Goal: Task Accomplishment & Management: Manage account settings

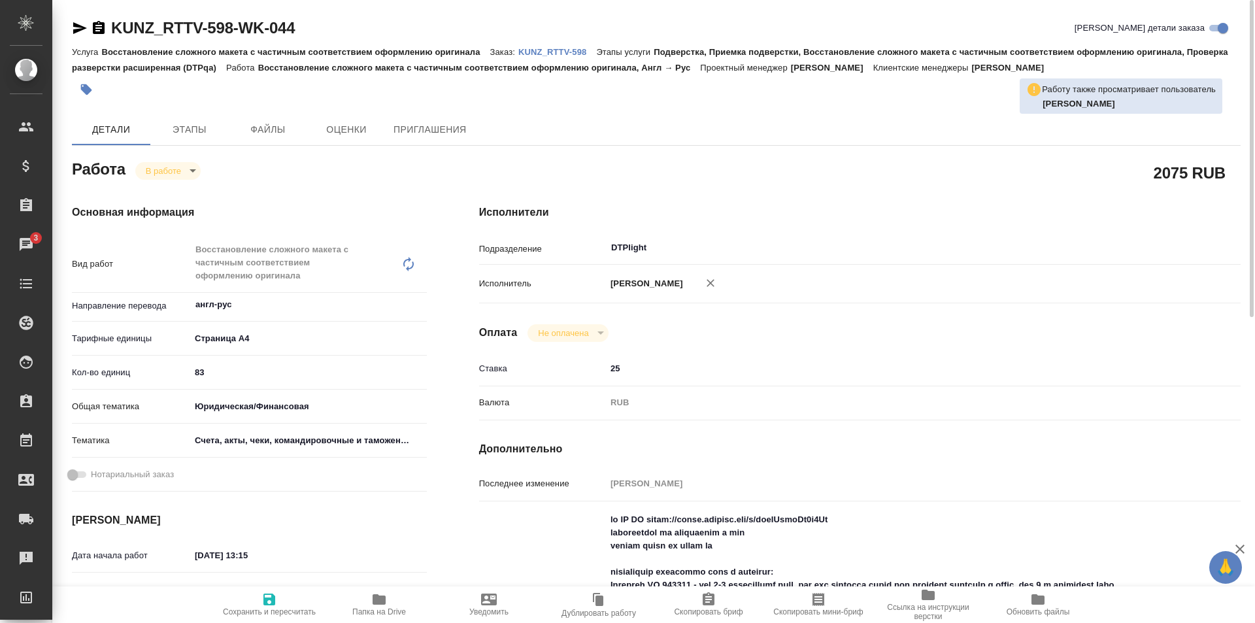
click at [375, 598] on icon "button" at bounding box center [379, 599] width 13 height 10
click at [549, 52] on p "KUNZ_RTTV-598" at bounding box center [558, 52] width 78 height 10
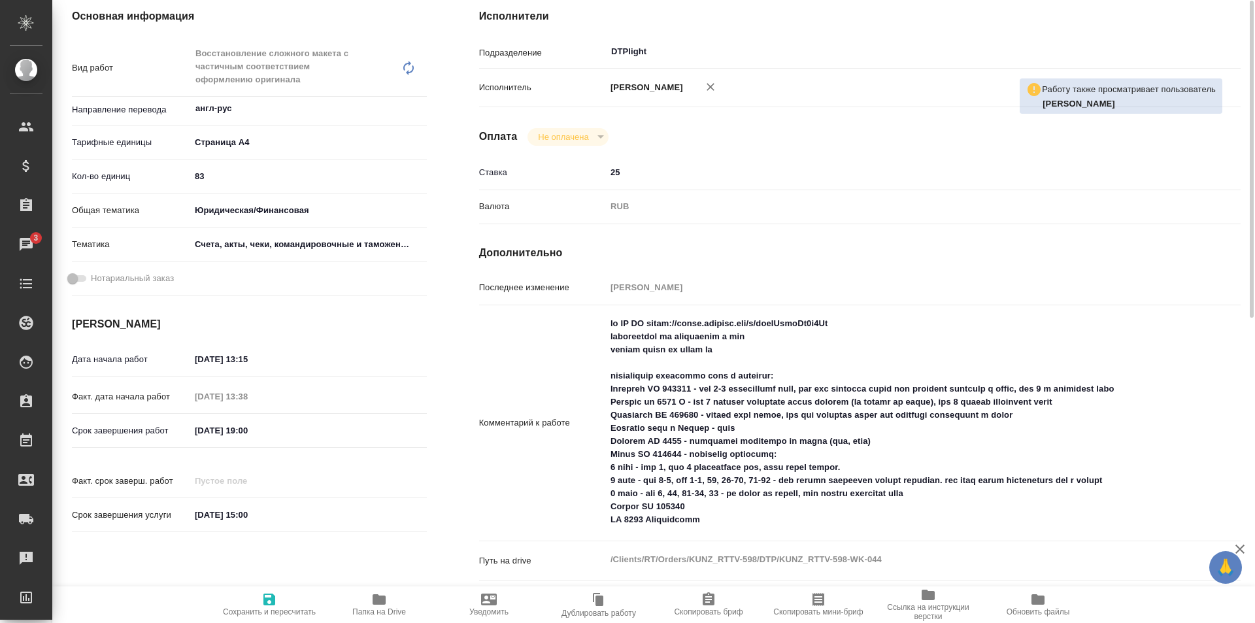
scroll to position [327, 0]
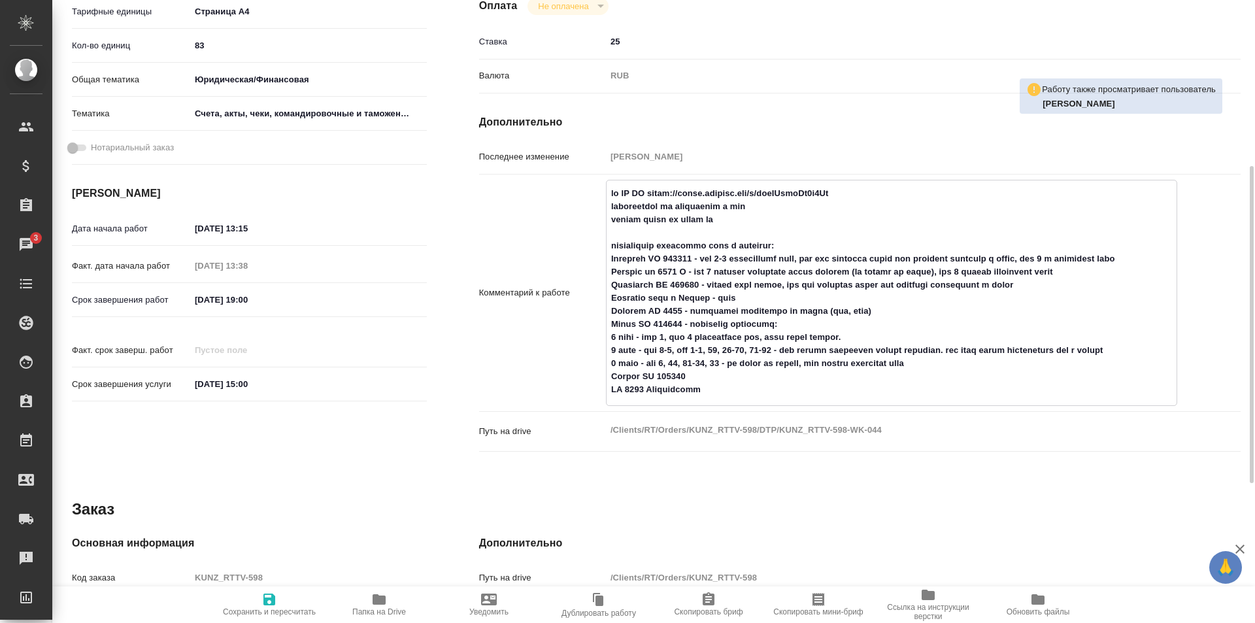
drag, startPoint x: 610, startPoint y: 271, endPoint x: 1170, endPoint y: 270, distance: 560.4
click at [1170, 270] on textarea at bounding box center [892, 291] width 570 height 218
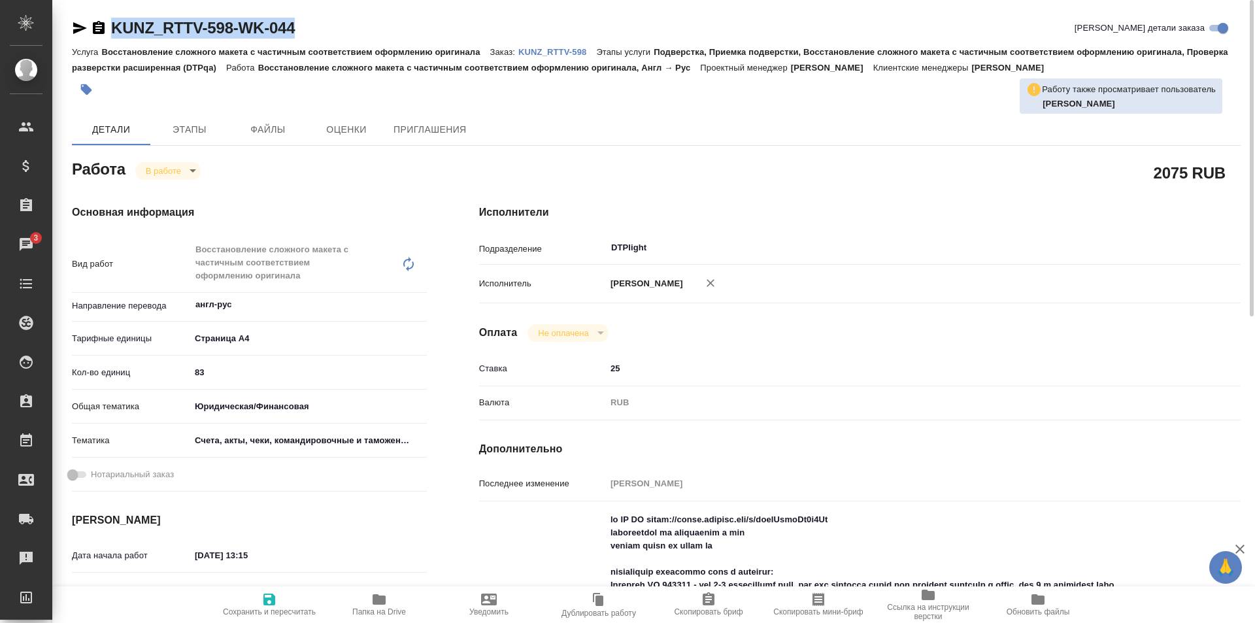
drag, startPoint x: 304, startPoint y: 31, endPoint x: 107, endPoint y: 27, distance: 196.8
click at [107, 27] on div "KUNZ_RTTV-598-WK-044 Кратко детали заказа" at bounding box center [656, 28] width 1169 height 21
copy link "KUNZ_RTTV-598-WK-044"
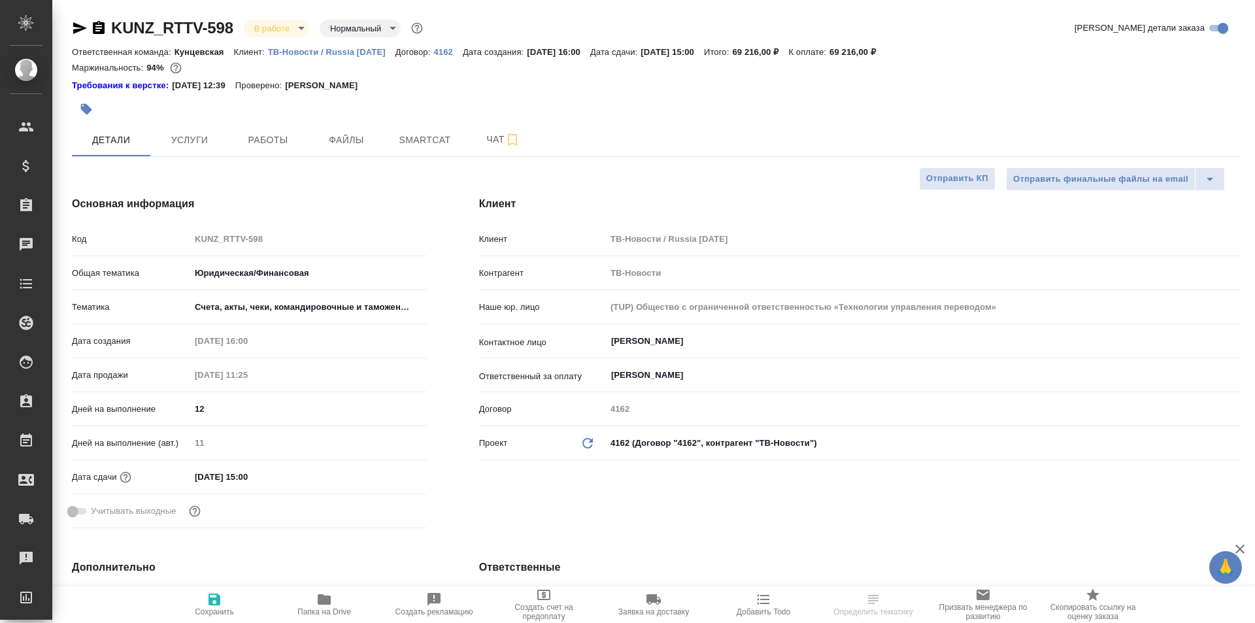
select select "RU"
type input "[PERSON_NAME]"
click at [269, 146] on span "Работы" at bounding box center [268, 140] width 63 height 16
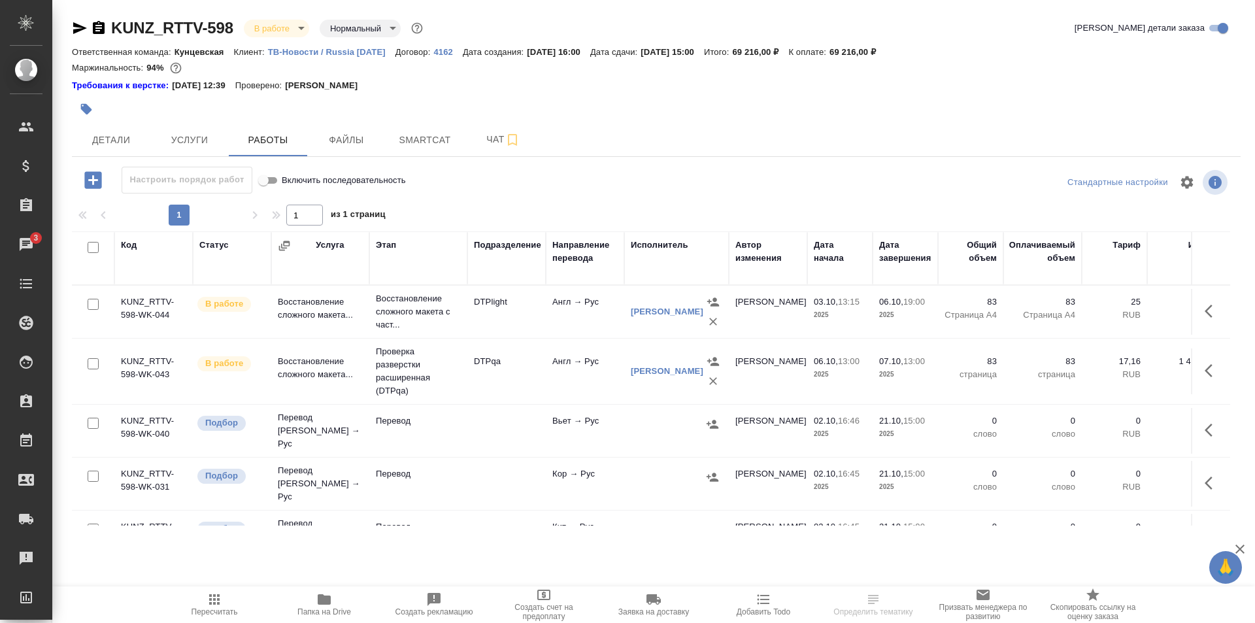
click at [347, 375] on td "Восстановление сложного макета..." at bounding box center [320, 372] width 98 height 46
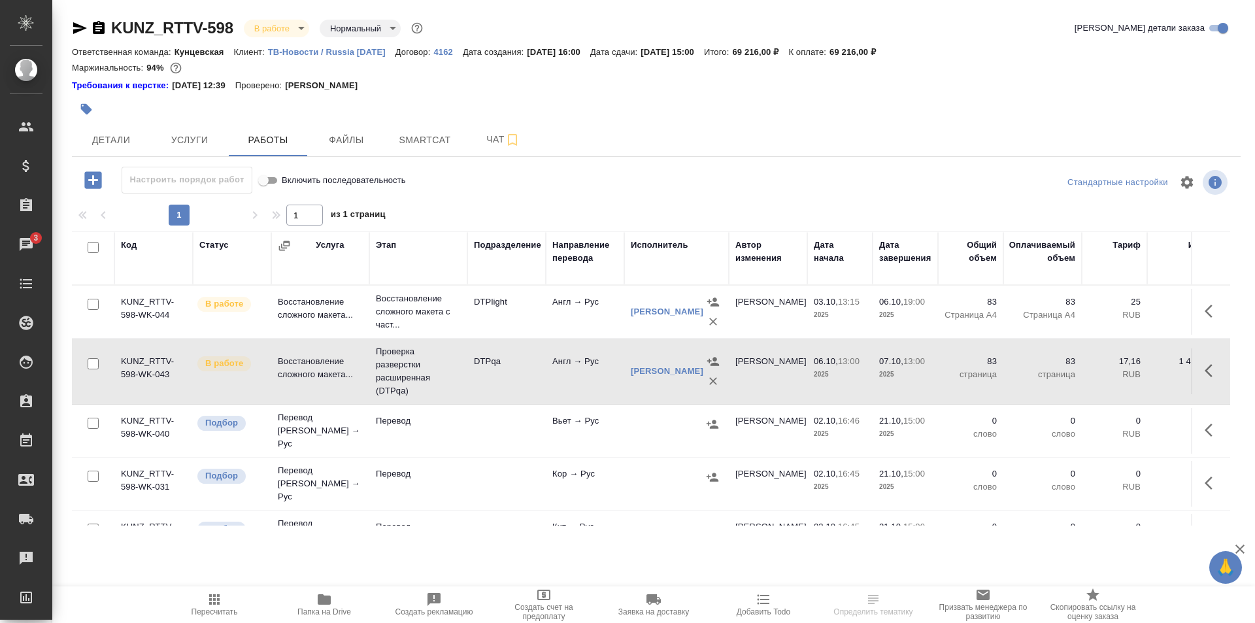
click at [347, 375] on td "Восстановление сложного макета..." at bounding box center [320, 372] width 98 height 46
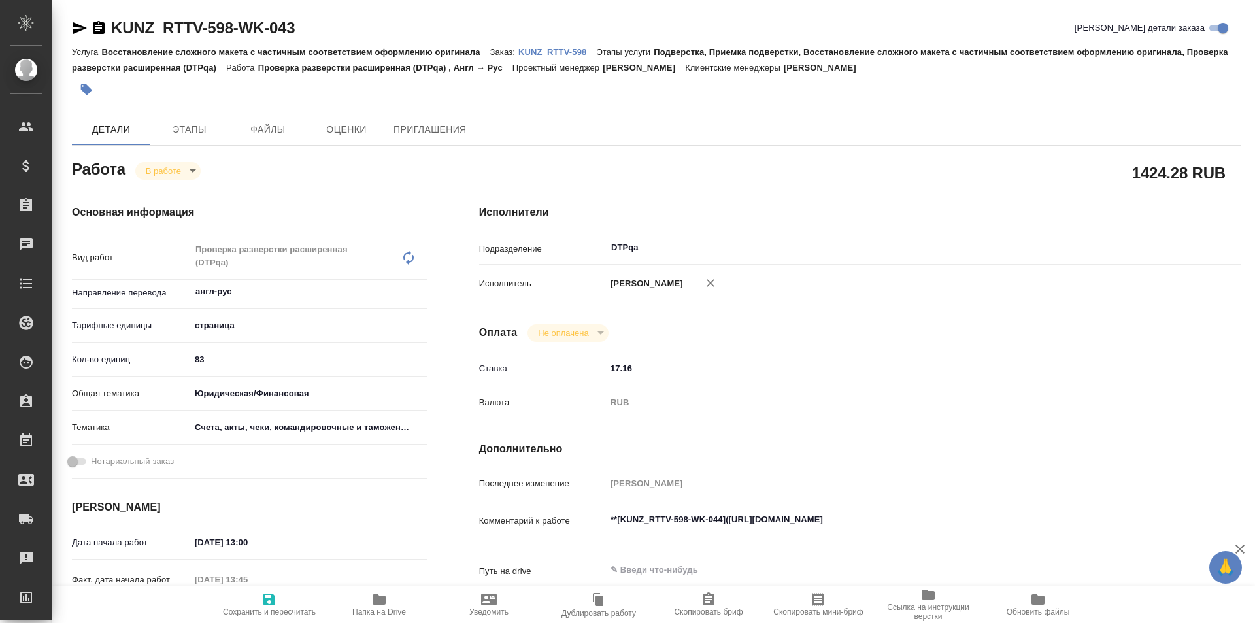
type textarea "x"
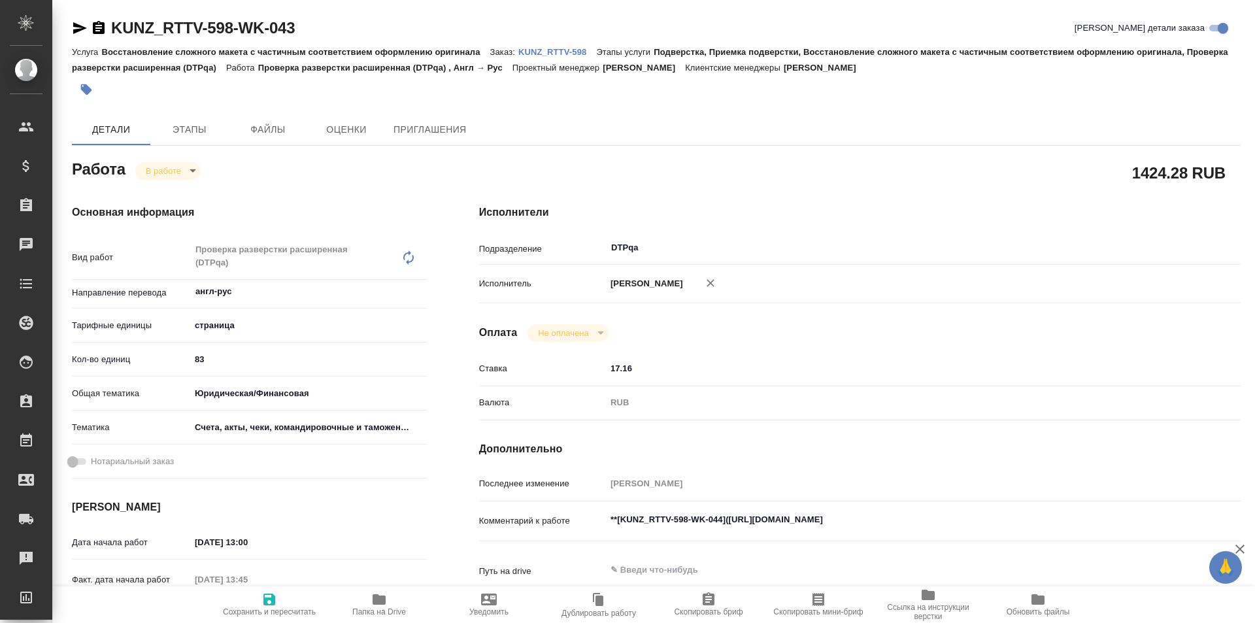
type textarea "x"
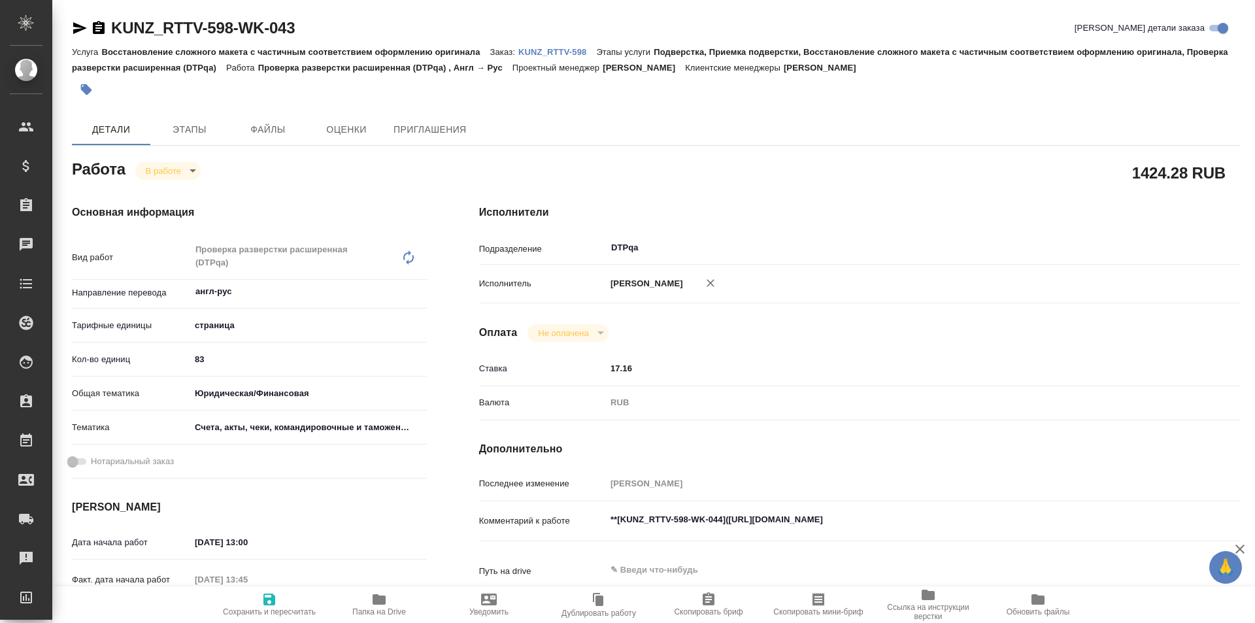
type textarea "x"
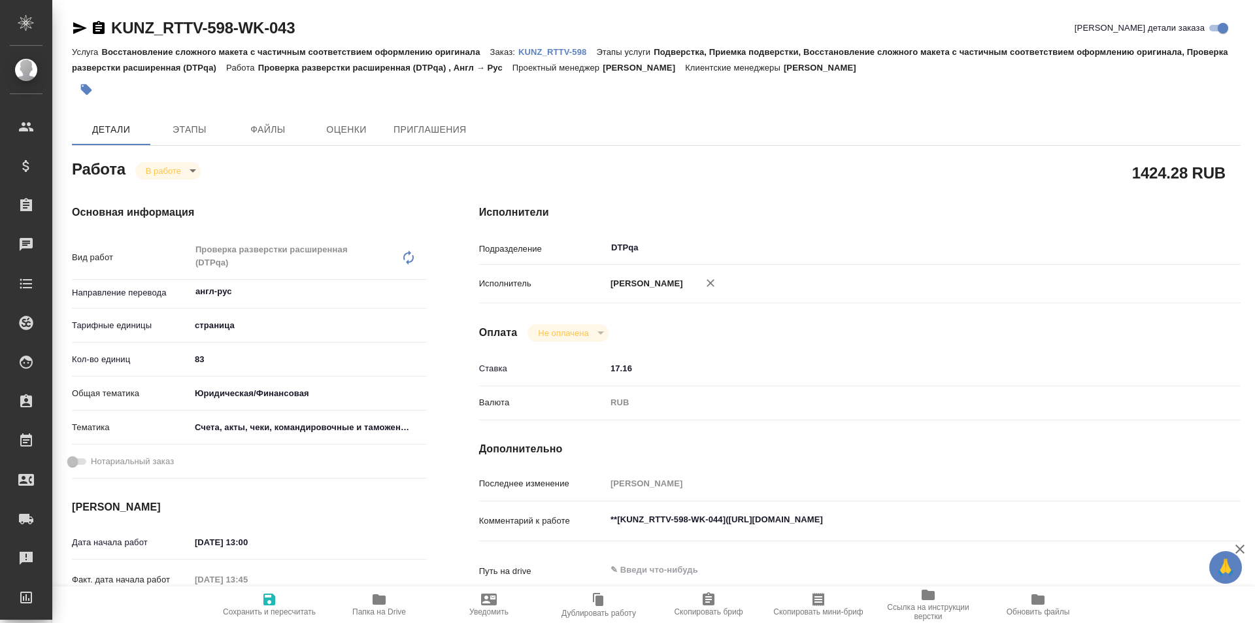
type textarea "x"
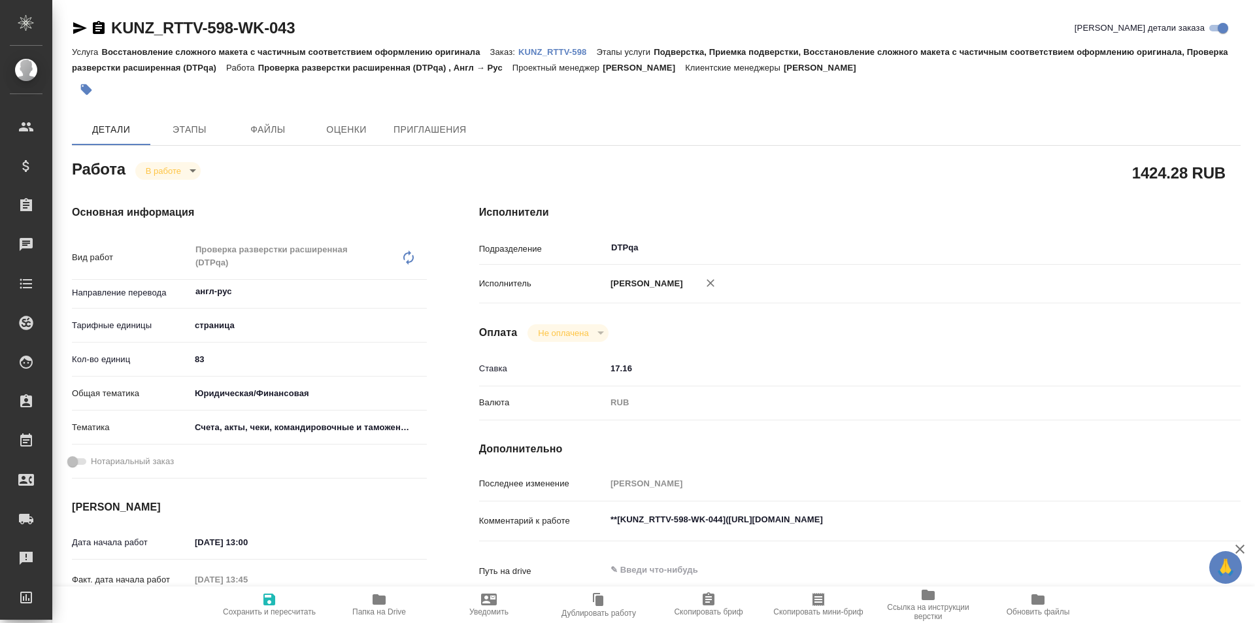
type textarea "x"
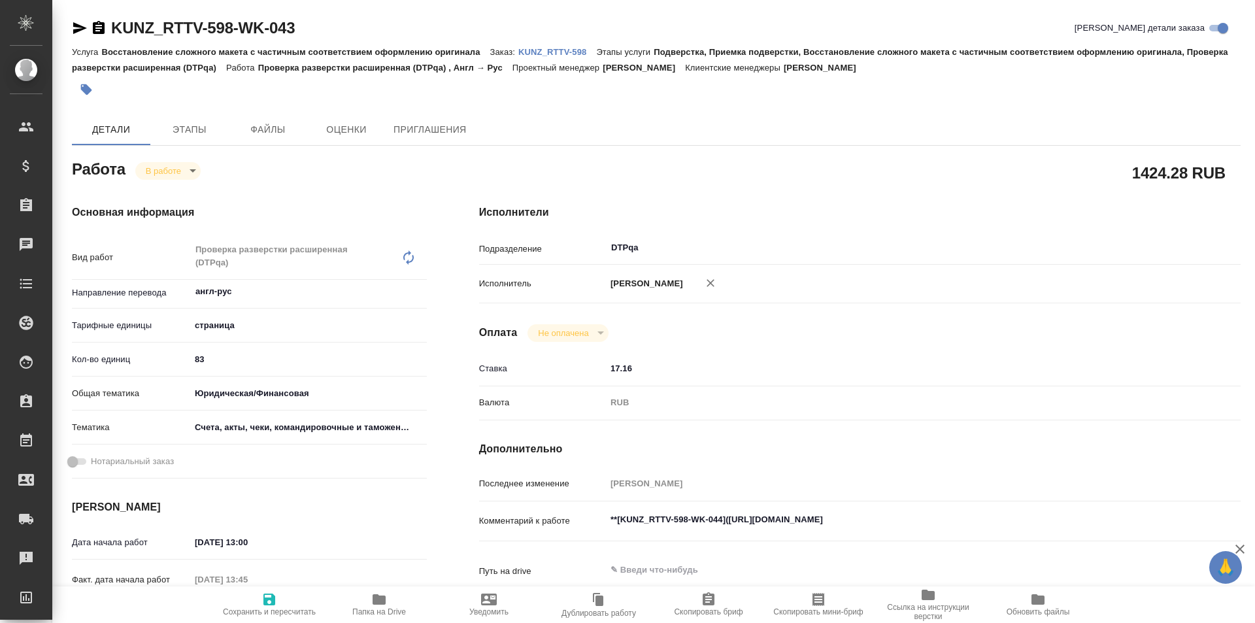
type textarea "x"
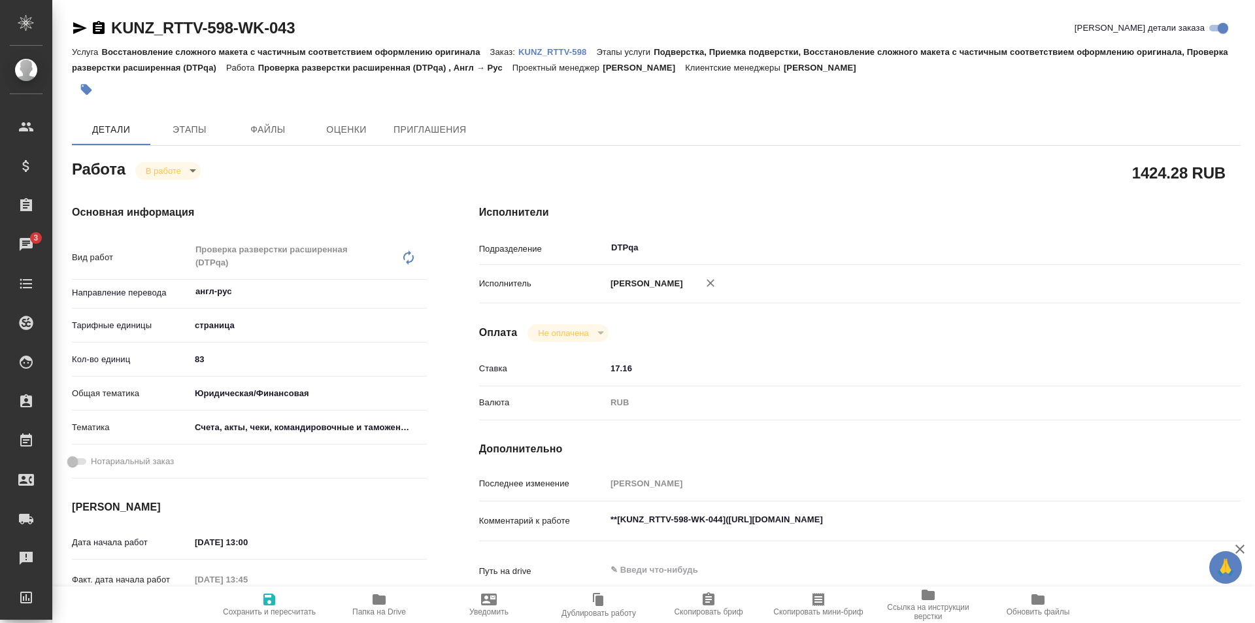
click at [371, 607] on span "Папка на Drive" at bounding box center [379, 611] width 54 height 9
type textarea "x"
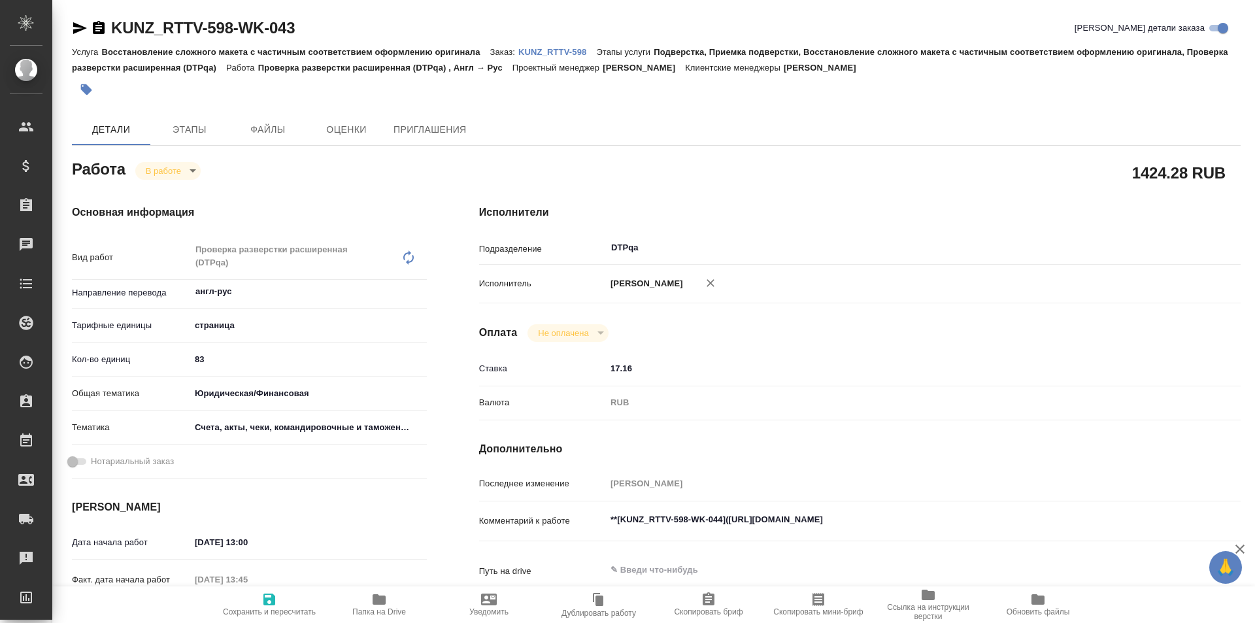
type textarea "x"
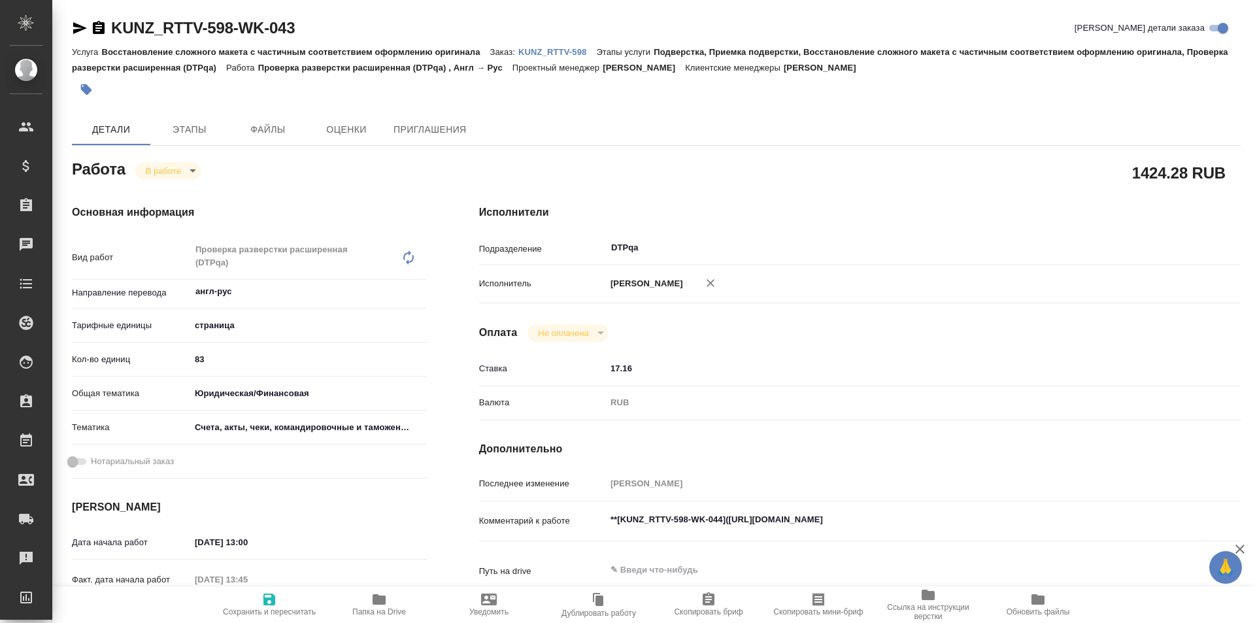
type textarea "x"
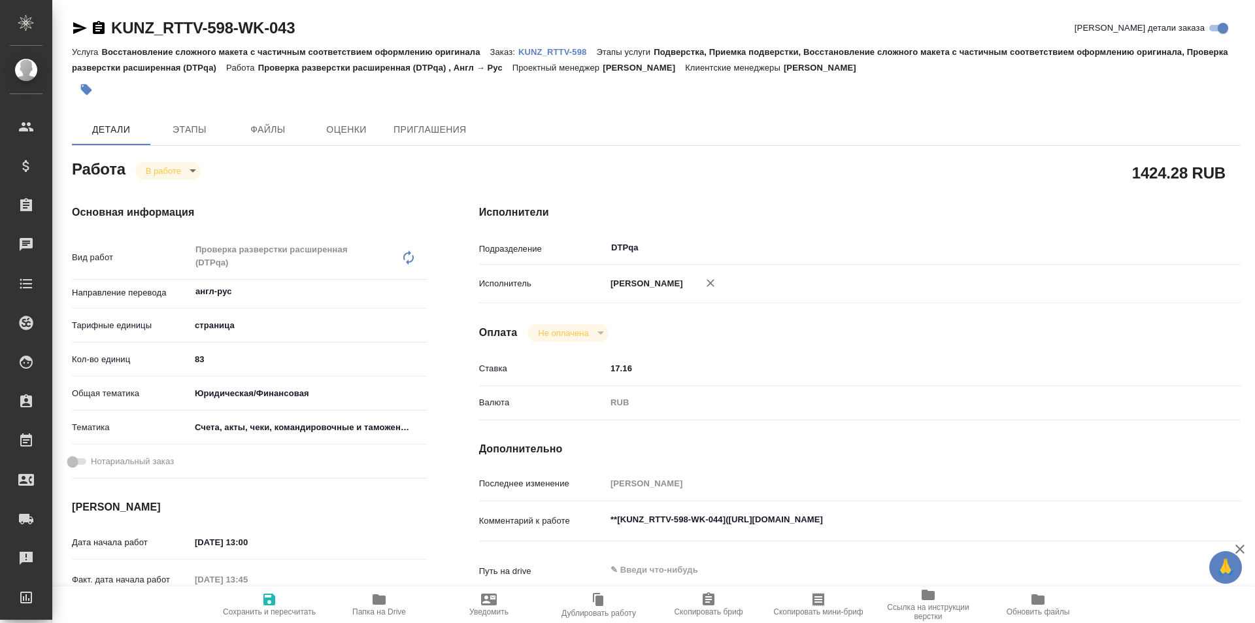
type textarea "x"
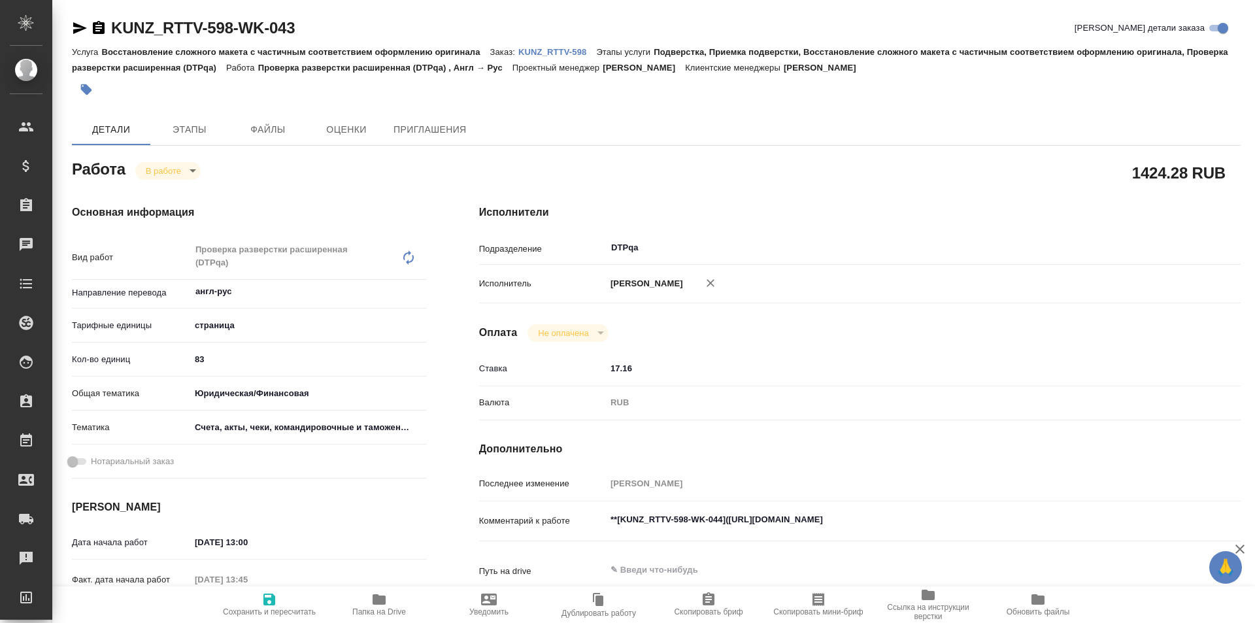
type textarea "x"
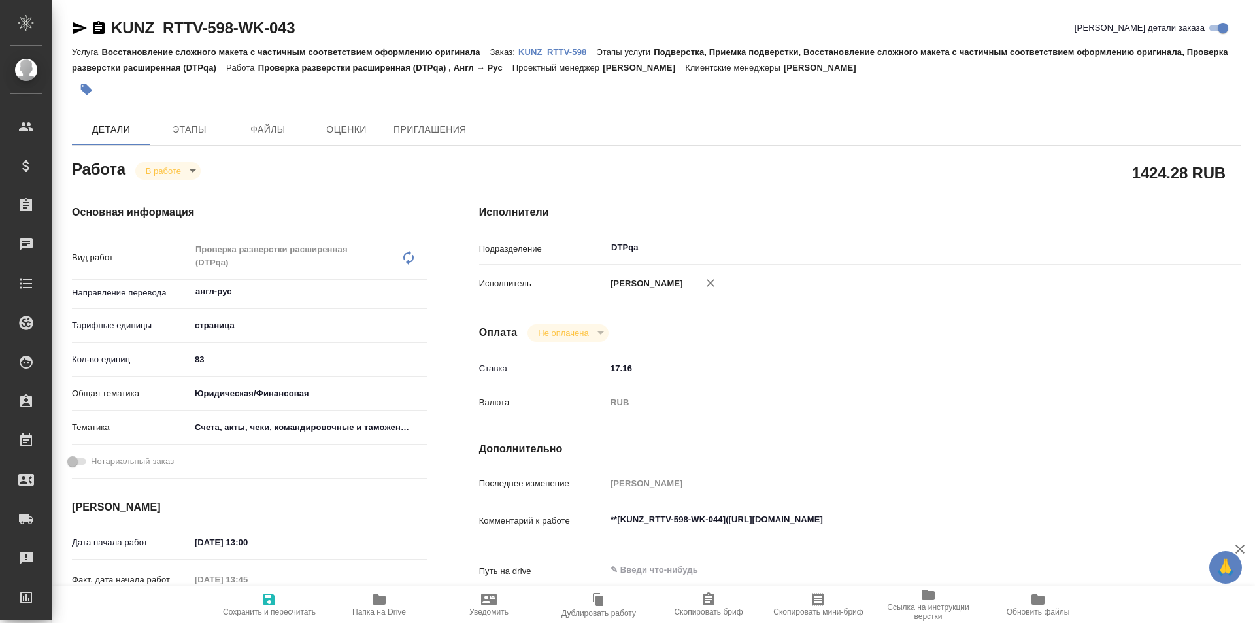
type textarea "x"
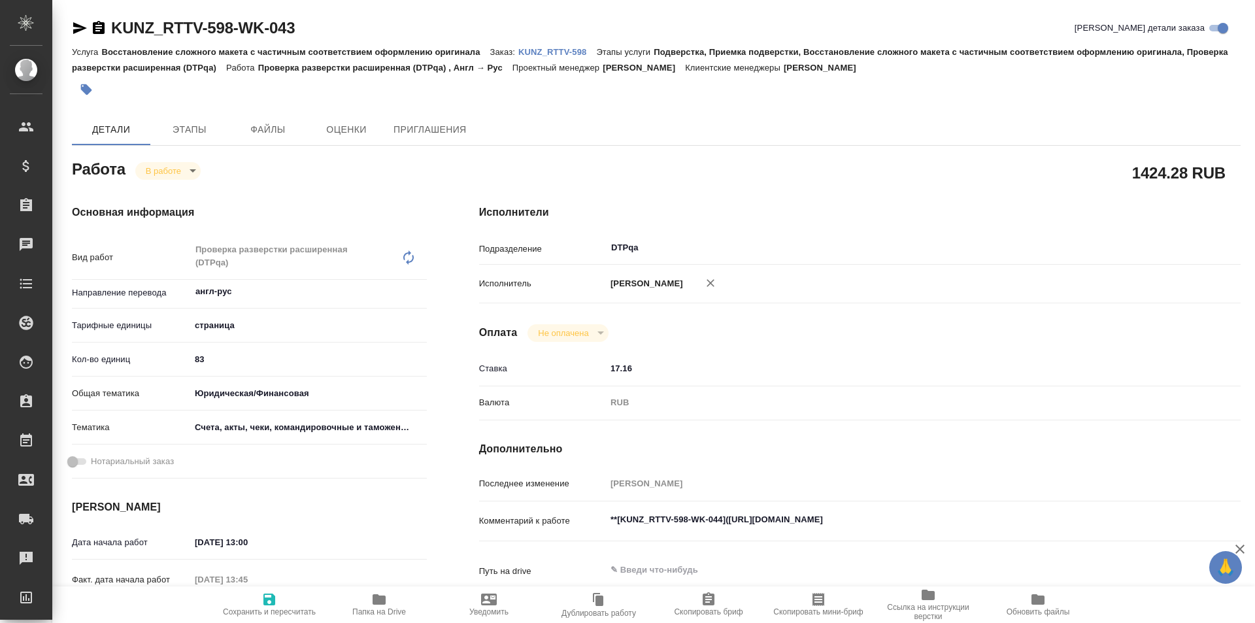
type textarea "x"
click at [378, 599] on icon "button" at bounding box center [379, 599] width 13 height 10
type textarea "x"
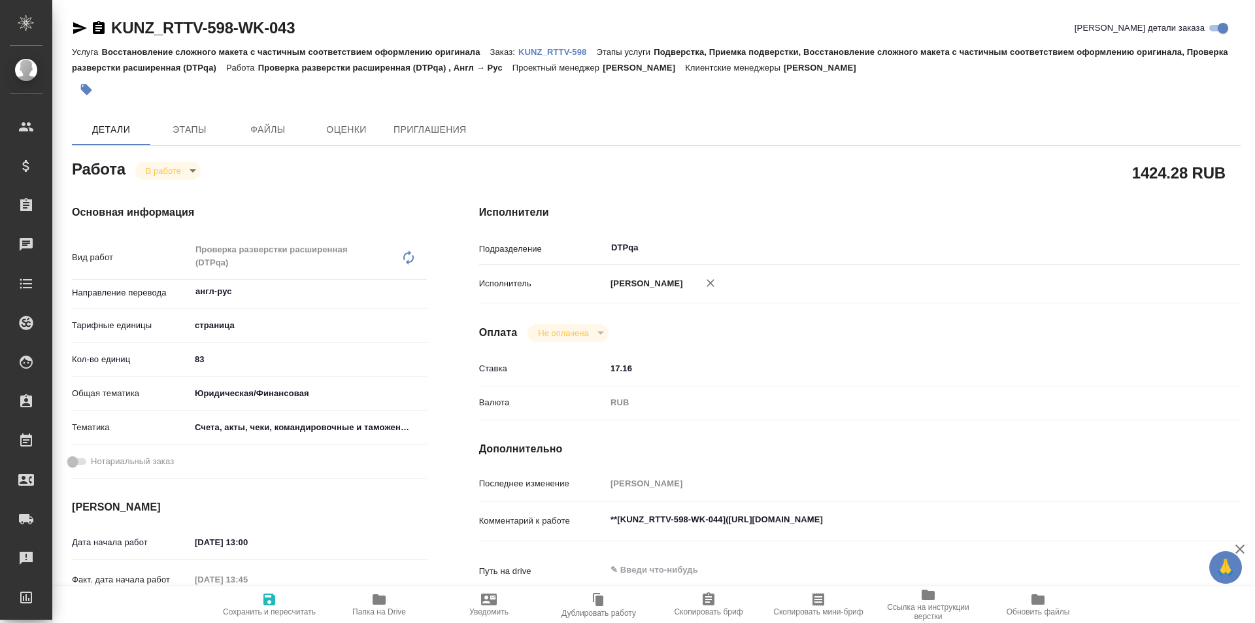
type textarea "x"
click at [77, 27] on icon "button" at bounding box center [80, 28] width 14 height 12
click at [369, 607] on span "Папка на Drive" at bounding box center [379, 611] width 54 height 9
type textarea "x"
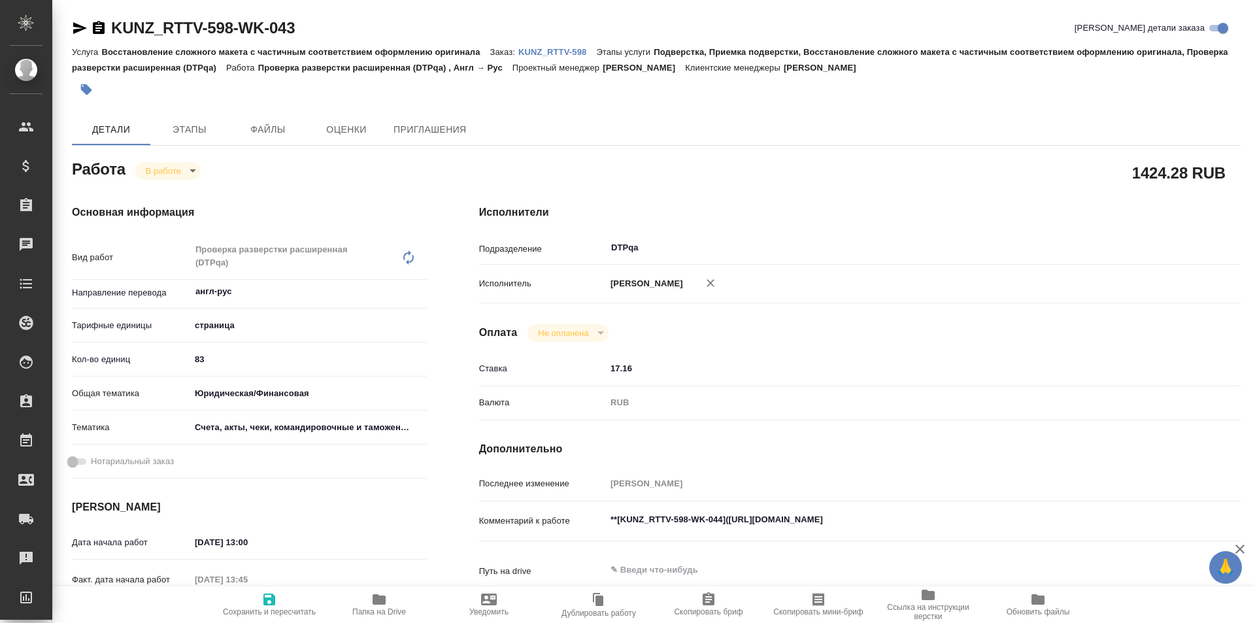
type textarea "x"
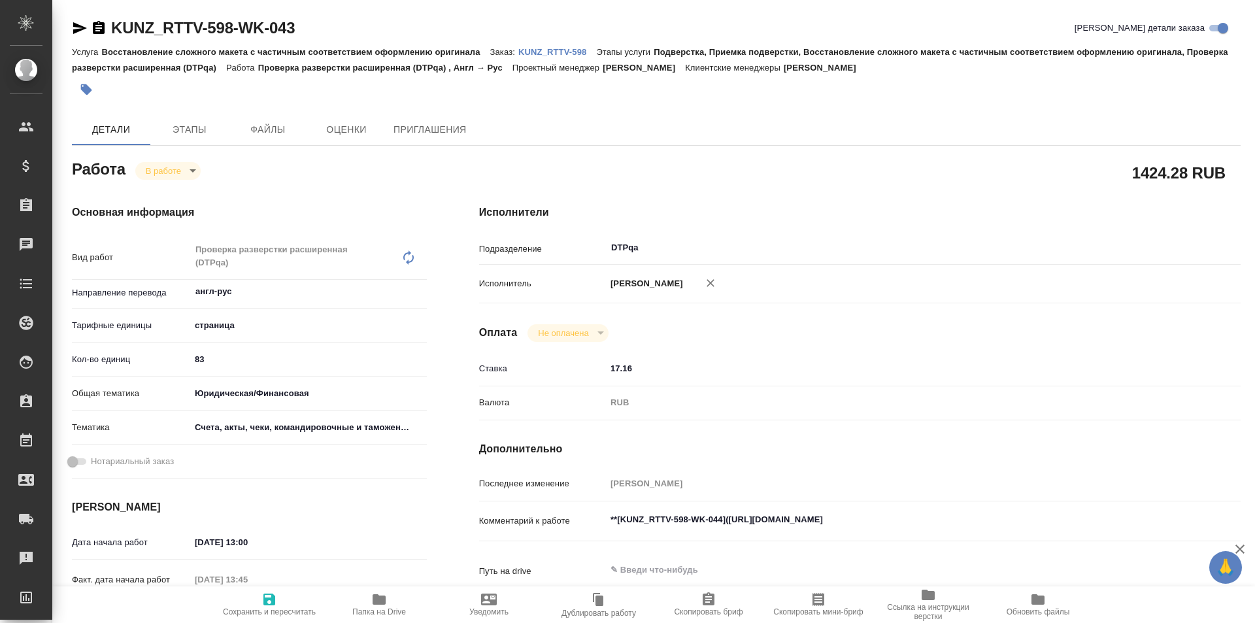
type textarea "x"
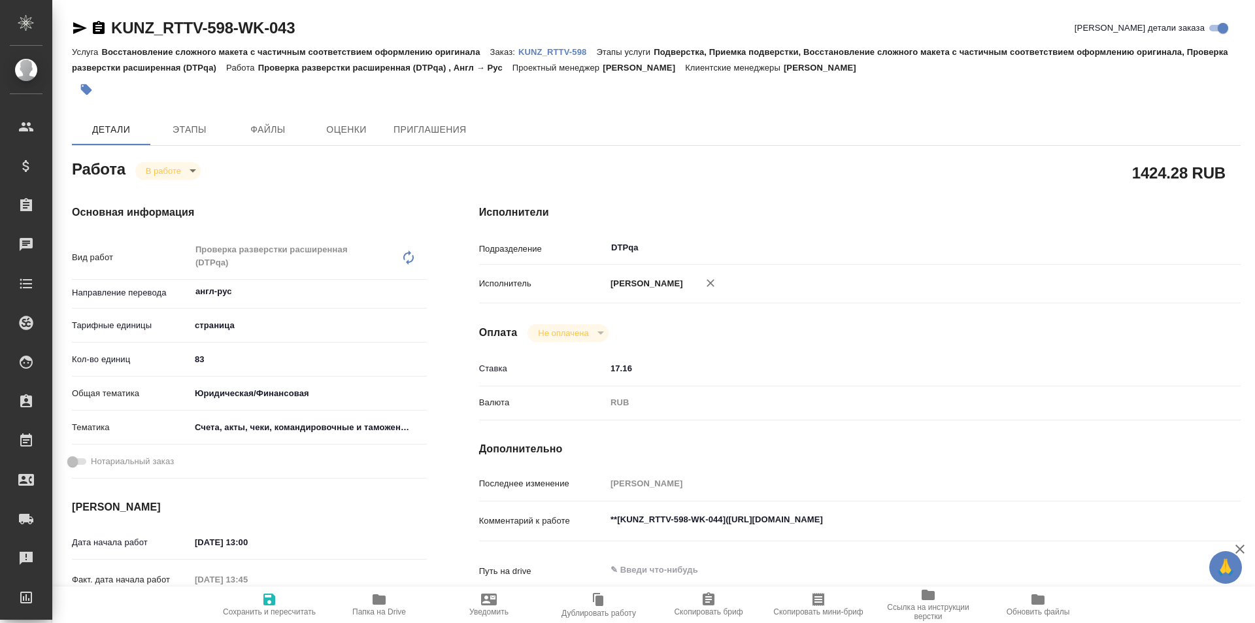
type textarea "x"
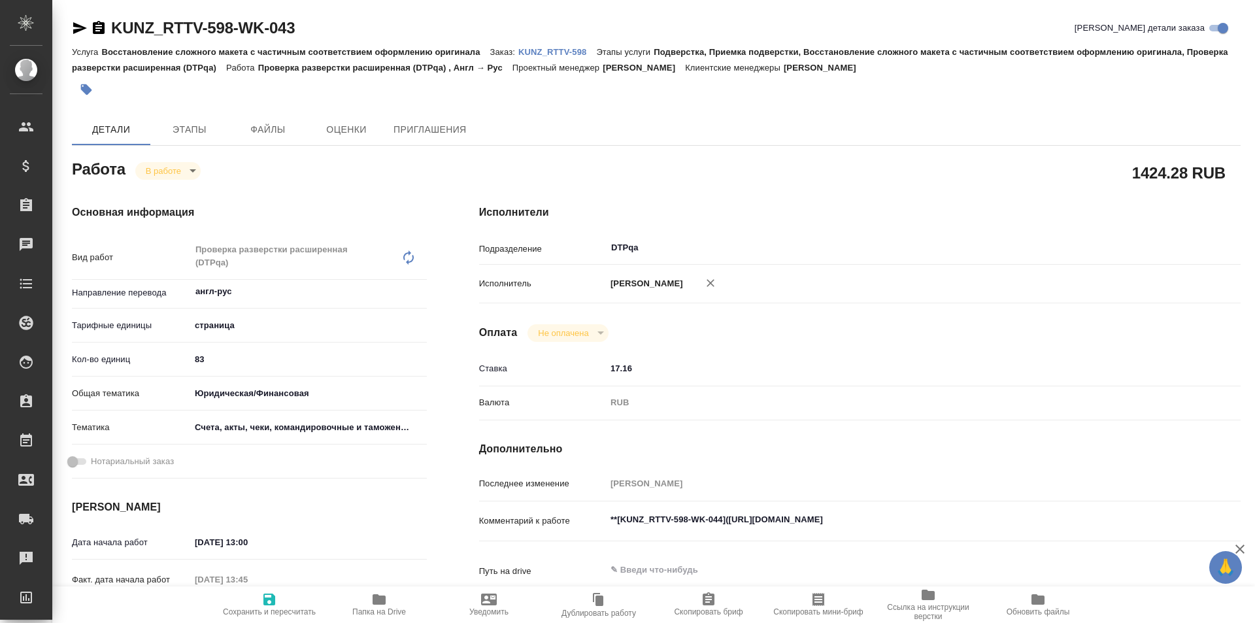
type textarea "x"
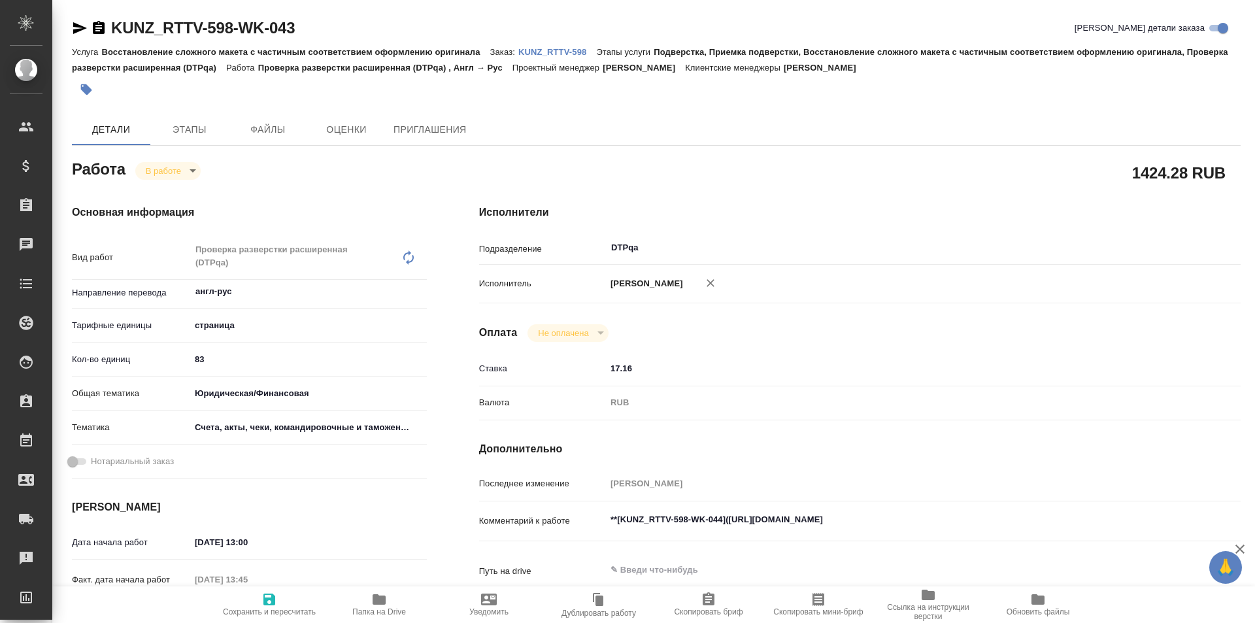
type textarea "x"
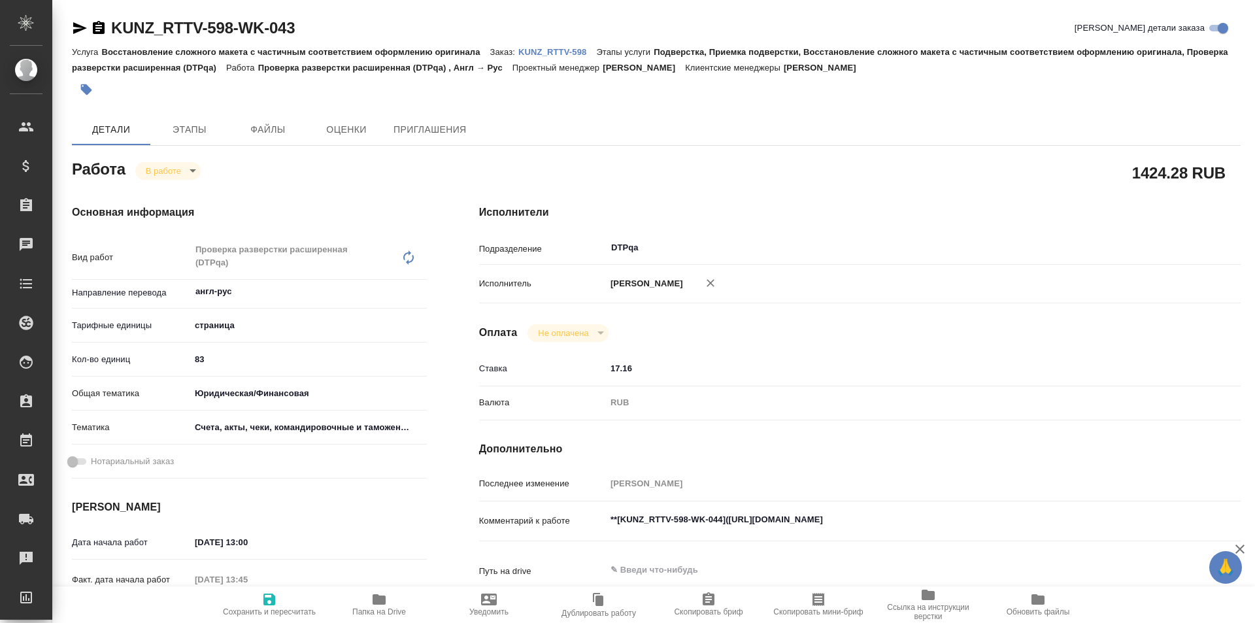
type textarea "x"
drag, startPoint x: 301, startPoint y: 35, endPoint x: 94, endPoint y: 31, distance: 208.0
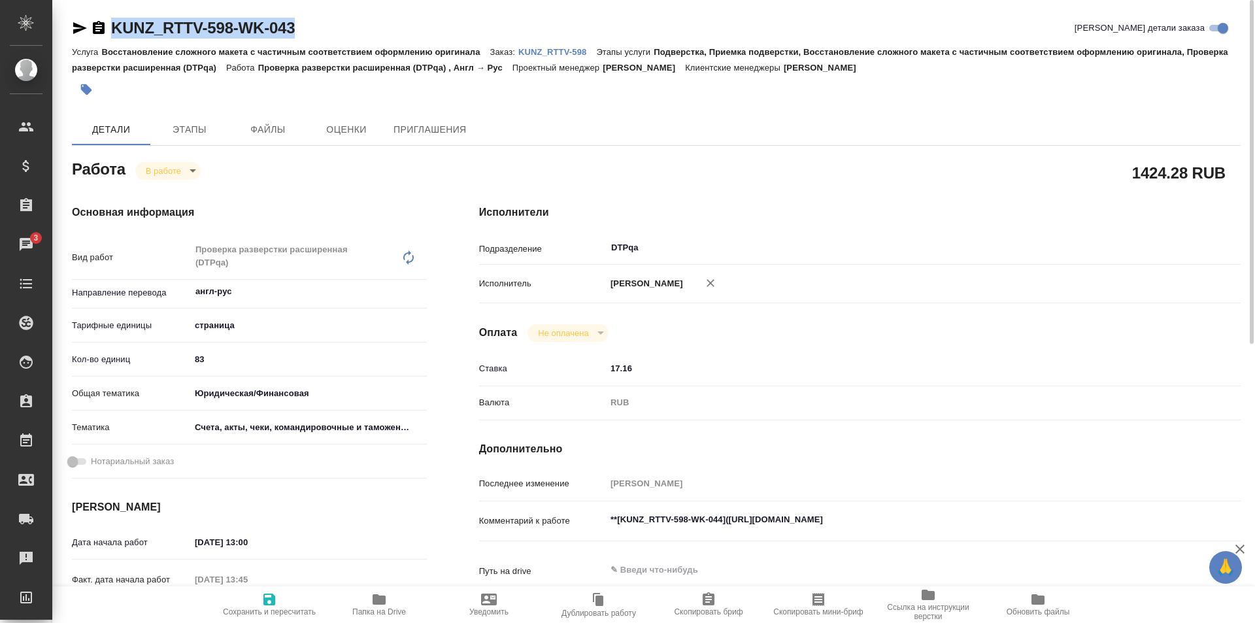
click at [94, 31] on div "KUNZ_RTTV-598-WK-043 Кратко детали заказа" at bounding box center [656, 28] width 1169 height 21
copy link "KUNZ_RTTV-598-WK-043"
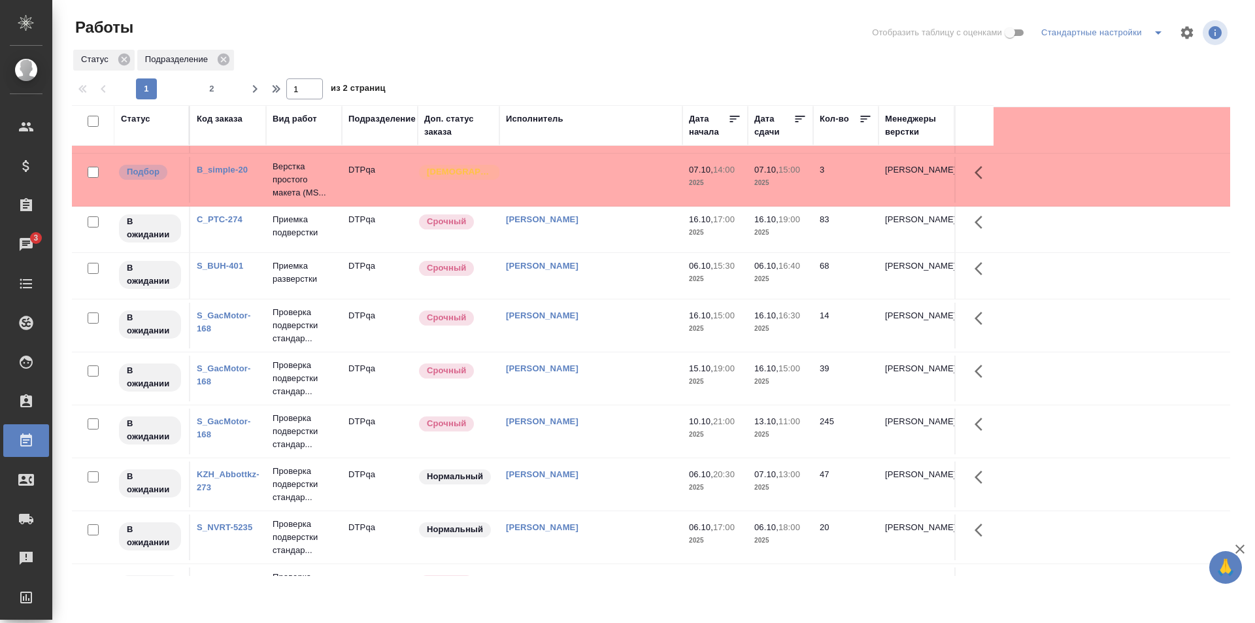
scroll to position [262, 0]
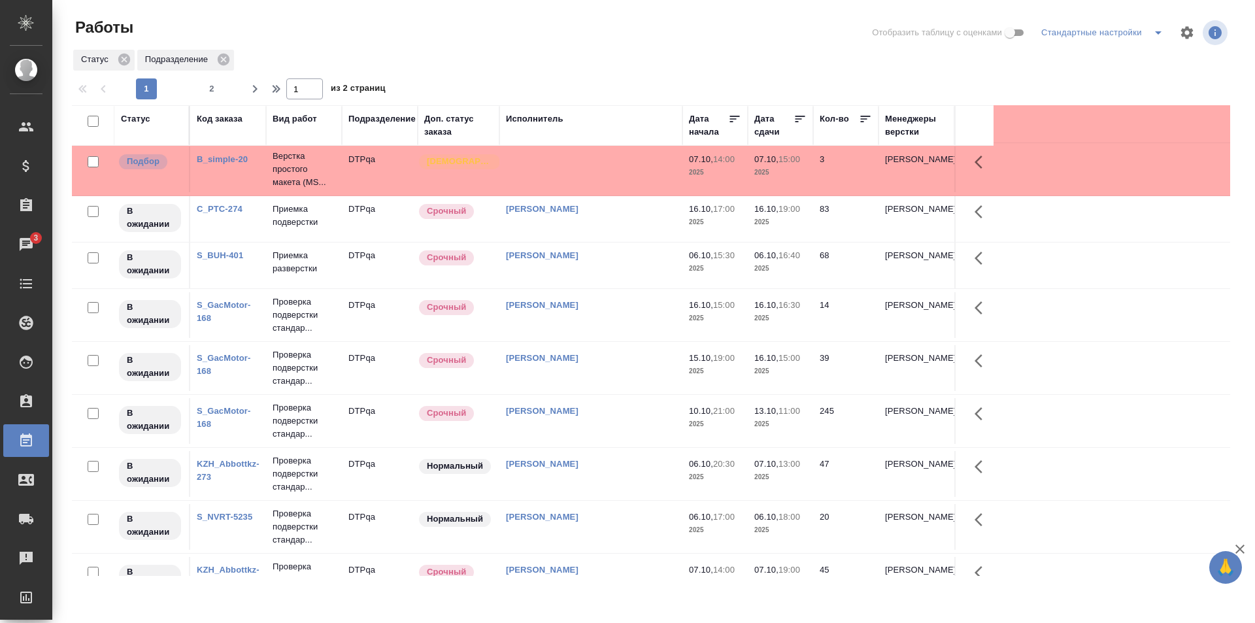
click at [643, 267] on td "[PERSON_NAME]" at bounding box center [591, 266] width 183 height 46
click at [643, 267] on td "Исмагилова Диана" at bounding box center [591, 266] width 183 height 46
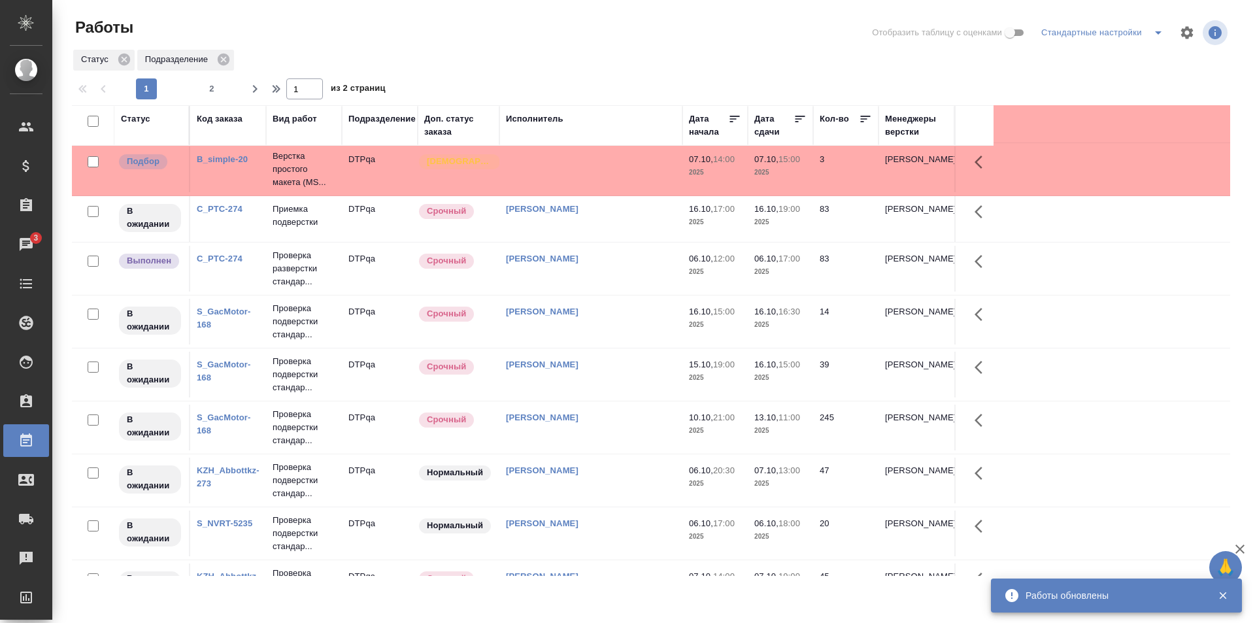
scroll to position [0, 0]
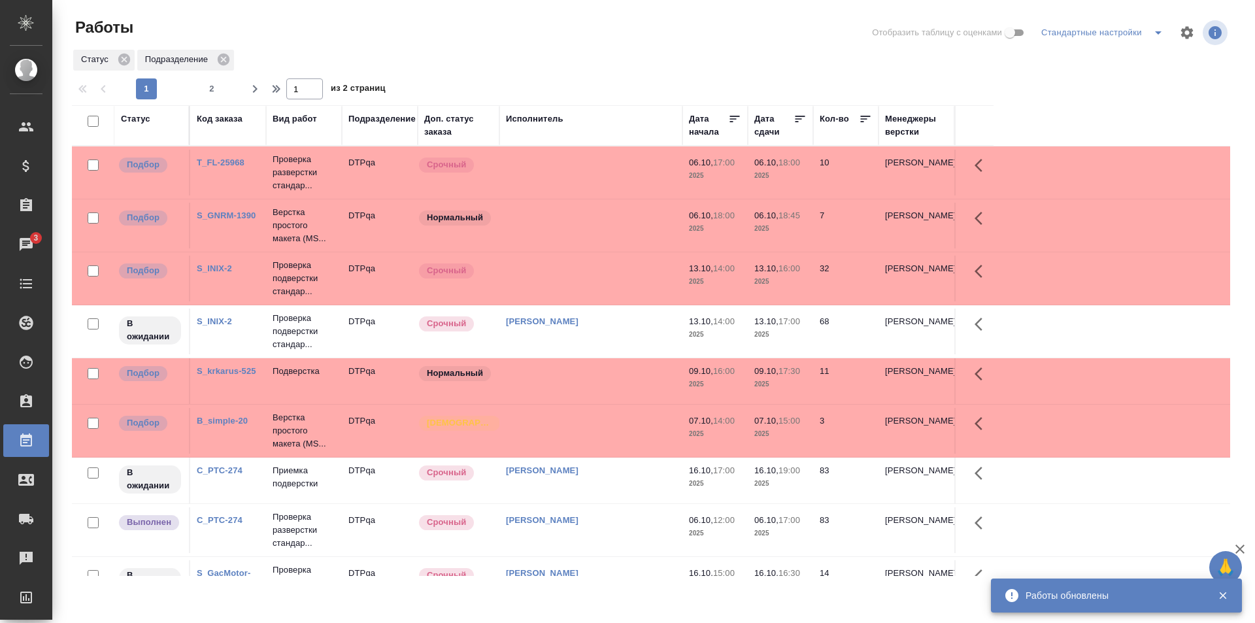
click at [134, 120] on div "Статус" at bounding box center [135, 118] width 29 height 13
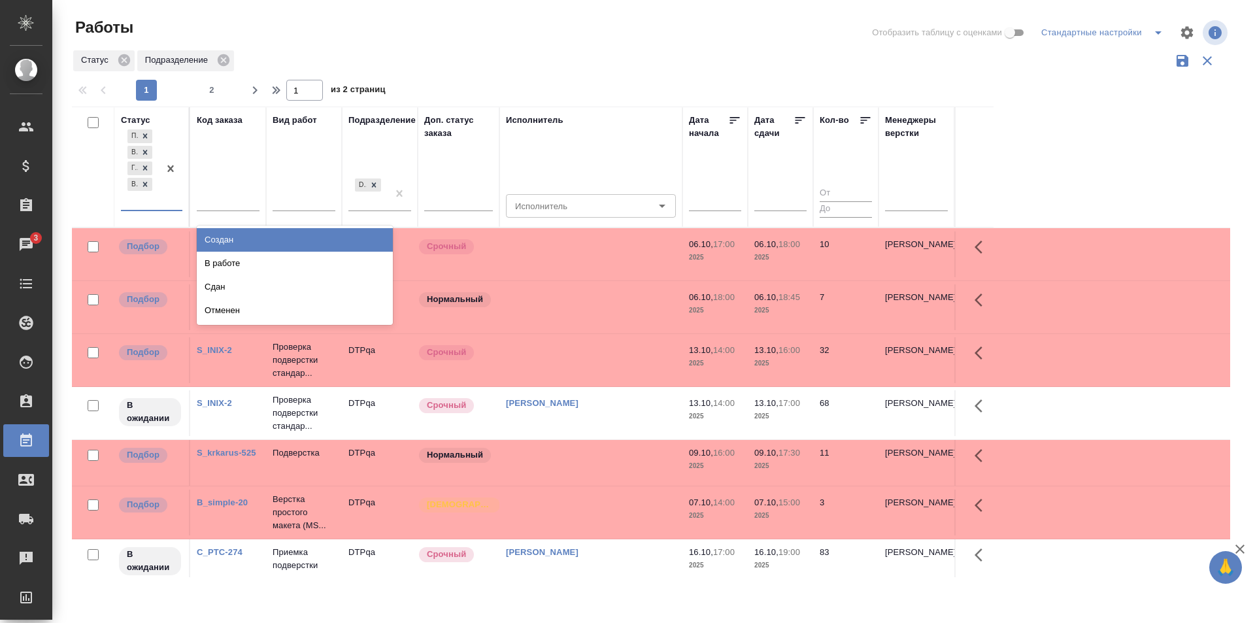
click at [158, 203] on div "Подбор В ожидании Готов к работе Выполнен" at bounding box center [140, 168] width 38 height 83
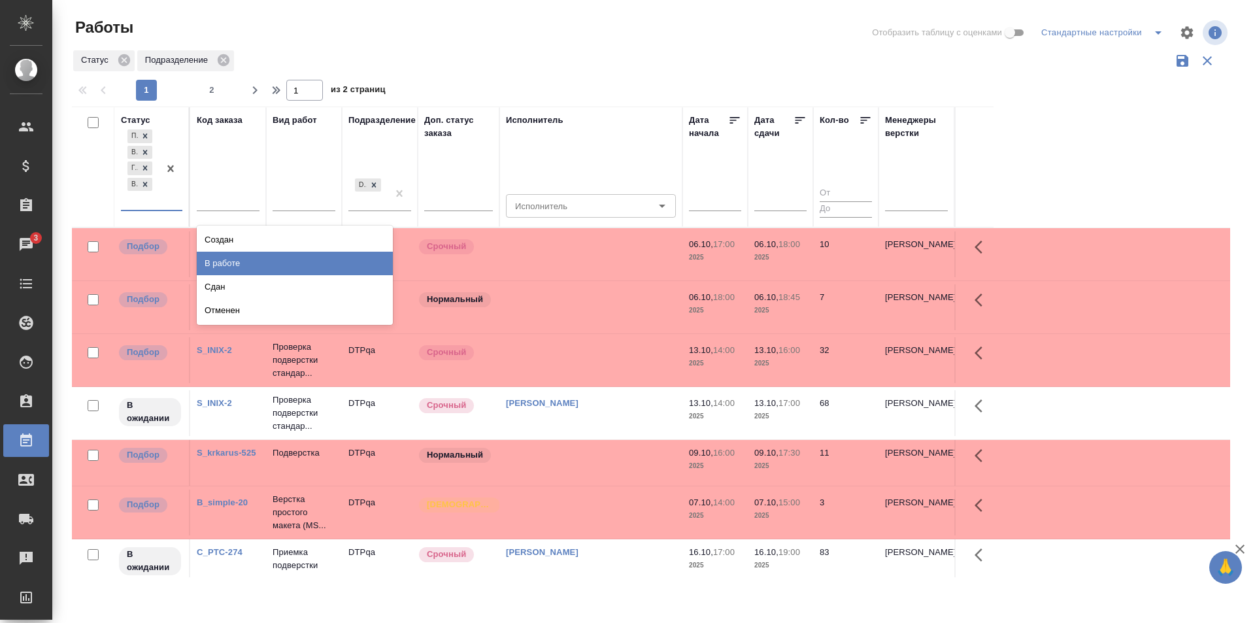
click at [229, 261] on div "В работе" at bounding box center [295, 264] width 196 height 24
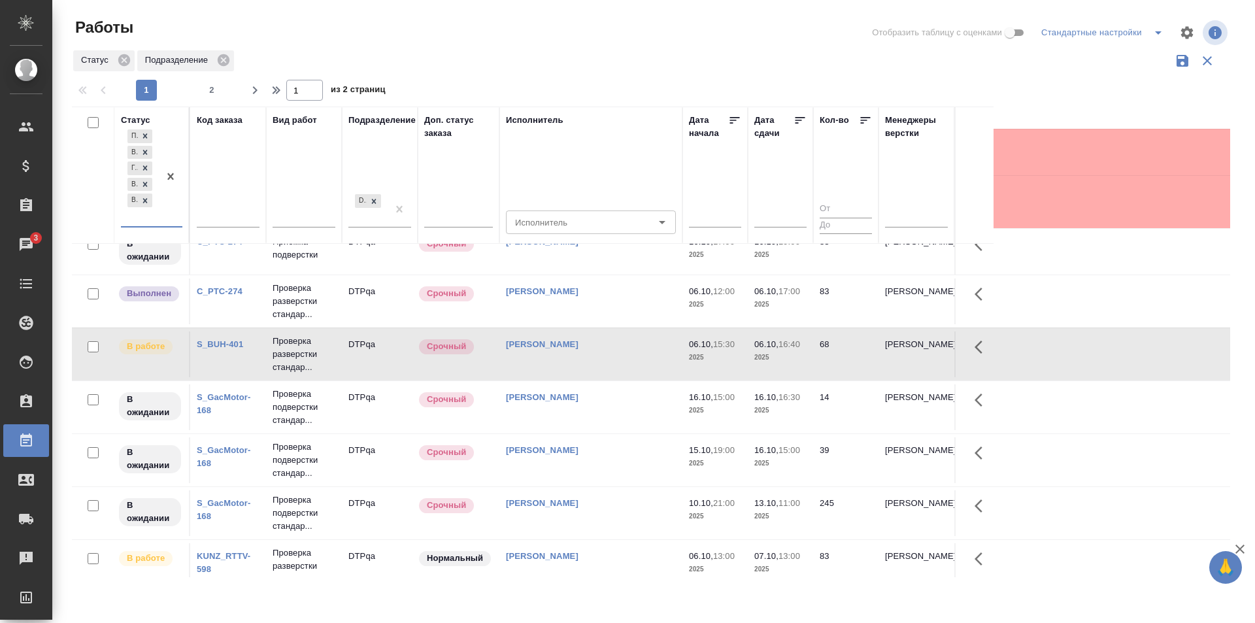
scroll to position [328, 0]
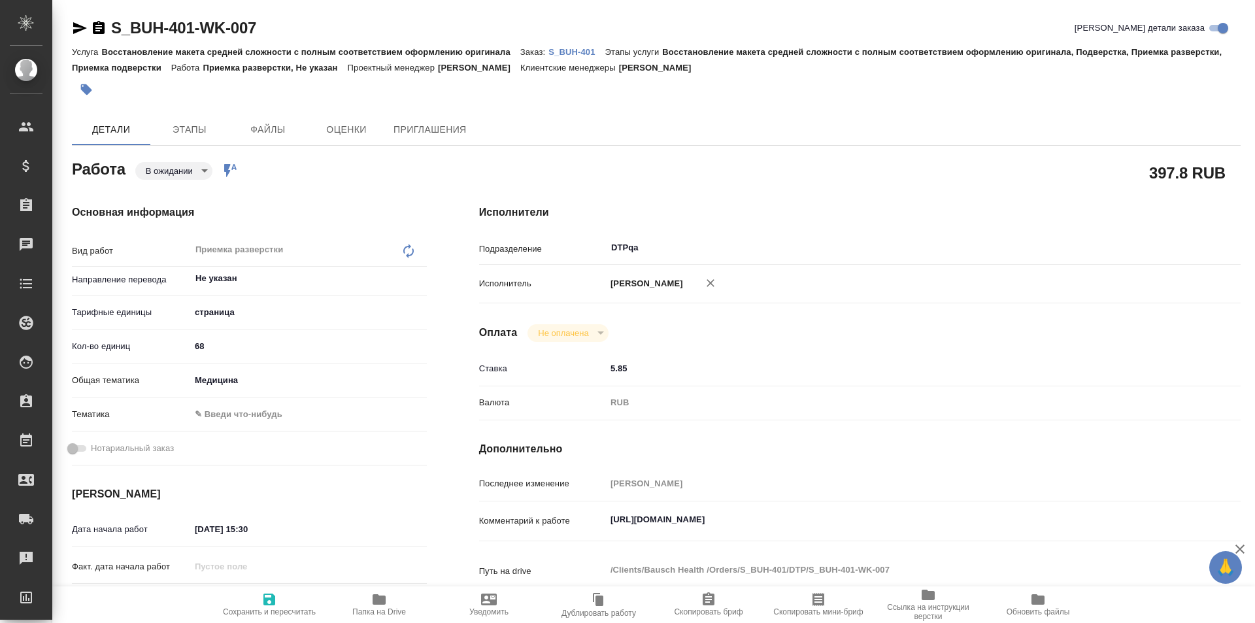
type textarea "x"
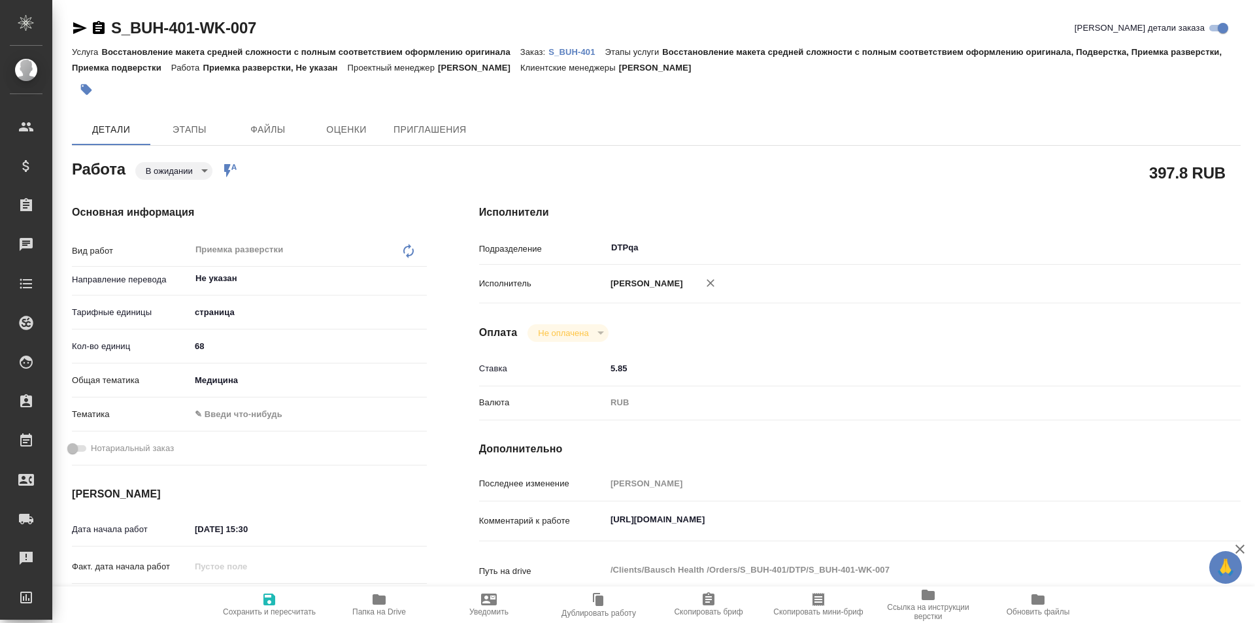
type textarea "x"
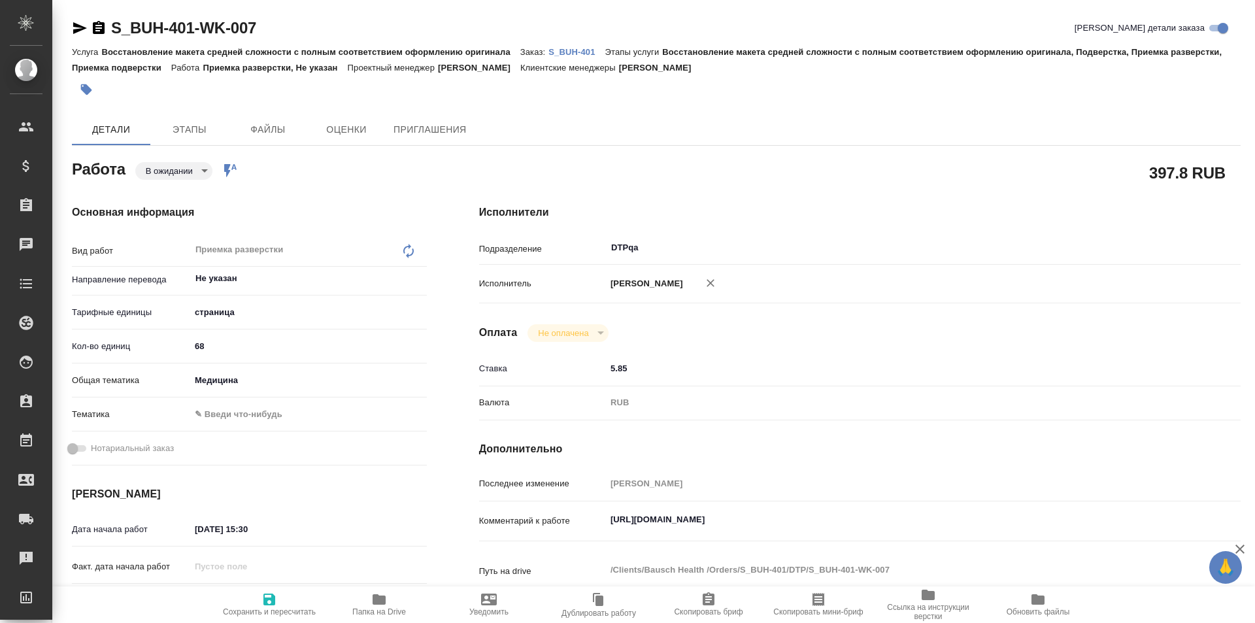
type textarea "x"
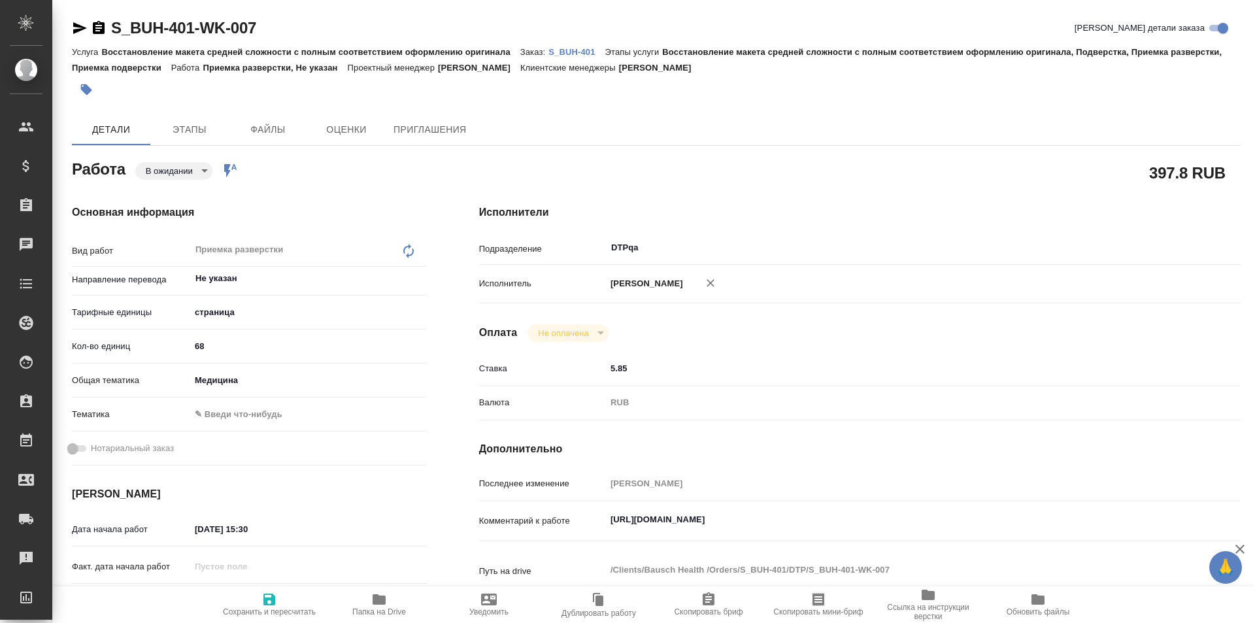
type textarea "x"
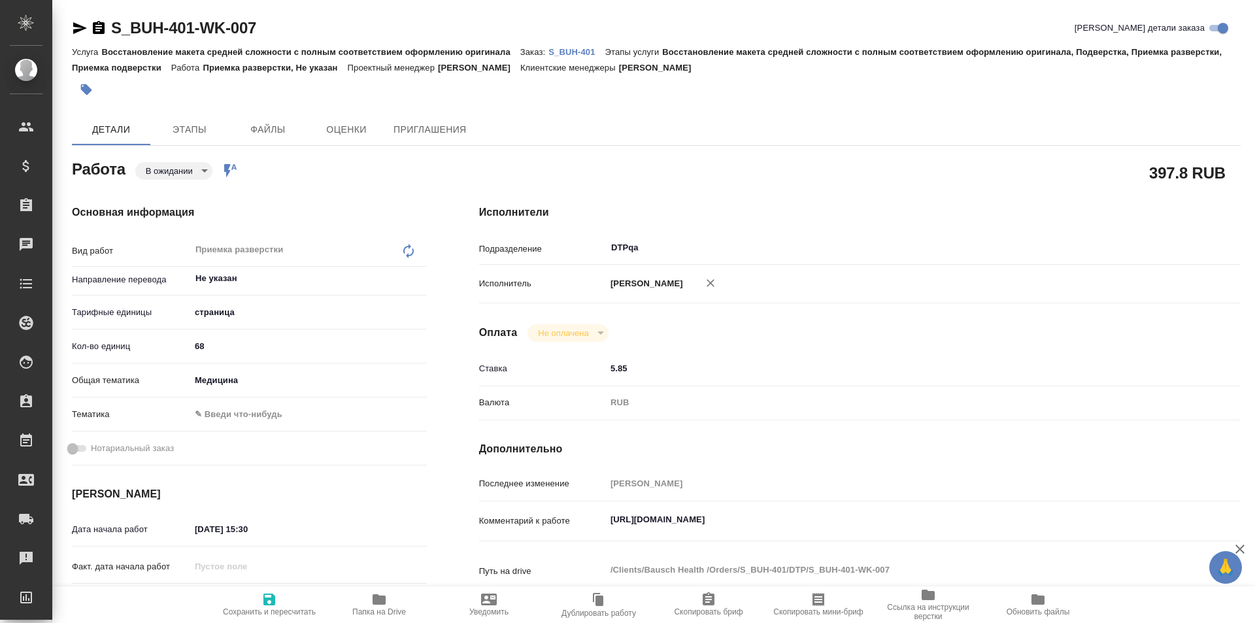
type textarea "x"
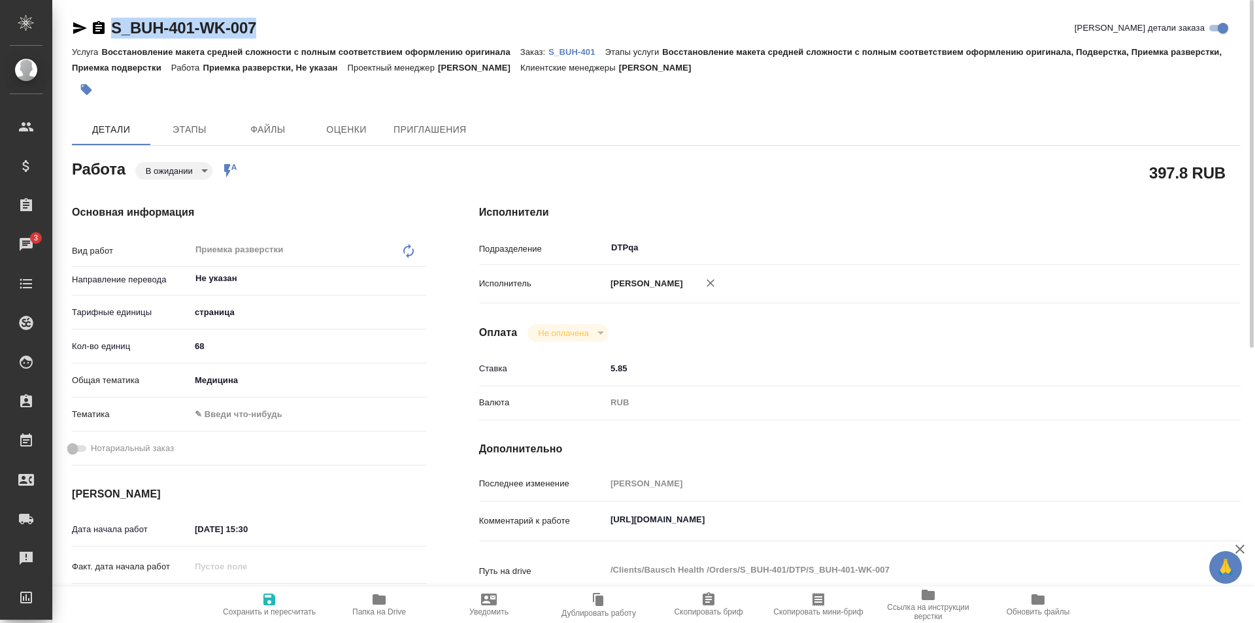
drag, startPoint x: 268, startPoint y: 24, endPoint x: 102, endPoint y: 22, distance: 166.1
click at [102, 22] on div "S_BUH-401-WK-007 Кратко детали заказа" at bounding box center [656, 28] width 1169 height 21
copy link "S_BUH-401-WK-007"
drag, startPoint x: 861, startPoint y: 519, endPoint x: 551, endPoint y: 506, distance: 310.9
click at [543, 523] on div "Комментарий к работе https://tera.awatera.com/Work/68df94ffca46b492c81eeb9e/ x" at bounding box center [860, 522] width 762 height 30
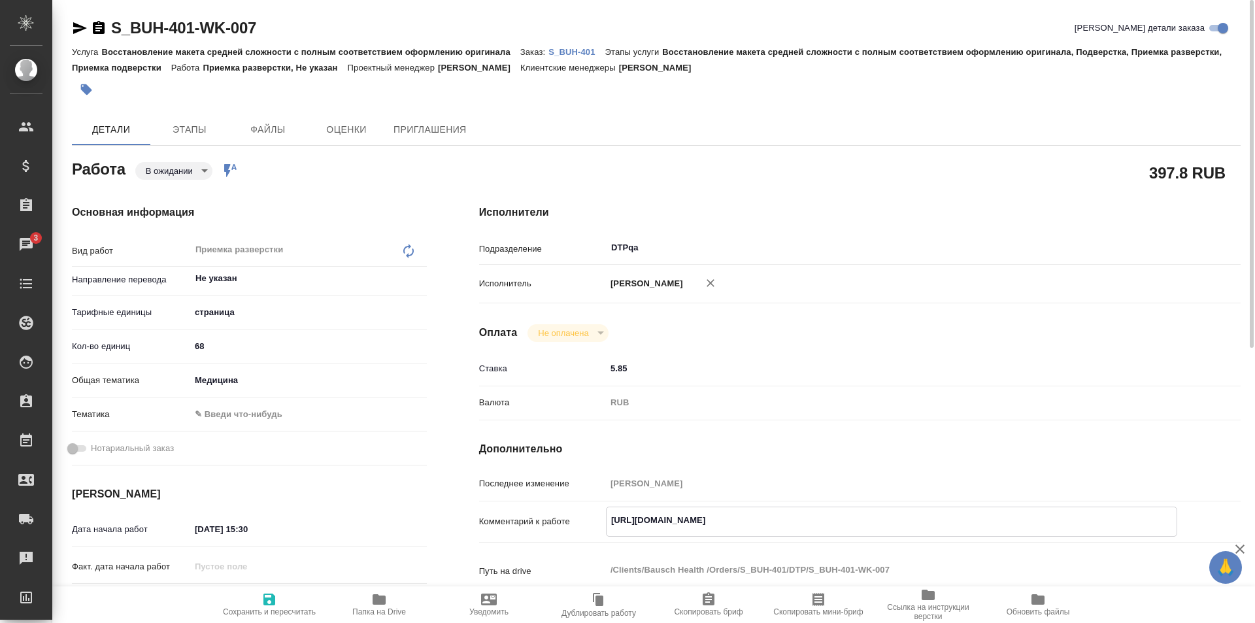
type textarea "x"
click at [77, 23] on icon "button" at bounding box center [80, 28] width 16 height 16
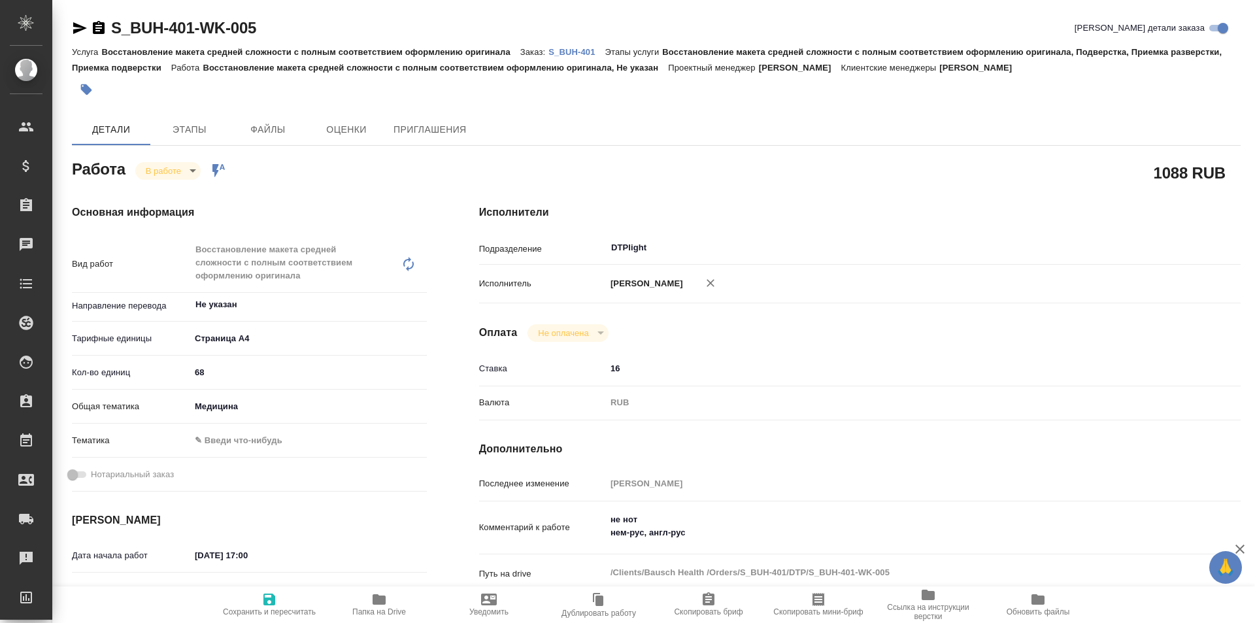
type textarea "x"
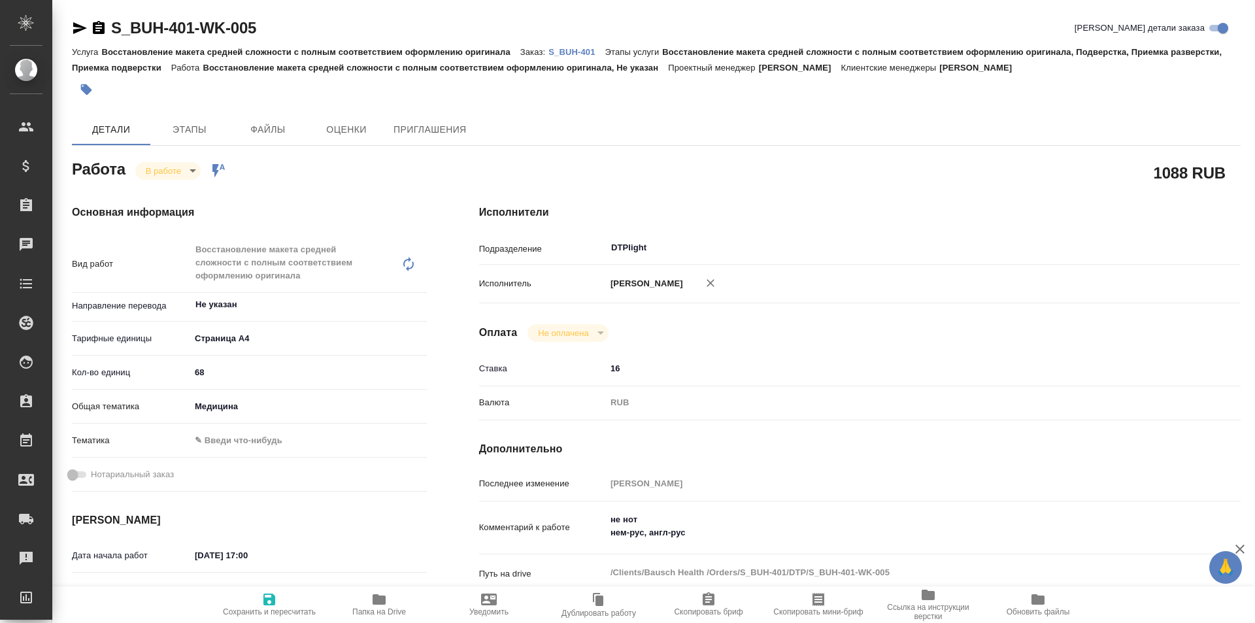
type textarea "x"
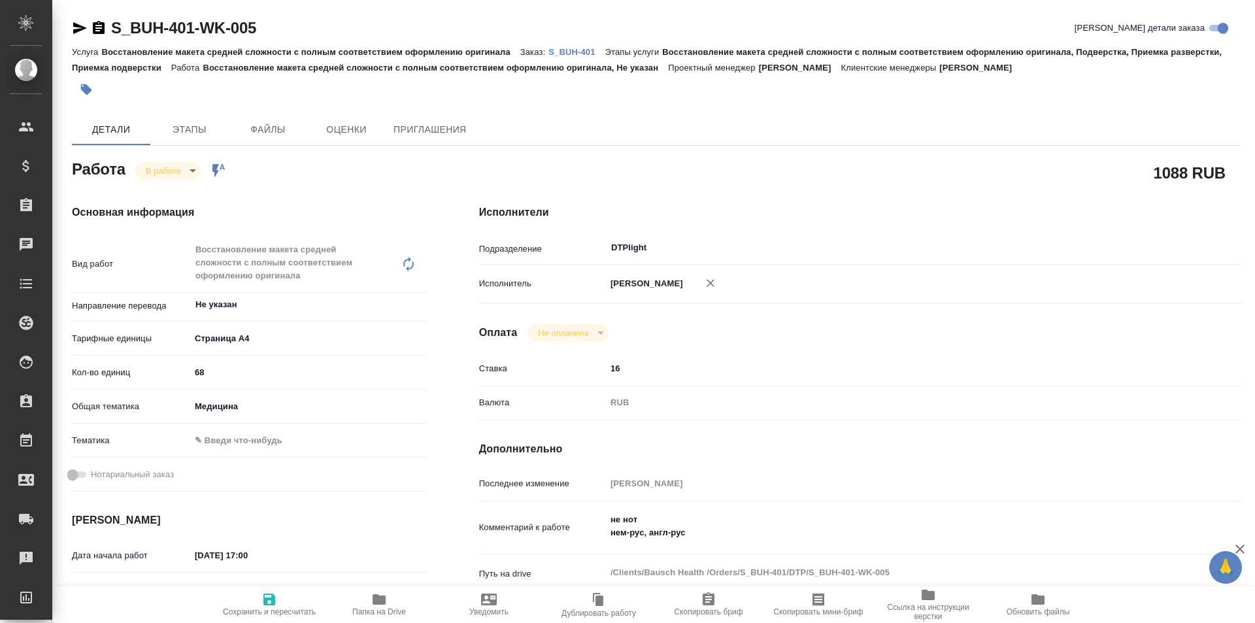
type textarea "x"
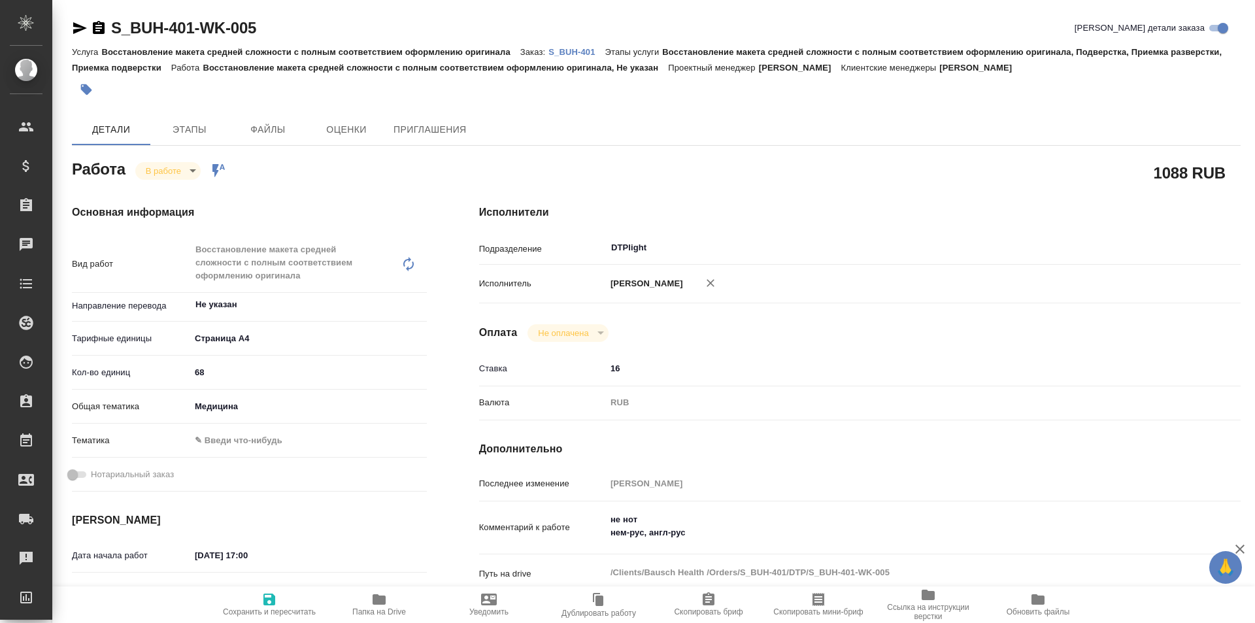
type textarea "x"
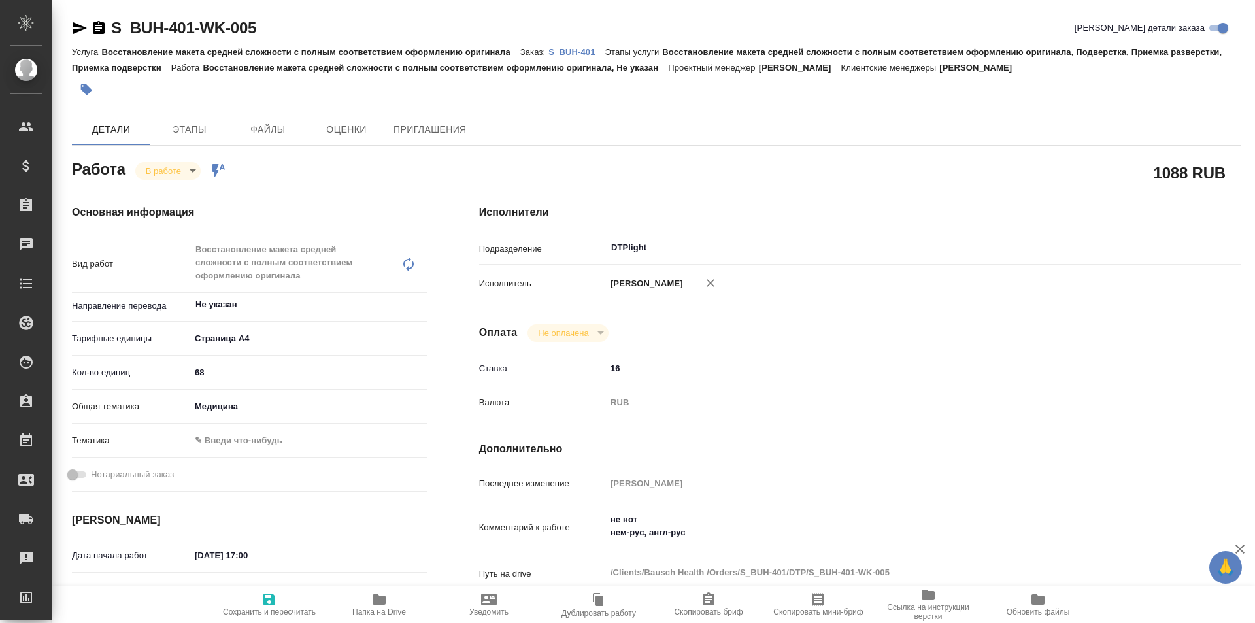
scroll to position [131, 0]
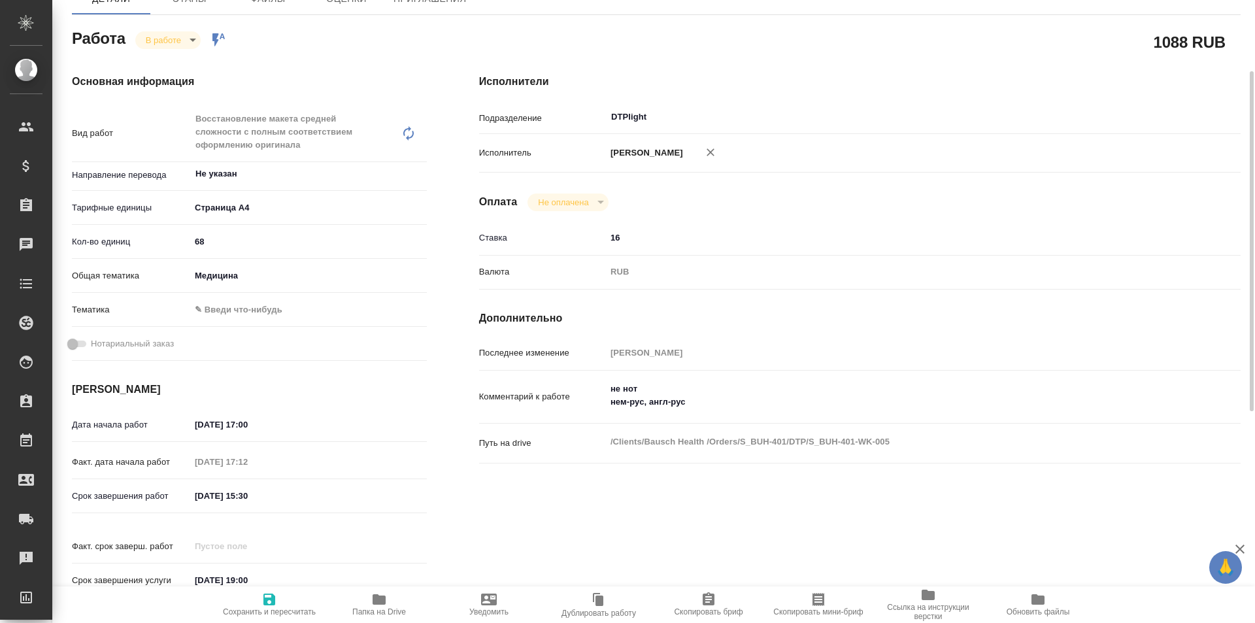
type textarea "x"
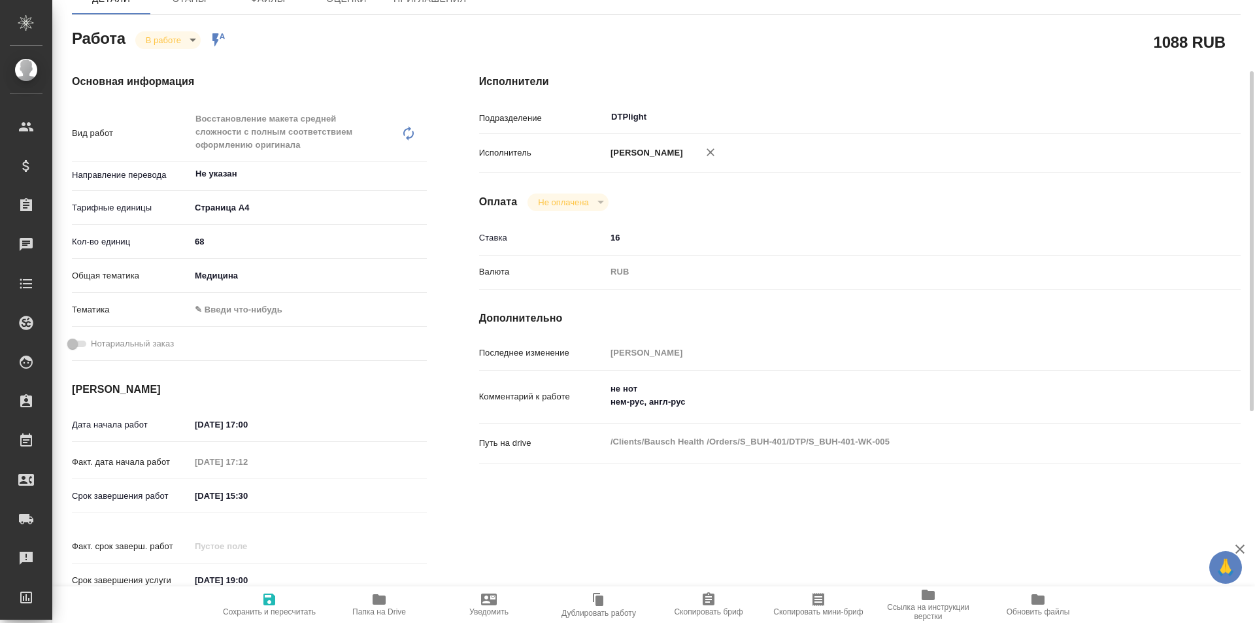
click at [379, 598] on icon "button" at bounding box center [379, 599] width 13 height 10
type textarea "x"
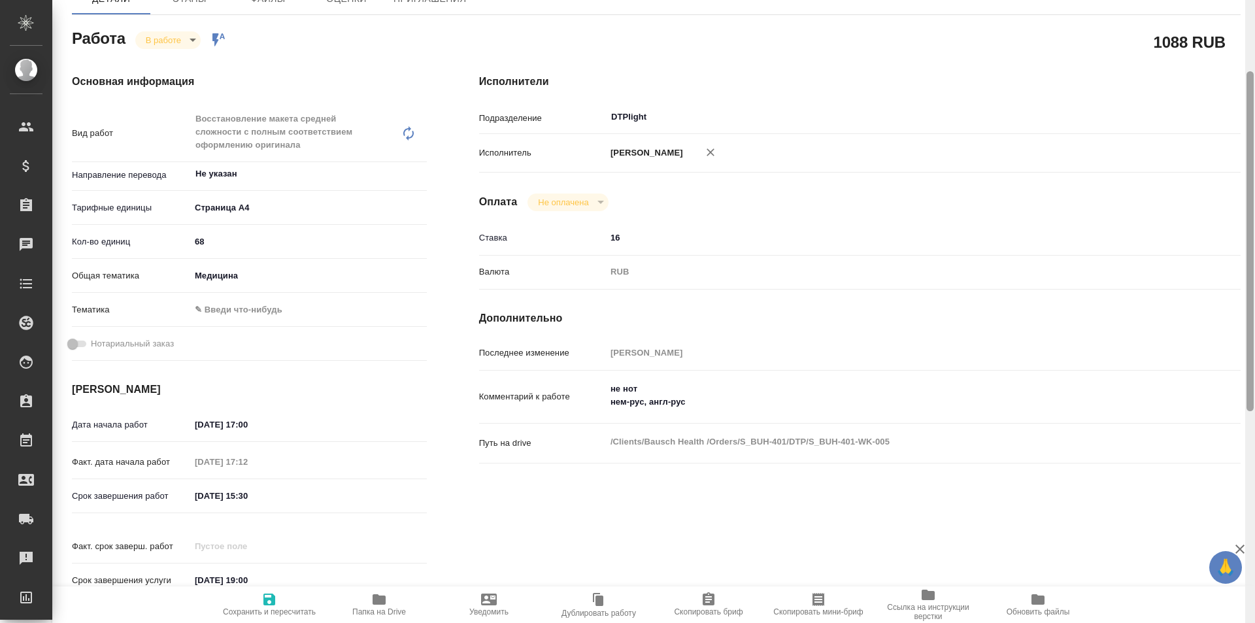
type textarea "x"
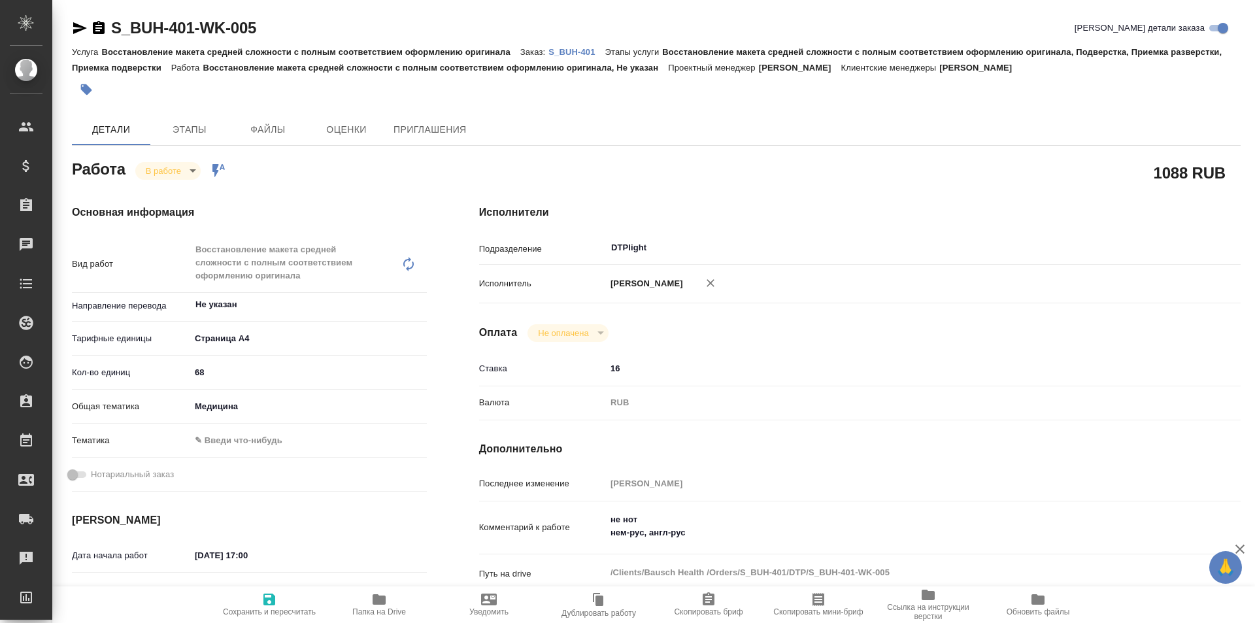
type textarea "x"
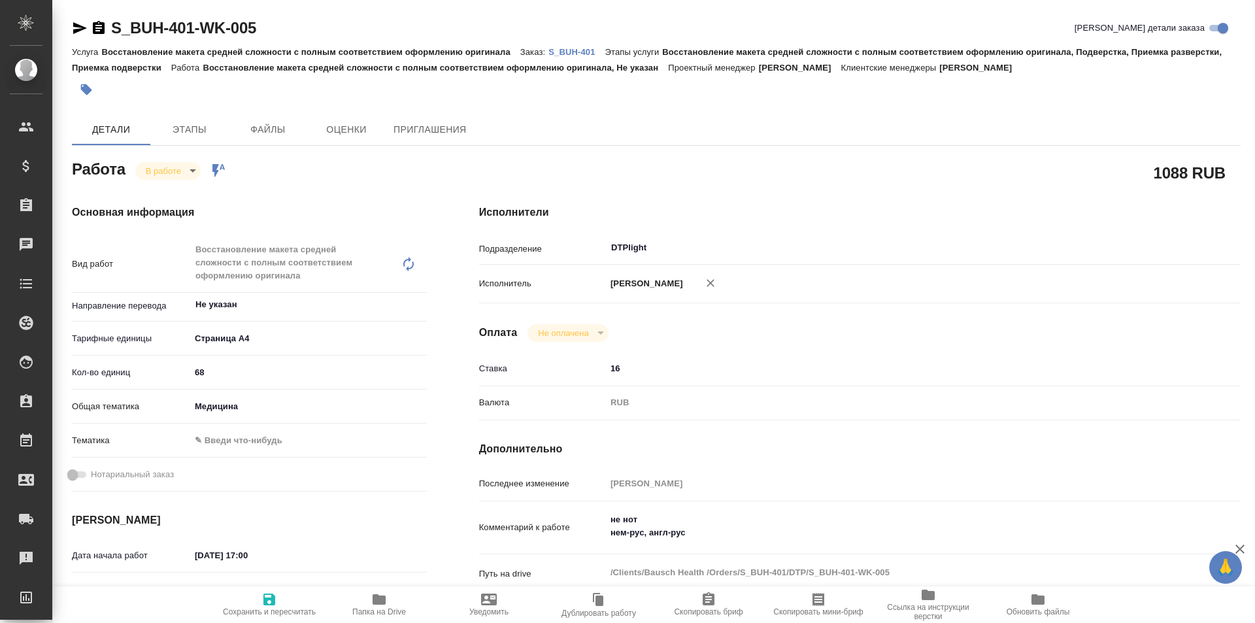
type textarea "x"
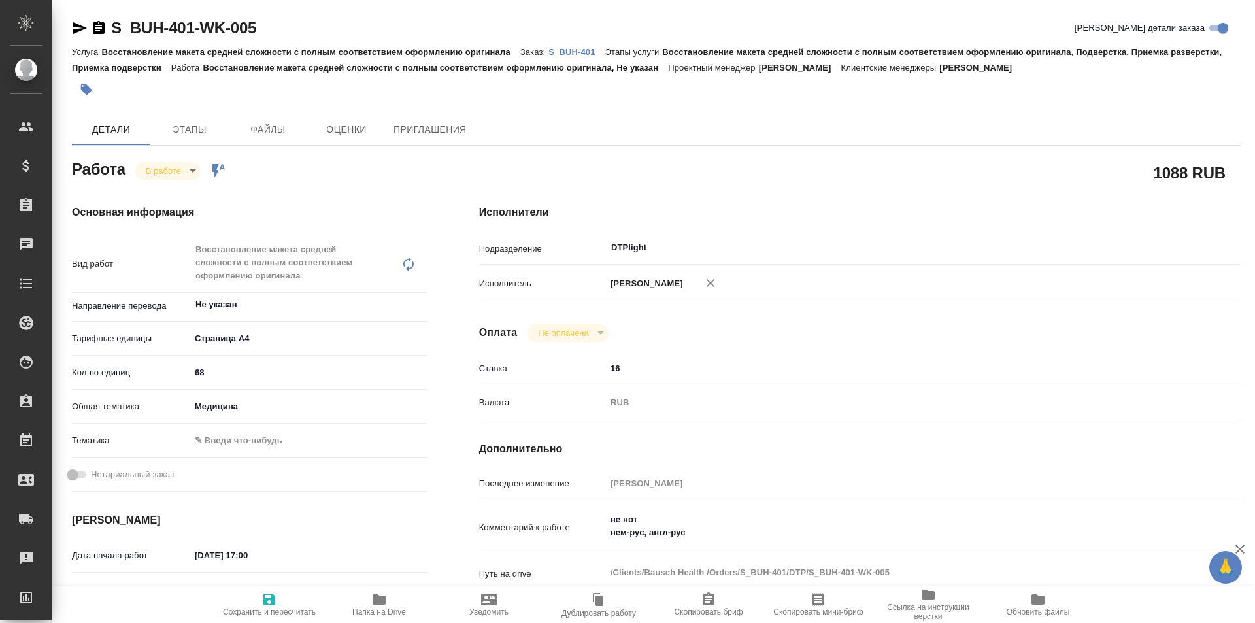
type textarea "x"
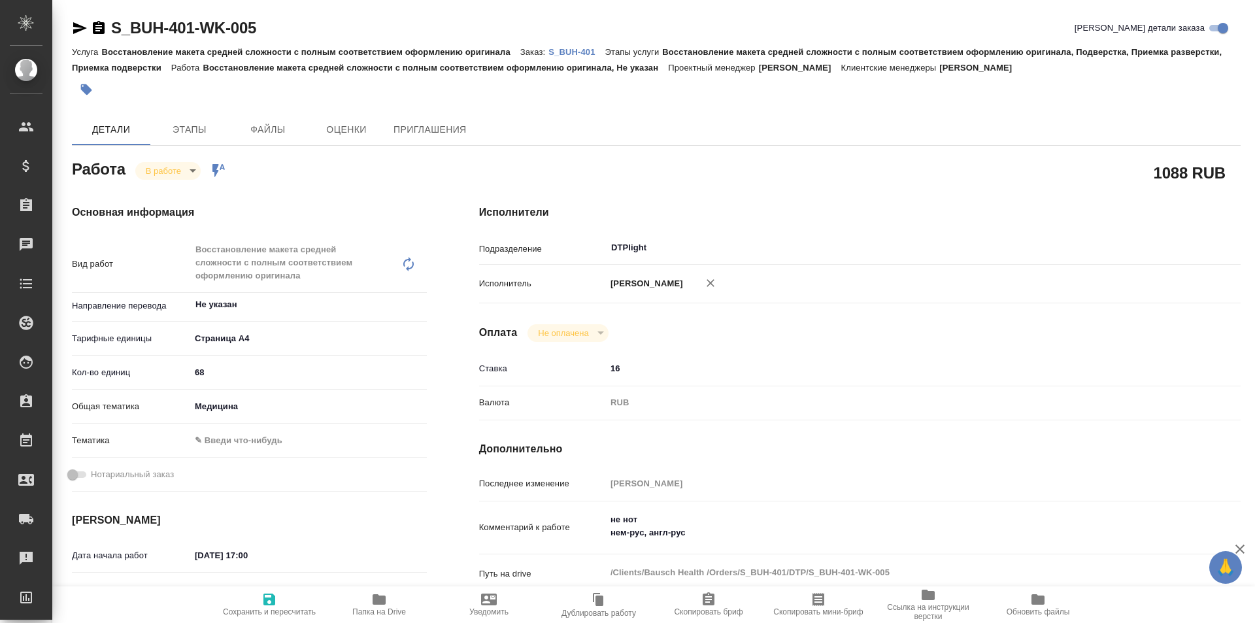
type textarea "x"
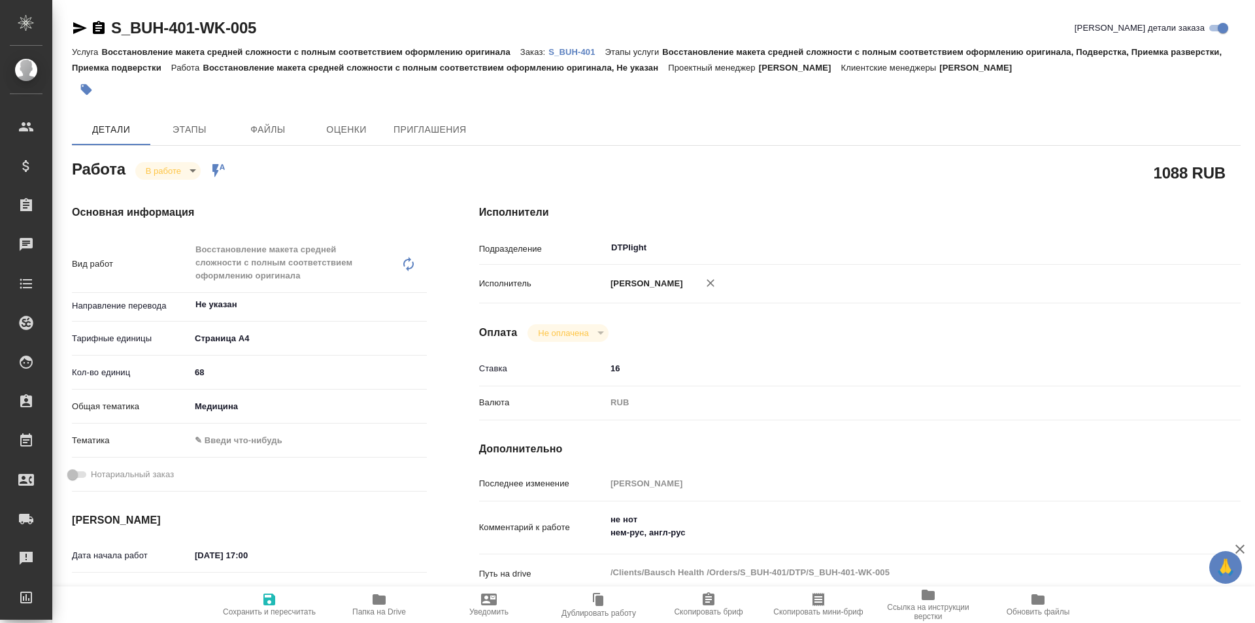
scroll to position [196, 0]
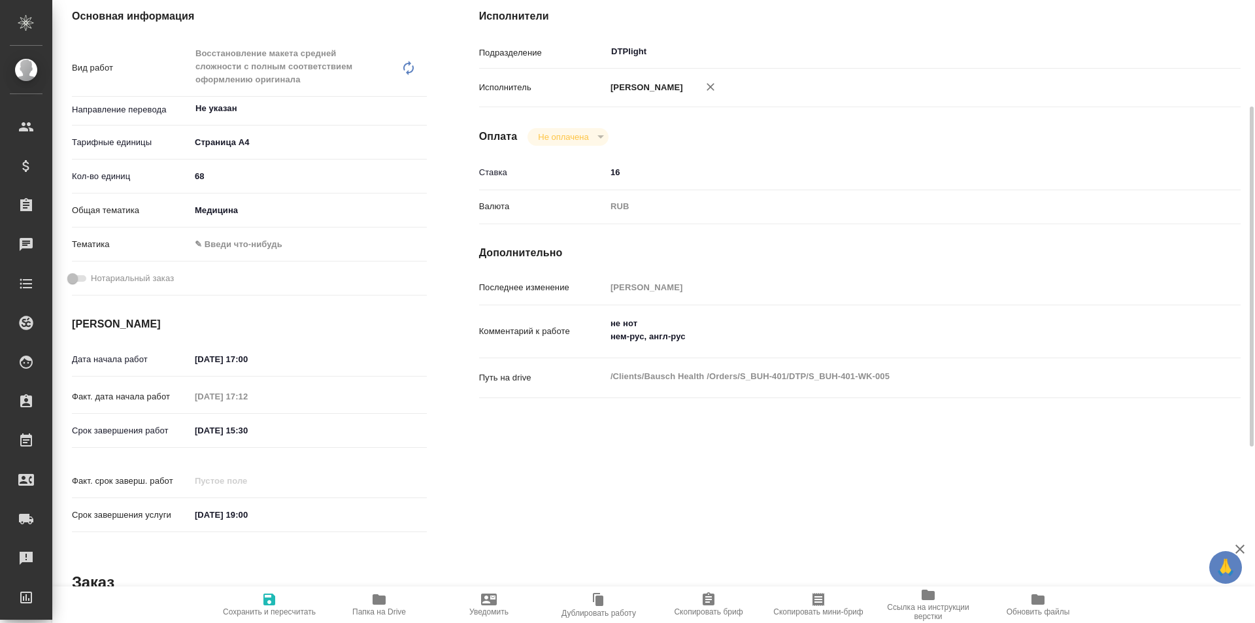
type textarea "x"
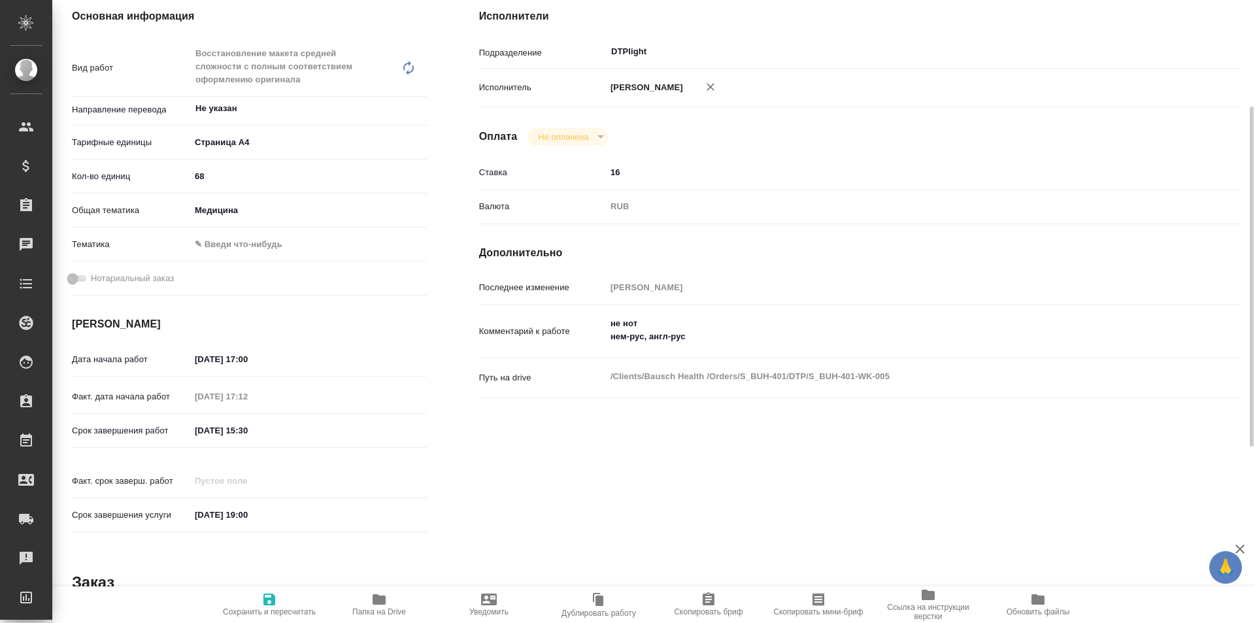
type textarea "x"
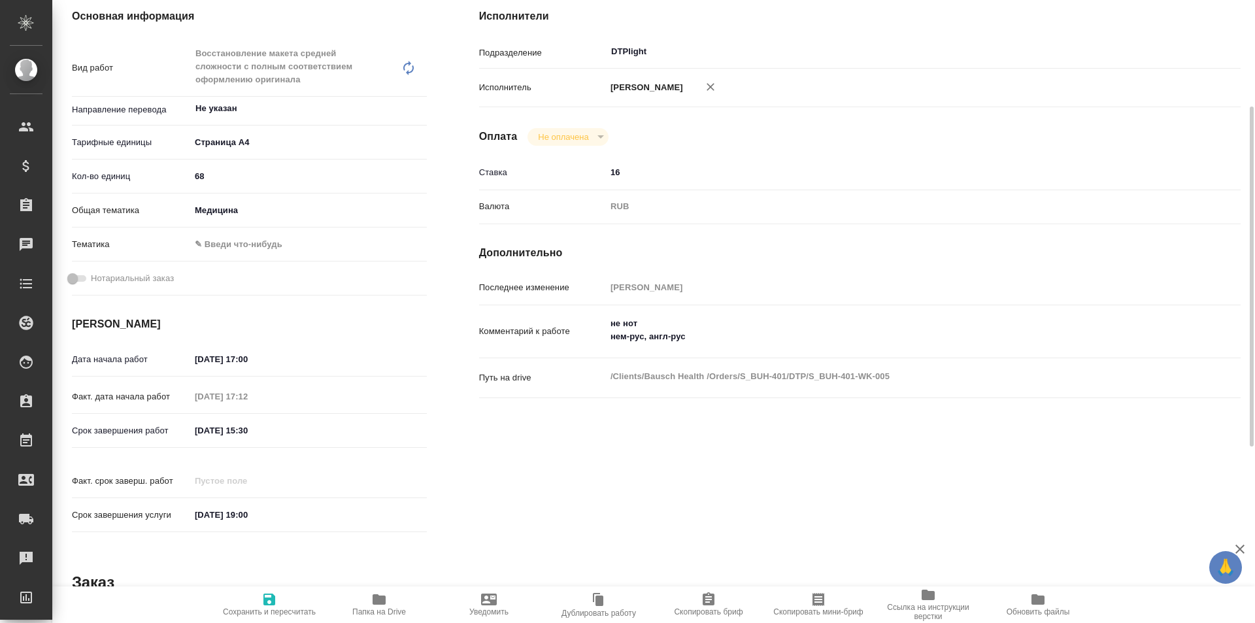
type textarea "x"
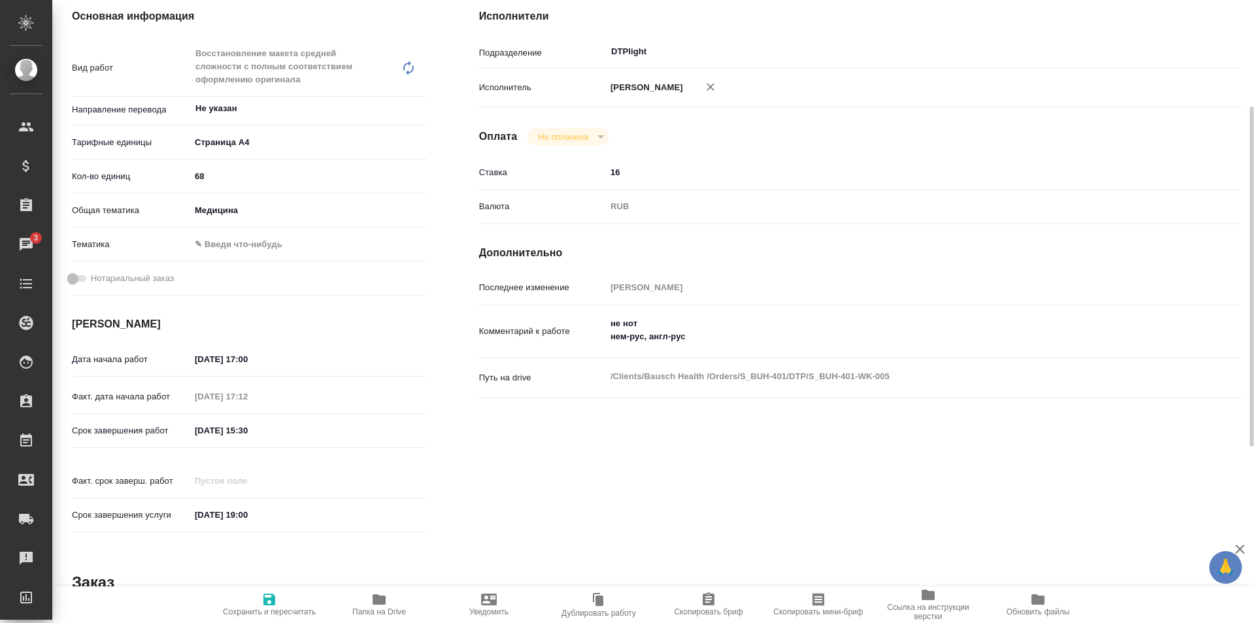
scroll to position [0, 0]
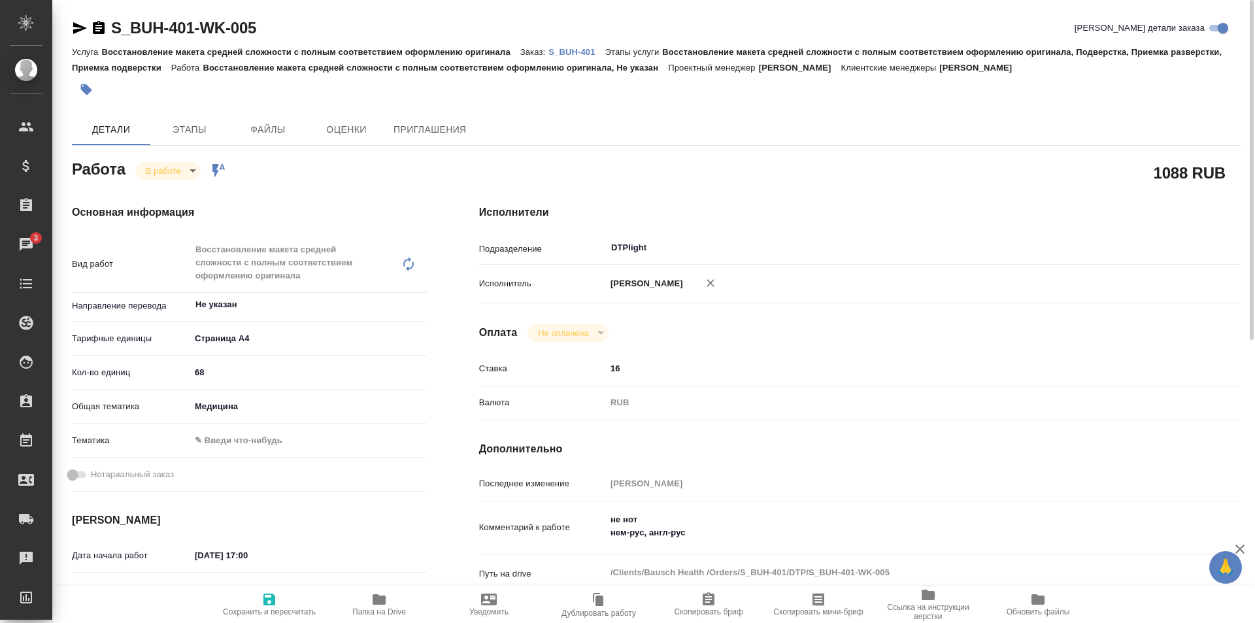
click at [78, 24] on icon "button" at bounding box center [80, 28] width 16 height 16
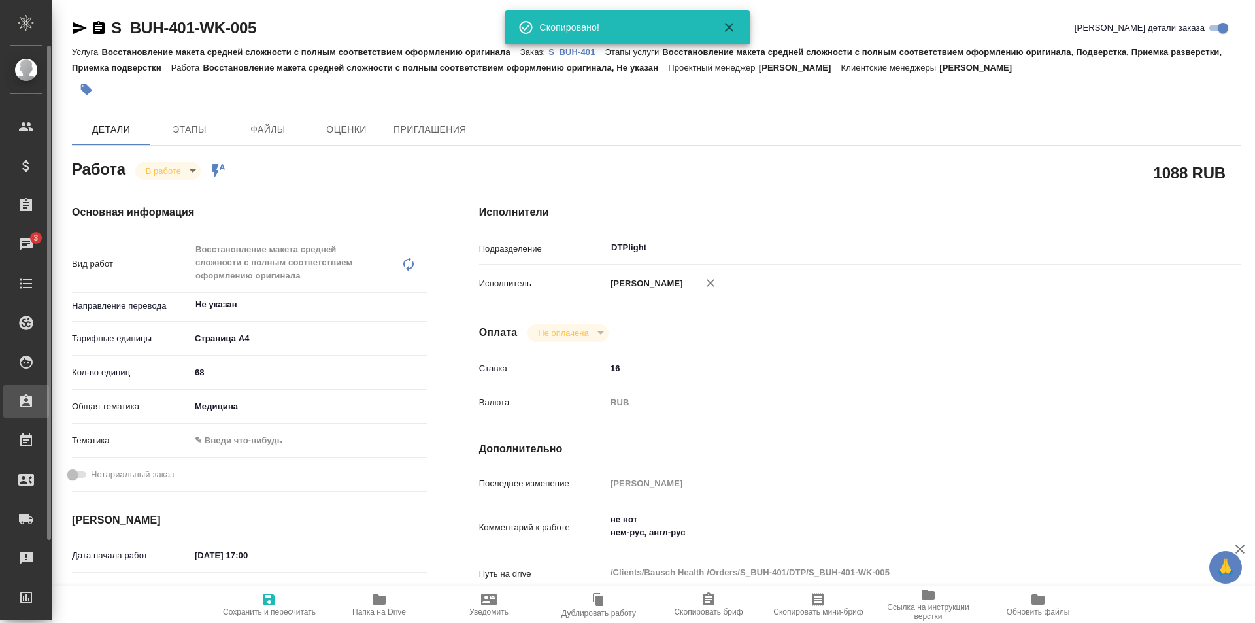
type textarea "x"
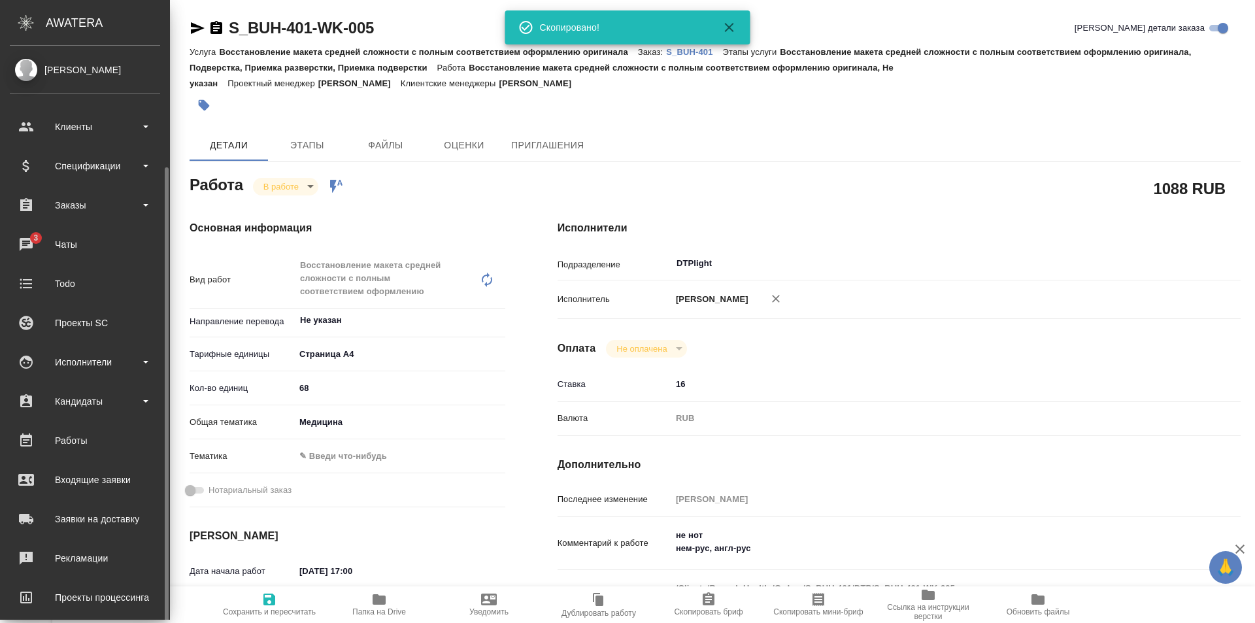
type textarea "x"
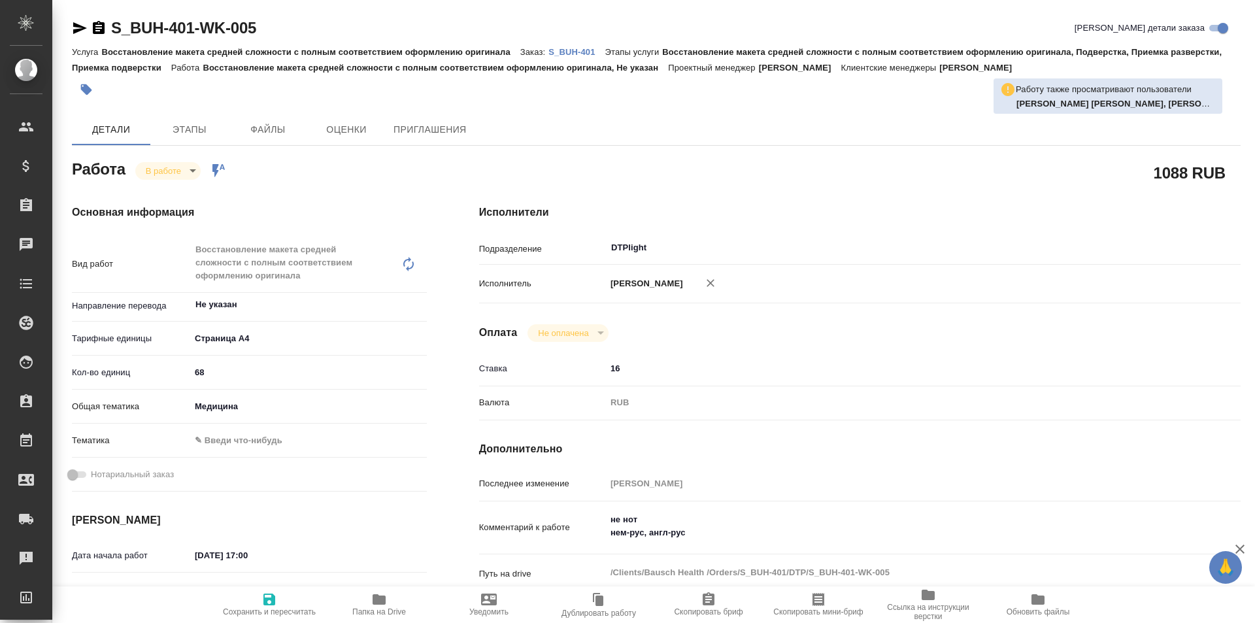
type textarea "x"
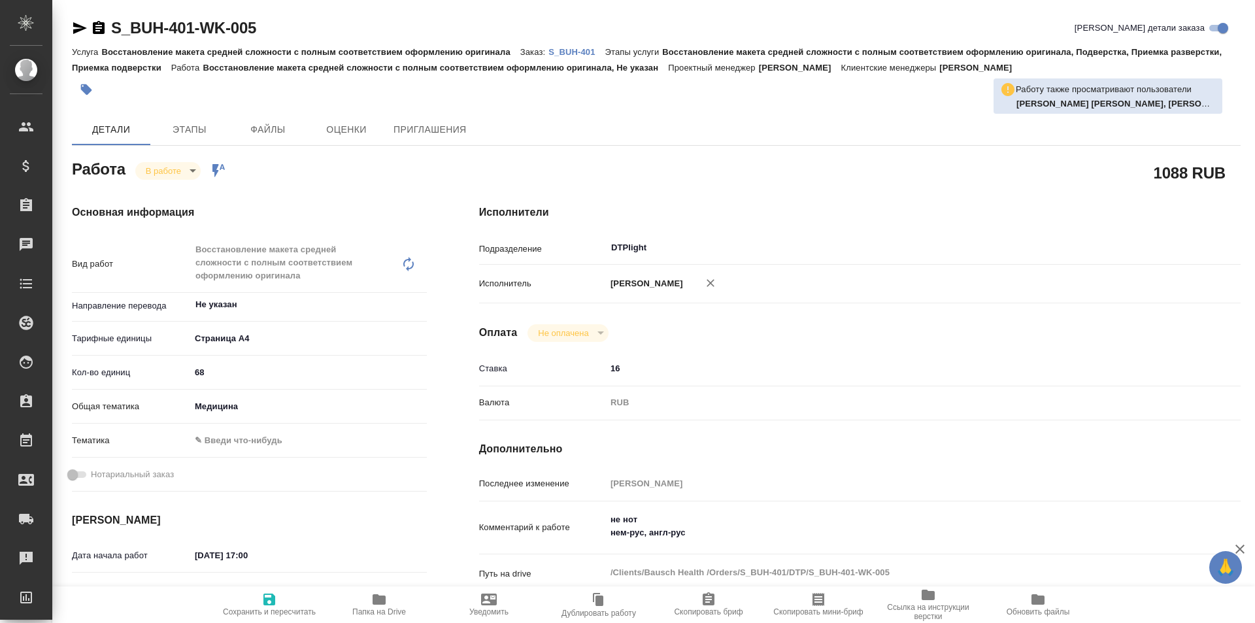
type textarea "x"
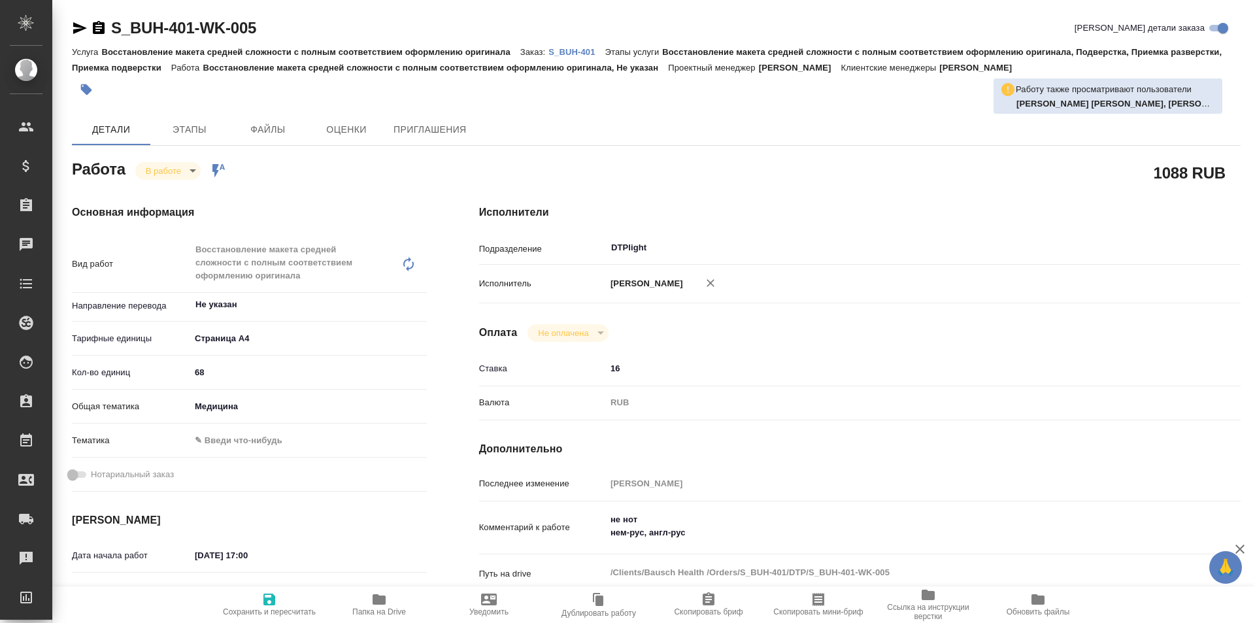
type textarea "x"
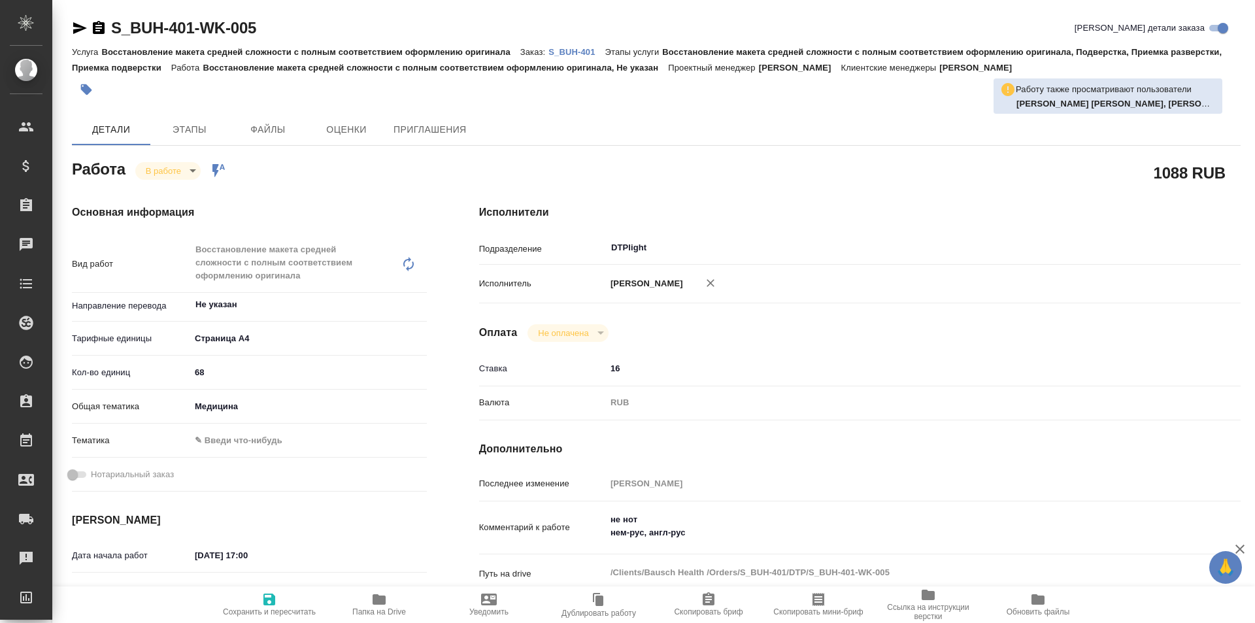
type textarea "x"
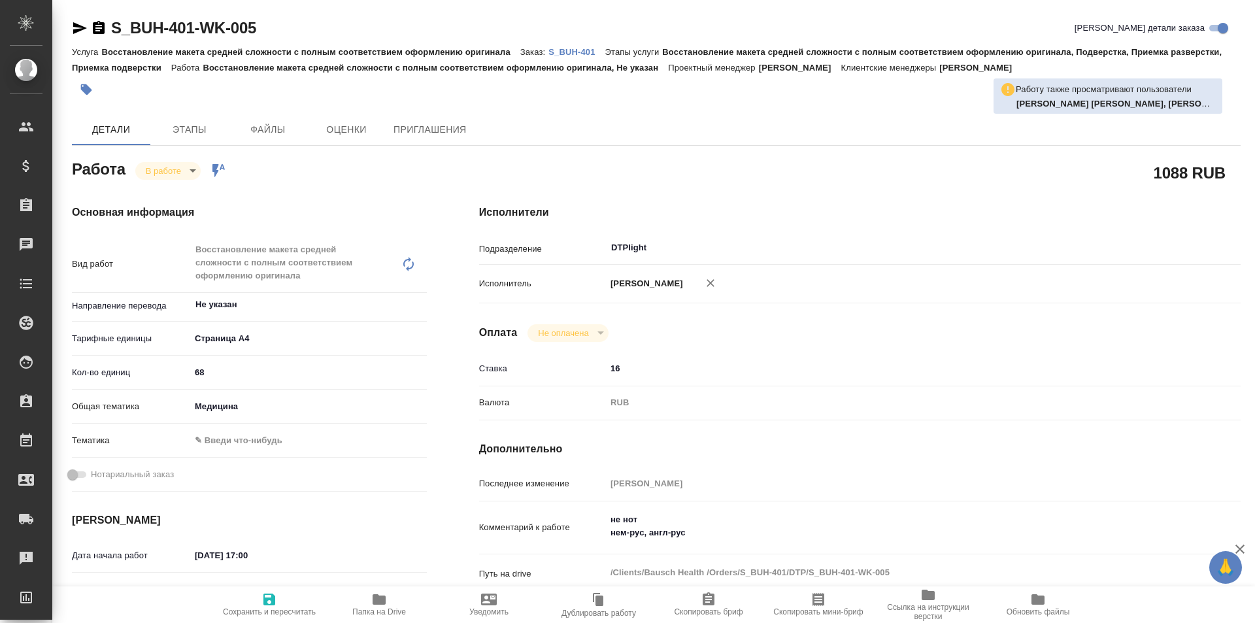
type textarea "x"
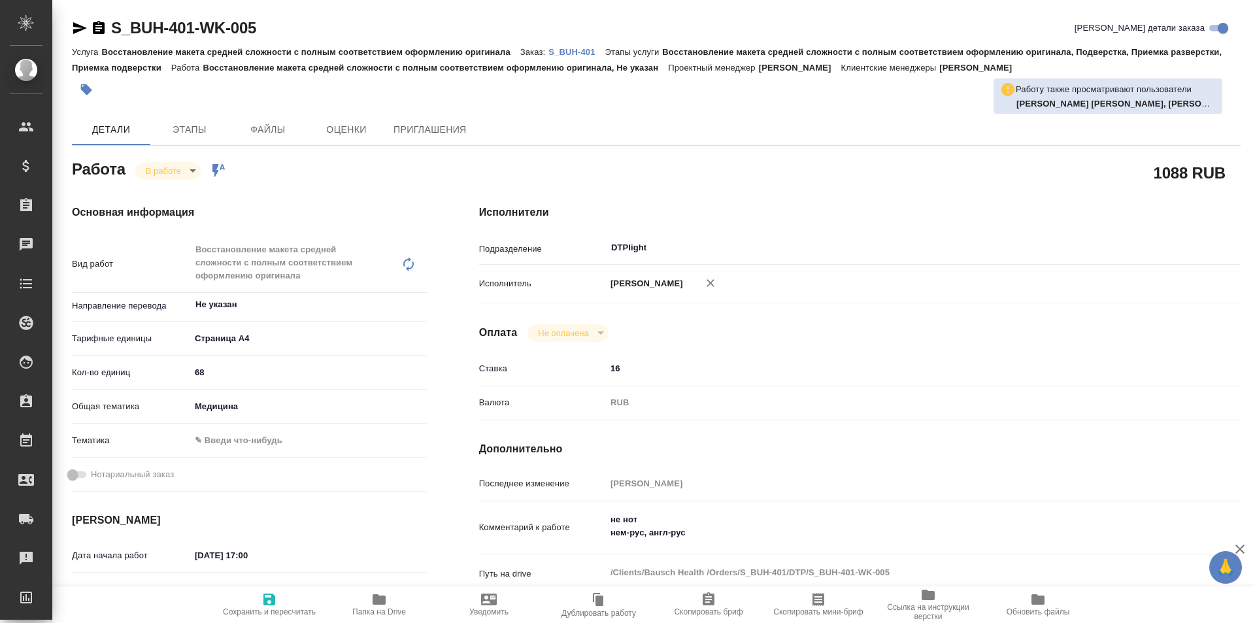
type textarea "x"
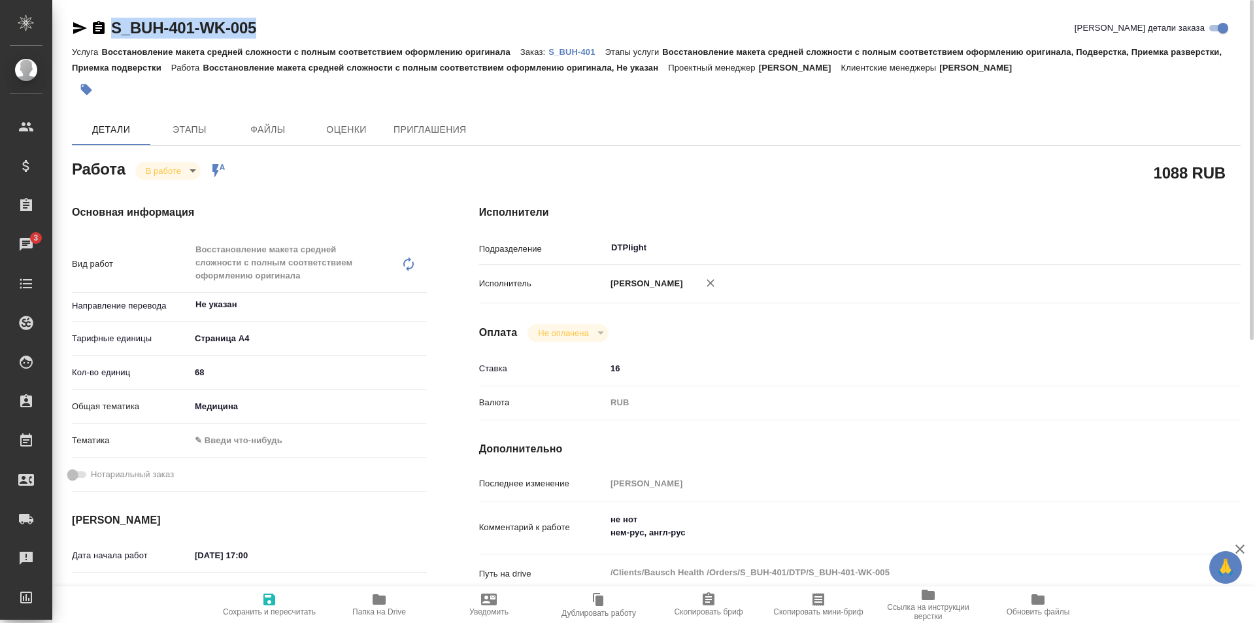
drag, startPoint x: 282, startPoint y: 22, endPoint x: 96, endPoint y: 31, distance: 185.9
click at [96, 31] on div "S_BUH-401-WK-005 Кратко детали заказа" at bounding box center [656, 28] width 1169 height 21
copy link "S_BUH-401-WK-005"
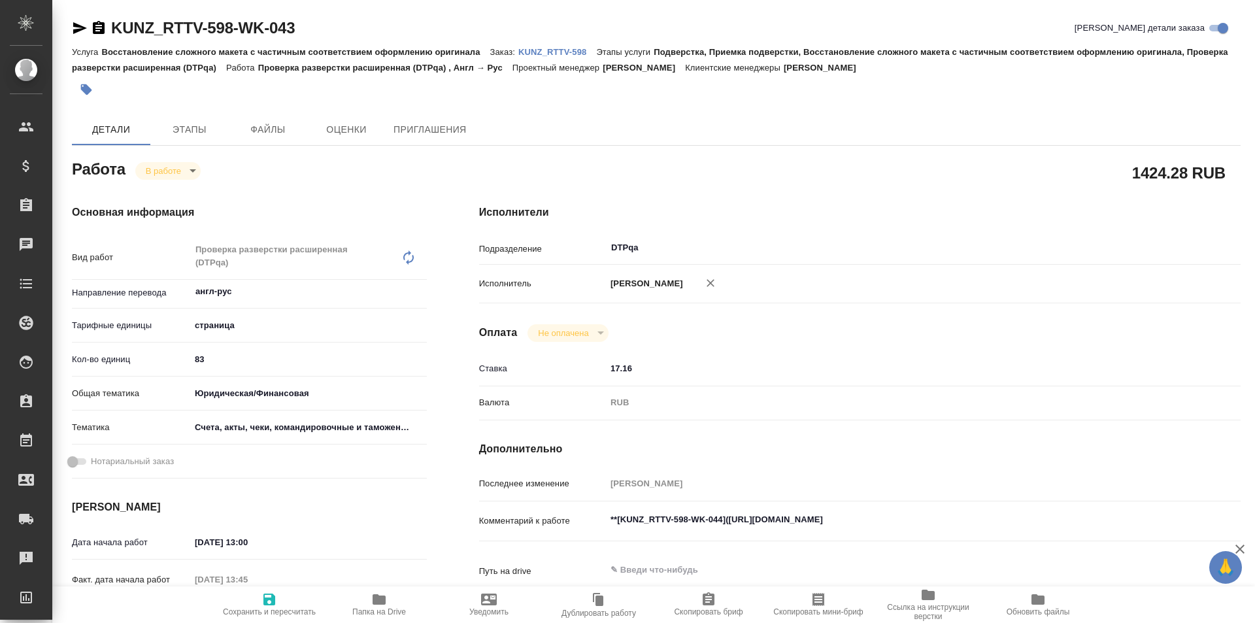
type textarea "x"
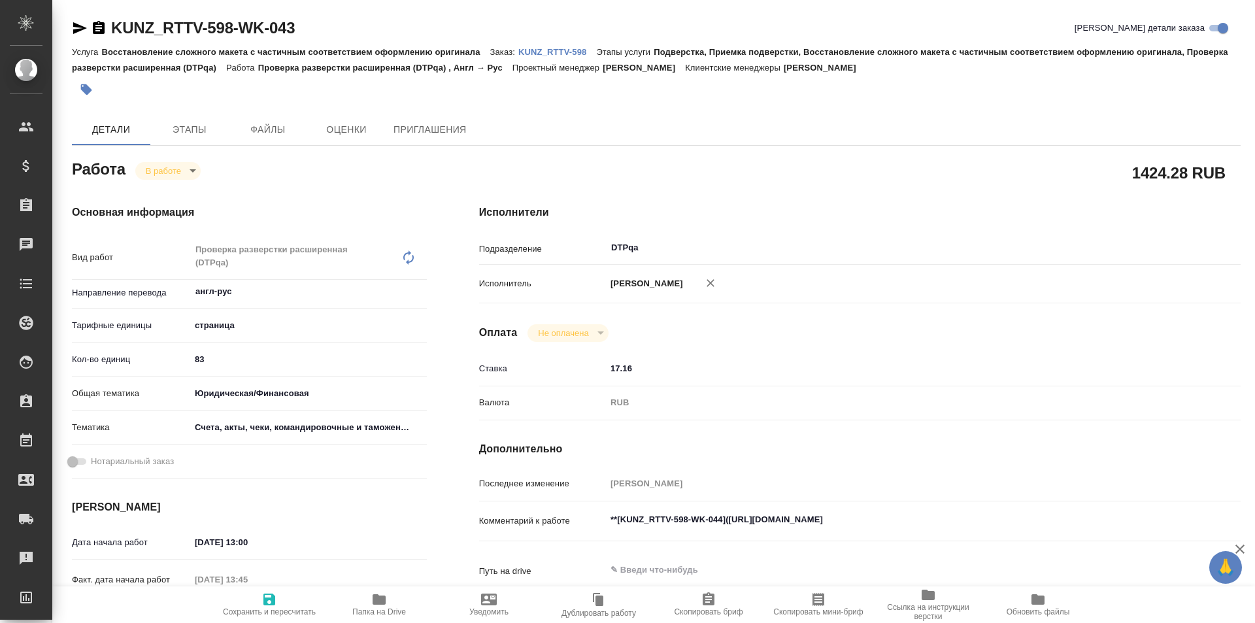
type textarea "x"
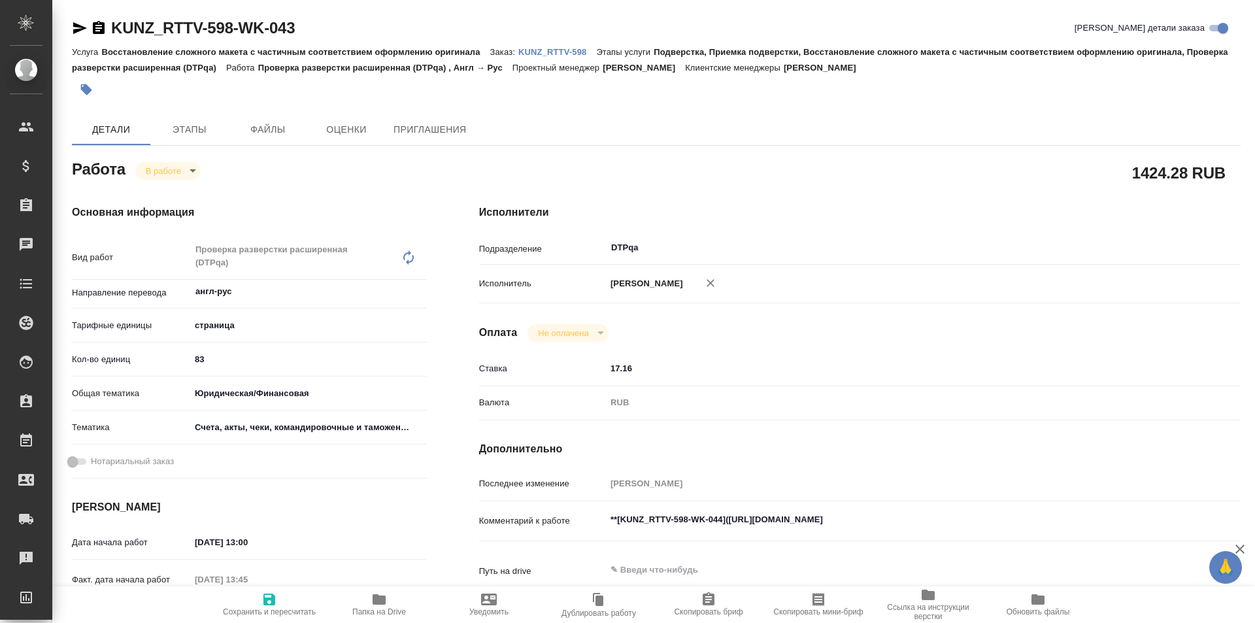
type textarea "x"
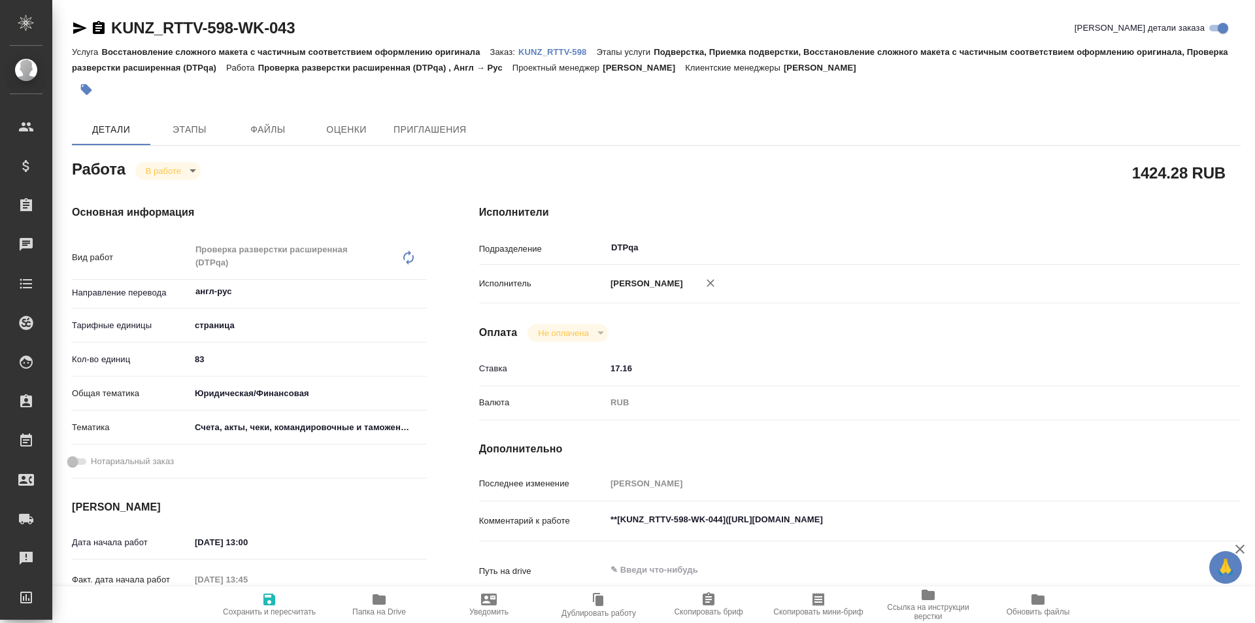
click at [375, 610] on span "Папка на Drive" at bounding box center [379, 611] width 54 height 9
type textarea "x"
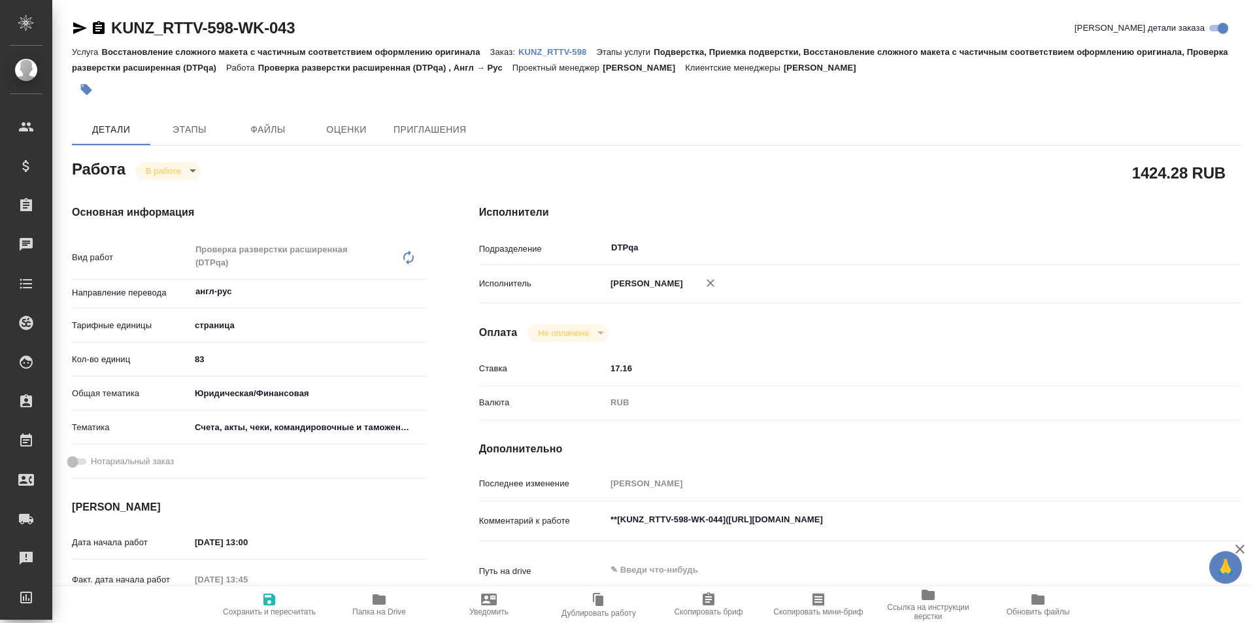
type textarea "x"
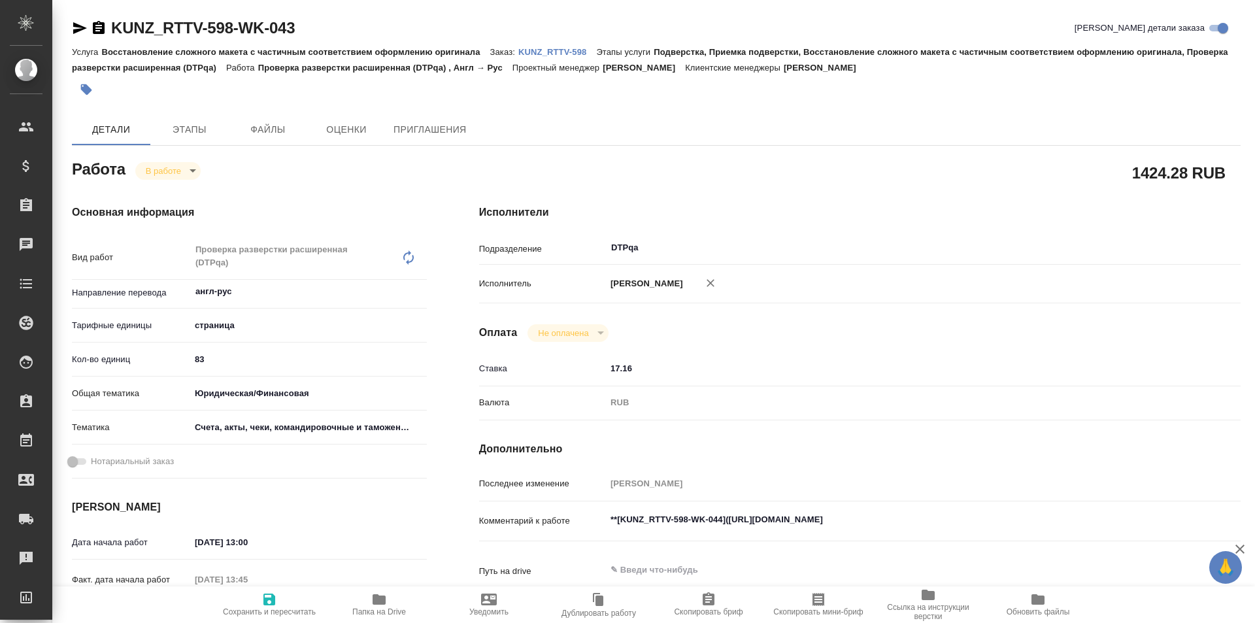
type textarea "x"
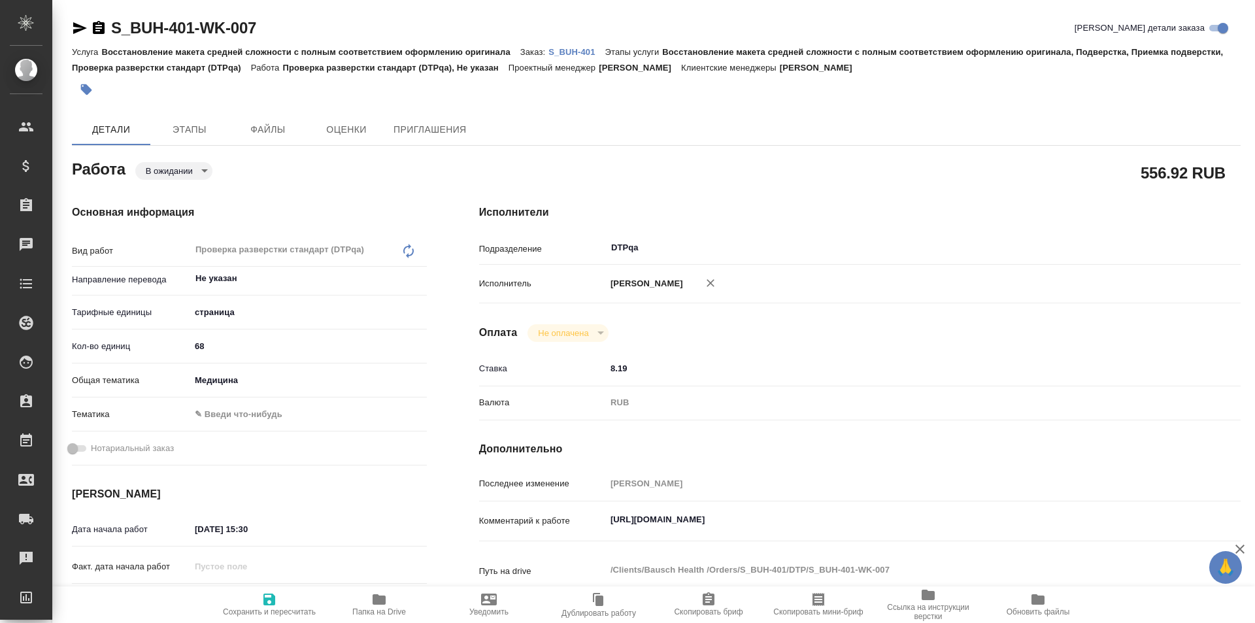
type textarea "x"
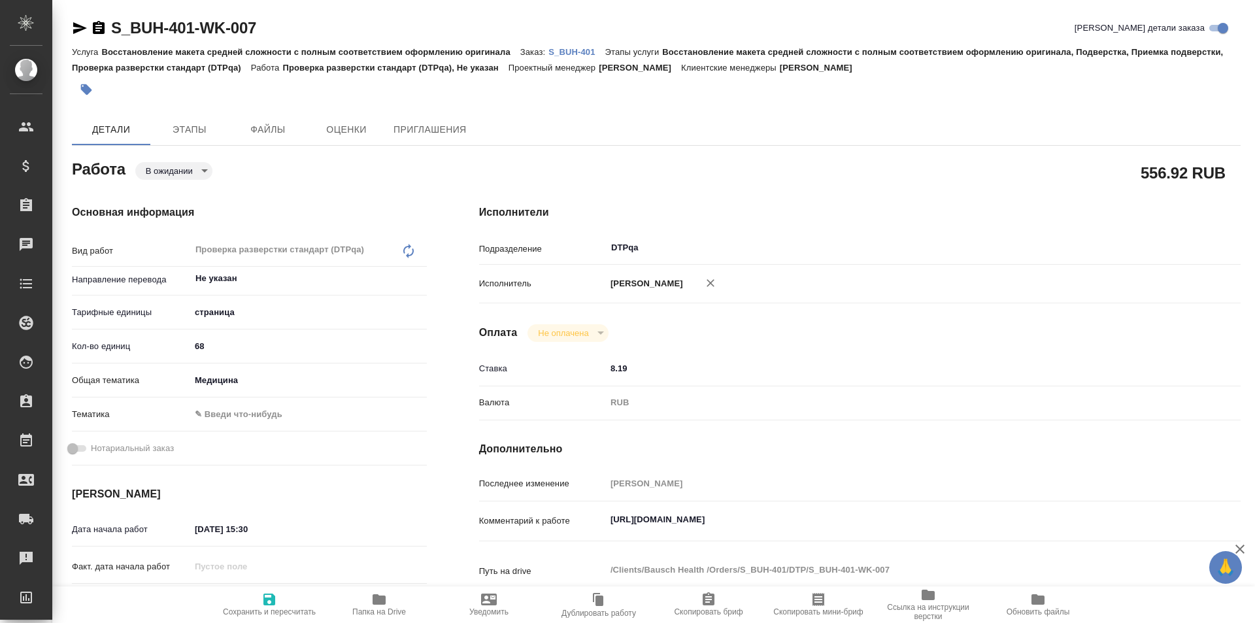
type textarea "x"
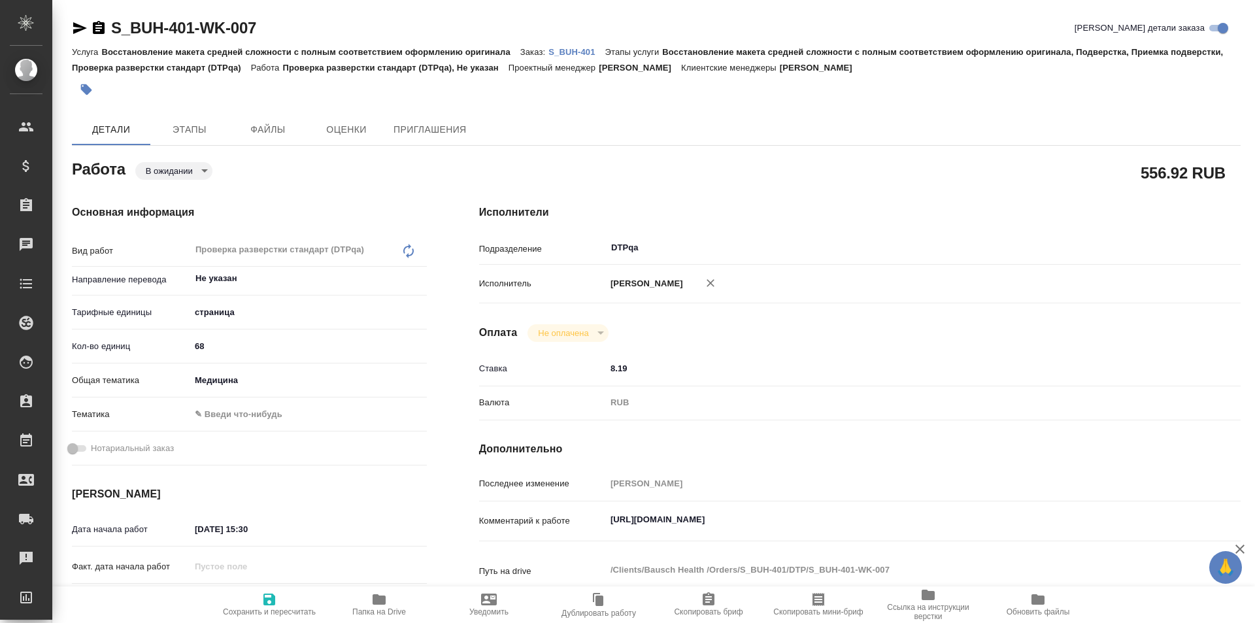
type textarea "x"
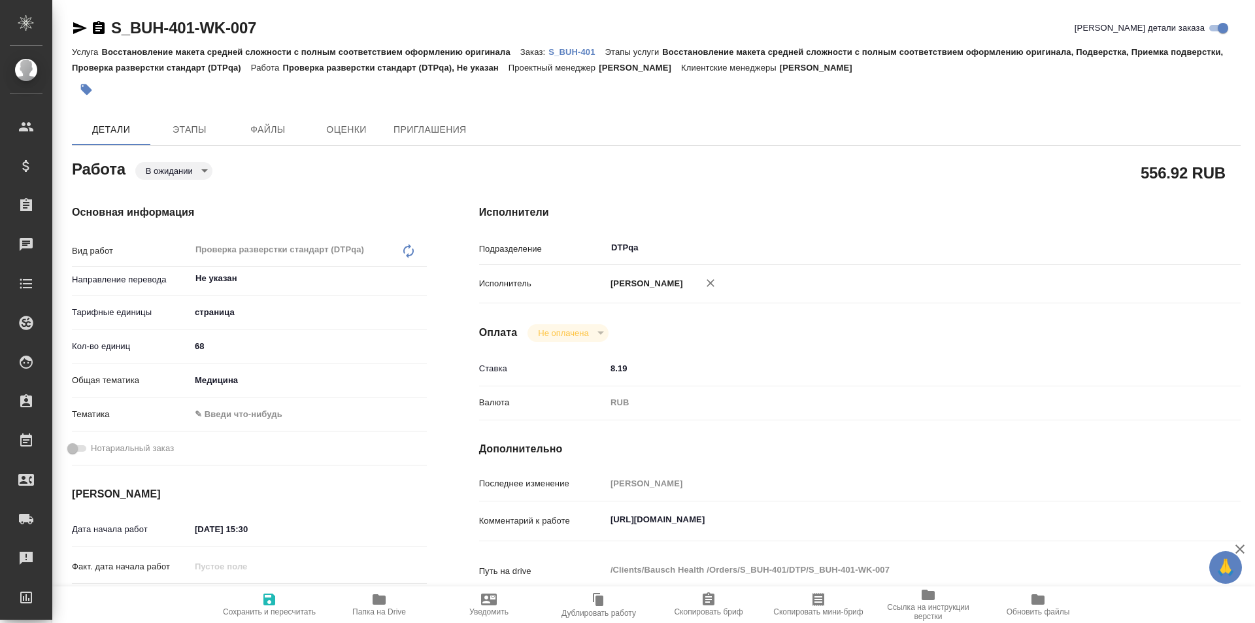
type textarea "x"
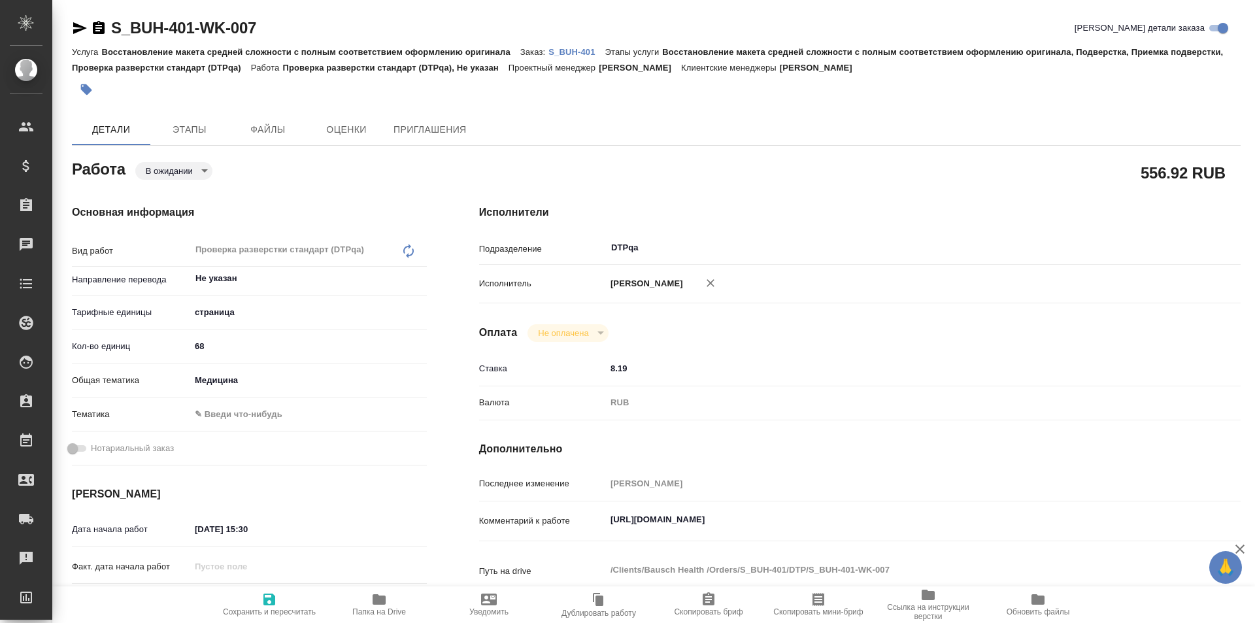
type textarea "x"
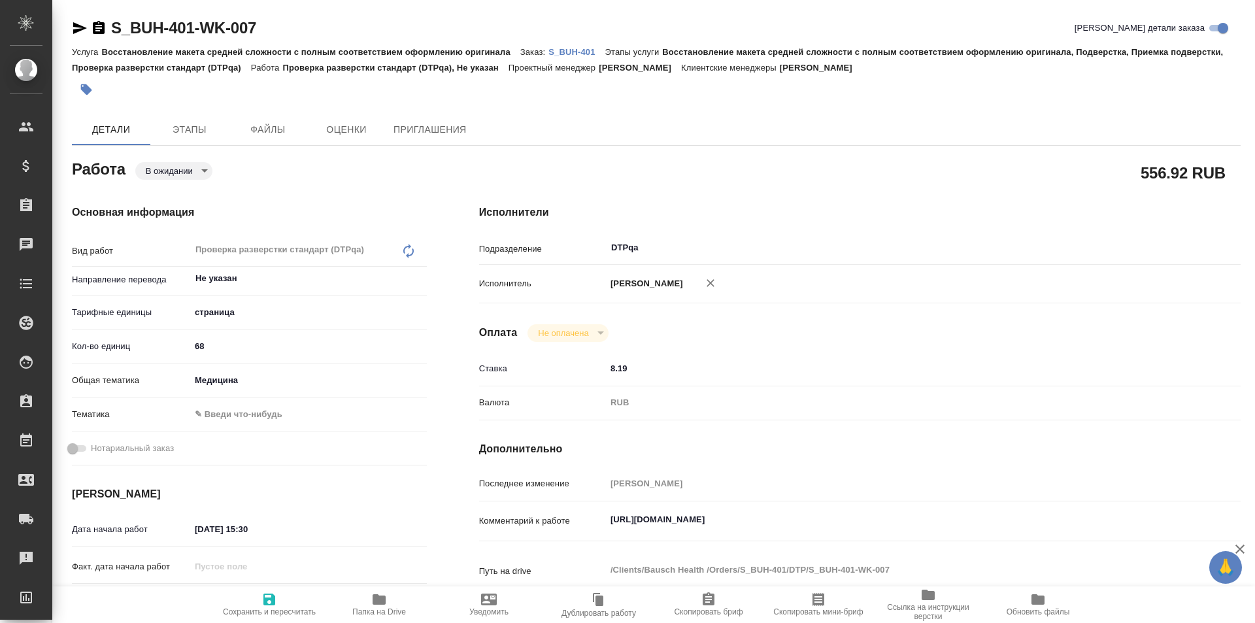
type textarea "x"
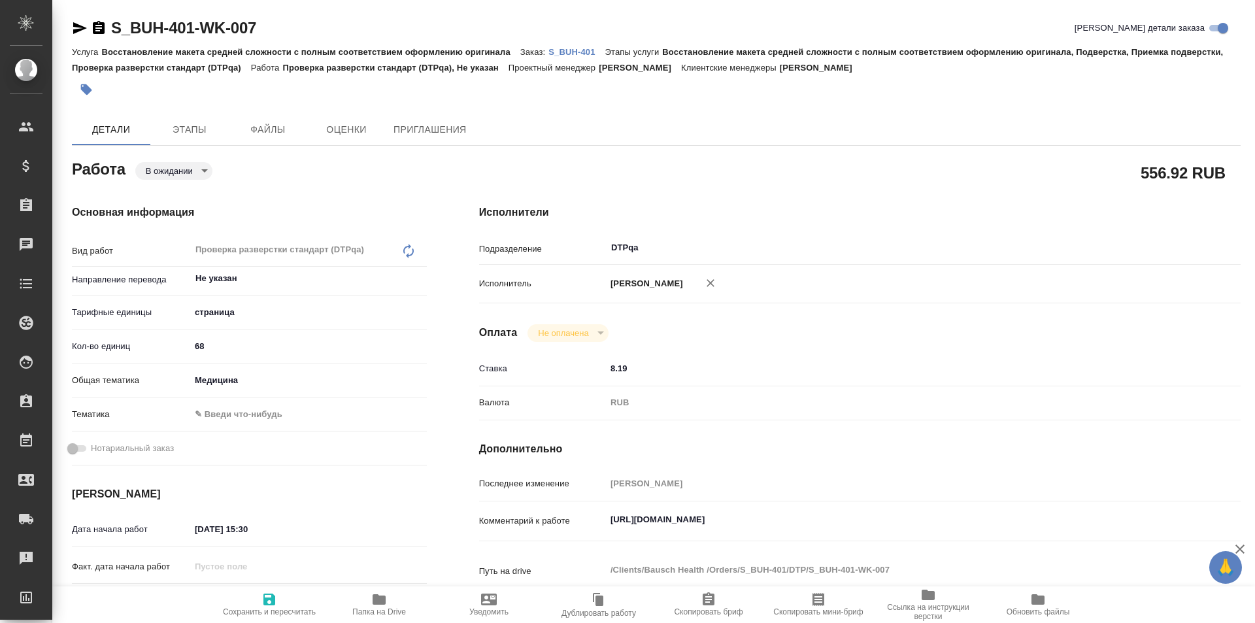
type textarea "x"
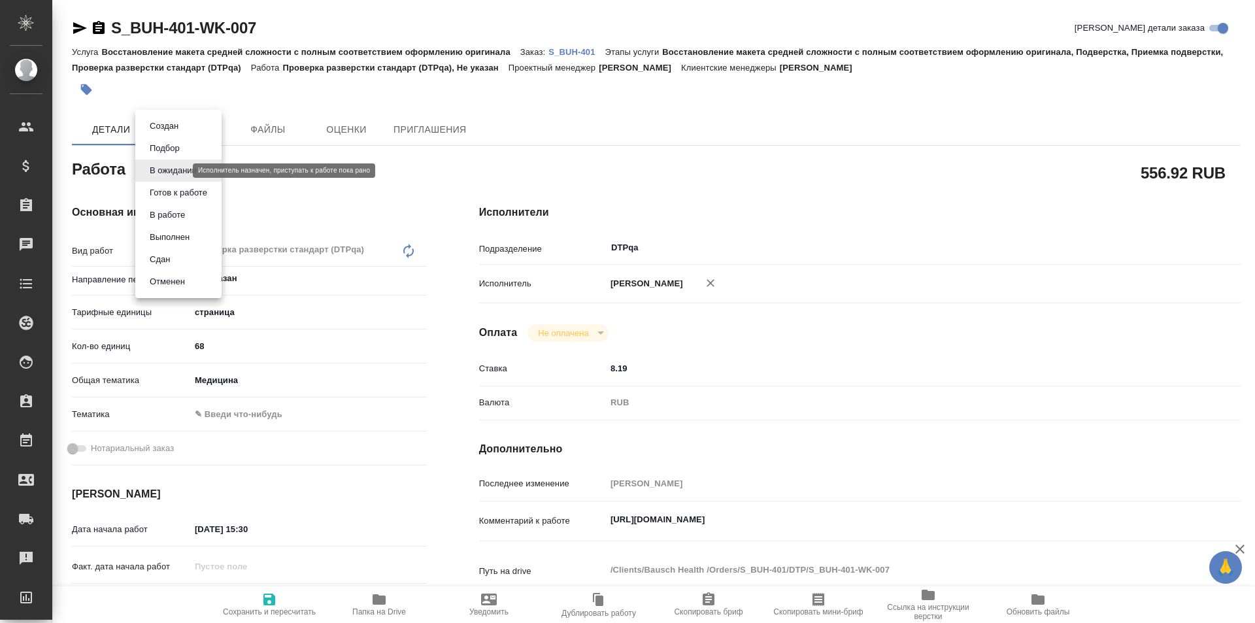
click at [184, 168] on body "🙏 .cls-1 fill:#fff; AWATERA Ismagilova Diana Клиенты Спецификации Заказы Чаты T…" at bounding box center [627, 311] width 1255 height 623
click at [167, 213] on button "В работе" at bounding box center [167, 215] width 43 height 14
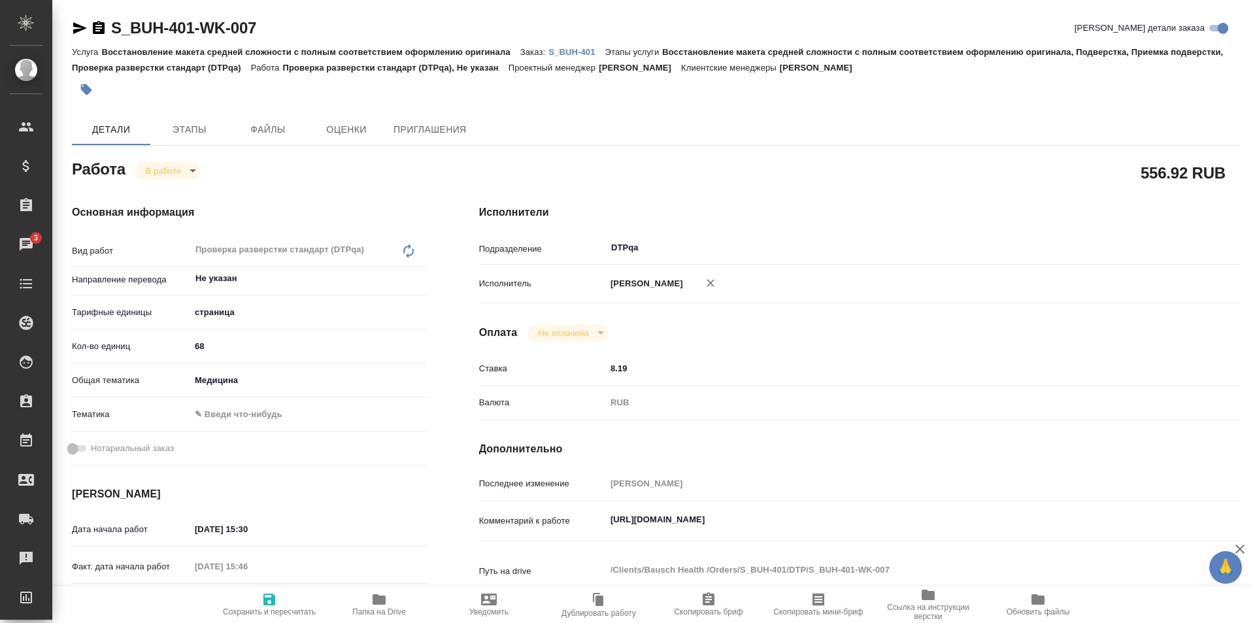
type textarea "x"
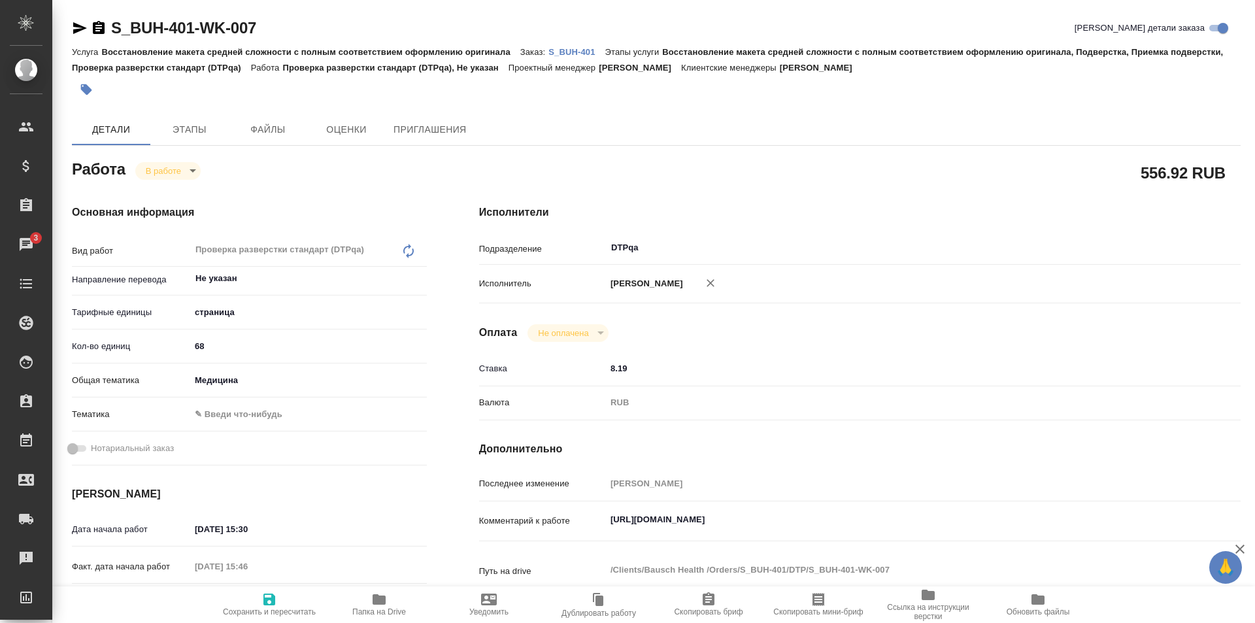
type textarea "x"
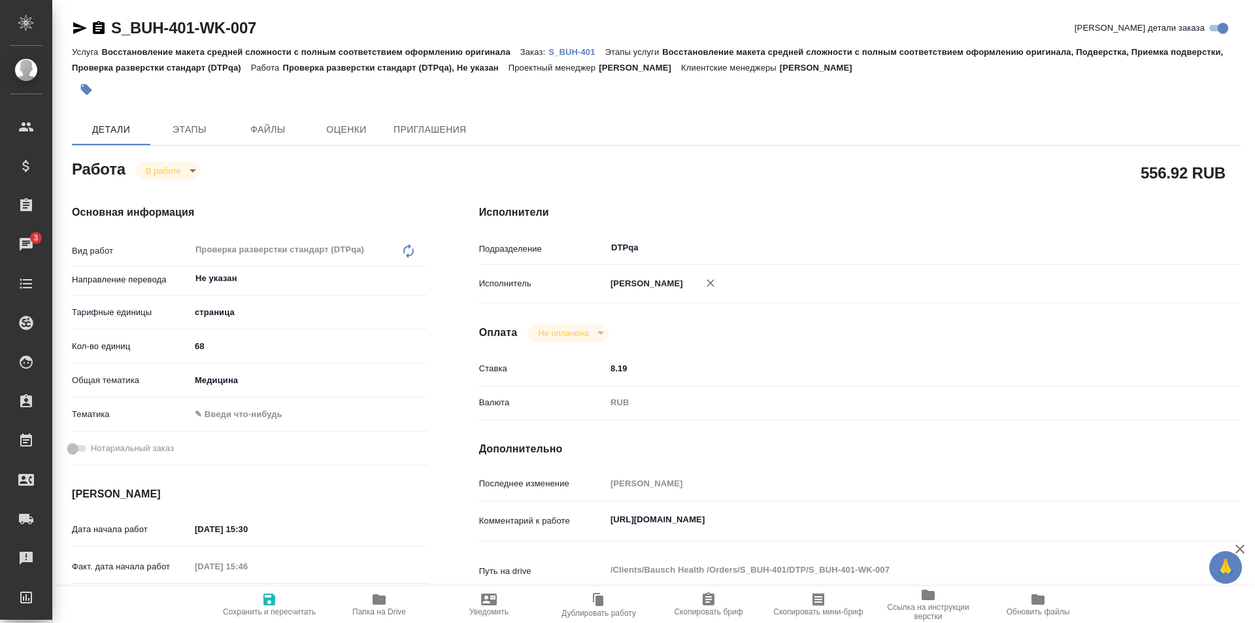
type textarea "x"
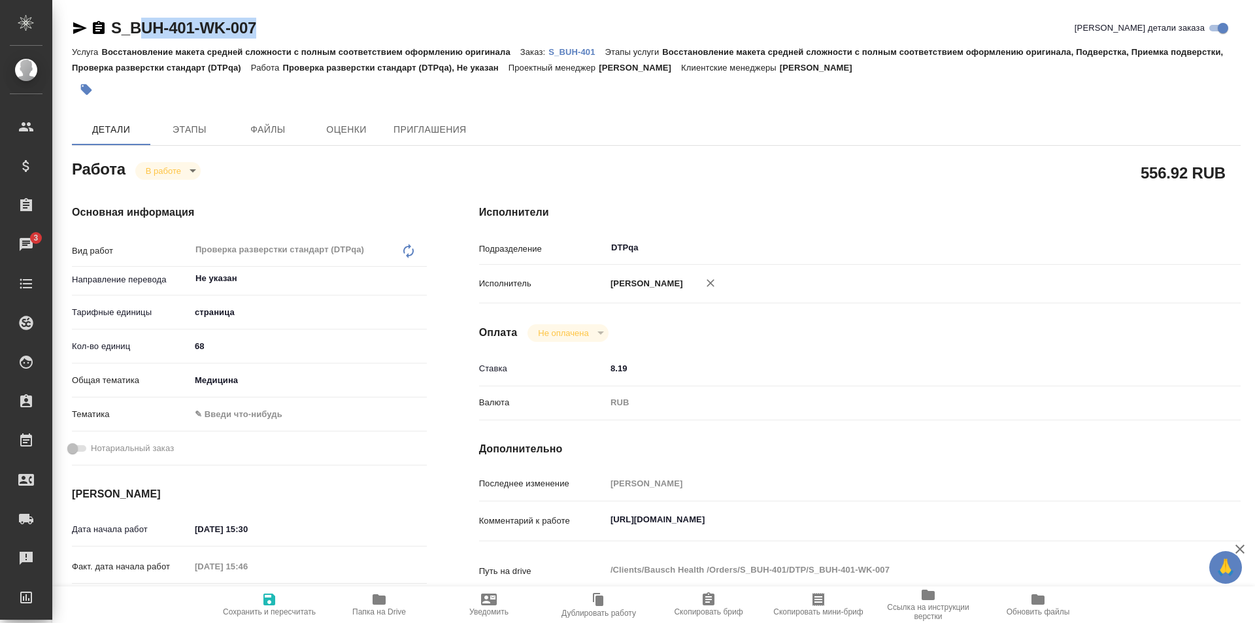
type textarea "x"
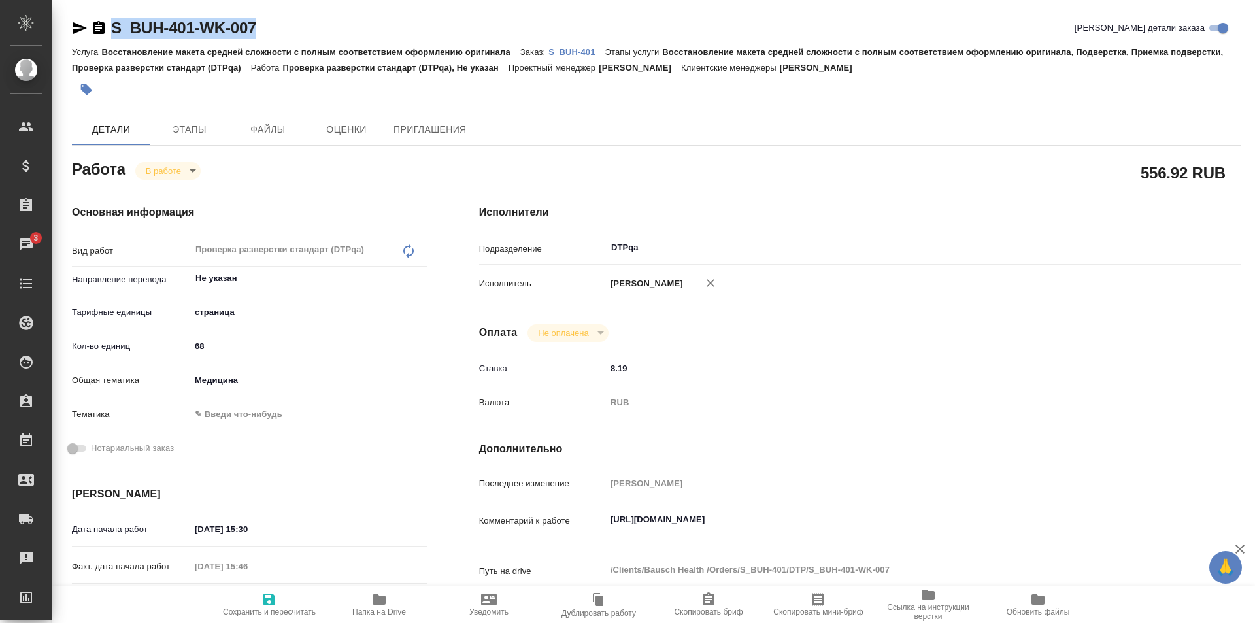
drag, startPoint x: 266, startPoint y: 23, endPoint x: 106, endPoint y: 26, distance: 160.2
click at [106, 26] on div "S_BUH-401-WK-007 Кратко детали заказа" at bounding box center [656, 28] width 1169 height 21
click at [377, 601] on icon "button" at bounding box center [379, 599] width 13 height 10
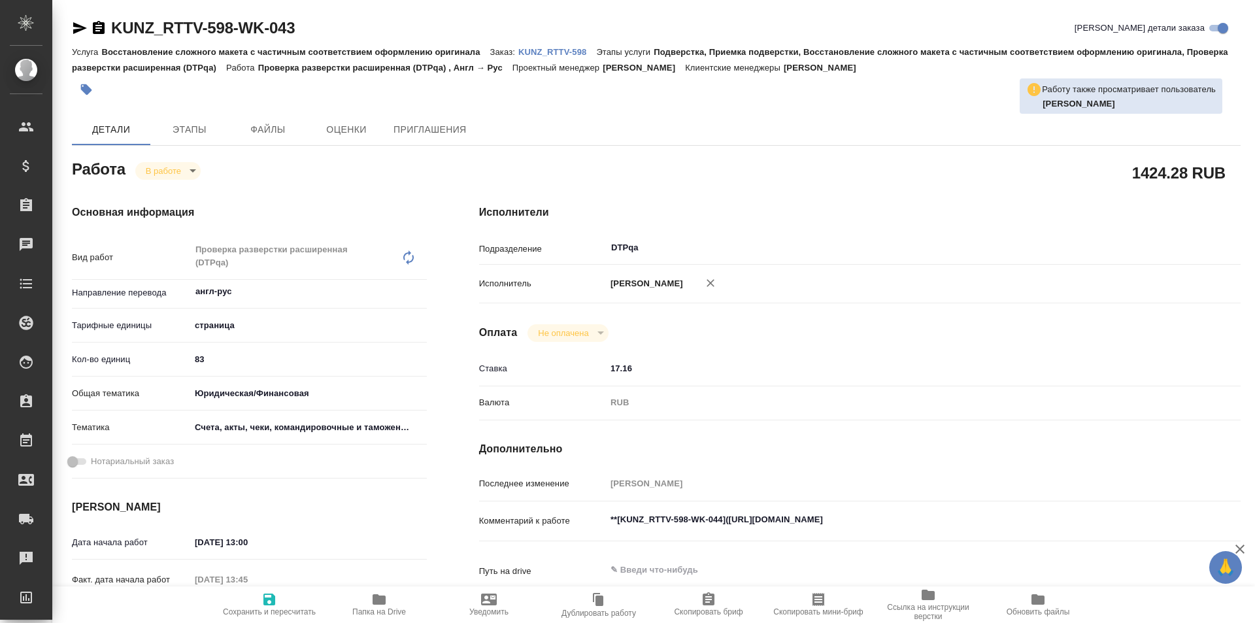
type textarea "x"
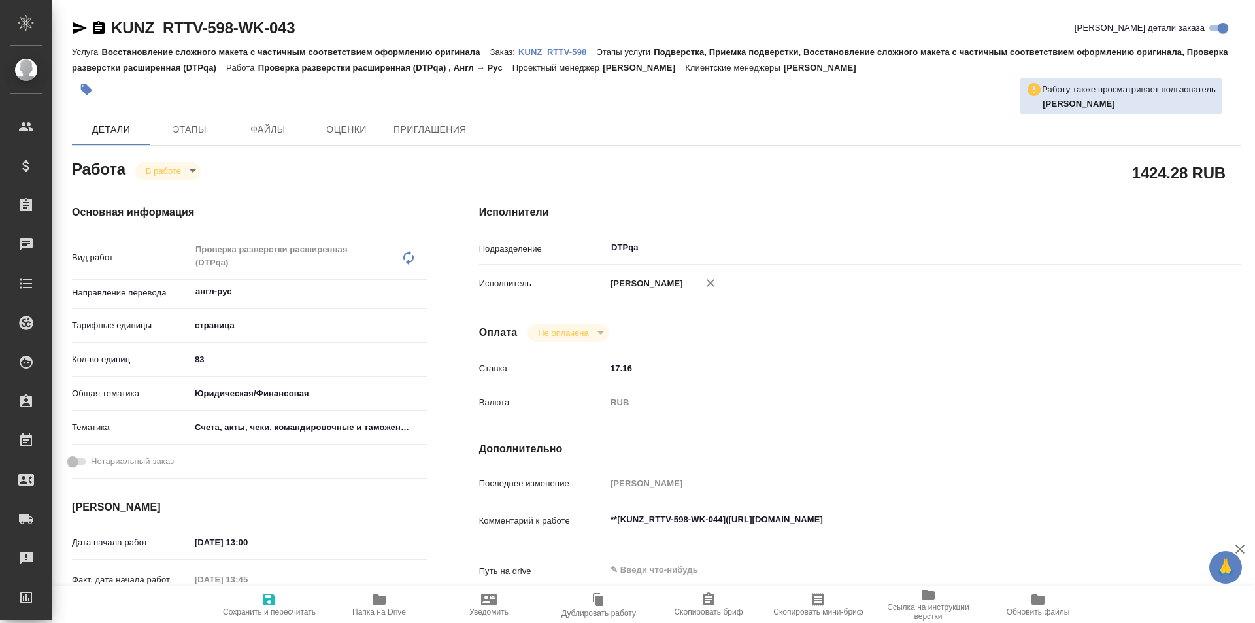
type textarea "x"
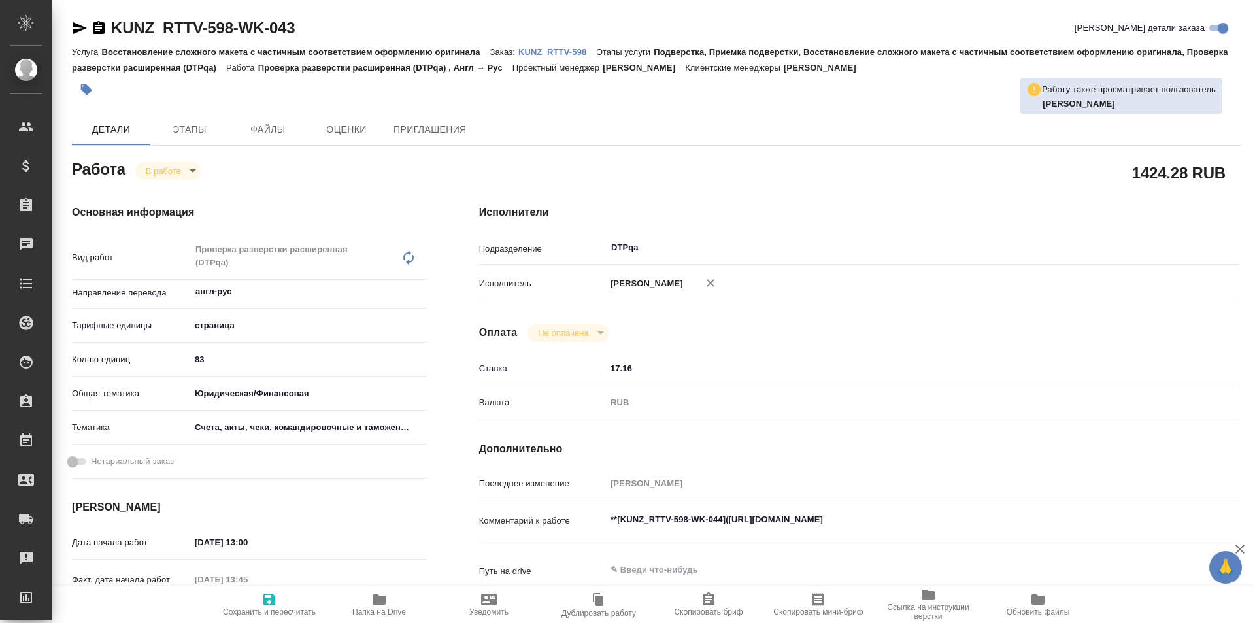
type textarea "x"
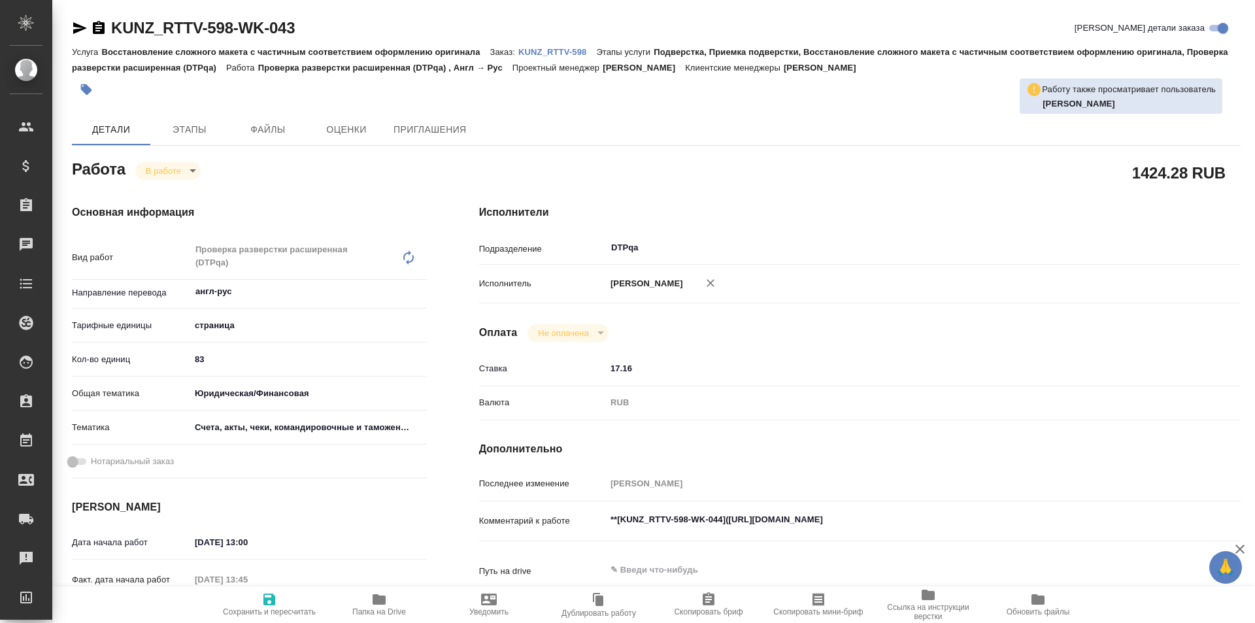
type textarea "x"
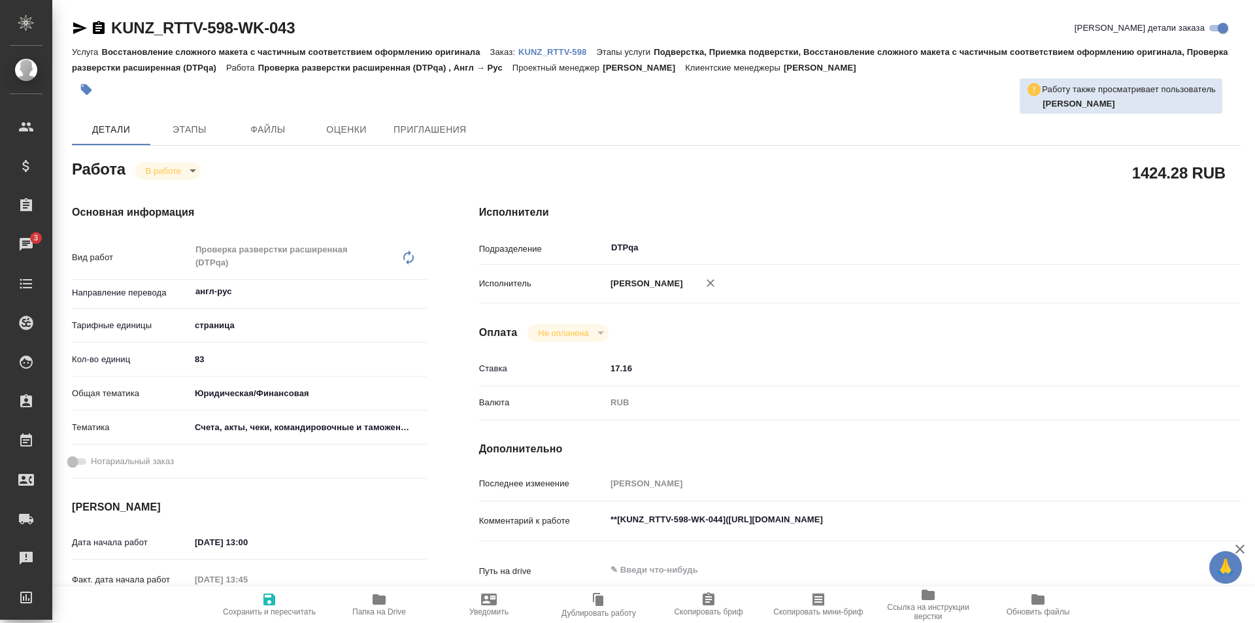
click at [367, 602] on span "Папка на Drive" at bounding box center [379, 604] width 94 height 25
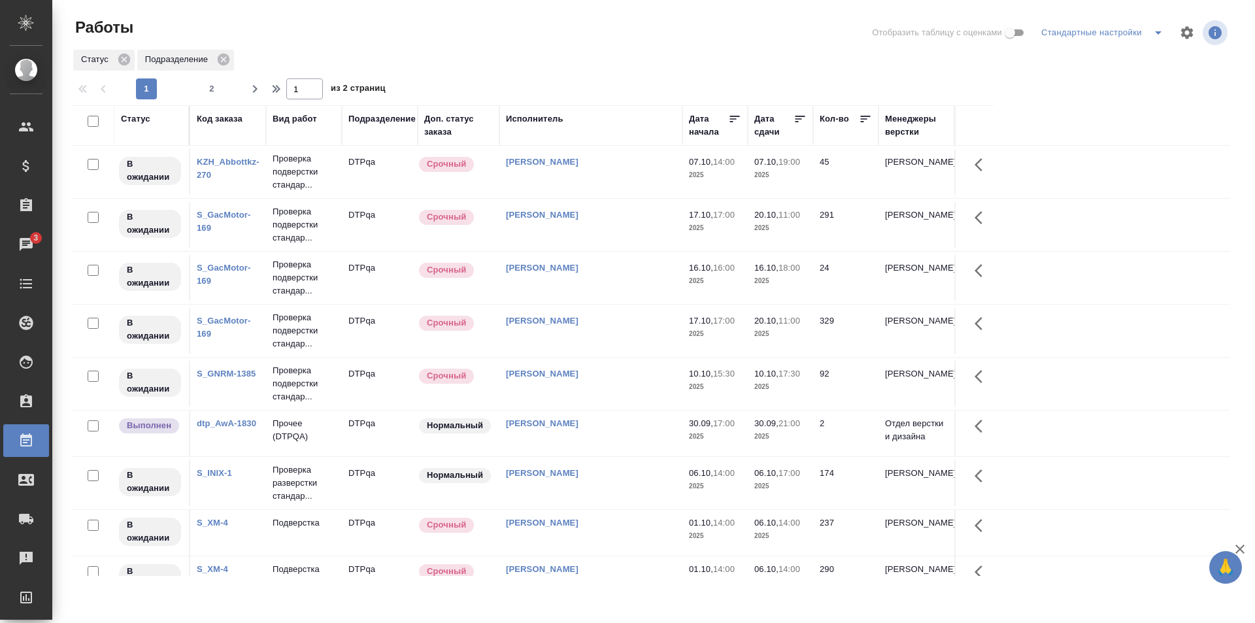
scroll to position [881, 0]
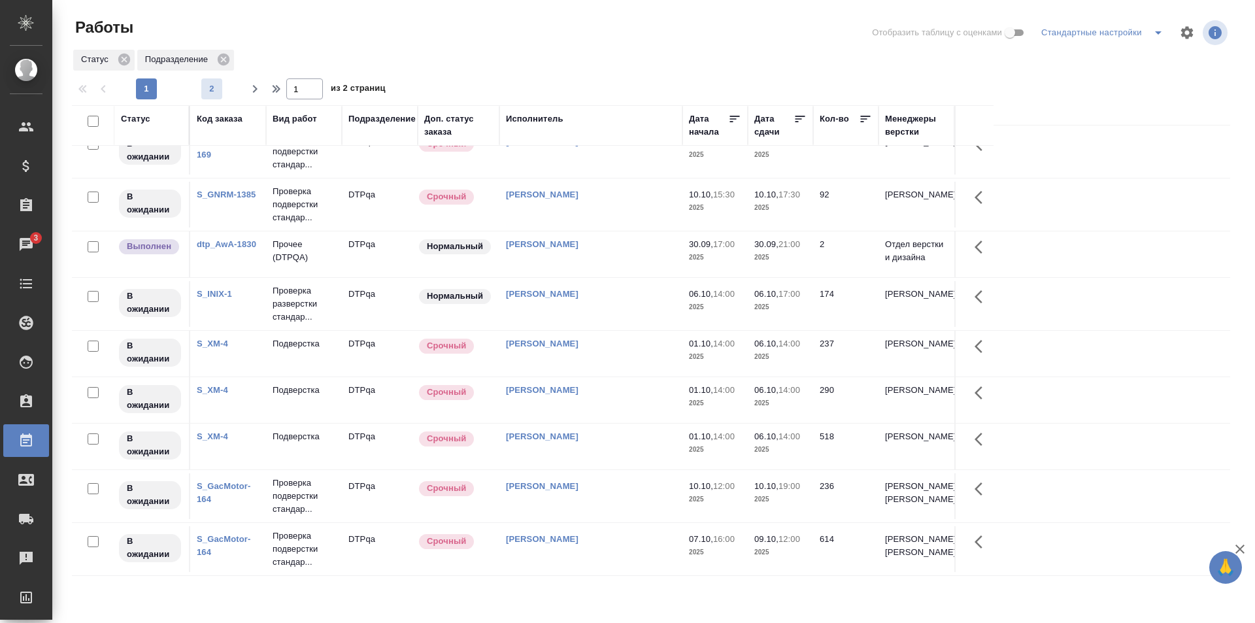
click at [213, 84] on span "2" at bounding box center [211, 88] width 21 height 13
type input "2"
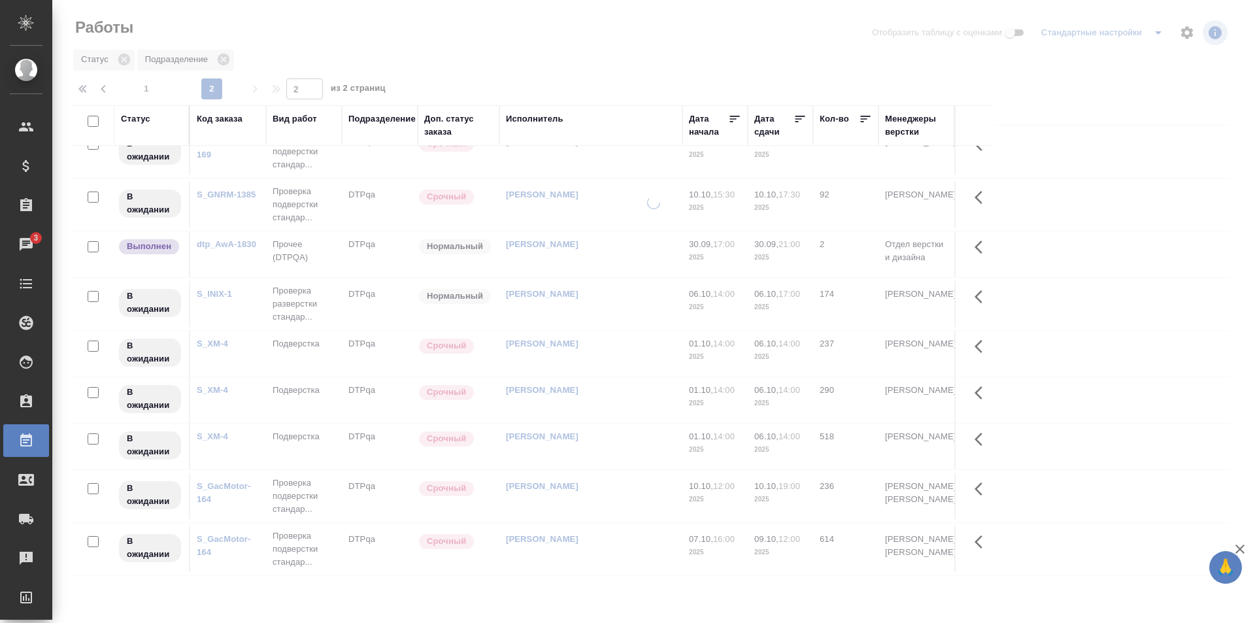
scroll to position [0, 0]
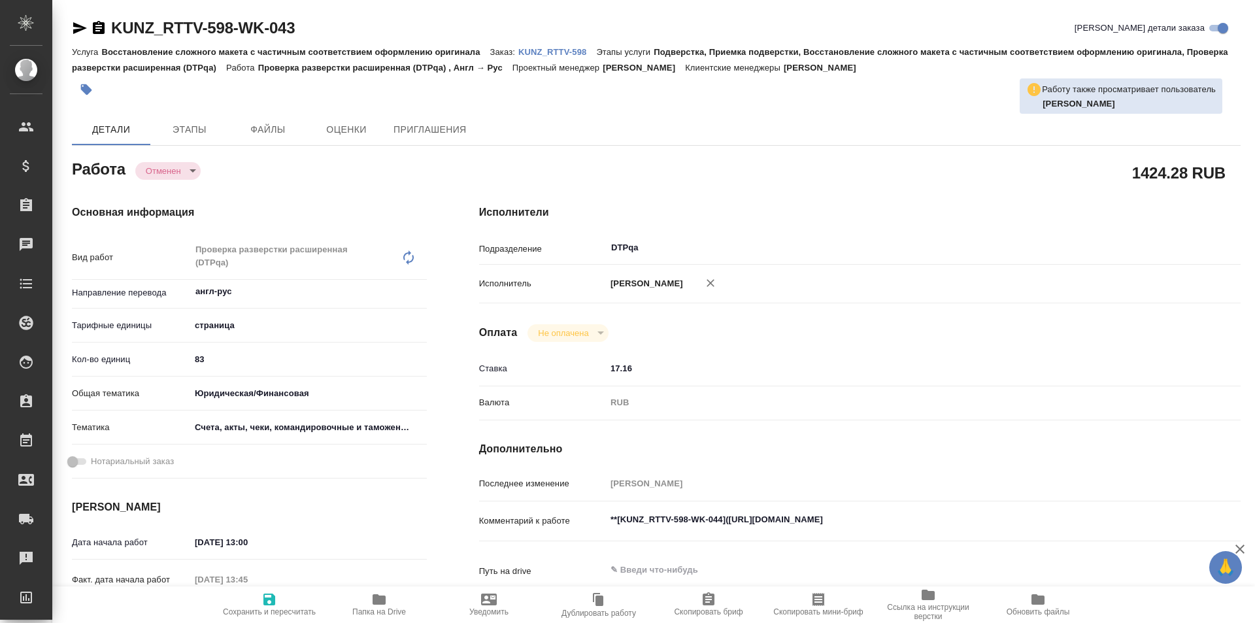
type textarea "x"
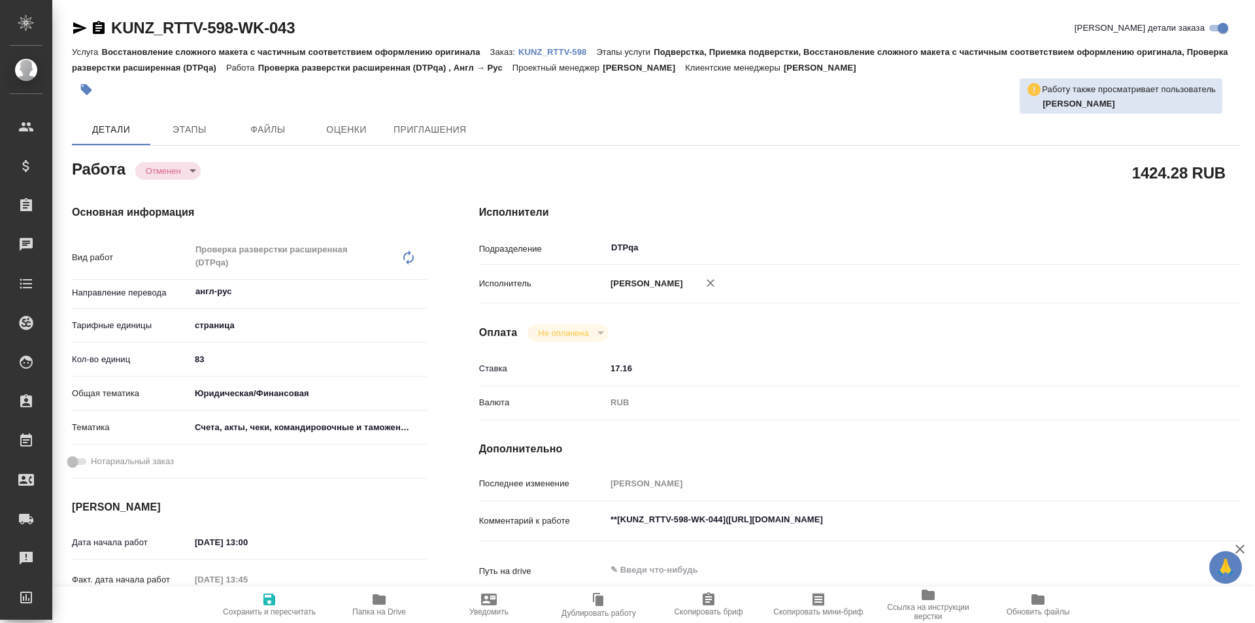
type textarea "x"
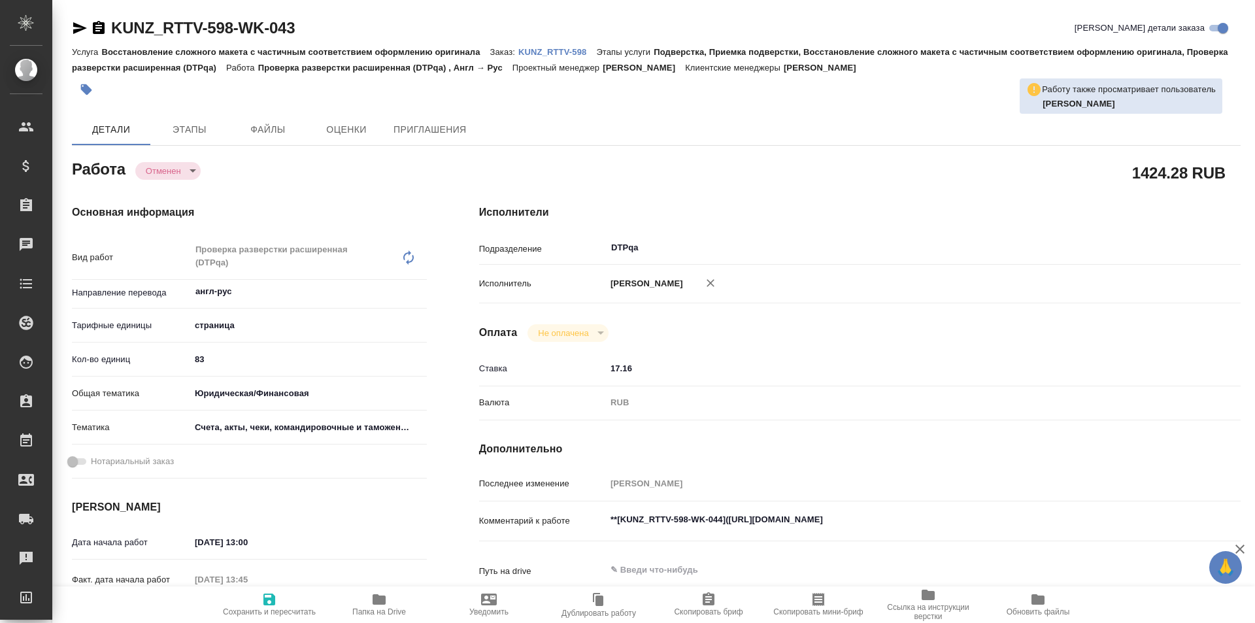
type textarea "x"
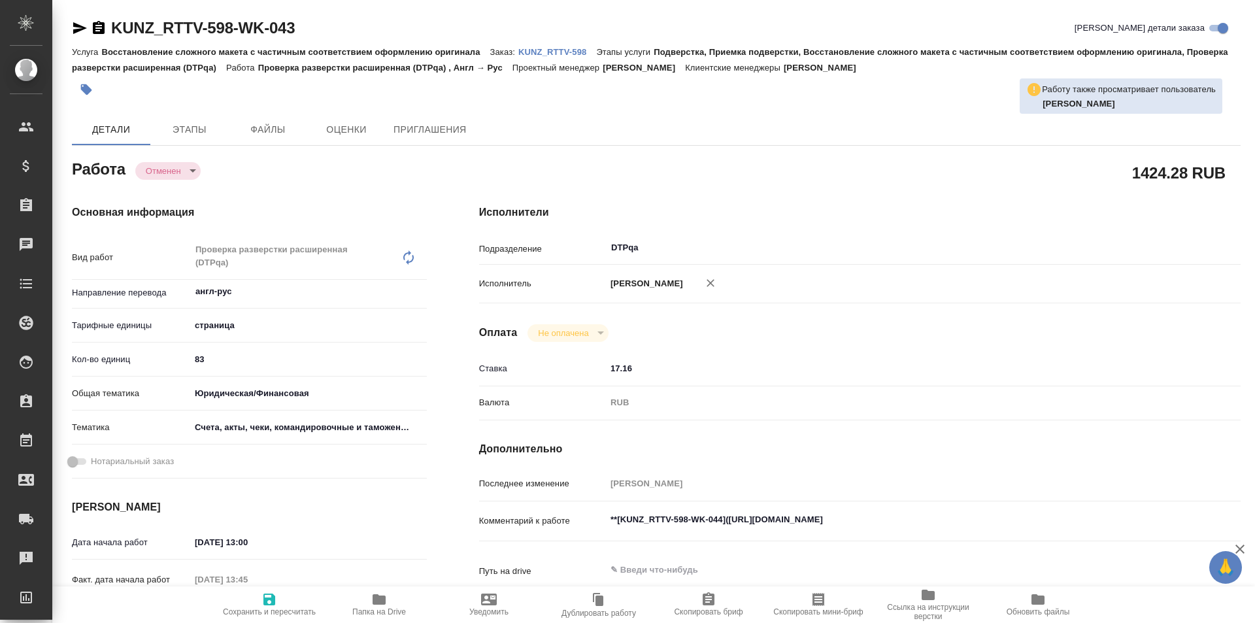
type textarea "x"
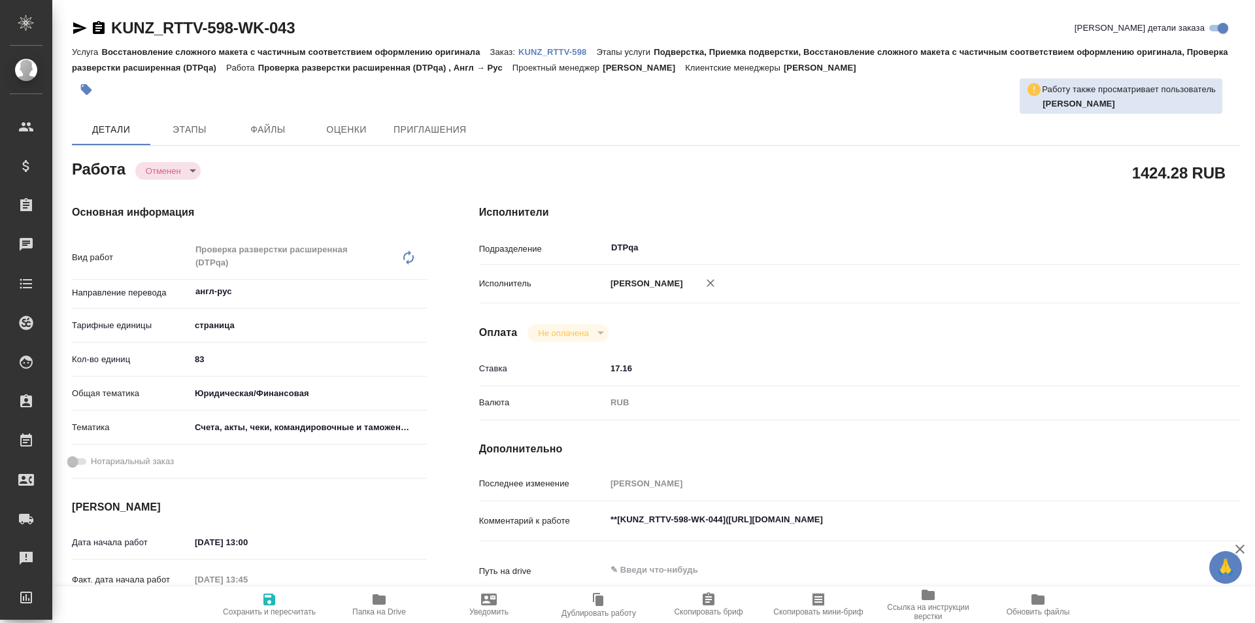
type textarea "x"
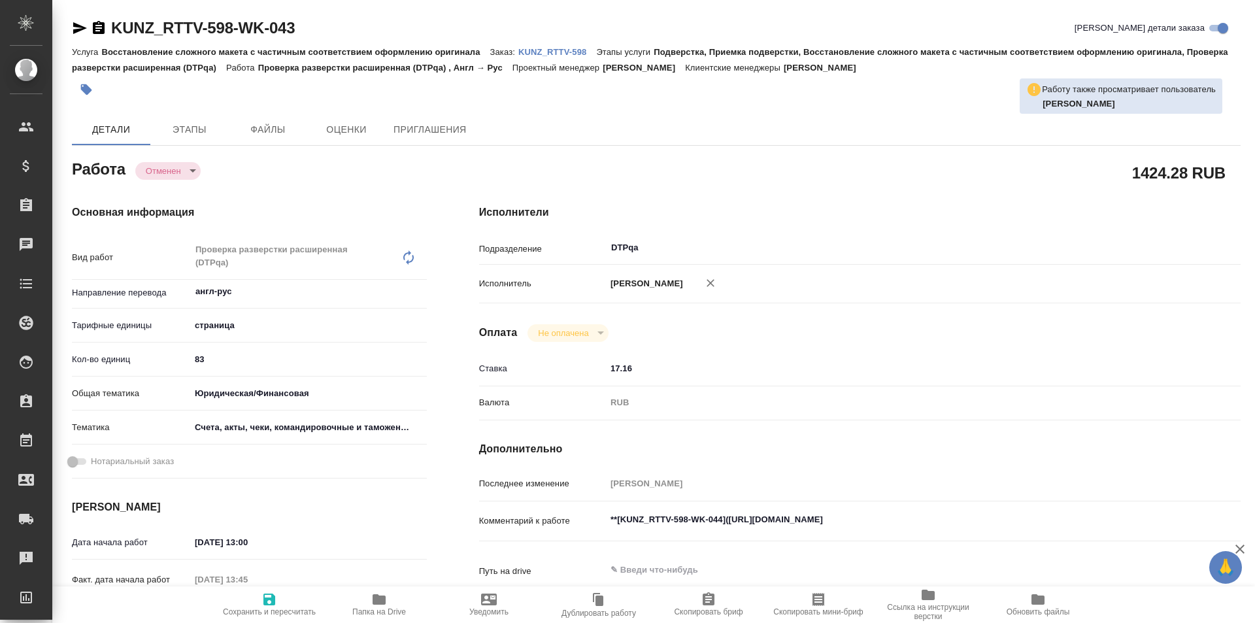
type textarea "x"
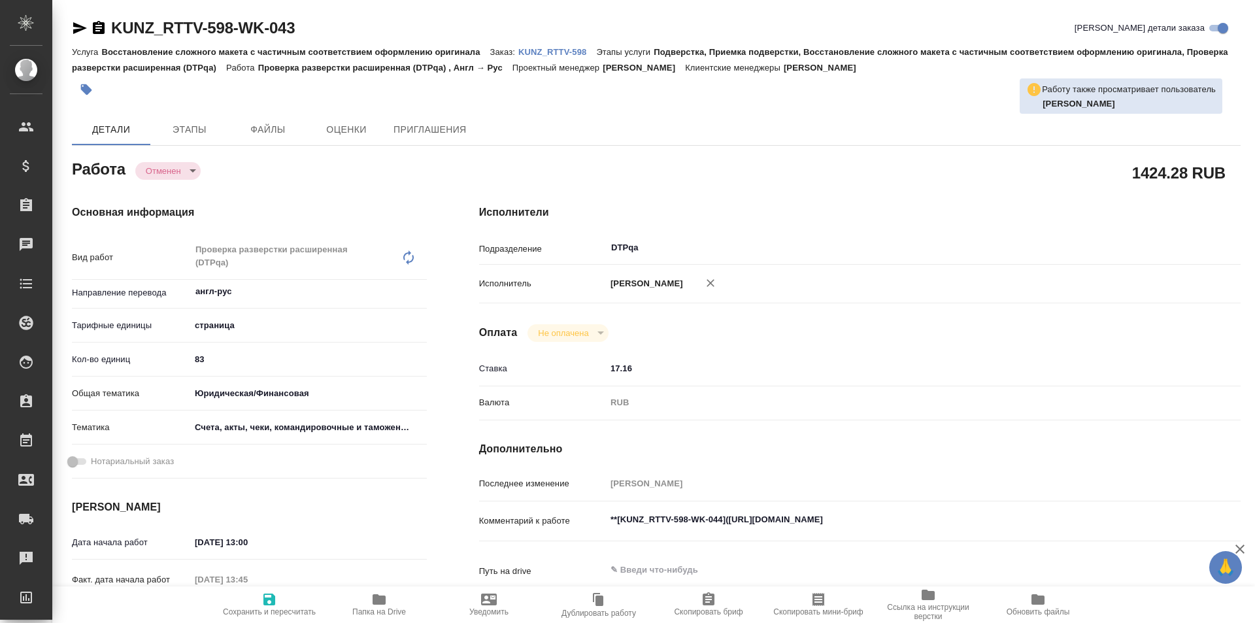
type textarea "x"
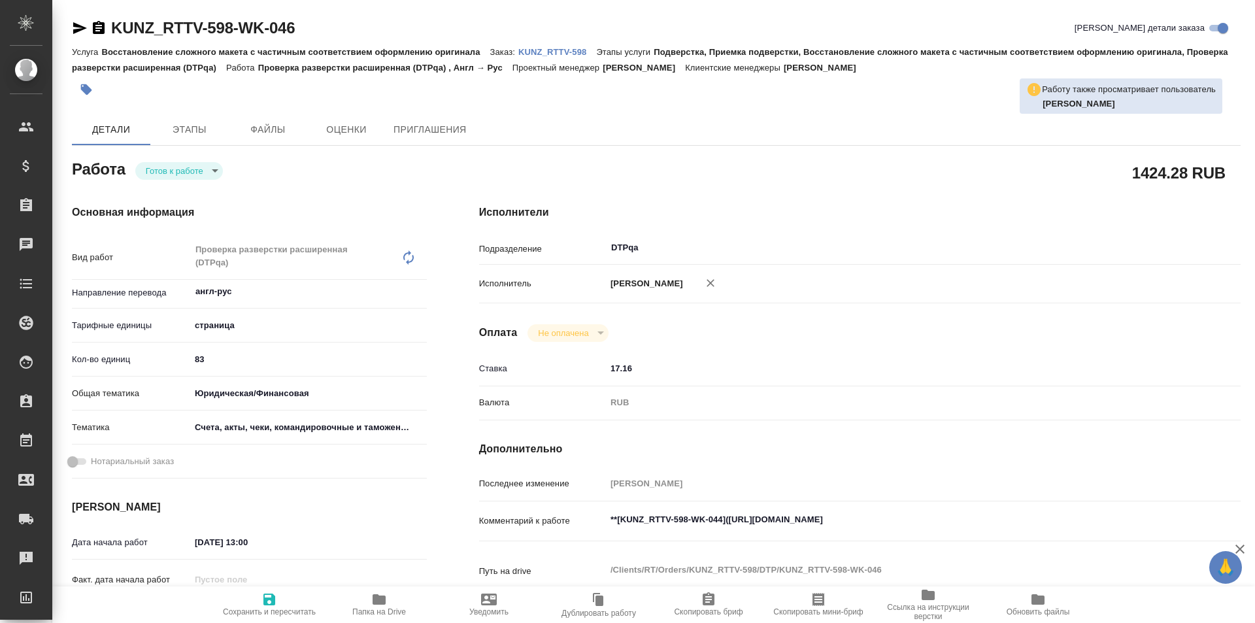
type textarea "x"
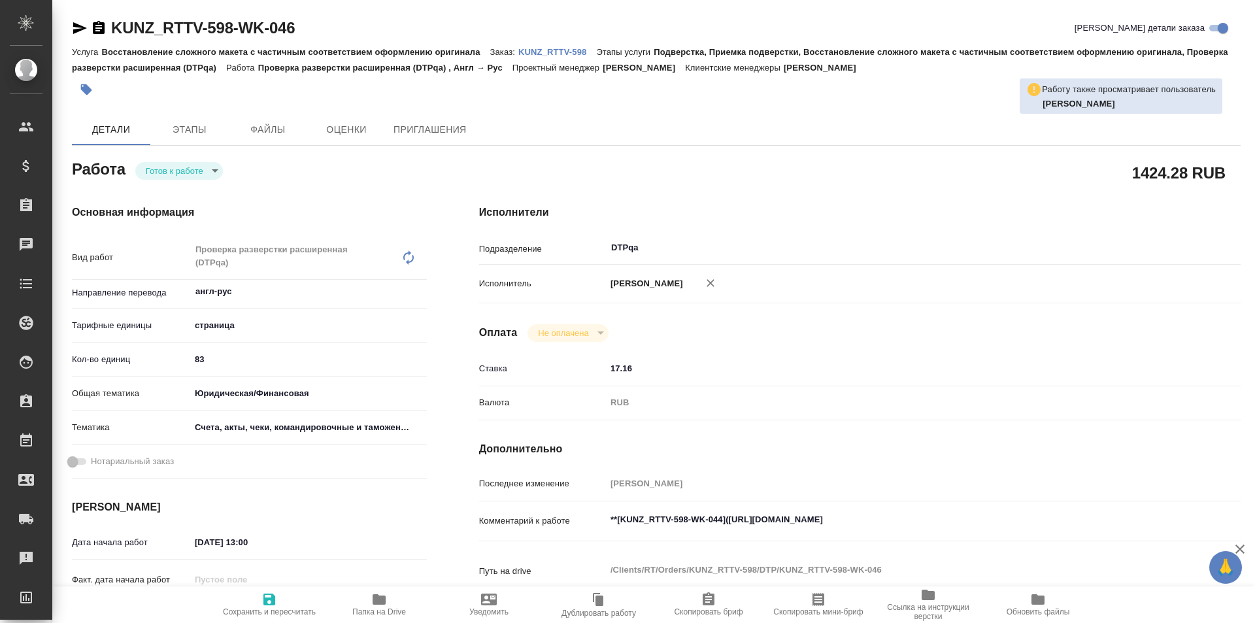
type textarea "x"
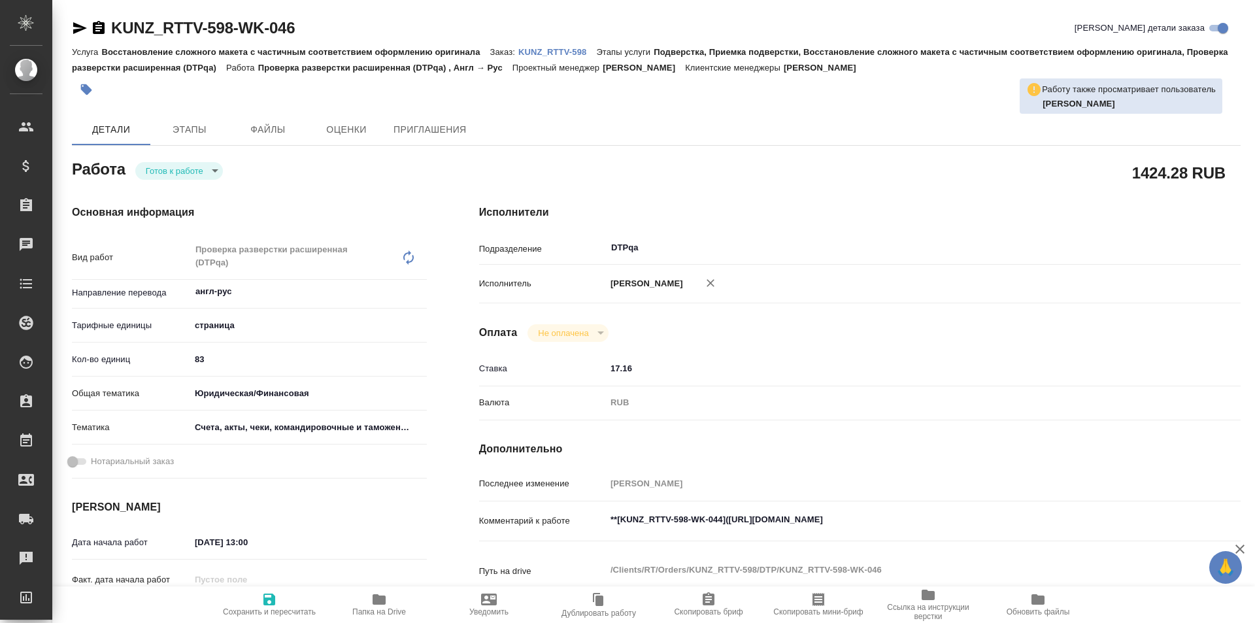
type textarea "x"
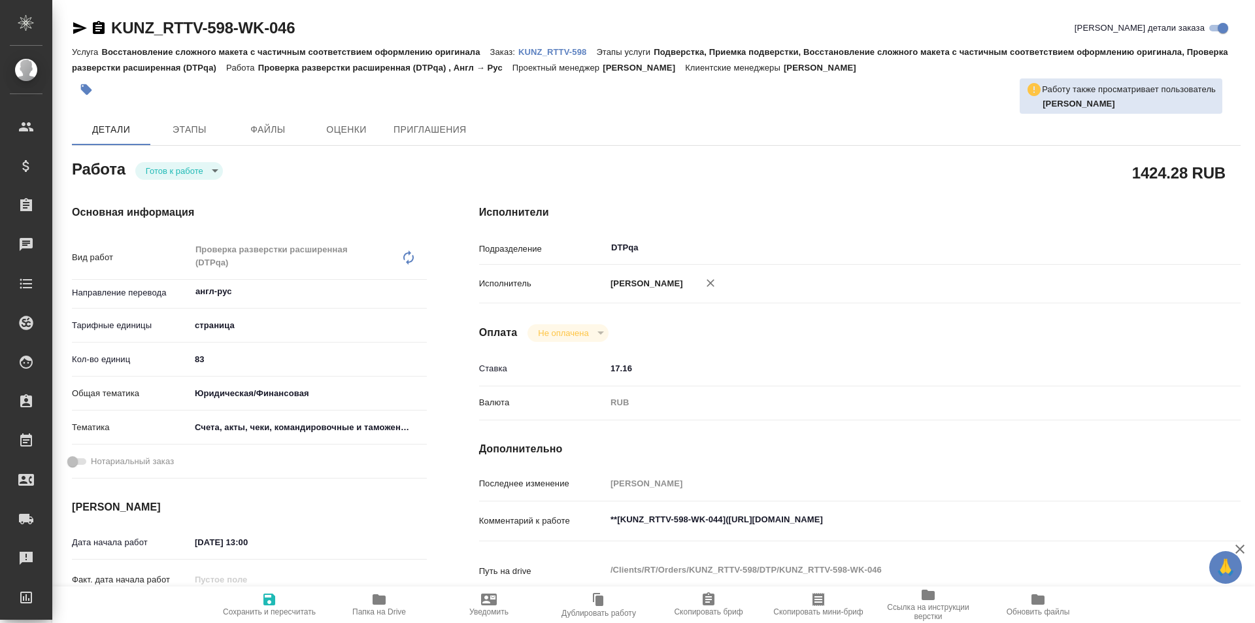
type textarea "x"
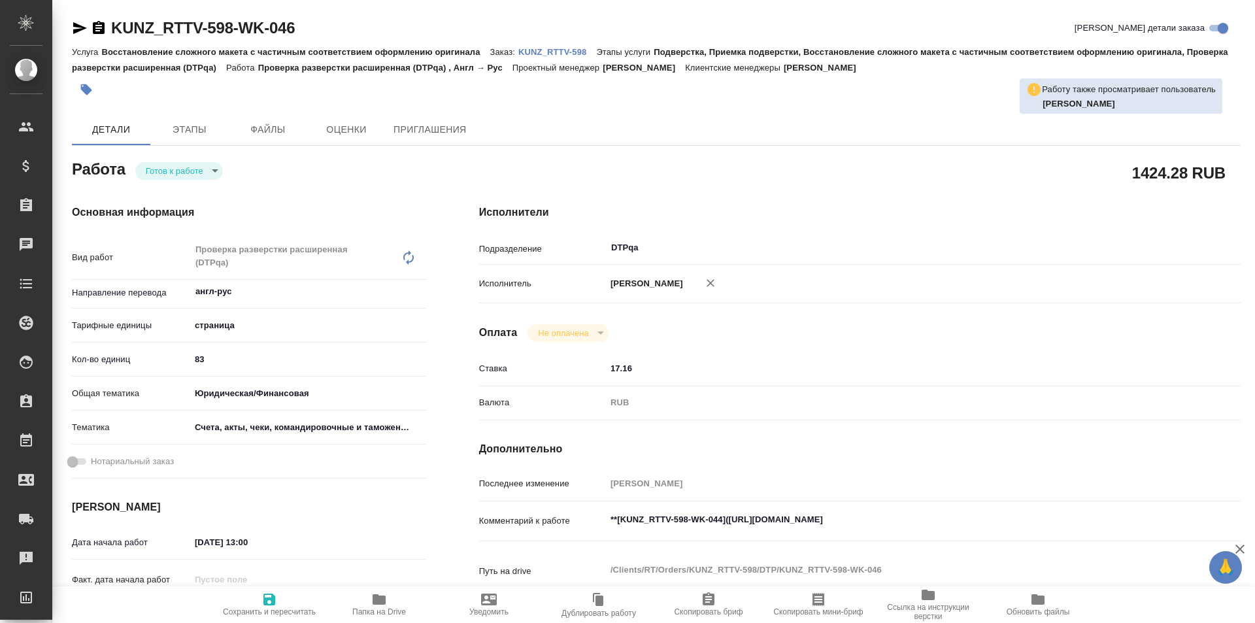
click at [371, 608] on span "Папка на Drive" at bounding box center [379, 611] width 54 height 9
type textarea "x"
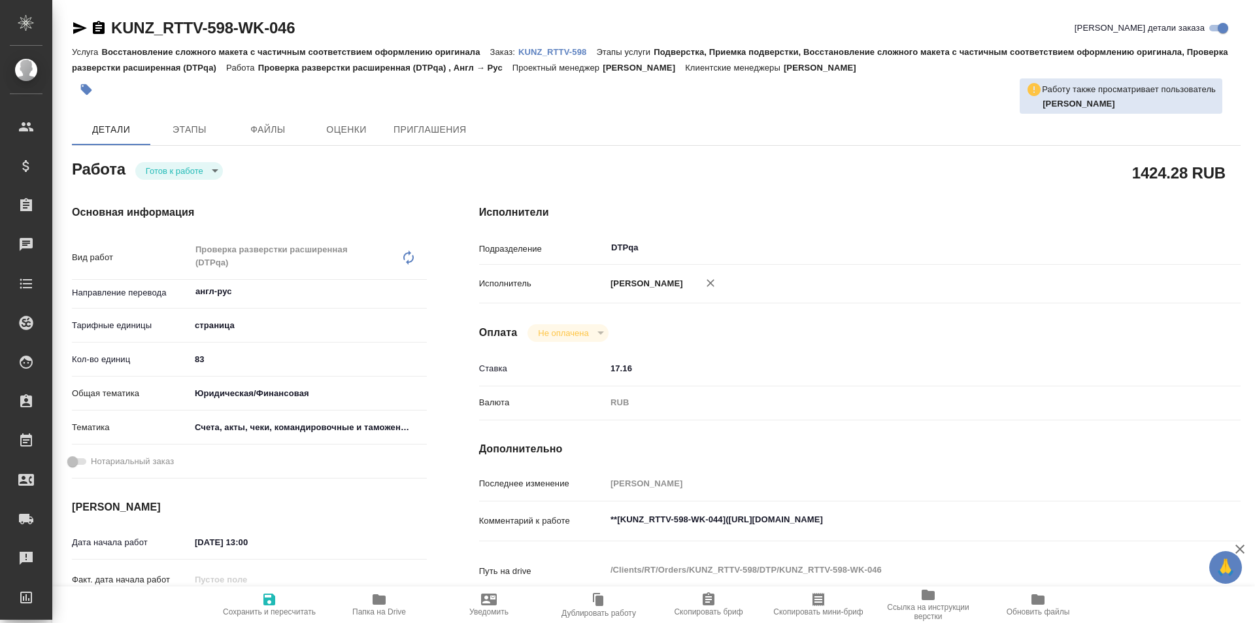
type textarea "x"
click at [198, 165] on body "🙏 .cls-1 fill:#fff; AWATERA Ismagilova Diana Клиенты Спецификации Заказы 3 Чаты…" at bounding box center [627, 311] width 1255 height 623
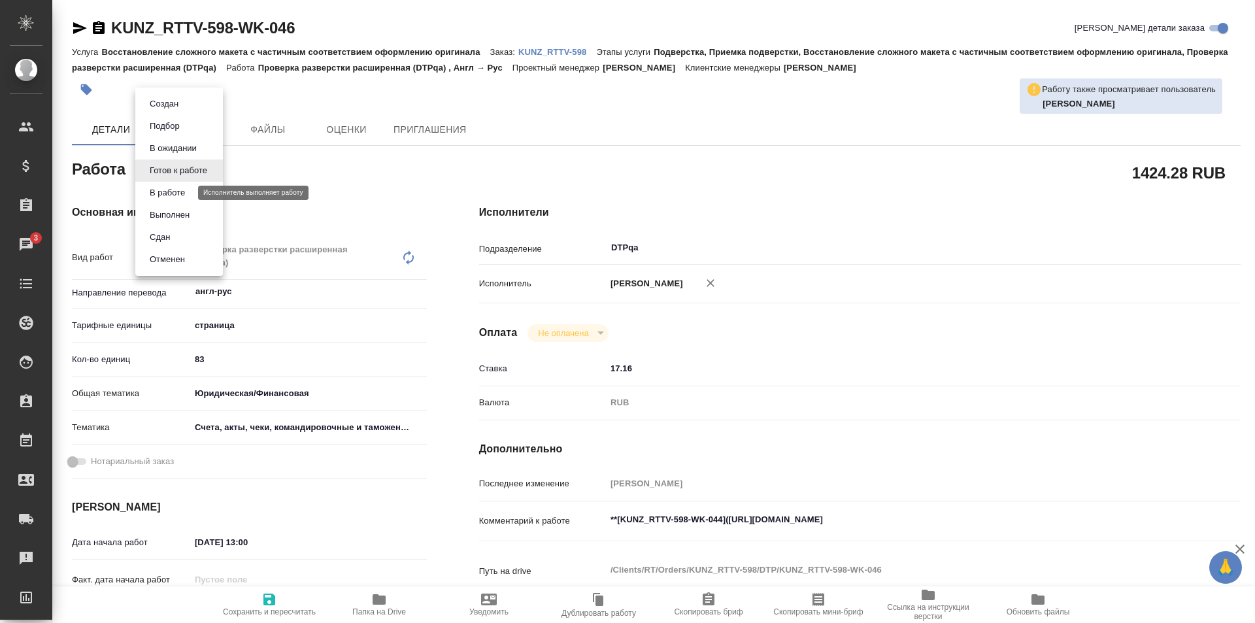
click at [188, 194] on button "В работе" at bounding box center [167, 193] width 43 height 14
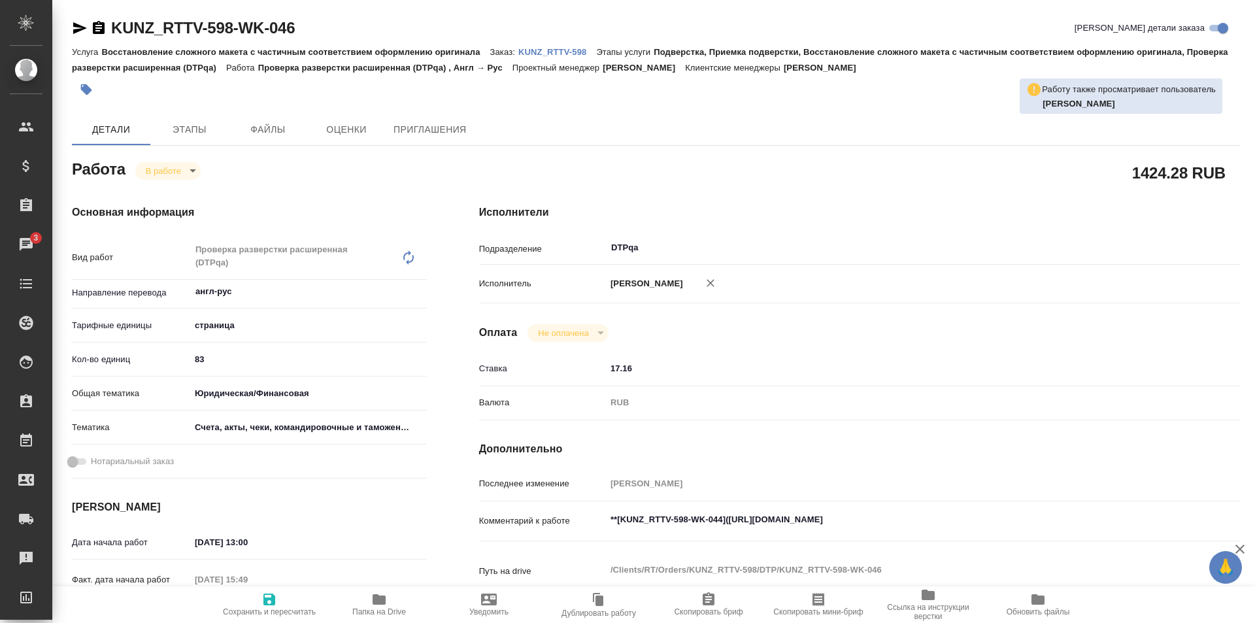
type textarea "x"
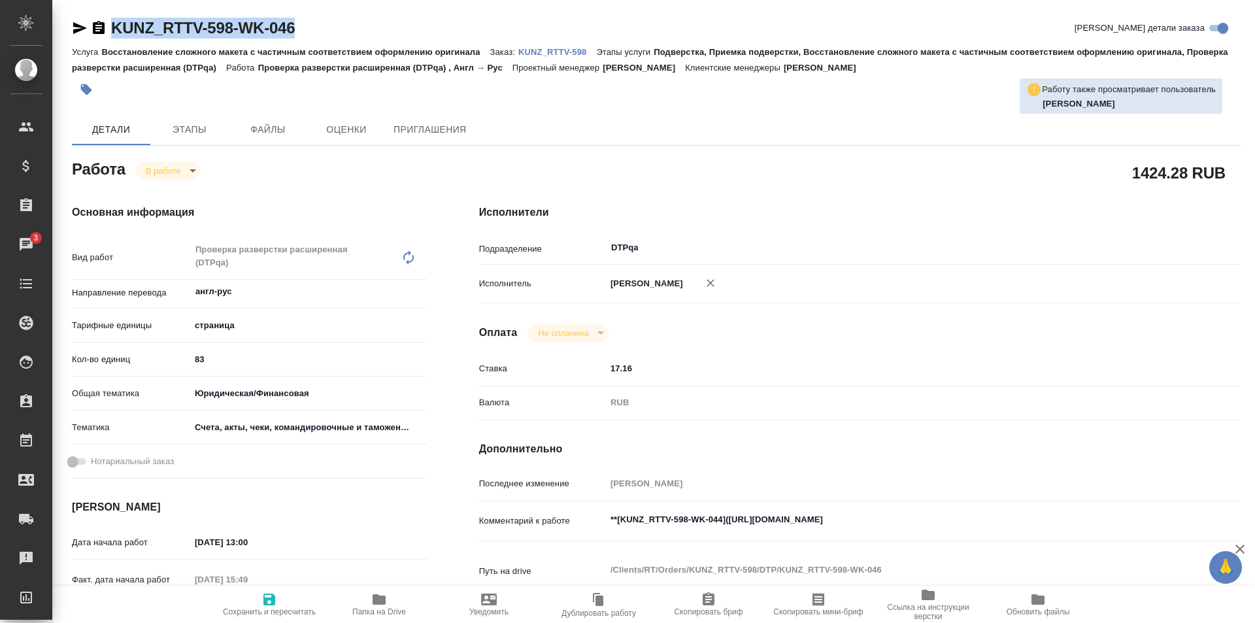
drag, startPoint x: 322, startPoint y: 25, endPoint x: 95, endPoint y: 33, distance: 227.0
click at [95, 33] on div "KUNZ_RTTV-598-WK-046 Кратко детали заказа" at bounding box center [656, 28] width 1169 height 21
copy link "KUNZ_RTTV-598-WK-046"
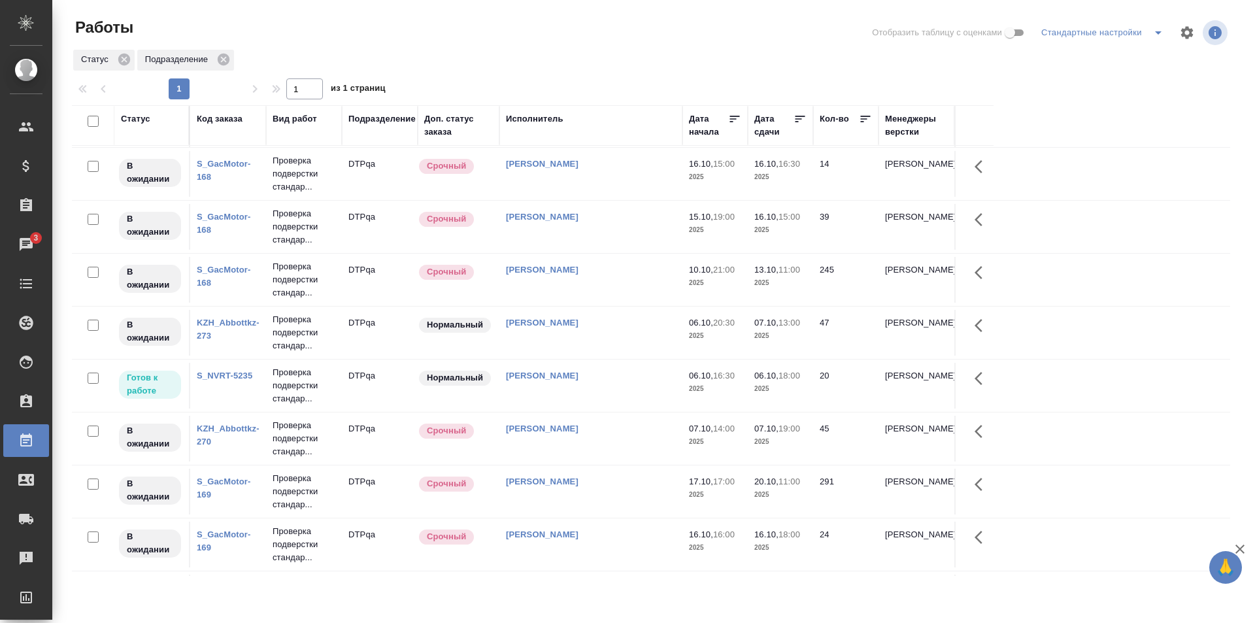
scroll to position [588, 0]
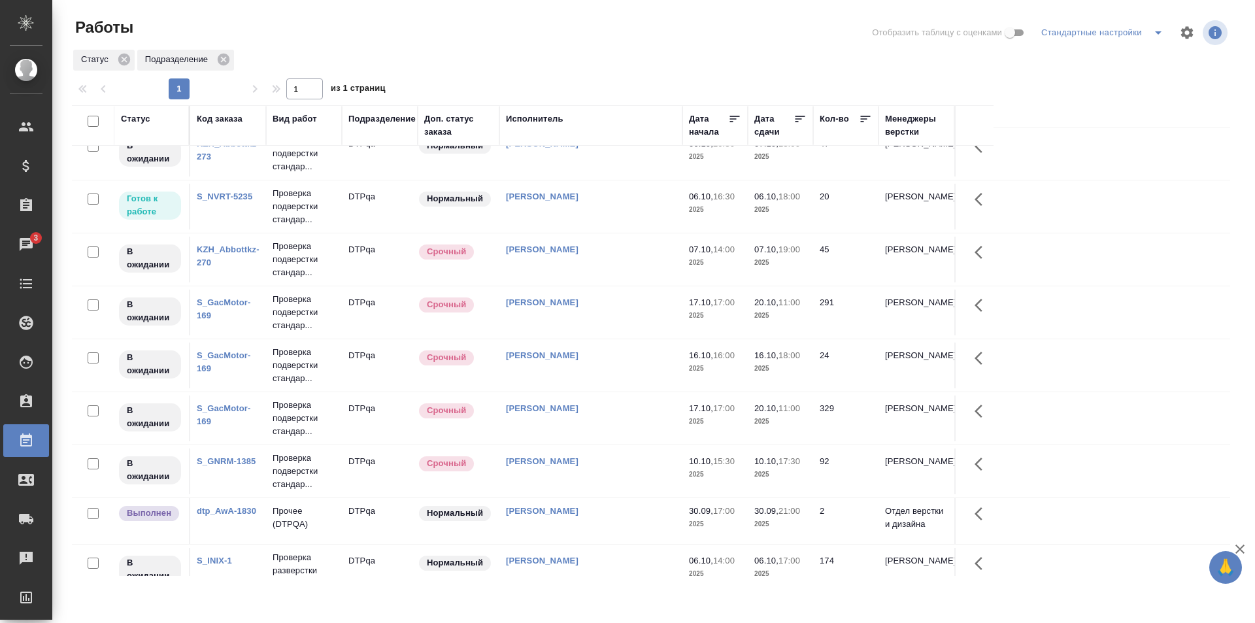
click at [615, 209] on td "[PERSON_NAME]" at bounding box center [591, 207] width 183 height 46
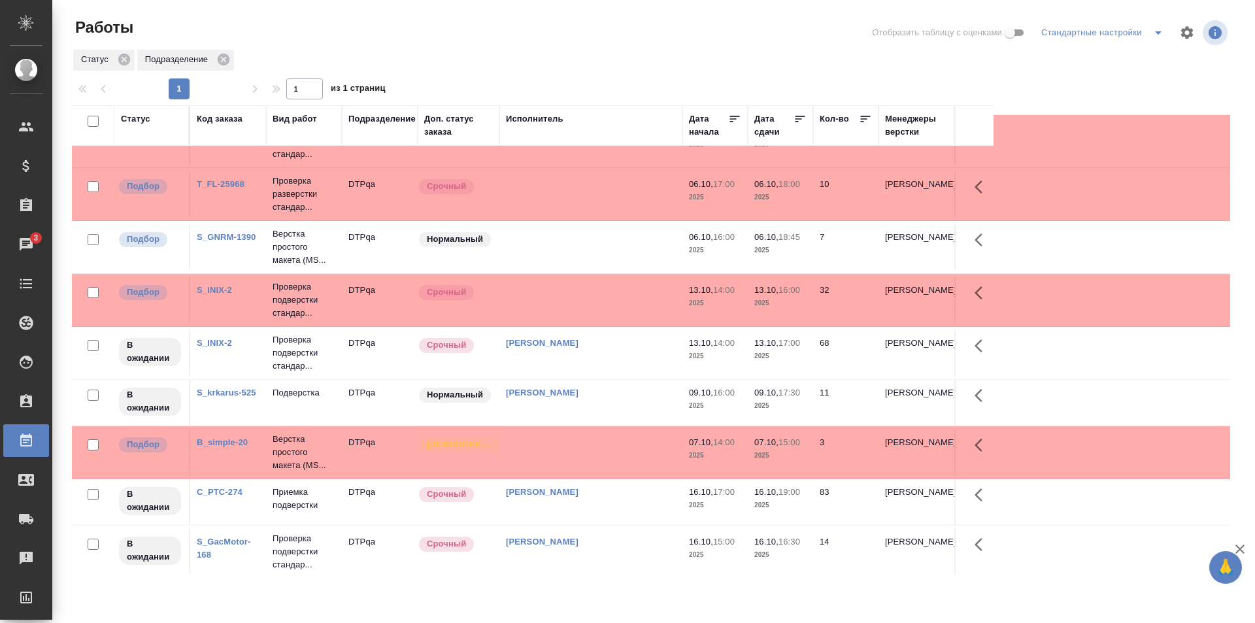
scroll to position [0, 0]
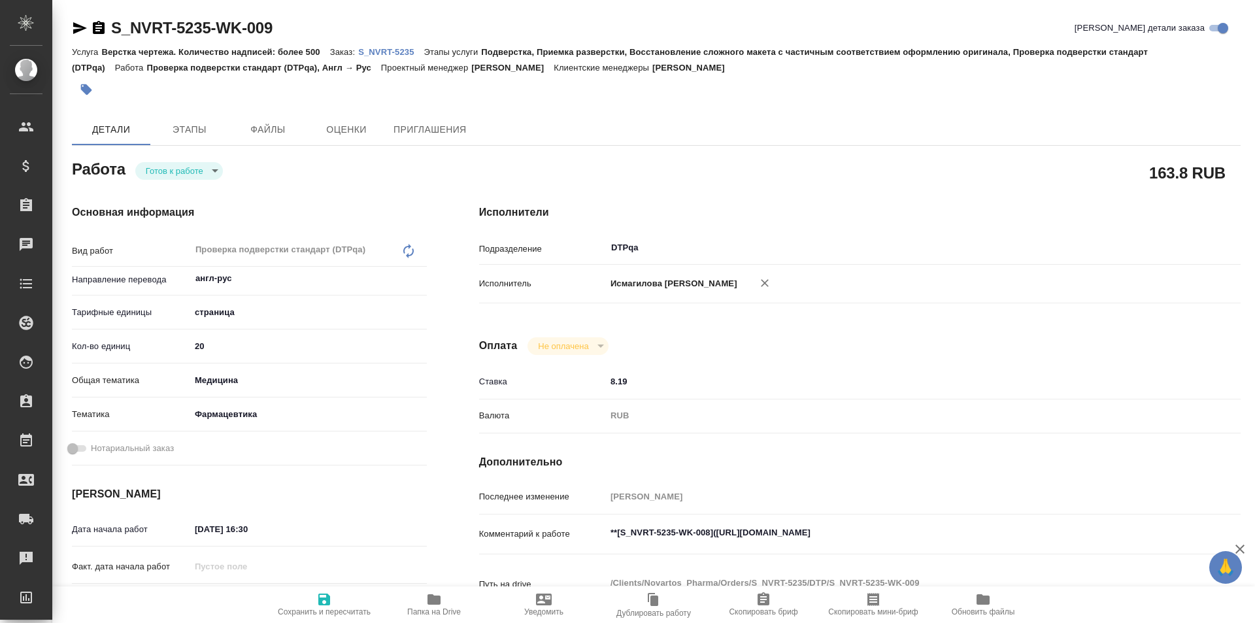
type textarea "x"
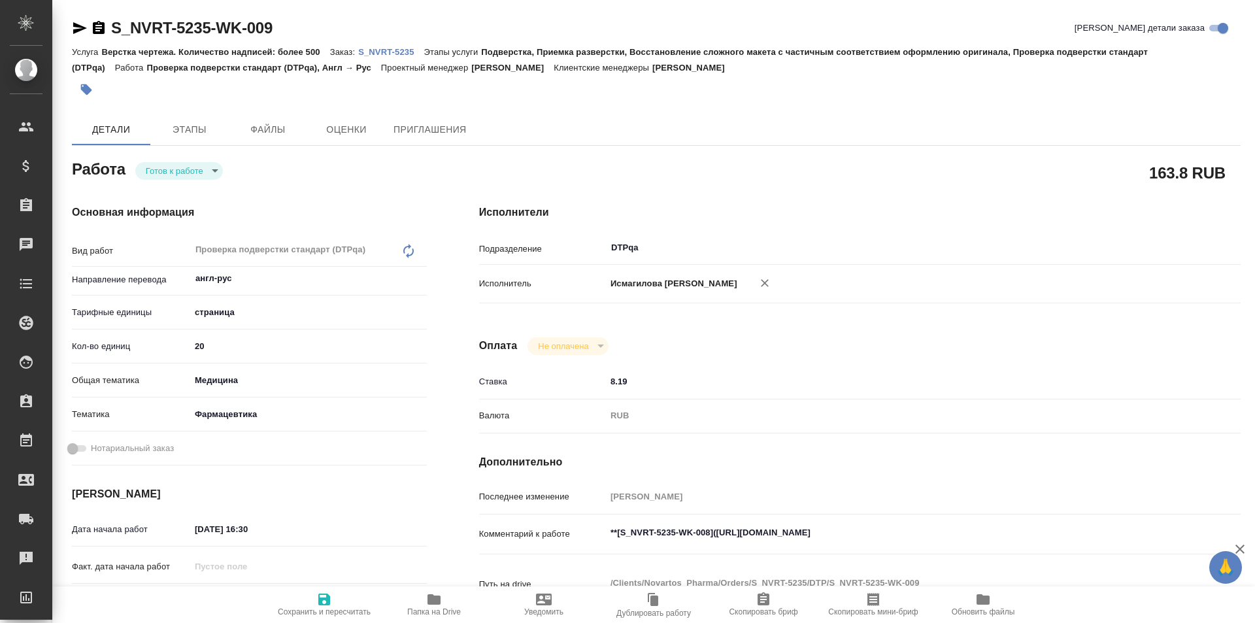
type textarea "x"
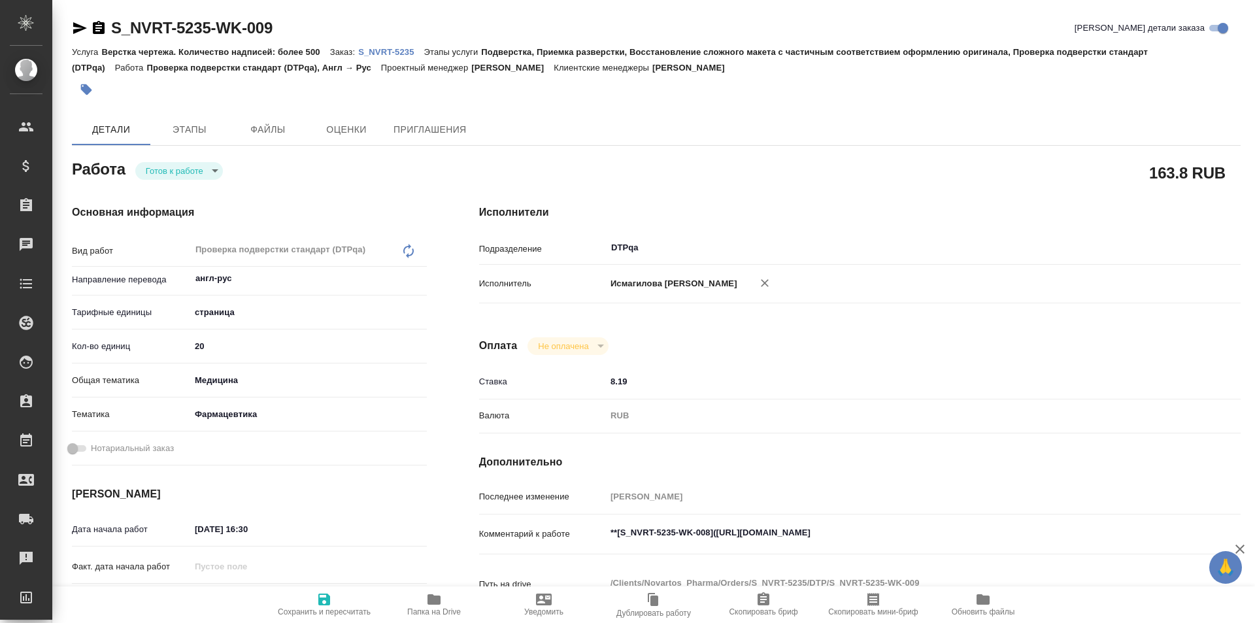
type textarea "x"
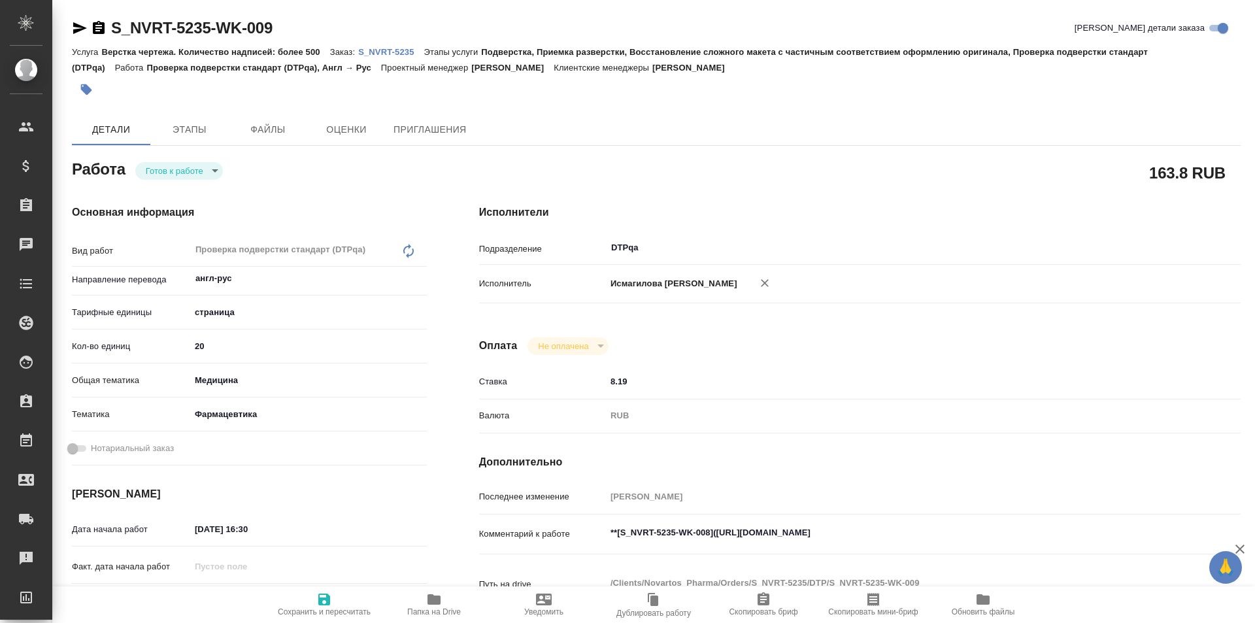
type textarea "x"
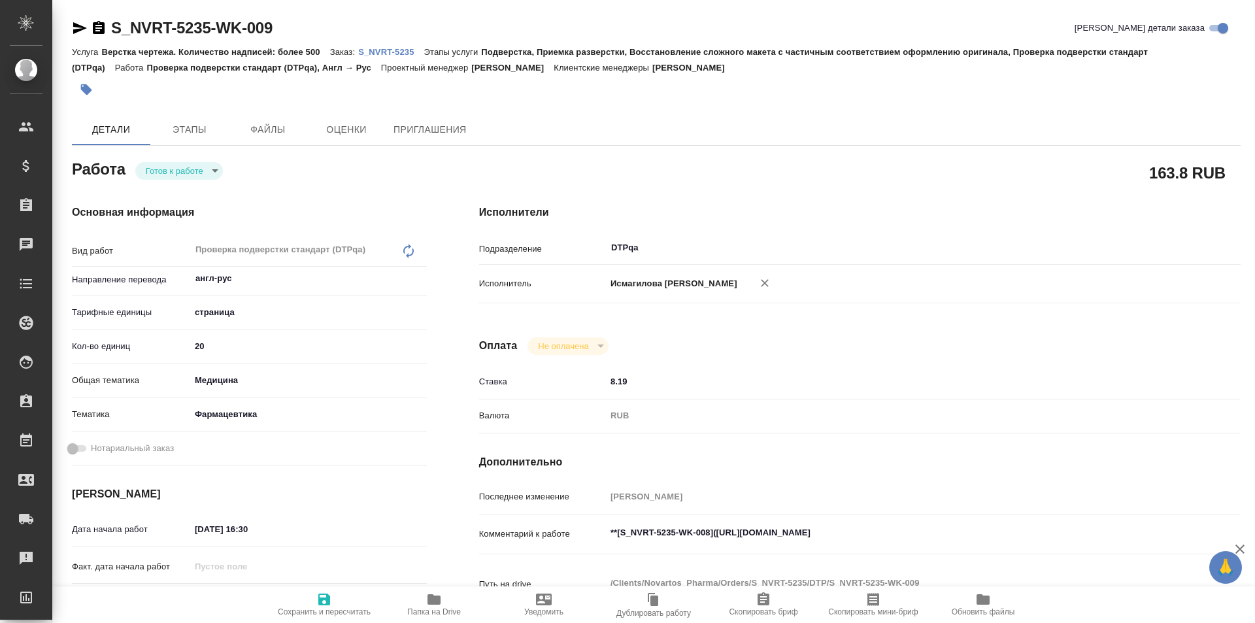
type textarea "x"
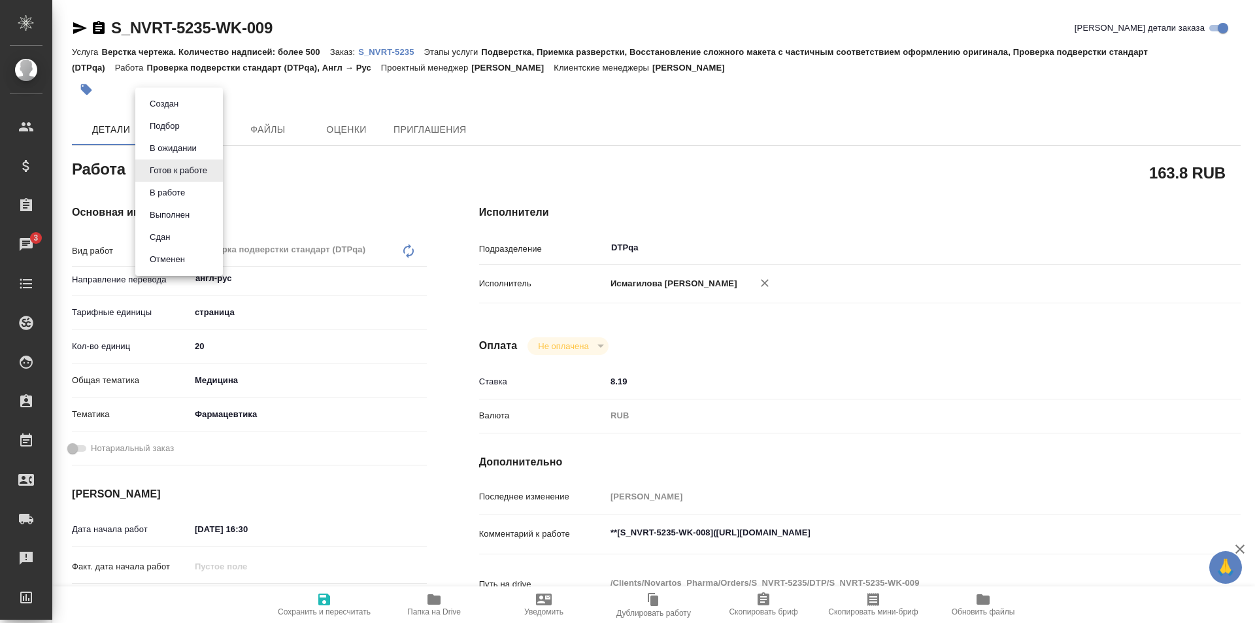
click at [194, 171] on body "🙏 .cls-1 fill:#fff; AWATERA Ismagilova Diana Клиенты Спецификации Заказы 3 Чаты…" at bounding box center [627, 311] width 1255 height 623
click at [187, 193] on button "В работе" at bounding box center [167, 193] width 43 height 14
type textarea "x"
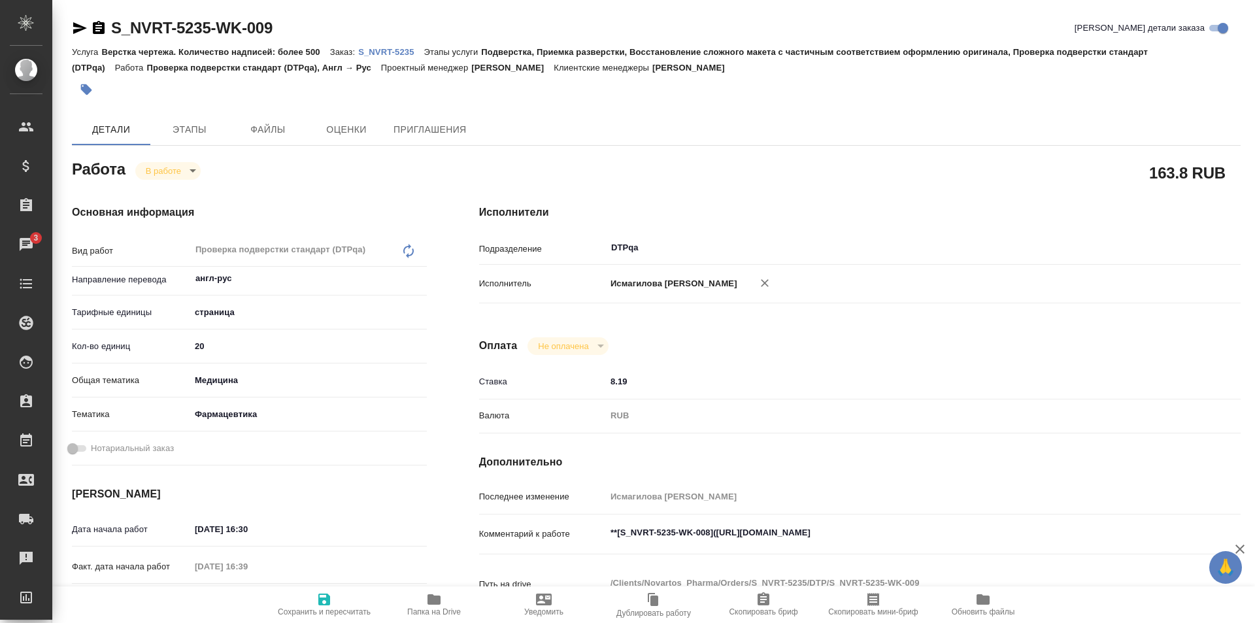
type textarea "x"
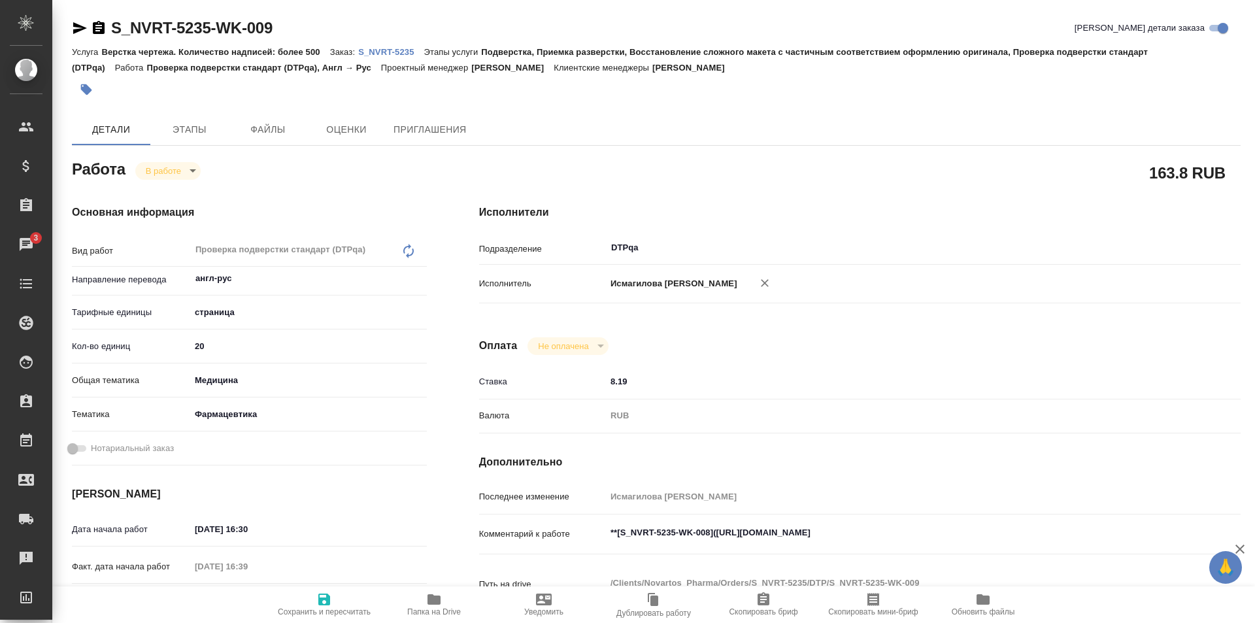
type textarea "x"
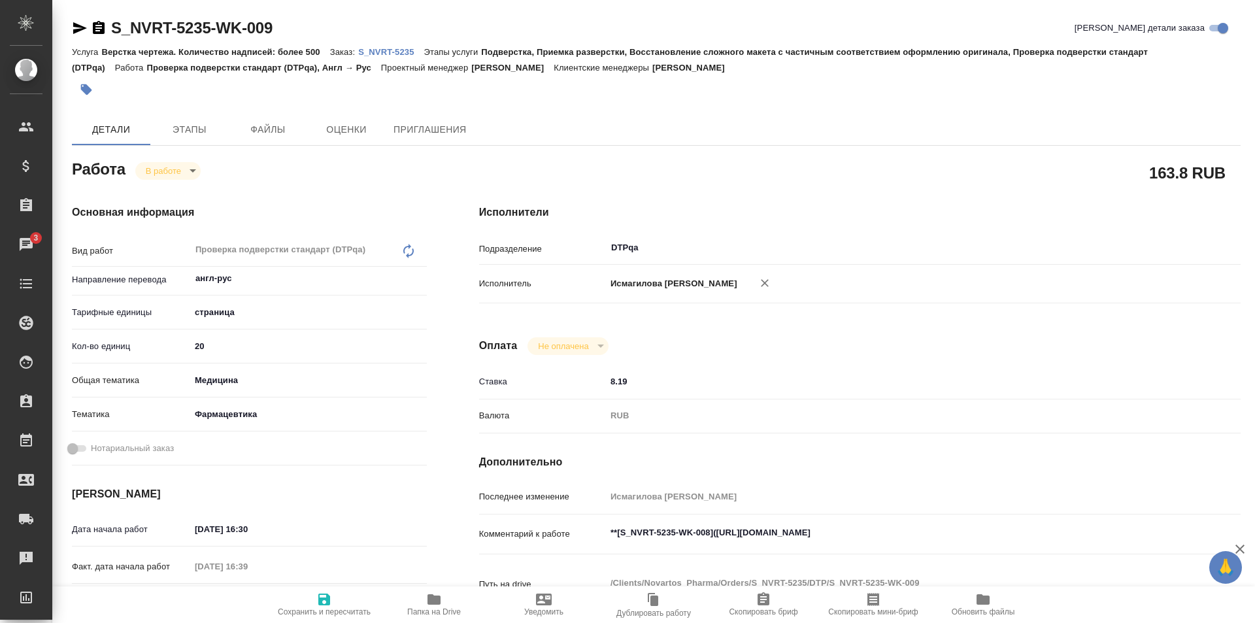
type textarea "x"
drag, startPoint x: 228, startPoint y: 25, endPoint x: 104, endPoint y: 24, distance: 123.6
click at [104, 24] on div "S_NVRT-5235-WK-009 Кратко детали заказа" at bounding box center [656, 28] width 1169 height 21
copy link "S_NVRT-5235-WK-009"
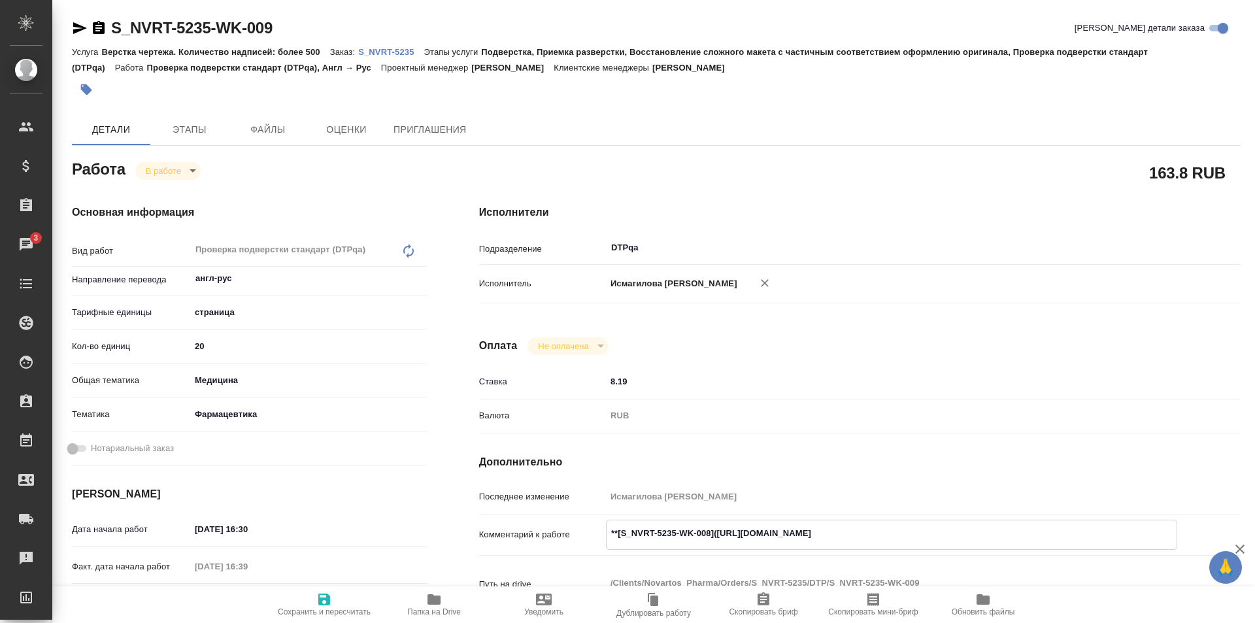
drag, startPoint x: 955, startPoint y: 519, endPoint x: 718, endPoint y: 518, distance: 237.4
click at [718, 522] on textarea "**[S_NVRT-5235-WK-008](https://tera.awatera.com/Work/68dd59ff3018fc4fbc7aa046/)…" at bounding box center [892, 533] width 570 height 22
click at [430, 596] on icon "button" at bounding box center [434, 599] width 13 height 10
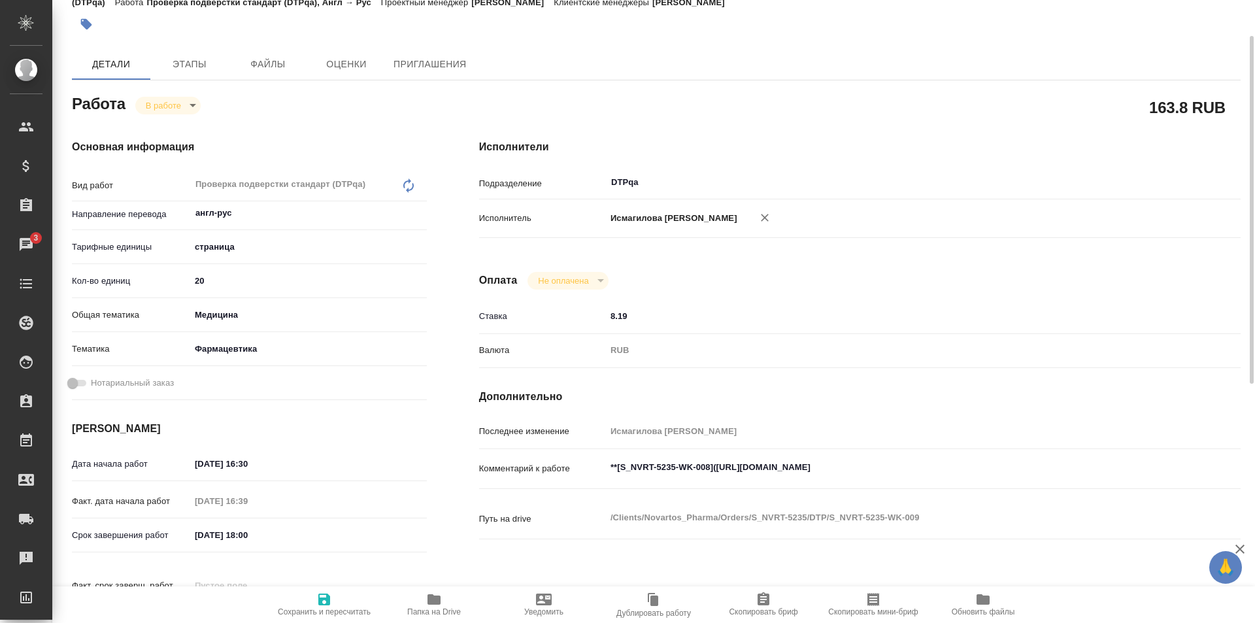
scroll to position [131, 0]
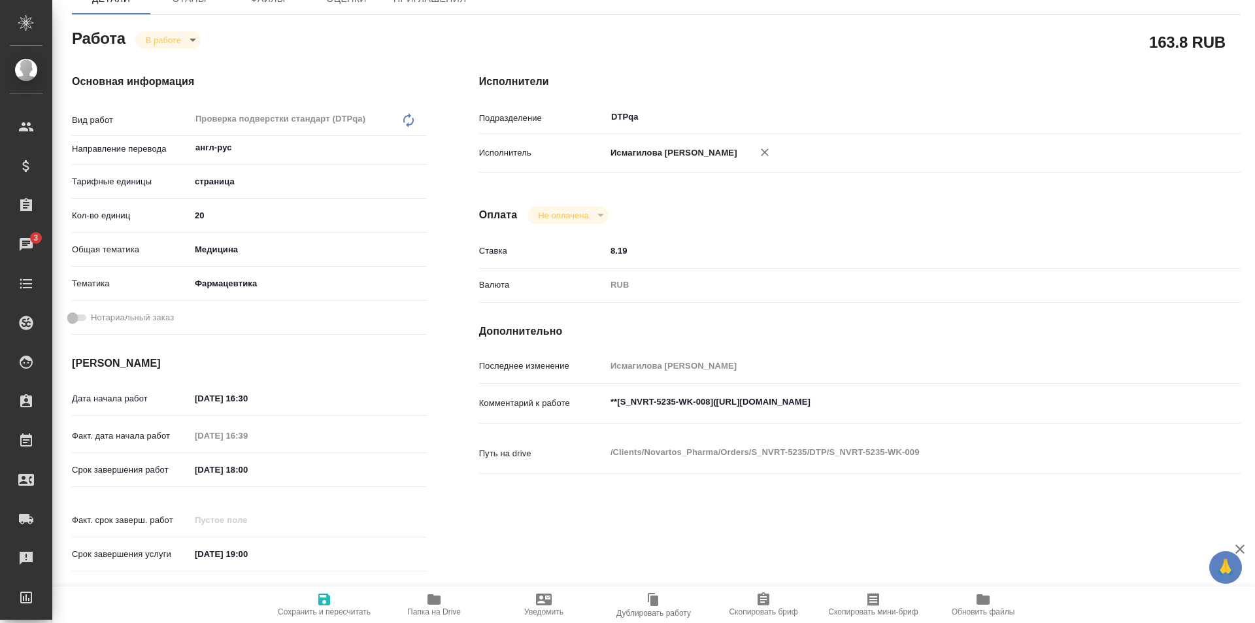
type textarea "x"
click at [998, 392] on textarea "**[S_NVRT-5235-WK-008](https://tera.awatera.com/Work/68dd59ff3018fc4fbc7aa046/)…" at bounding box center [892, 403] width 570 height 22
type textarea "x"
type textarea "**[S_NVRT-5235-WK-008](https://tera.awatera.com/Work/68dd59ff3018fc4fbc7aa046/)…"
type textarea "x"
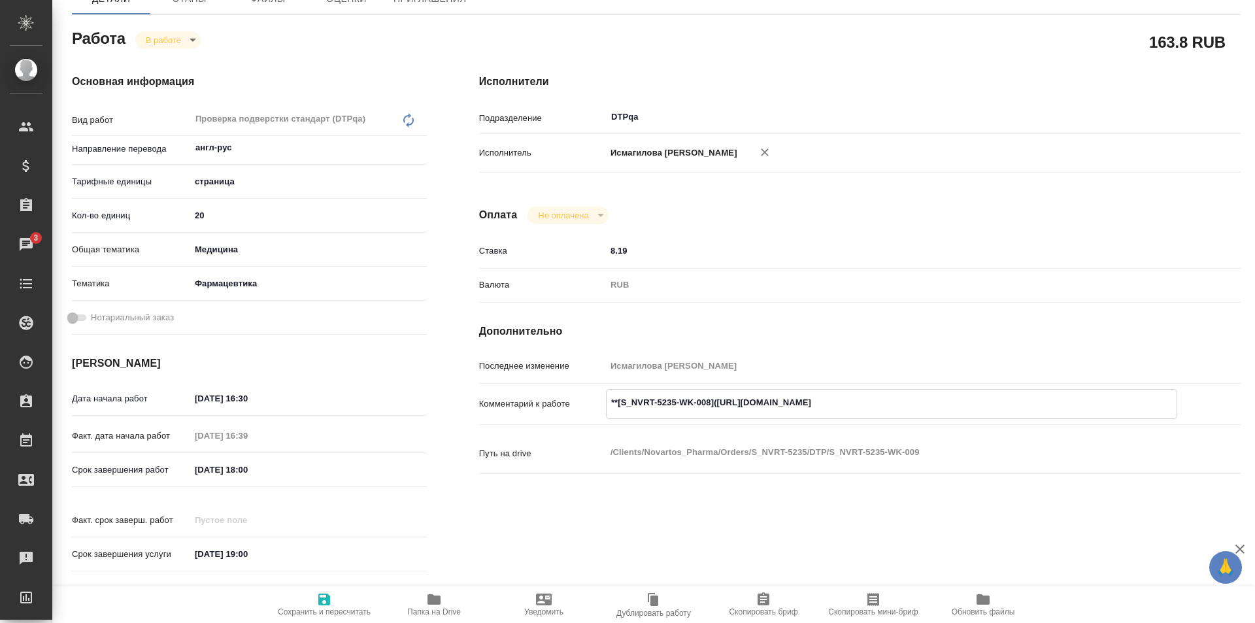
type textarea "x"
type textarea "**[S_NVRT-5235-WK-008](https://tera.awatera.com/Work/68dd59ff3018fc4fbc7aa046/)…"
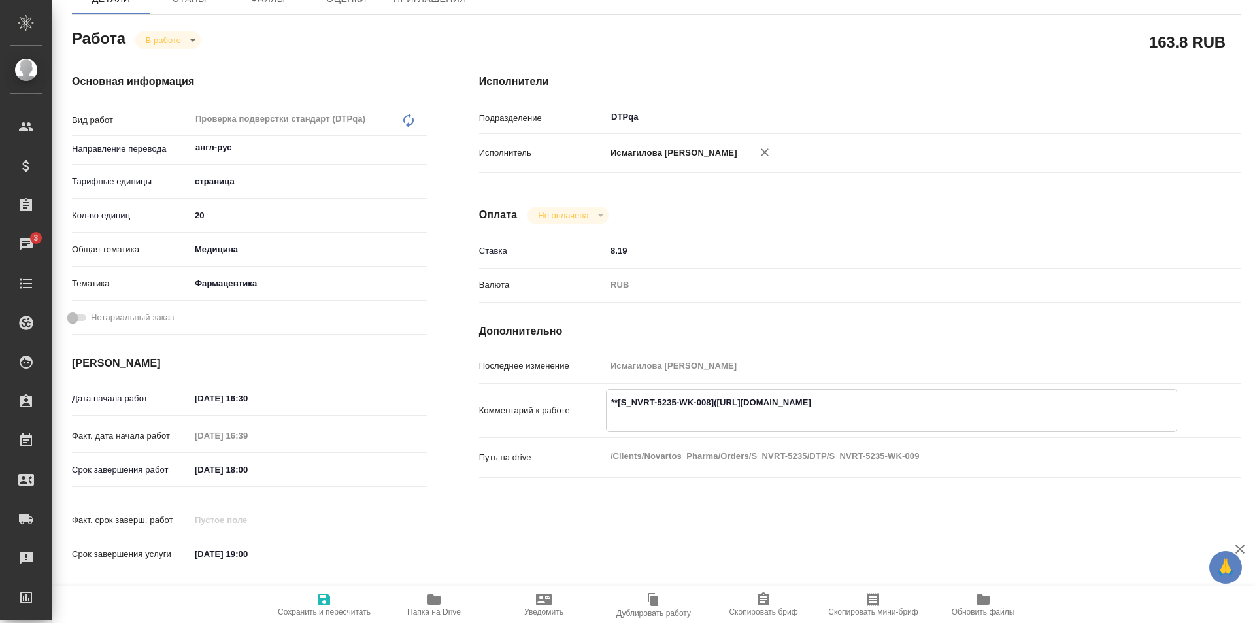
type textarea "x"
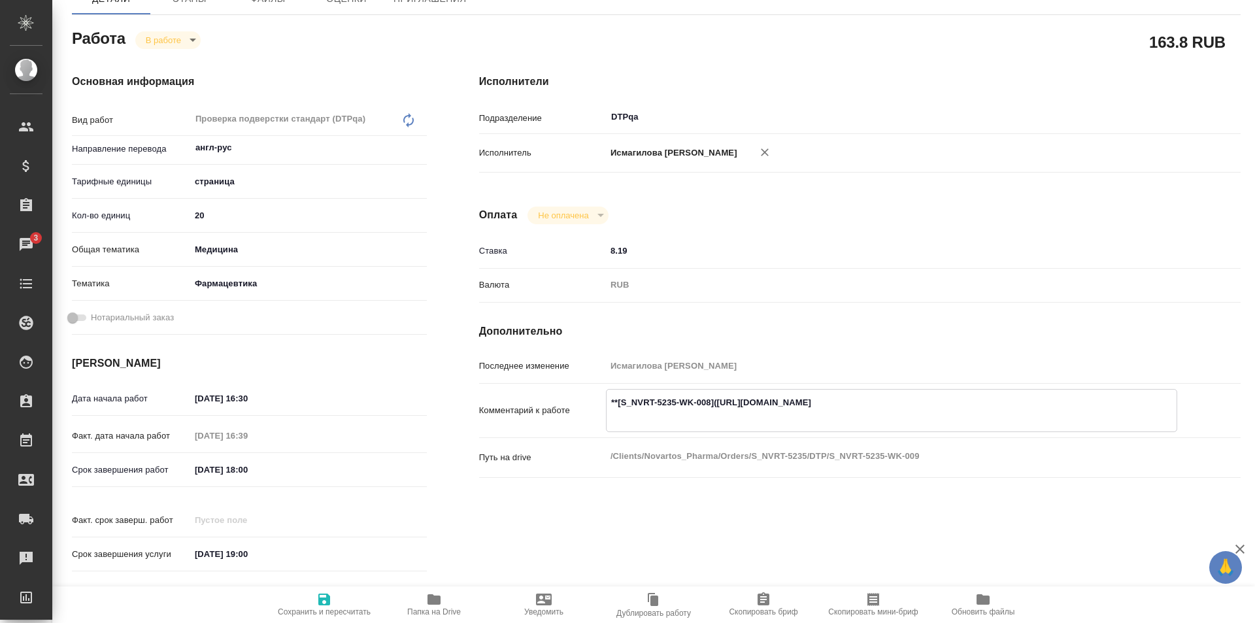
type textarea "**[S_NVRT-5235-WK-008](https://tera.awatera.com/Work/68dd59ff3018fc4fbc7aa046/)…"
type textarea "x"
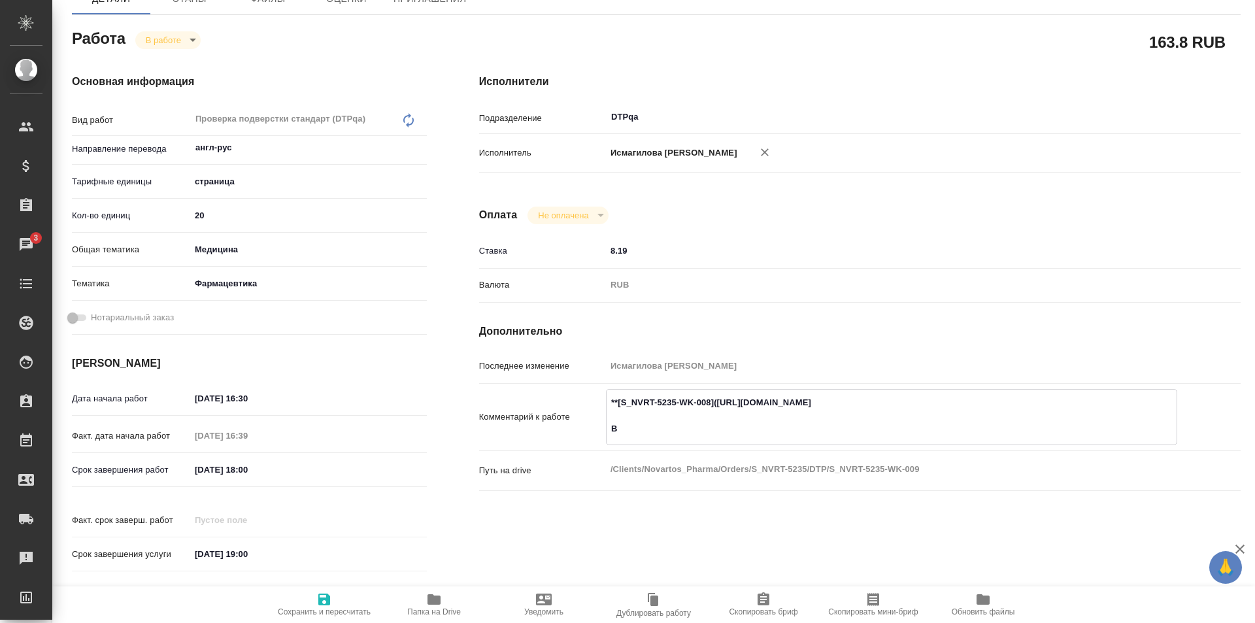
type textarea "x"
type textarea "**[S_NVRT-5235-WK-008](https://tera.awatera.com/Work/68dd59ff3018fc4fbc7aa046/)…"
type textarea "x"
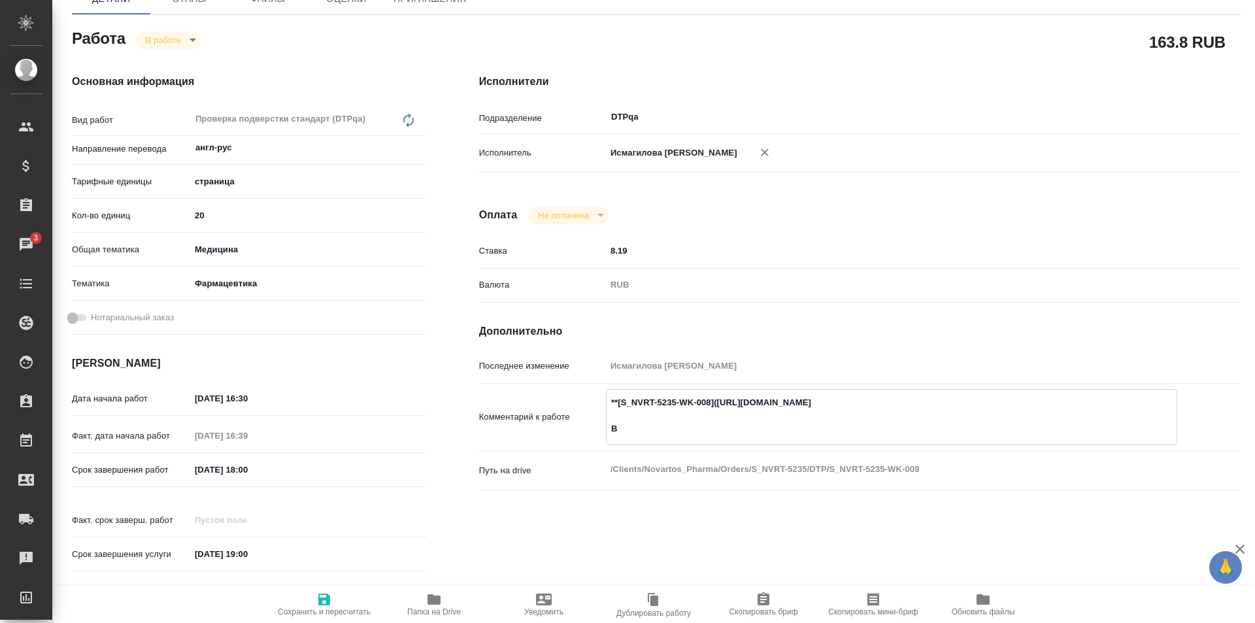
type textarea "x"
type textarea "**[S_NVRT-5235-WK-008](https://tera.awatera.com/Work/68dd59ff3018fc4fbc7aa046/)…"
type textarea "x"
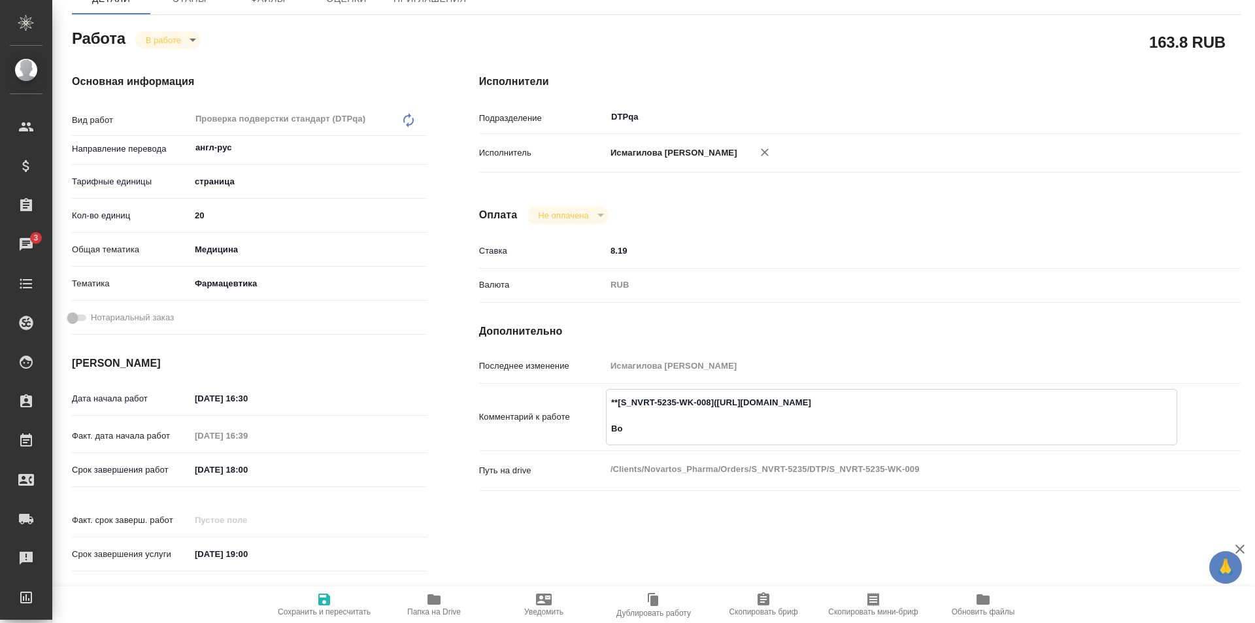
type textarea "x"
type textarea "**[S_NVRT-5235-WK-008](https://tera.awatera.com/Work/68dd59ff3018fc4fbc7aa046/)…"
type textarea "x"
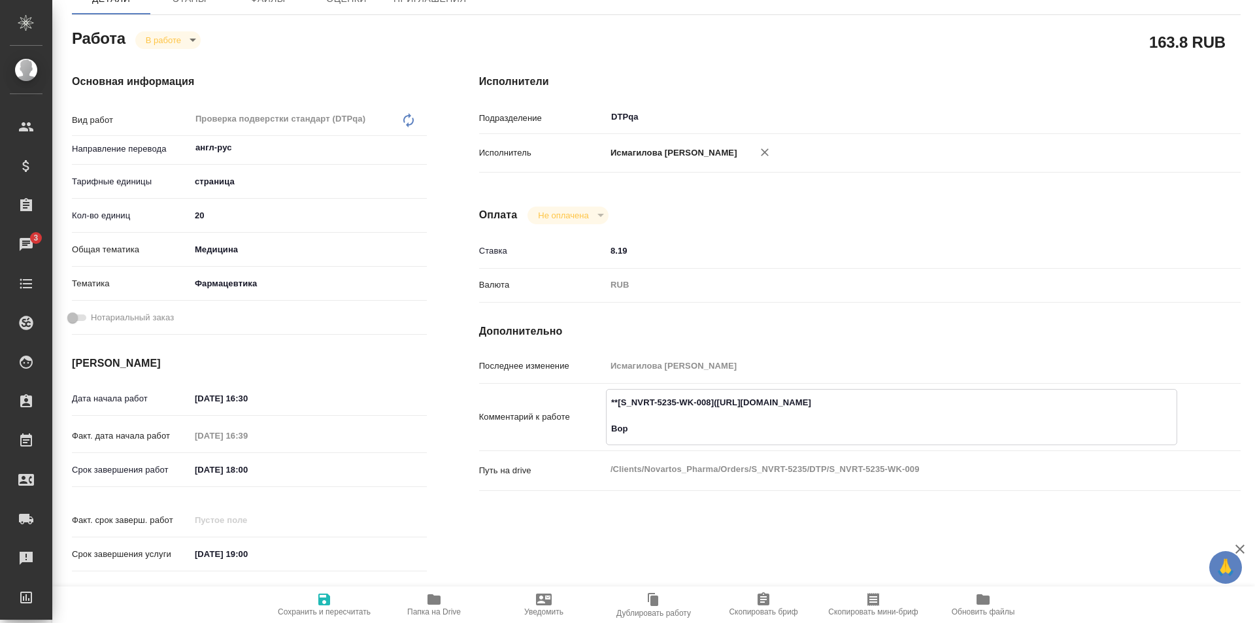
type textarea "x"
type textarea "**[S_NVRT-5235-WK-008](https://tera.awatera.com/Work/68dd59ff3018fc4fbc7aa046/)…"
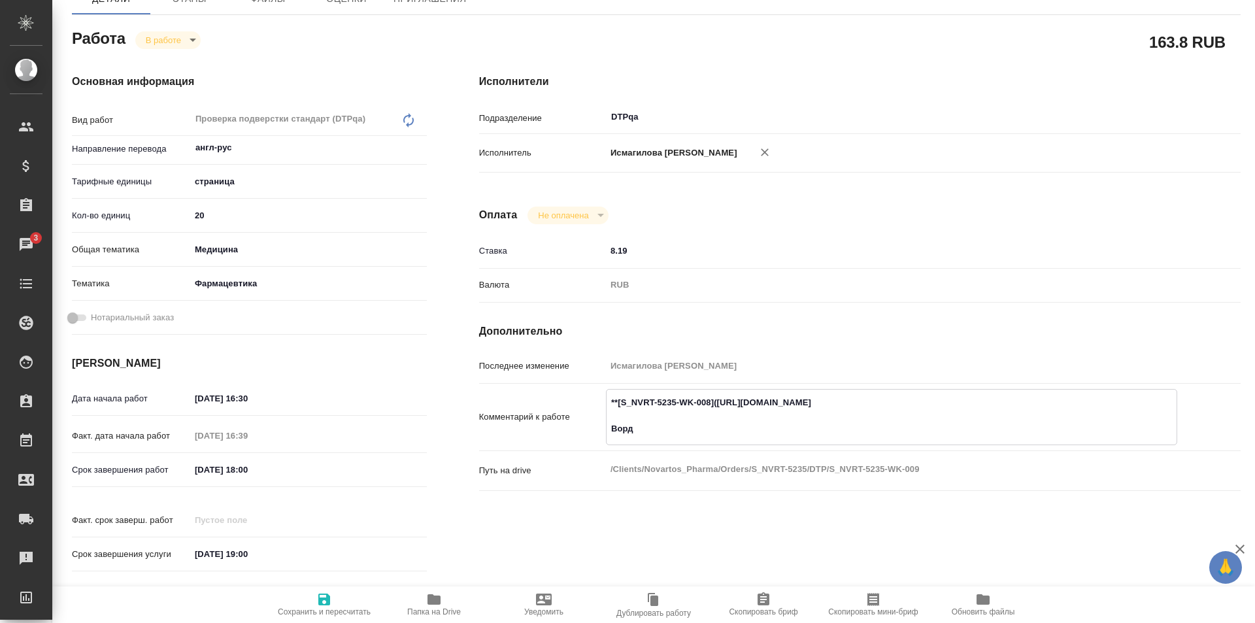
type textarea "x"
type textarea "**[S_NVRT-5235-WK-008](https://tera.awatera.com/Work/68dd59ff3018fc4fbc7aa046/)…"
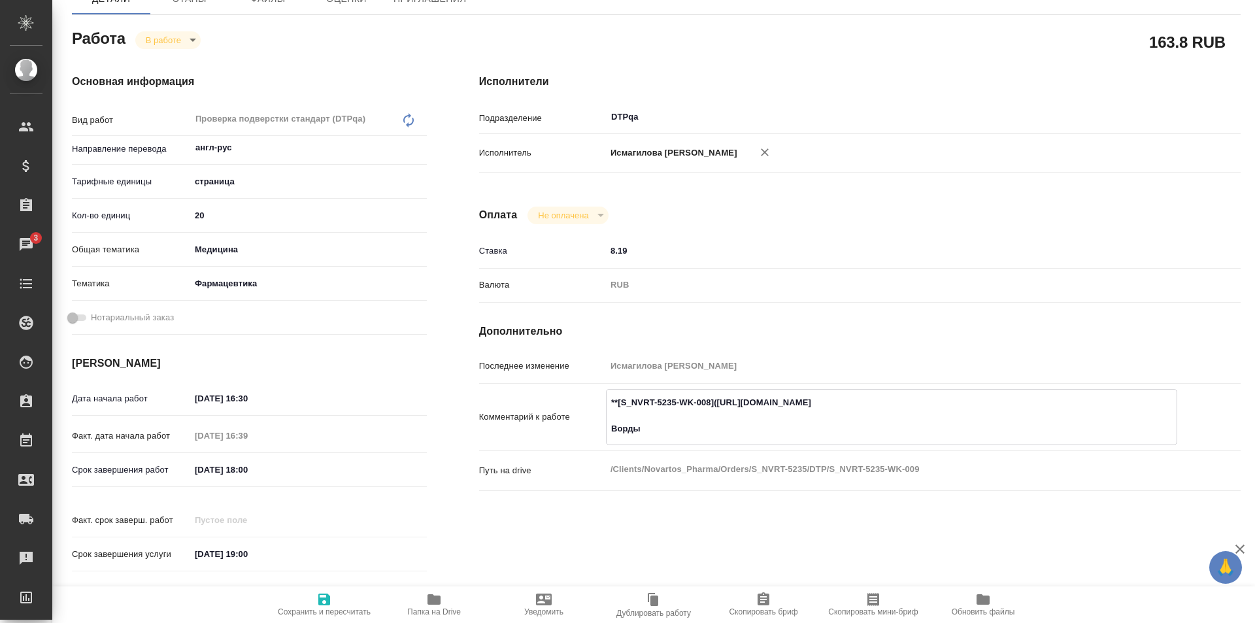
type textarea "x"
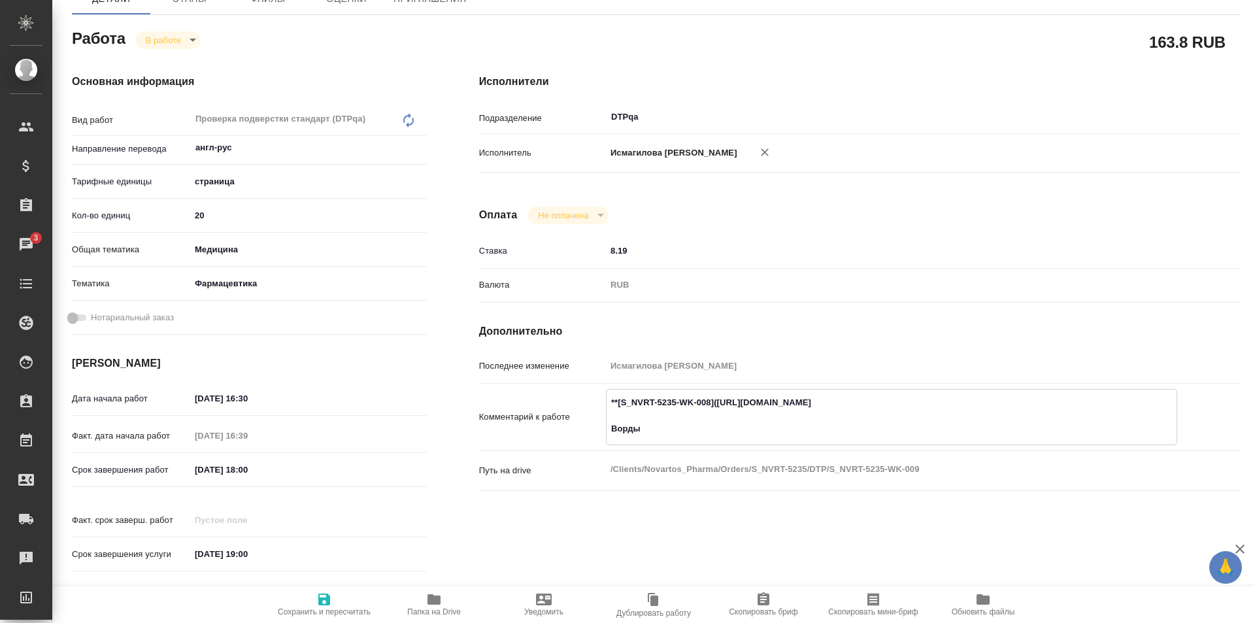
type textarea "x"
type textarea "**[S_NVRT-5235-WK-008](https://tera.awatera.com/Work/68dd59ff3018fc4fbc7aa046/)…"
type textarea "x"
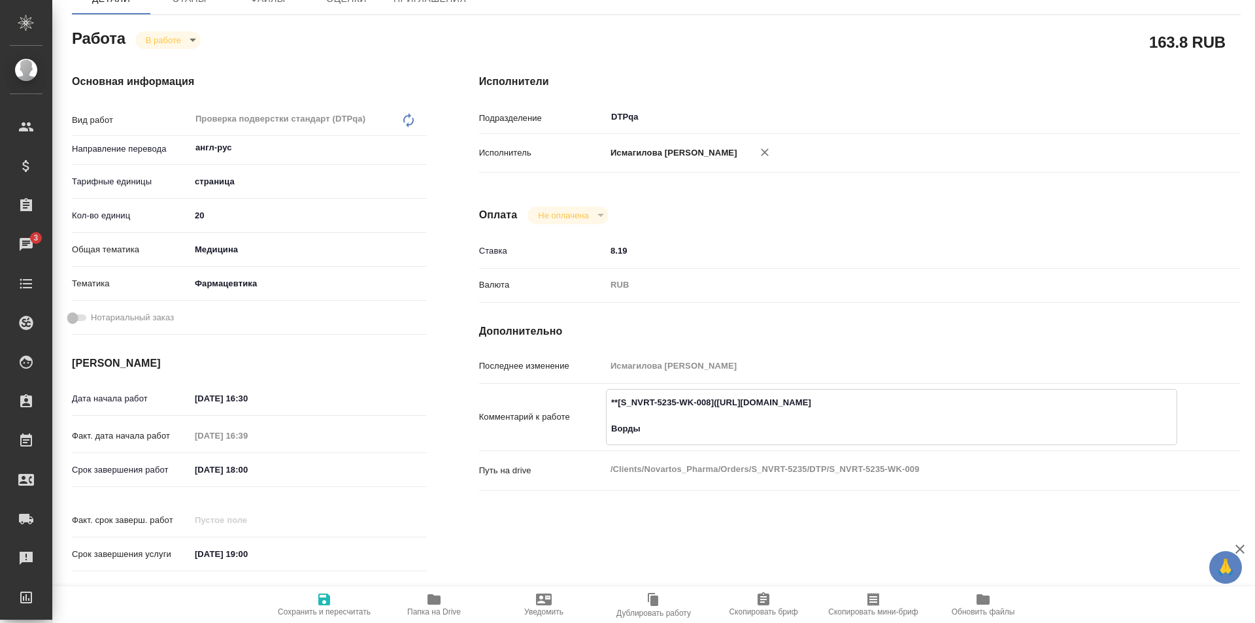
type textarea "x"
type textarea "**[S_NVRT-5235-WK-008](https://tera.awatera.com/Work/68dd59ff3018fc4fbc7aa046/)…"
type textarea "x"
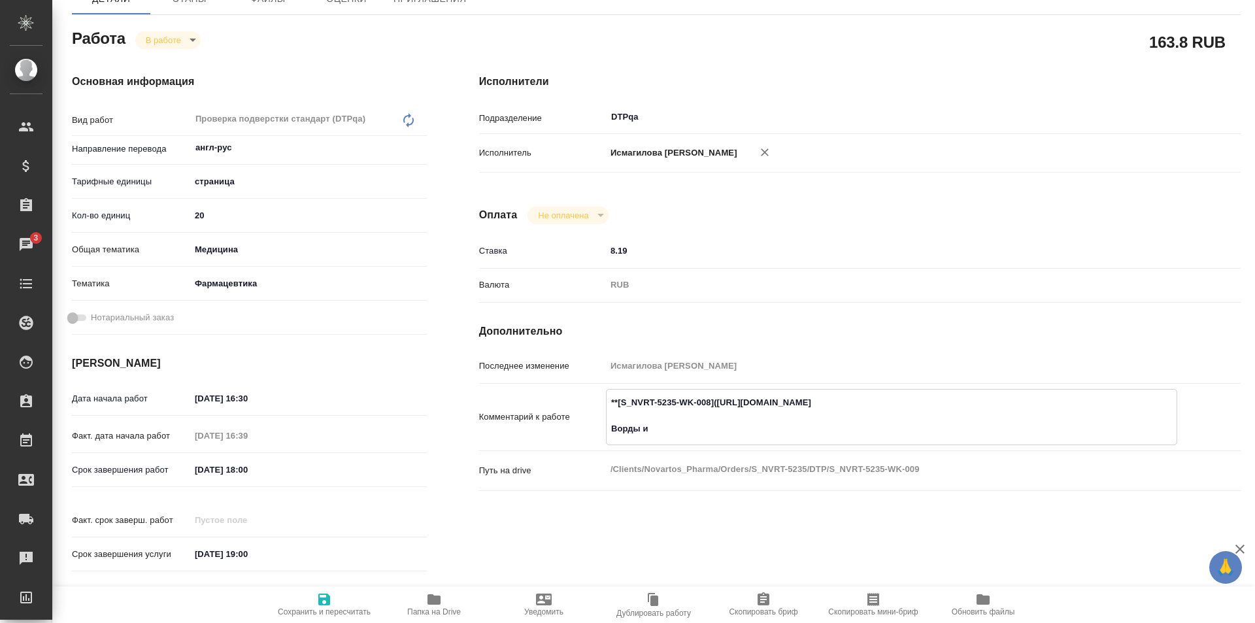
type textarea "x"
type textarea "**[S_NVRT-5235-WK-008](https://tera.awatera.com/Work/68dd59ff3018fc4fbc7aa046/)…"
type textarea "x"
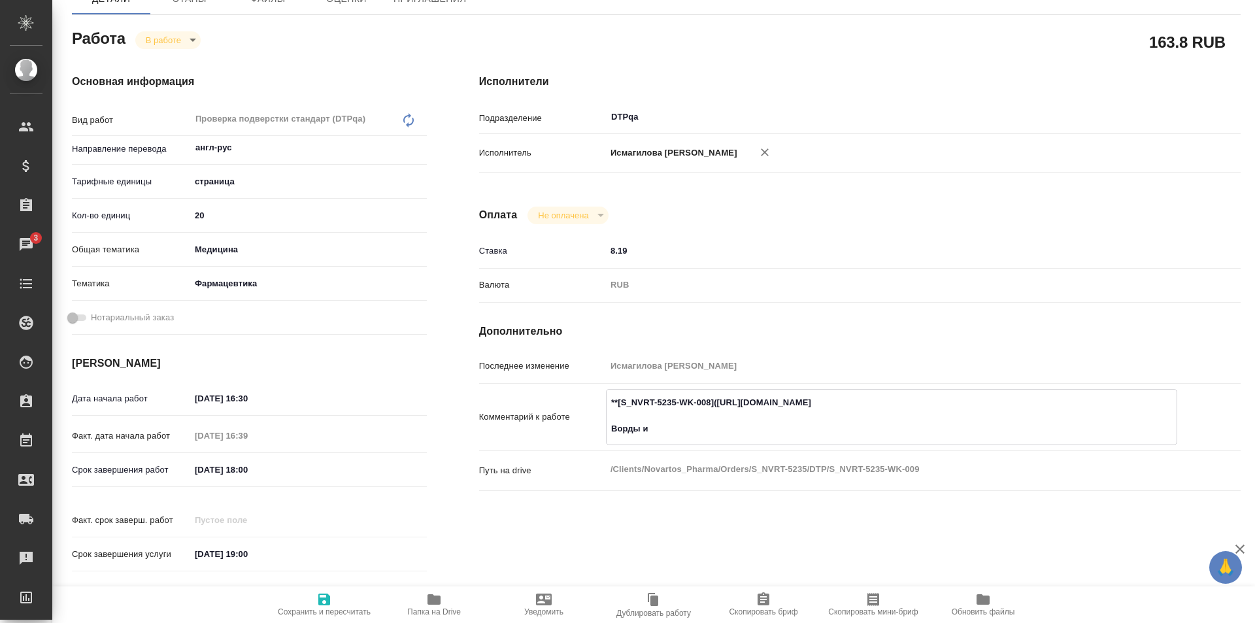
type textarea "x"
type textarea "**[S_NVRT-5235-WK-008](https://tera.awatera.com/Work/68dd59ff3018fc4fbc7aa046/)…"
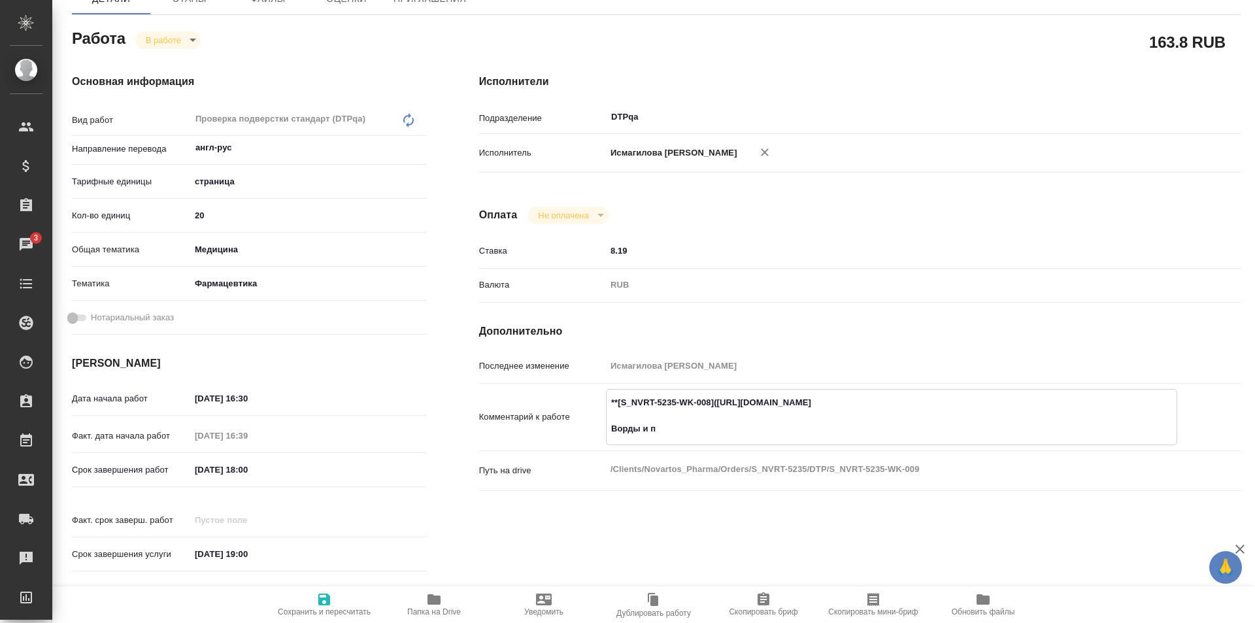
type textarea "x"
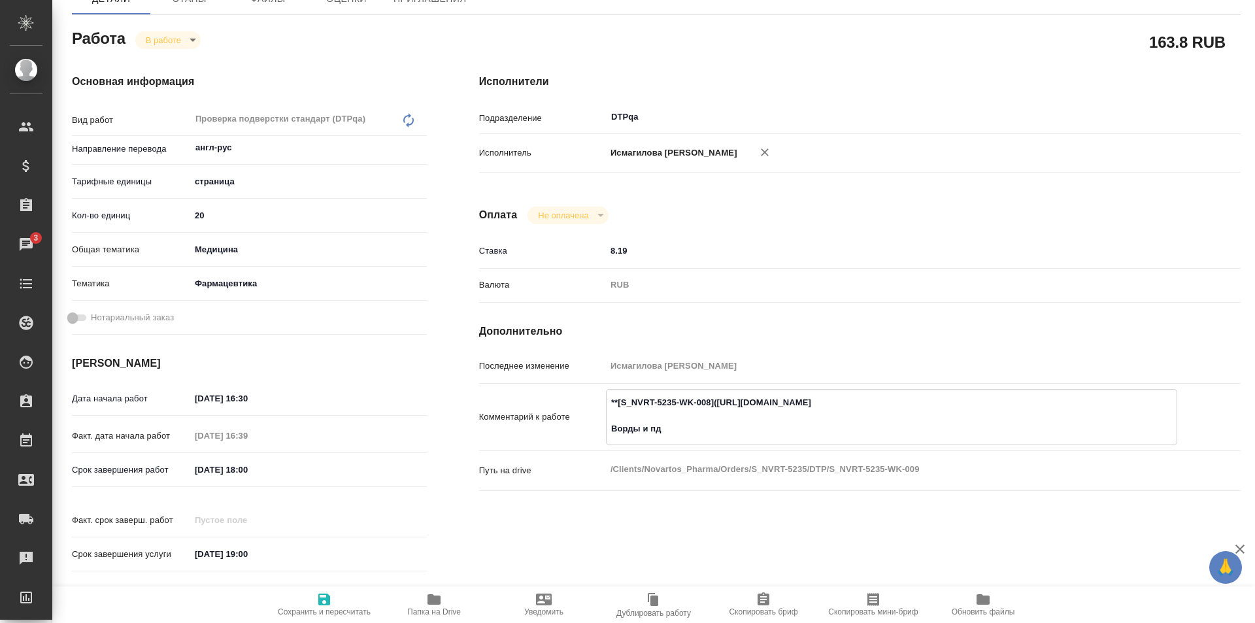
type textarea "**[S_NVRT-5235-WK-008](https://tera.awatera.com/Work/68dd59ff3018fc4fbc7aa046/)…"
type textarea "x"
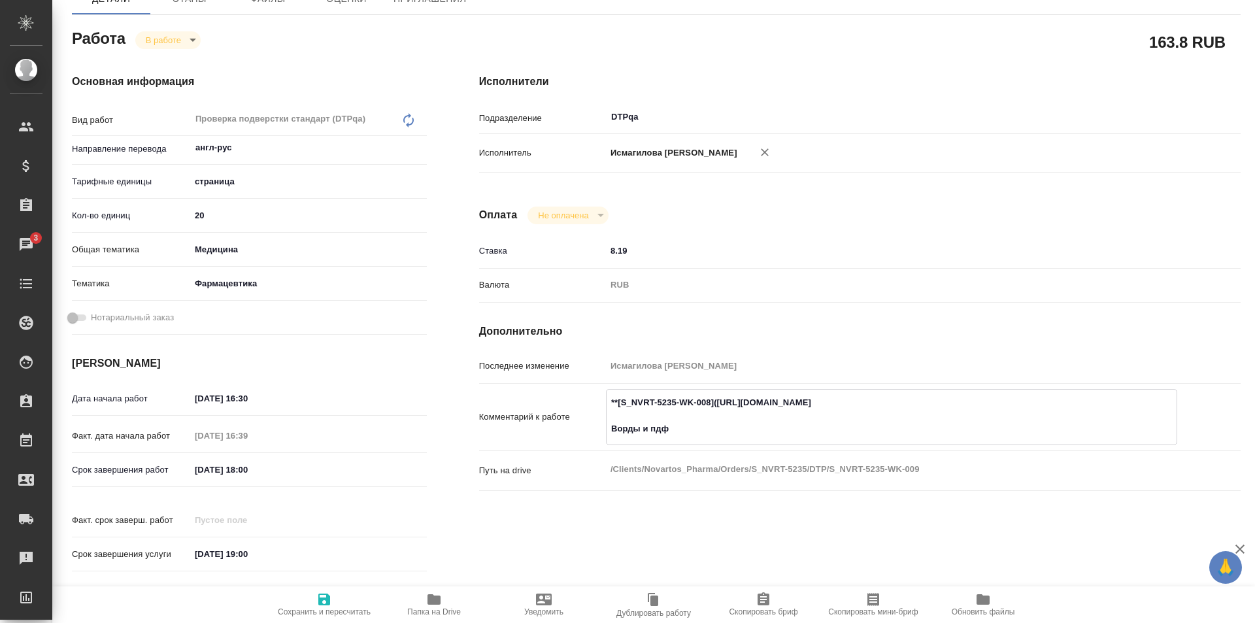
type textarea "x"
type textarea "**[S_NVRT-5235-WK-008](https://tera.awatera.com/Work/68dd59ff3018fc4fbc7aa046/)…"
type textarea "x"
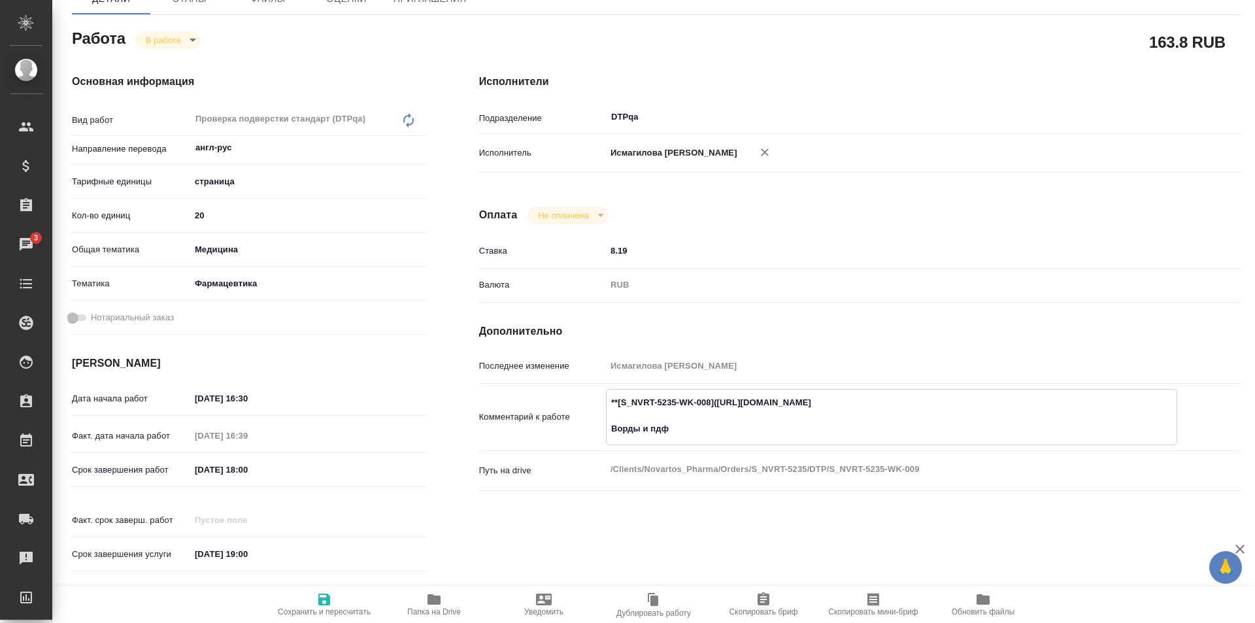
type textarea "x"
type textarea "**[S_NVRT-5235-WK-008](https://tera.awatera.com/Work/68dd59ff3018fc4fbc7aa046/)…"
type textarea "x"
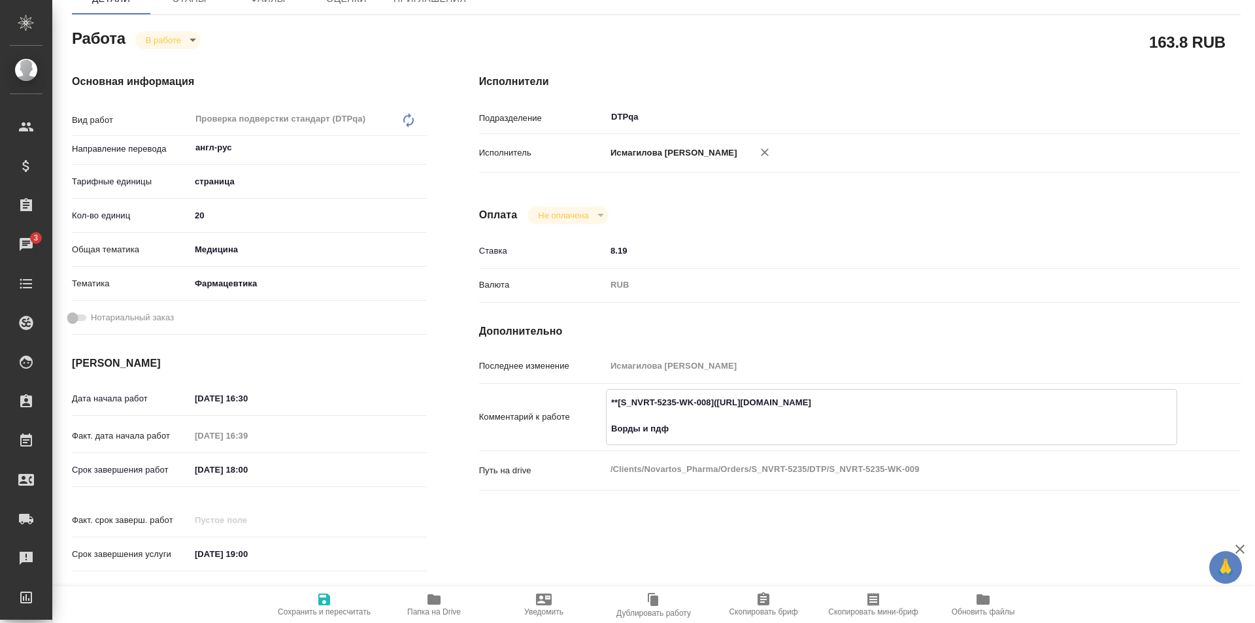
type textarea "x"
type textarea "**[S_NVRT-5235-WK-008](https://tera.awatera.com/Work/68dd59ff3018fc4fbc7aa046/)…"
type textarea "x"
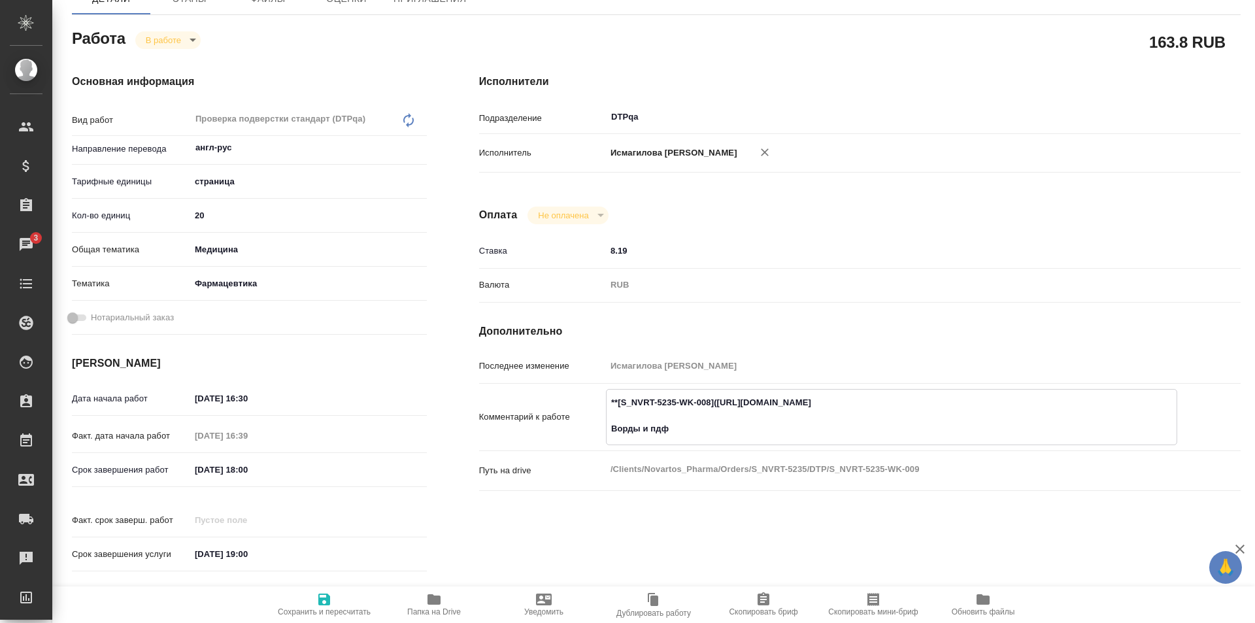
type textarea "x"
type textarea "**[S_NVRT-5235-WK-008](https://tera.awatera.com/Work/68dd59ff3018fc4fbc7aa046/)…"
type textarea "x"
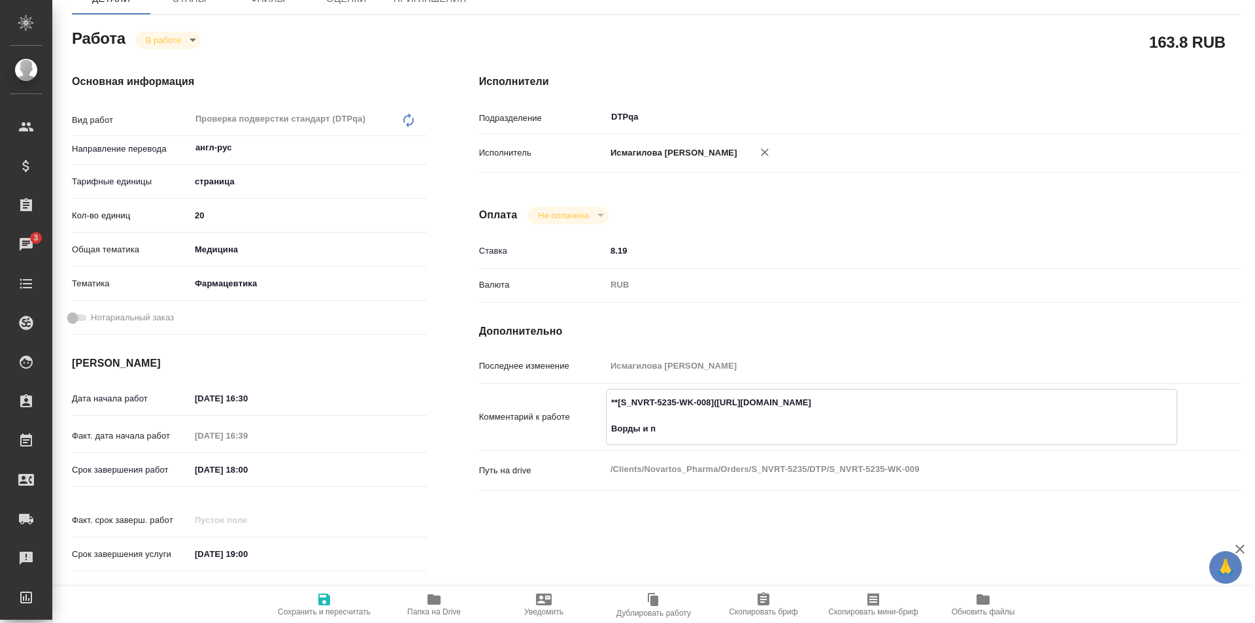
type textarea "**[S_NVRT-5235-WK-008](https://tera.awatera.com/Work/68dd59ff3018fc4fbc7aa046/)…"
type textarea "x"
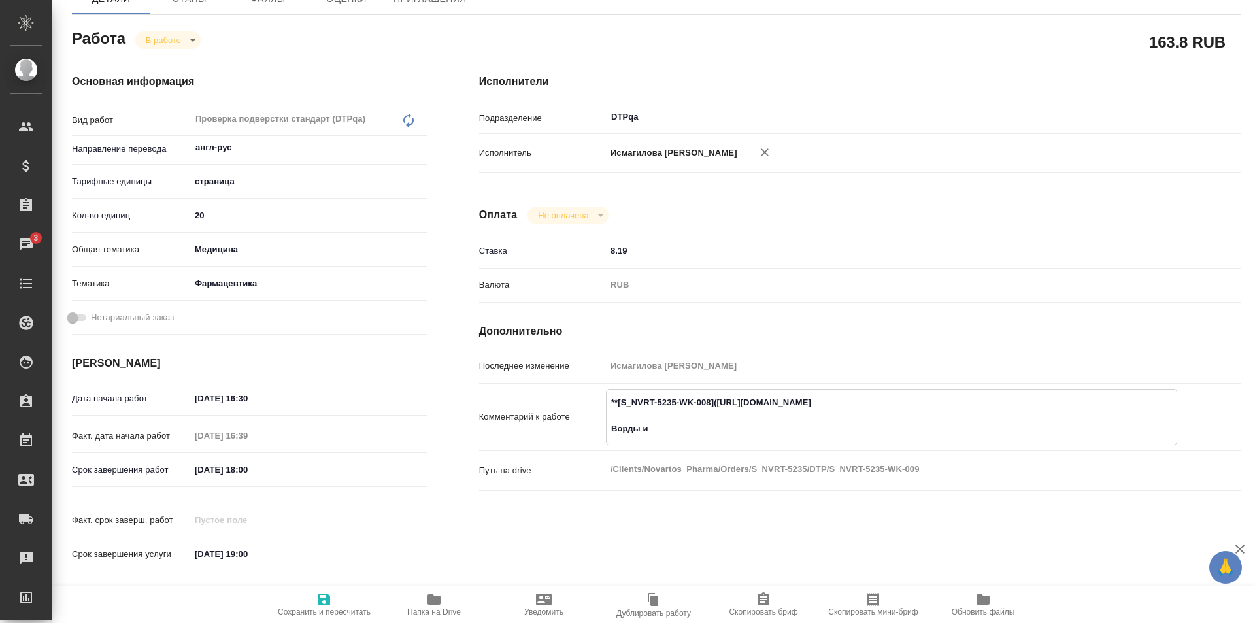
type textarea "x"
type textarea "**[S_NVRT-5235-WK-008](https://tera.awatera.com/Work/68dd59ff3018fc4fbc7aa046/)…"
type textarea "x"
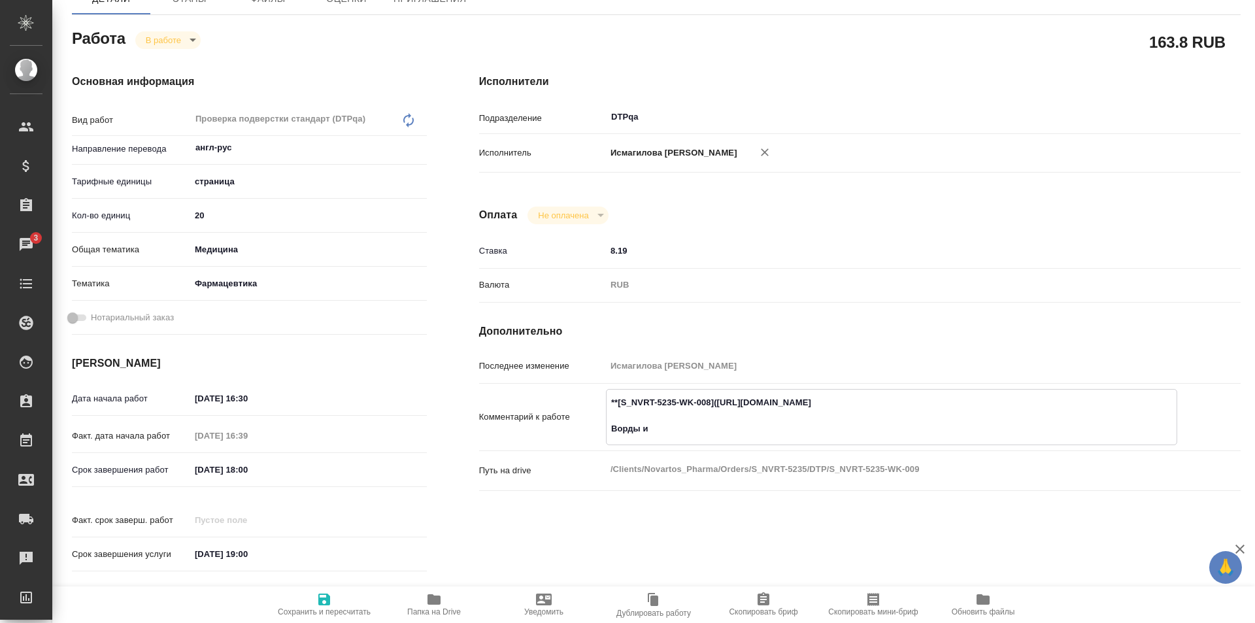
type textarea "x"
type textarea "**[S_NVRT-5235-WK-008](https://tera.awatera.com/Work/68dd59ff3018fc4fbc7aa046/)…"
type textarea "x"
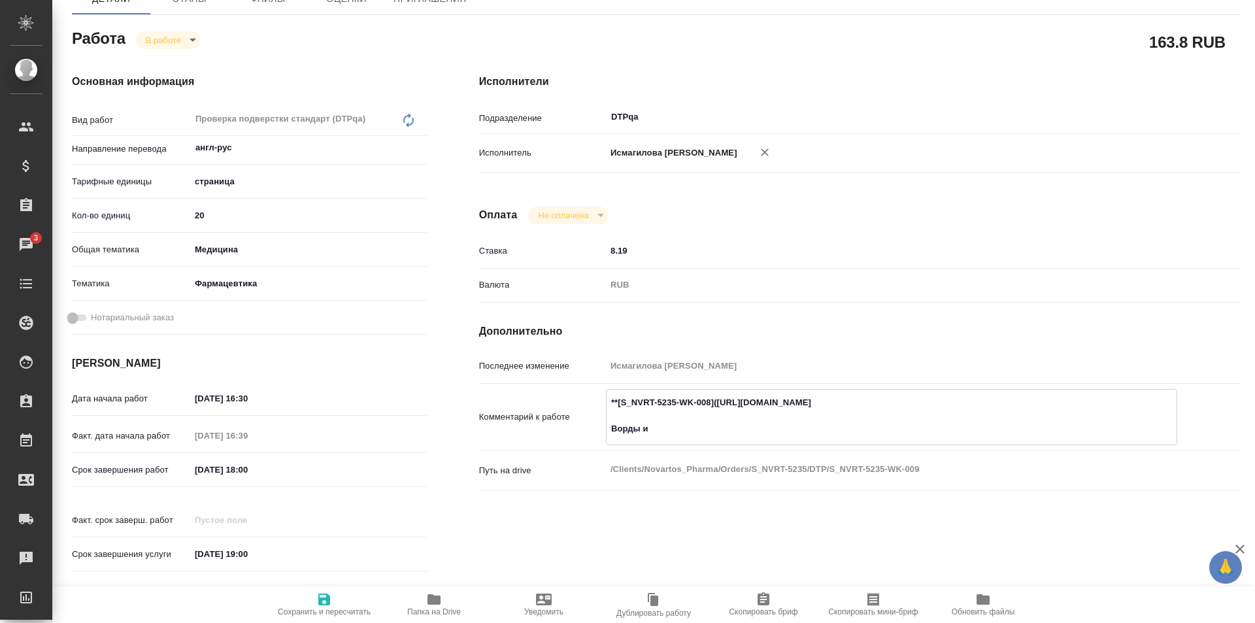
type textarea "x"
type textarea "**[S_NVRT-5235-WK-008](https://tera.awatera.com/Work/68dd59ff3018fc4fbc7aa046/)…"
type textarea "x"
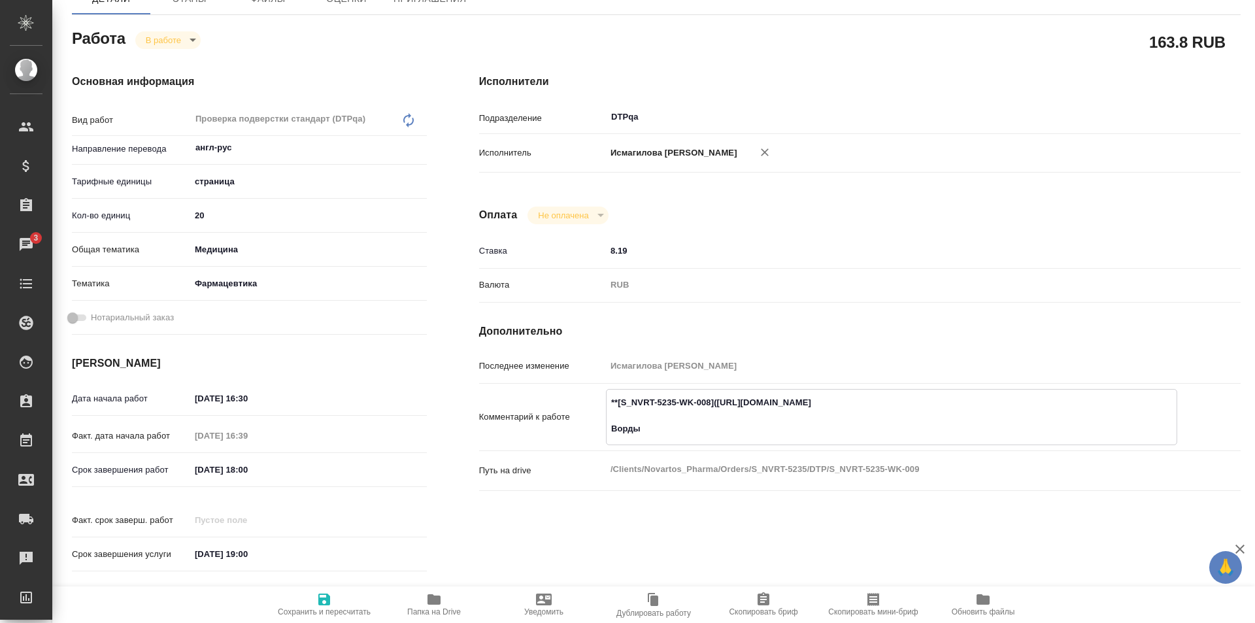
type textarea "x"
type textarea "**[S_NVRT-5235-WK-008](https://tera.awatera.com/Work/68dd59ff3018fc4fbc7aa046/)…"
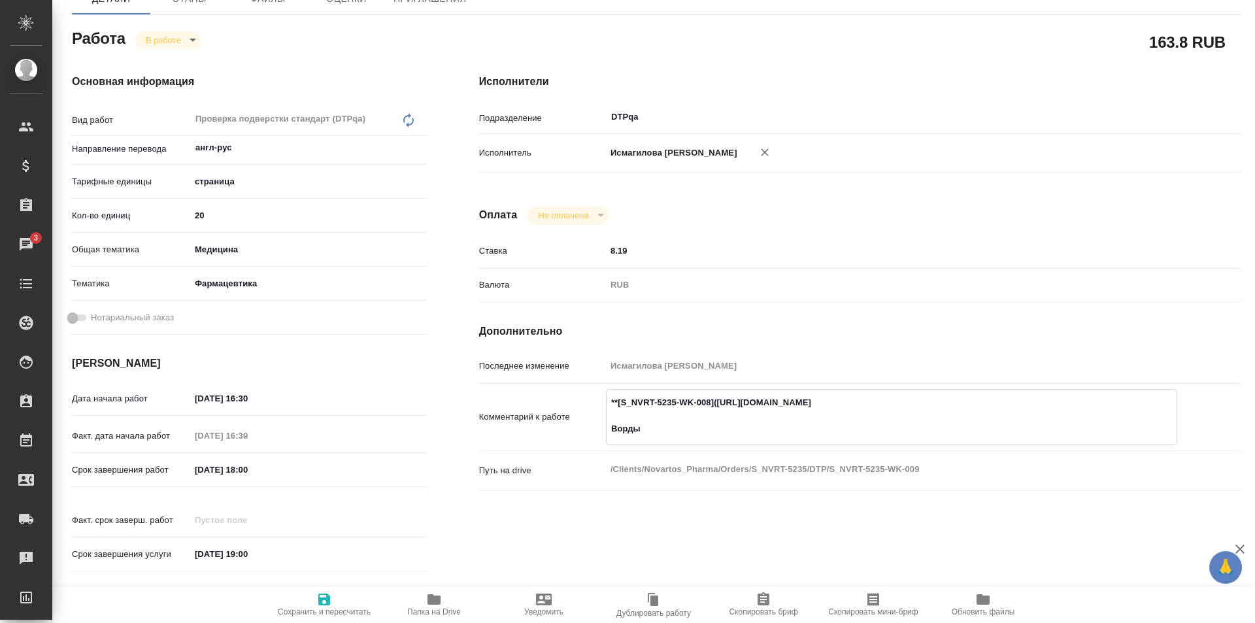
type textarea "x"
type textarea "**[S_NVRT-5235-WK-008](https://tera.awatera.com/Work/68dd59ff3018fc4fbc7aa046/)…"
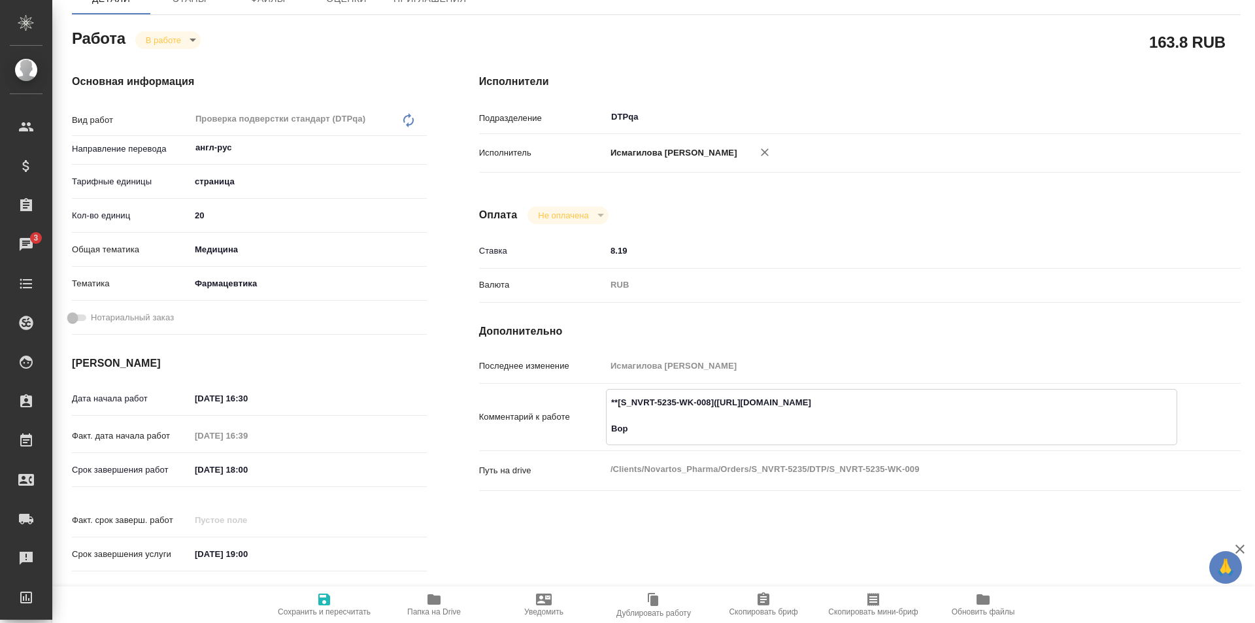
type textarea "x"
type textarea "**[S_NVRT-5235-WK-008](https://tera.awatera.com/Work/68dd59ff3018fc4fbc7aa046/)…"
type textarea "x"
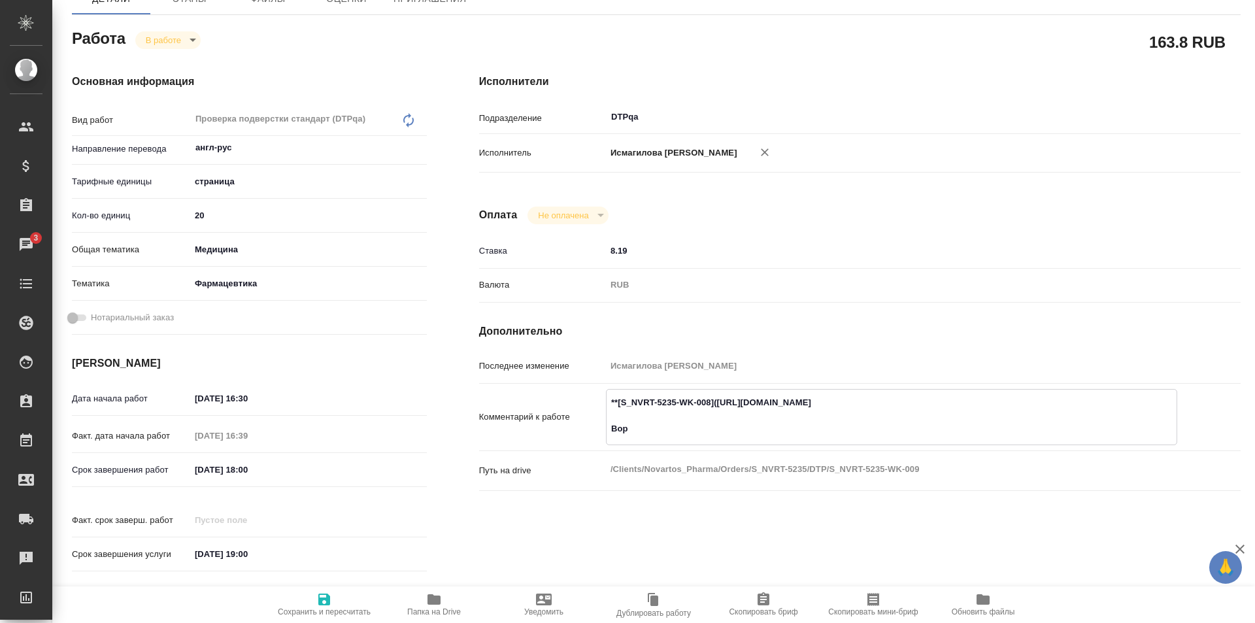
type textarea "x"
type textarea "**[S_NVRT-5235-WK-008](https://tera.awatera.com/Work/68dd59ff3018fc4fbc7aa046/)…"
type textarea "x"
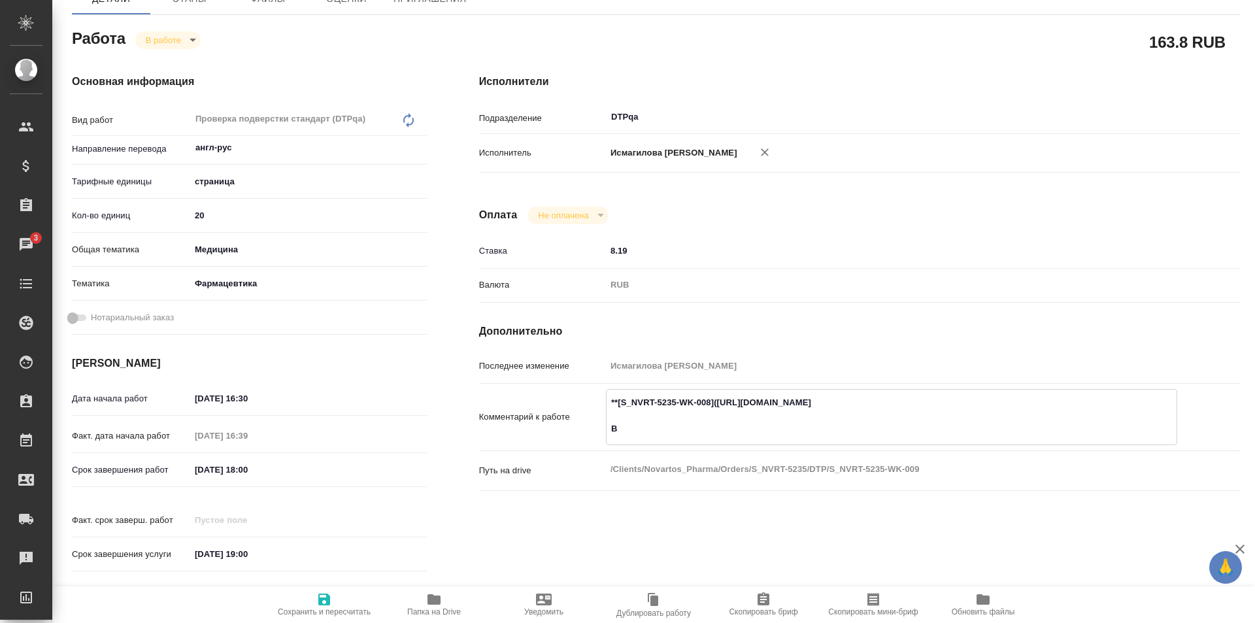
type textarea "x"
type textarea "**[S_NVRT-5235-WK-008](https://tera.awatera.com/Work/68dd59ff3018fc4fbc7aa046/)…"
type textarea "x"
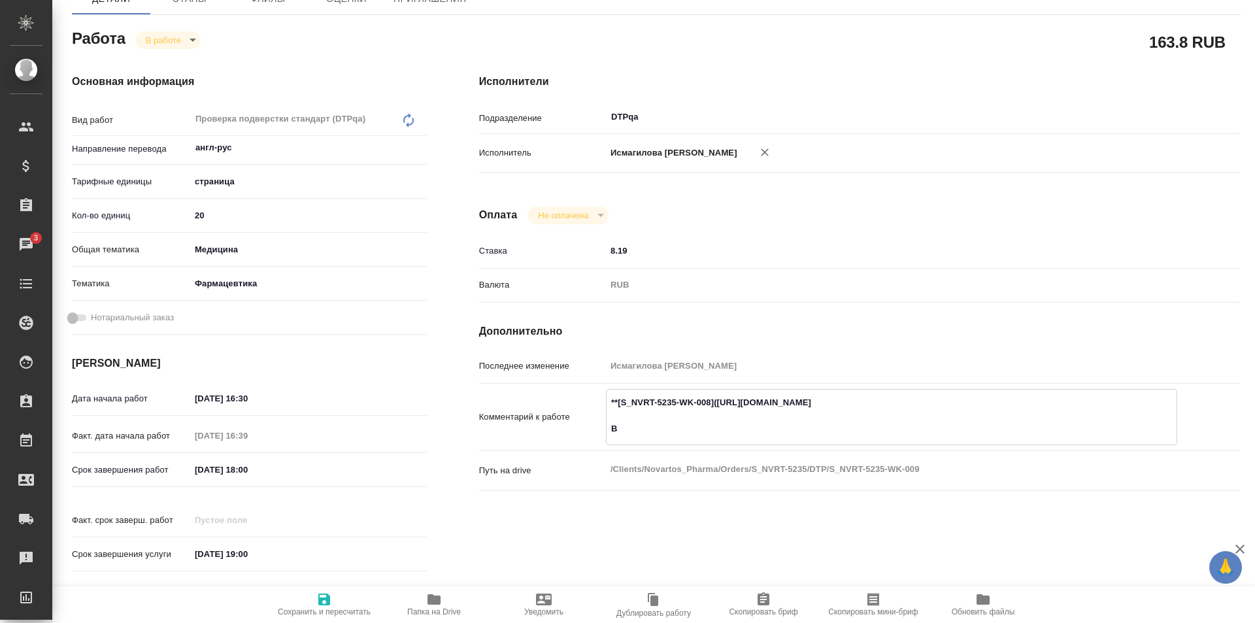
type textarea "x"
paste textarea "https://drive.awatera.com/f/10570288"
type textarea "x"
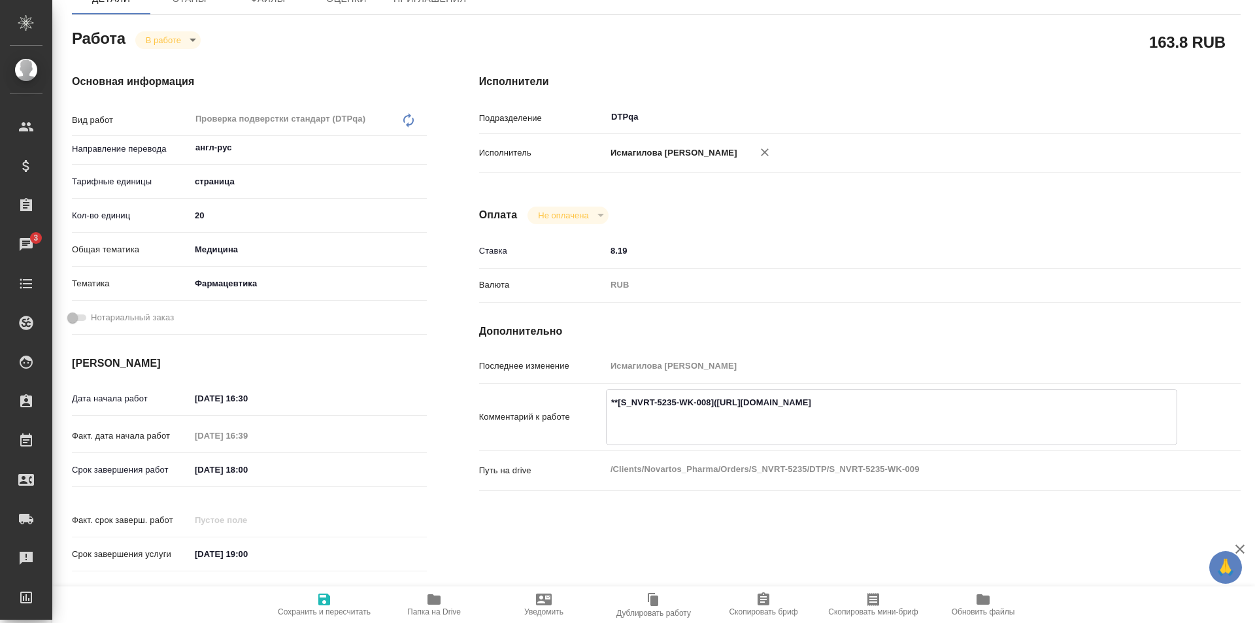
type textarea "**[S_NVRT-5235-WK-008](https://tera.awatera.com/Work/68dd59ff3018fc4fbc7aa046/)…"
type textarea "x"
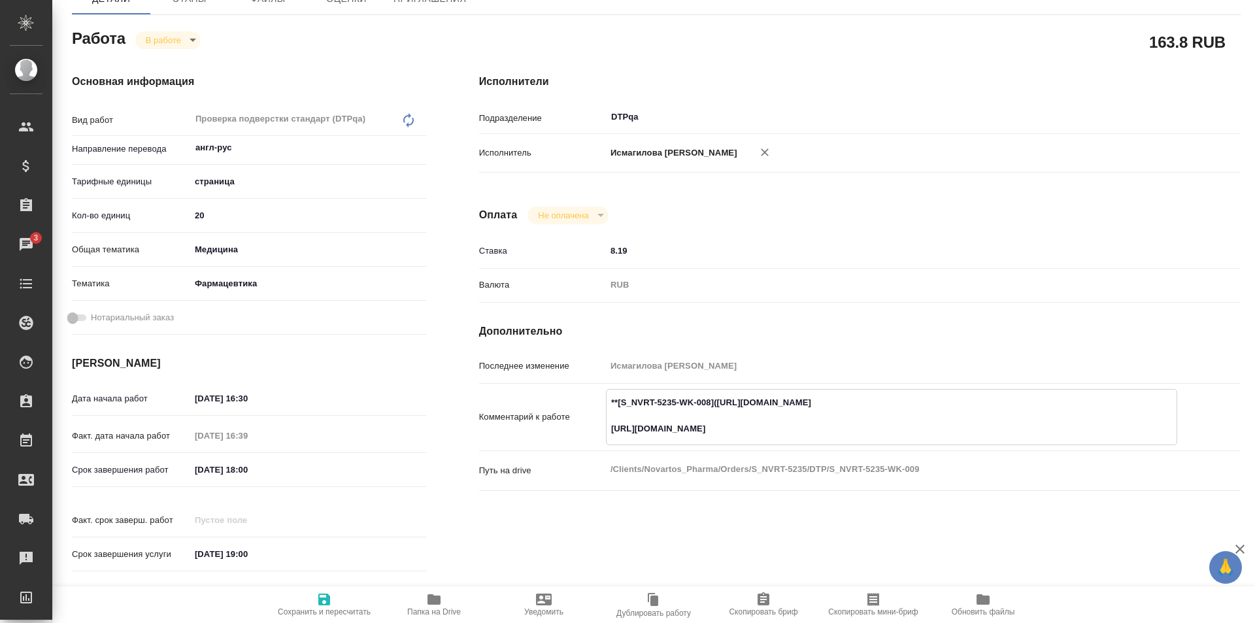
type textarea "**[S_NVRT-5235-WK-008](https://tera.awatera.com/Work/68dd59ff3018fc4fbc7aa046/)…"
type textarea "x"
click at [322, 605] on icon "button" at bounding box center [324, 600] width 12 height 12
type textarea "x"
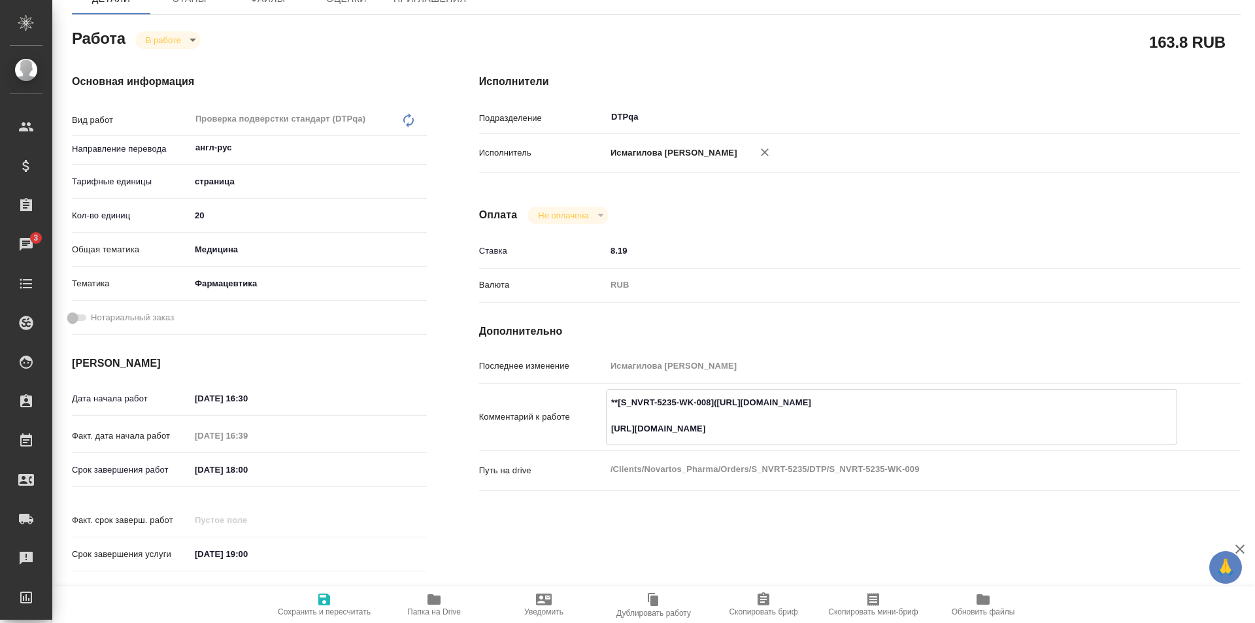
type textarea "x"
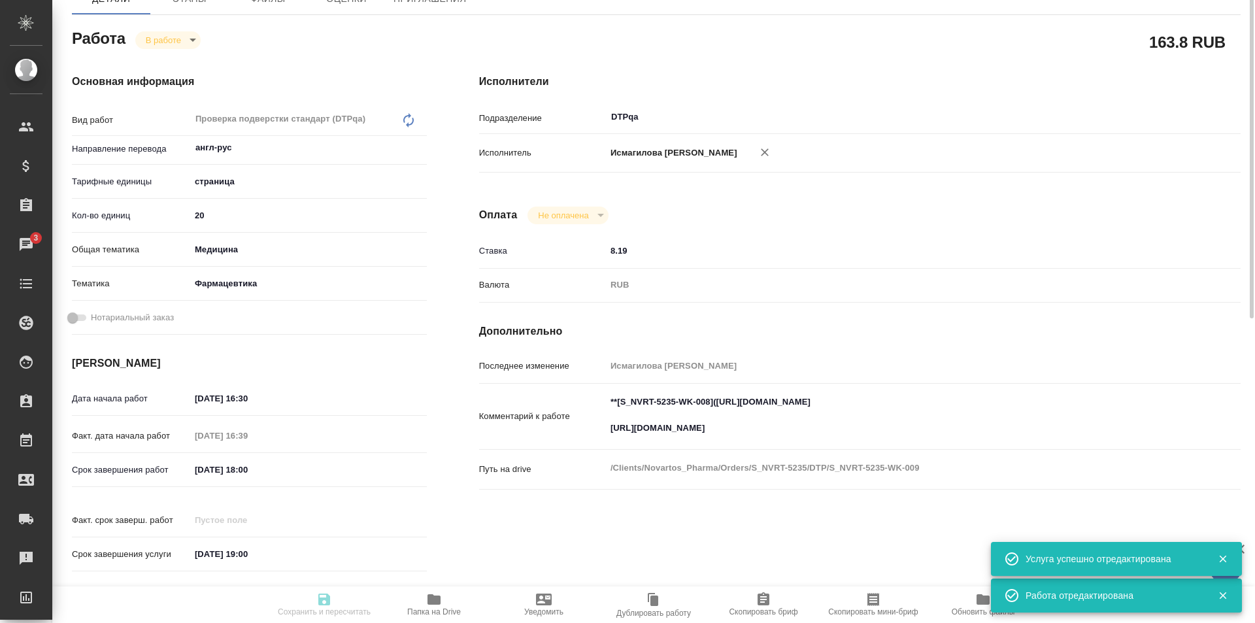
scroll to position [0, 0]
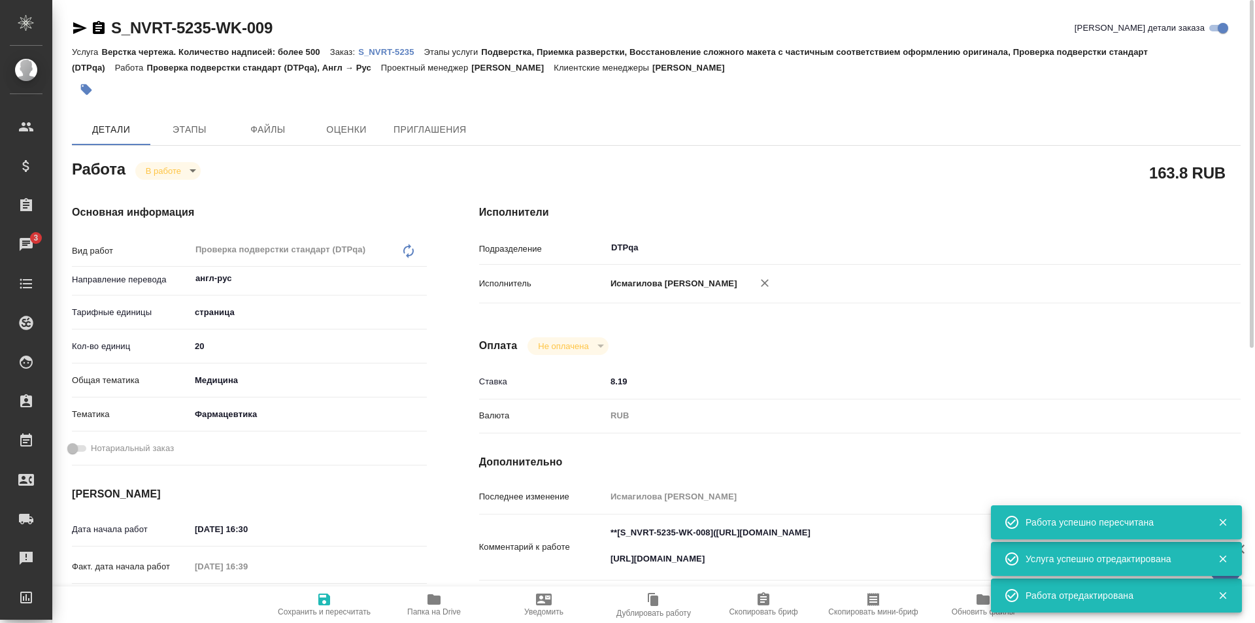
click at [177, 171] on body "🙏 .cls-1 fill:#fff; AWATERA Ismagilova Diana Клиенты Спецификации Заказы 3 Чаты…" at bounding box center [627, 311] width 1255 height 623
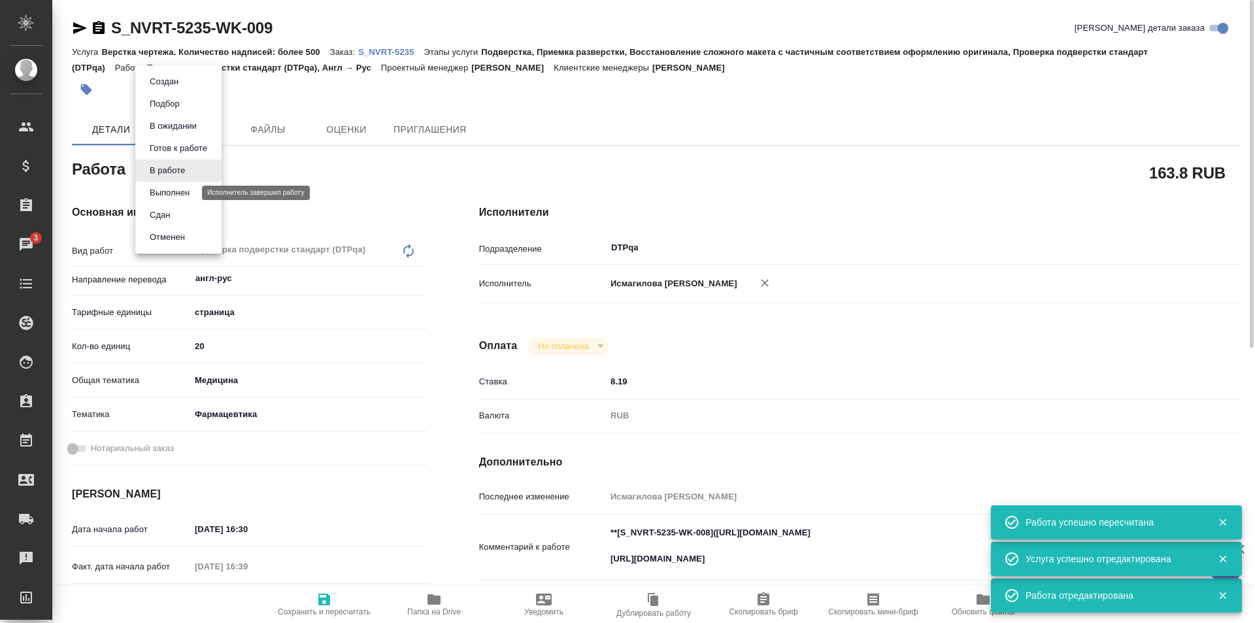
click at [176, 194] on button "Выполнен" at bounding box center [170, 193] width 48 height 14
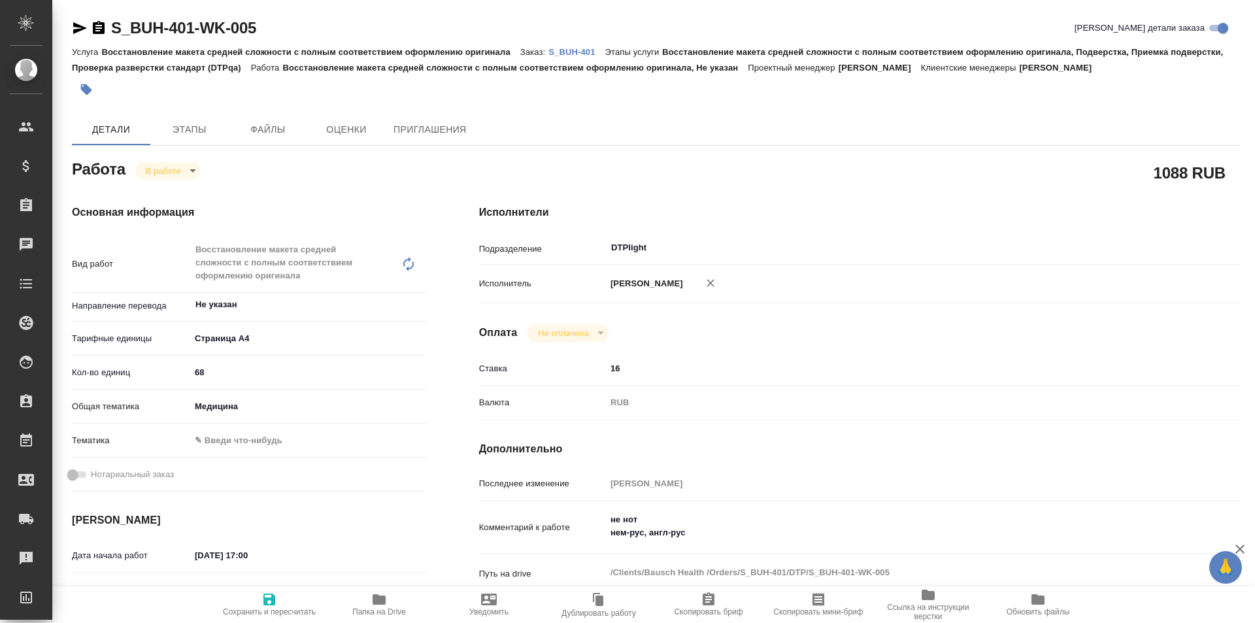
type textarea "x"
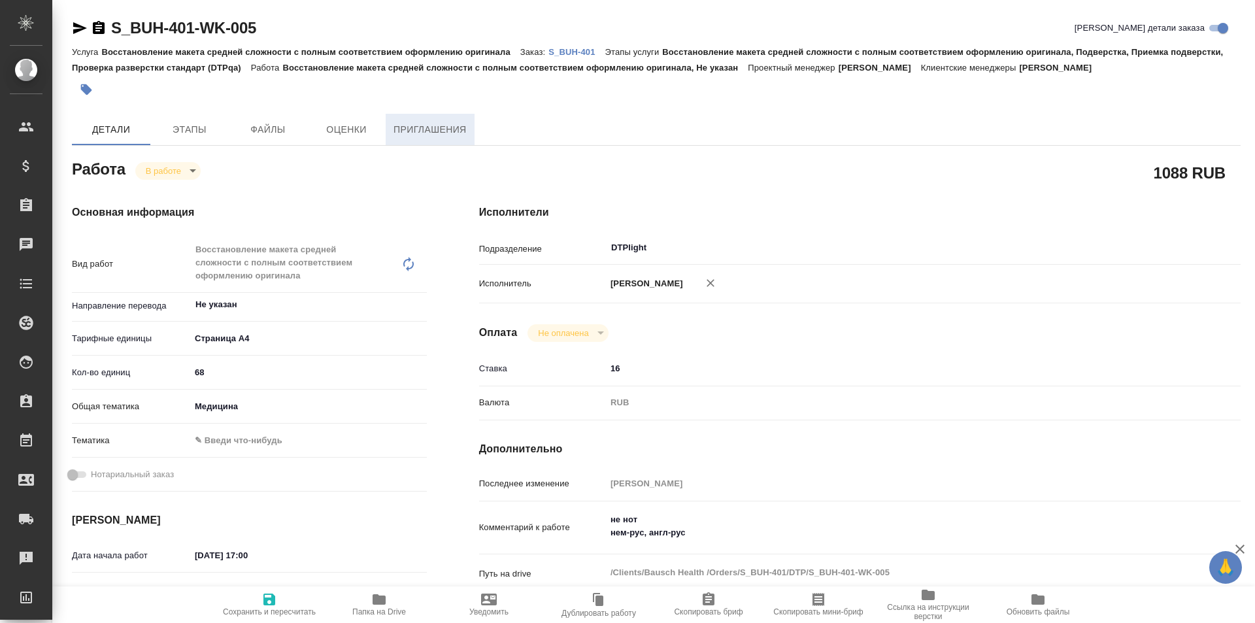
type textarea "x"
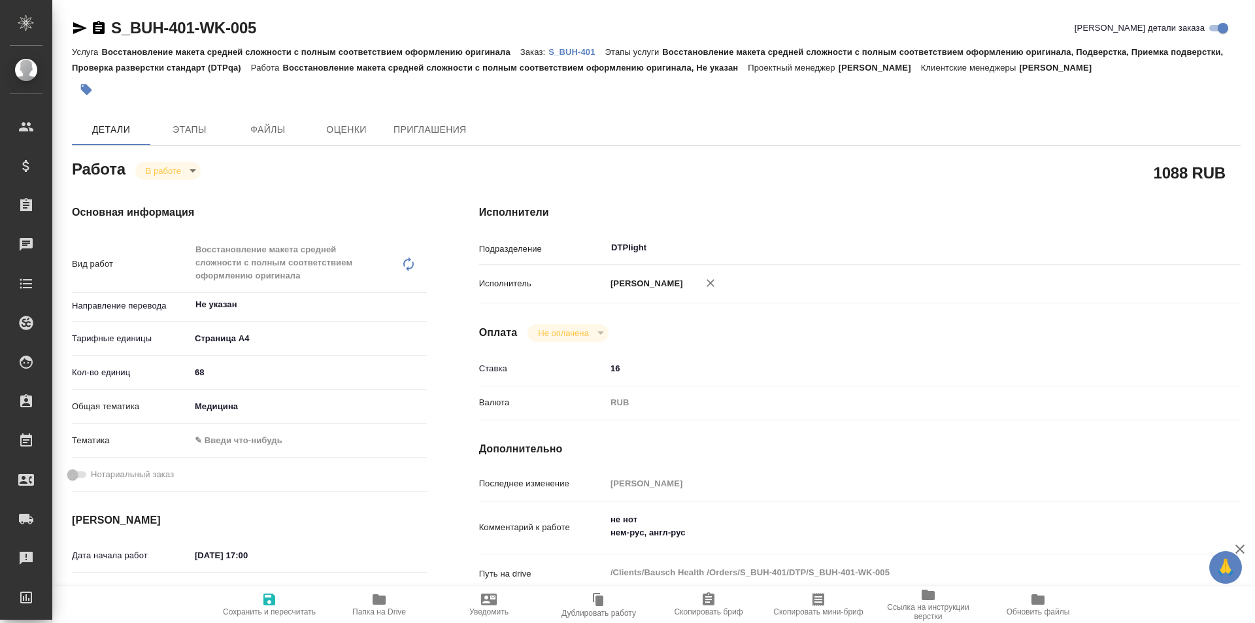
type textarea "x"
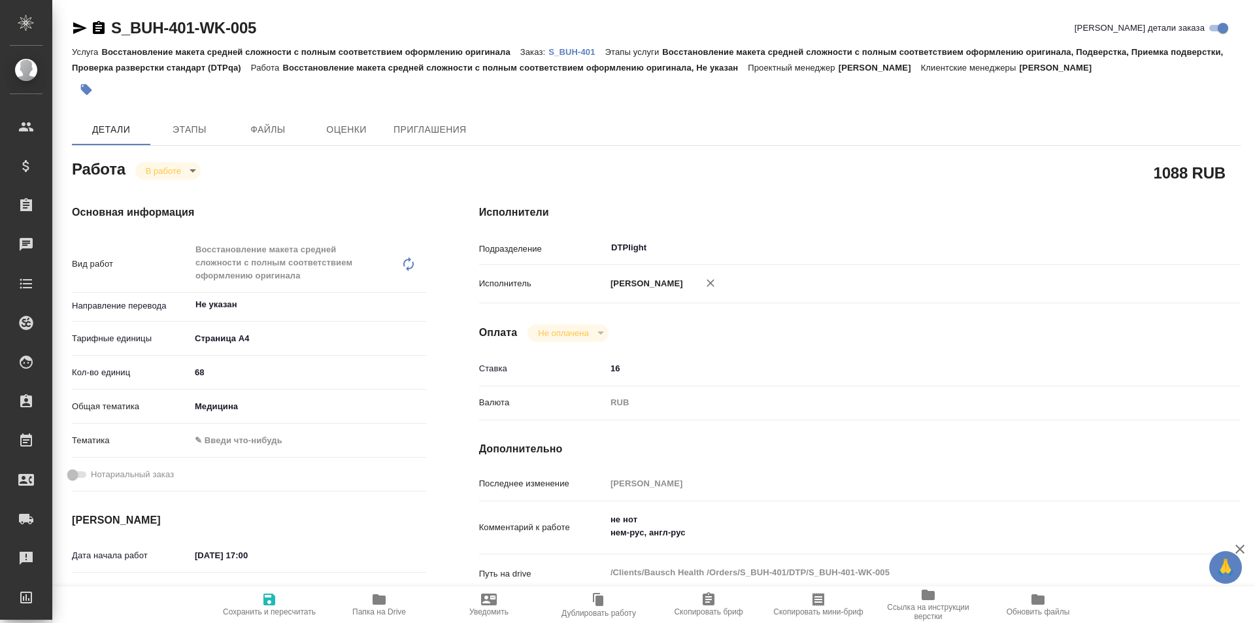
type textarea "x"
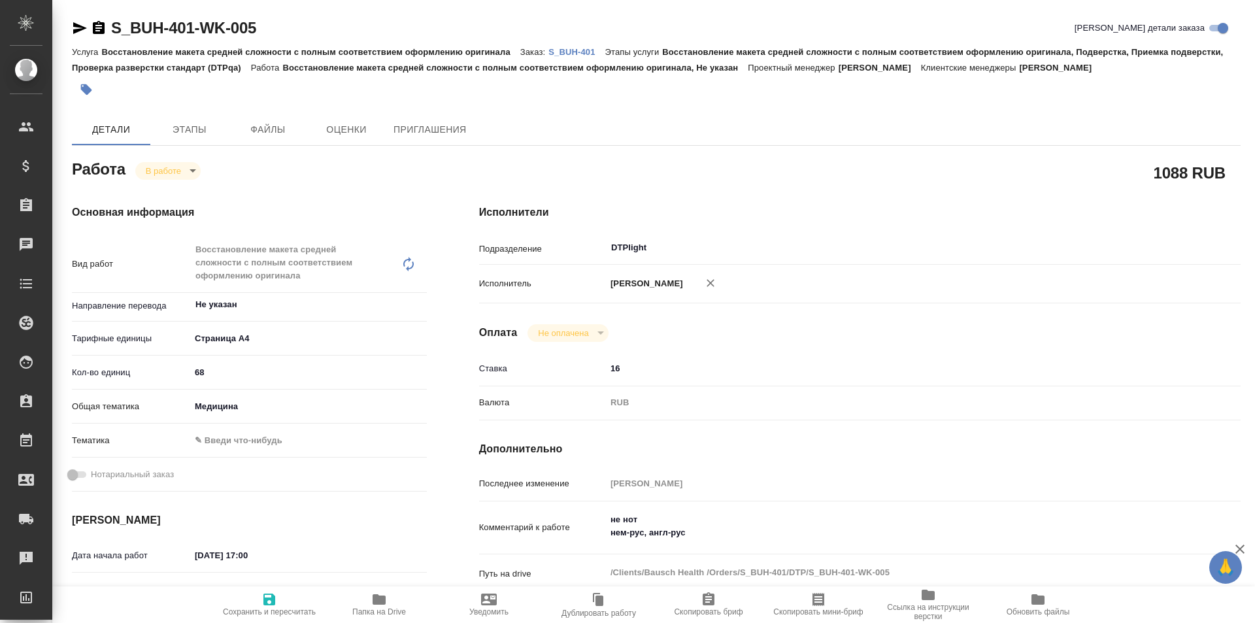
type textarea "x"
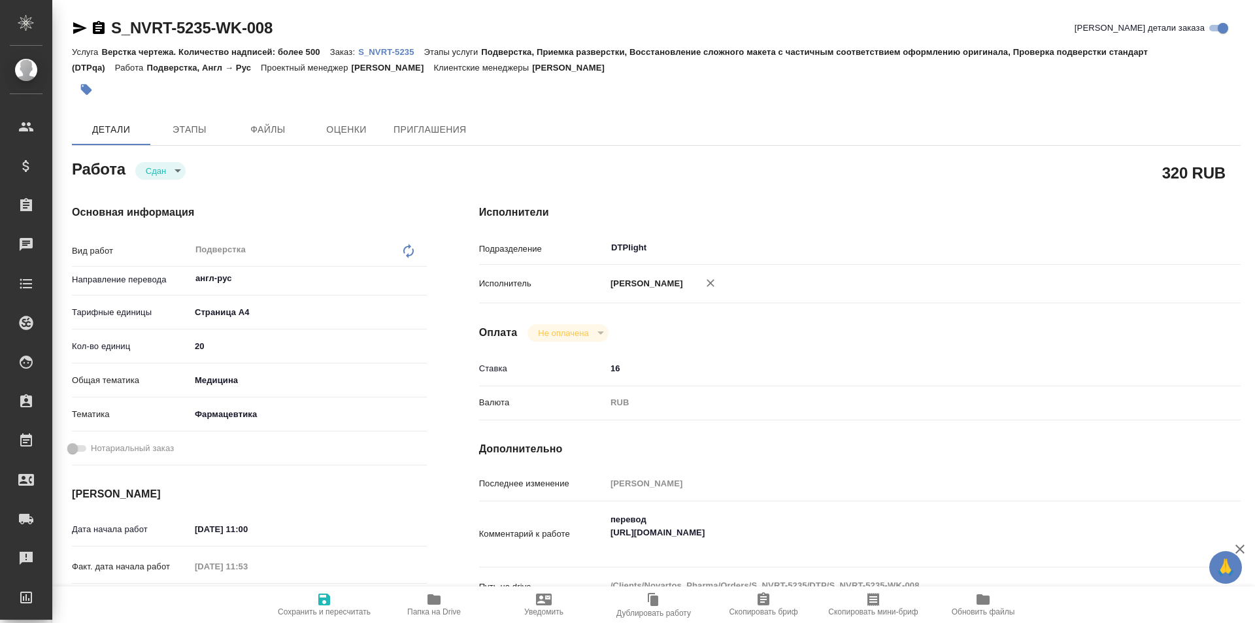
type textarea "x"
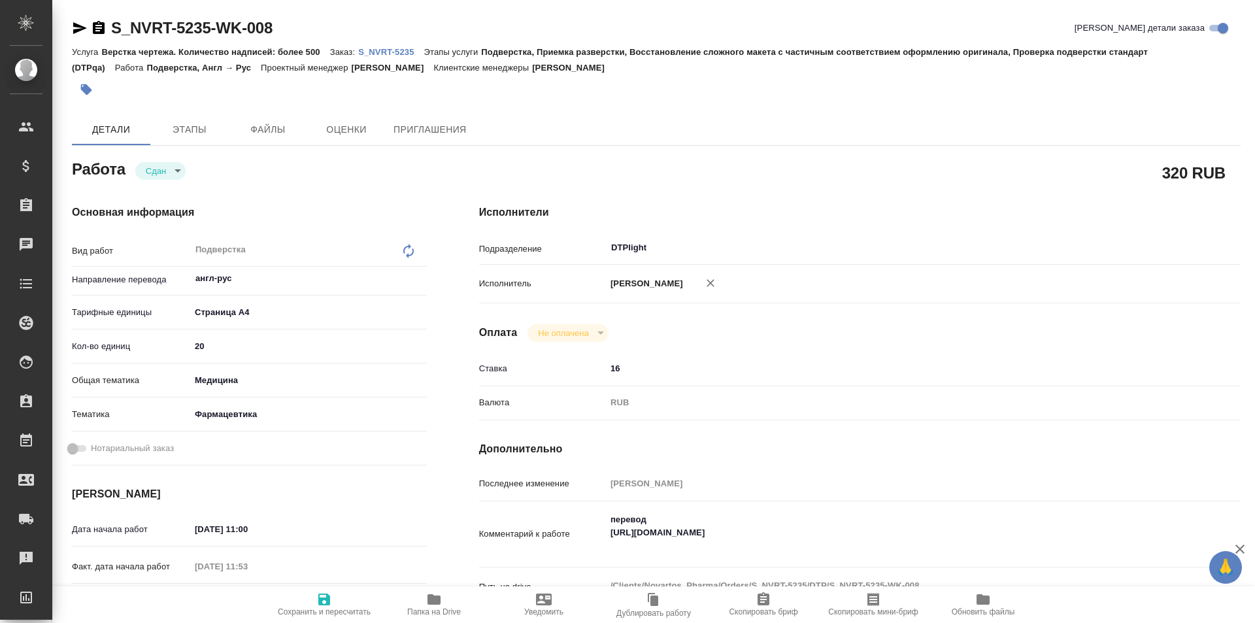
type textarea "x"
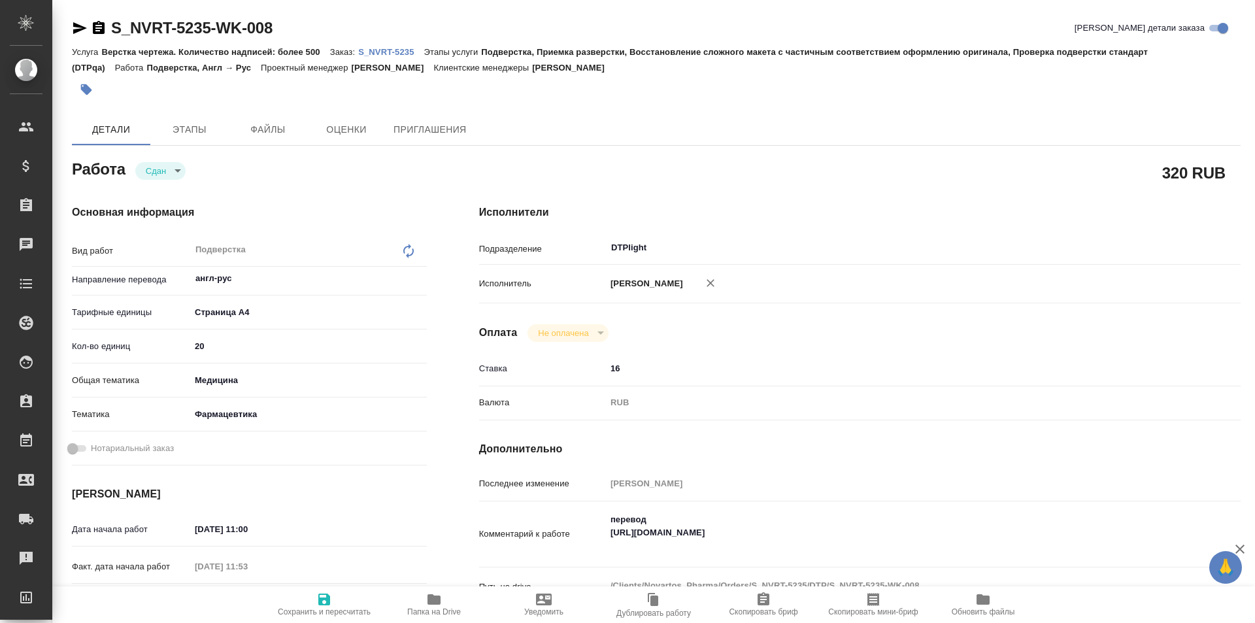
type textarea "x"
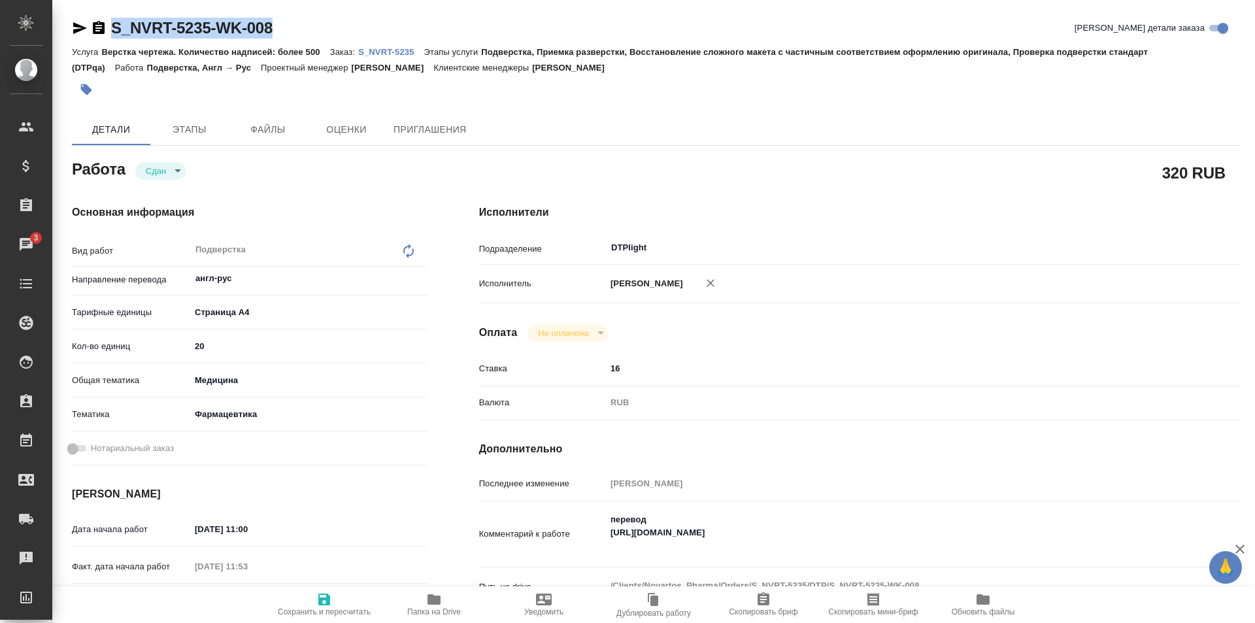
drag, startPoint x: 281, startPoint y: 34, endPoint x: 114, endPoint y: 30, distance: 166.1
click at [114, 30] on div "S_NVRT-5235-WK-008 Кратко детали заказа" at bounding box center [656, 28] width 1169 height 21
copy link "S_NVRT-5235-WK-008"
click at [429, 598] on icon "button" at bounding box center [434, 599] width 13 height 10
click at [440, 602] on icon "button" at bounding box center [434, 599] width 13 height 10
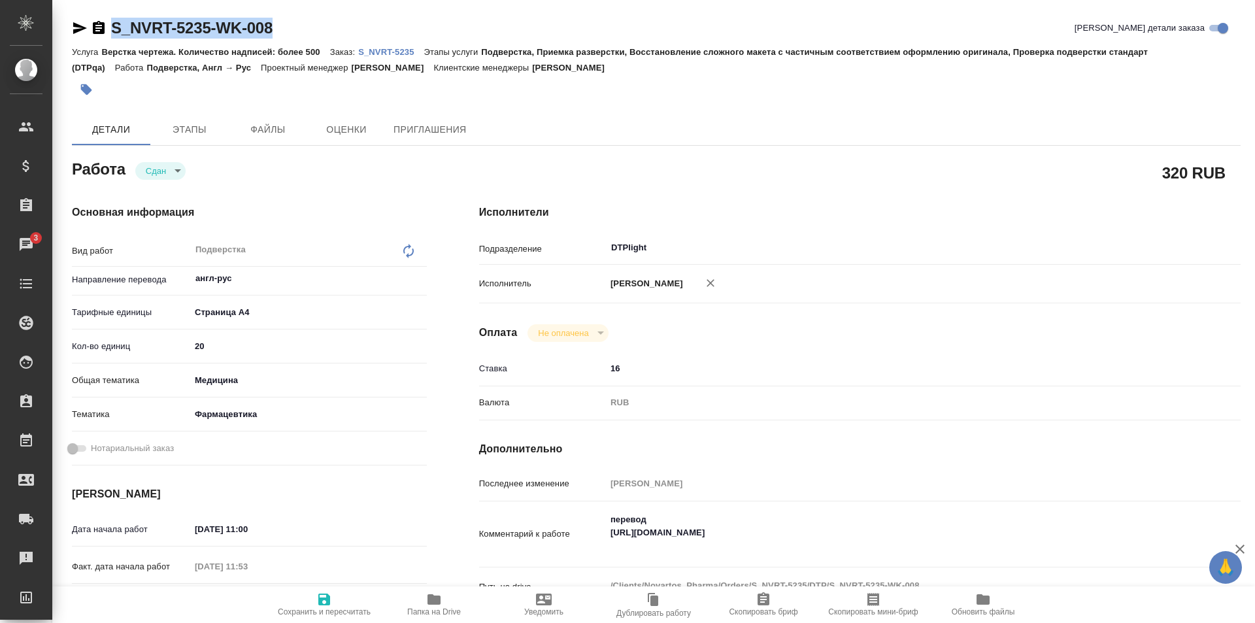
click at [398, 52] on p "S_NVRT-5235" at bounding box center [390, 52] width 65 height 10
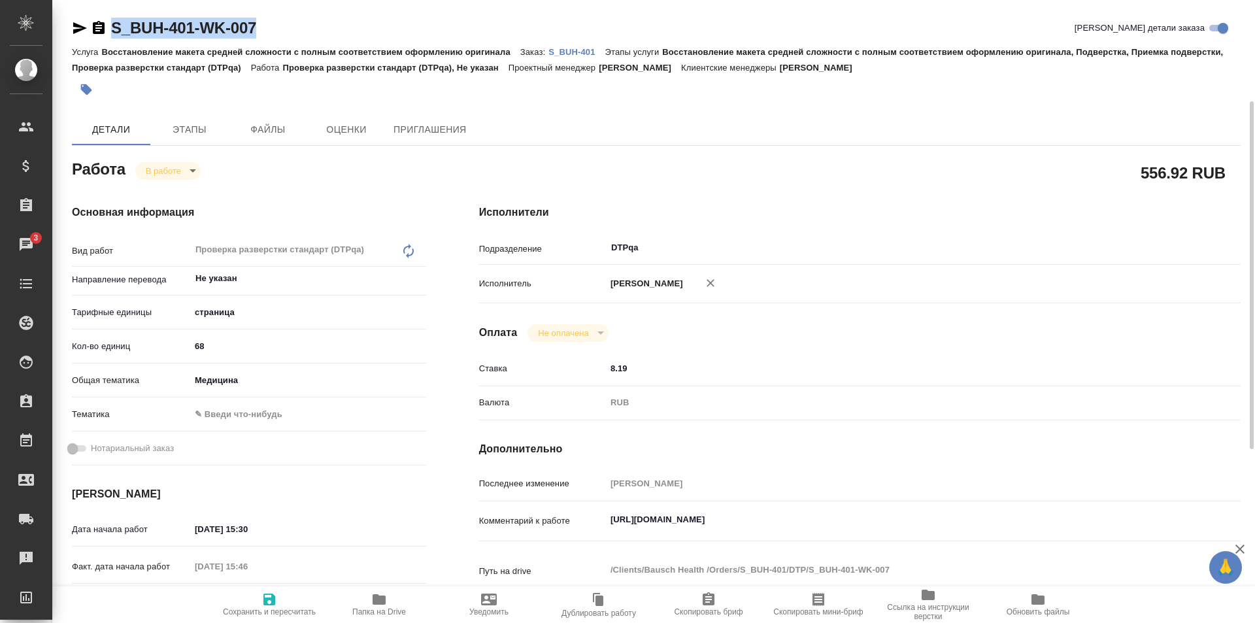
scroll to position [65, 0]
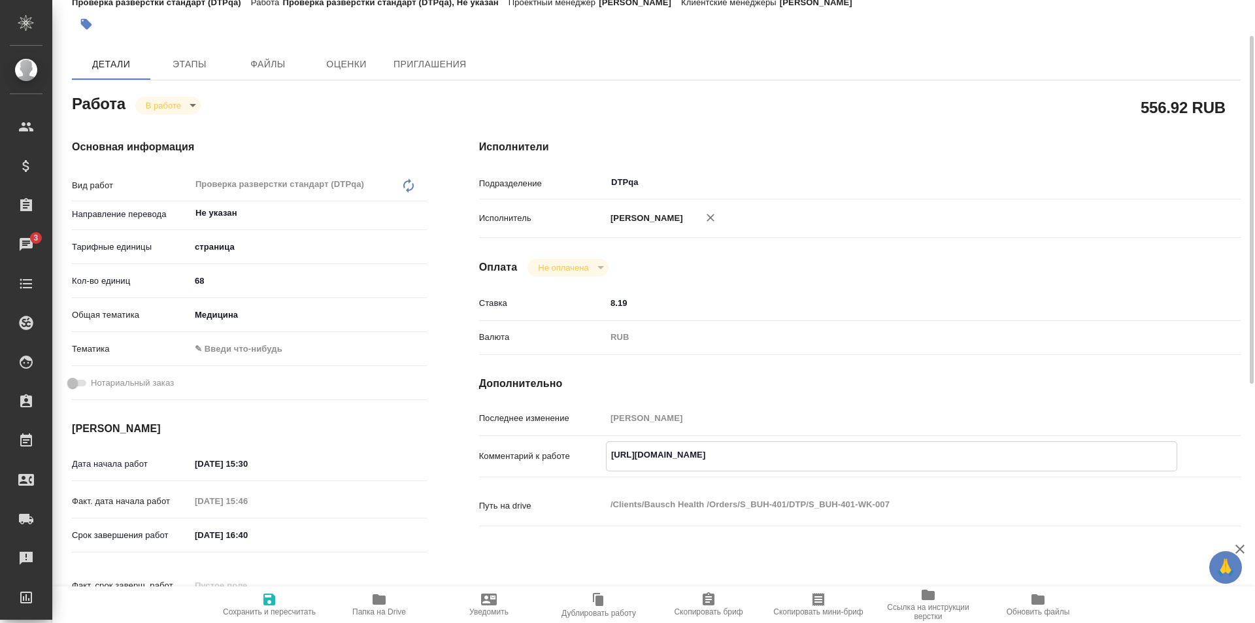
click at [870, 457] on textarea "https://tera.awatera.com/Work/68df94ffca46b492c81eeb9e/" at bounding box center [892, 455] width 570 height 22
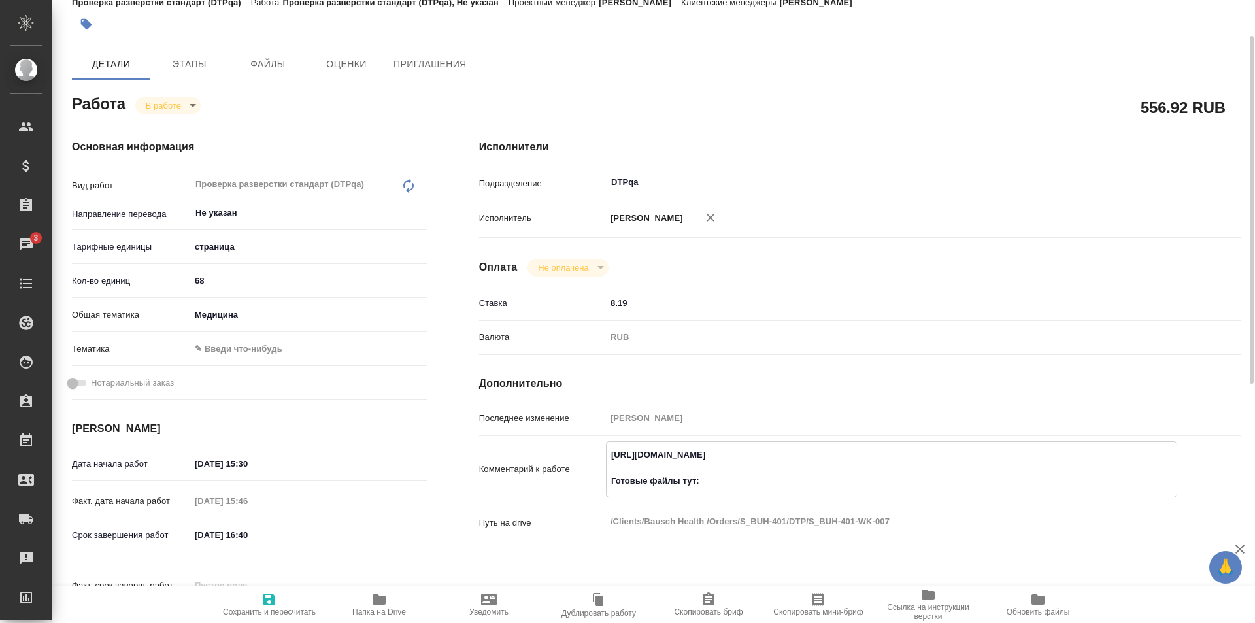
paste textarea "https://drive.awatera.com/f/10589732"
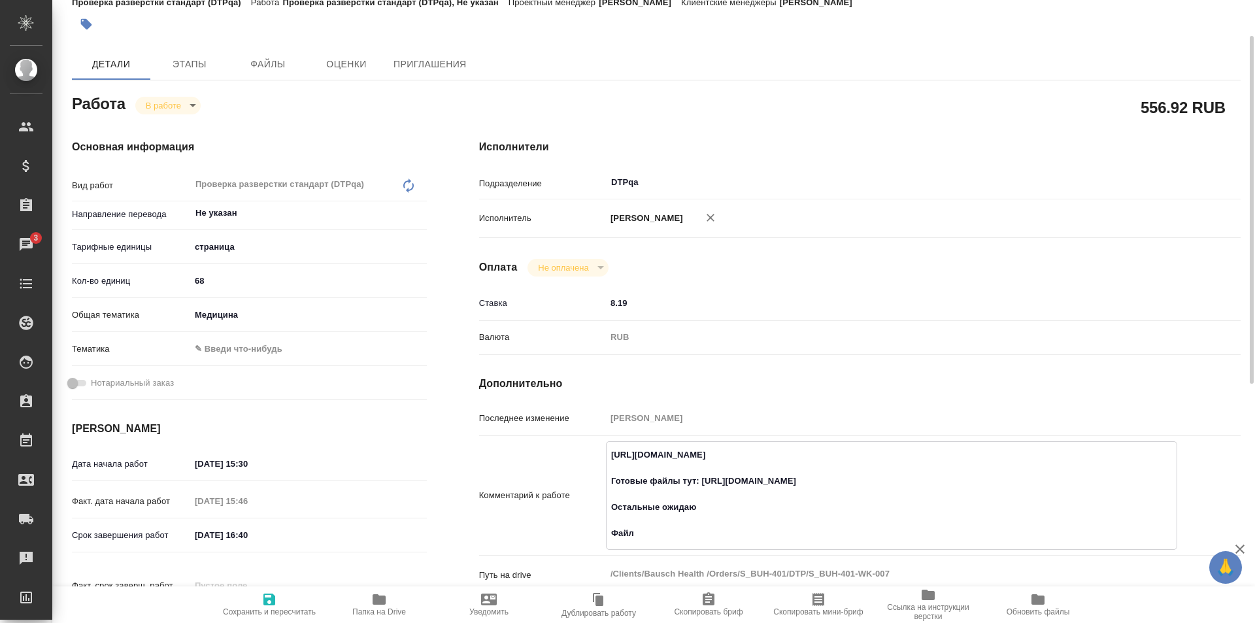
paste textarea "QSH-2-0-05.00-HDL Ausgelagerte Prozesse, Lieferanten Management_франц"
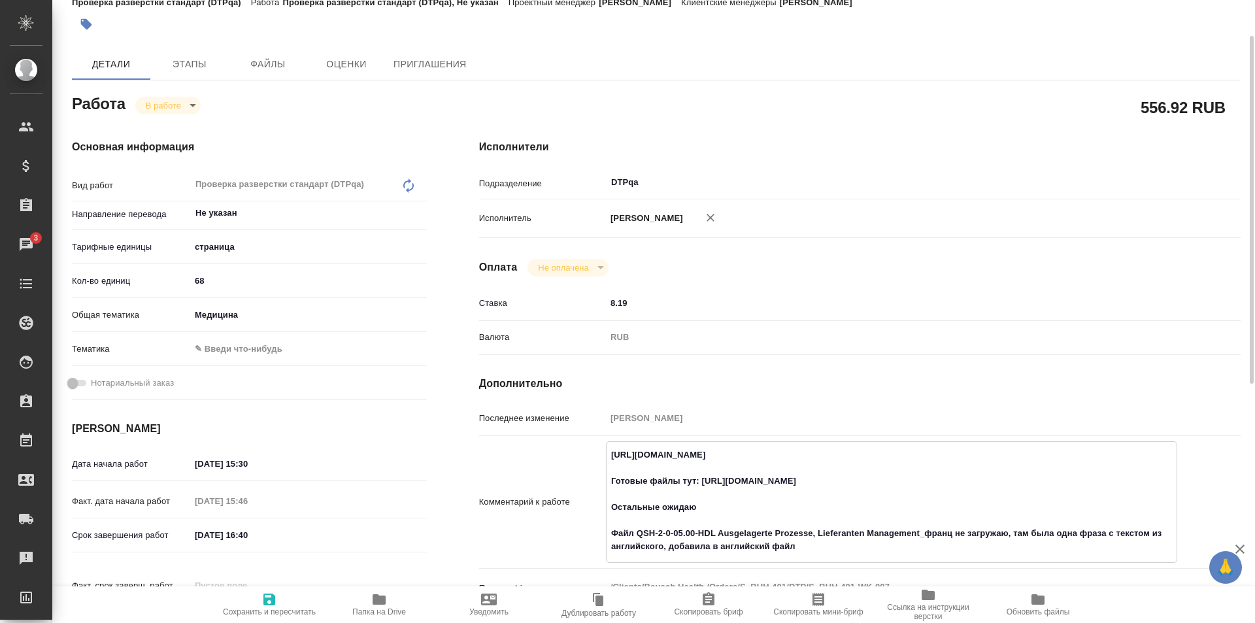
type textarea "https://tera.awatera.com/Work/68df94ffca46b492c81eeb9e/ Готовые файлы тут: http…"
click at [274, 602] on icon "button" at bounding box center [270, 600] width 12 height 12
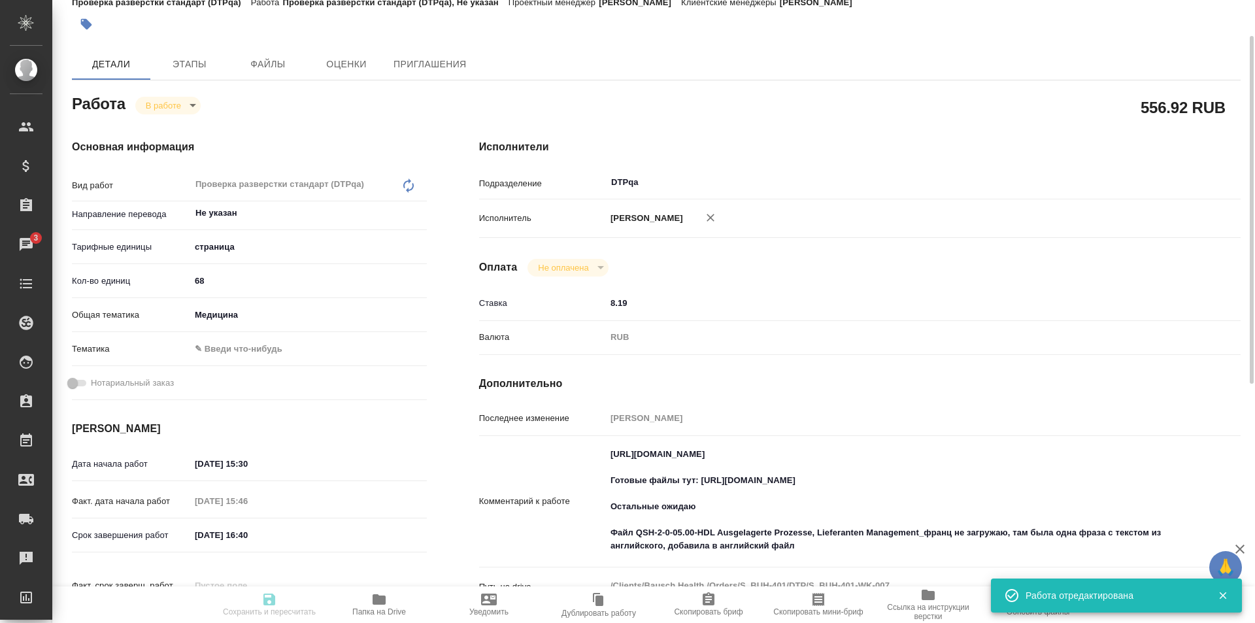
type input "inProgress"
type input "Не указан"
type input "5a8b1489cc6b4906c91bfdb2"
type input "68"
type input "med"
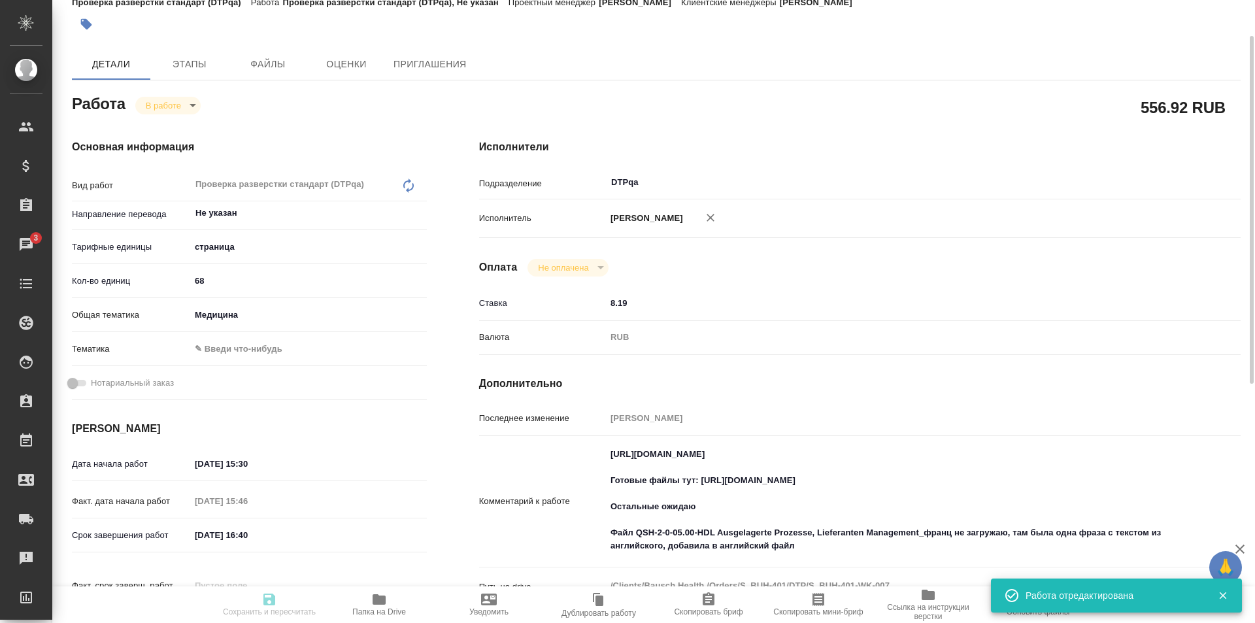
type input "06.10.2025 15:30"
type input "06.10.2025 15:46"
type input "06.10.2025 16:40"
type input "17.10.2025 19:00"
type input "DTPqa"
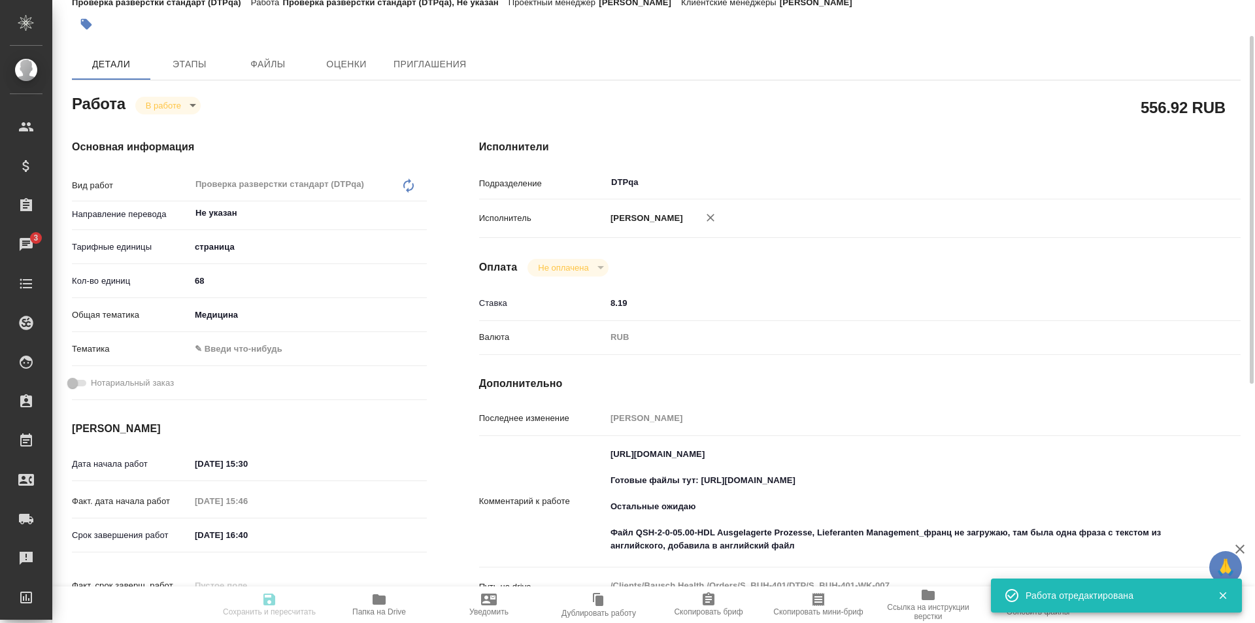
type input "notPayed"
type input "8.19"
type input "RUB"
type input "[PERSON_NAME]"
type input "S_BUH-401"
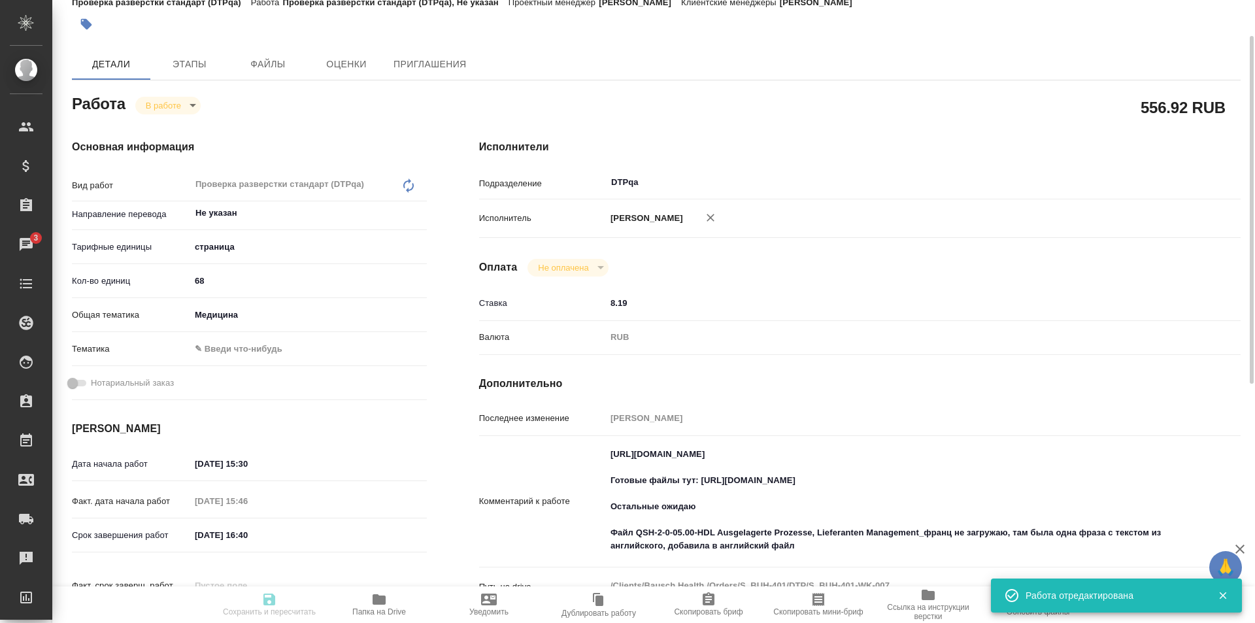
type input "Восстановление макета средней сложности с полным соответствием оформлению ориги…"
type input "Никифорова Валерия"
type input "[PERSON_NAME]"
type input "/Clients/Bausch Health /Orders/S_BUH-401"
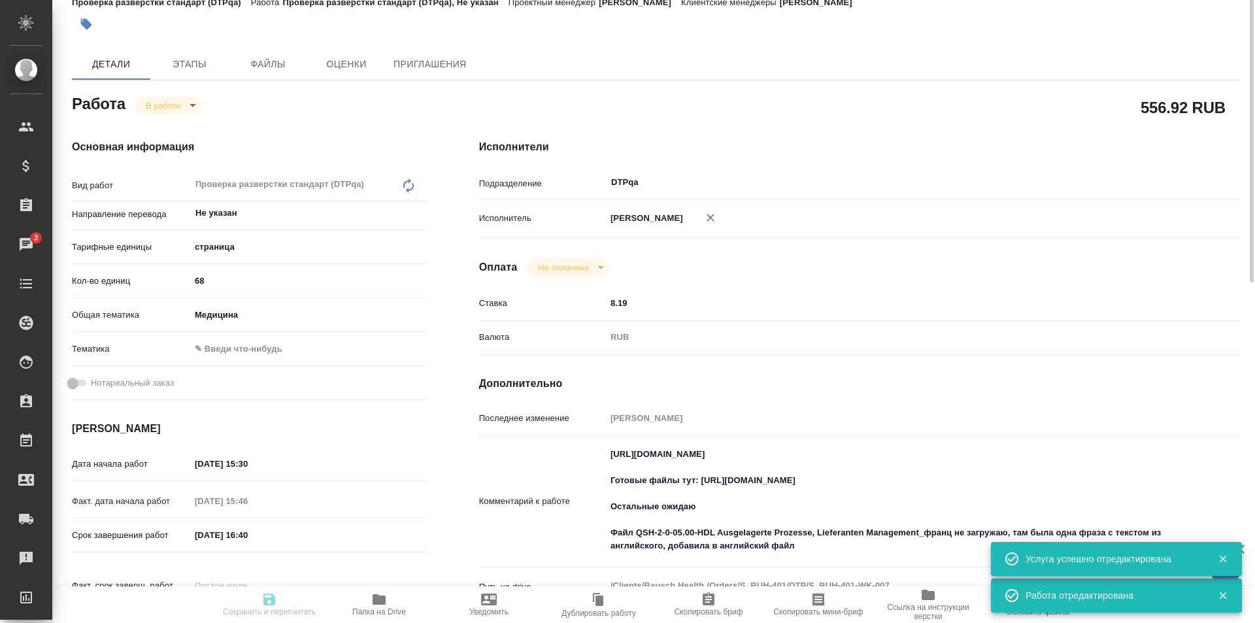
scroll to position [0, 0]
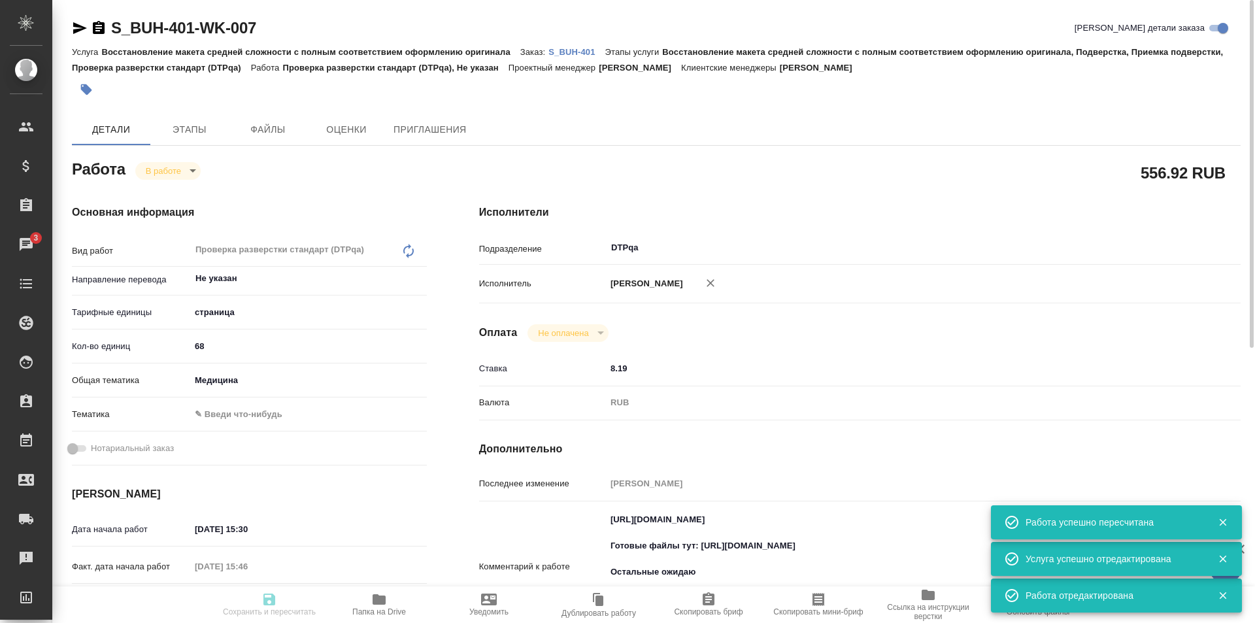
type input "inProgress"
type input "Не указан"
type input "5a8b1489cc6b4906c91bfdb2"
type input "68"
type input "med"
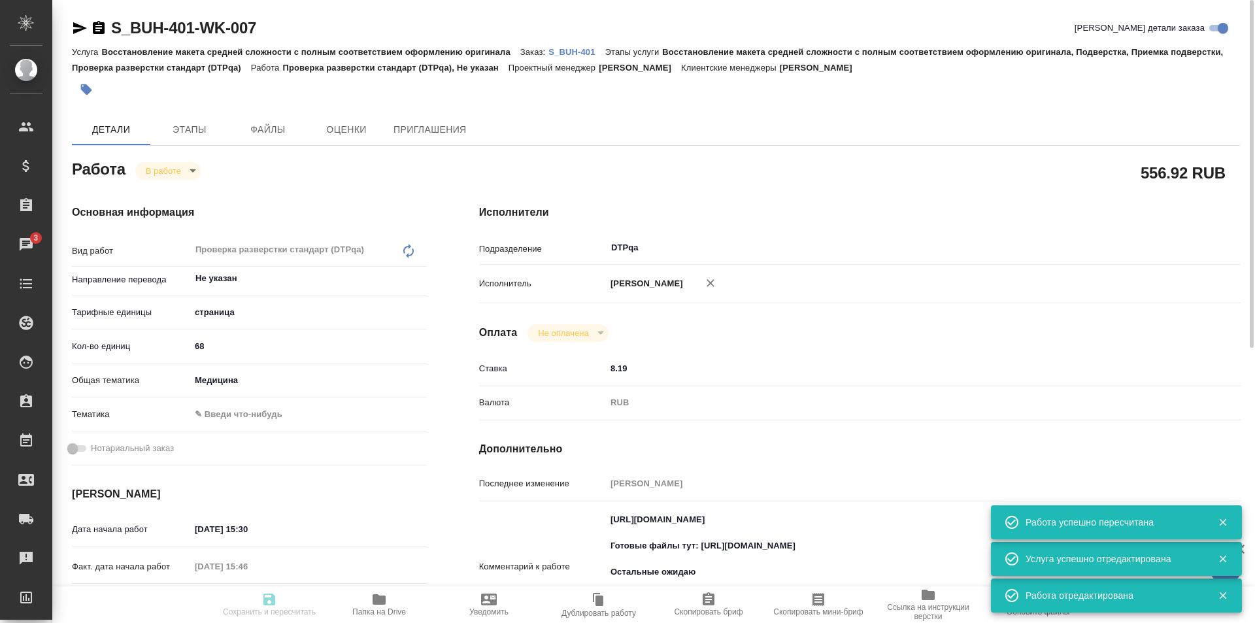
type input "06.10.2025 15:30"
type input "06.10.2025 15:46"
type input "06.10.2025 16:40"
type input "17.10.2025 19:00"
type input "DTPqa"
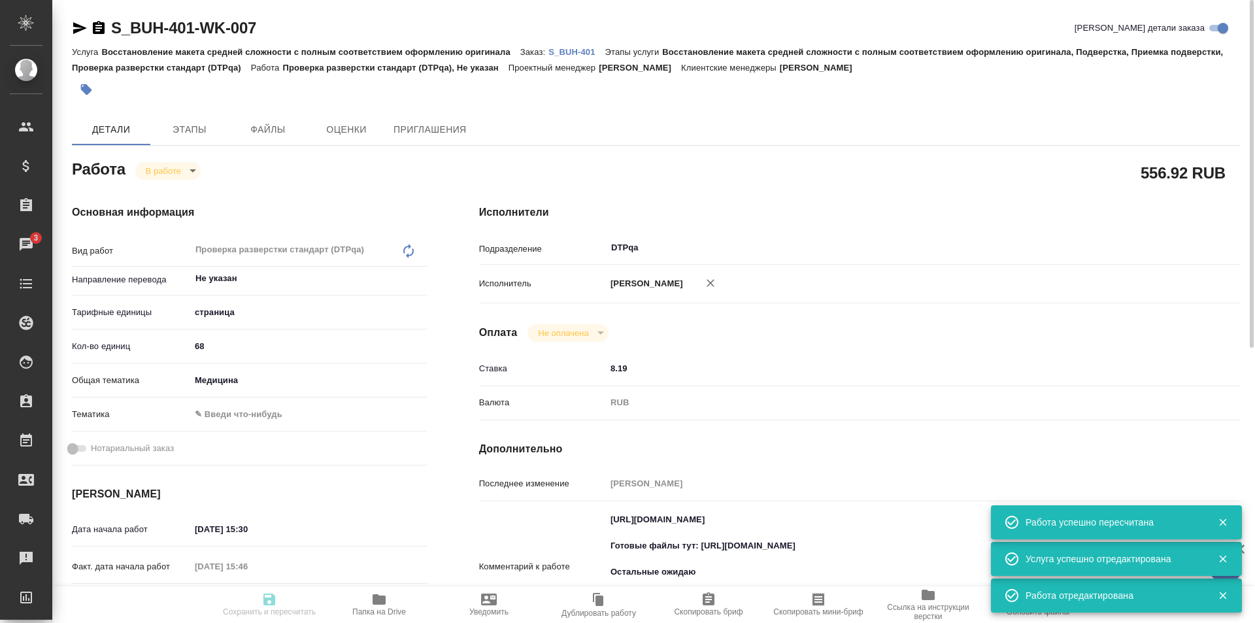
type input "notPayed"
type input "8.19"
type input "RUB"
type input "[PERSON_NAME]"
type input "S_BUH-401"
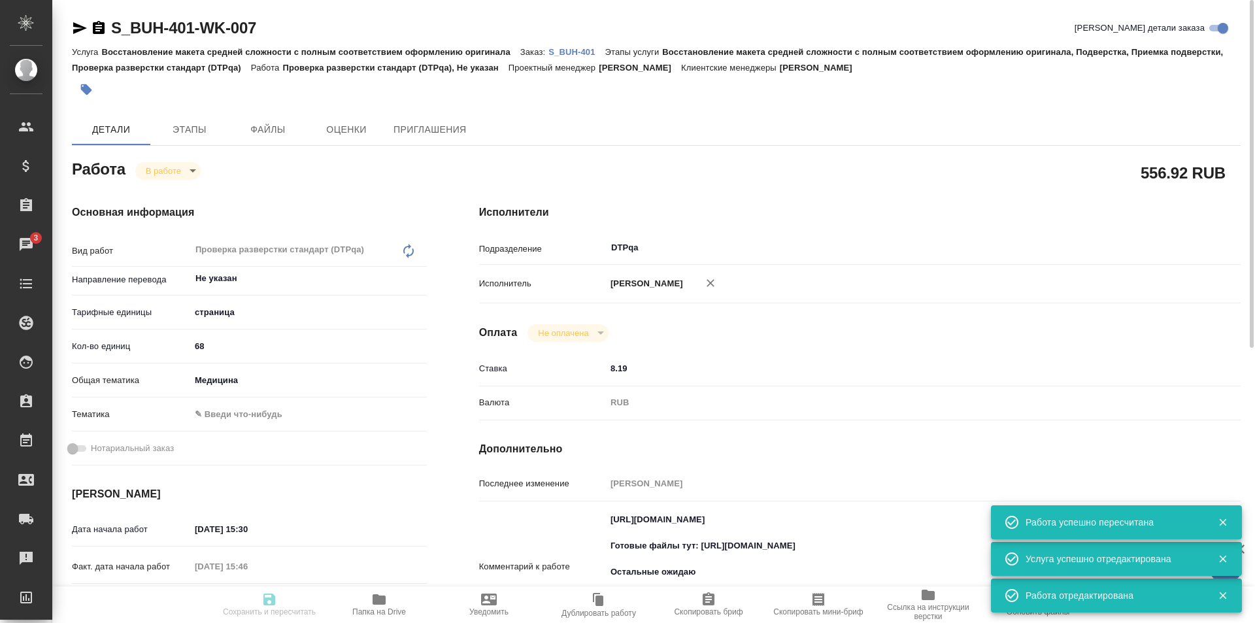
type input "Восстановление макета средней сложности с полным соответствием оформлению ориги…"
type input "Никифорова Валерия"
type input "[PERSON_NAME]"
type input "/Clients/Bausch Health /Orders/S_BUH-401"
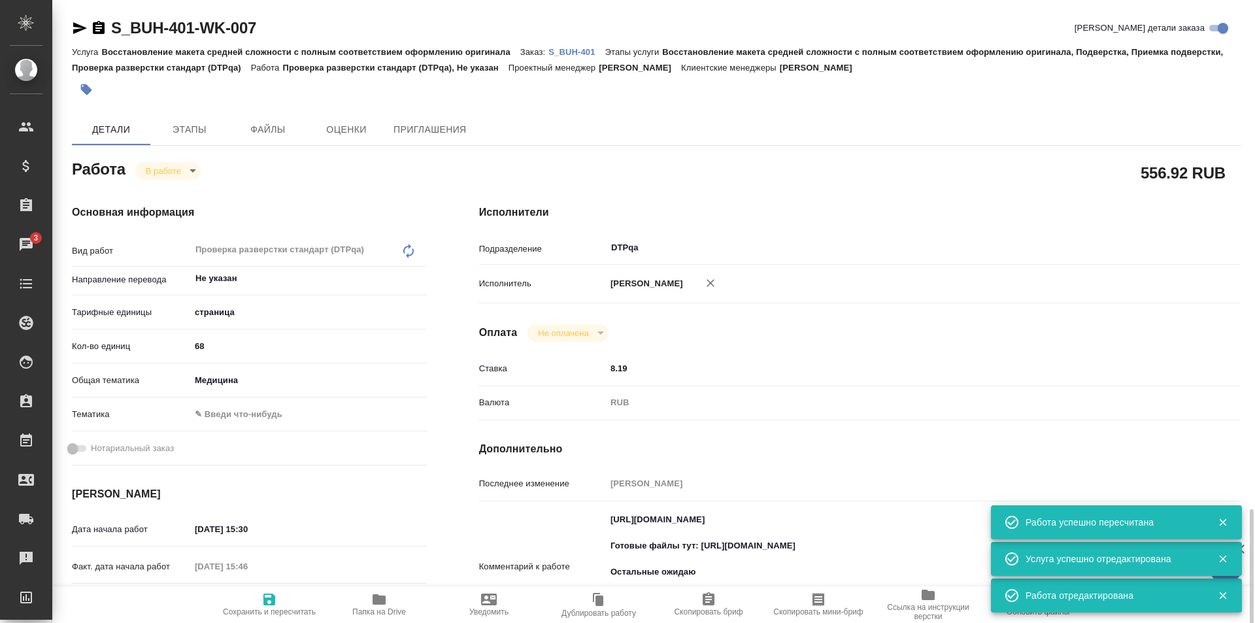
scroll to position [392, 0]
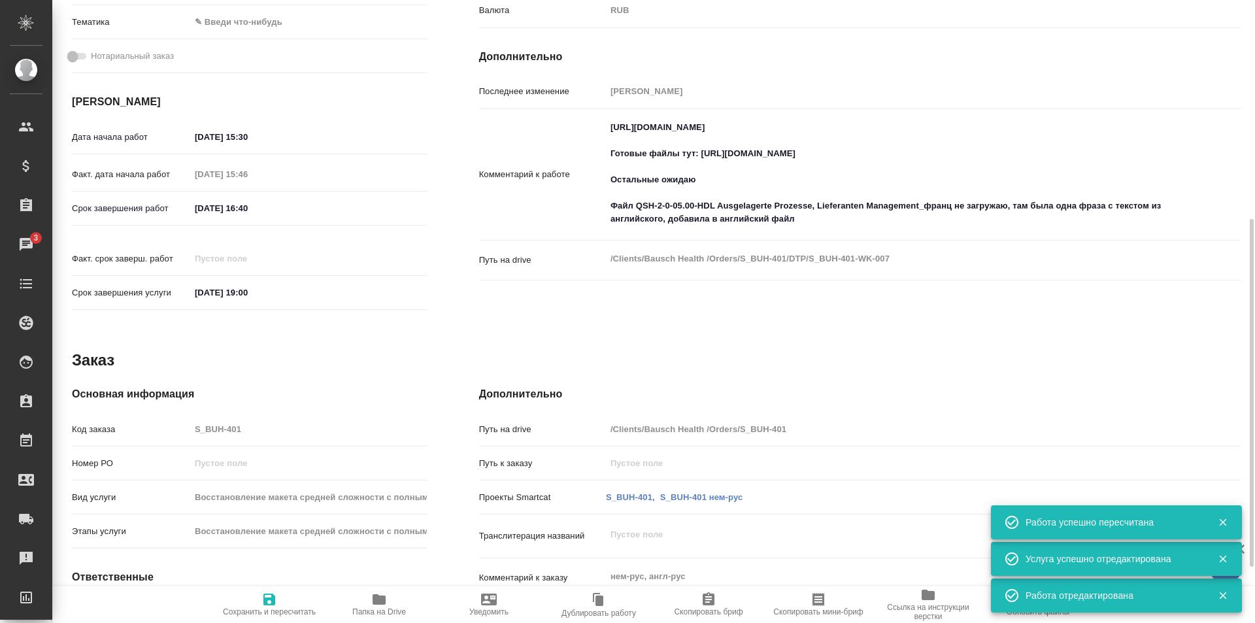
click at [816, 217] on textarea "https://tera.awatera.com/Work/68df94ffca46b492c81eeb9e/ Готовые файлы тут: http…" at bounding box center [891, 173] width 571 height 114
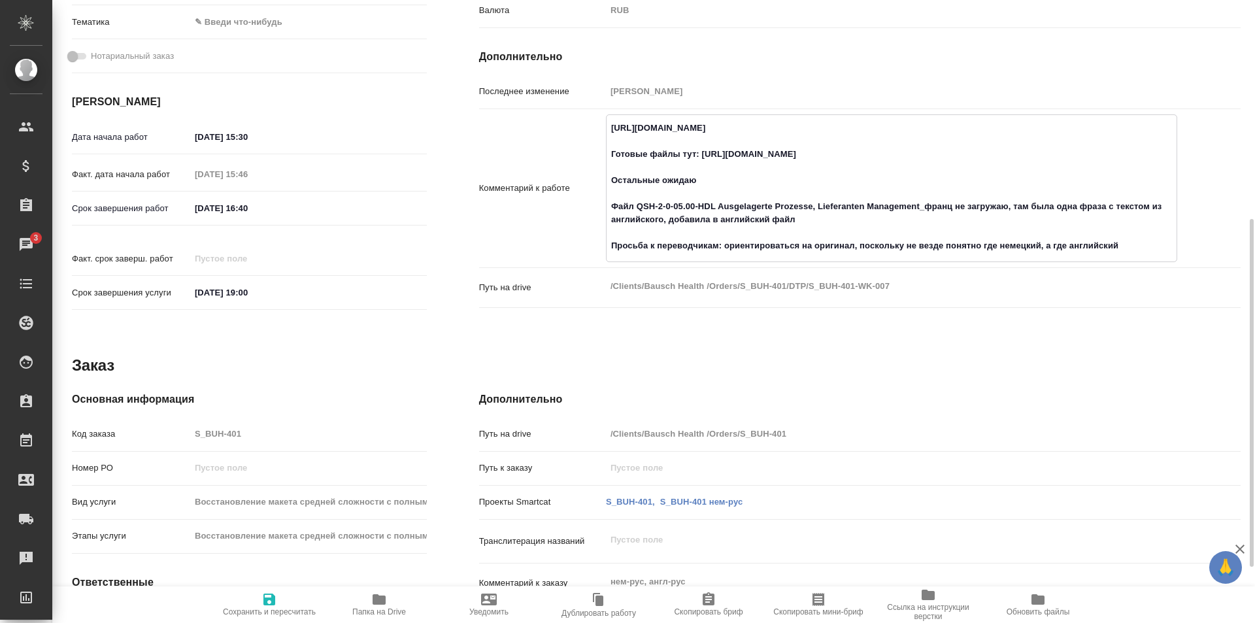
click at [725, 247] on textarea "https://tera.awatera.com/Work/68df94ffca46b492c81eeb9e/ Готовые файлы тут: http…" at bounding box center [892, 187] width 570 height 140
click at [1128, 247] on textarea "https://tera.awatera.com/Work/68df94ffca46b492c81eeb9e/ Готовые файлы тут: http…" at bounding box center [892, 187] width 570 height 140
type textarea "https://tera.awatera.com/Work/68df94ffca46b492c81eeb9e/ Готовые файлы тут: http…"
click at [269, 604] on icon "button" at bounding box center [270, 600] width 12 height 12
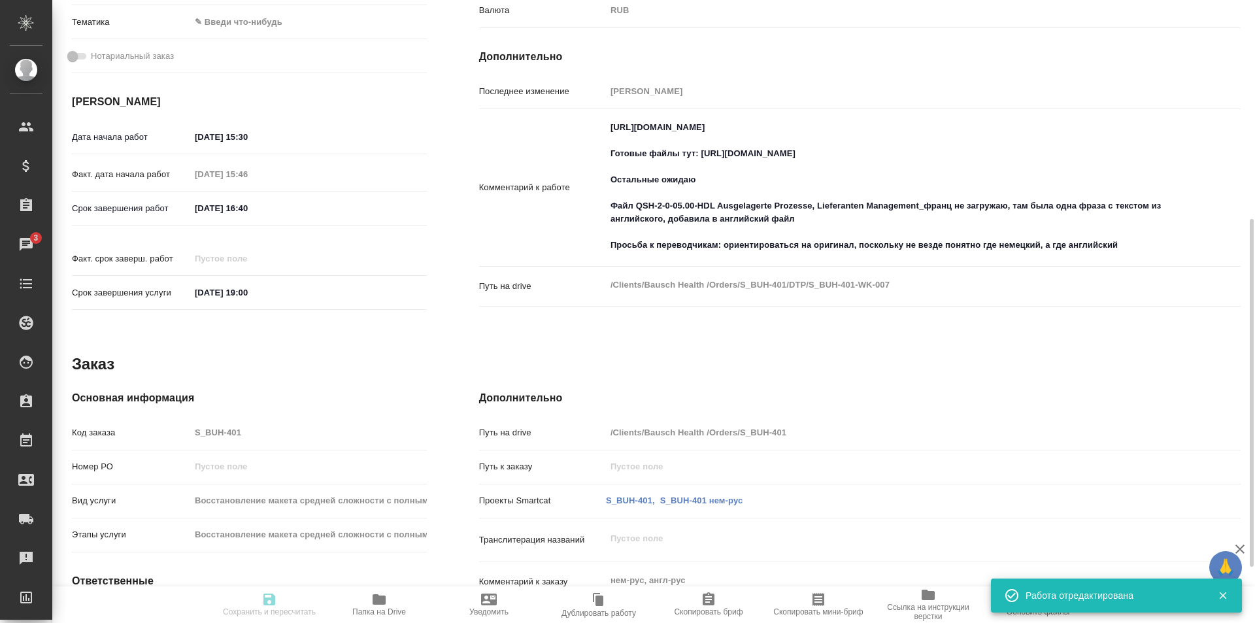
type input "inProgress"
type input "Не указан"
type input "5a8b1489cc6b4906c91bfdb2"
type input "68"
type input "med"
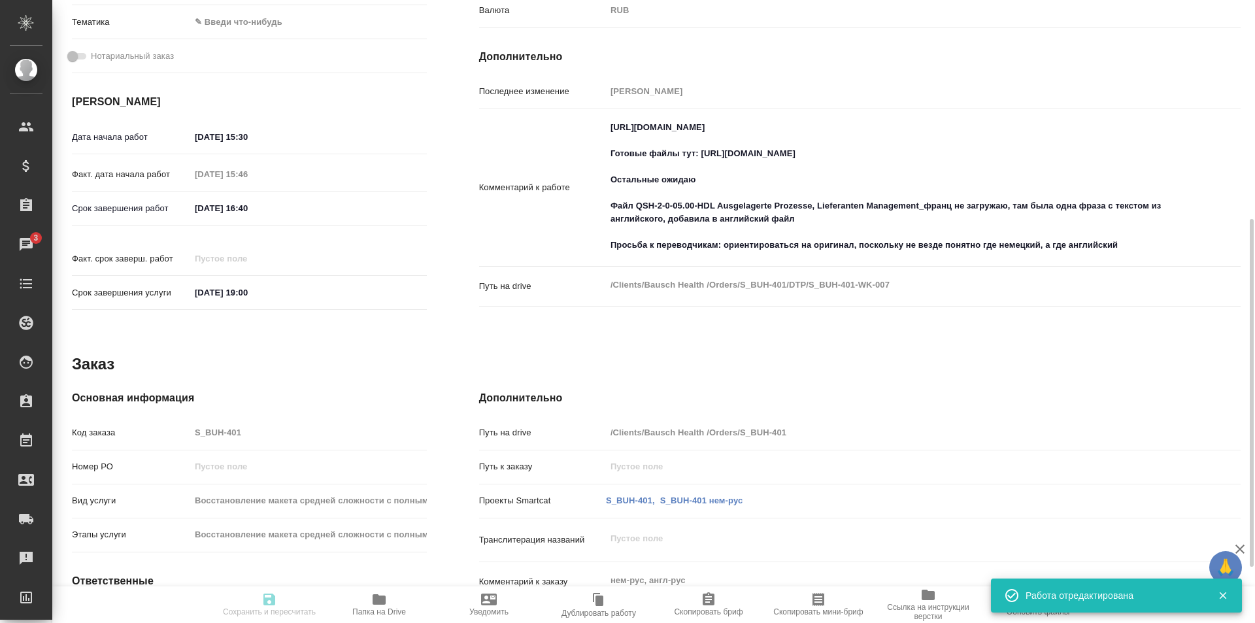
type input "06.10.2025 15:30"
type input "06.10.2025 15:46"
type input "06.10.2025 16:40"
type input "17.10.2025 19:00"
type input "DTPqa"
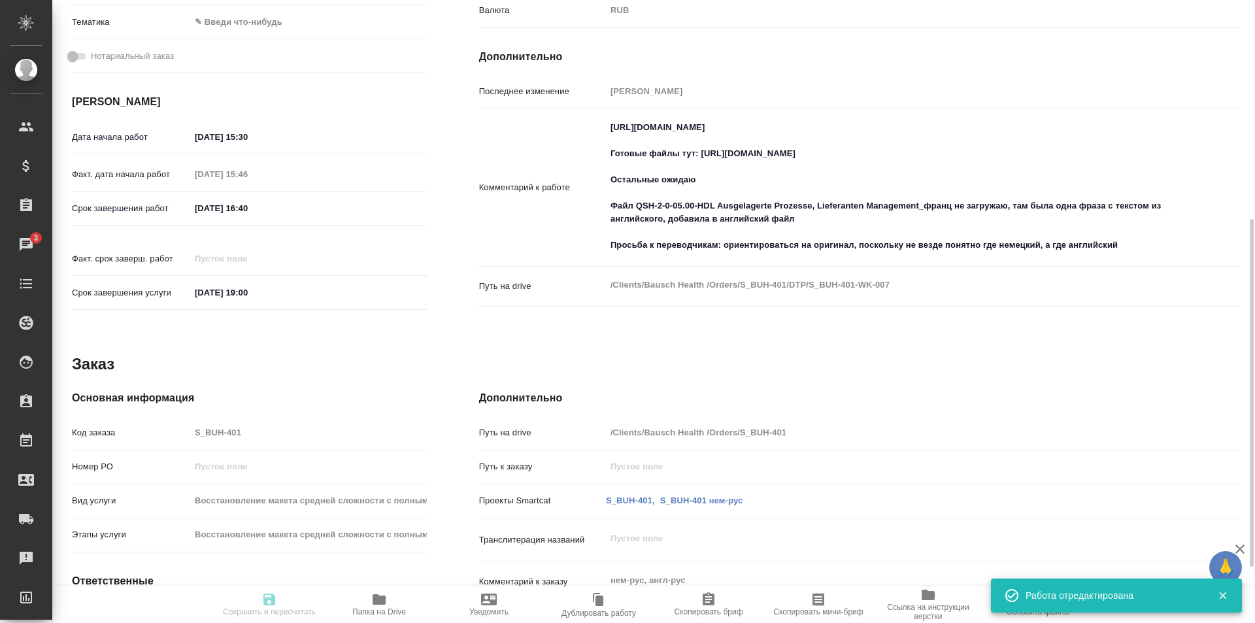
type input "notPayed"
type input "8.19"
type input "RUB"
type input "[PERSON_NAME]"
type input "S_BUH-401"
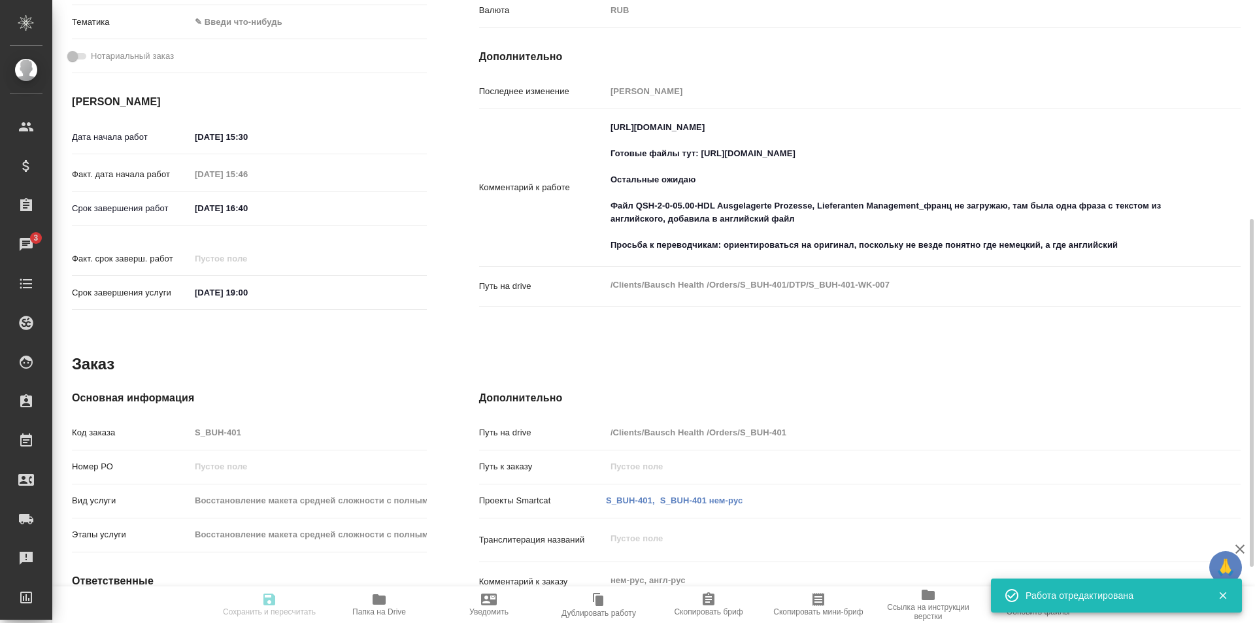
type input "Восстановление макета средней сложности с полным соответствием оформлению ориги…"
type input "Никифорова Валерия"
type input "Заборова Александра"
type input "/Clients/Bausch Health /Orders/S_BUH-401"
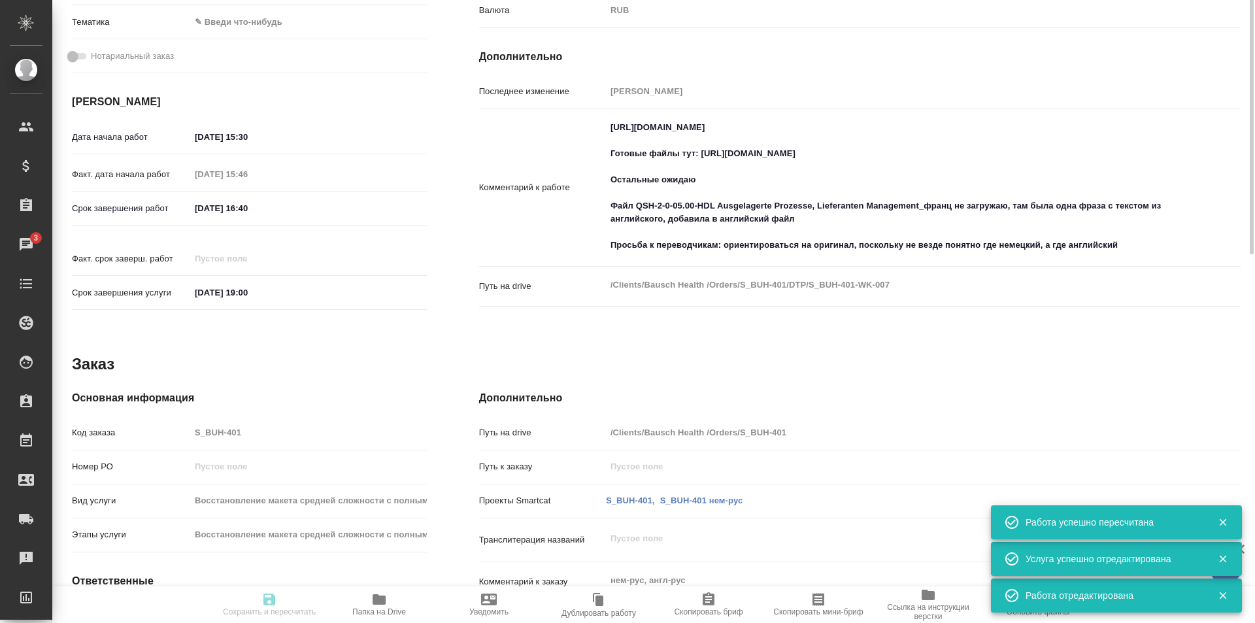
scroll to position [0, 0]
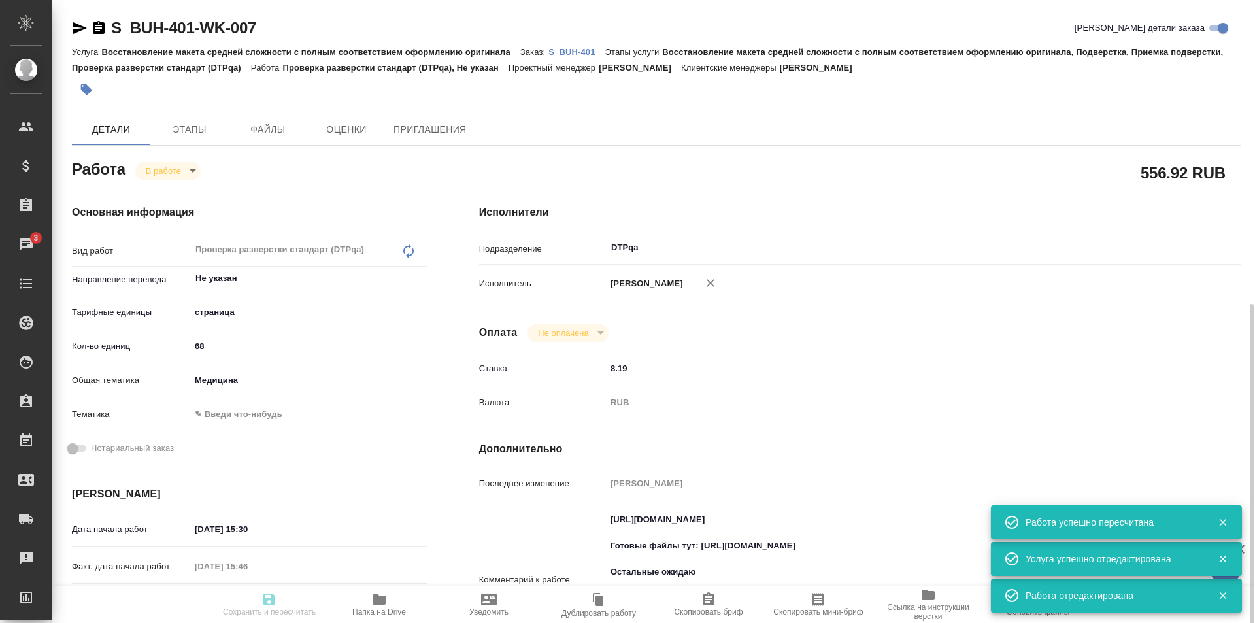
type input "inProgress"
type input "Не указан"
type input "5a8b1489cc6b4906c91bfdb2"
type input "68"
type input "med"
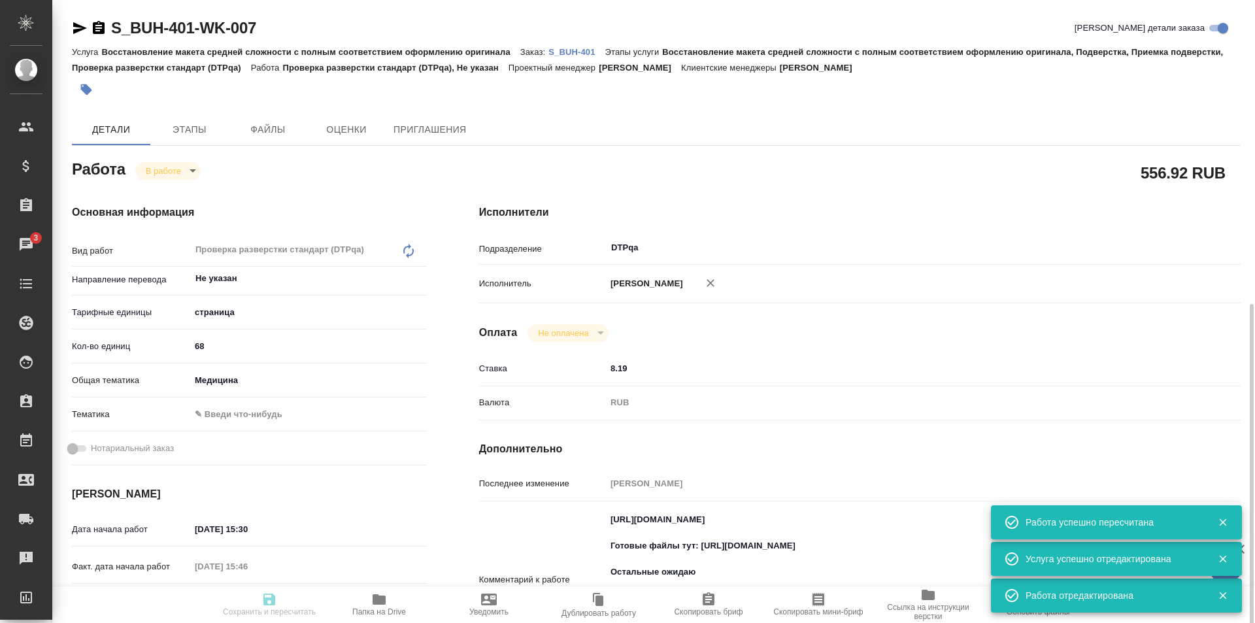
type input "06.10.2025 15:30"
type input "06.10.2025 15:46"
type input "06.10.2025 16:40"
type input "17.10.2025 19:00"
type input "DTPqa"
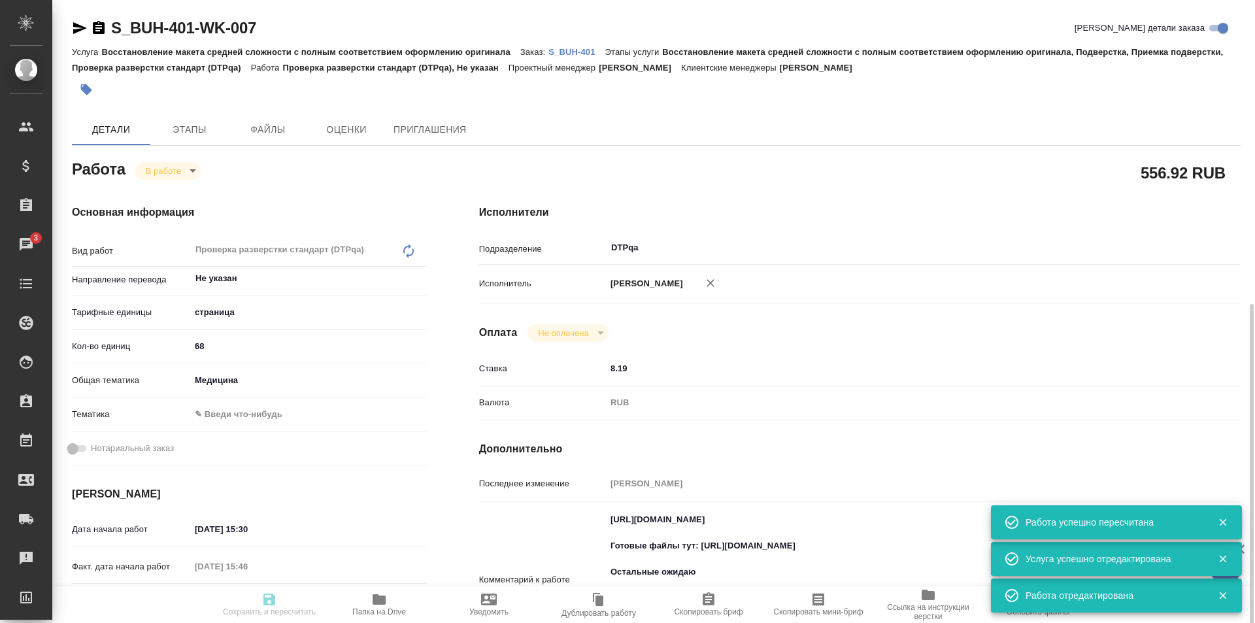
type input "notPayed"
type input "8.19"
type input "RUB"
type input "[PERSON_NAME]"
type input "S_BUH-401"
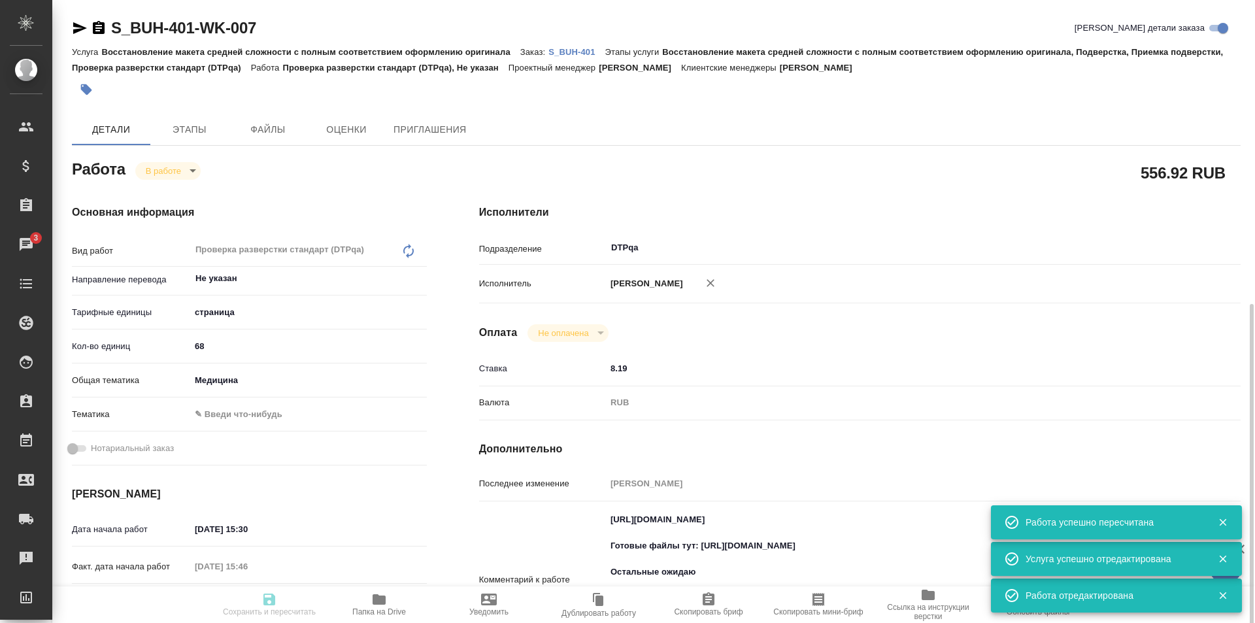
type input "Восстановление макета средней сложности с полным соответствием оформлению ориги…"
type input "Никифорова Валерия"
type input "[PERSON_NAME]"
type input "/Clients/Bausch Health /Orders/S_BUH-401"
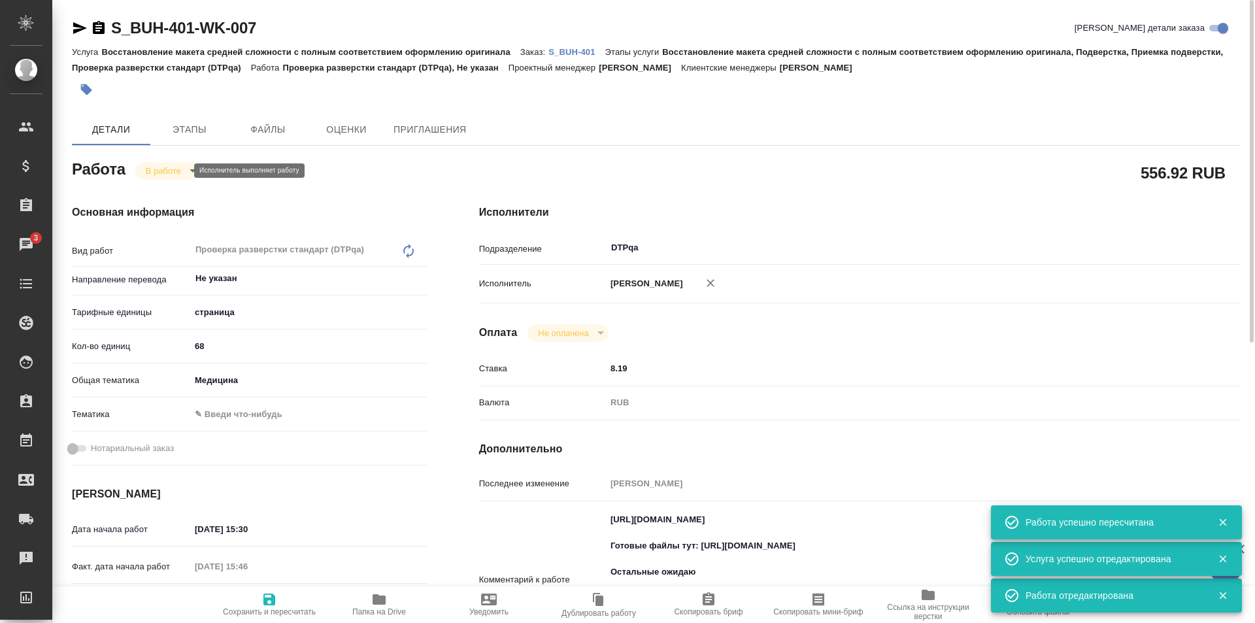
click at [182, 169] on body "🙏 .cls-1 fill:#fff; AWATERA Ismagilova Diana Клиенты Спецификации Заказы 3 Чаты…" at bounding box center [627, 311] width 1255 height 623
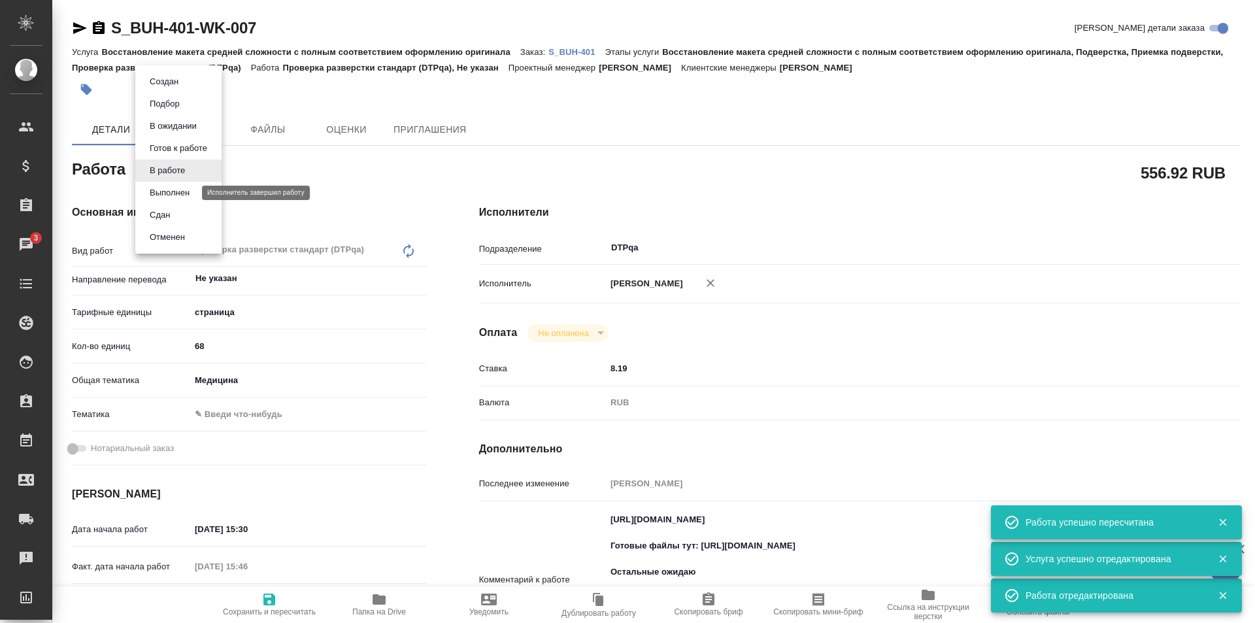
click at [169, 193] on button "Выполнен" at bounding box center [170, 193] width 48 height 14
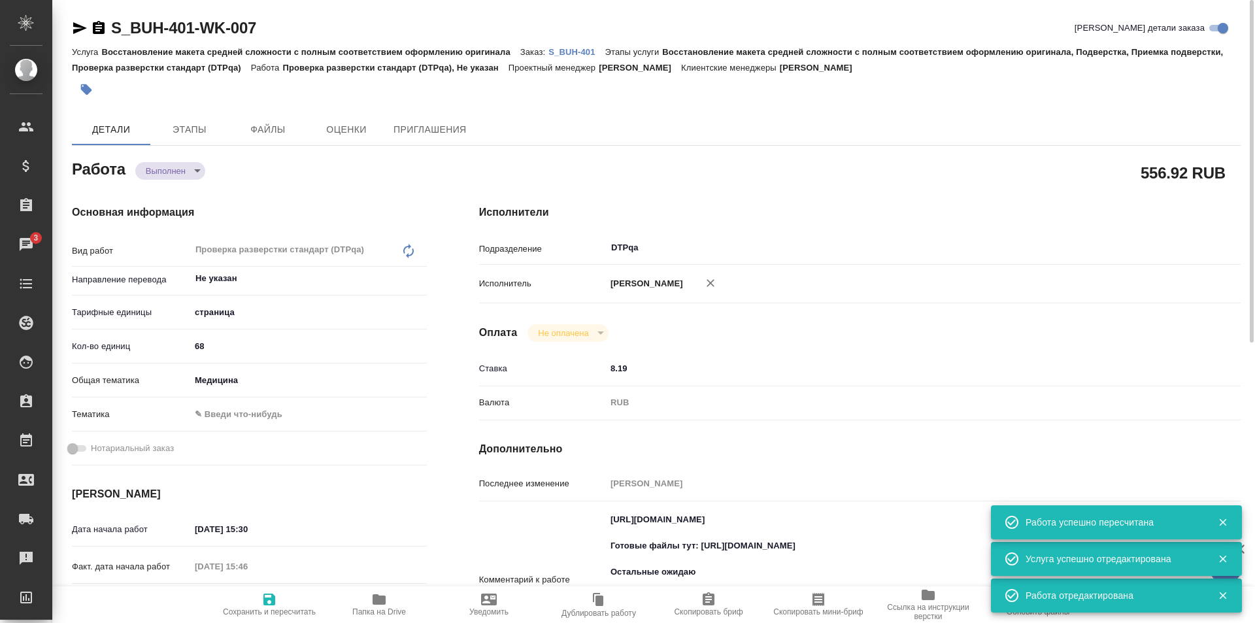
type textarea "x"
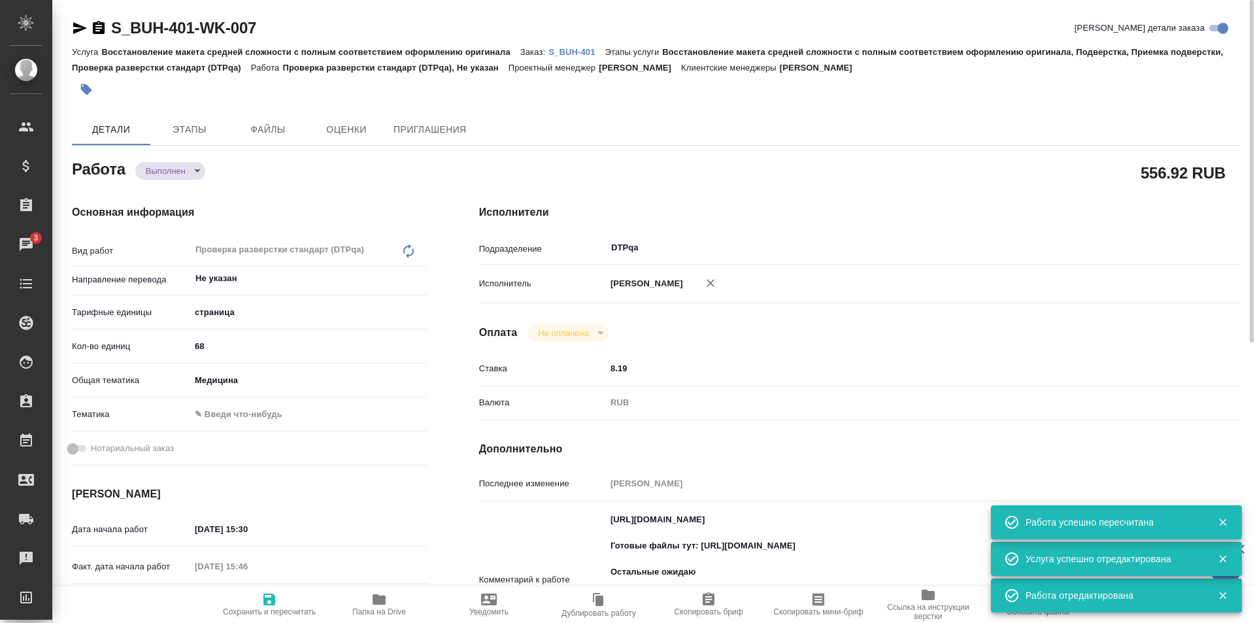
type textarea "x"
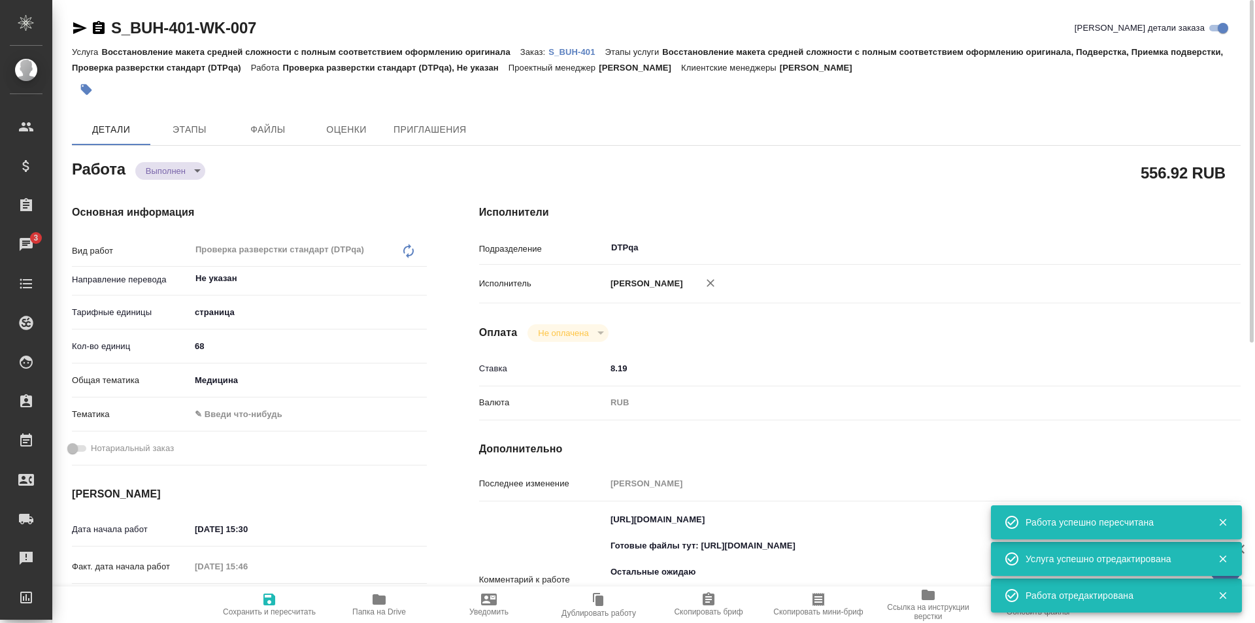
type textarea "x"
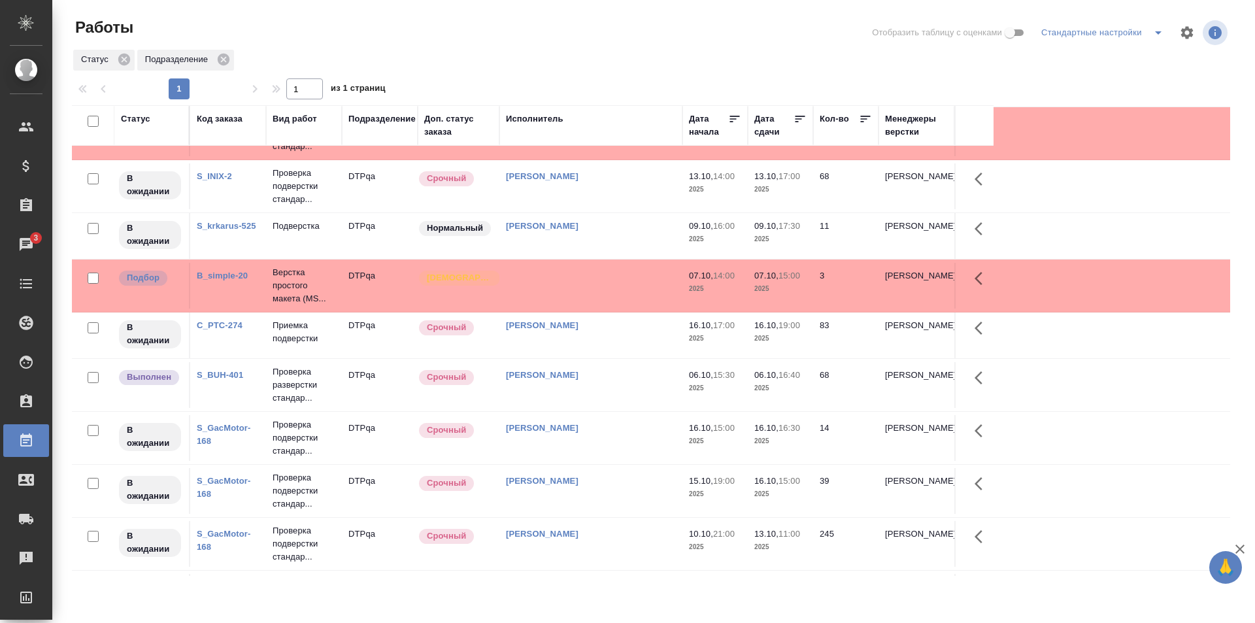
scroll to position [327, 0]
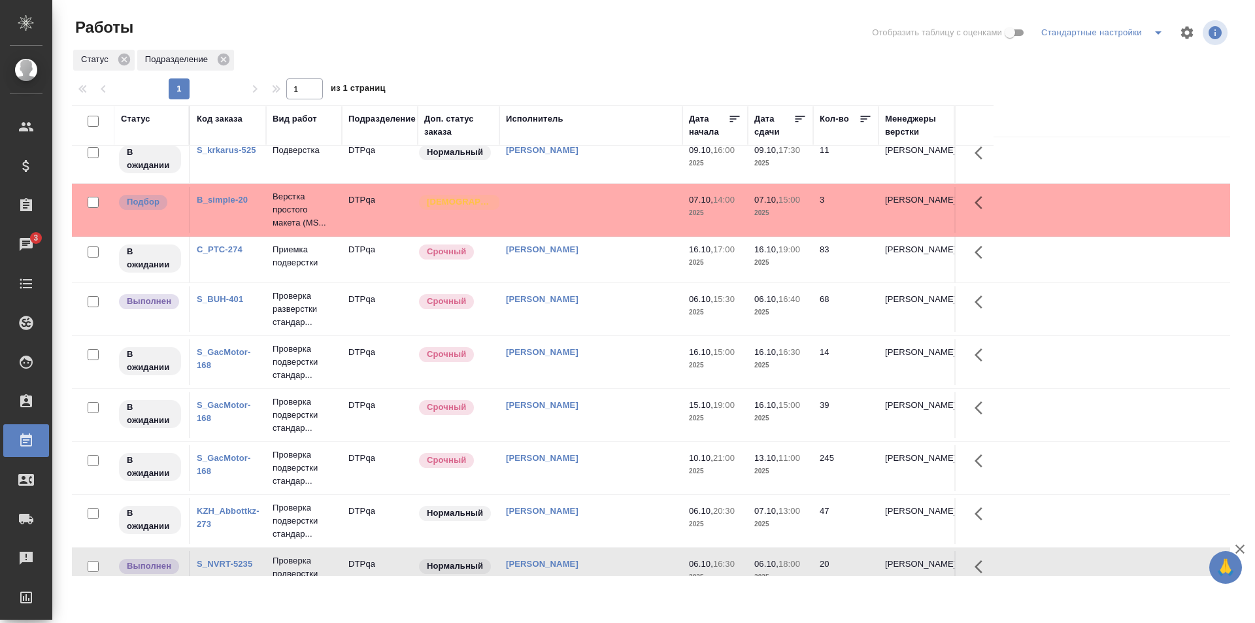
click at [599, 316] on td "[PERSON_NAME]" at bounding box center [591, 309] width 183 height 46
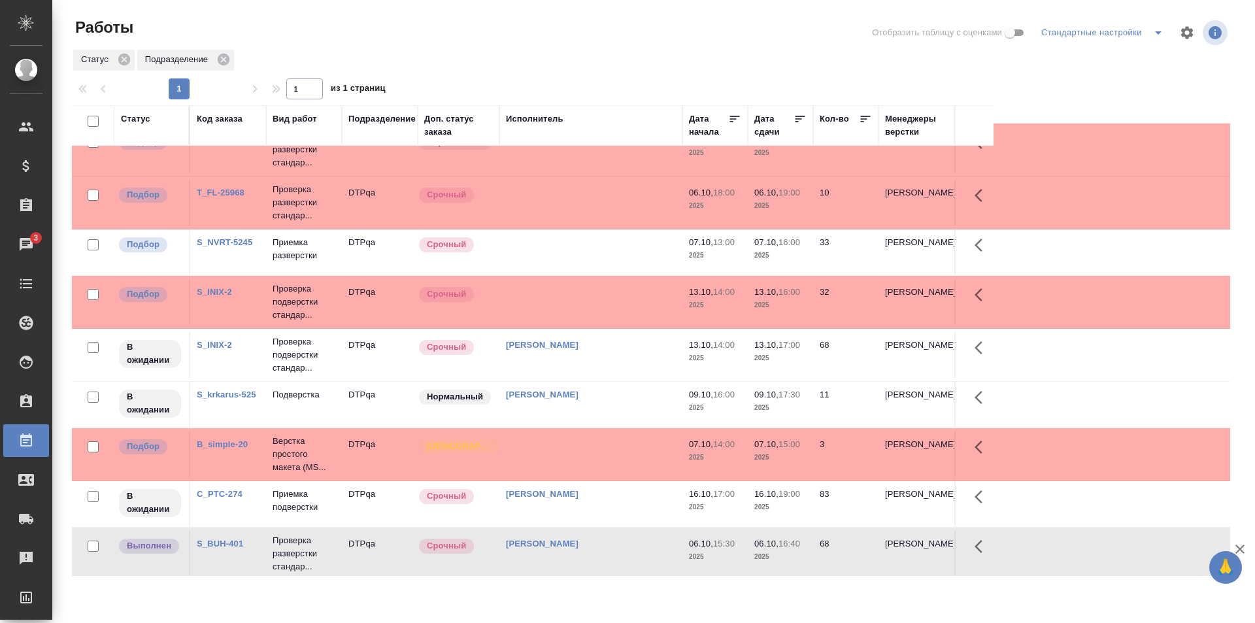
scroll to position [0, 0]
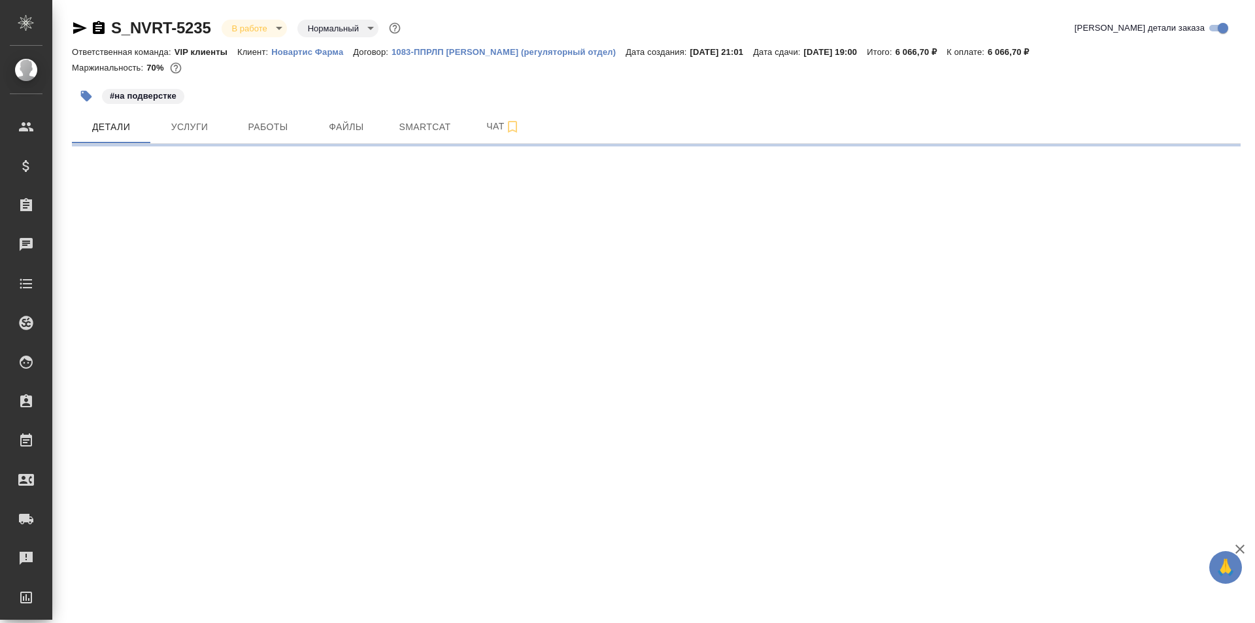
select select "RU"
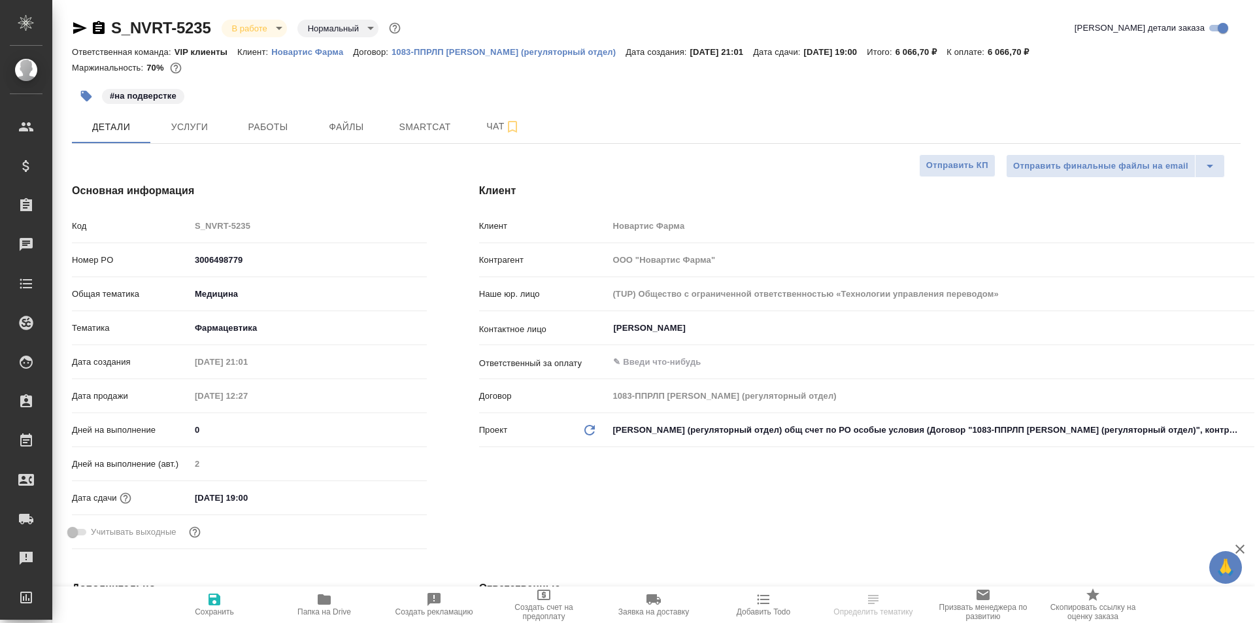
type textarea "x"
type input "[PERSON_NAME]"
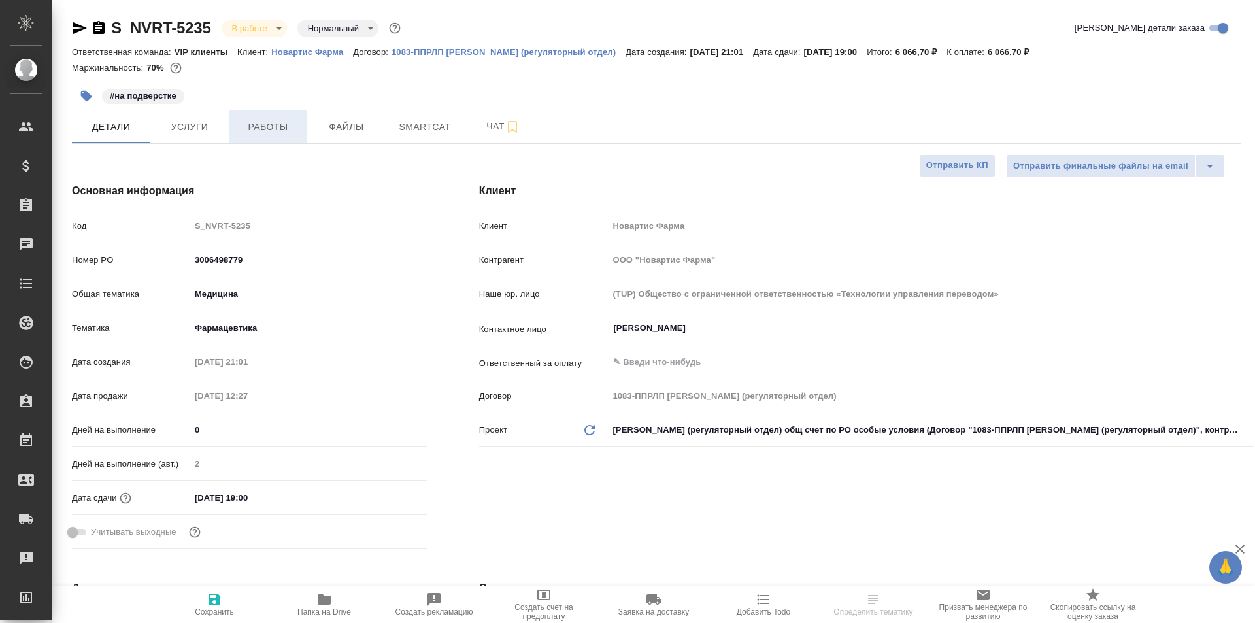
click at [273, 130] on span "Работы" at bounding box center [268, 127] width 63 height 16
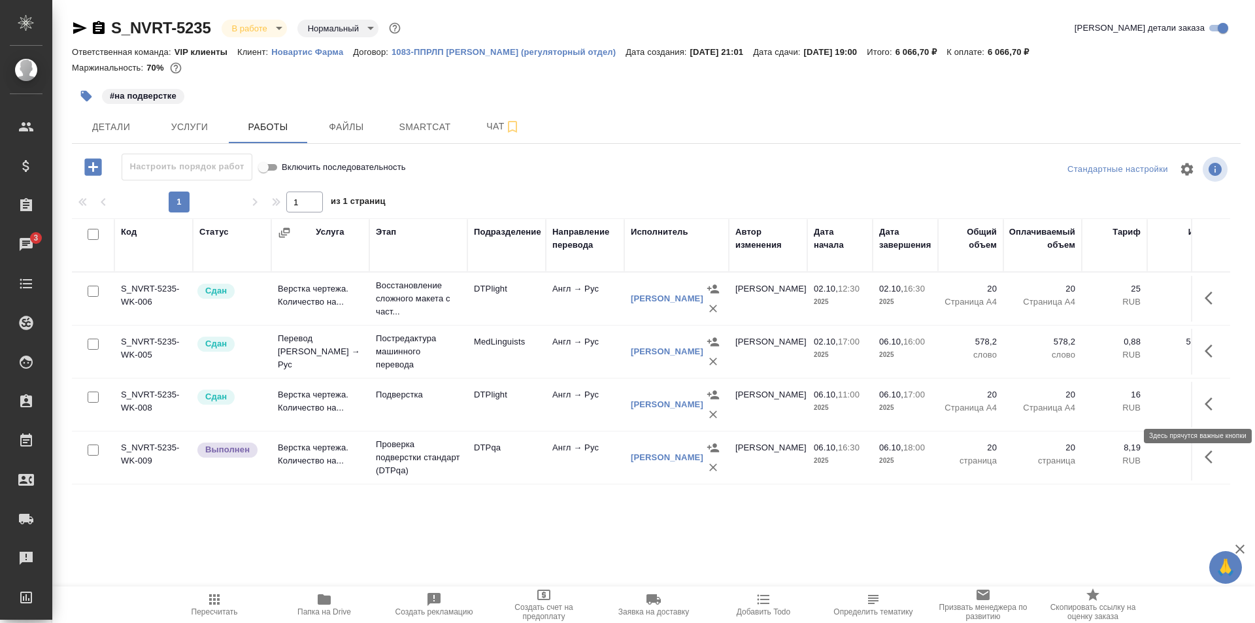
click at [1213, 402] on icon "button" at bounding box center [1213, 404] width 16 height 16
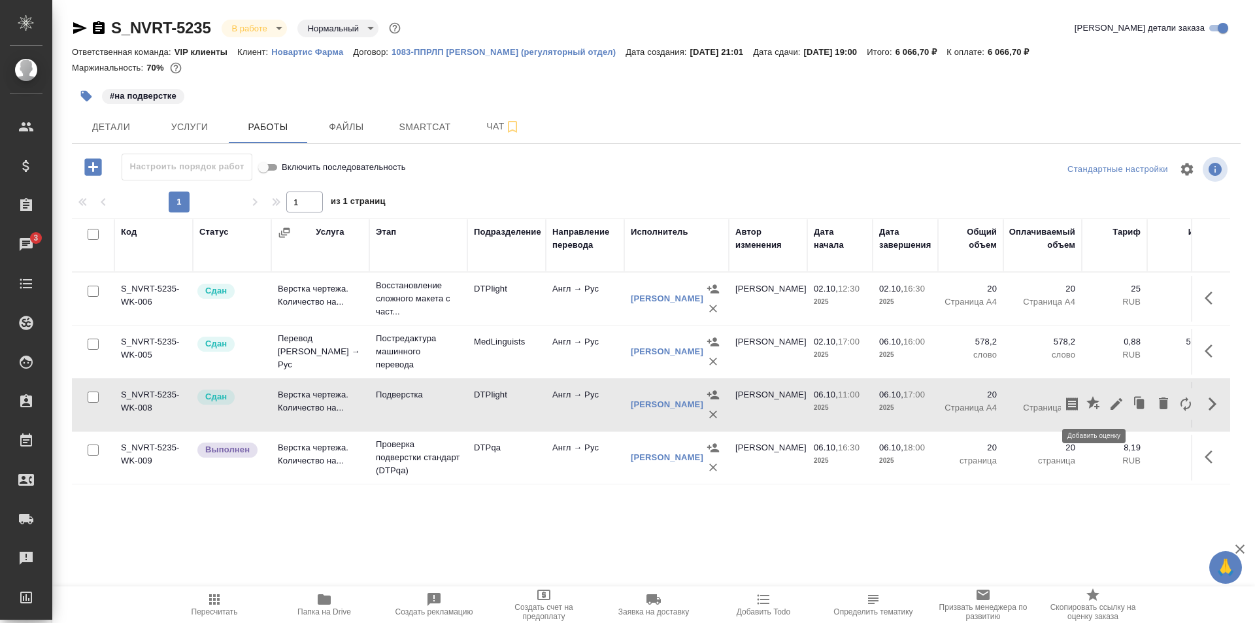
click at [1094, 397] on icon "button" at bounding box center [1095, 404] width 16 height 16
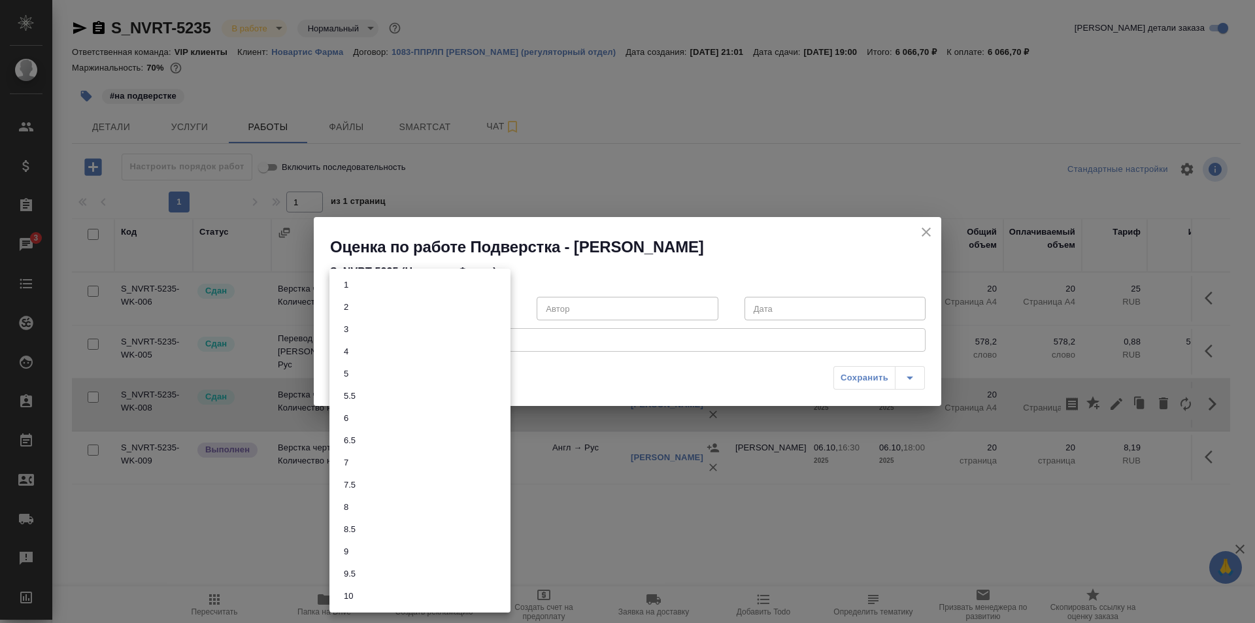
click at [422, 303] on body "🙏 .cls-1 fill:#fff; AWATERA Ismagilova Diana Клиенты Спецификации Заказы 3 Чаты…" at bounding box center [627, 311] width 1255 height 623
click at [349, 507] on button "8" at bounding box center [346, 507] width 12 height 14
type input "8"
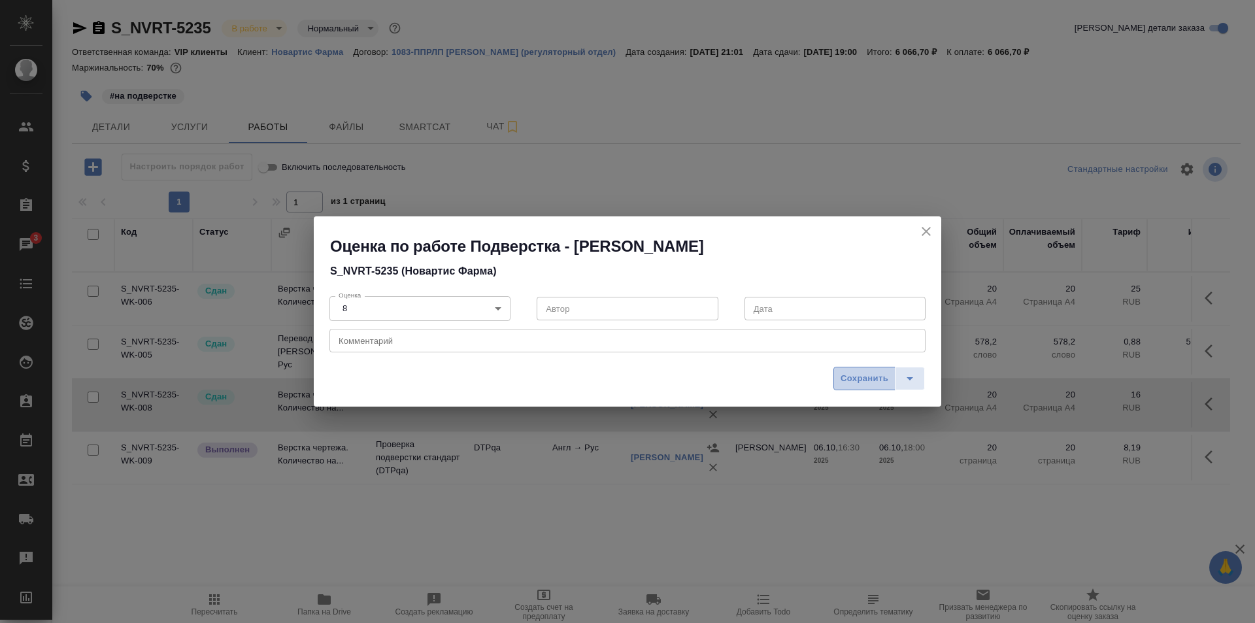
click at [859, 378] on span "Сохранить" at bounding box center [865, 378] width 48 height 15
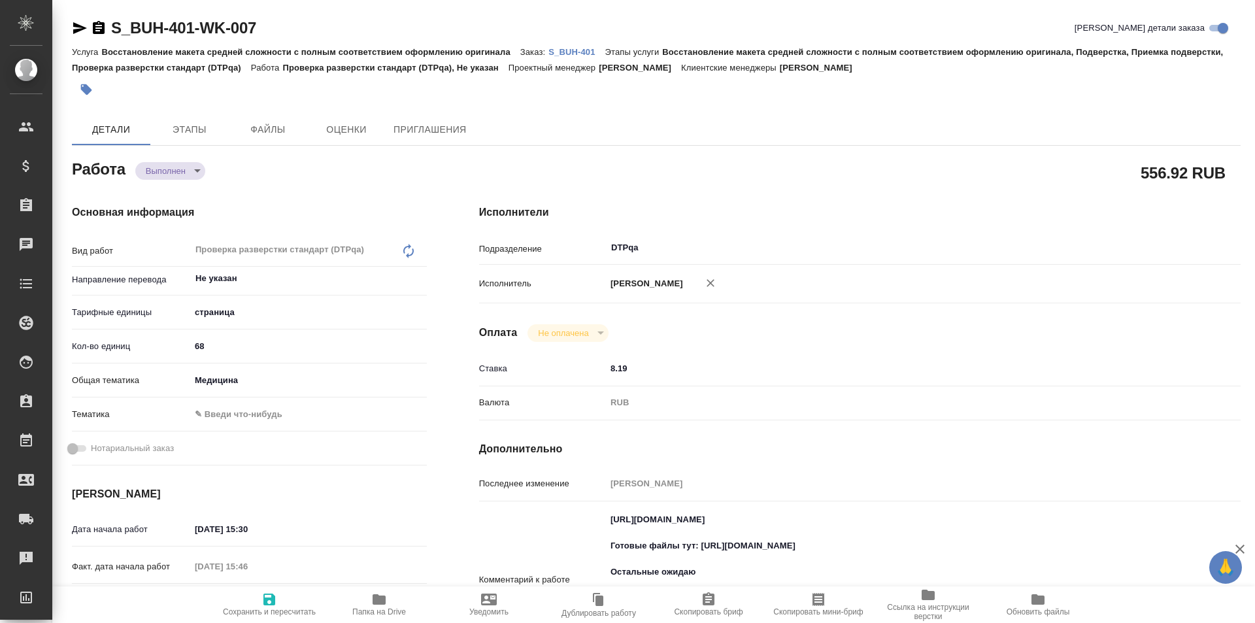
type textarea "x"
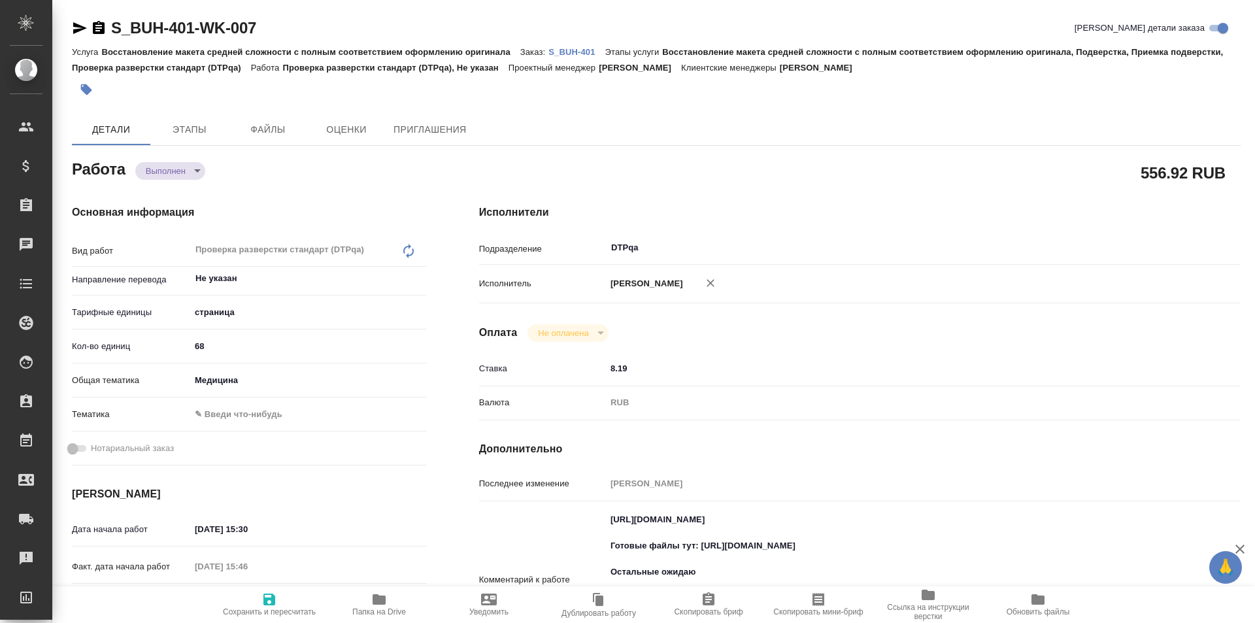
type textarea "x"
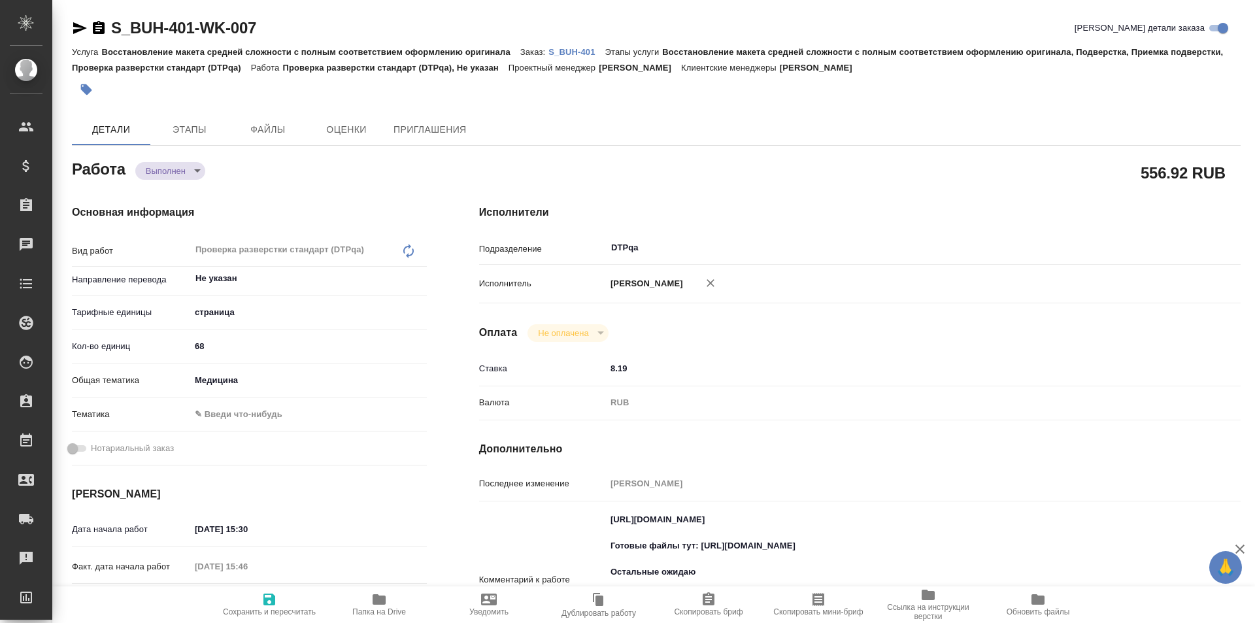
type textarea "x"
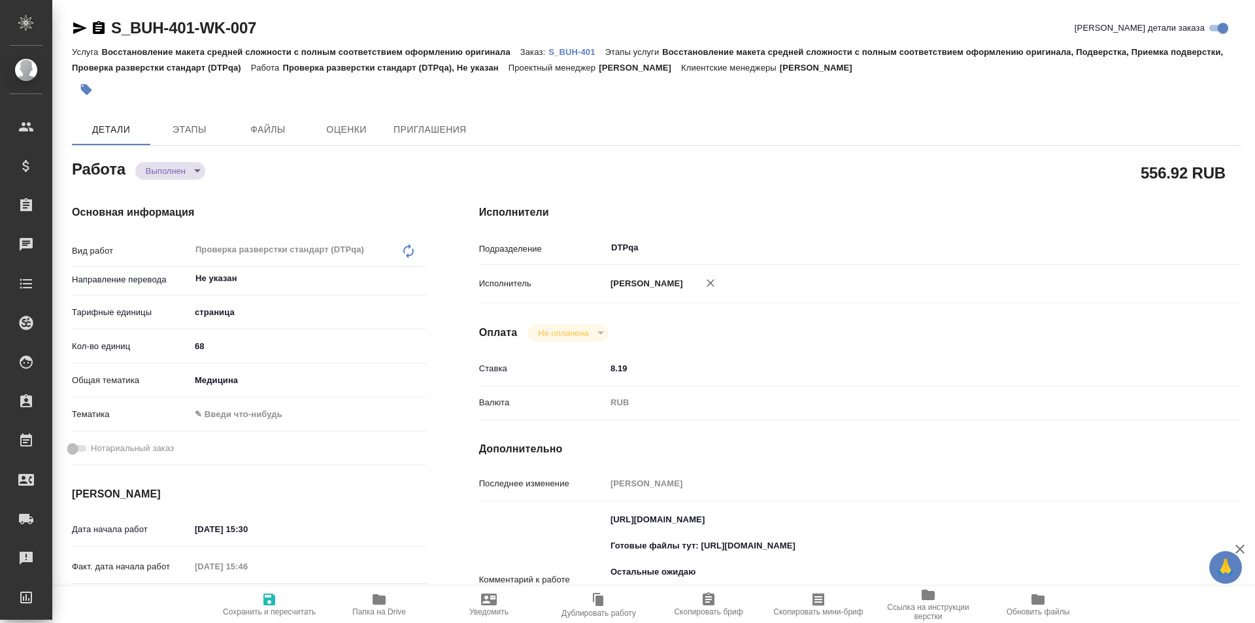
type textarea "x"
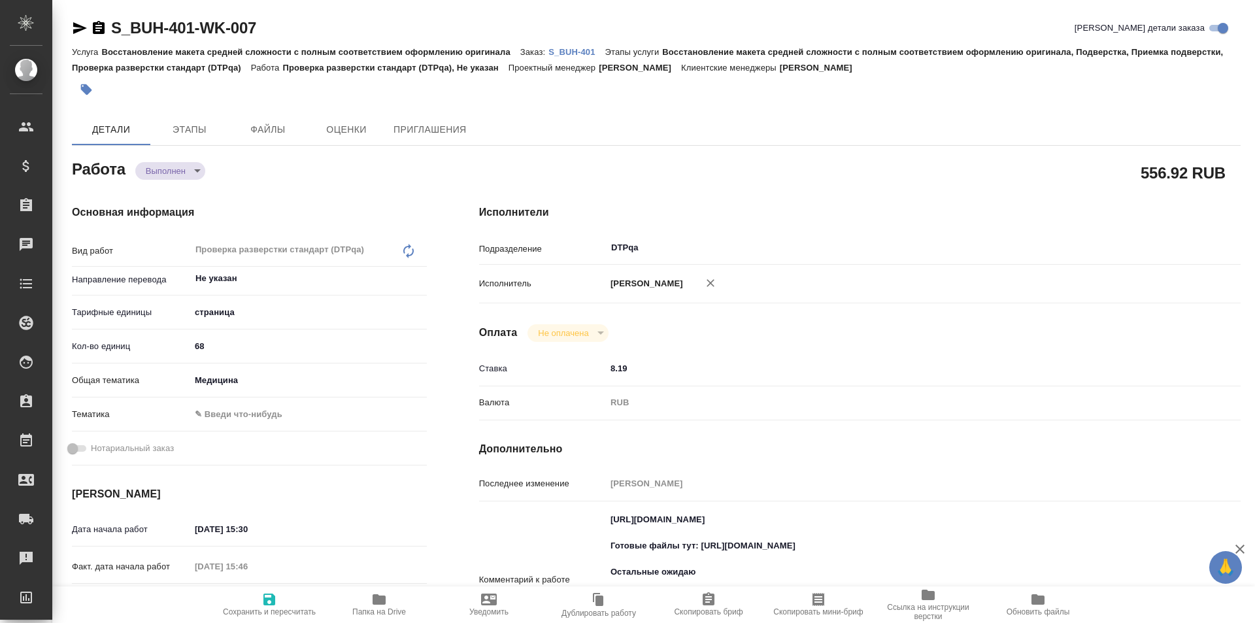
type textarea "x"
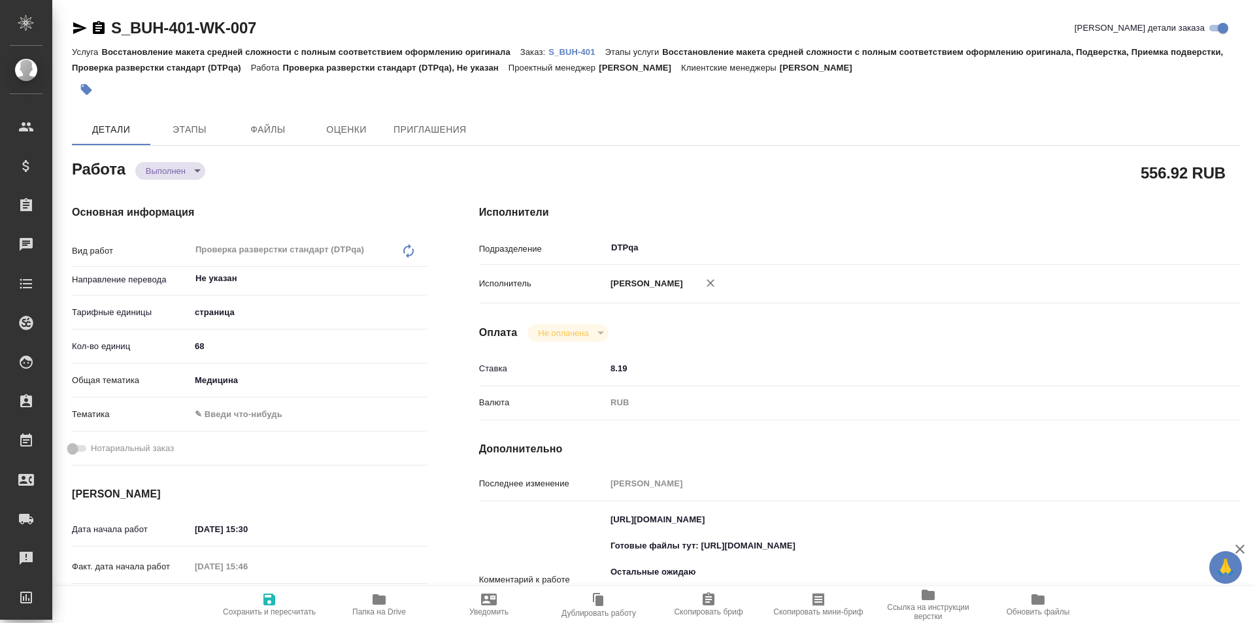
type textarea "x"
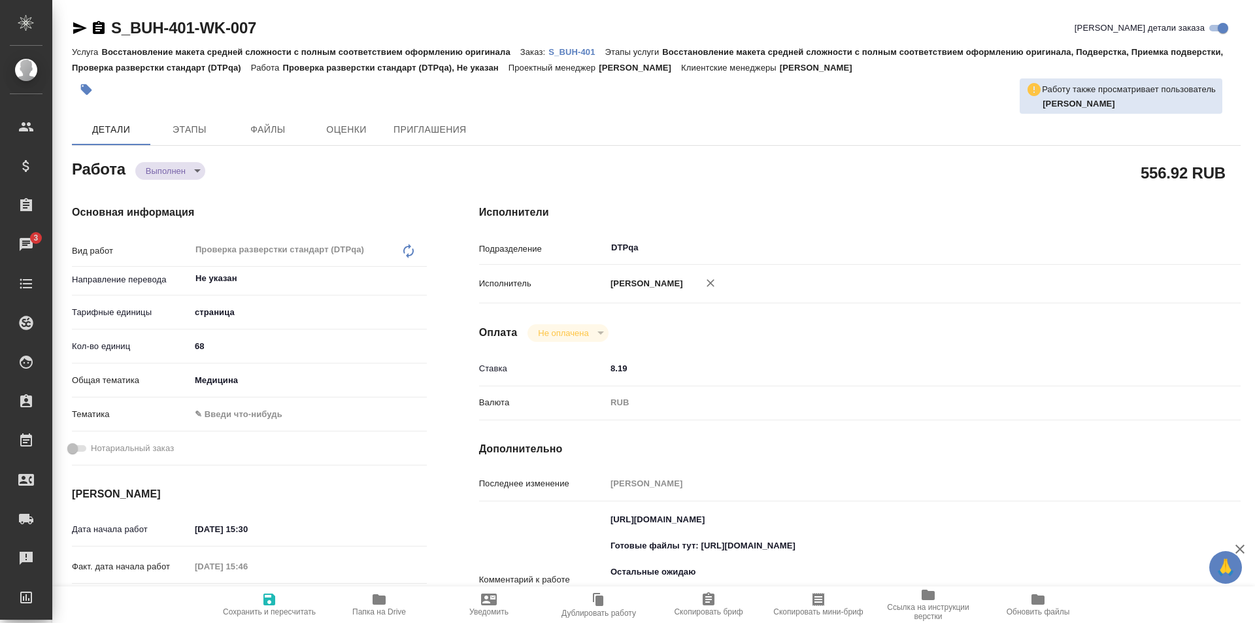
scroll to position [196, 0]
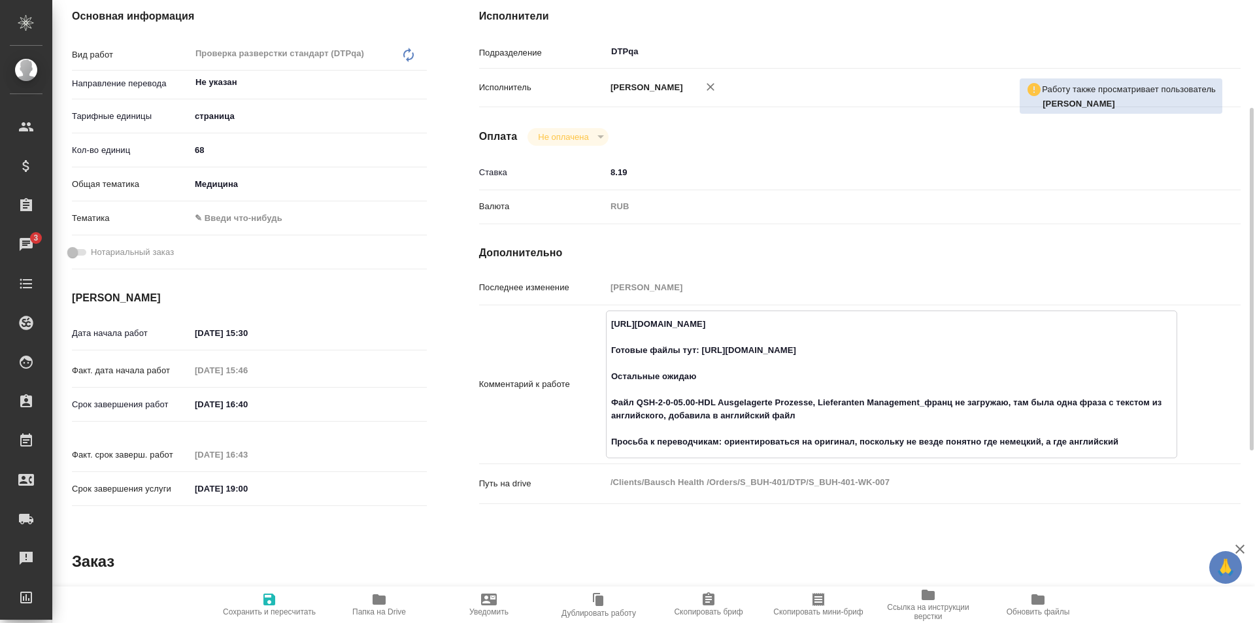
drag, startPoint x: 859, startPoint y: 322, endPoint x: 586, endPoint y: 320, distance: 272.7
click at [586, 320] on div "Комментарий к работе https://tera.awatera.com/Work/68df94ffca46b492c81eeb9e/ Го…" at bounding box center [860, 385] width 762 height 148
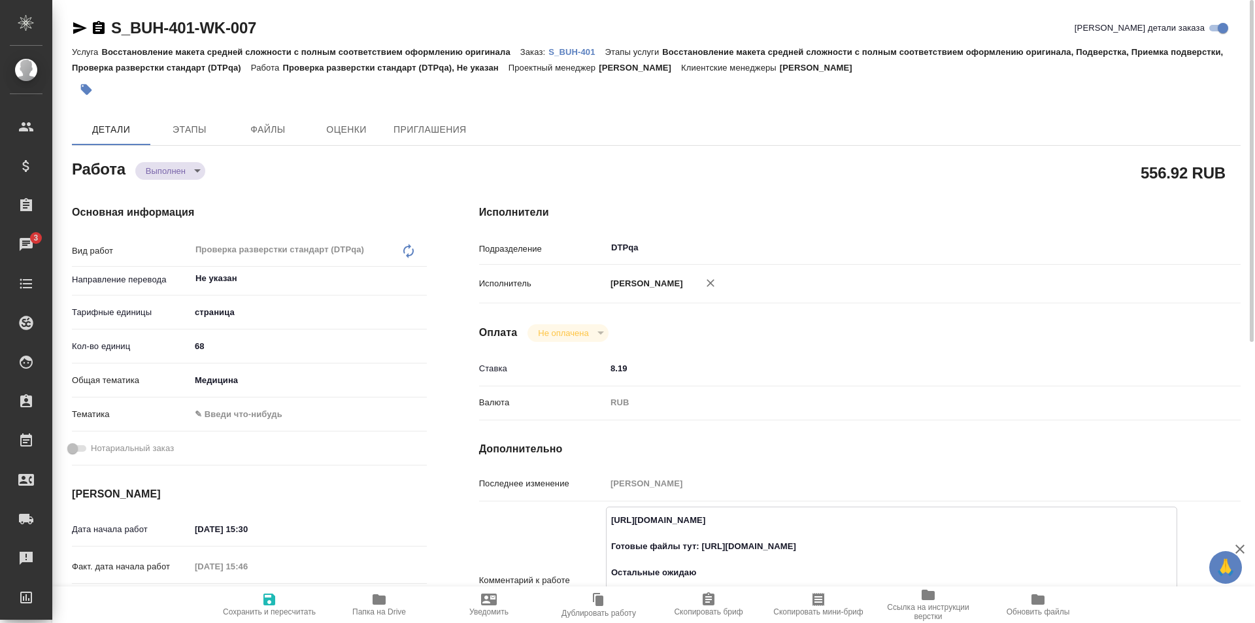
type textarea "x"
click at [179, 167] on body "🙏 .cls-1 fill:#fff; AWATERA Ismagilova Diana Клиенты Спецификации Заказы 3 Чаты…" at bounding box center [627, 311] width 1255 height 623
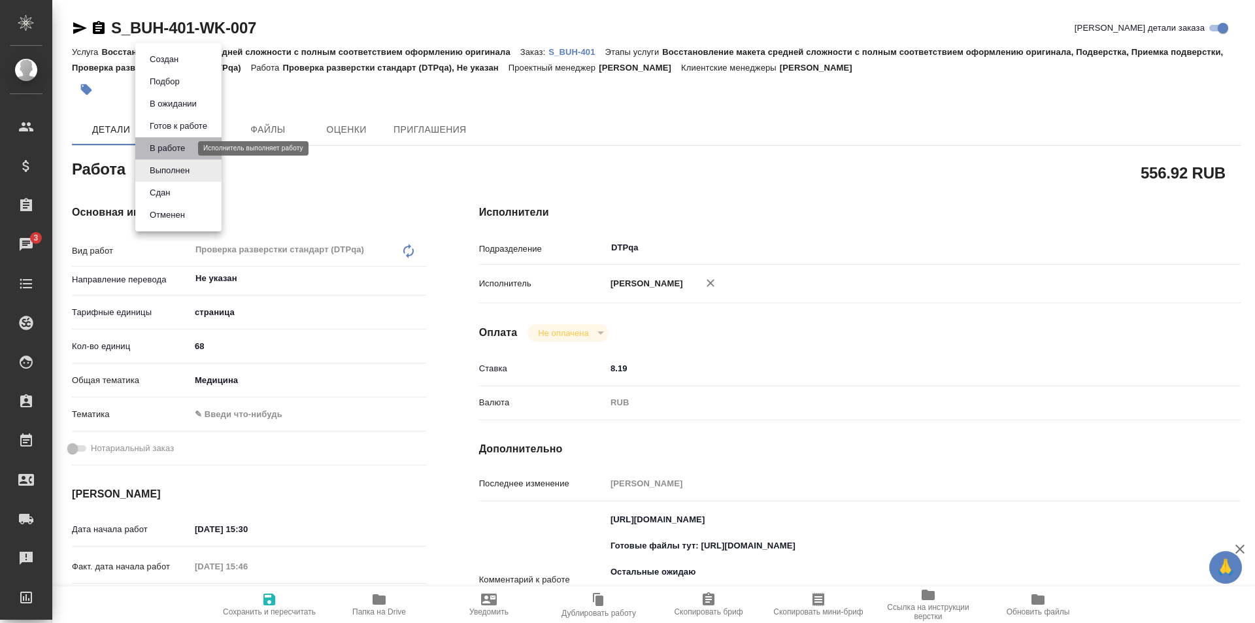
click at [170, 146] on button "В работе" at bounding box center [167, 148] width 43 height 14
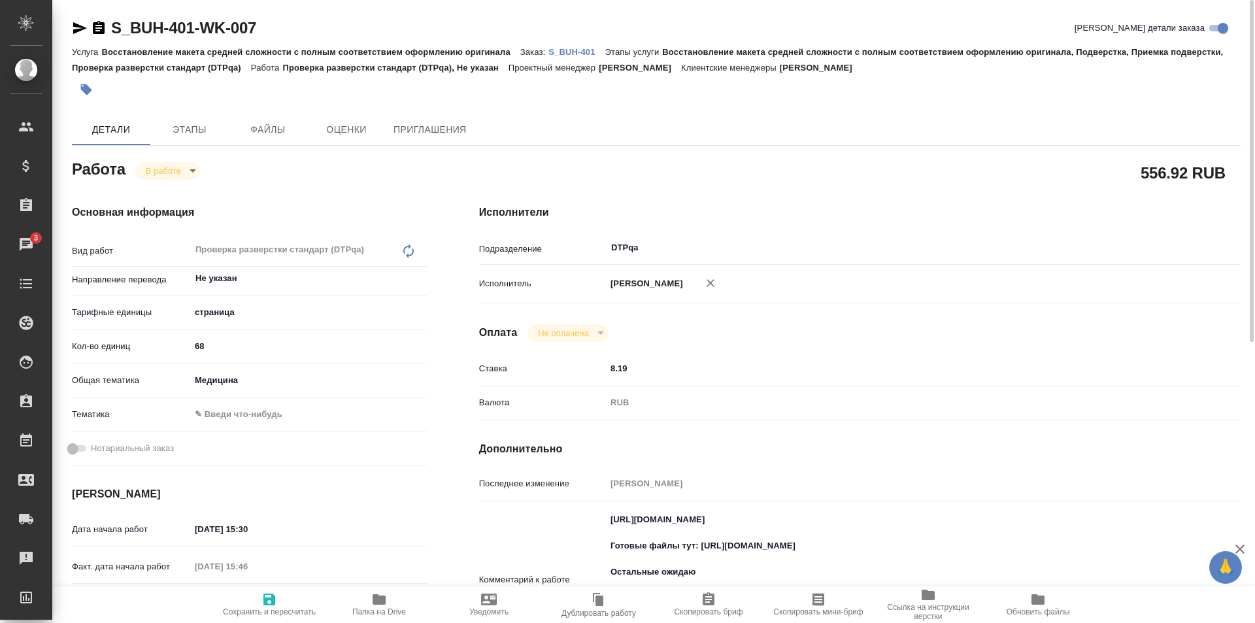
type textarea "x"
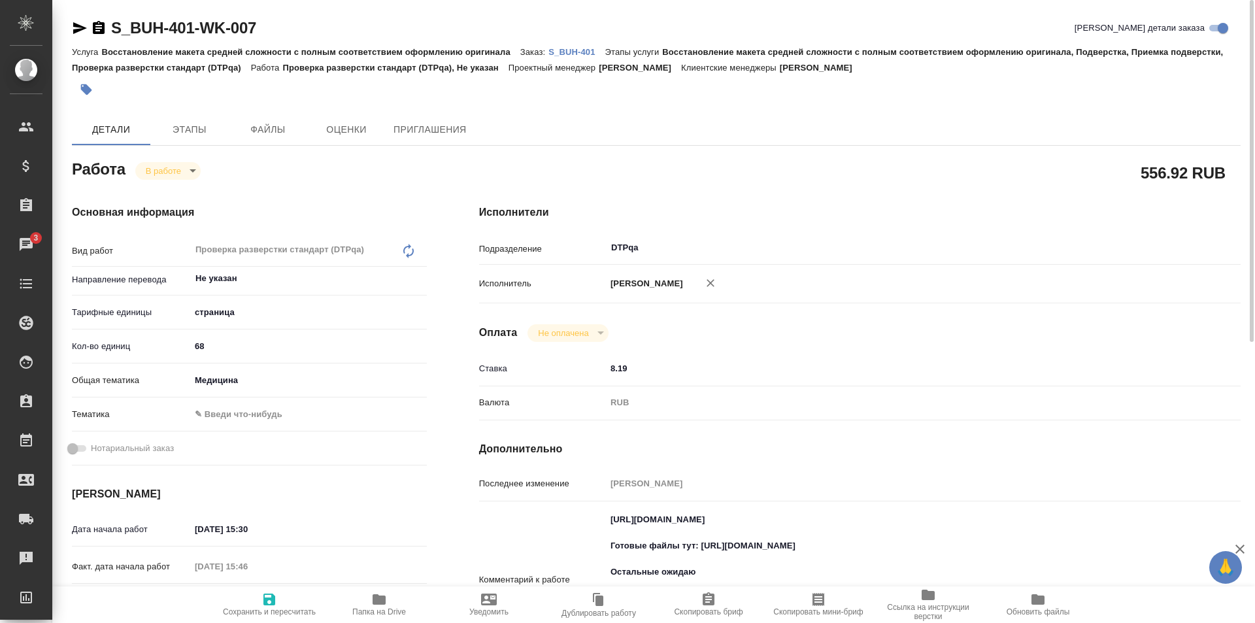
type textarea "x"
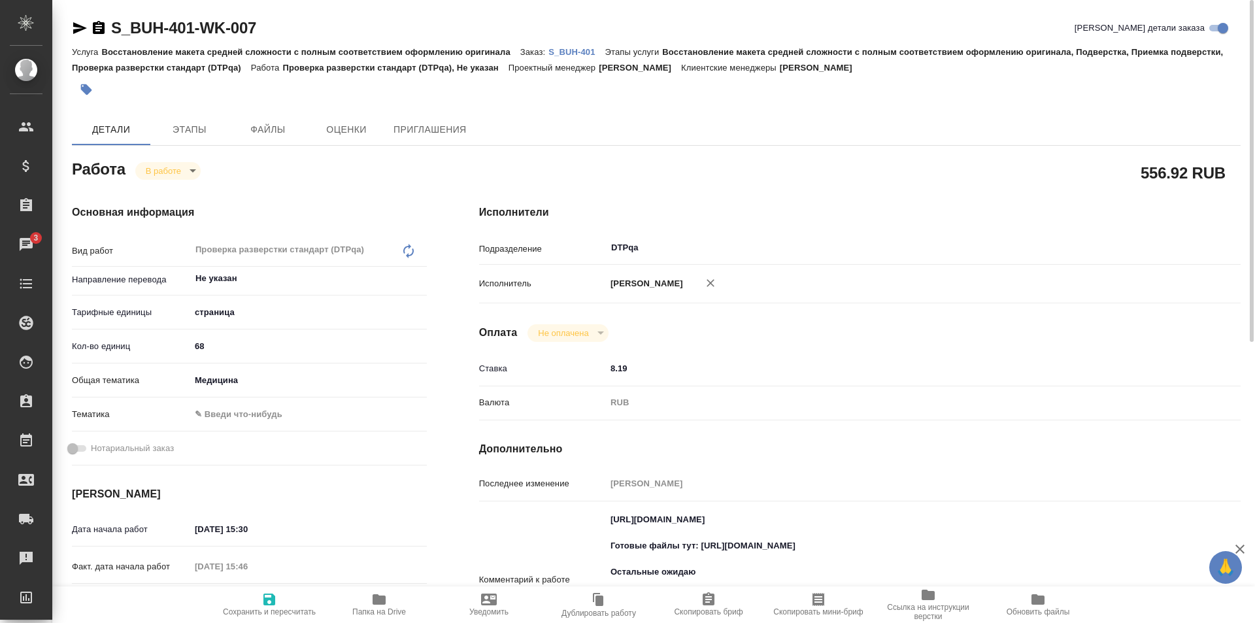
type textarea "x"
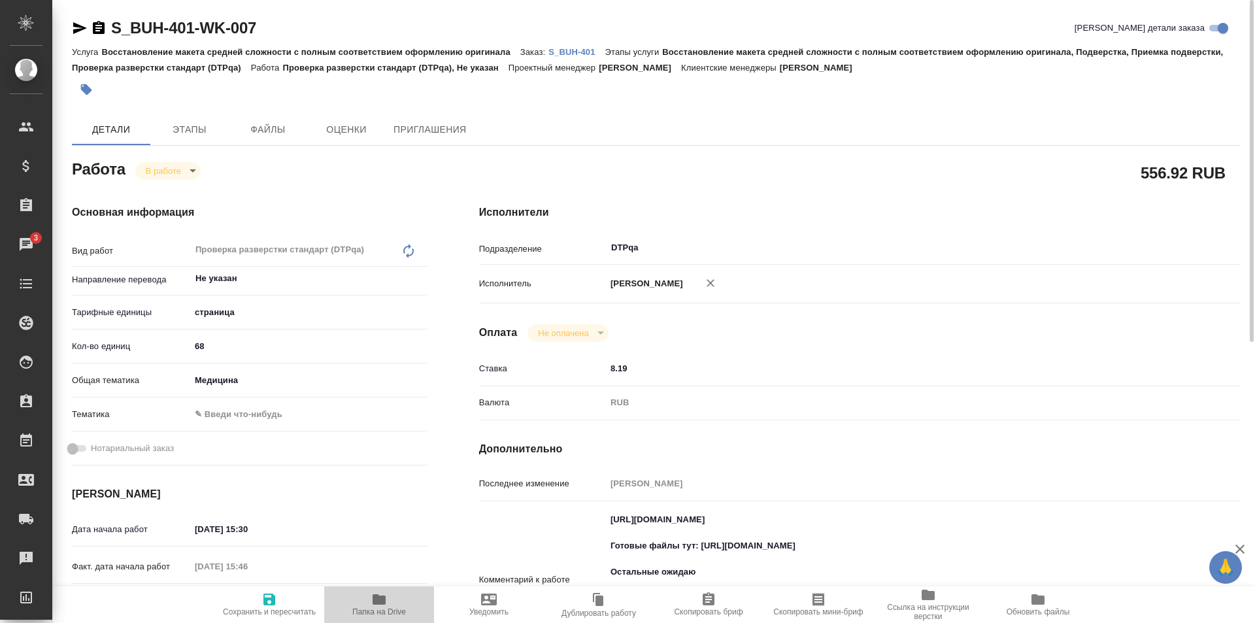
click at [392, 606] on span "Папка на Drive" at bounding box center [379, 604] width 94 height 25
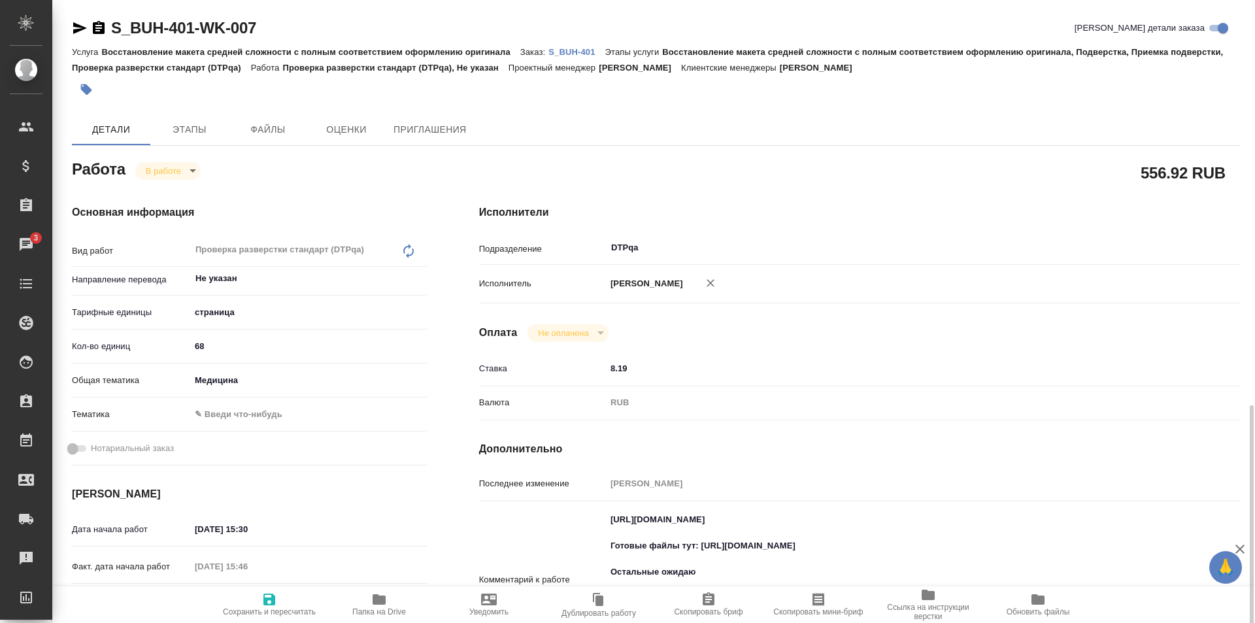
scroll to position [262, 0]
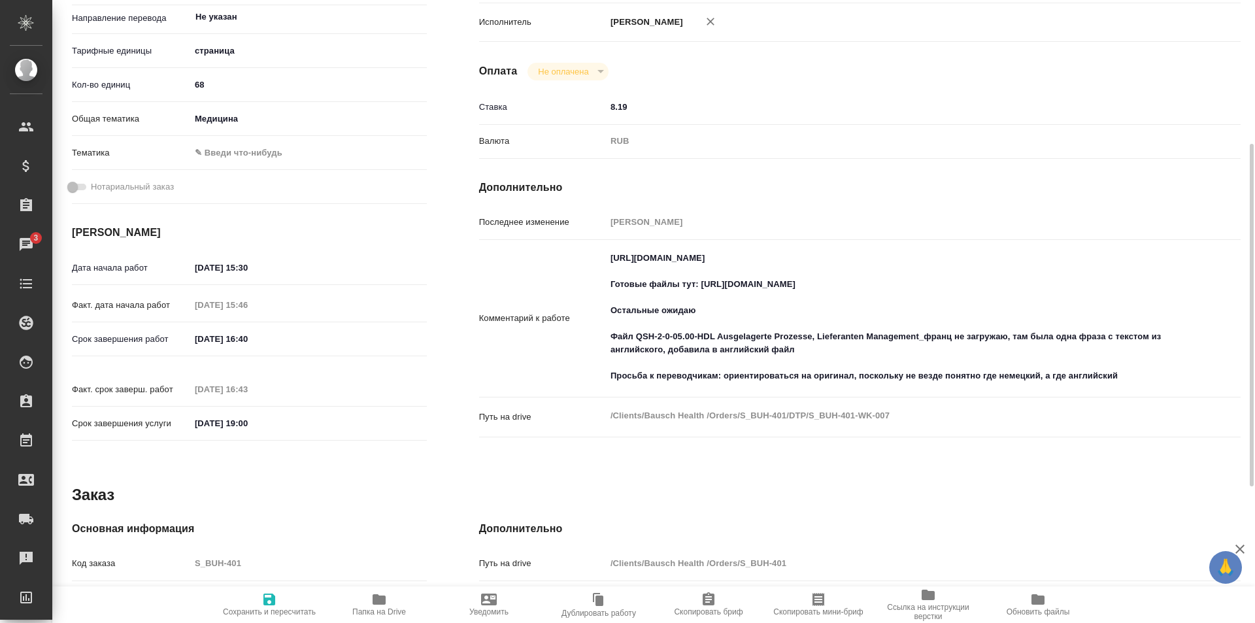
type textarea "x"
click at [1143, 376] on textarea "https://tera.awatera.com/Work/68df94ffca46b492c81eeb9e/ Готовые файлы тут: http…" at bounding box center [891, 317] width 571 height 140
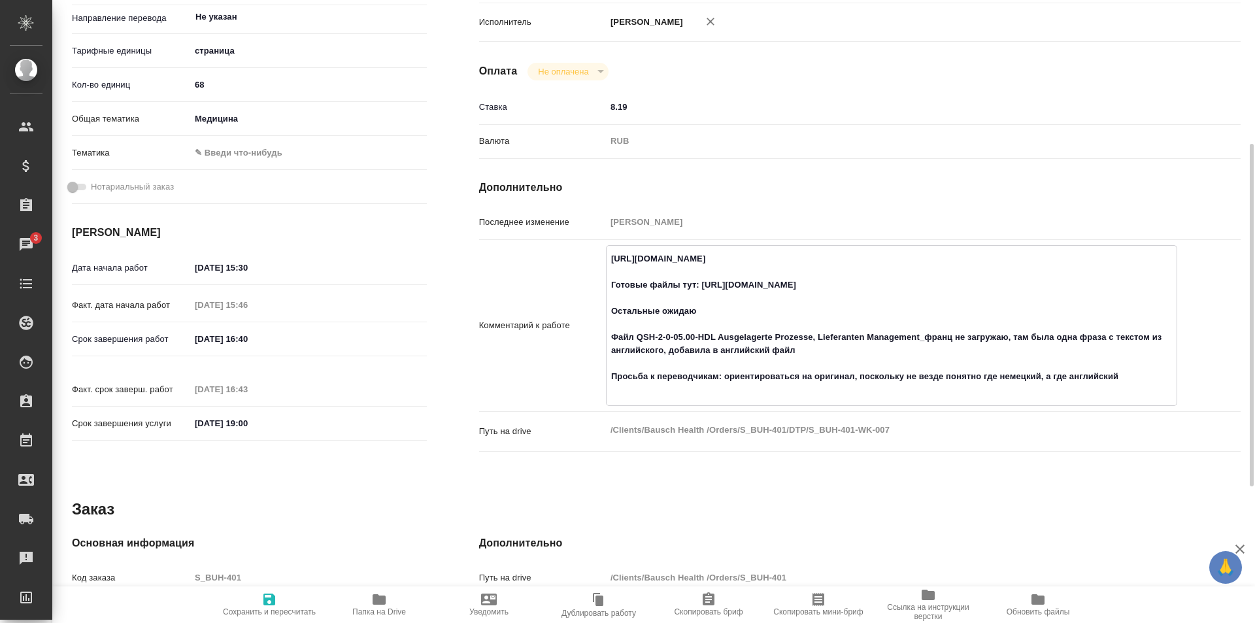
type textarea "x"
type textarea "https://tera.awatera.com/Work/68df94ffca46b492c81eeb9e/ Готовые файлы тут: http…"
type textarea "x"
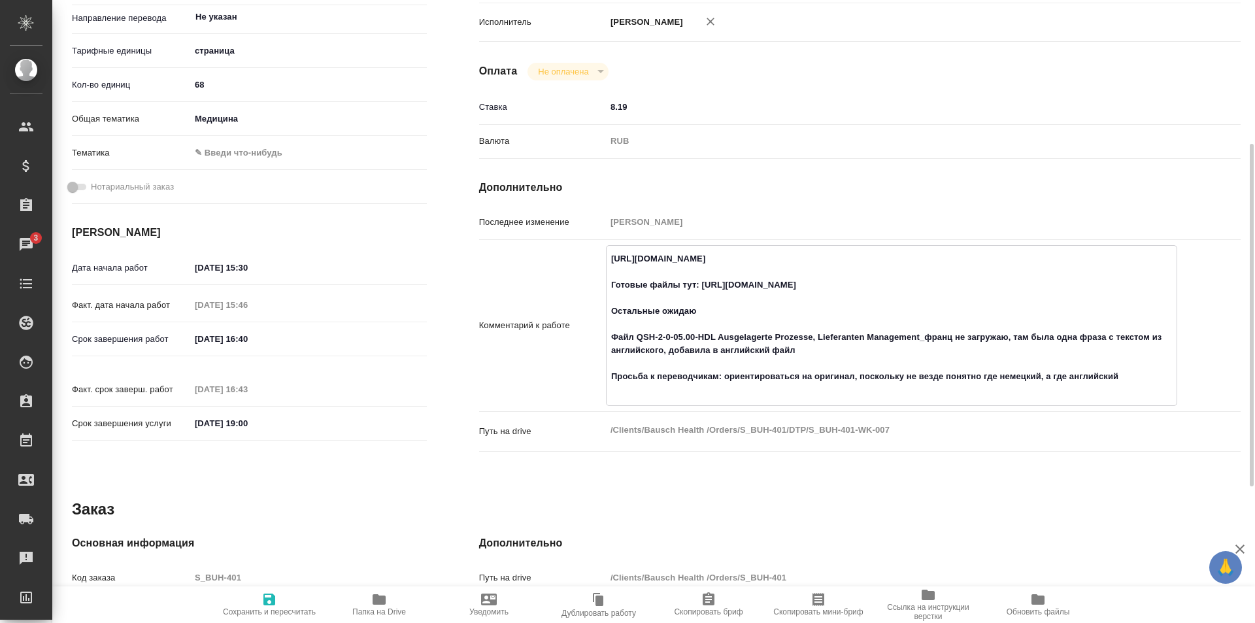
type textarea "x"
type textarea "https://tera.awatera.com/Work/68df94ffca46b492c81eeb9e/ Готовые файлы тут: http…"
type textarea "x"
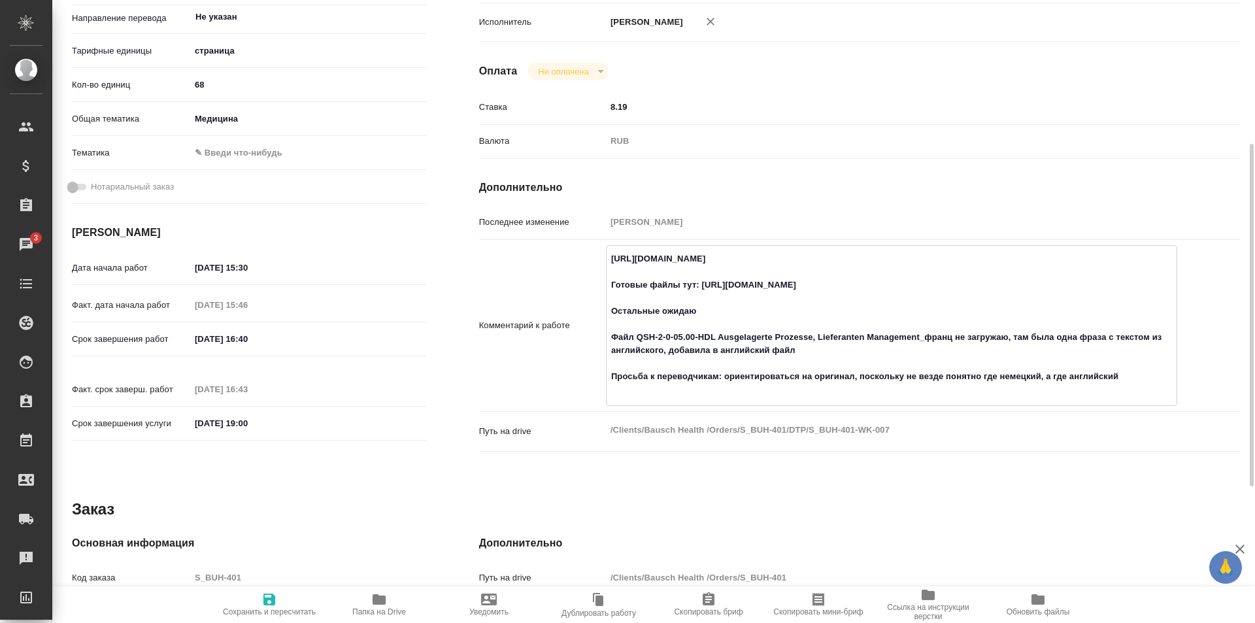
type textarea "x"
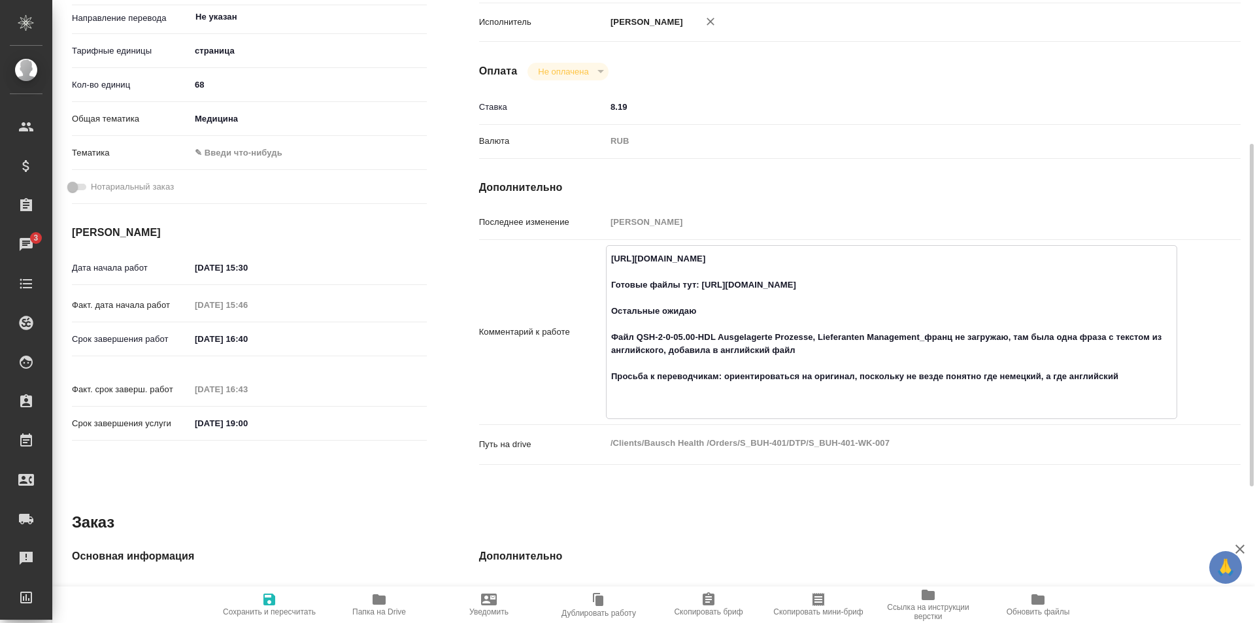
type textarea "x"
type textarea "https://tera.awatera.com/Work/68df94ffca46b492c81eeb9e/ Готовые файлы тут: http…"
type textarea "x"
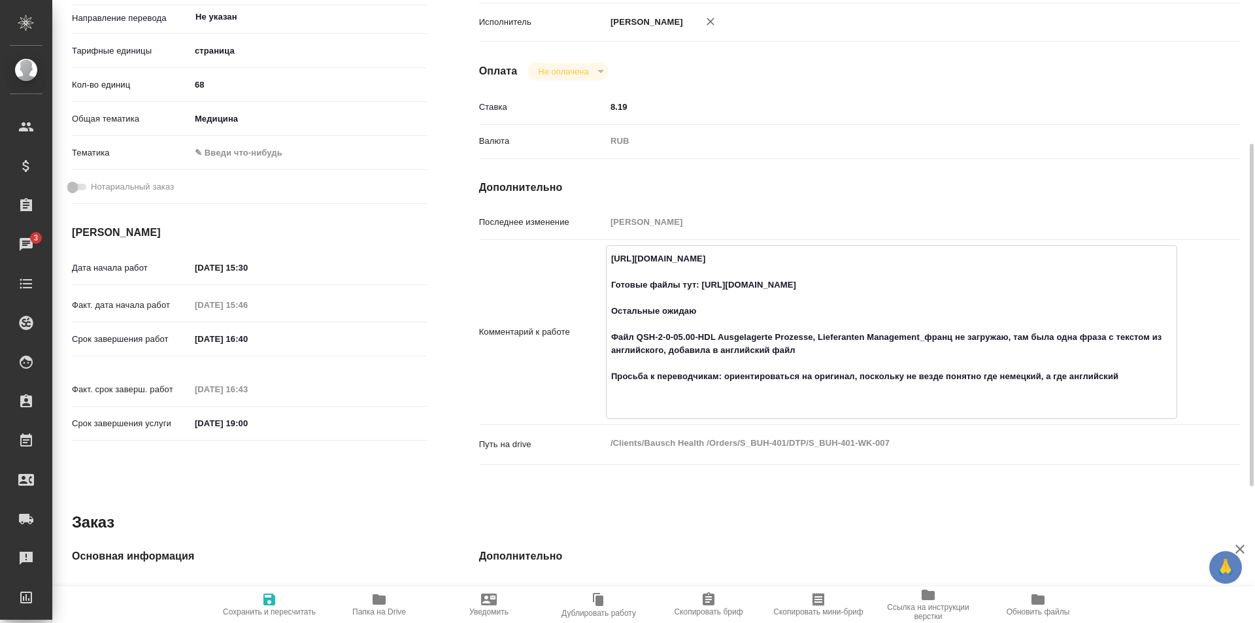
type textarea "x"
type textarea "https://tera.awatera.com/Work/68df94ffca46b492c81eeb9e/ Готовые файлы тут: http…"
type textarea "x"
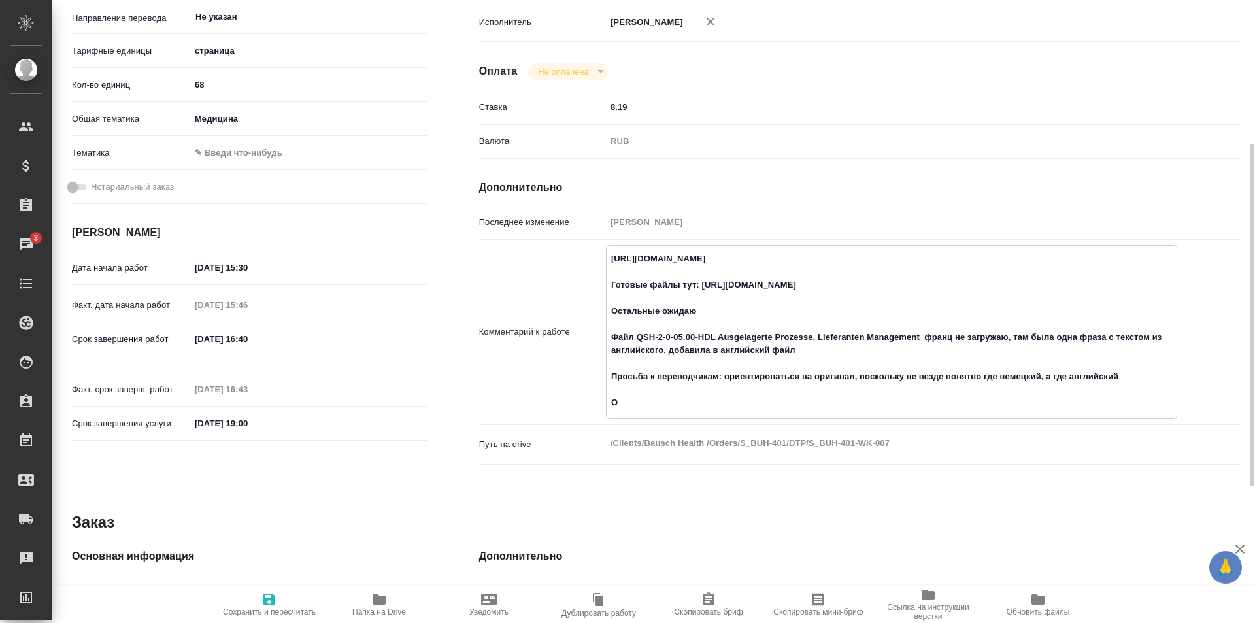
type textarea "x"
type textarea "https://tera.awatera.com/Work/68df94ffca46b492c81eeb9e/ Готовые файлы тут: http…"
type textarea "x"
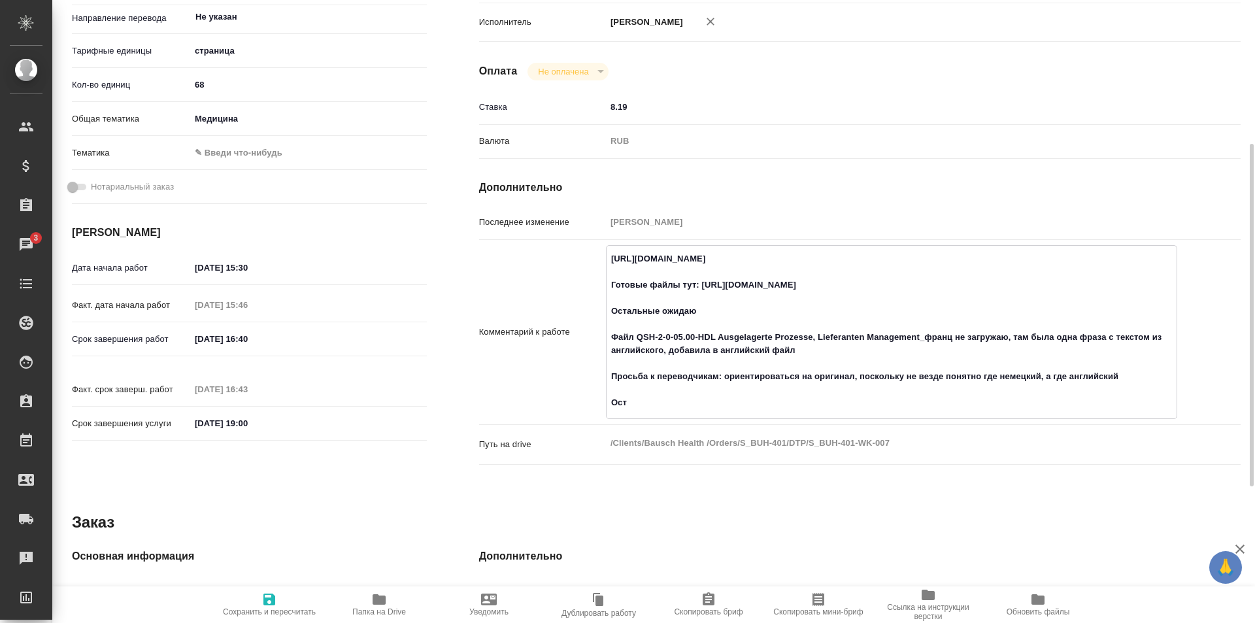
type textarea "x"
type textarea "https://tera.awatera.com/Work/68df94ffca46b492c81eeb9e/ Готовые файлы тут: http…"
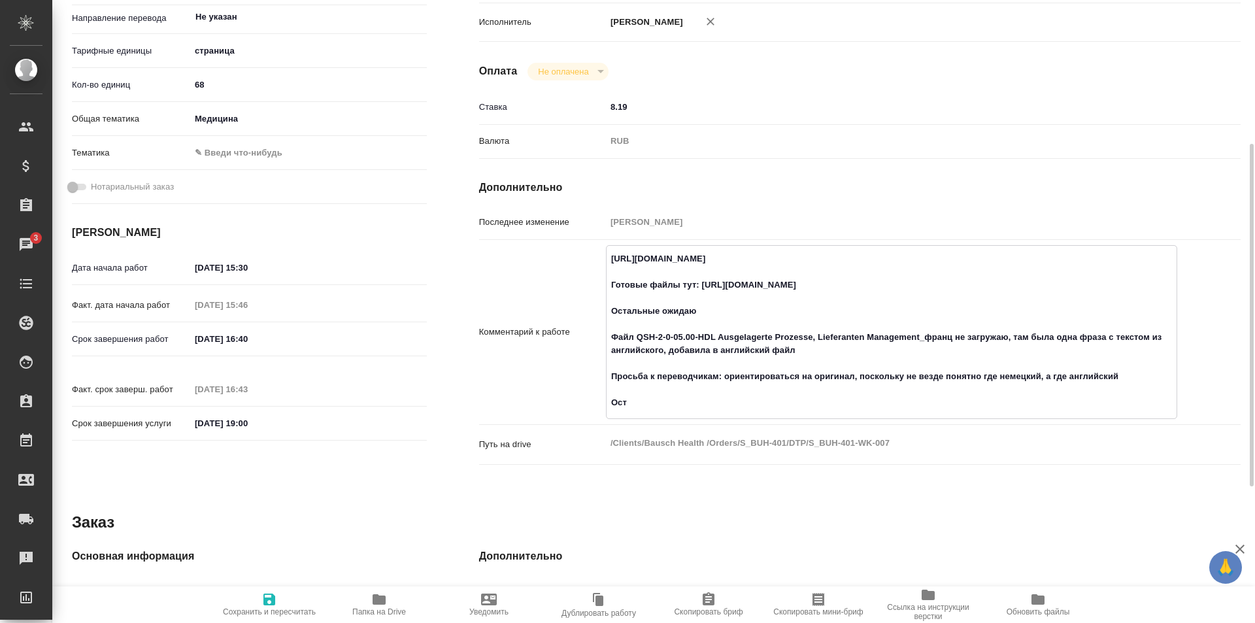
type textarea "x"
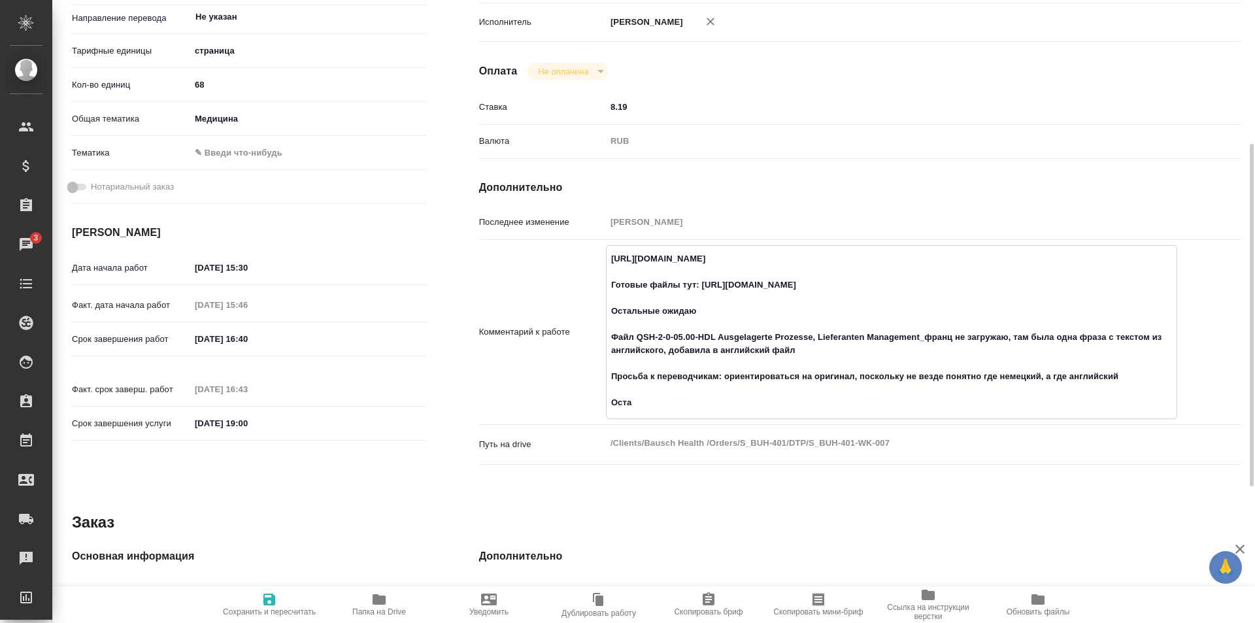
type textarea "https://tera.awatera.com/Work/68df94ffca46b492c81eeb9e/ Готовые файлы тут: http…"
type textarea "x"
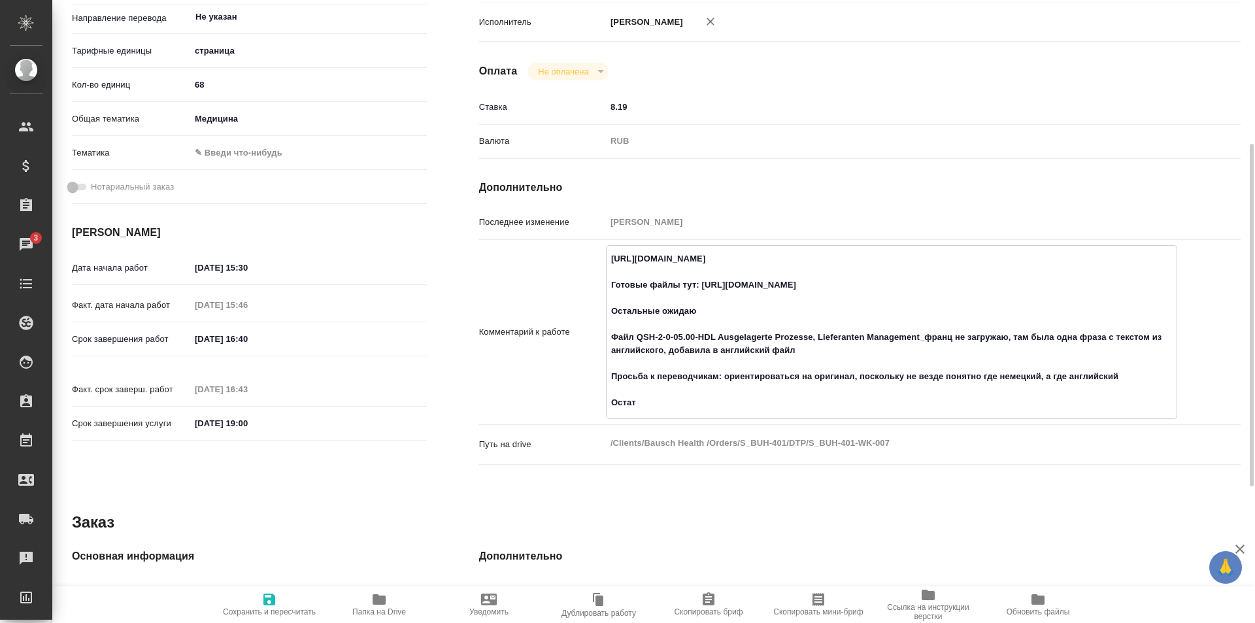
type textarea "x"
type textarea "https://tera.awatera.com/Work/68df94ffca46b492c81eeb9e/ Готовые файлы тут: http…"
type textarea "x"
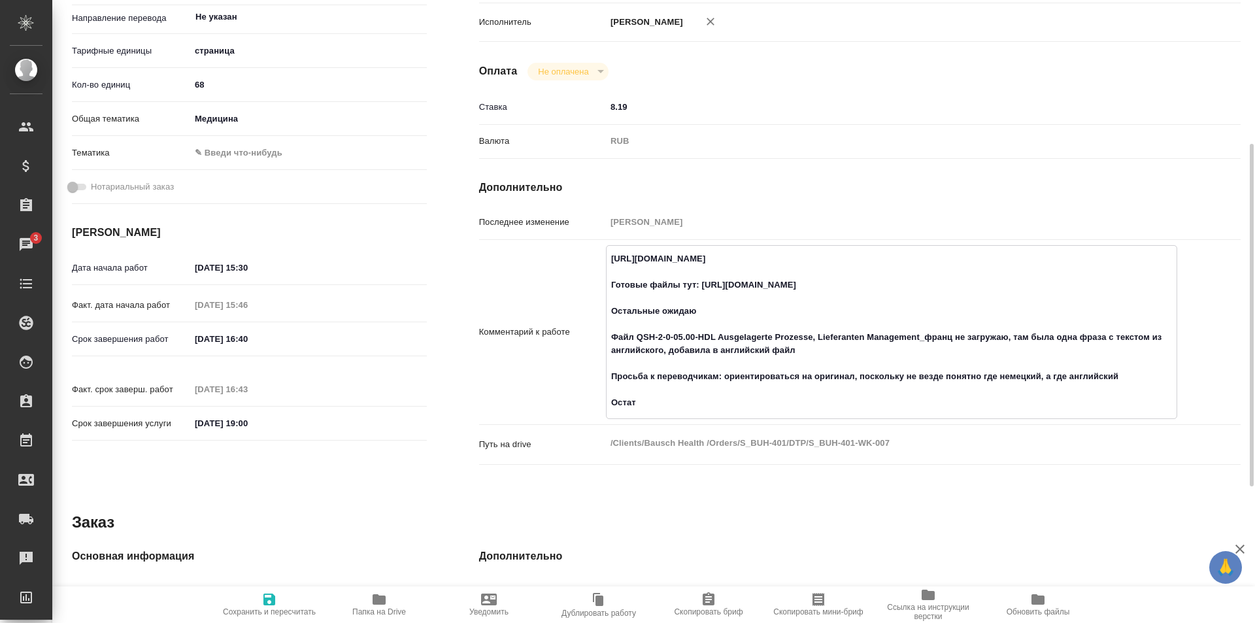
type textarea "x"
type textarea "https://tera.awatera.com/Work/68df94ffca46b492c81eeb9e/ Готовые файлы тут: http…"
type textarea "x"
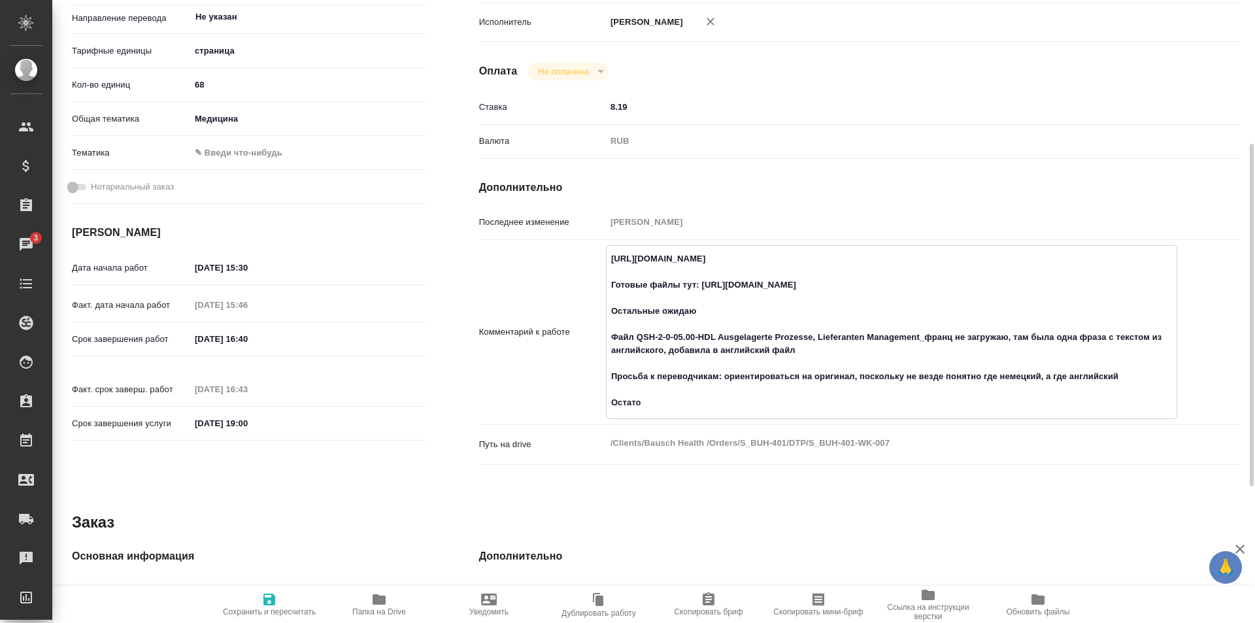
type textarea "x"
type textarea "https://tera.awatera.com/Work/68df94ffca46b492c81eeb9e/ Готовые файлы тут: http…"
type textarea "x"
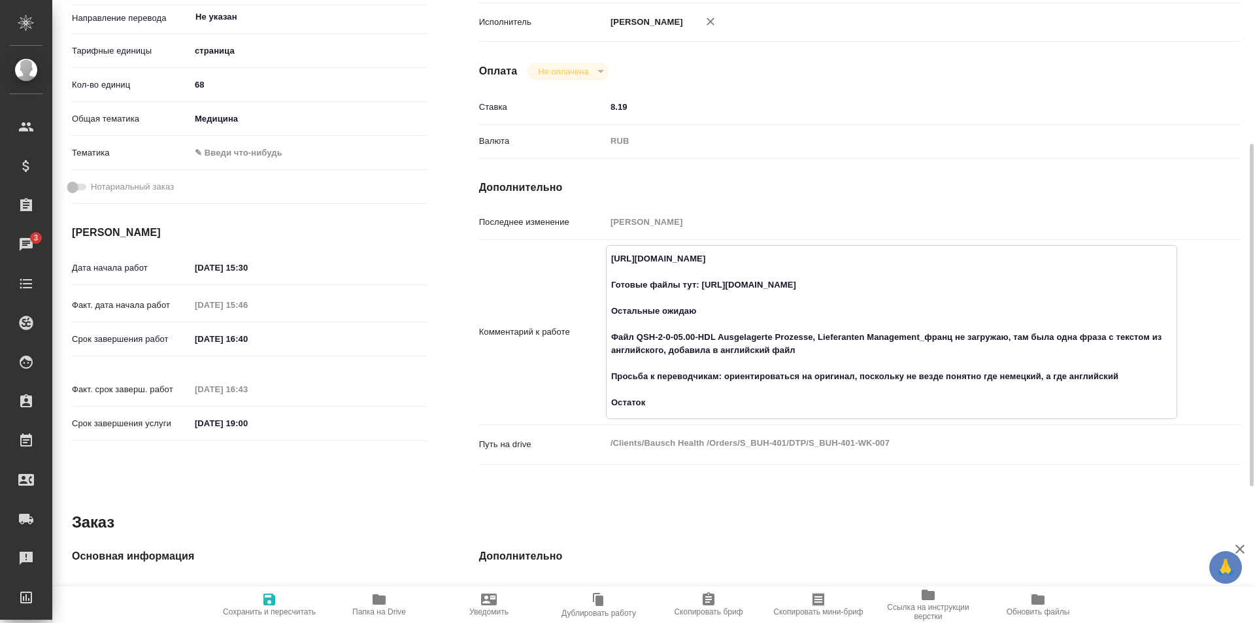
type textarea "x"
type textarea "https://tera.awatera.com/Work/68df94ffca46b492c81eeb9e/ Готовые файлы тут: http…"
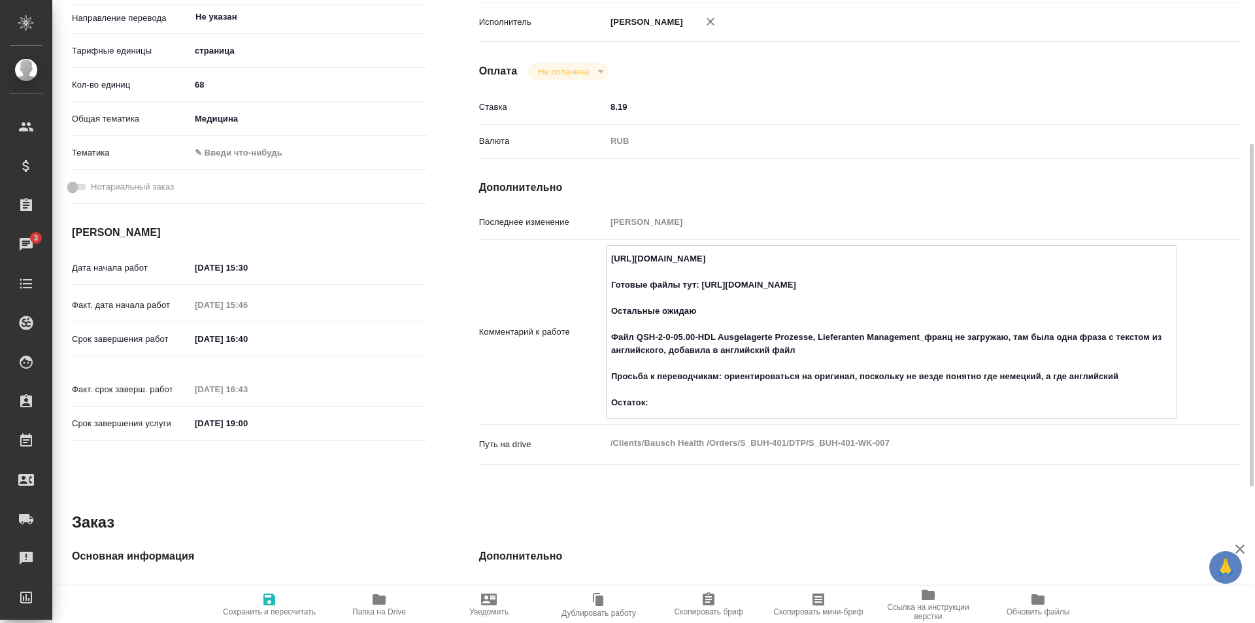
type textarea "x"
paste textarea "https://drive.awatera.com/f/10589732"
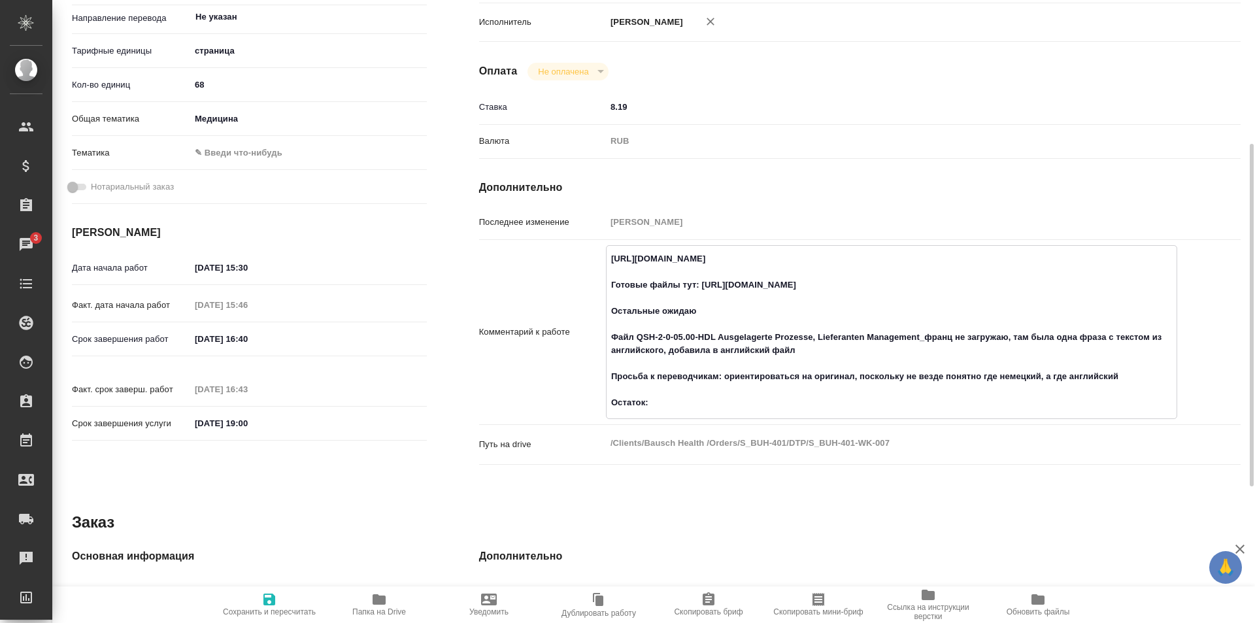
type textarea "x"
type textarea "https://tera.awatera.com/Work/68df94ffca46b492c81eeb9e/ Готовые файлы тут: http…"
type textarea "x"
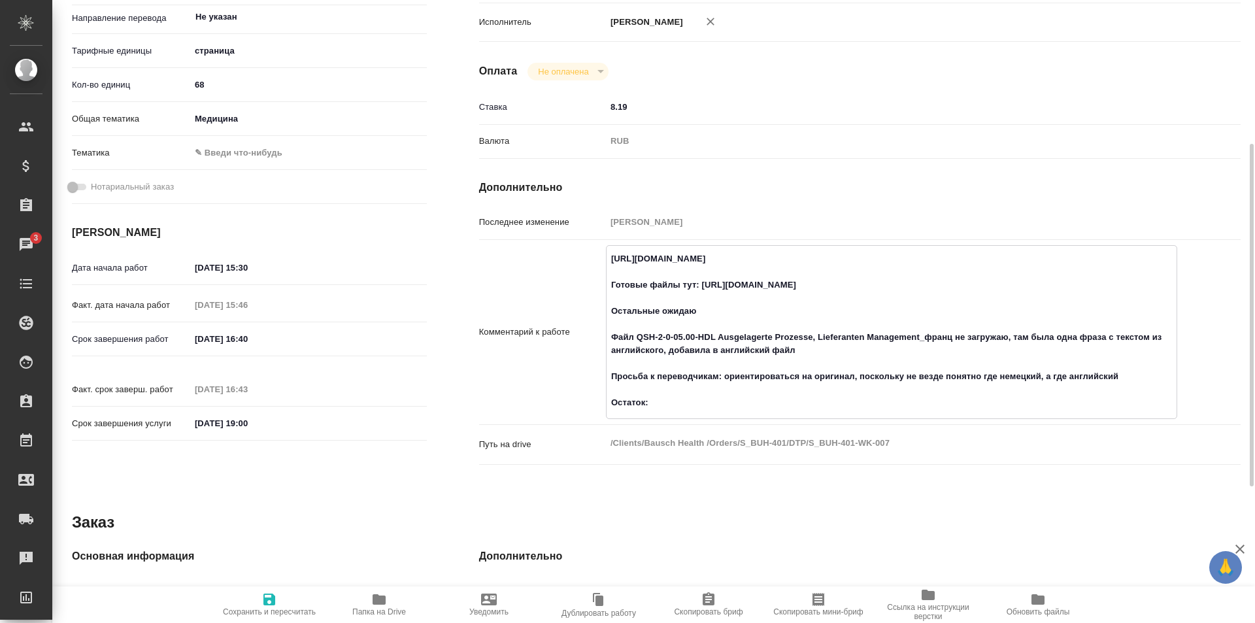
type textarea "x"
type textarea "https://tera.awatera.com/Work/68df94ffca46b492c81eeb9e/ Готовые файлы тут: http…"
type textarea "x"
click at [269, 599] on icon "button" at bounding box center [270, 600] width 12 height 12
type textarea "x"
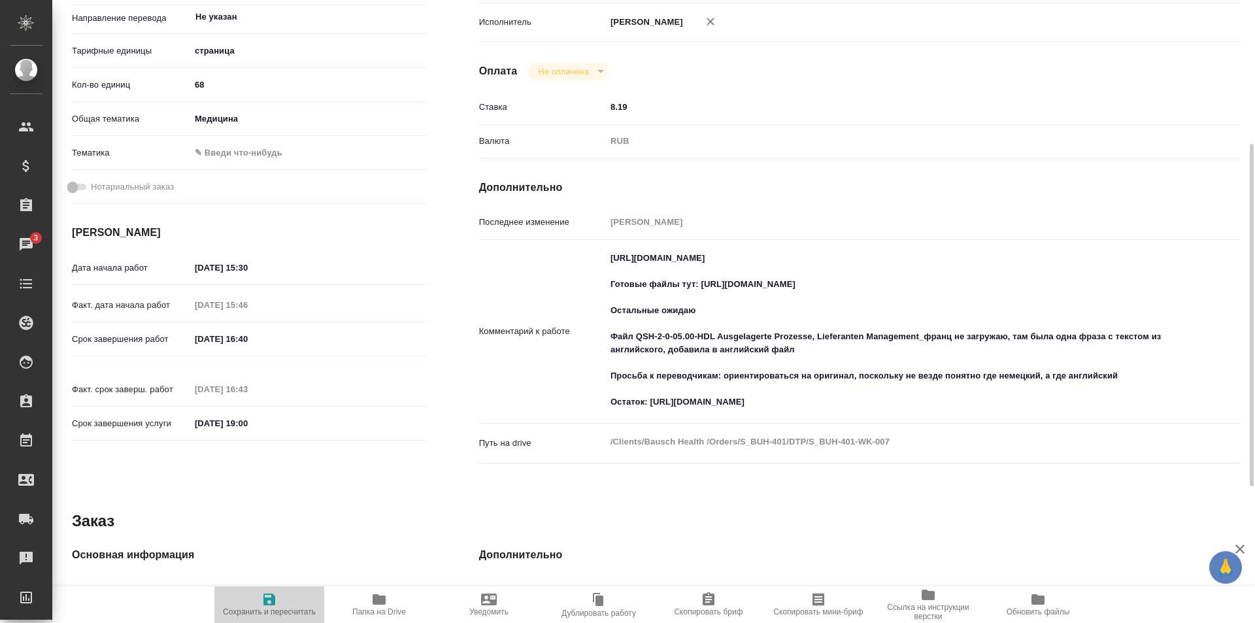
type textarea "x"
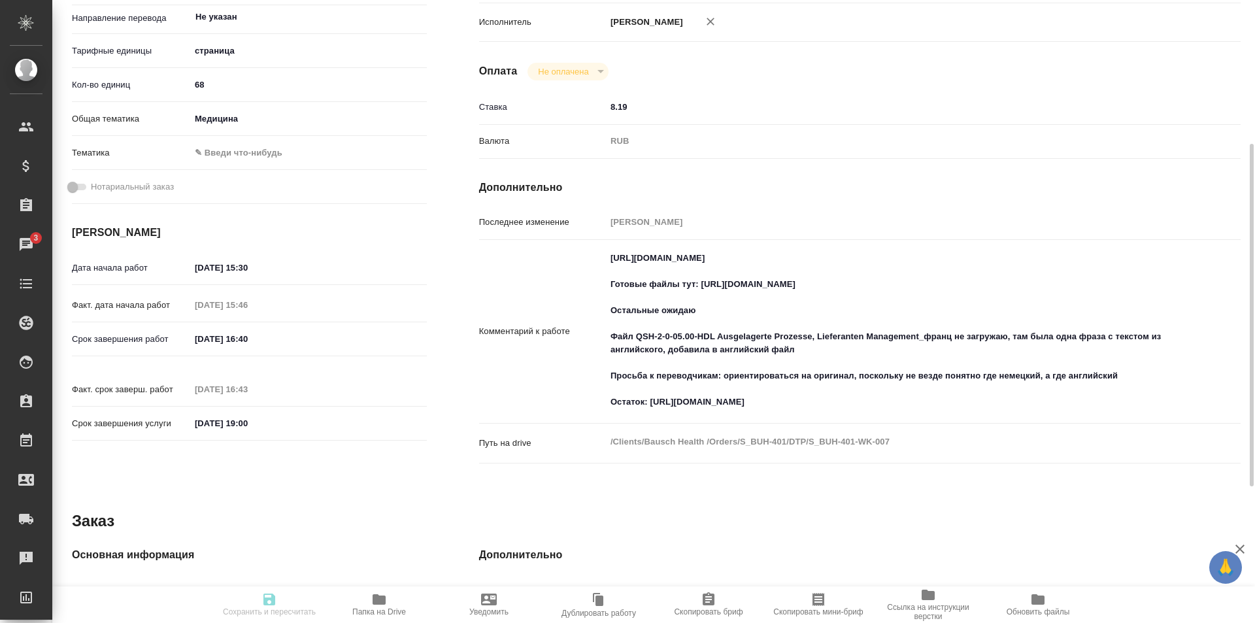
type textarea "x"
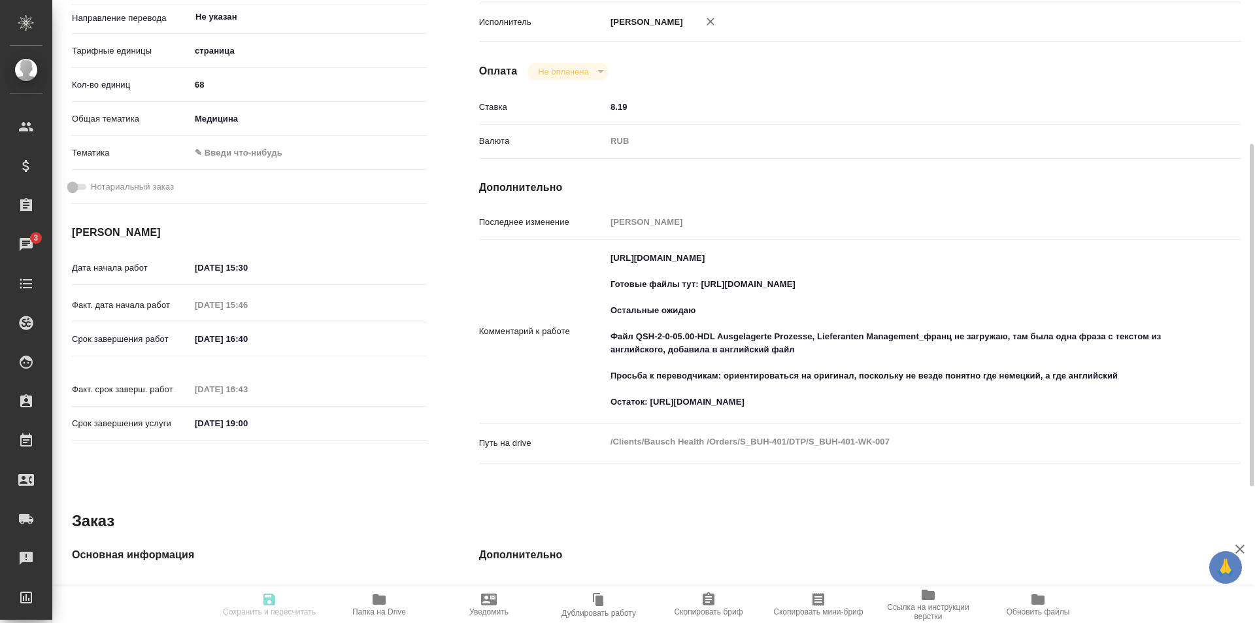
type textarea "x"
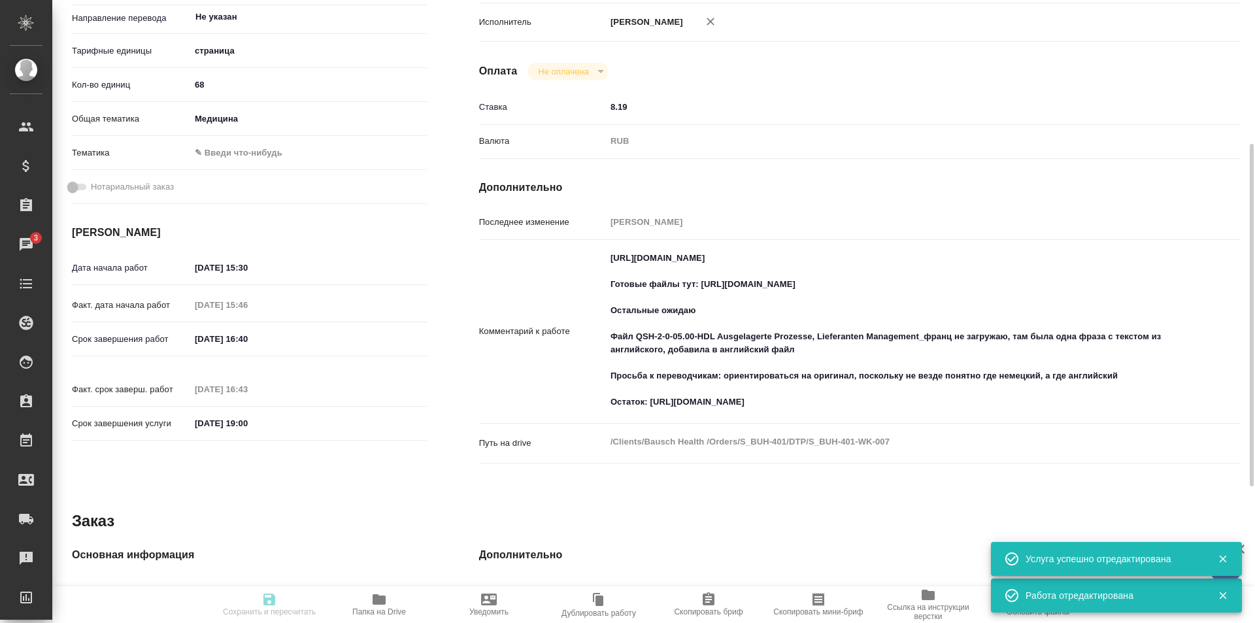
type input "inProgress"
type textarea "Проверка разверстки стандарт (DTPqa)"
type textarea "x"
type input "Не указан"
type input "5a8b1489cc6b4906c91bfdb2"
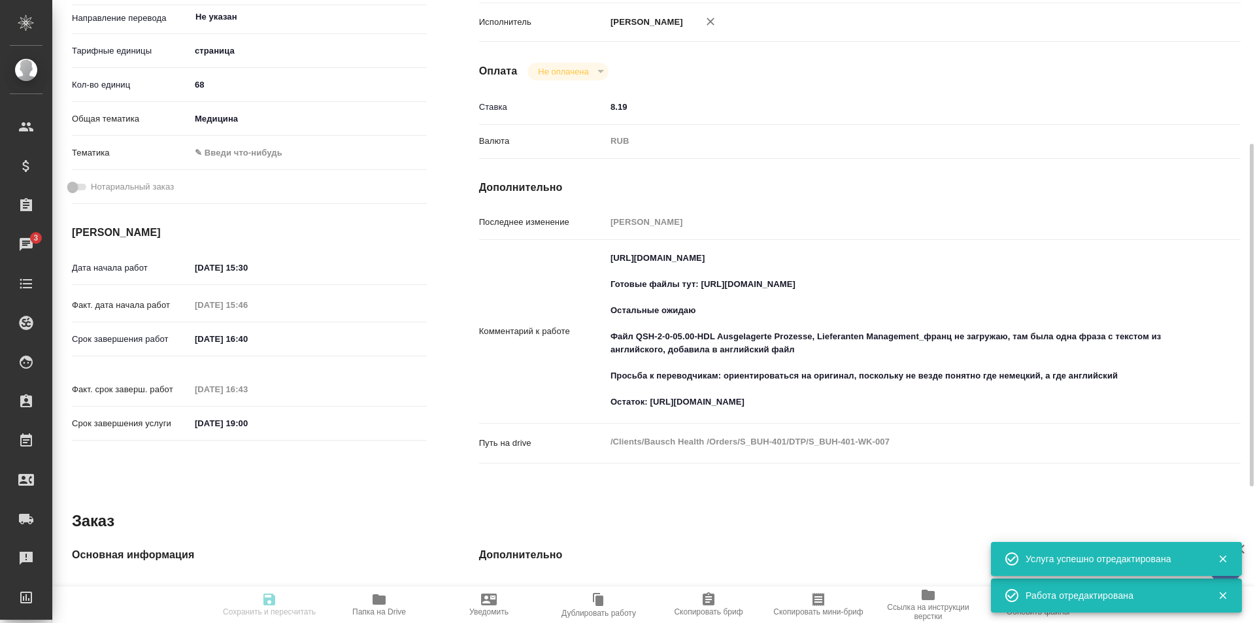
type input "68"
type input "med"
type input "06.10.2025 15:30"
type input "06.10.2025 15:46"
type input "06.10.2025 16:40"
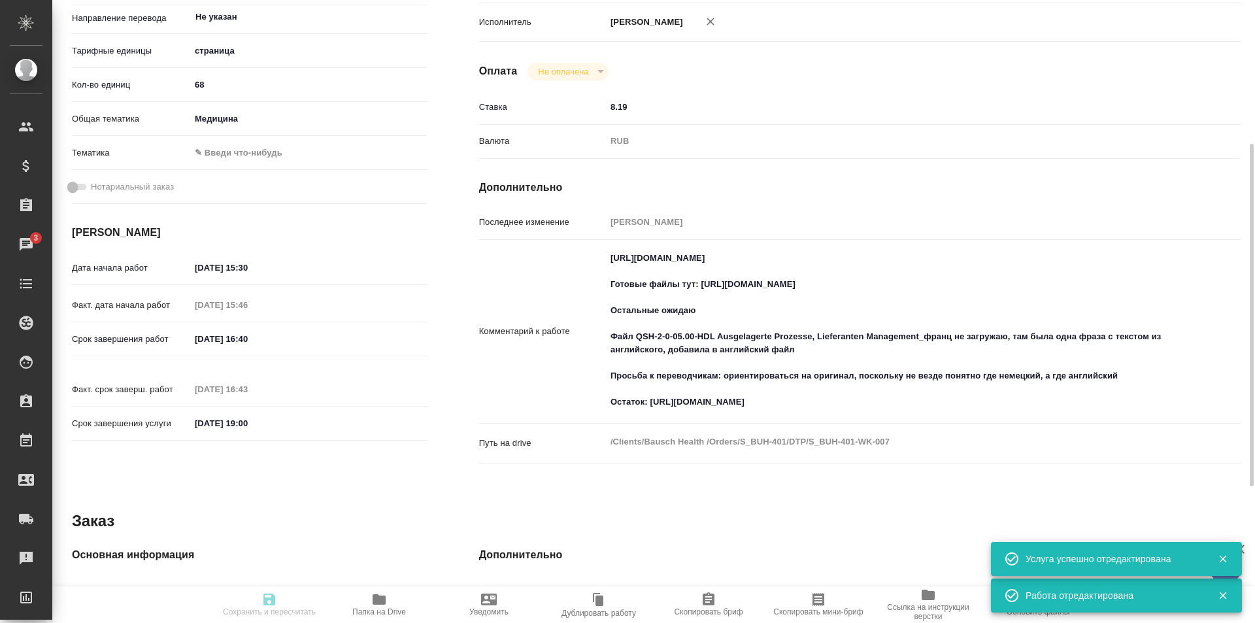
type input "06.10.2025 16:43"
type input "17.10.2025 19:00"
type input "DTPqa"
type input "notPayed"
type input "8.19"
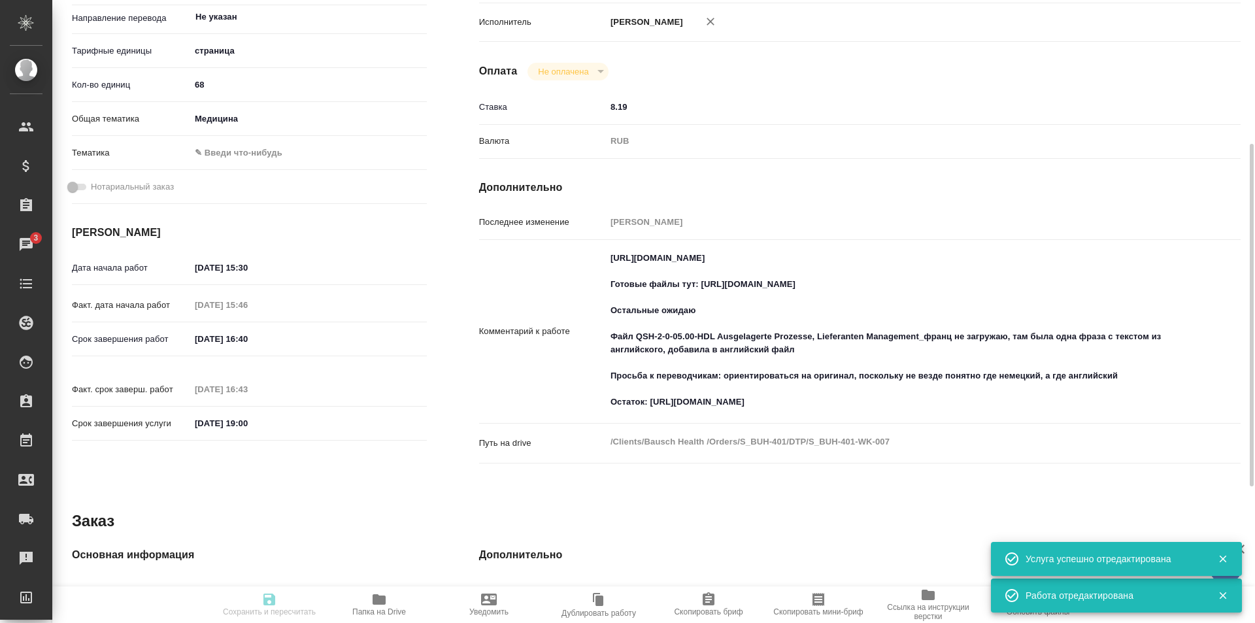
type input "RUB"
type input "[PERSON_NAME]"
type textarea "https://tera.awatera.com/Work/68df94ffca46b492c81eeb9e/ Готовые файлы тут: http…"
type textarea "x"
type textarea "/Clients/Bausch Health /Orders/S_BUH-401/DTP/S_BUH-401-WK-007"
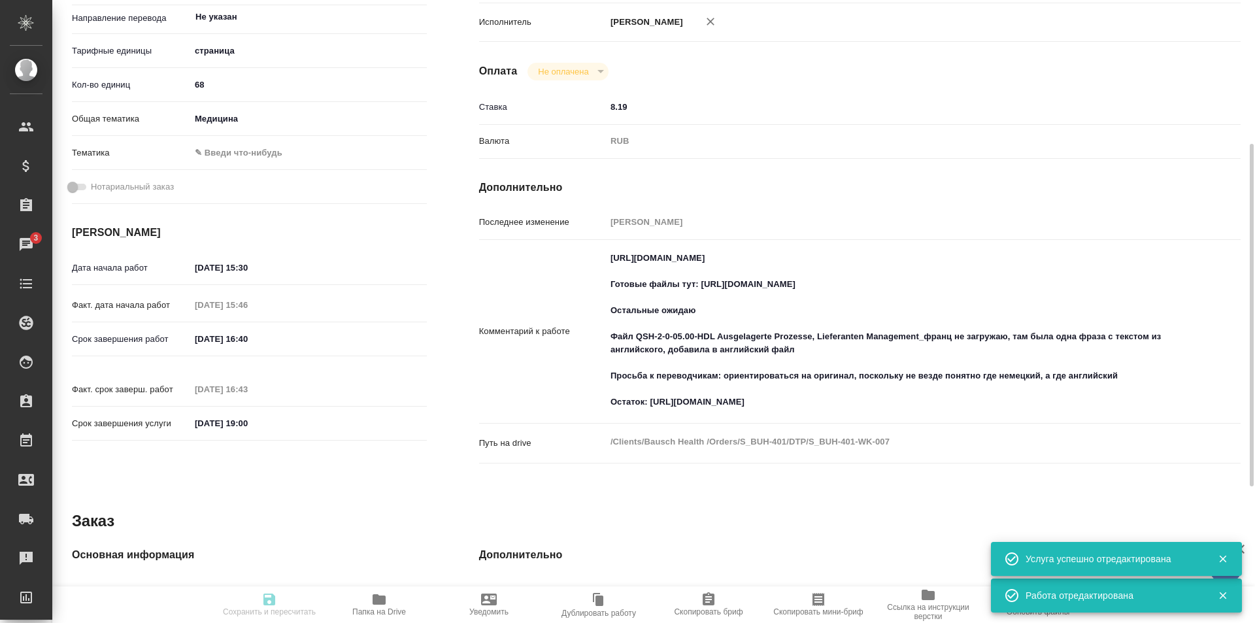
type textarea "x"
type input "S_BUH-401"
type input "Восстановление макета средней сложности с полным соответствием оформлению ориги…"
type input "Никифорова Валерия"
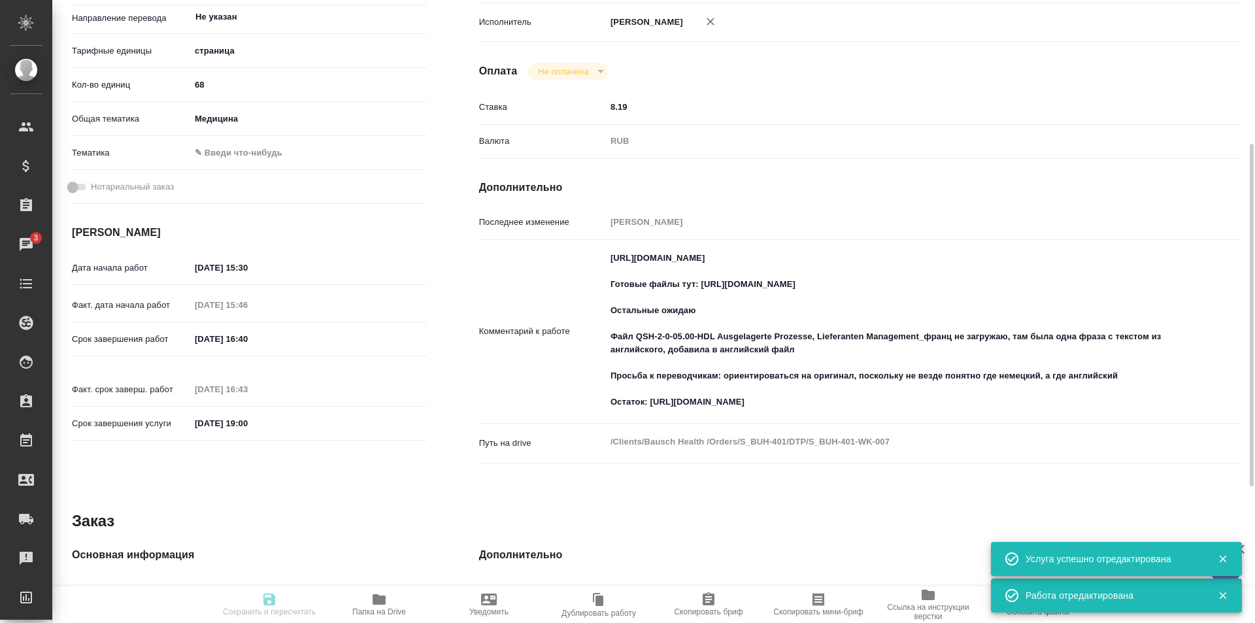
type input "[PERSON_NAME]"
type input "/Clients/Bausch Health /Orders/S_BUH-401"
type textarea "x"
type textarea "нем-рус, англ-рус"
type textarea "x"
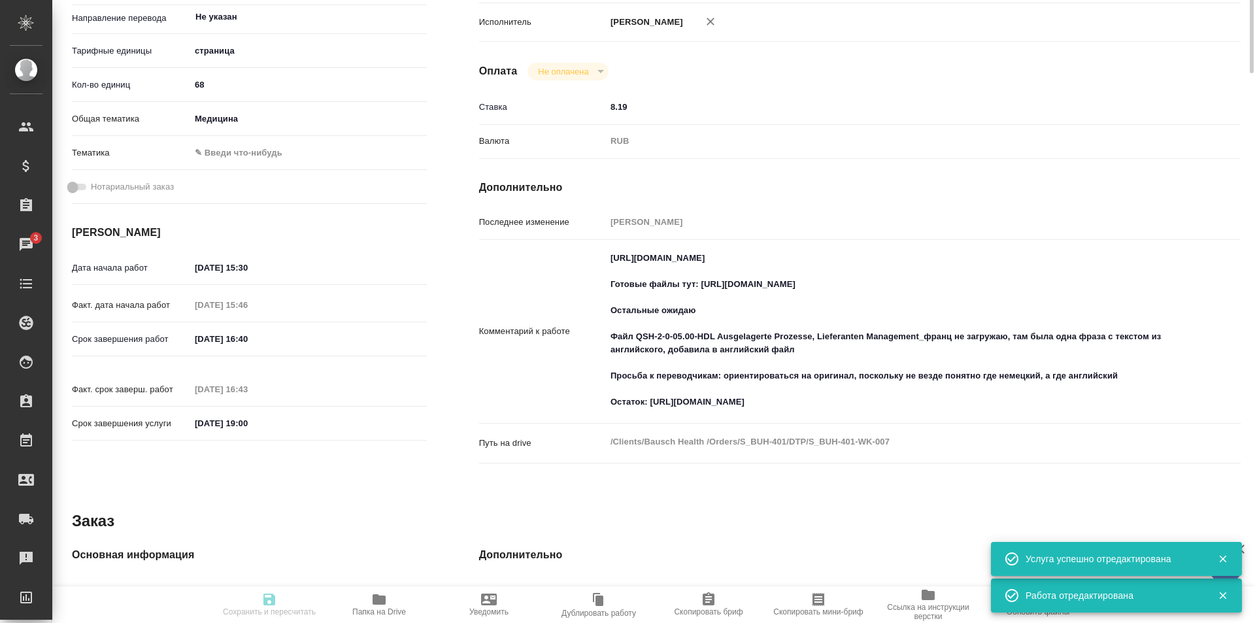
scroll to position [0, 0]
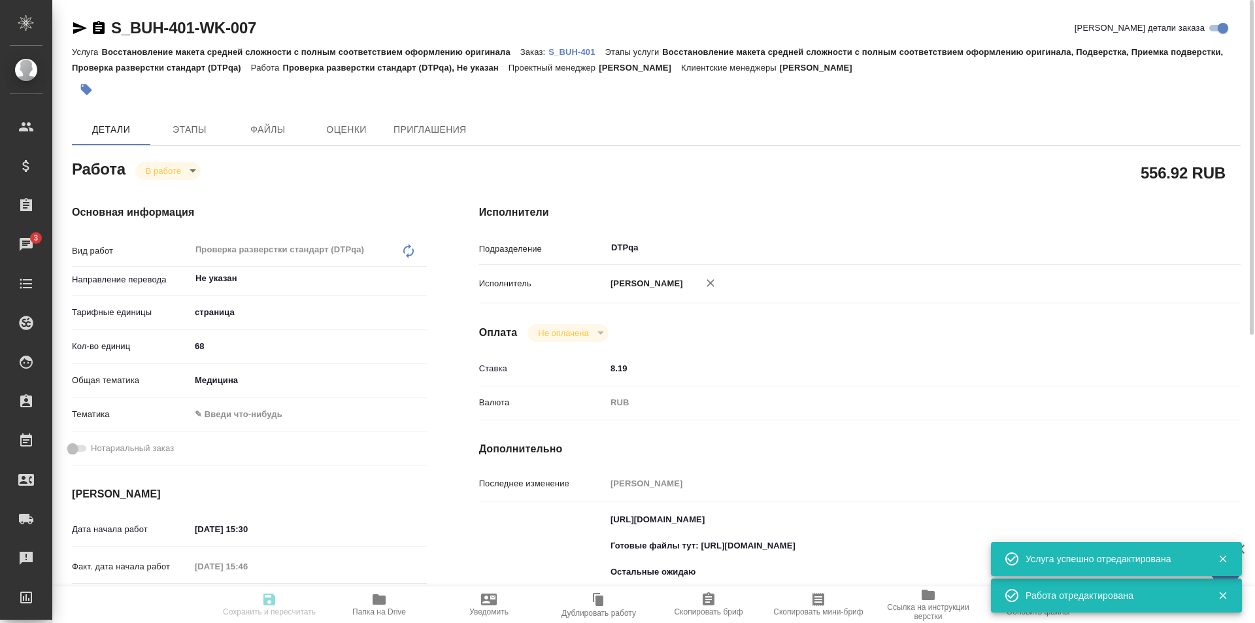
type textarea "x"
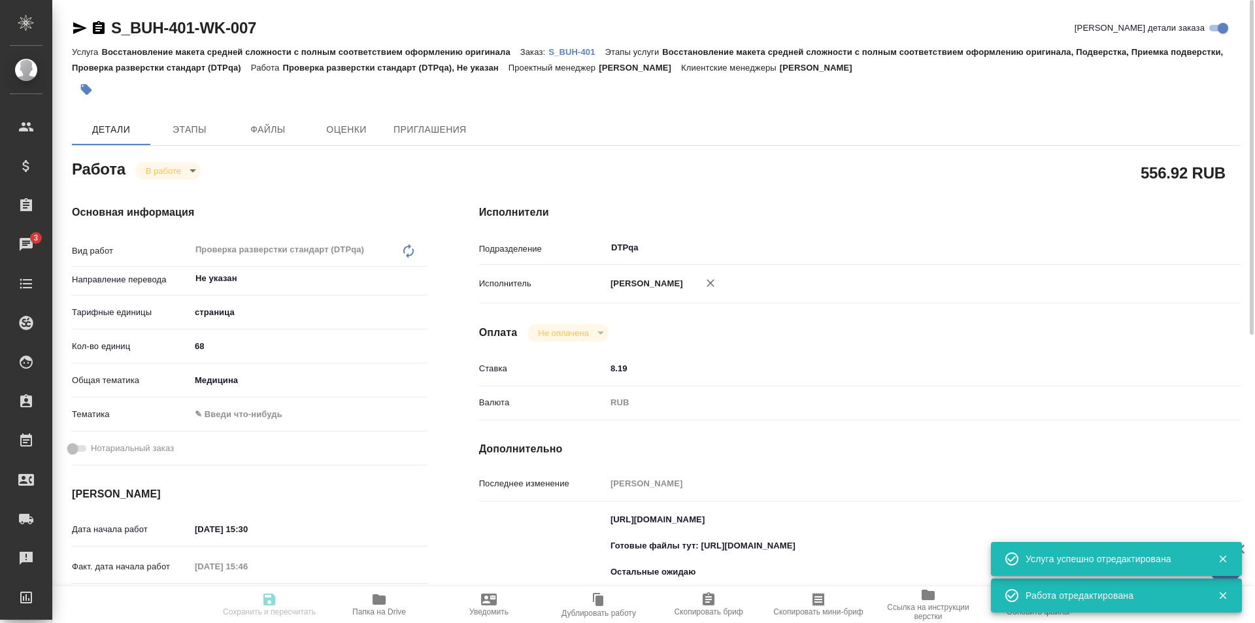
type textarea "x"
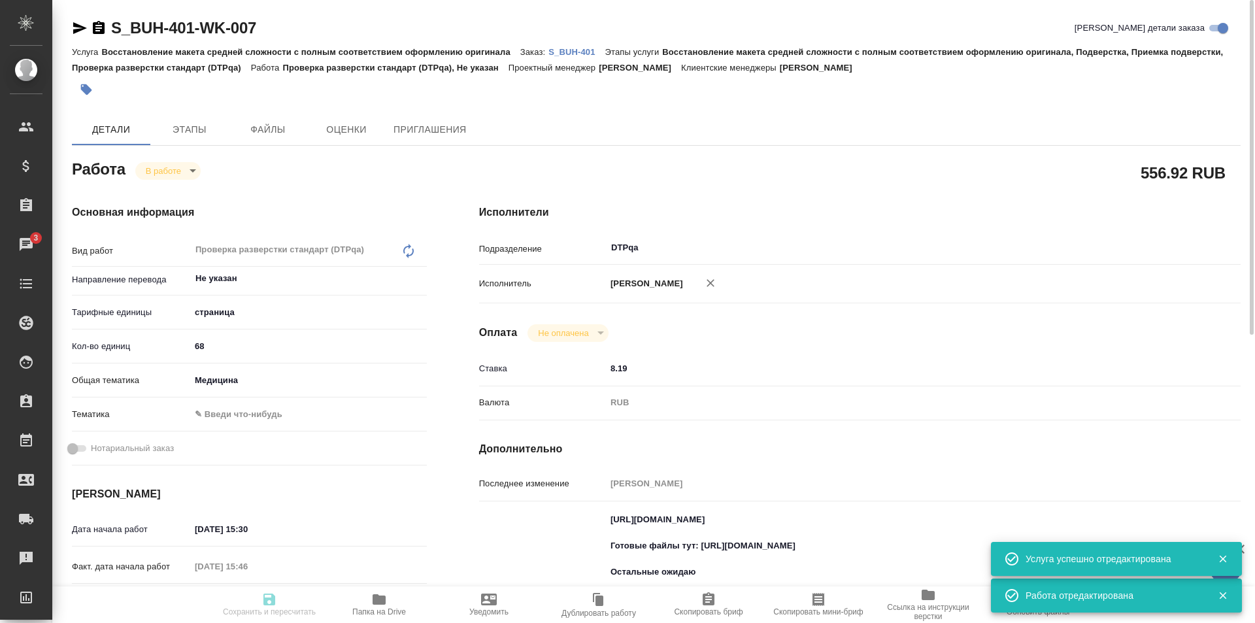
type textarea "x"
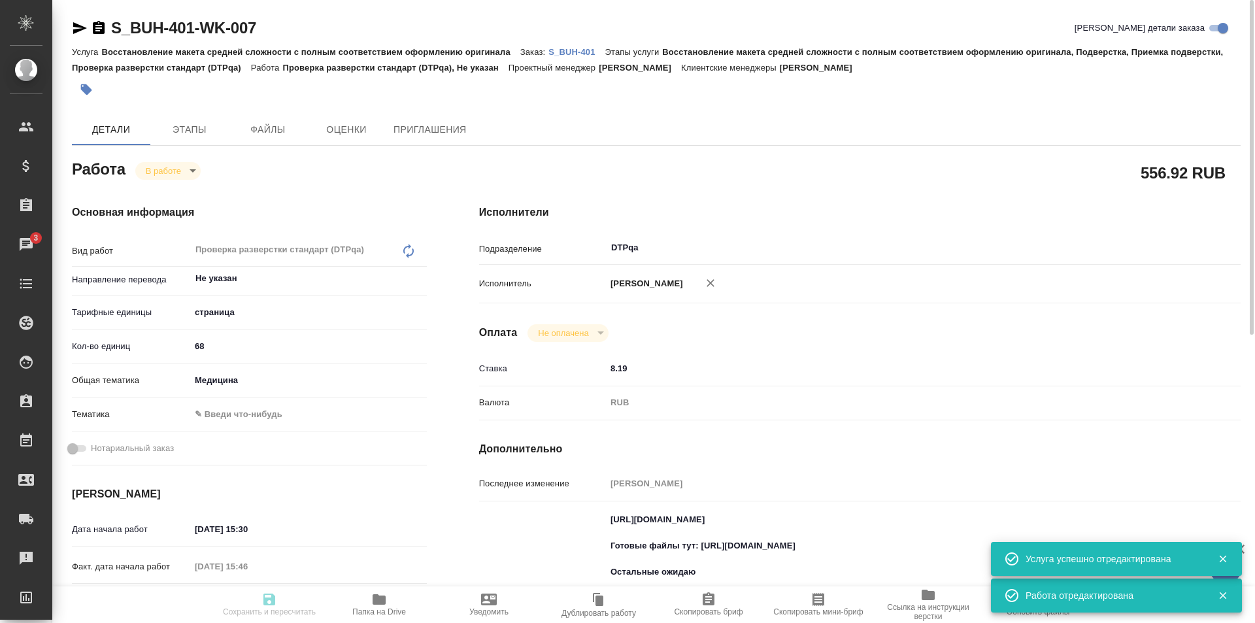
type textarea "x"
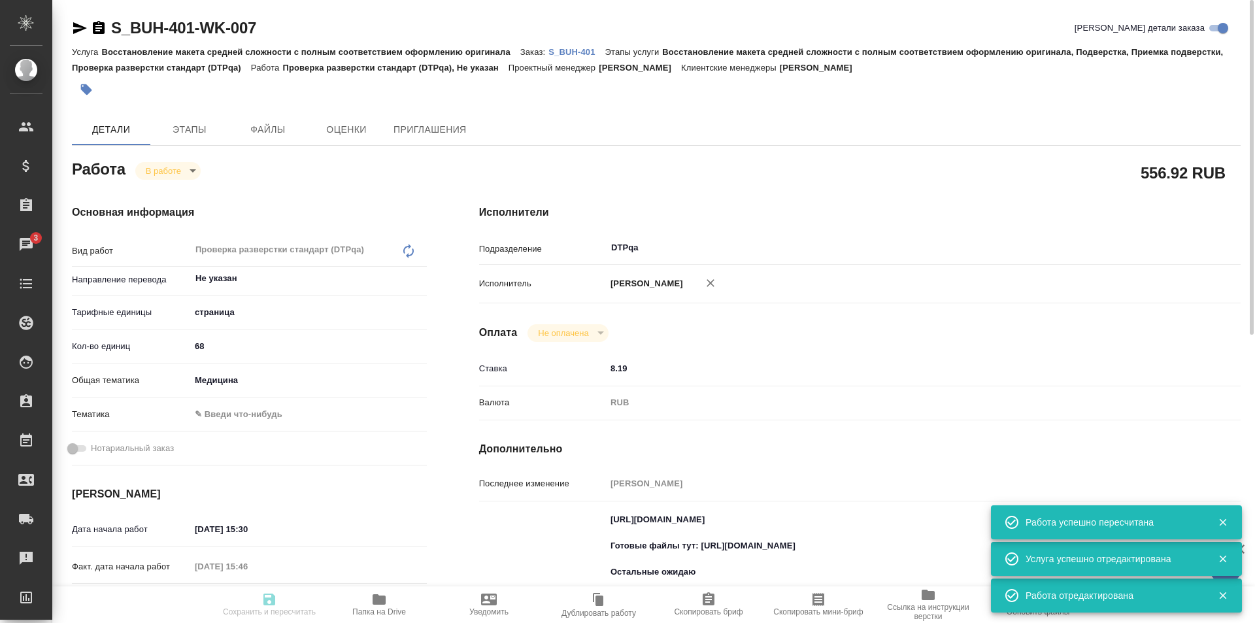
click at [181, 170] on body "🙏 .cls-1 fill:#fff; AWATERA Ismagilova Diana Клиенты Спецификации Заказы 3 Чаты…" at bounding box center [627, 311] width 1255 height 623
type input "inProgress"
type textarea "Проверка разверстки стандарт (DTPqa)"
type textarea "x"
type input "Не указан"
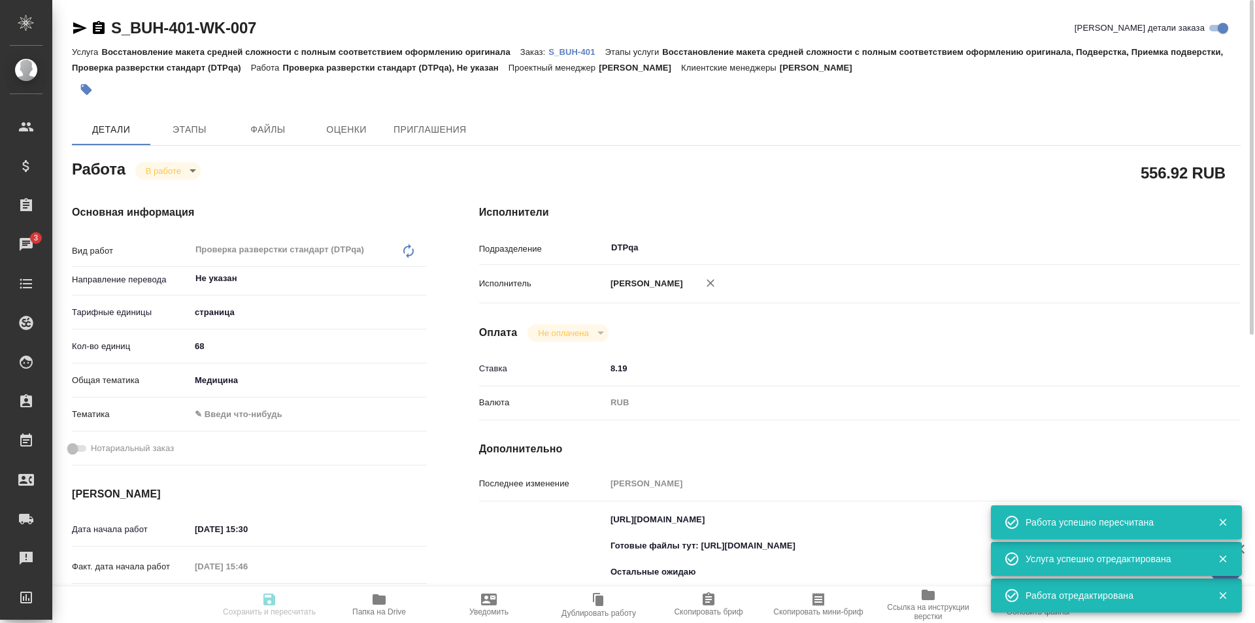
type input "5a8b1489cc6b4906c91bfdb2"
type input "68"
type input "med"
type input "06.10.2025 15:30"
type input "06.10.2025 15:46"
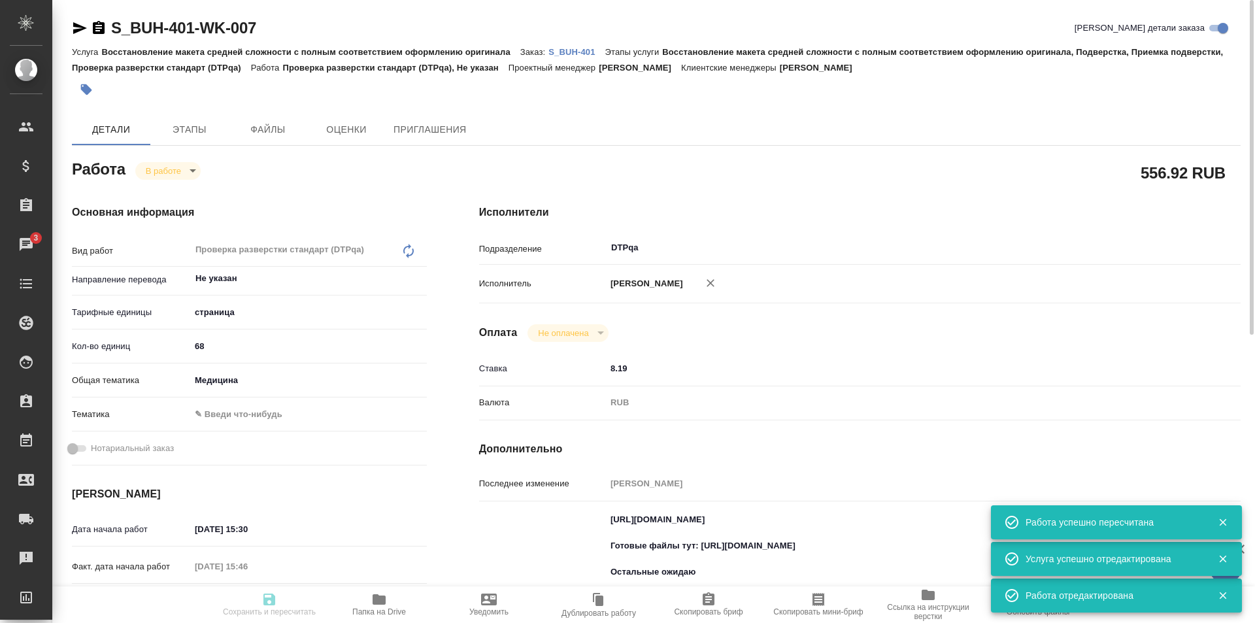
type input "06.10.2025 16:40"
type input "06.10.2025 16:43"
type input "17.10.2025 19:00"
type input "DTPqa"
type input "notPayed"
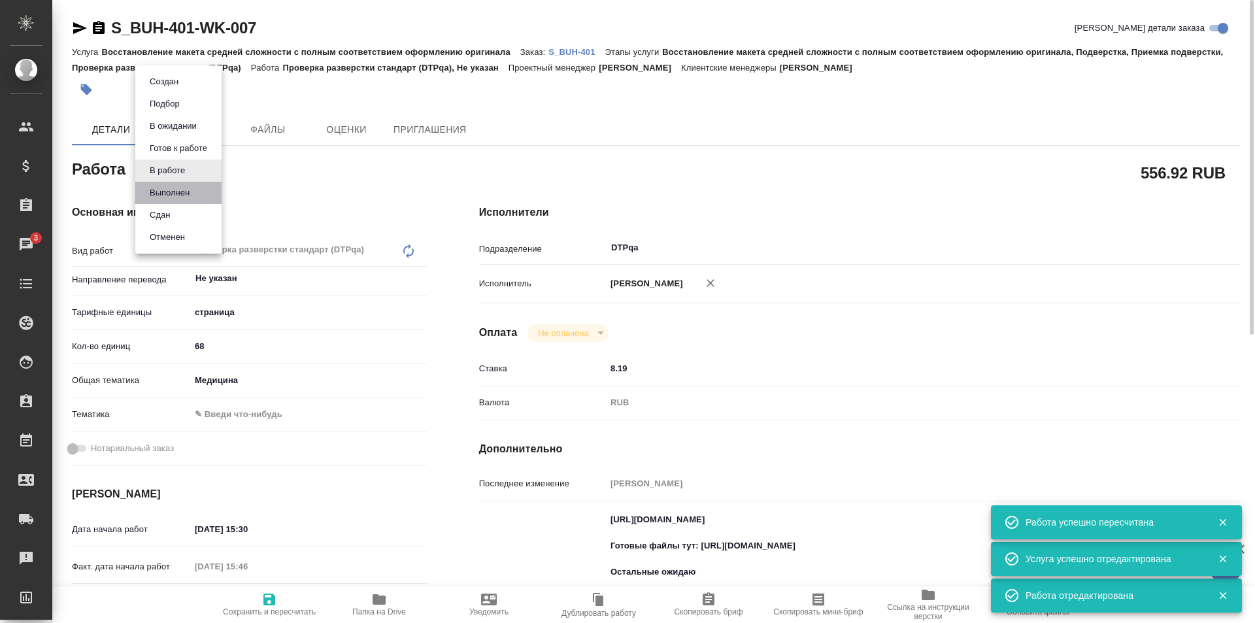
click at [169, 200] on li "Выполнен" at bounding box center [178, 193] width 86 height 22
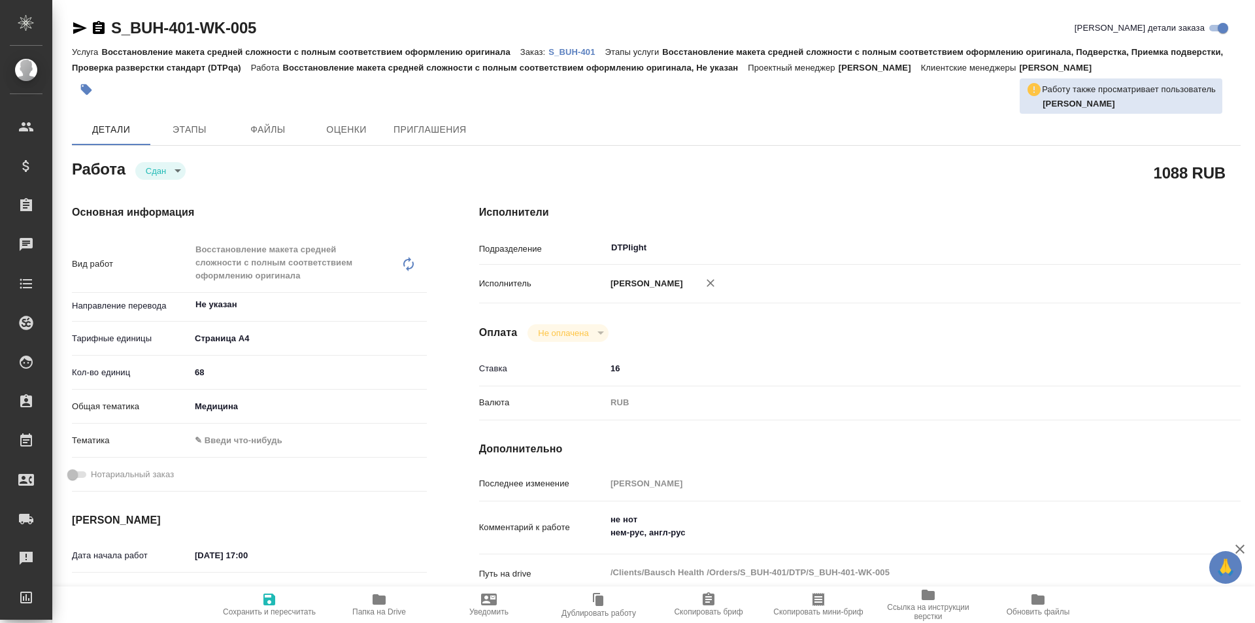
type textarea "x"
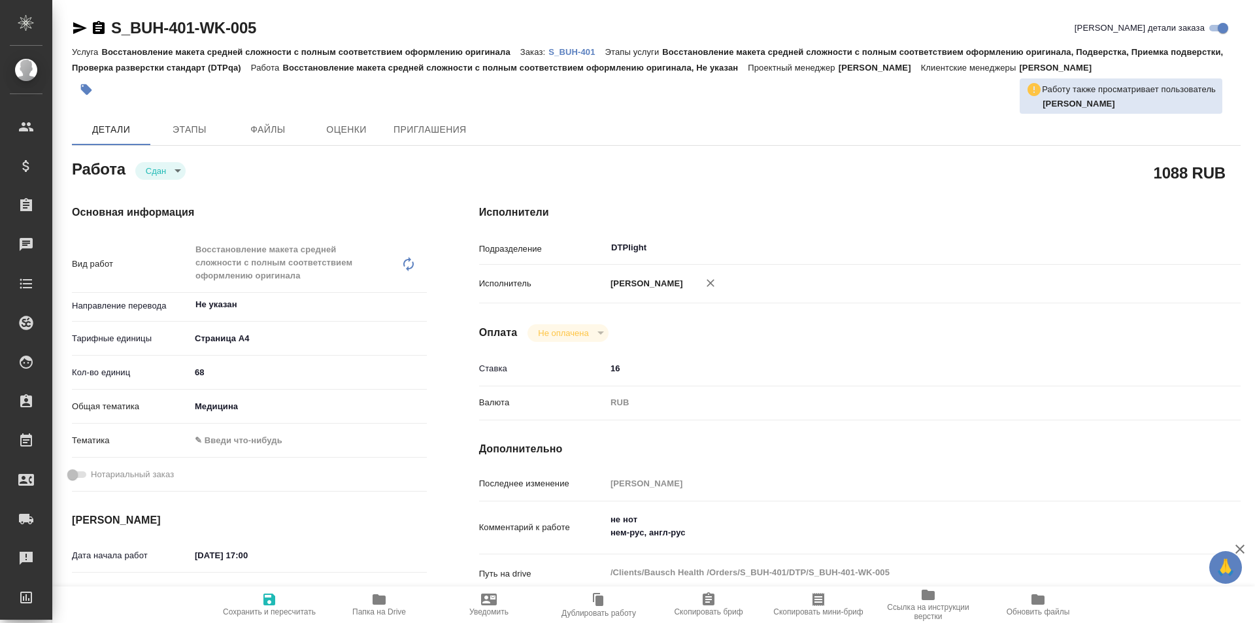
type textarea "x"
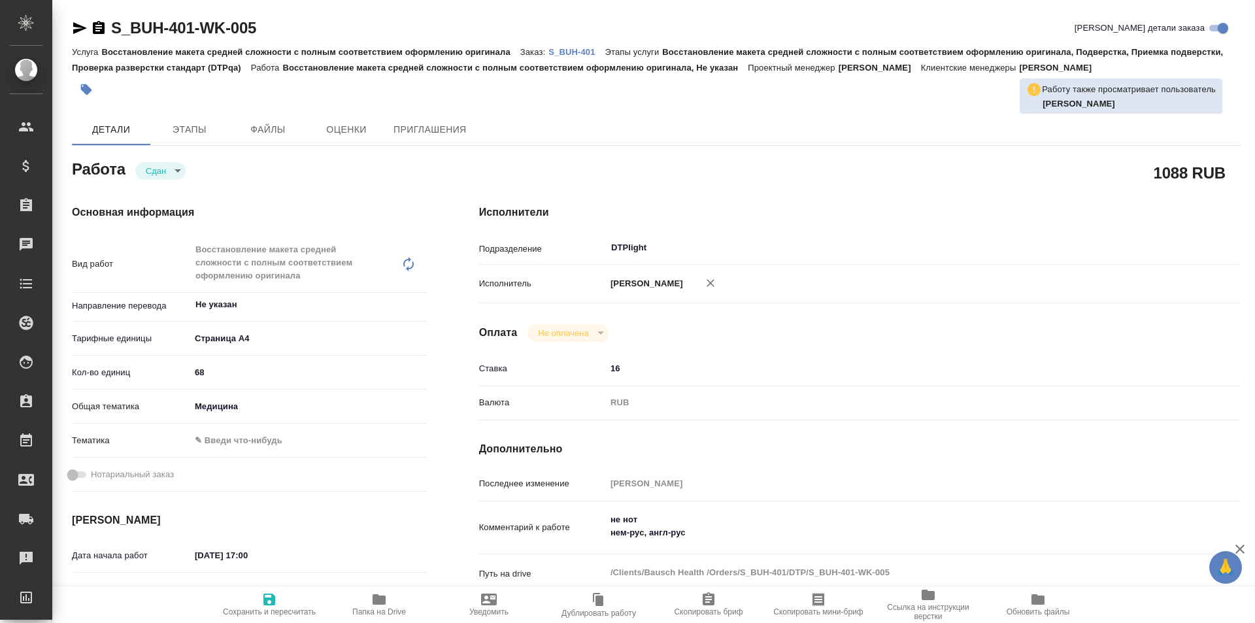
type textarea "x"
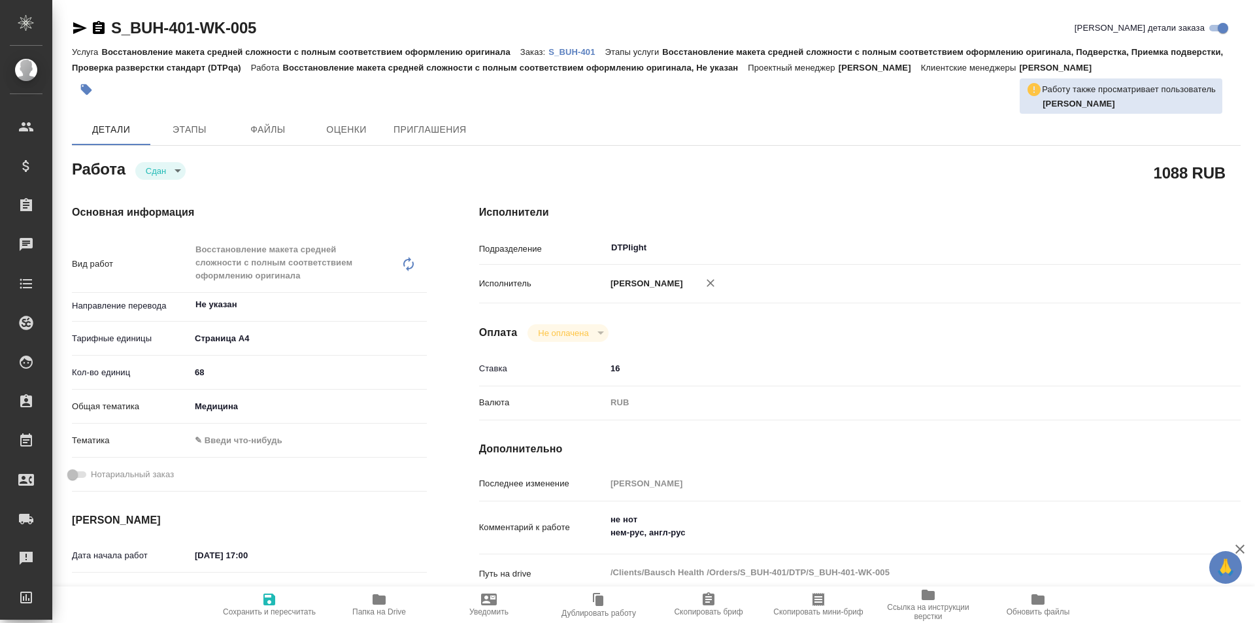
type textarea "x"
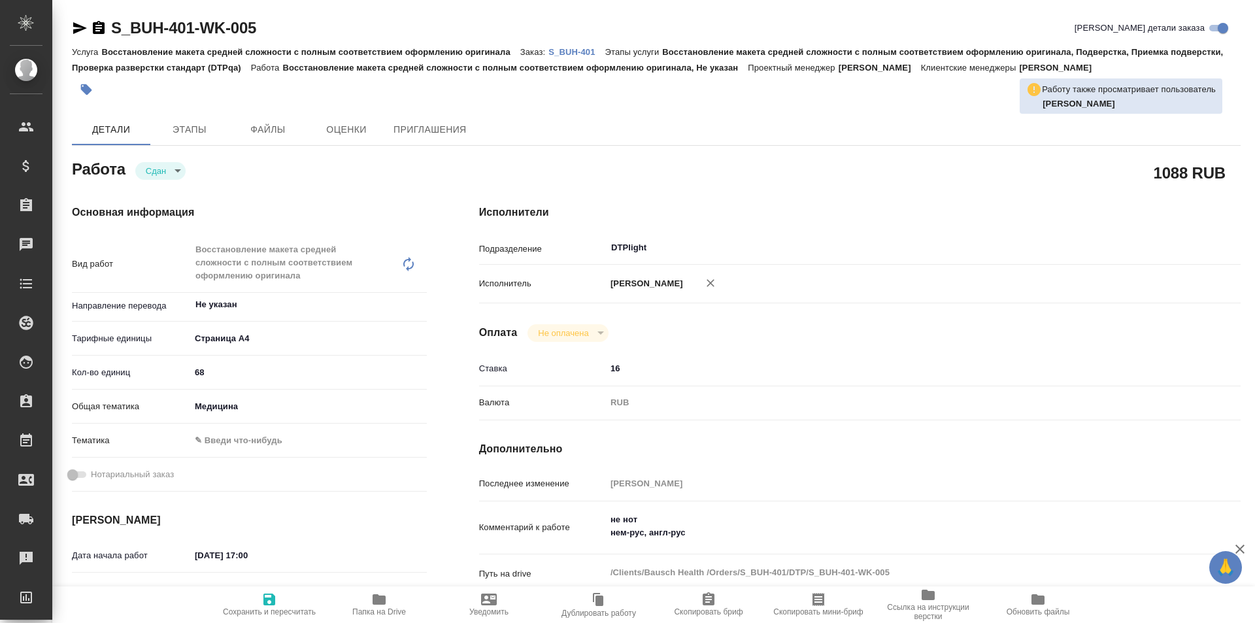
click at [384, 598] on icon "button" at bounding box center [379, 599] width 13 height 10
type textarea "x"
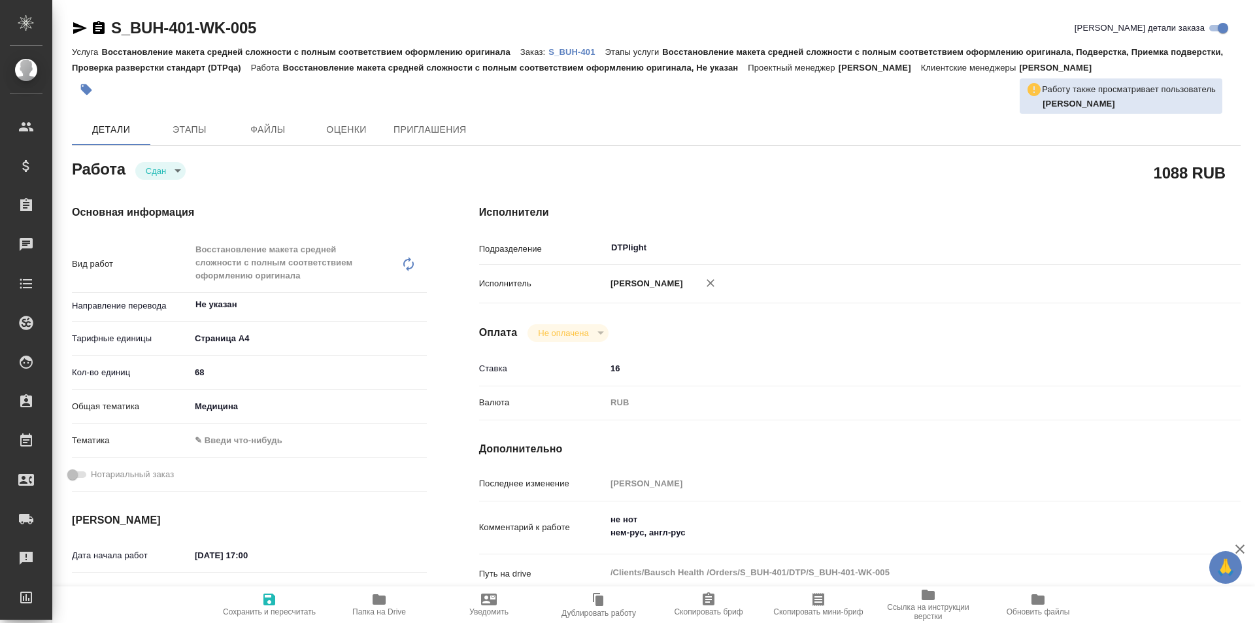
type textarea "x"
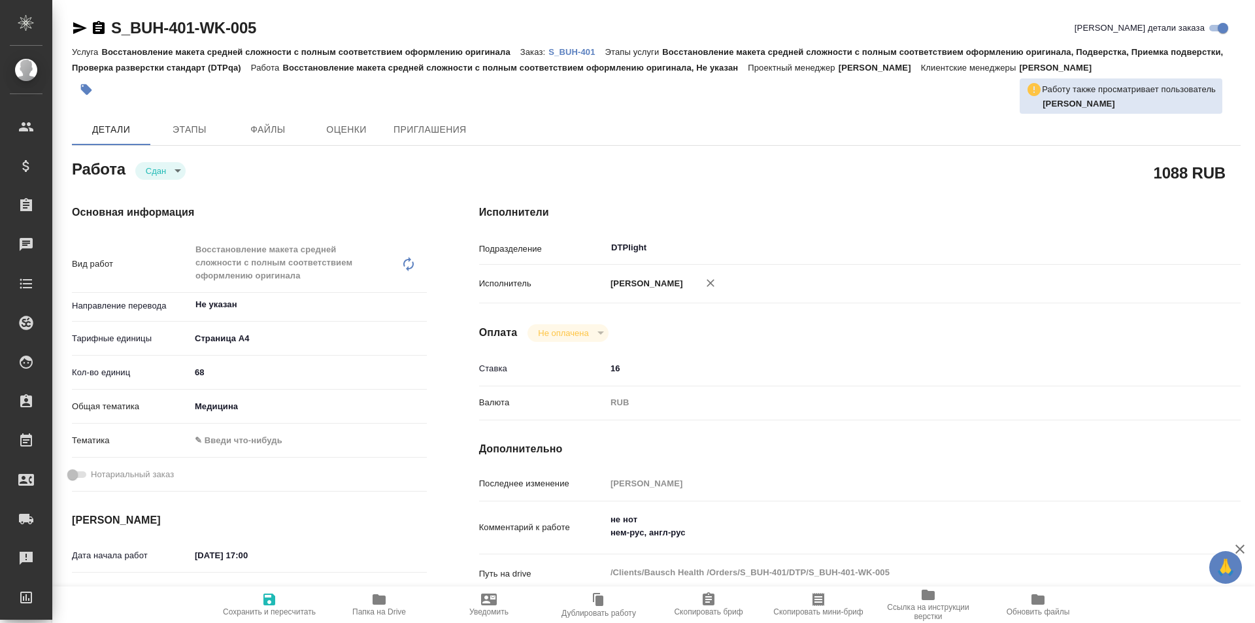
type textarea "x"
click at [575, 50] on p "S_BUH-401" at bounding box center [577, 52] width 56 height 10
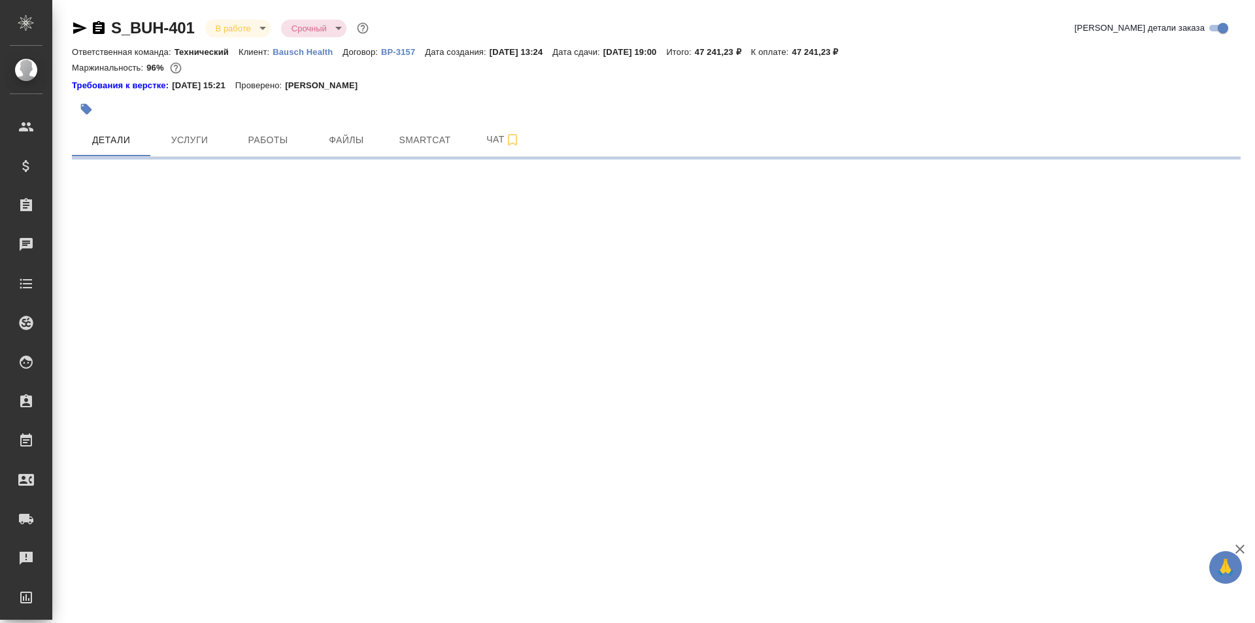
select select "RU"
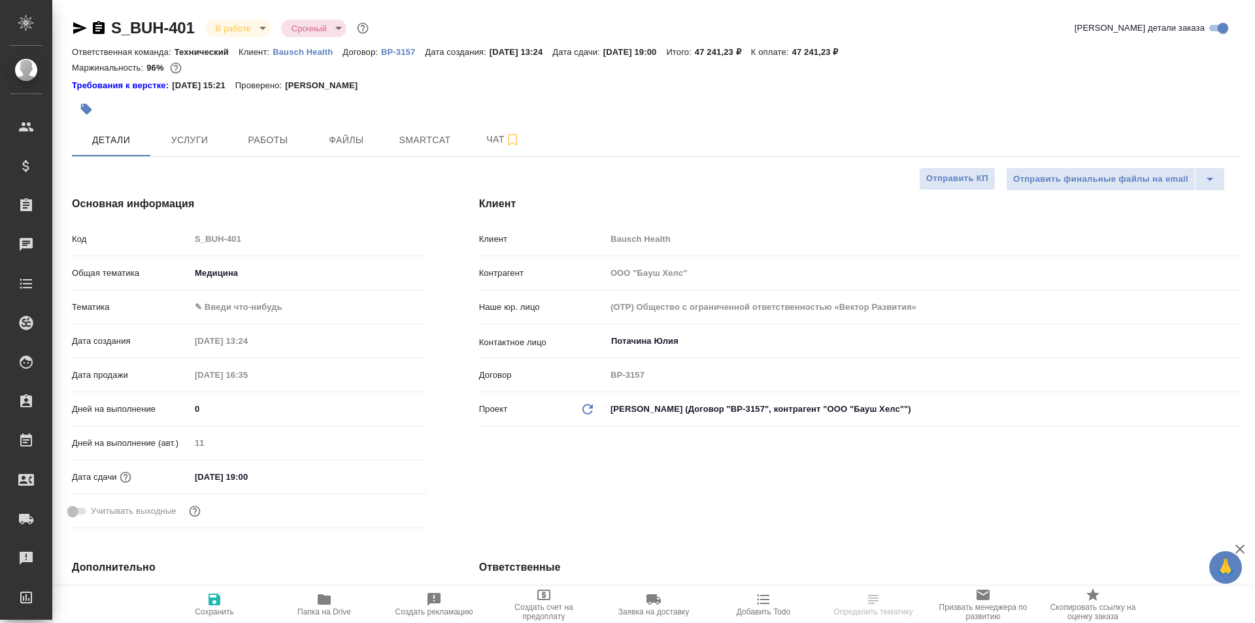
type textarea "x"
click at [272, 142] on span "Работы" at bounding box center [268, 140] width 63 height 16
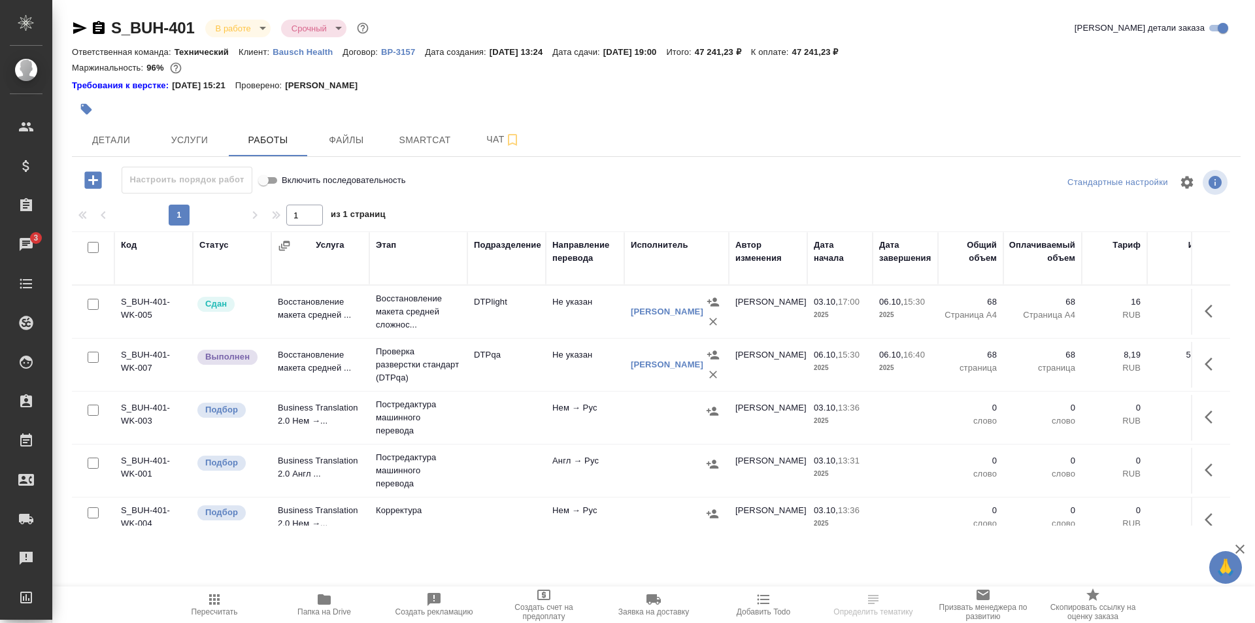
click at [1205, 311] on icon "button" at bounding box center [1209, 311] width 8 height 13
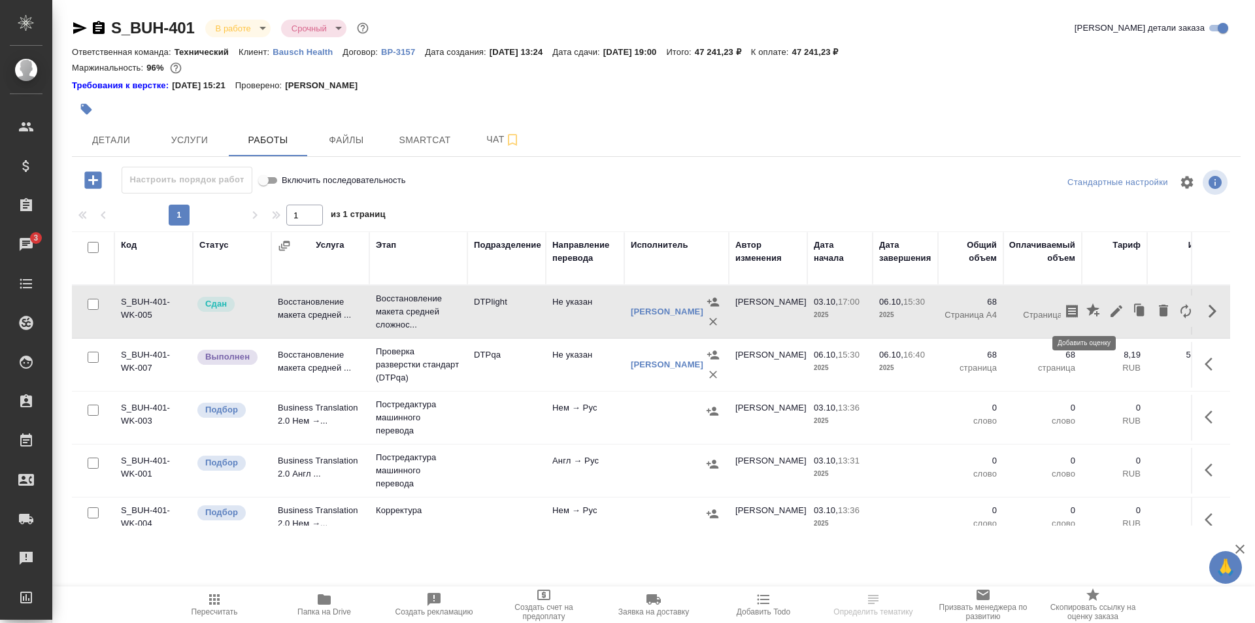
click at [1087, 312] on icon "button" at bounding box center [1093, 309] width 13 height 13
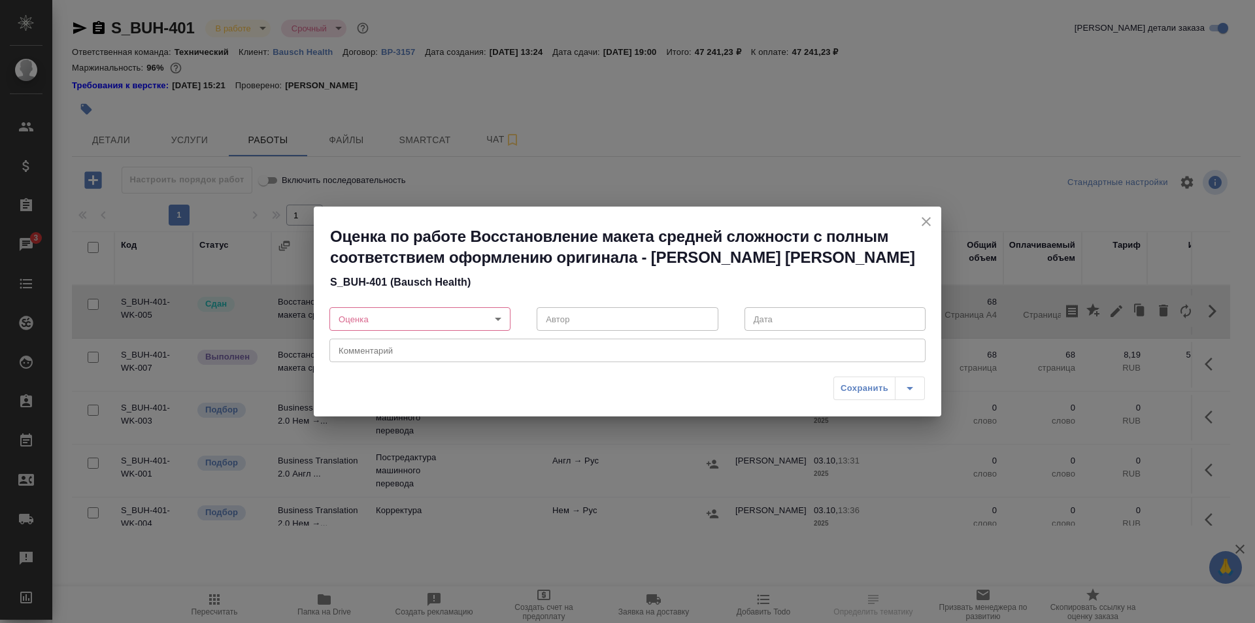
click at [473, 317] on body "🙏 .cls-1 fill:#fff; AWATERA Ismagilova Diana Клиенты Спецификации Заказы 3 Чаты…" at bounding box center [627, 311] width 1255 height 623
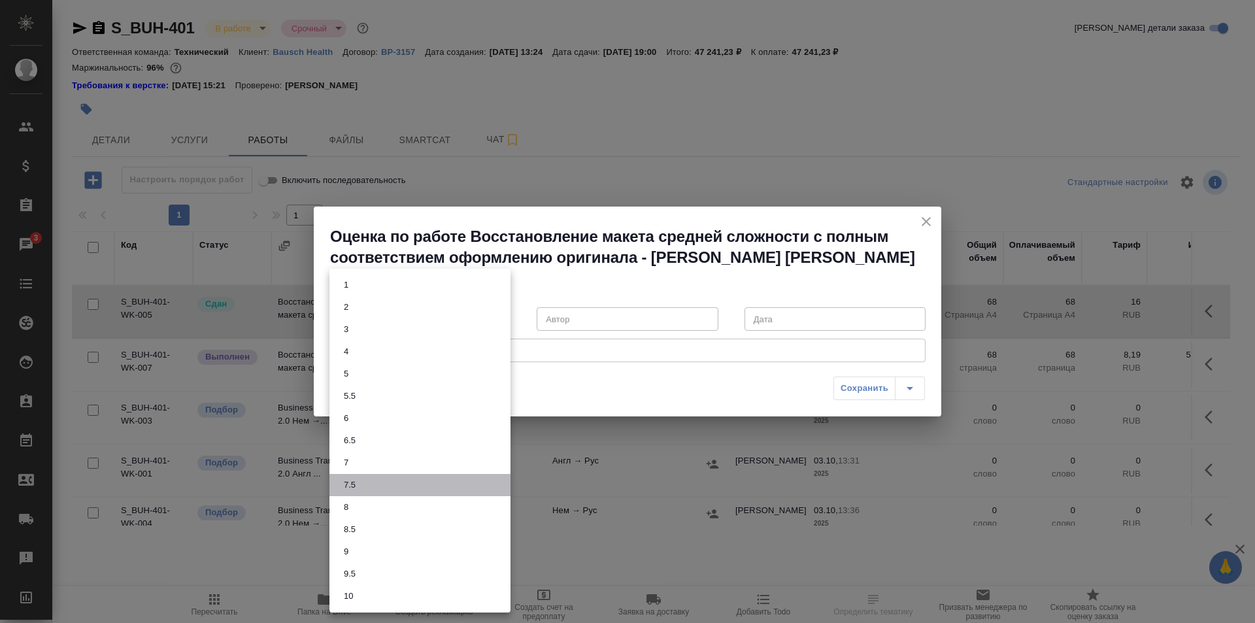
click at [367, 480] on li "7.5" at bounding box center [420, 485] width 181 height 22
type input "7.5"
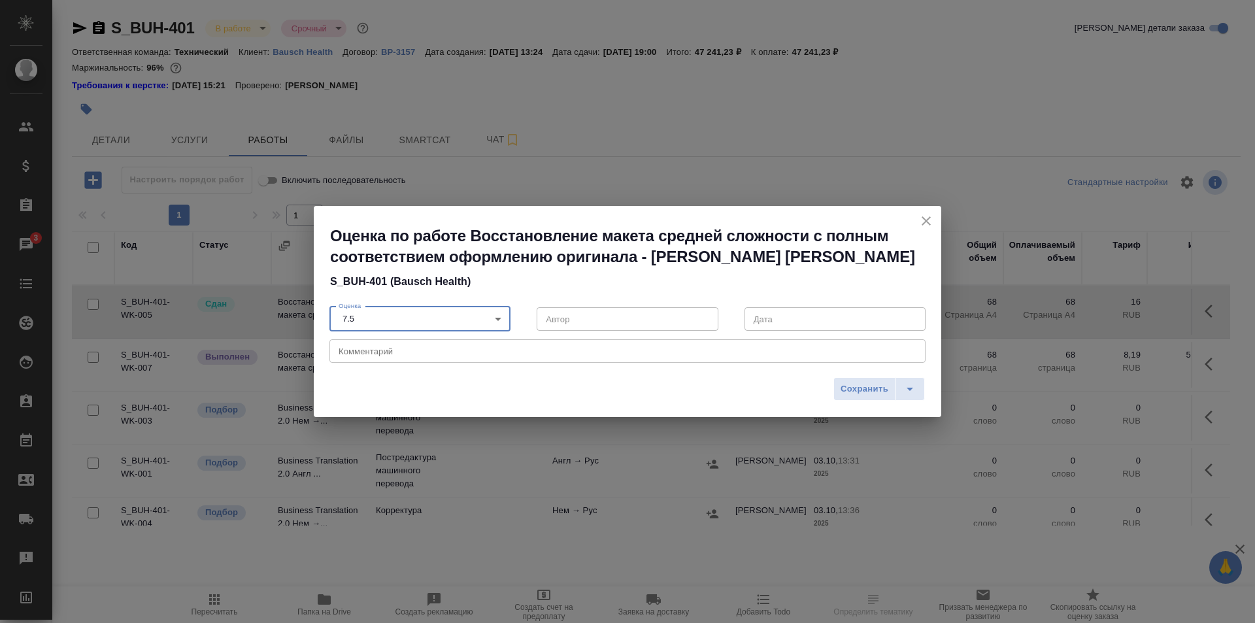
click at [407, 352] on textarea at bounding box center [628, 352] width 578 height 10
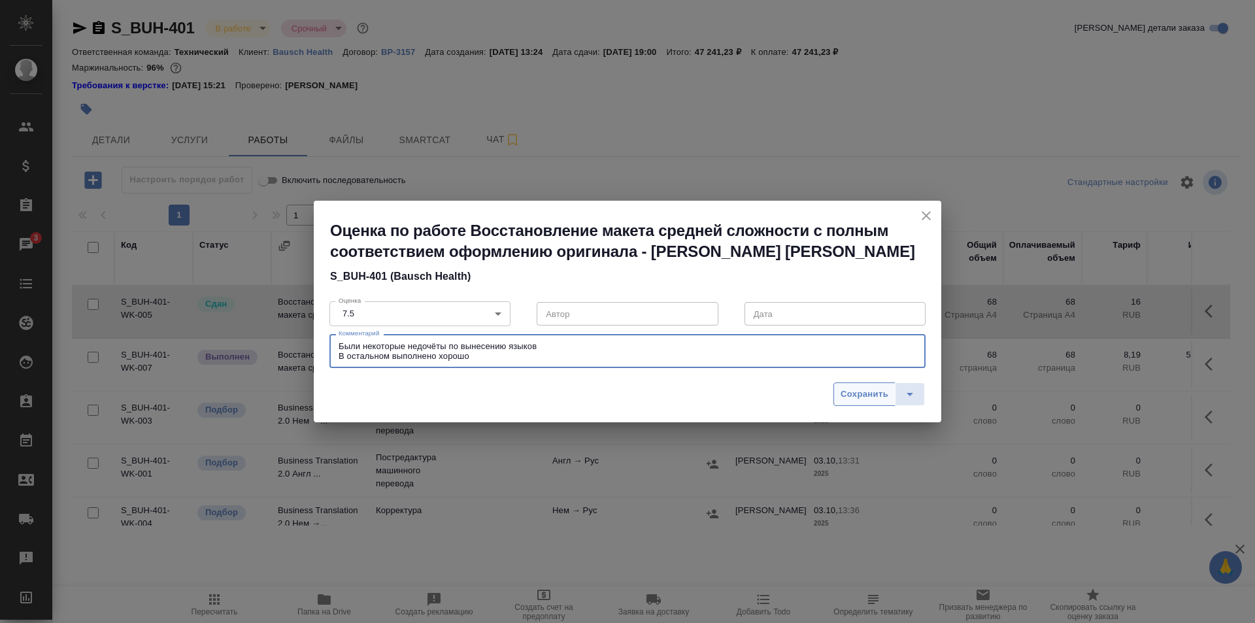
type textarea "Были некоторые недочёты по вынесению языков В остальном выполнено хорошо"
click at [859, 392] on span "Сохранить" at bounding box center [865, 394] width 48 height 15
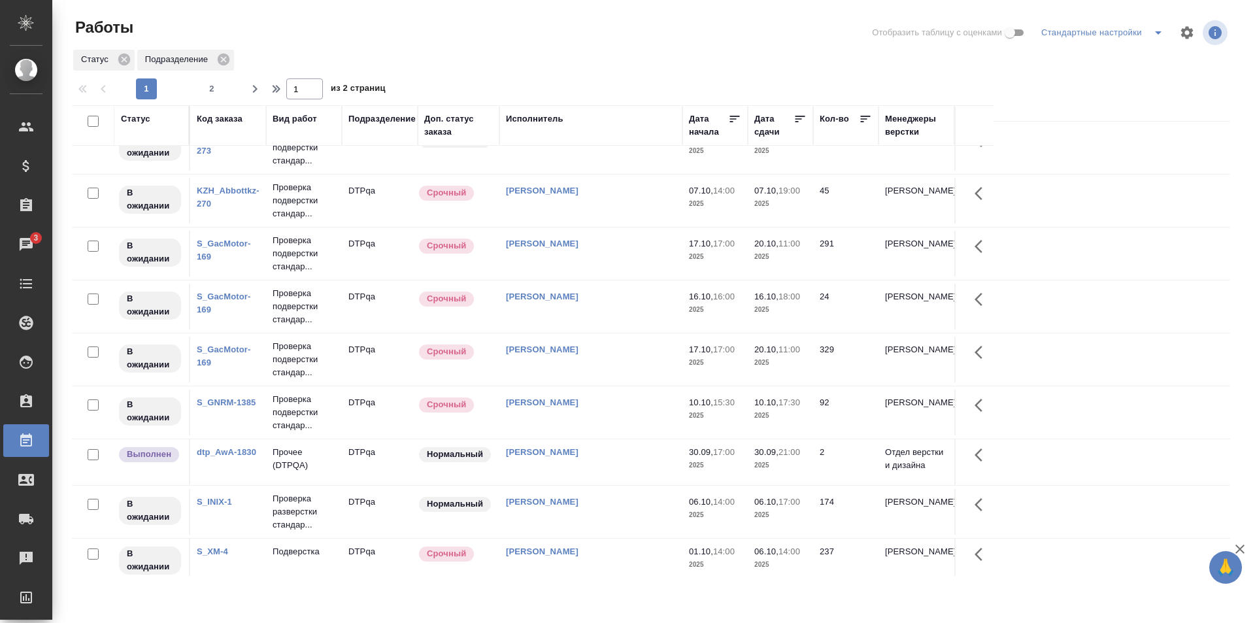
scroll to position [855, 0]
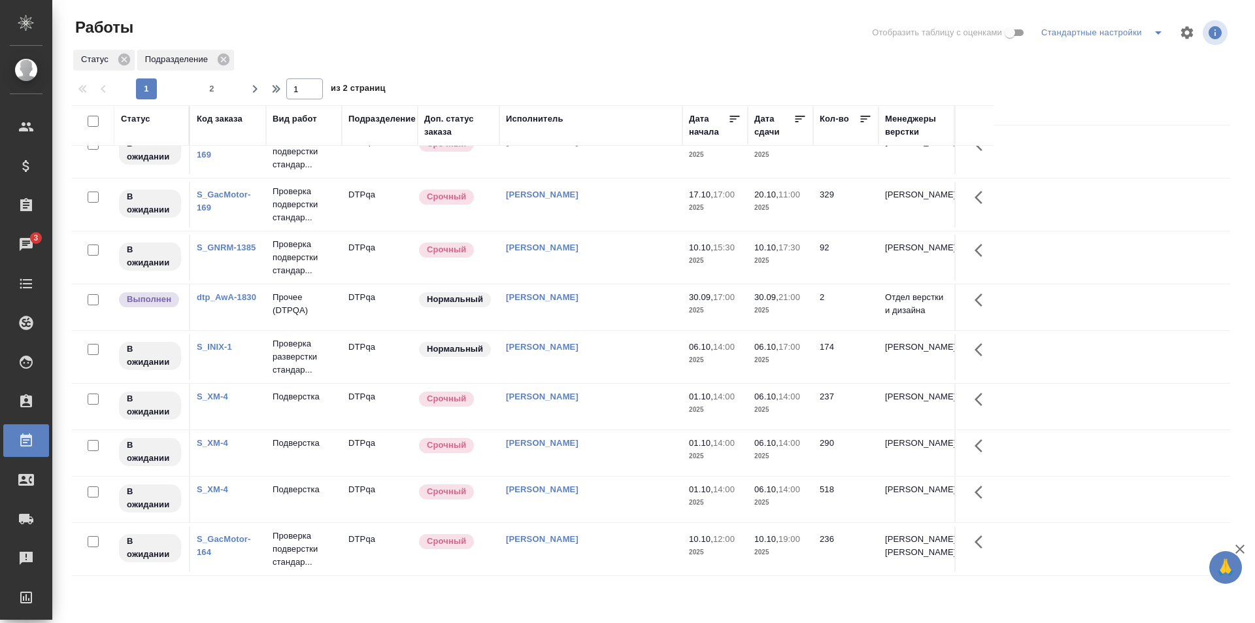
click at [588, 296] on td "Исмагилова Диана" at bounding box center [591, 307] width 183 height 46
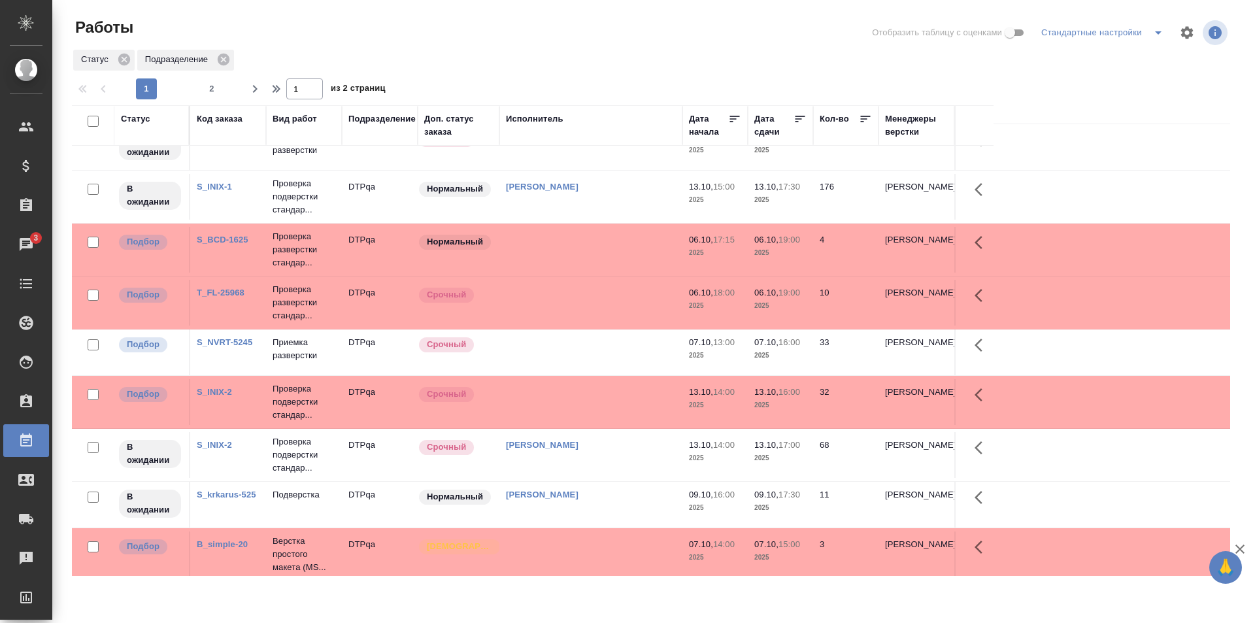
scroll to position [0, 0]
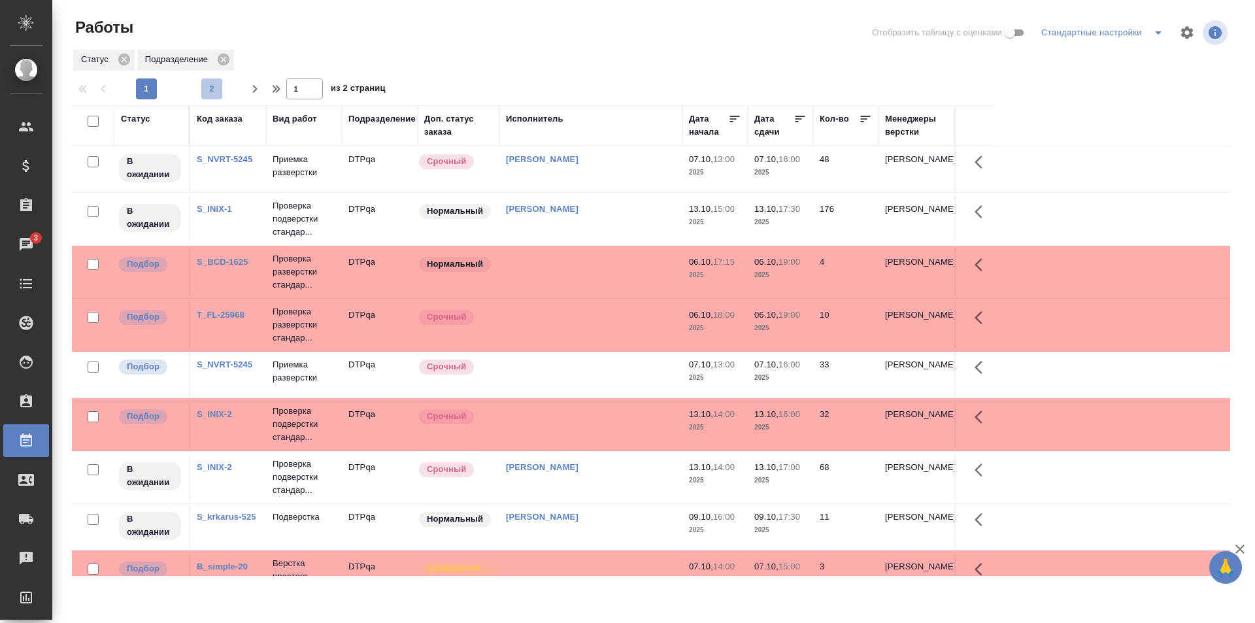
click at [212, 84] on span "2" at bounding box center [211, 88] width 21 height 13
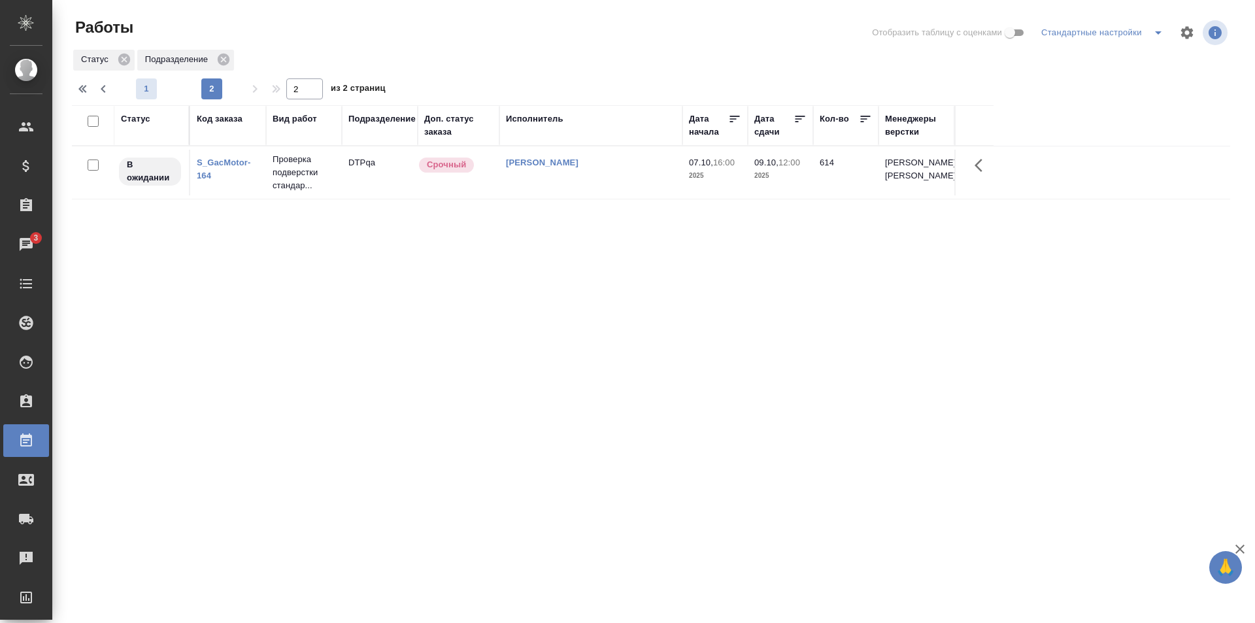
click at [149, 87] on span "1" at bounding box center [146, 88] width 21 height 13
type input "1"
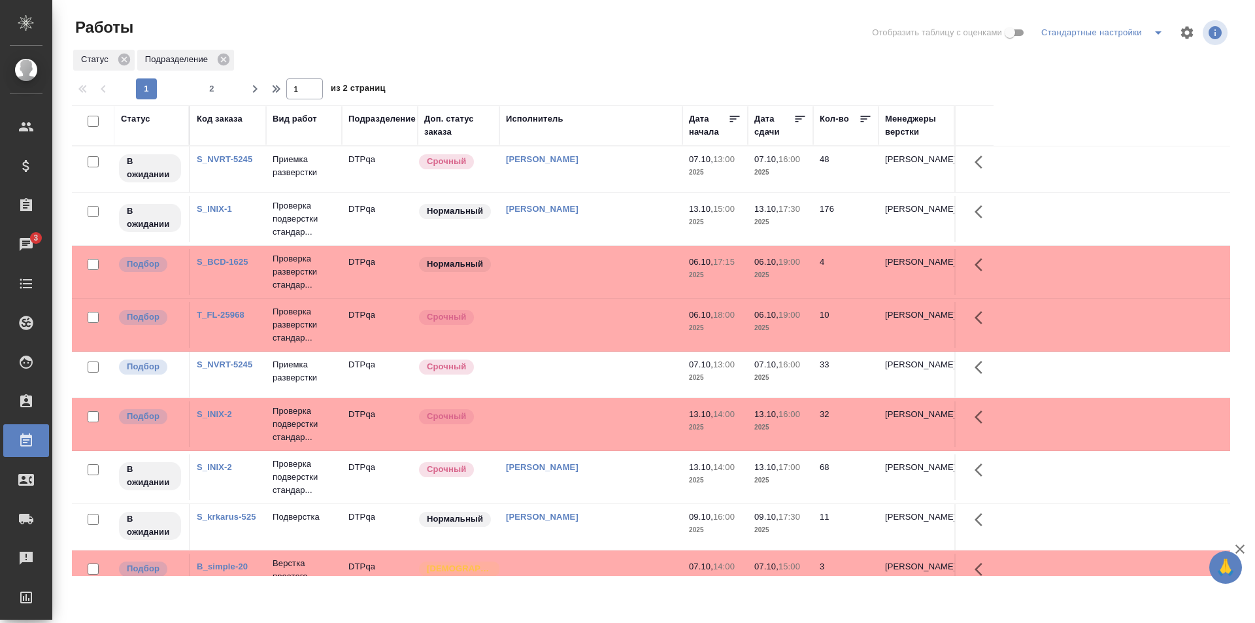
click at [596, 379] on td at bounding box center [591, 375] width 183 height 46
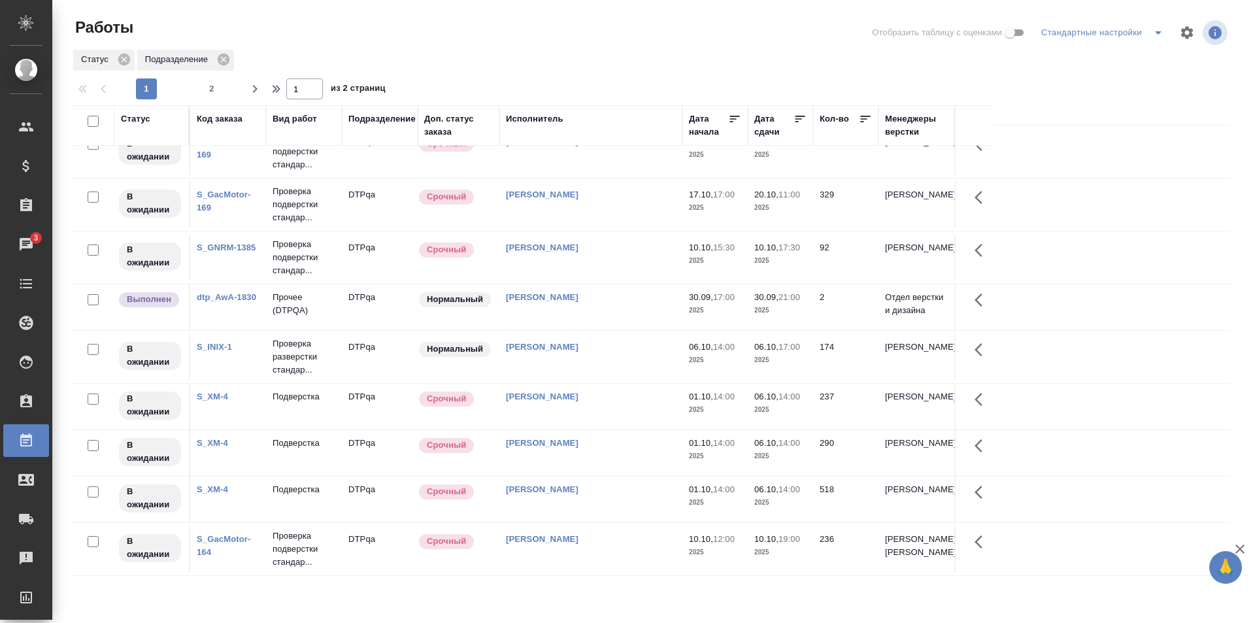
scroll to position [855, 0]
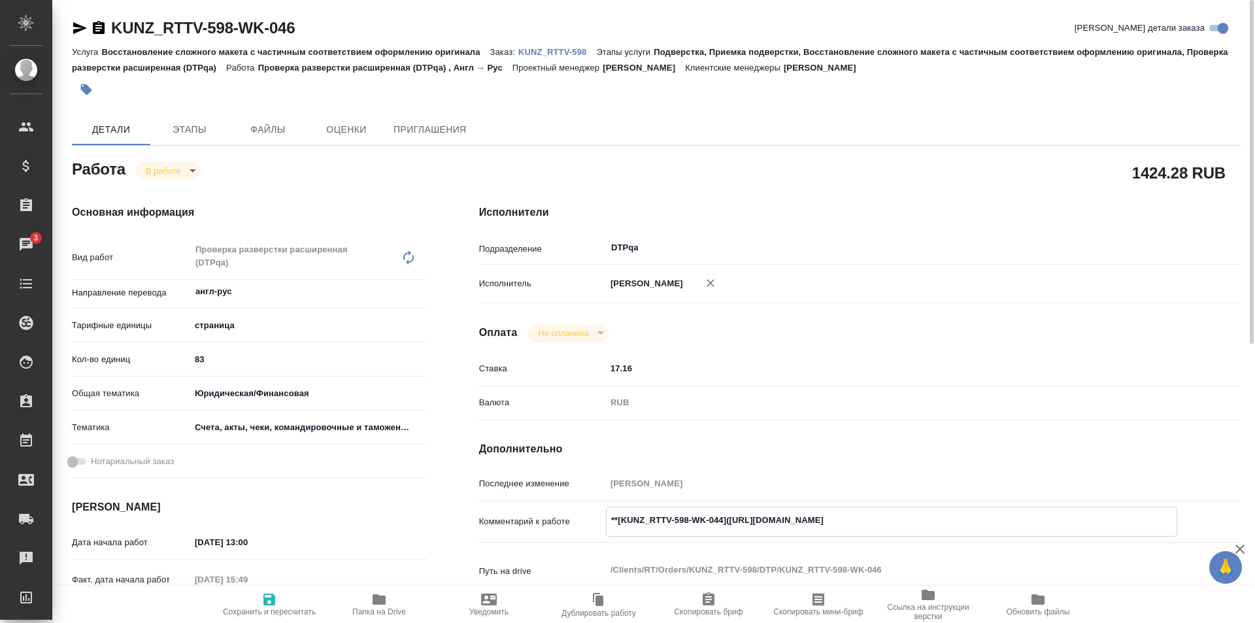
drag, startPoint x: 974, startPoint y: 517, endPoint x: 732, endPoint y: 521, distance: 241.3
click at [732, 521] on textarea "**[KUNZ_RTTV-598-WK-044](https://tera.awatera.com/Work/68de6618ca46b492c81ed420…" at bounding box center [892, 520] width 570 height 22
click at [745, 524] on textarea "**[KUNZ_RTTV-598-WK-044](https://tera.awatera.com/Work/68de6618ca46b492c81ed420…" at bounding box center [892, 520] width 570 height 22
drag, startPoint x: 730, startPoint y: 518, endPoint x: 977, endPoint y: 517, distance: 246.5
click at [977, 517] on textarea "**[KUNZ_RTTV-598-WK-044](https://tera.awatera.com/Work/68de6618ca46b492c81ed420…" at bounding box center [892, 520] width 570 height 22
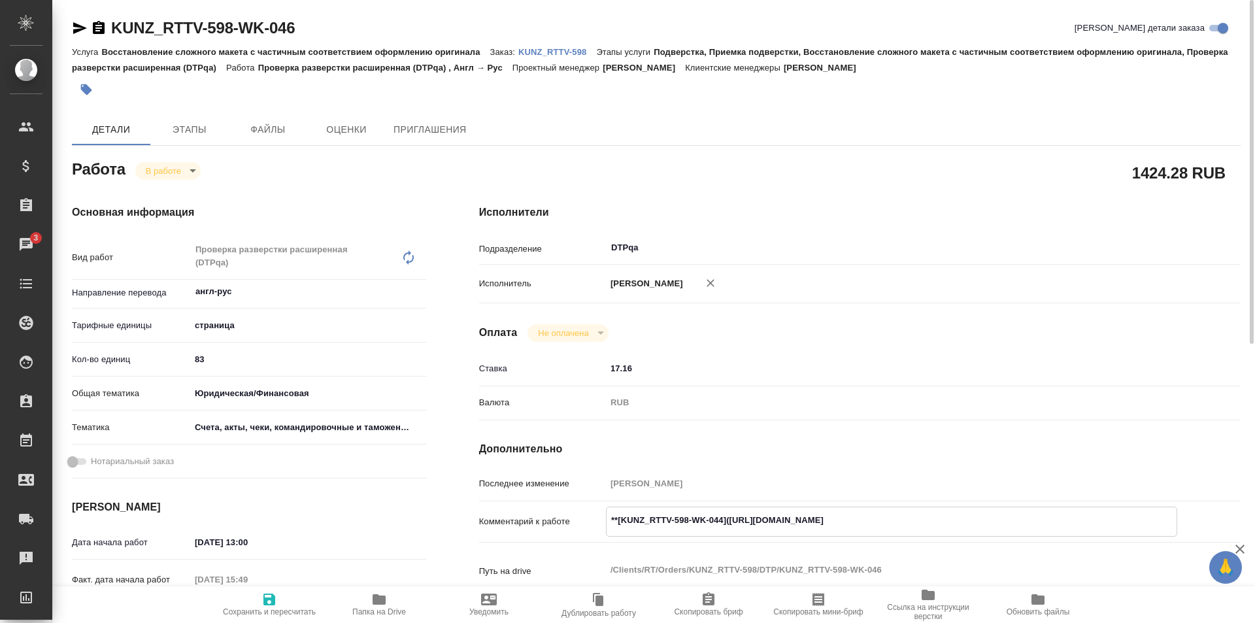
click at [367, 602] on span "Папка на Drive" at bounding box center [379, 604] width 94 height 25
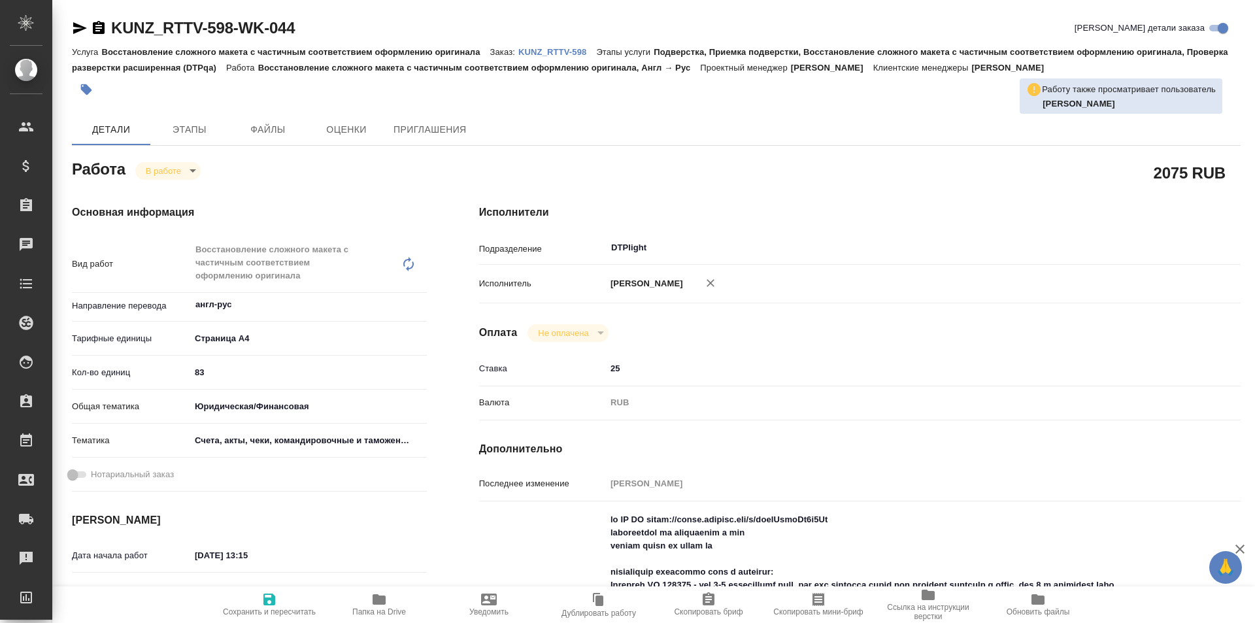
type textarea "x"
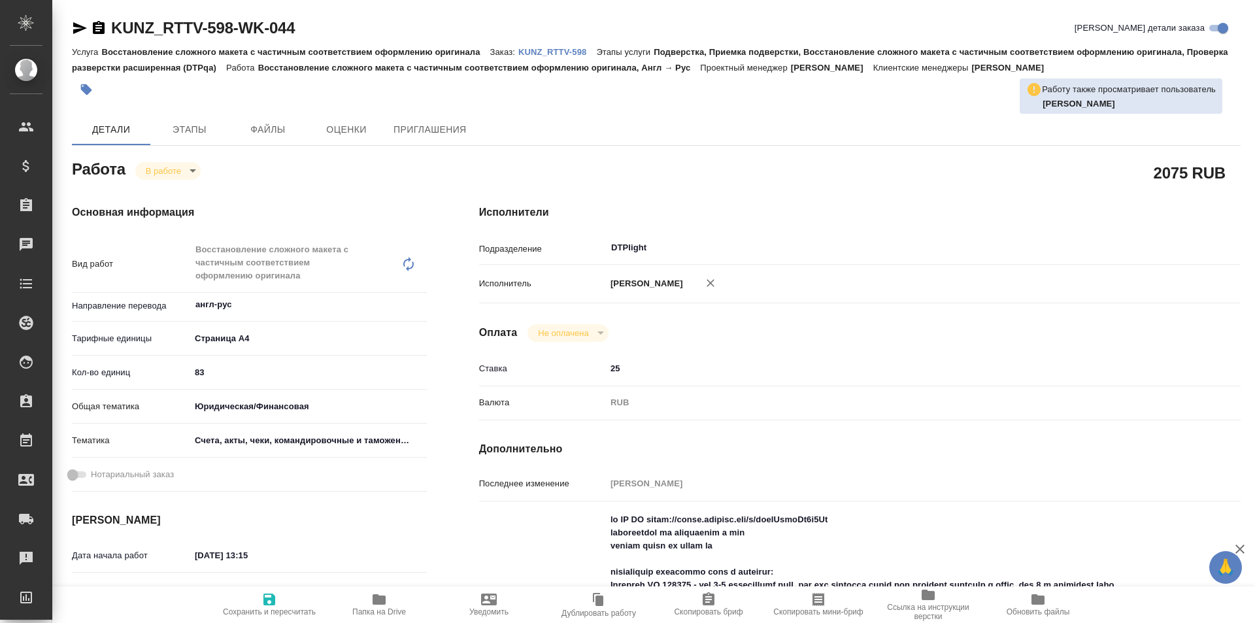
type textarea "x"
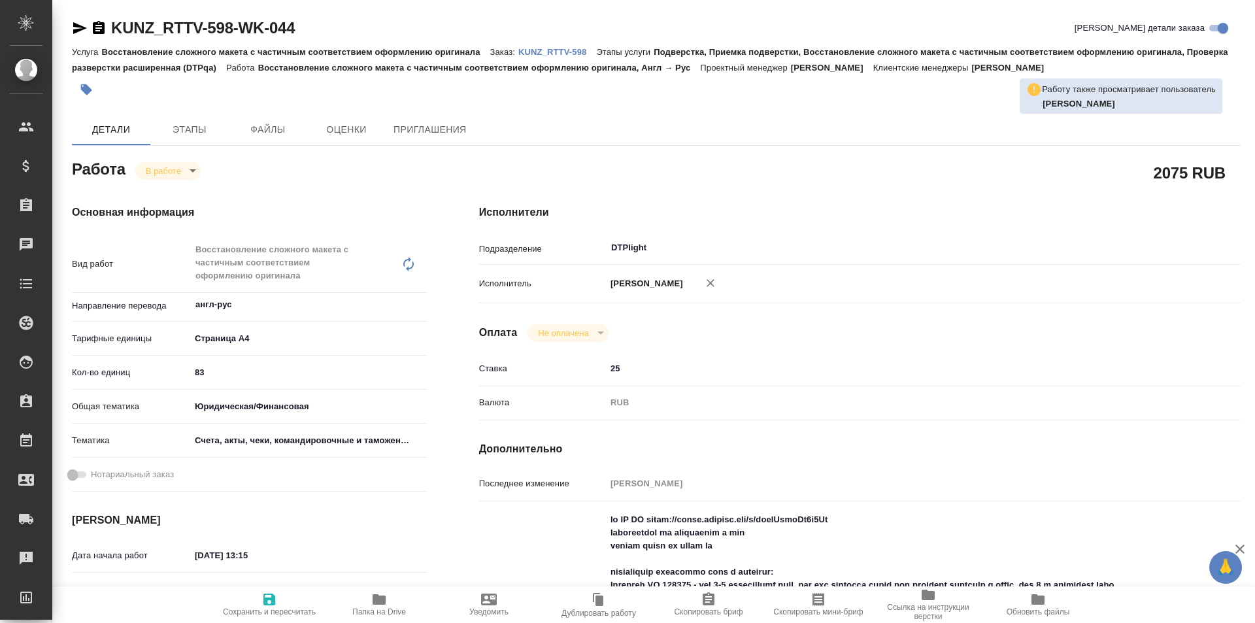
type textarea "x"
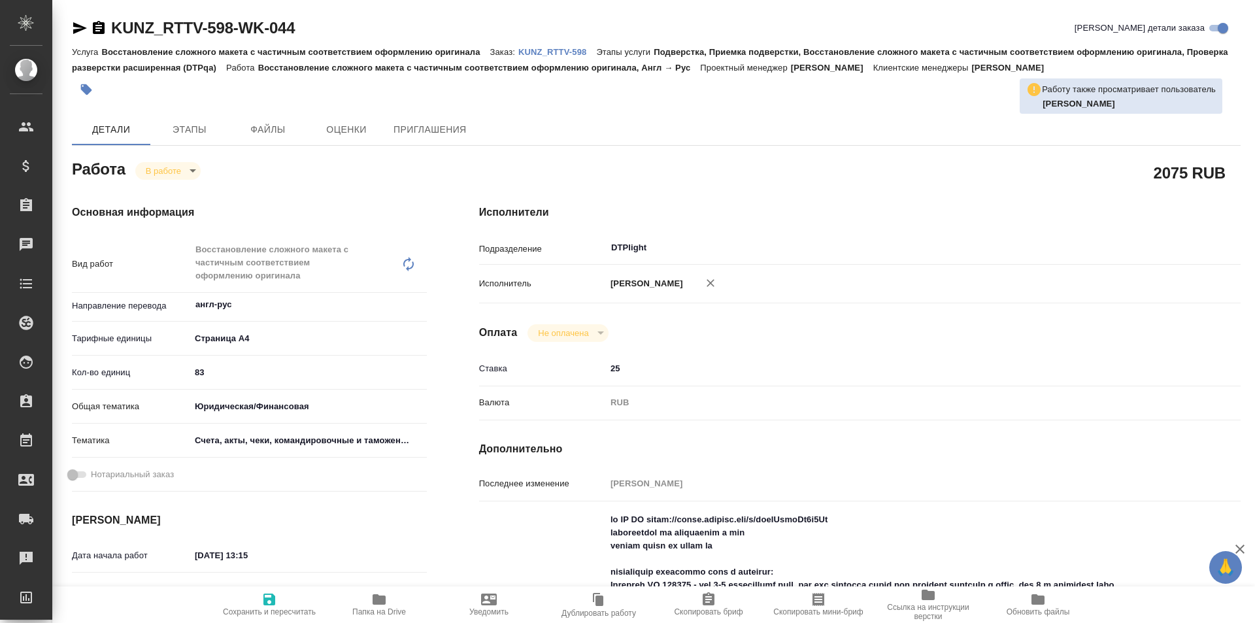
scroll to position [262, 0]
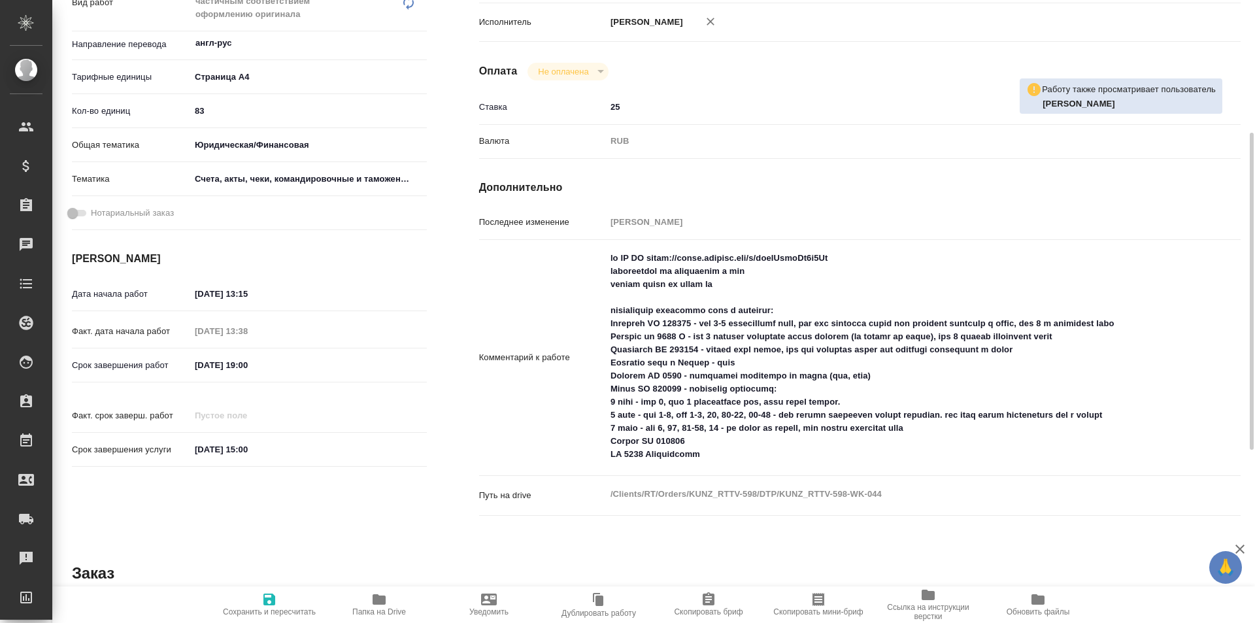
type textarea "x"
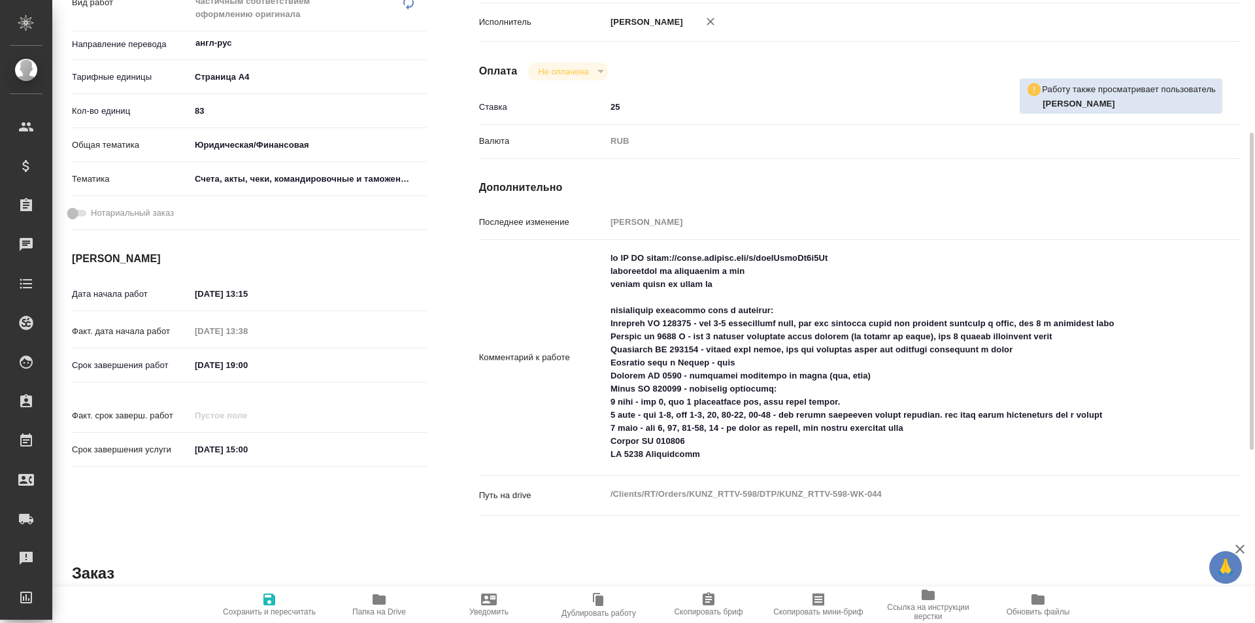
type textarea "x"
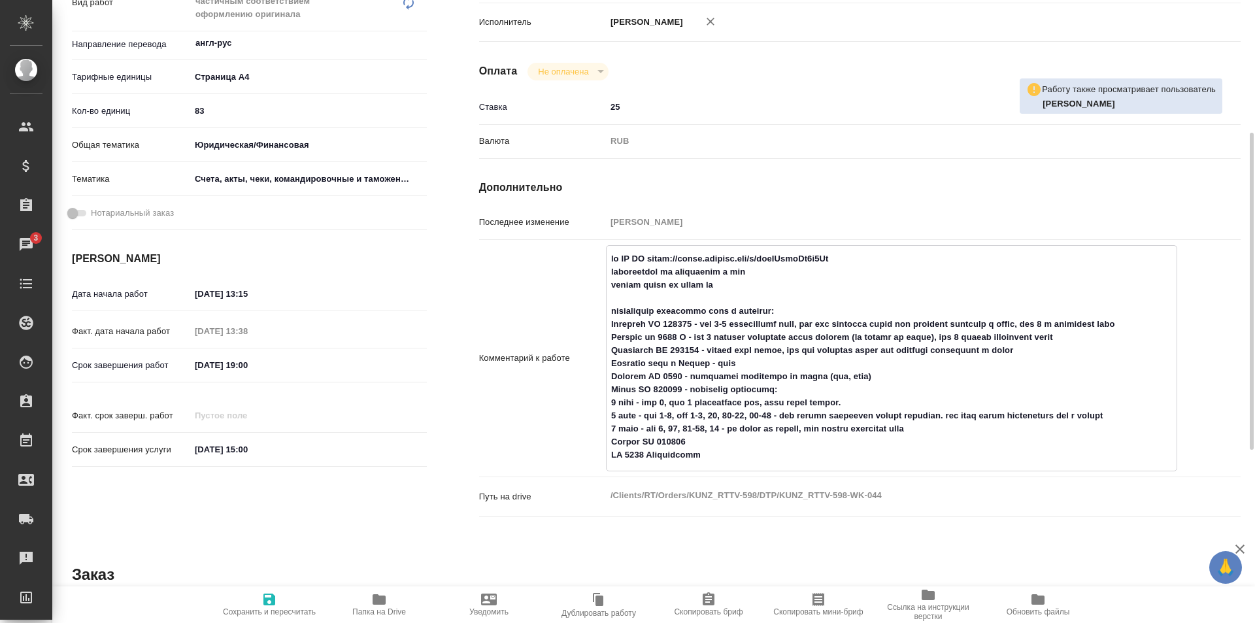
drag, startPoint x: 609, startPoint y: 349, endPoint x: 1115, endPoint y: 352, distance: 505.4
click at [1115, 352] on textarea at bounding box center [892, 357] width 570 height 218
type textarea "x"
click at [929, 220] on div "Исполнители Подразделение DTPlight ​ Исполнитель Бартеньева Светлана Владимиров…" at bounding box center [860, 238] width 814 height 642
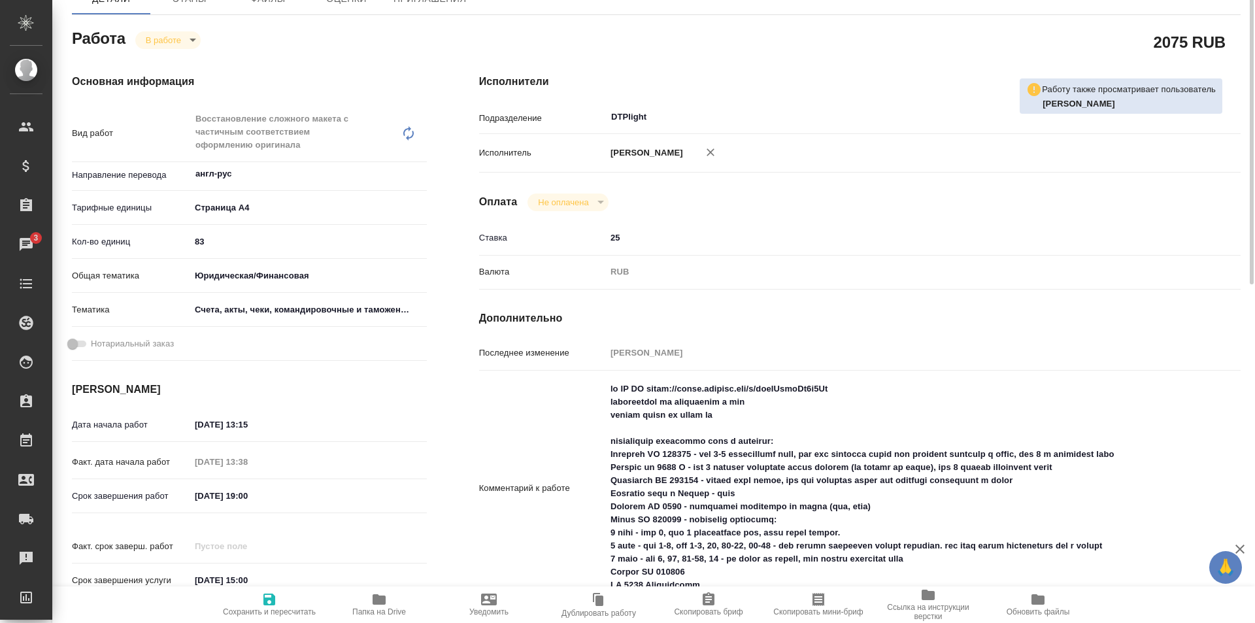
scroll to position [196, 0]
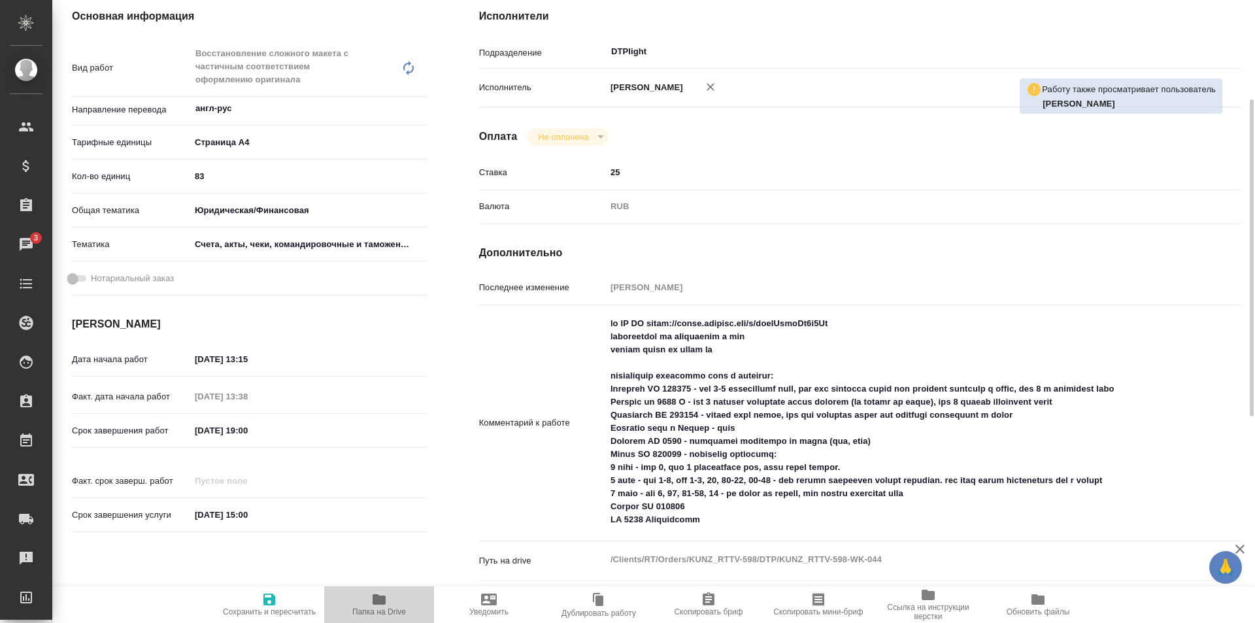
click at [368, 605] on span "Папка на Drive" at bounding box center [379, 604] width 94 height 25
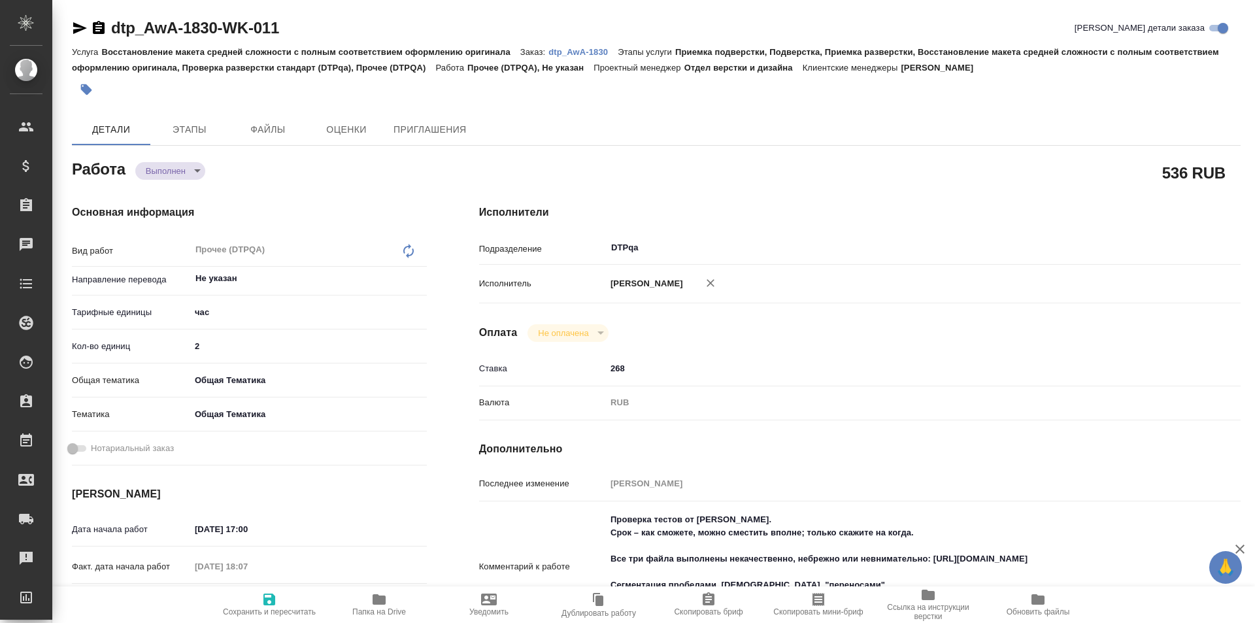
type textarea "x"
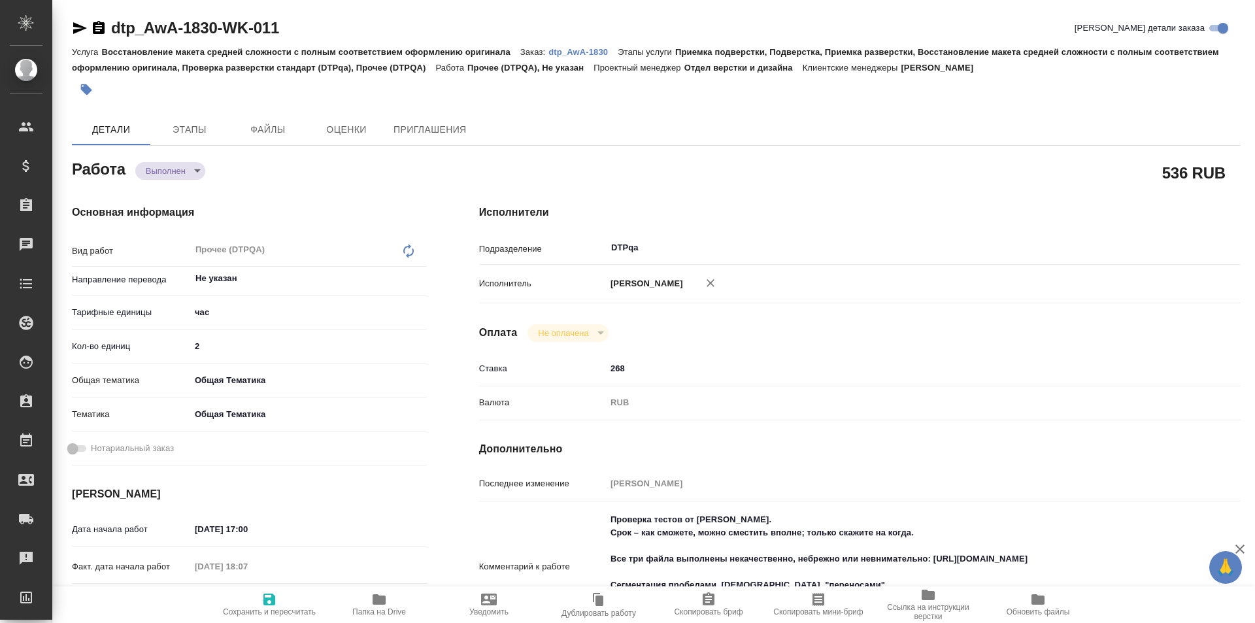
type textarea "x"
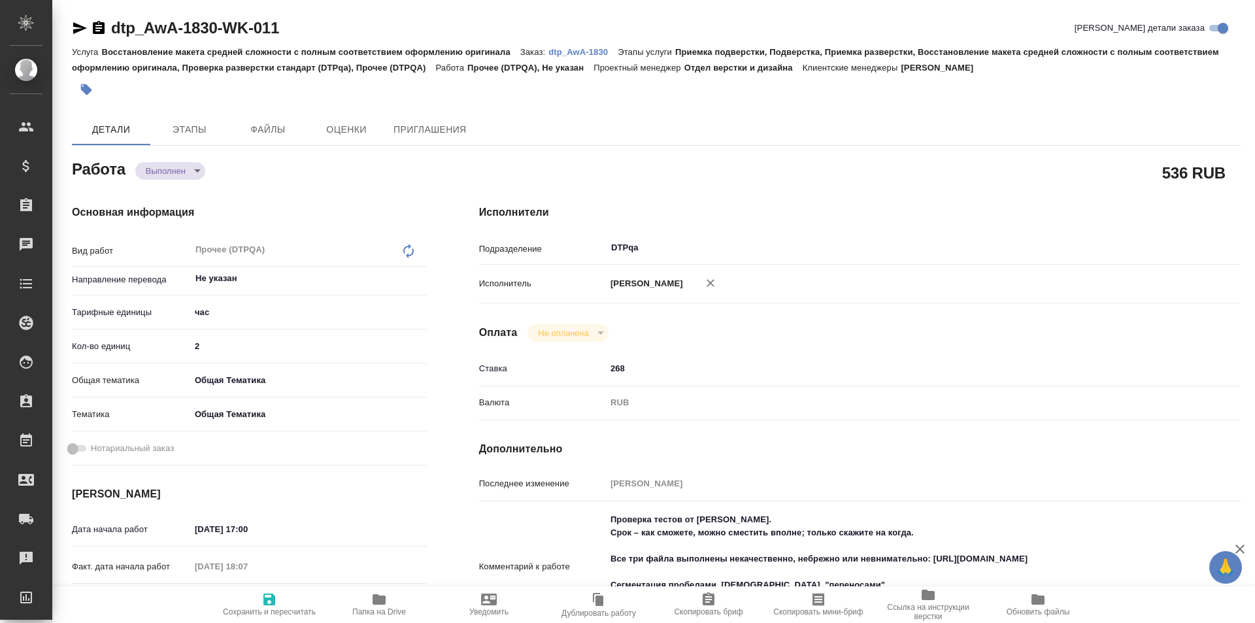
type textarea "x"
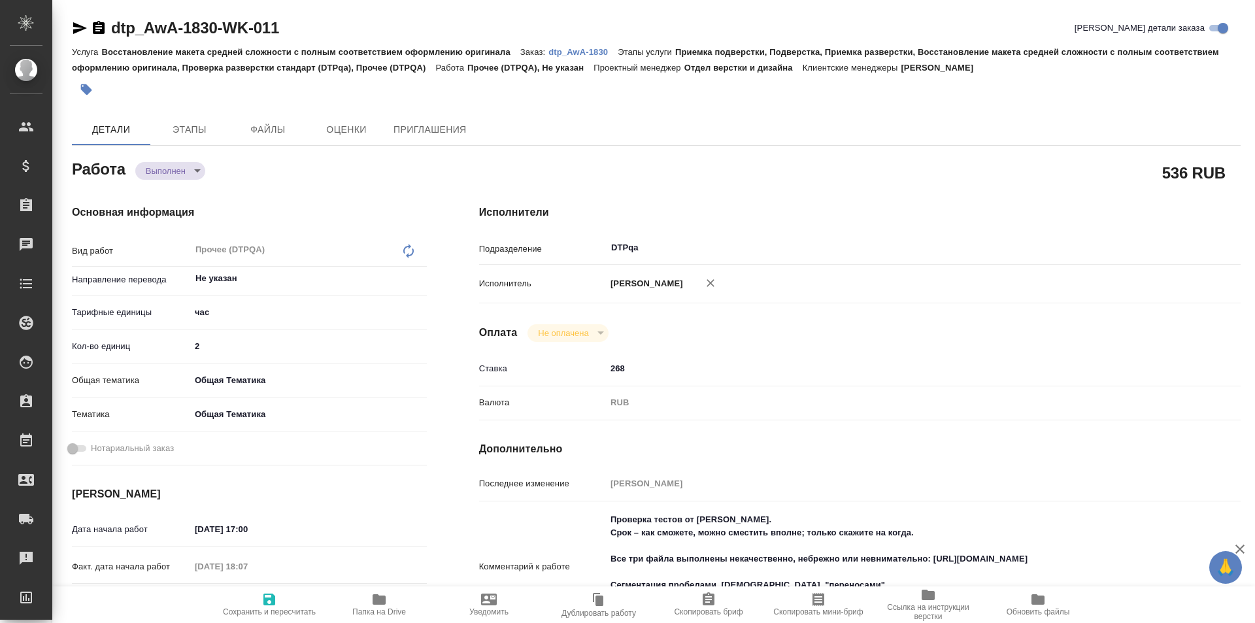
type textarea "x"
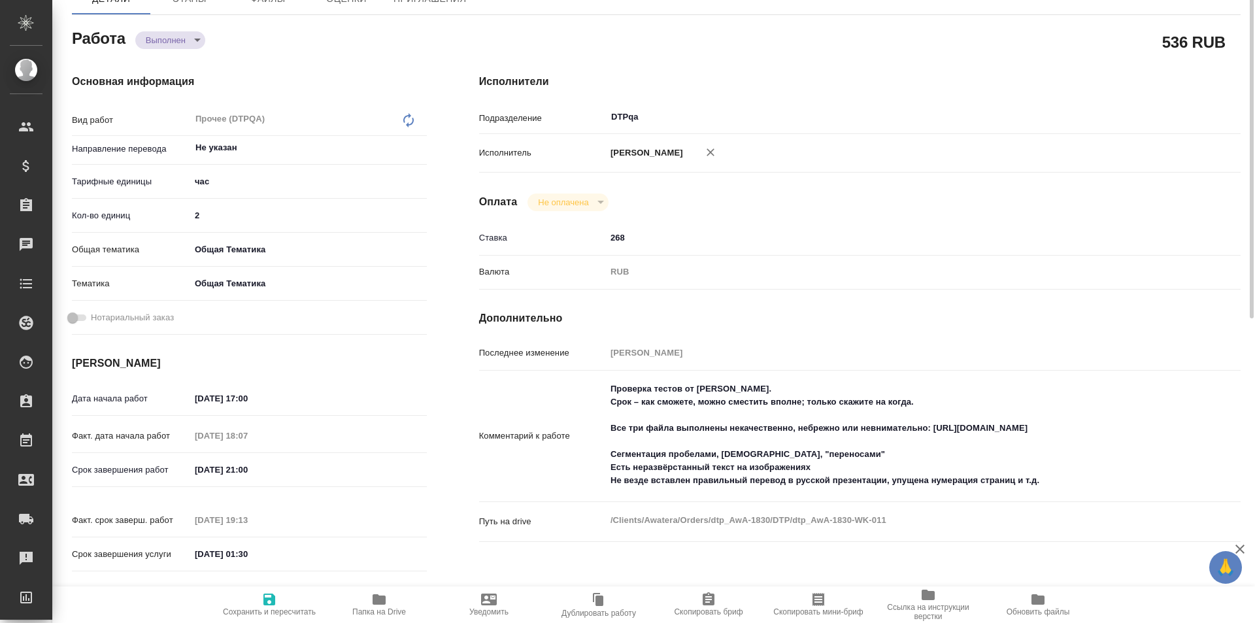
scroll to position [196, 0]
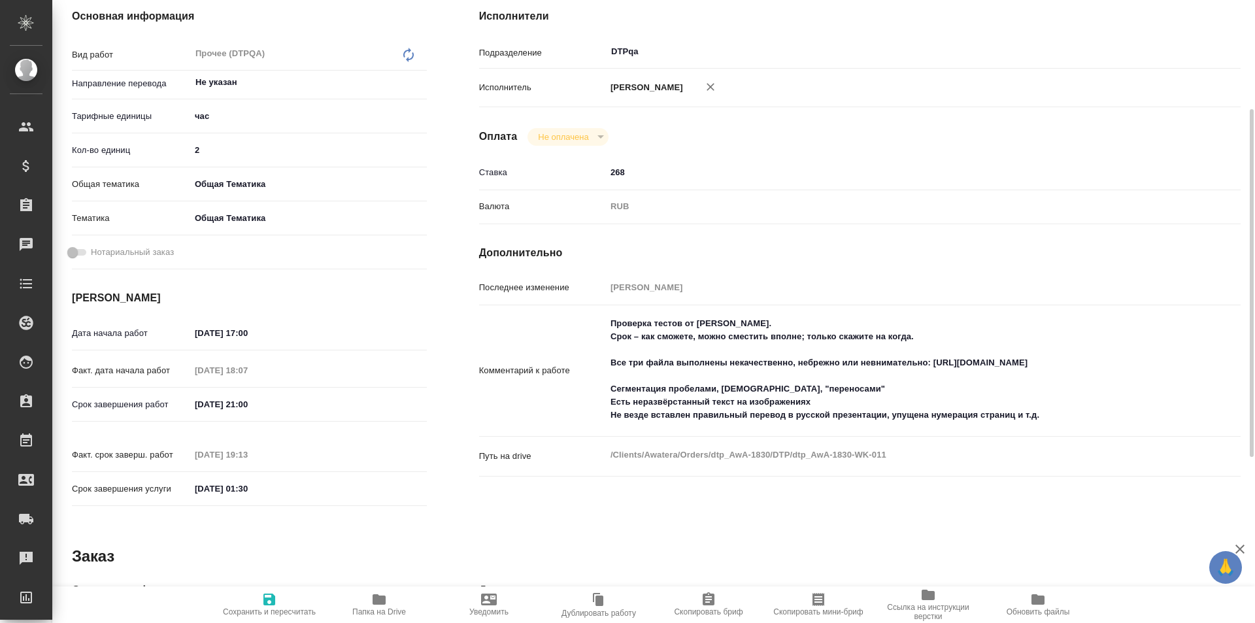
type textarea "x"
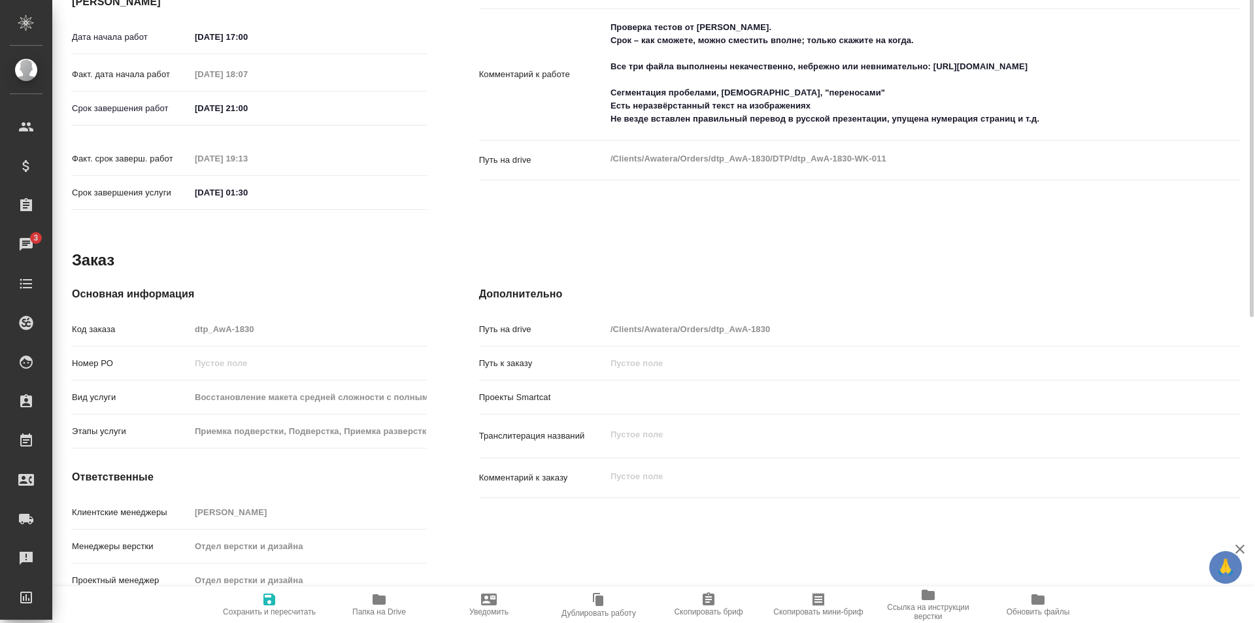
scroll to position [0, 0]
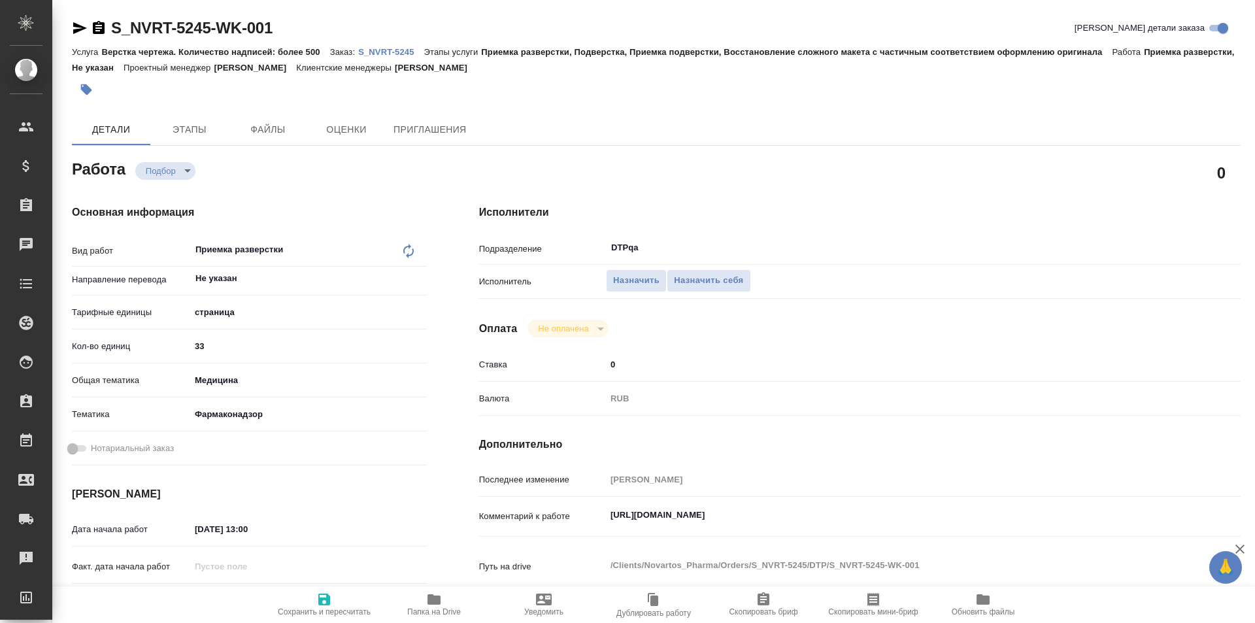
type textarea "x"
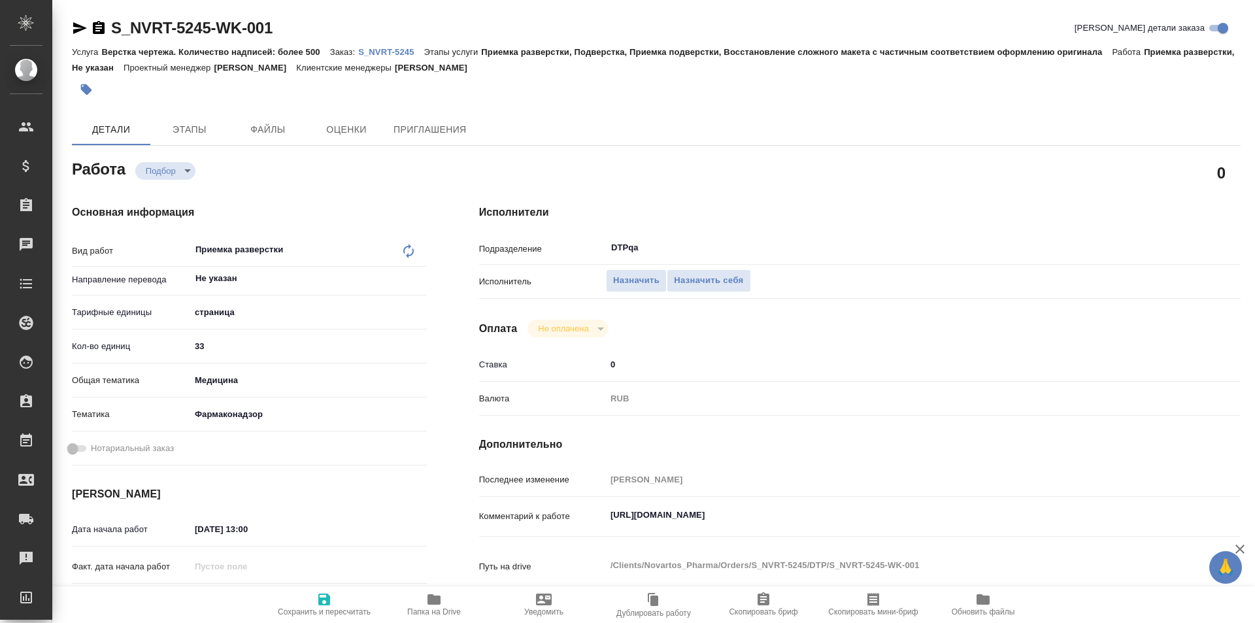
type textarea "x"
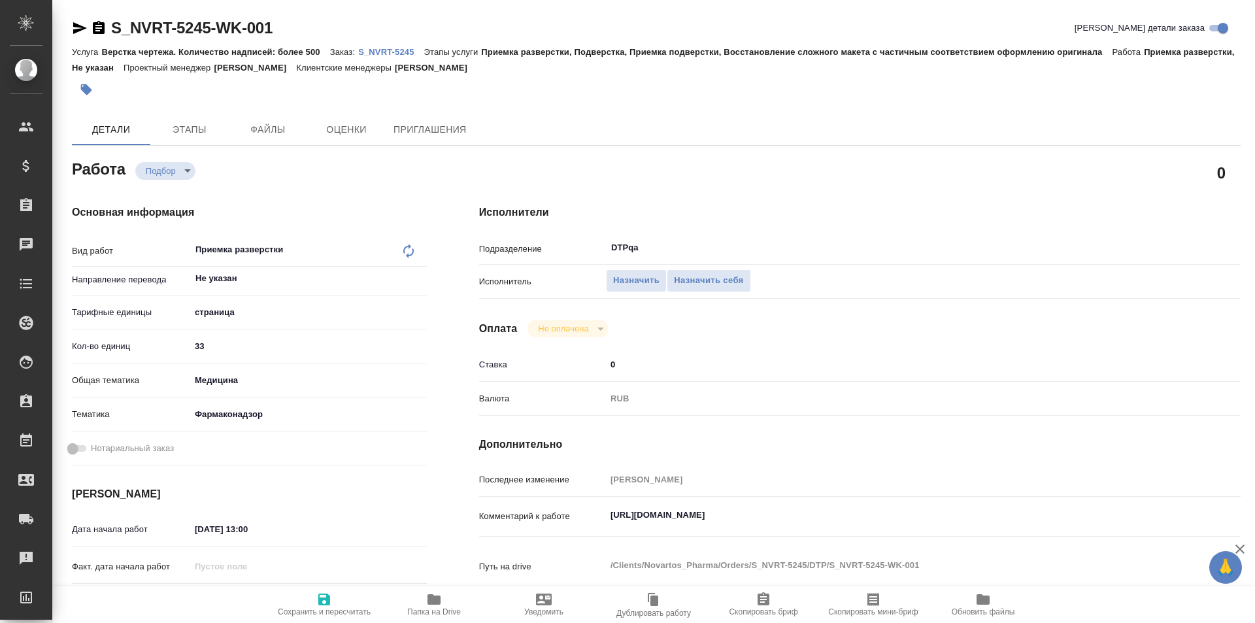
type textarea "x"
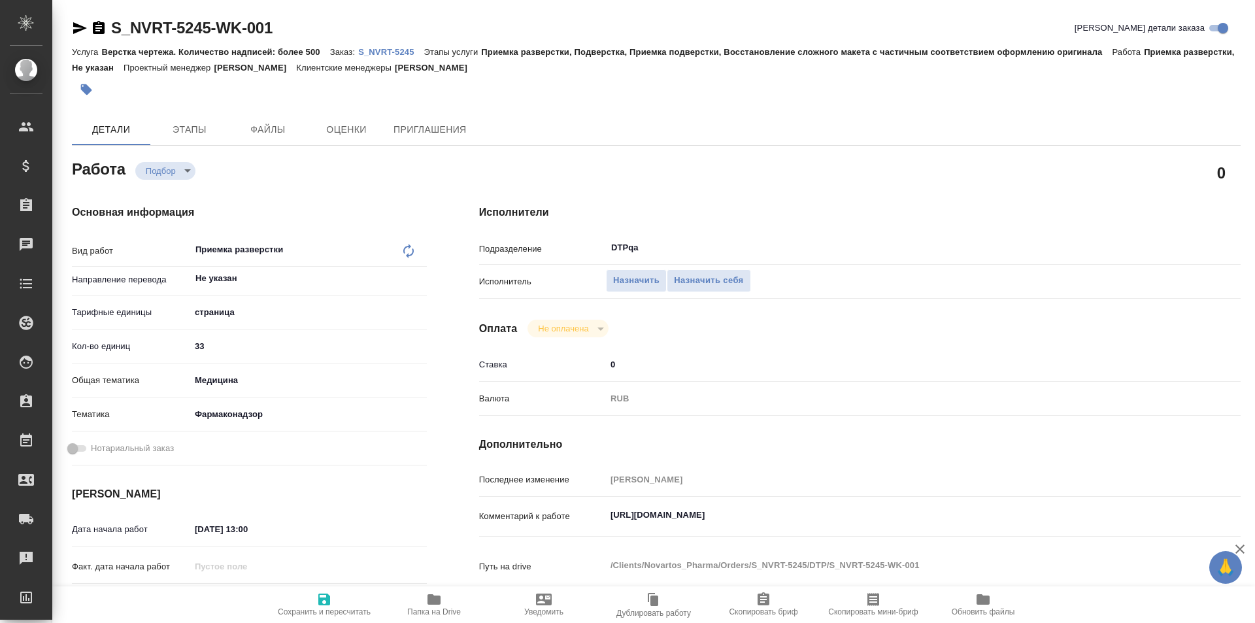
type textarea "x"
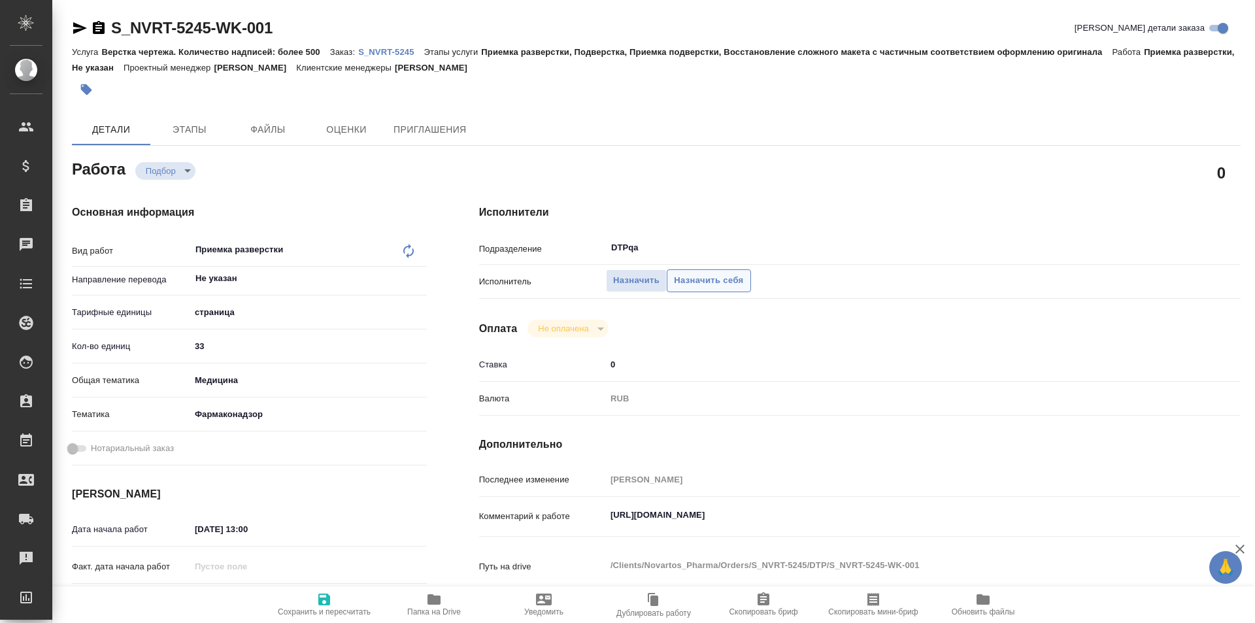
click at [703, 280] on span "Назначить себя" at bounding box center [708, 280] width 69 height 15
type textarea "x"
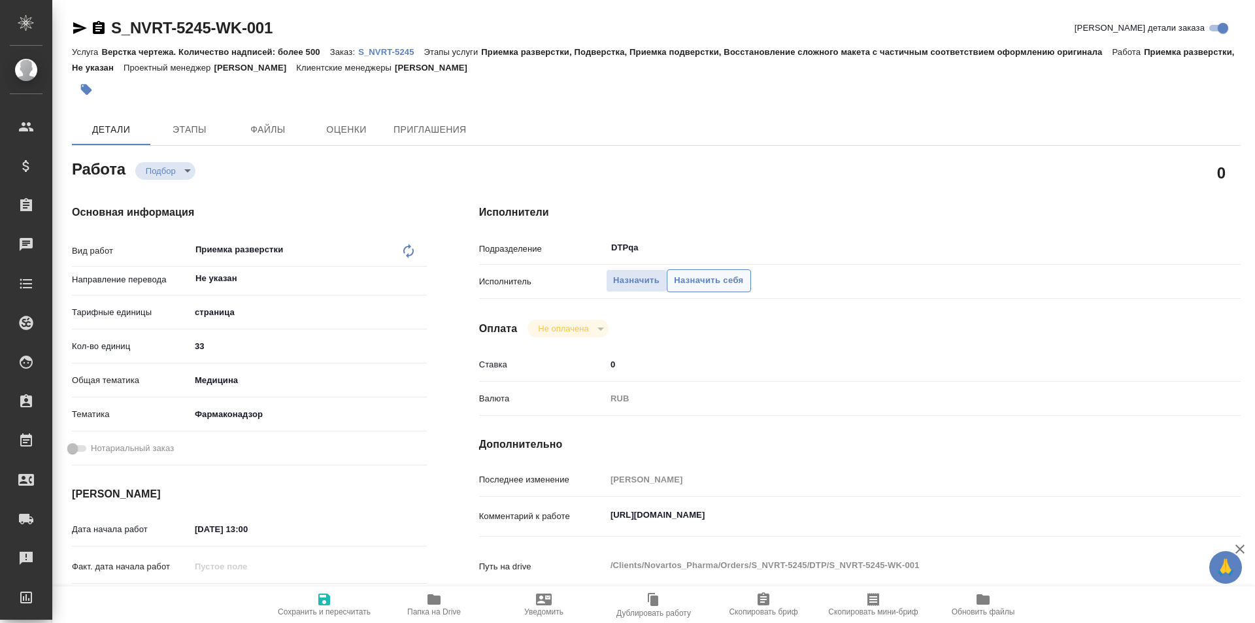
type textarea "x"
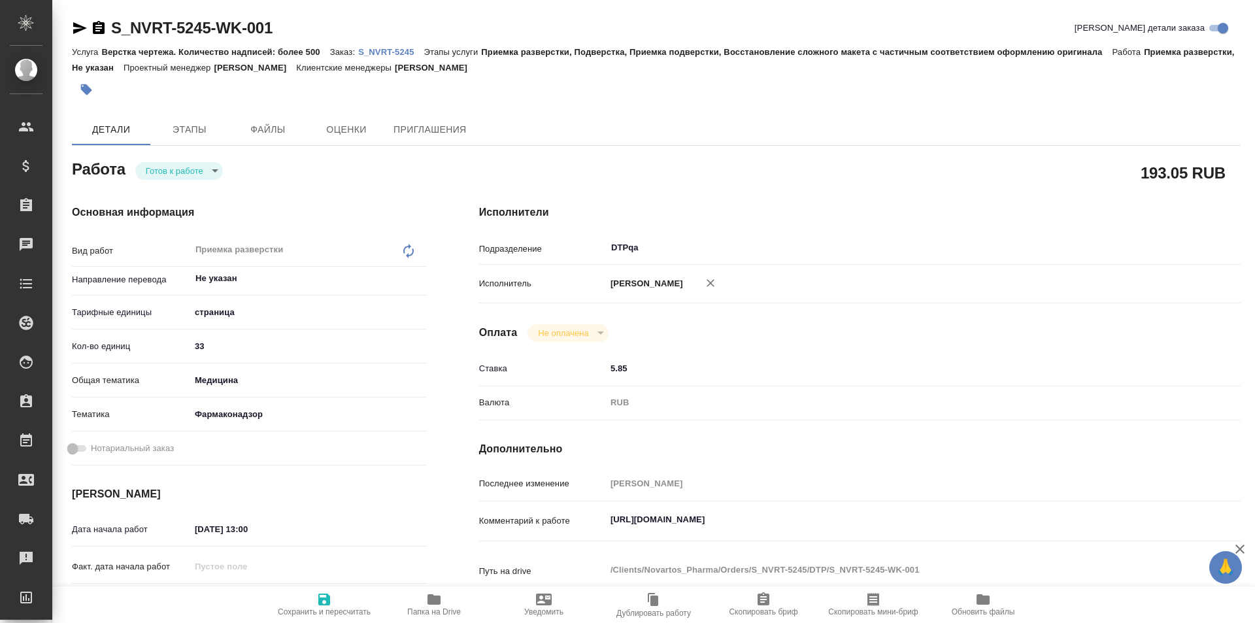
type textarea "x"
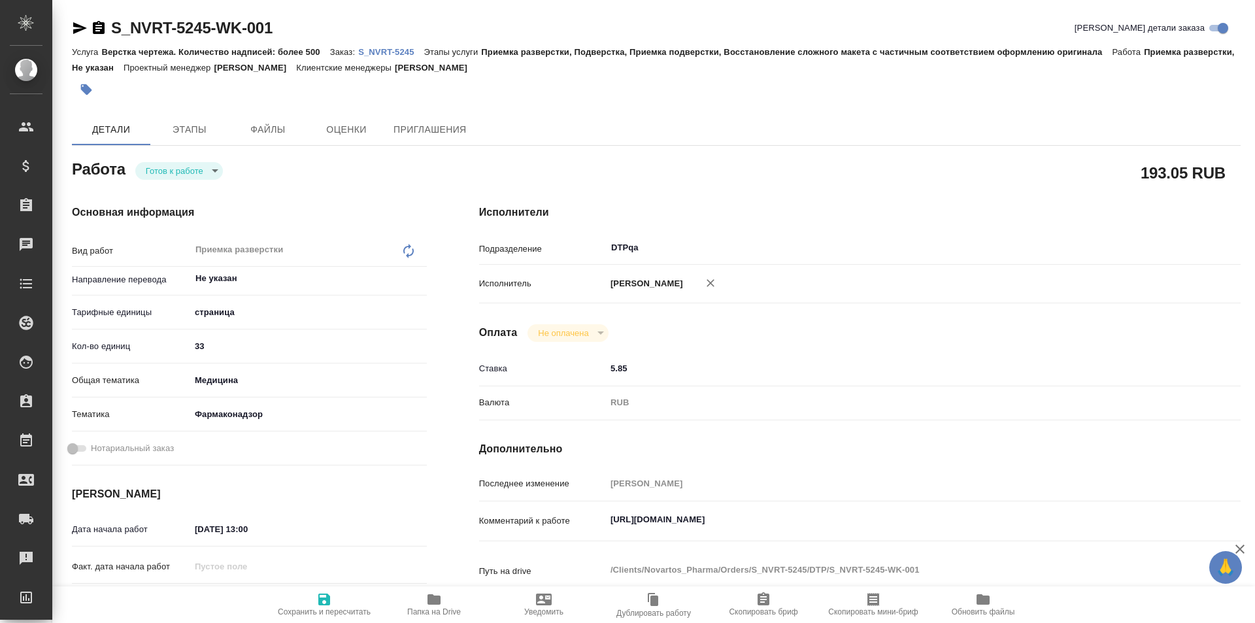
type textarea "x"
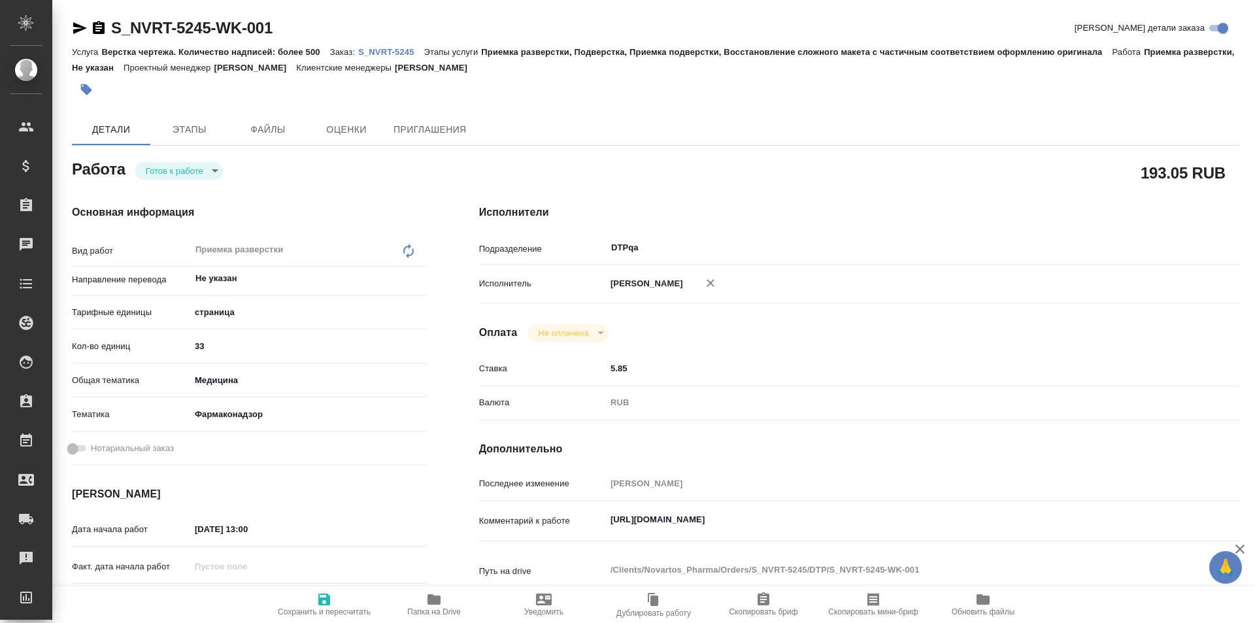
type textarea "x"
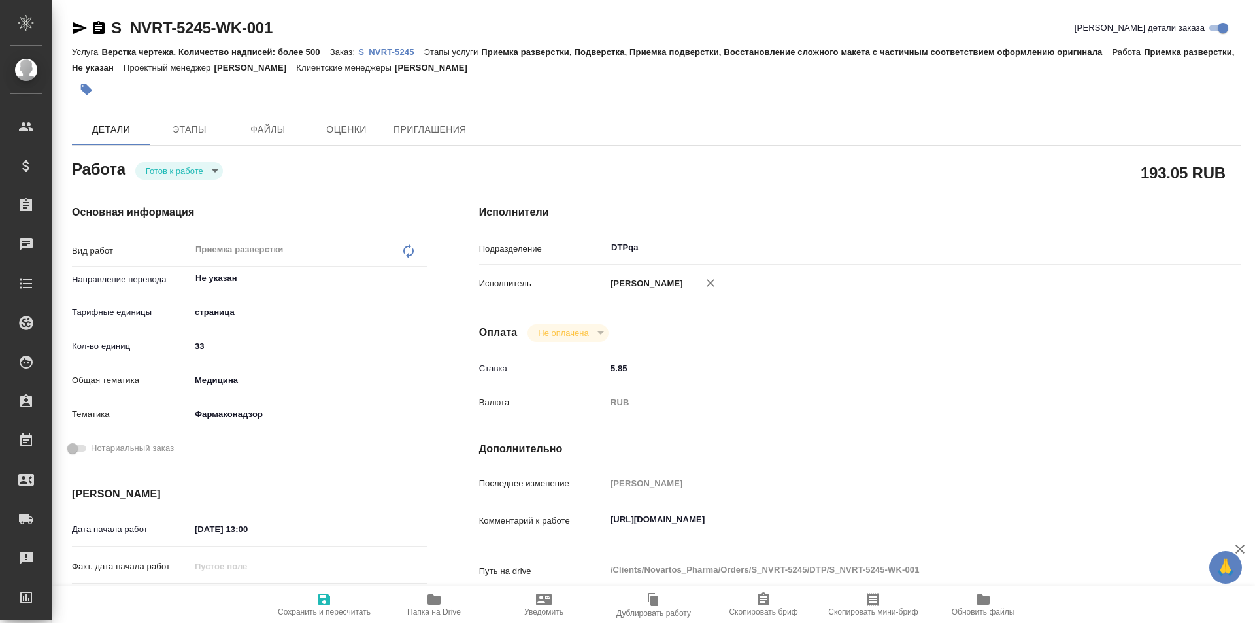
click at [322, 601] on icon "button" at bounding box center [324, 600] width 12 height 12
type textarea "x"
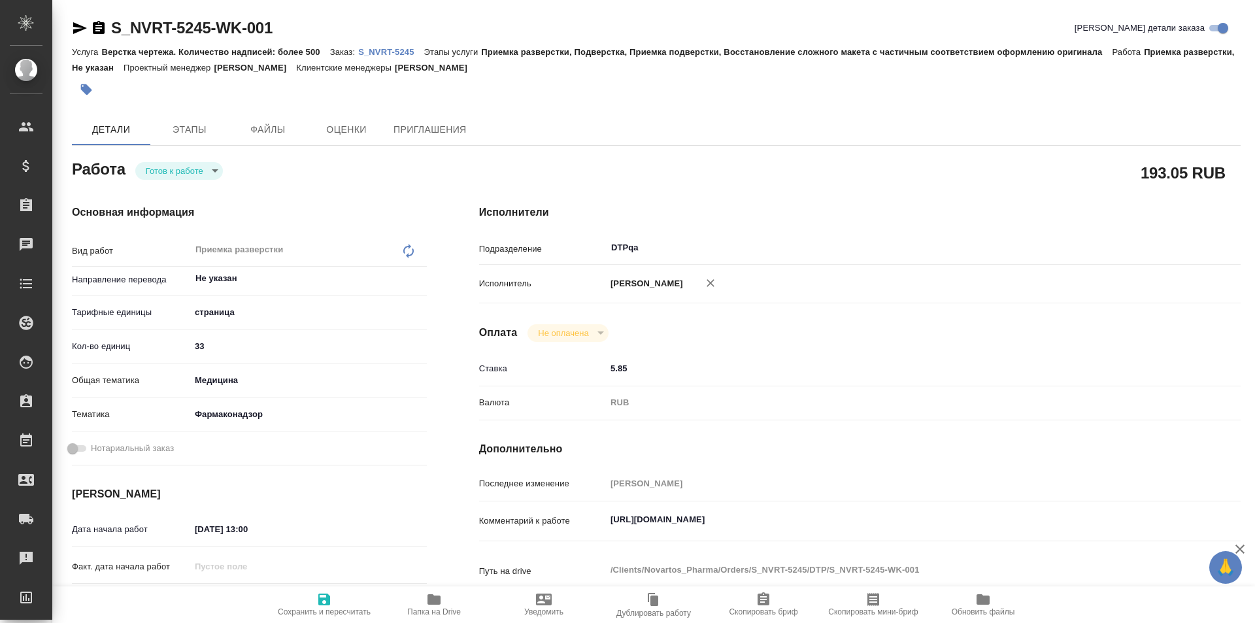
type textarea "x"
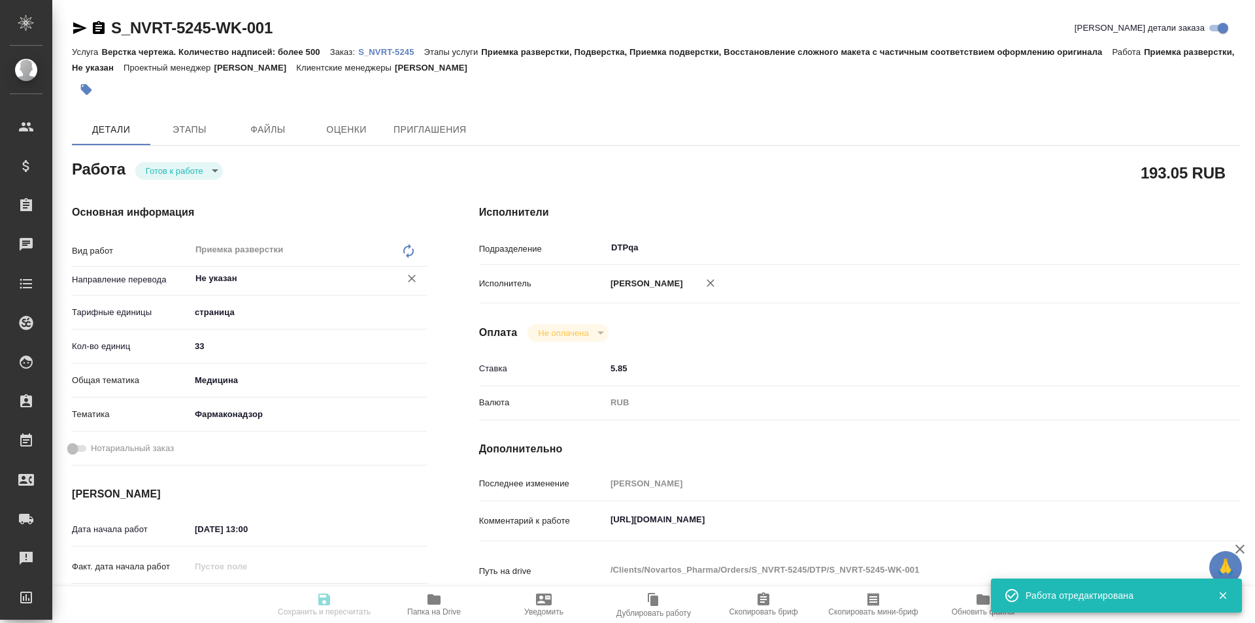
type textarea "x"
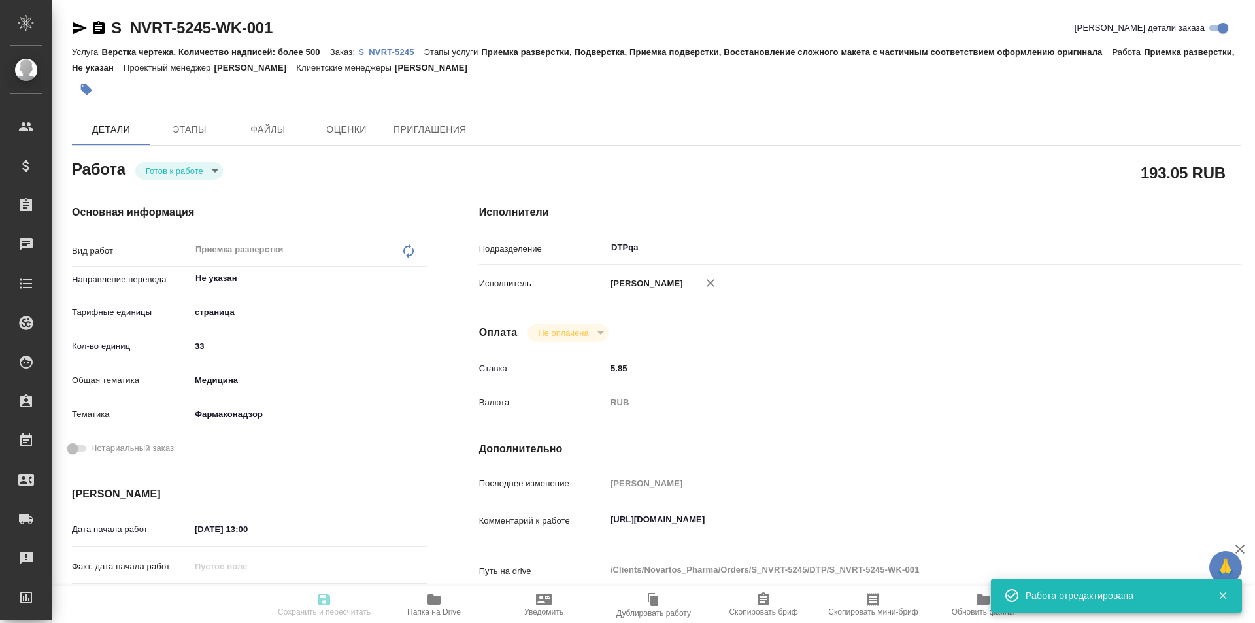
type input "readyForWork"
type textarea "Приемка разверстки"
type textarea "x"
type input "Не указан"
type input "5a8b1489cc6b4906c91bfdb2"
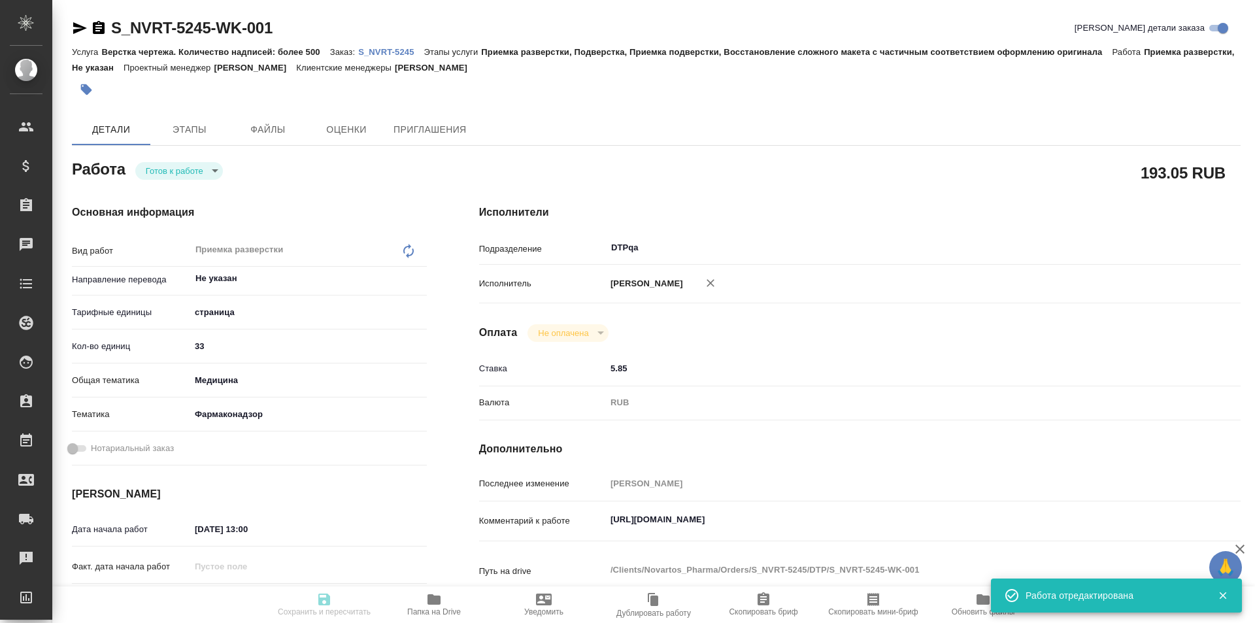
type input "33"
type input "med"
type input "66b350e715fdbd933886e8f8"
type input "07.10.2025 13:00"
type input "07.10.2025 16:00"
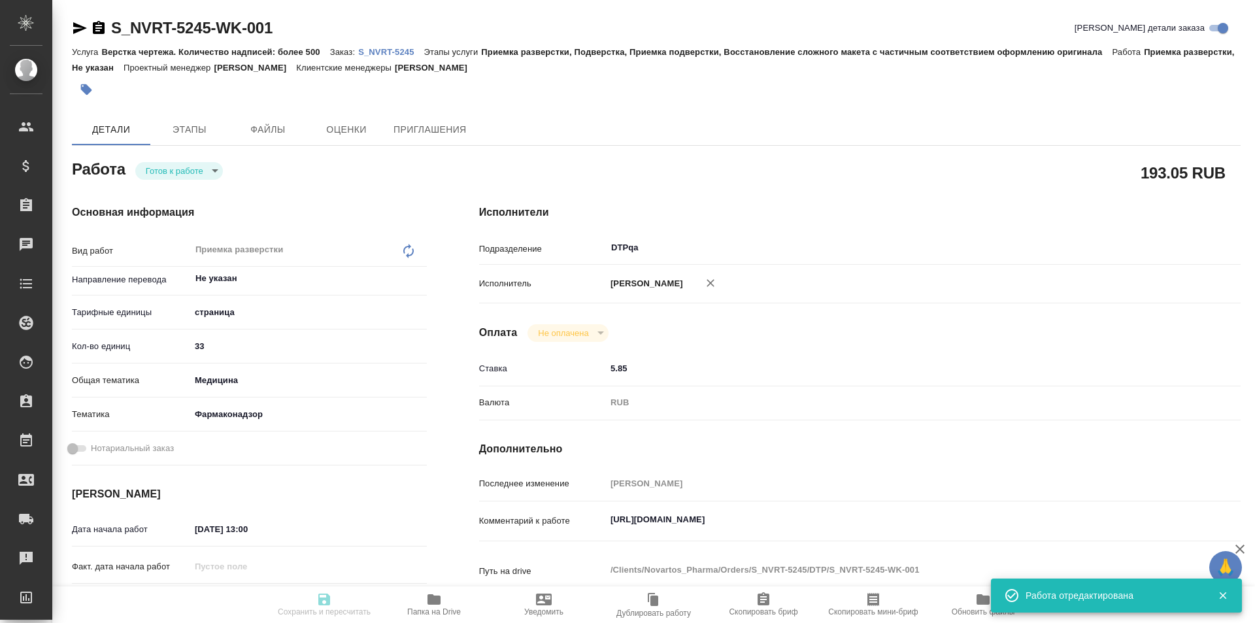
type input "16.10.2025 19:00"
type input "DTPqa"
type input "notPayed"
type input "5.85"
type input "RUB"
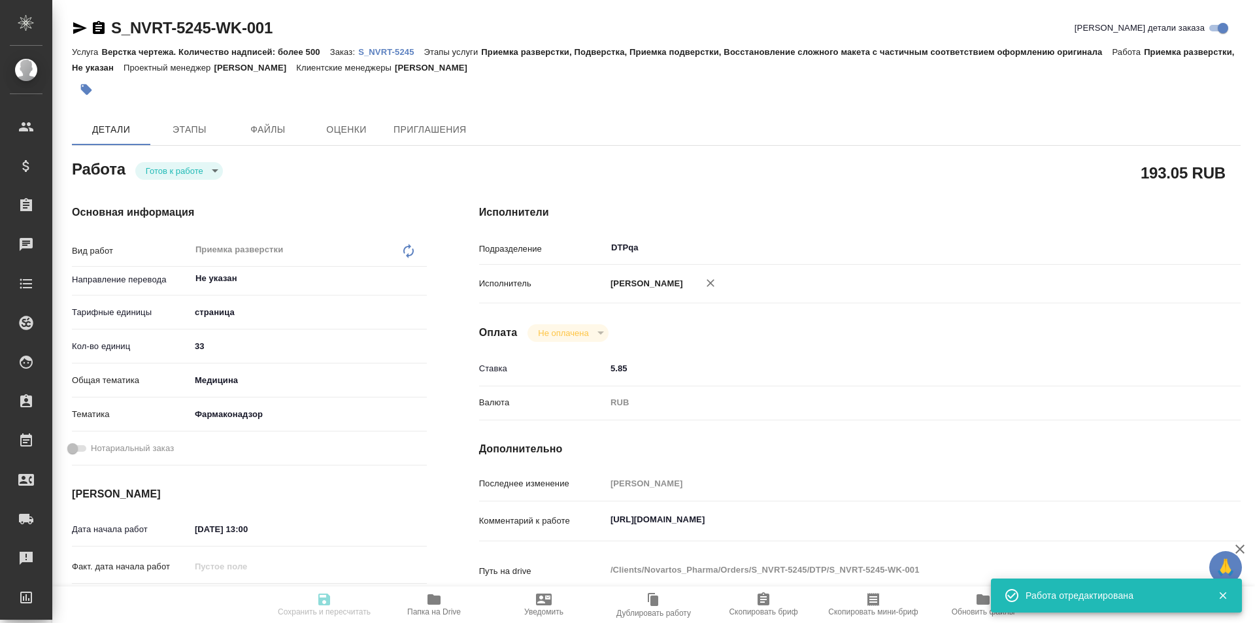
type input "[PERSON_NAME]"
type textarea "https://tera.awatera.com/Work/68e36d078bce6fb04e138ae9/"
type textarea "x"
type textarea "/Clients/Novartos_Pharma/Orders/S_NVRT-5245/DTP/S_NVRT-5245-WK-001"
type textarea "x"
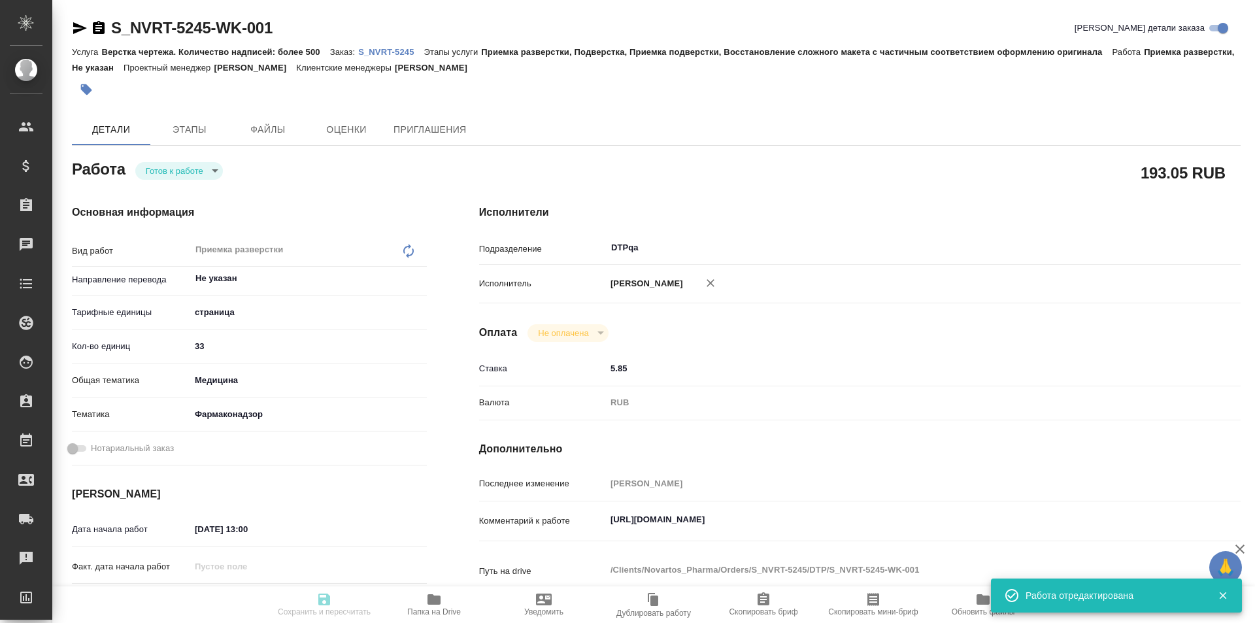
type input "S_NVRT-5245"
type input "Верстка чертежа. Количество надписей: более 500"
type input "Приемка разверстки, Подверстка, Приемка подверстки, Восстановление сложного мак…"
type input "Кабаргина Анна"
type input "[PERSON_NAME]"
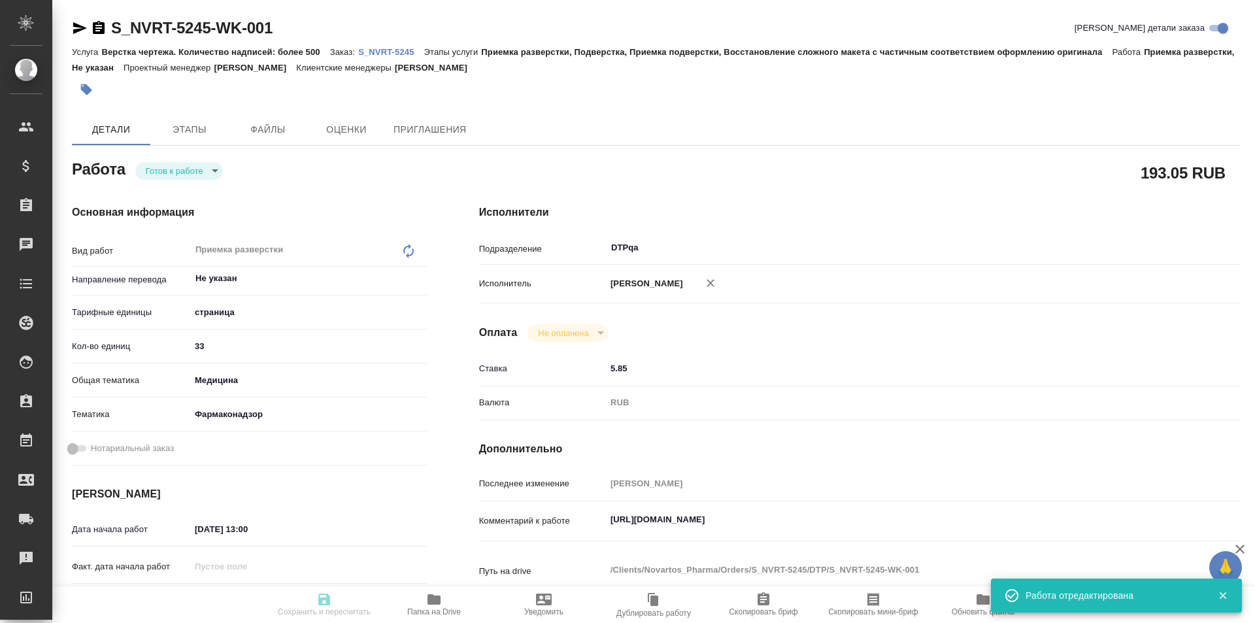
type input "/Clients/Novartos_Pharma/Orders/S_NVRT-5245"
type textarea "x"
type textarea "Примите, пожалуйста, в перевод приложенные файлы, перевод на русский язык. Cрок…"
type textarea "x"
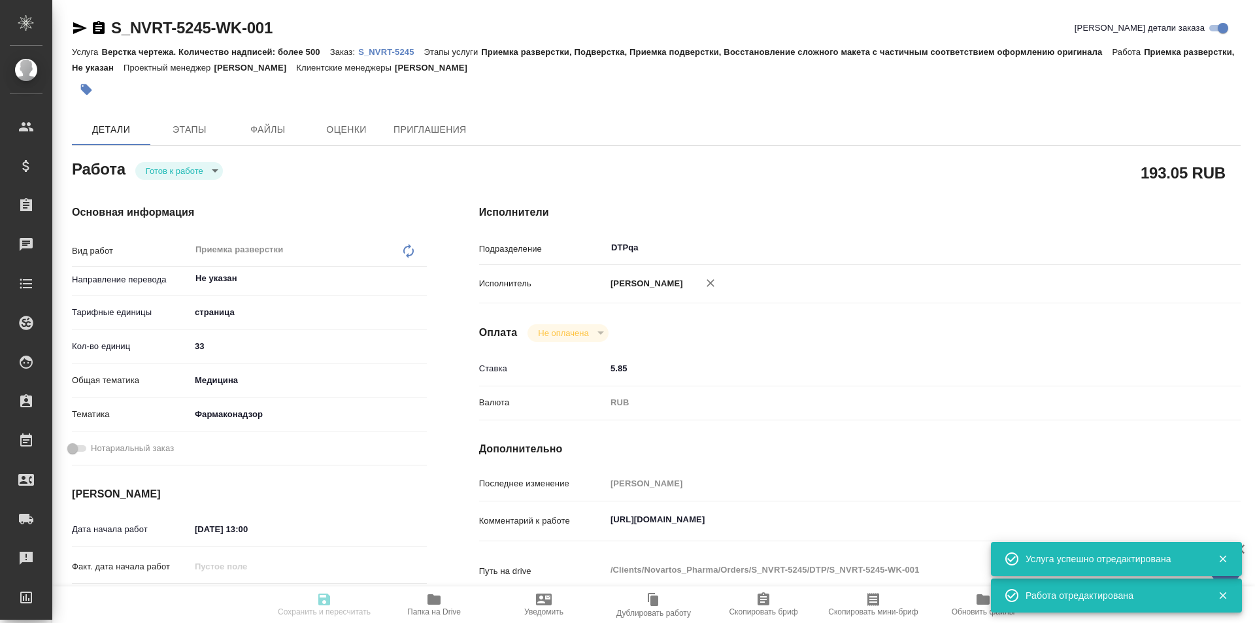
type textarea "x"
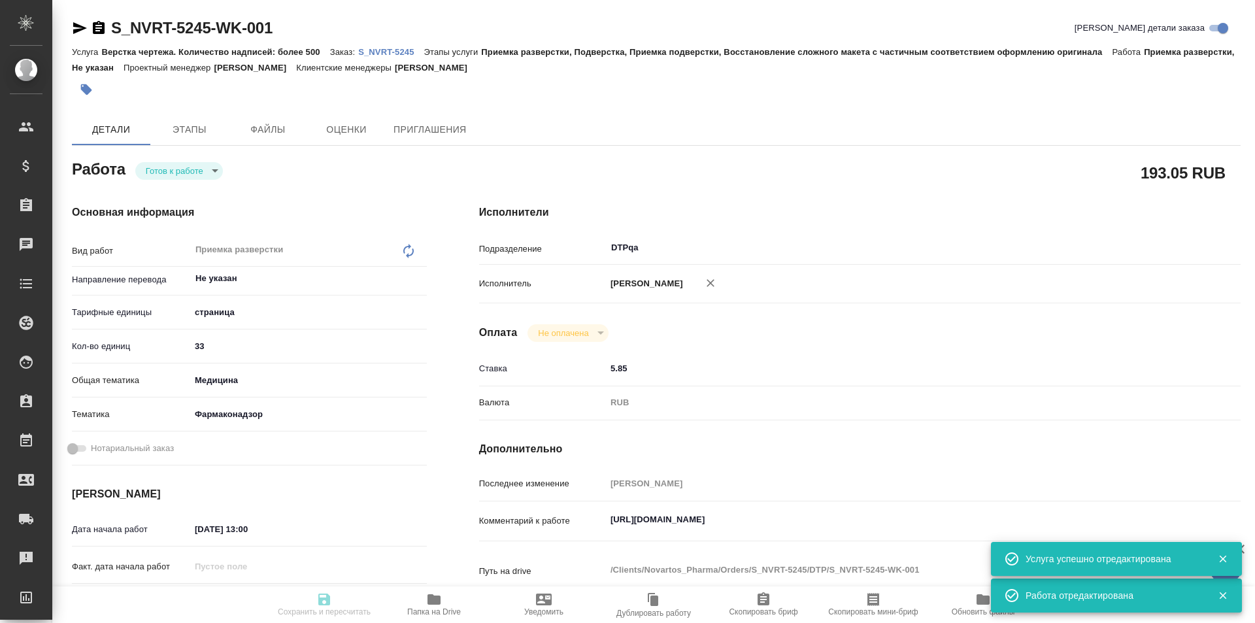
type textarea "x"
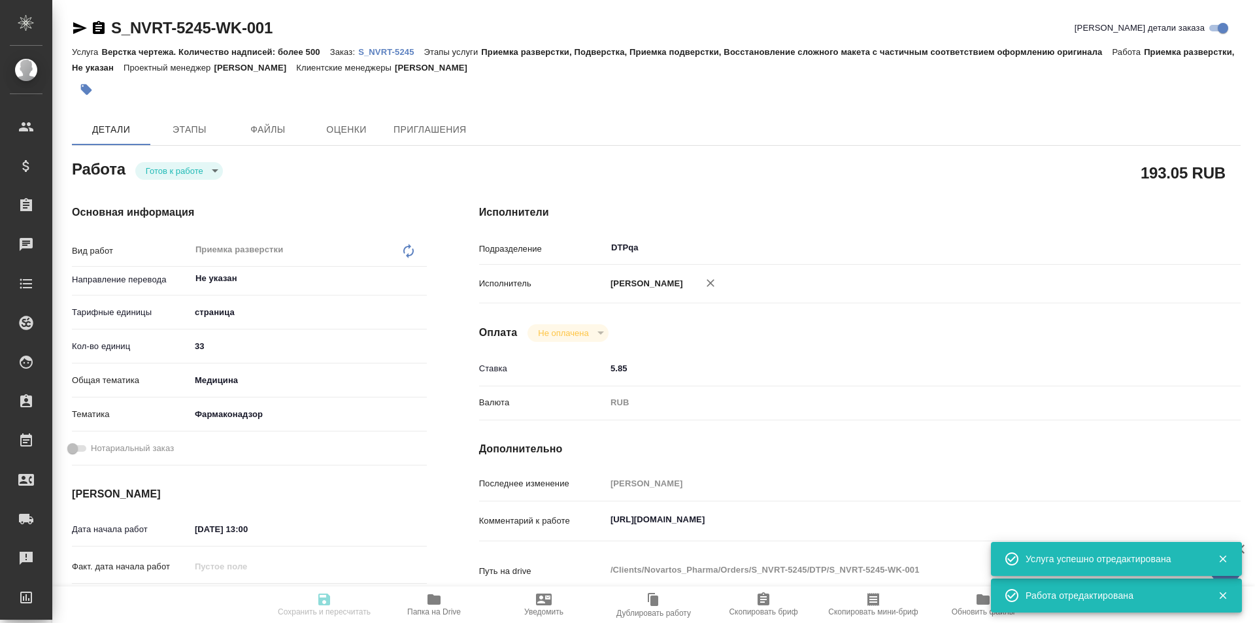
type textarea "x"
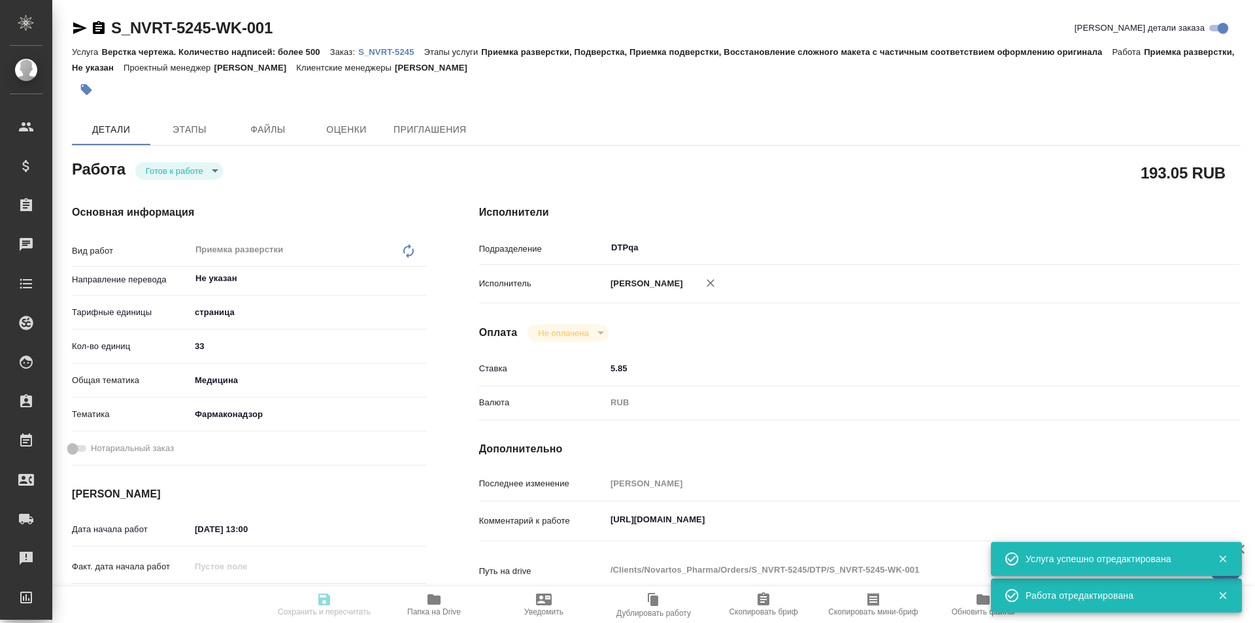
type textarea "x"
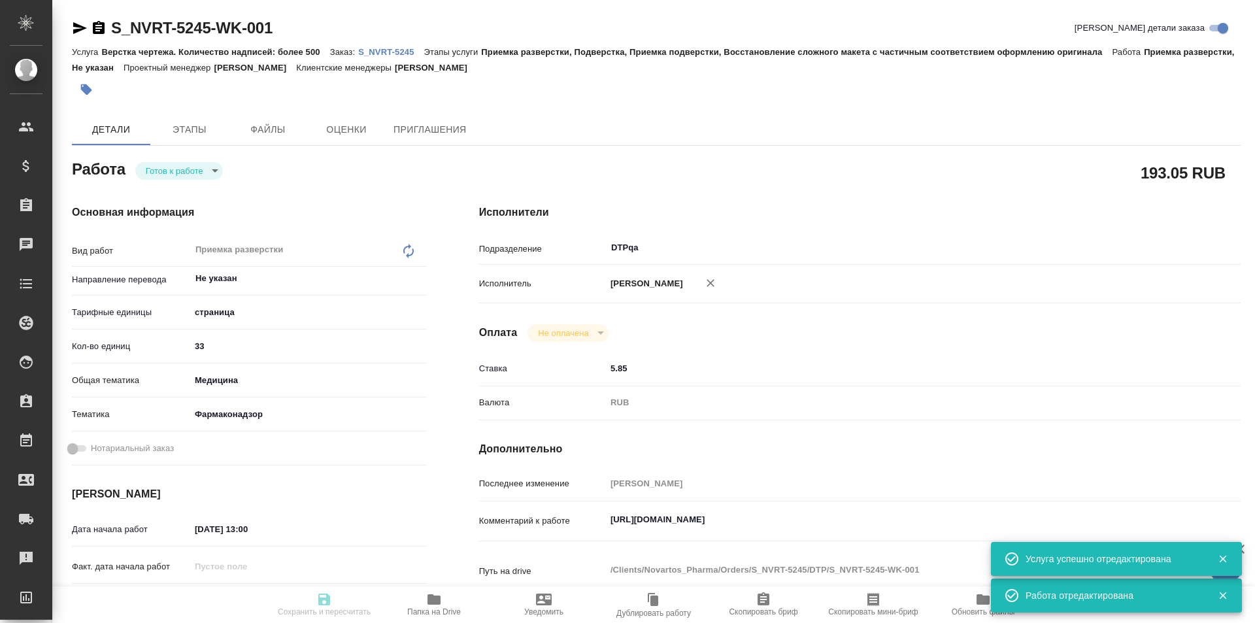
type textarea "x"
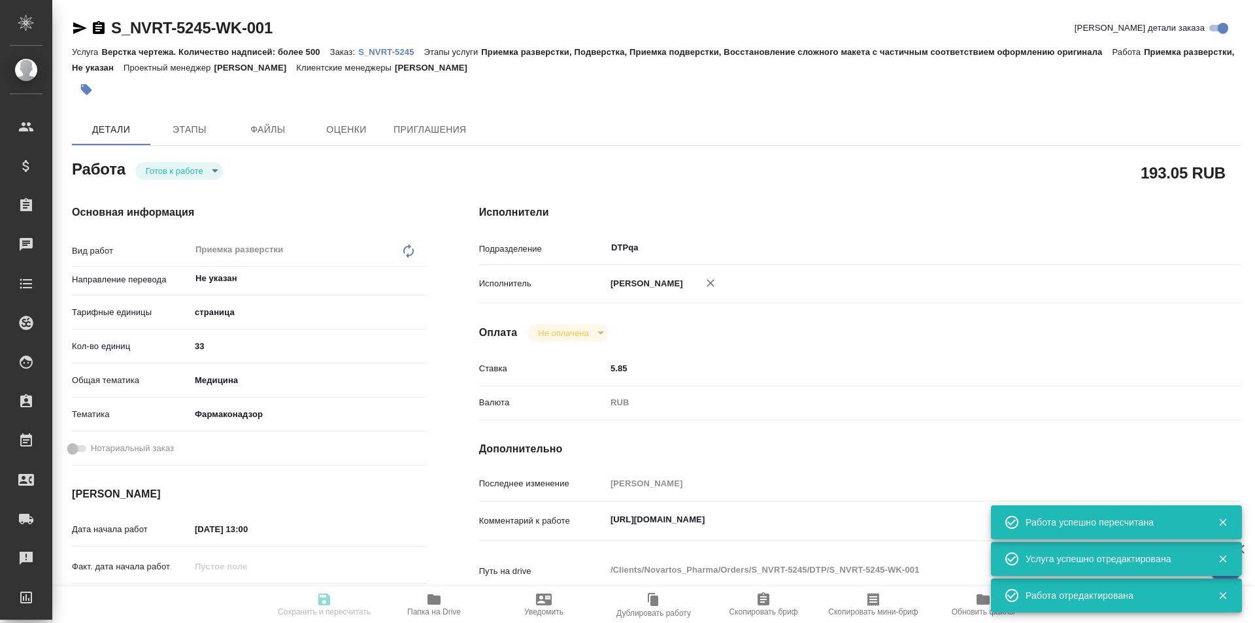
type input "readyForWork"
type textarea "Приемка разверстки"
type textarea "x"
type input "Не указан"
type input "5a8b1489cc6b4906c91bfdb2"
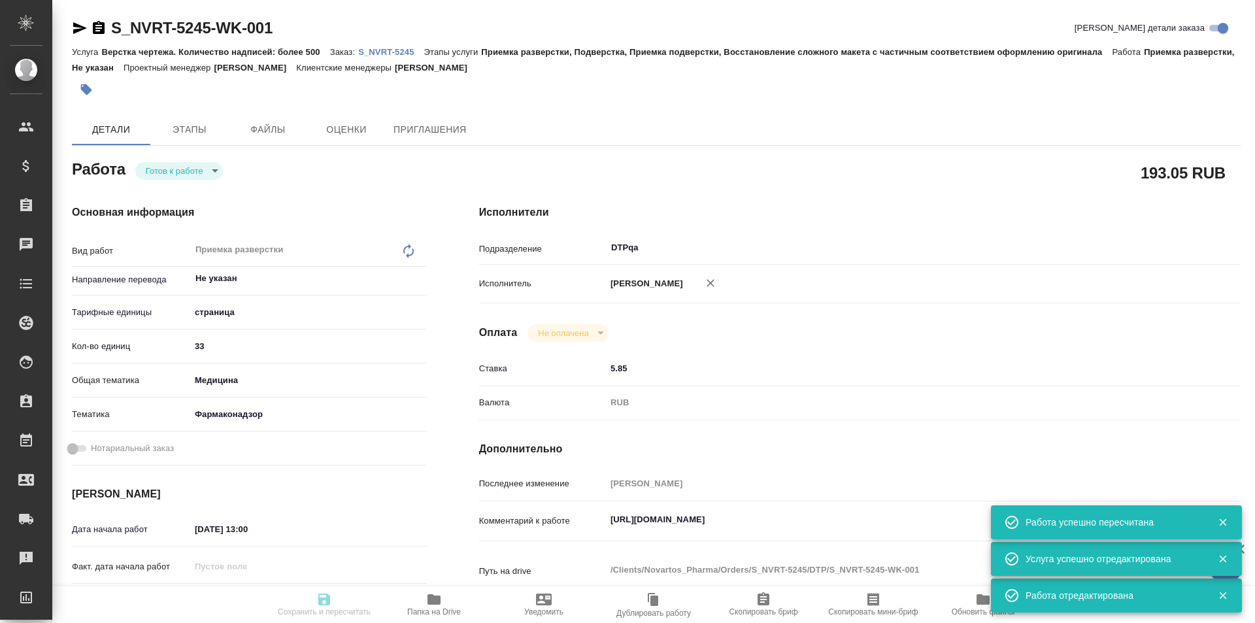
type input "33"
type input "med"
type input "66b350e715fdbd933886e8f8"
type input "07.10.2025 13:00"
type input "07.10.2025 16:00"
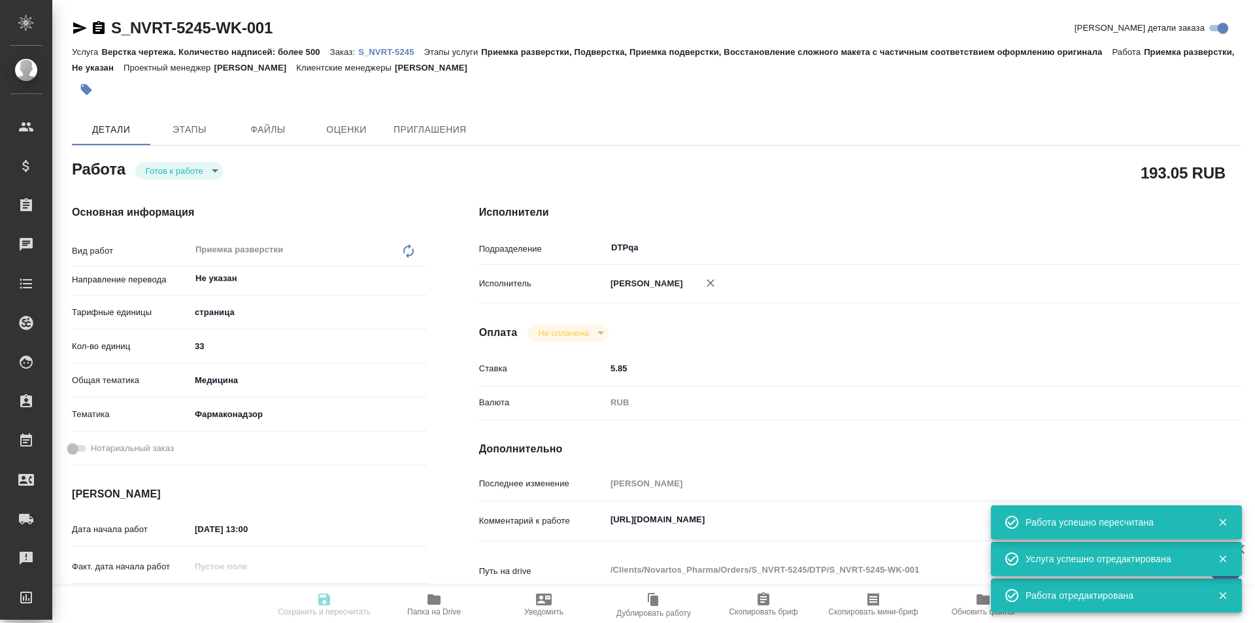
type input "16.10.2025 19:00"
type input "DTPqa"
type input "notPayed"
type input "5.85"
type input "RUB"
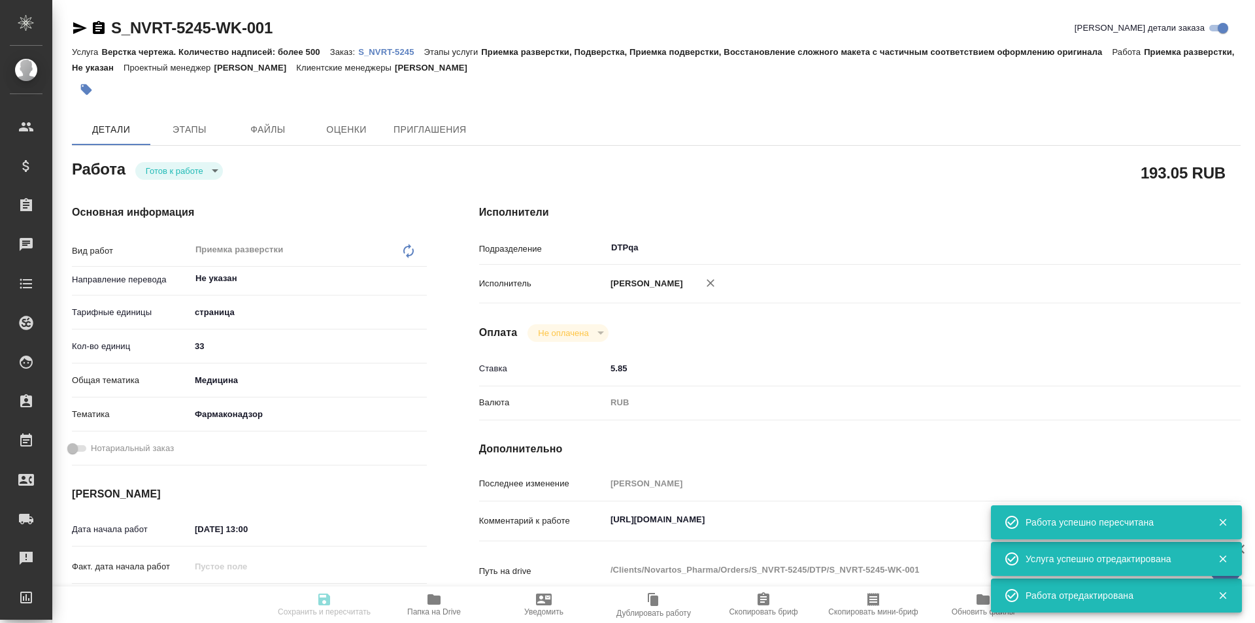
type input "[PERSON_NAME]"
type textarea "https://tera.awatera.com/Work/68e36d078bce6fb04e138ae9/"
type textarea "x"
type textarea "/Clients/Novartos_Pharma/Orders/S_NVRT-5245/DTP/S_NVRT-5245-WK-001"
type textarea "x"
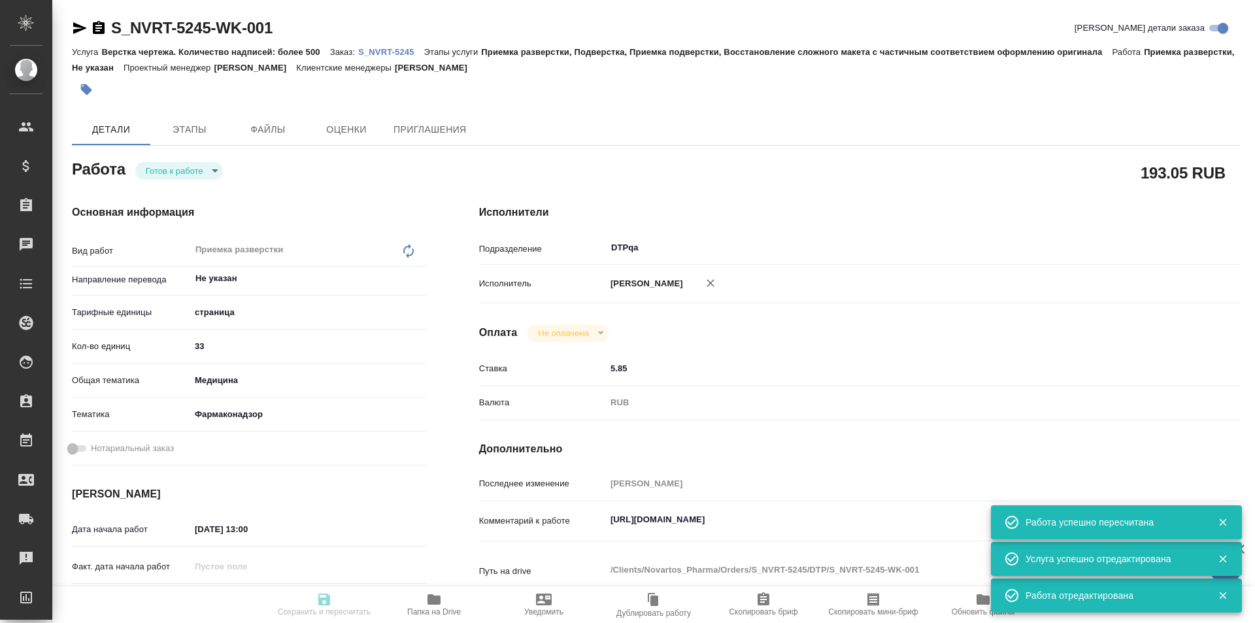
type input "S_NVRT-5245"
type input "Верстка чертежа. Количество надписей: более 500"
type input "Приемка разверстки, Подверстка, Приемка подверстки, Восстановление сложного мак…"
type input "Кабаргина Анна"
type input "[PERSON_NAME]"
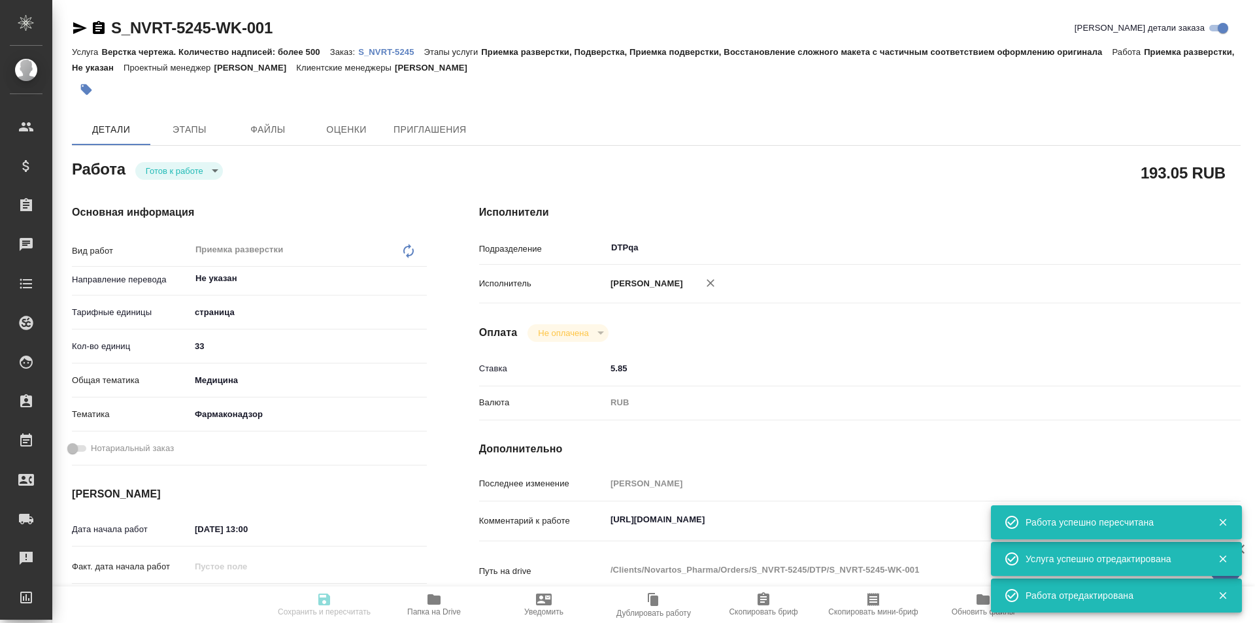
type input "/Clients/Novartos_Pharma/Orders/S_NVRT-5245"
type textarea "x"
type textarea "Примите, пожалуйста, в перевод приложенные файлы, перевод на русский язык. Cрок…"
type textarea "x"
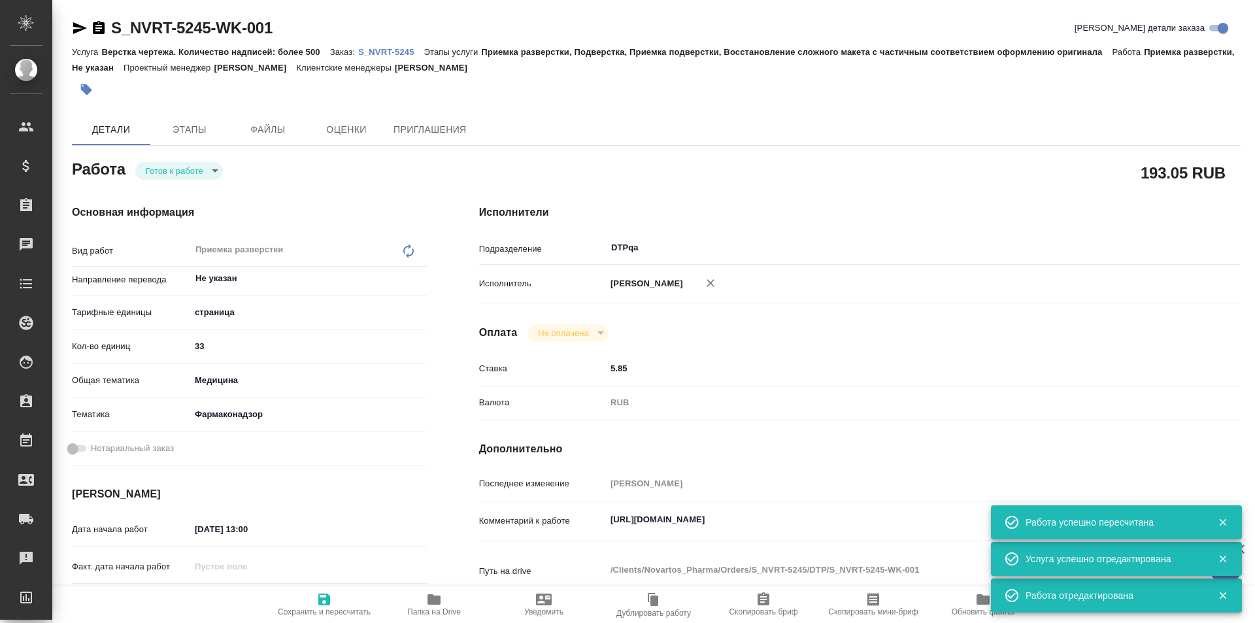
type textarea "x"
click at [199, 171] on body "🙏 .cls-1 fill:#fff; AWATERA Ismagilova Diana Клиенты Спецификации Заказы Чаты T…" at bounding box center [627, 311] width 1255 height 623
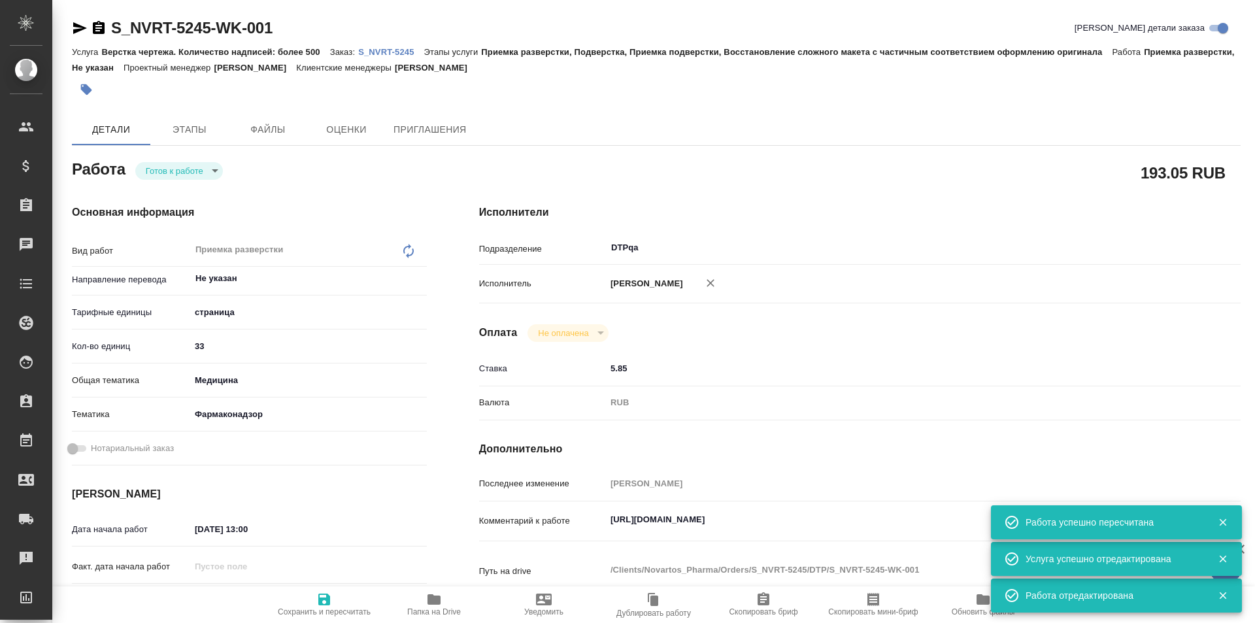
type textarea "x"
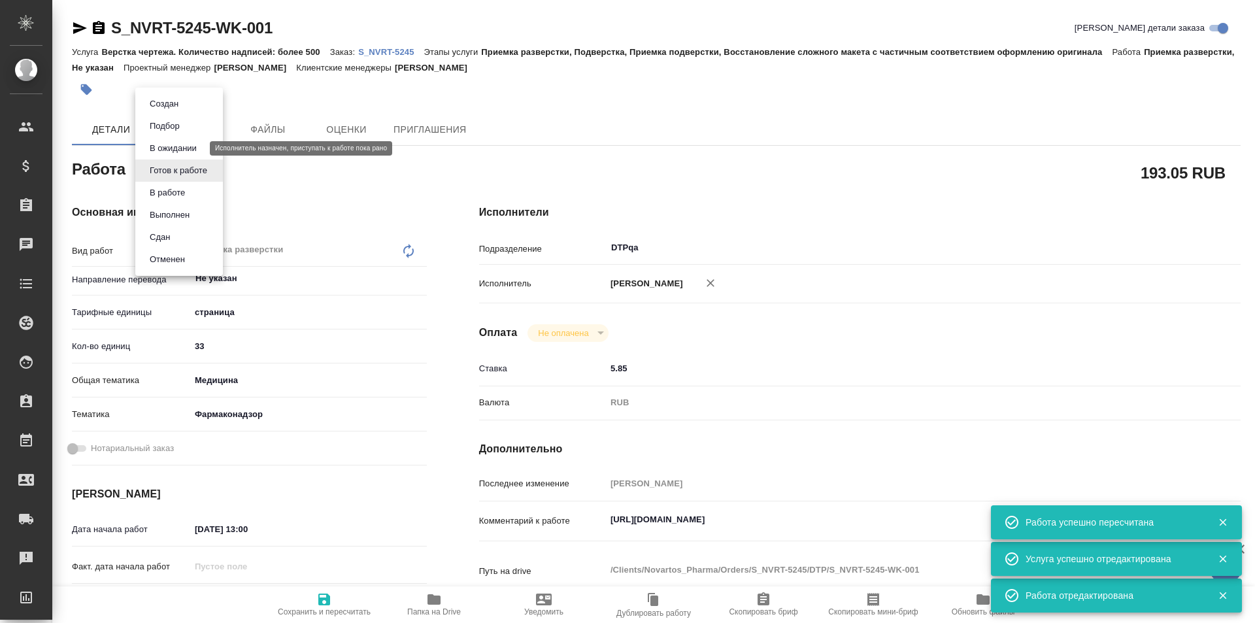
type textarea "x"
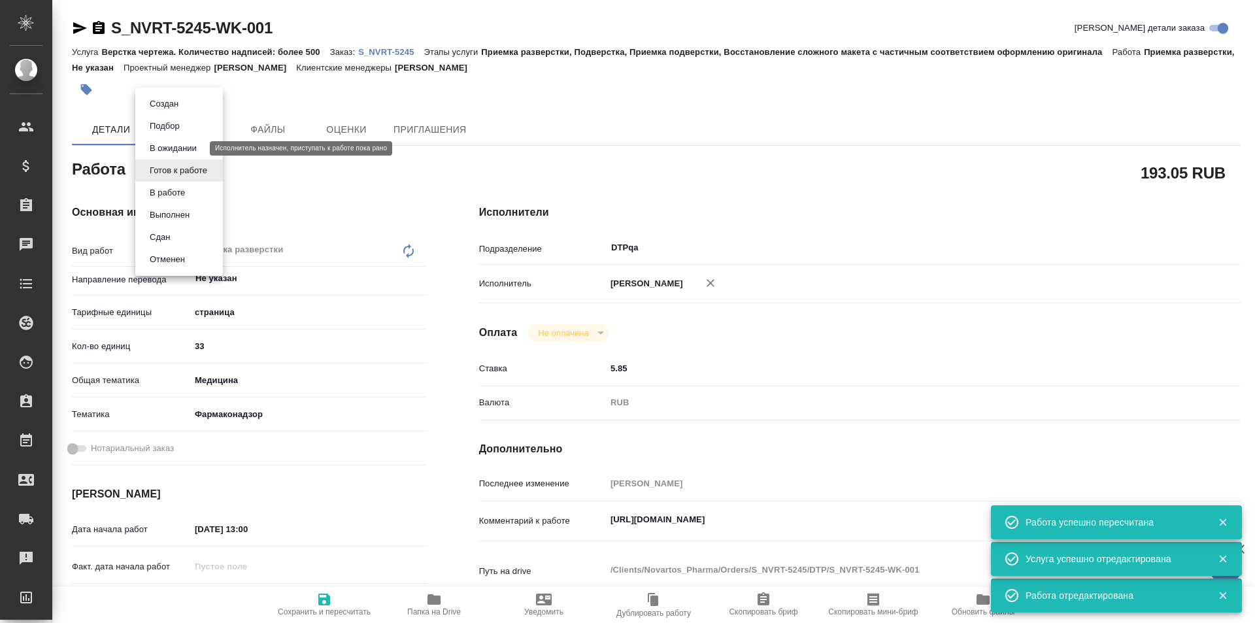
click at [192, 150] on button "В ожидании" at bounding box center [173, 148] width 55 height 14
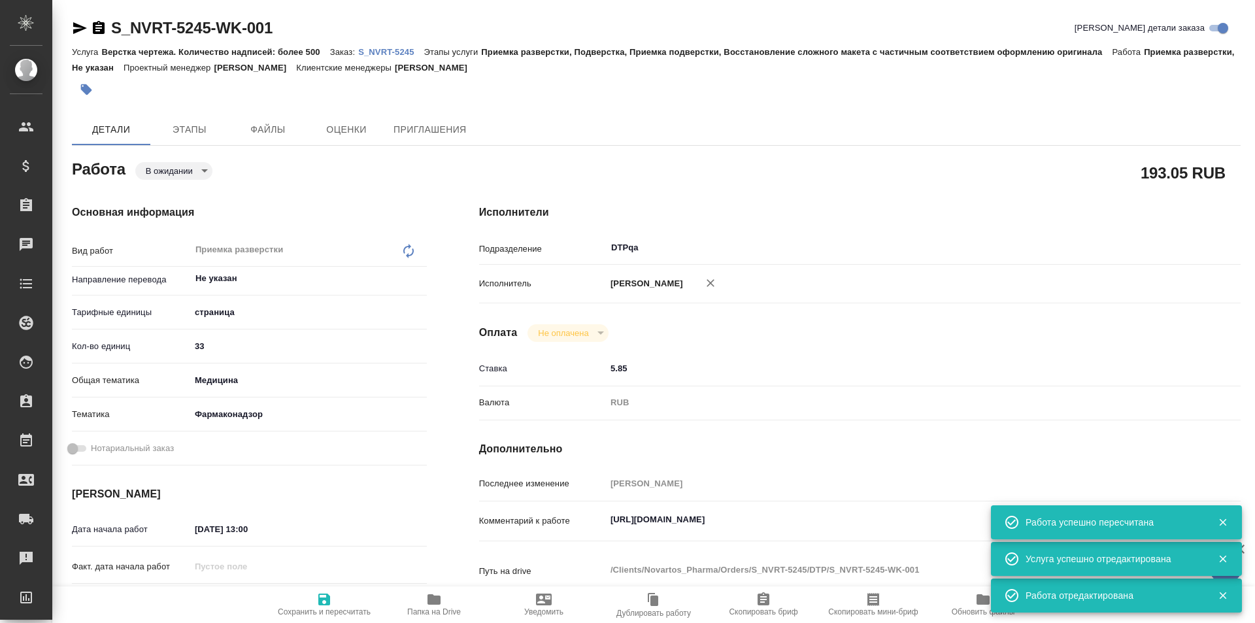
type textarea "x"
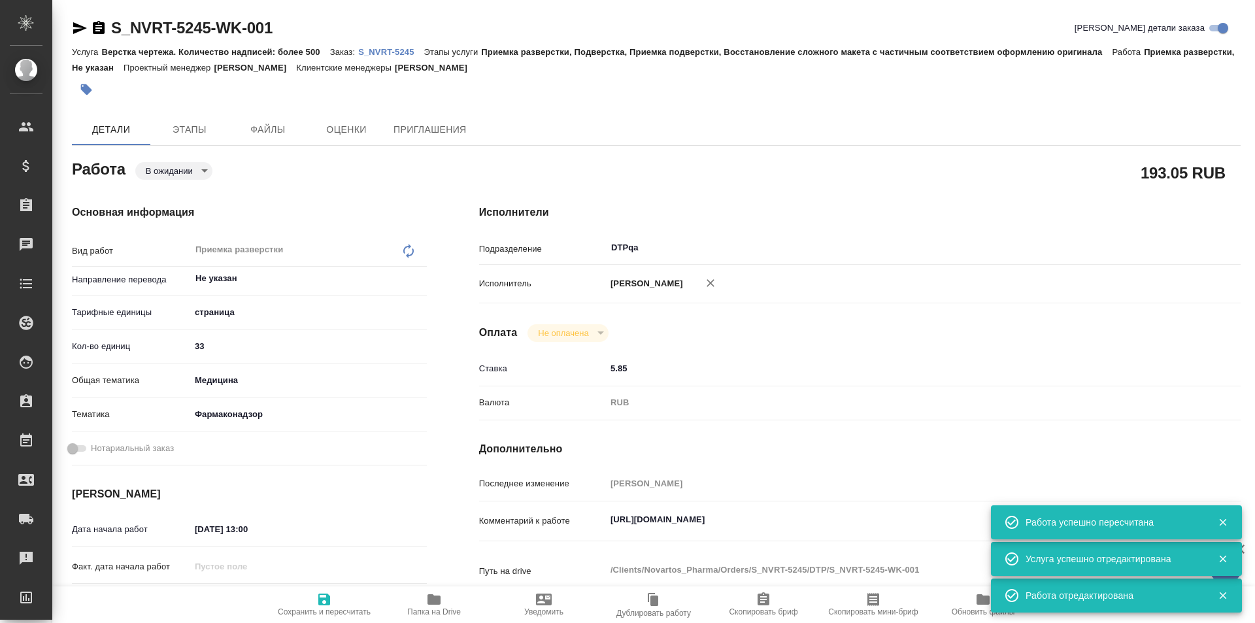
type textarea "x"
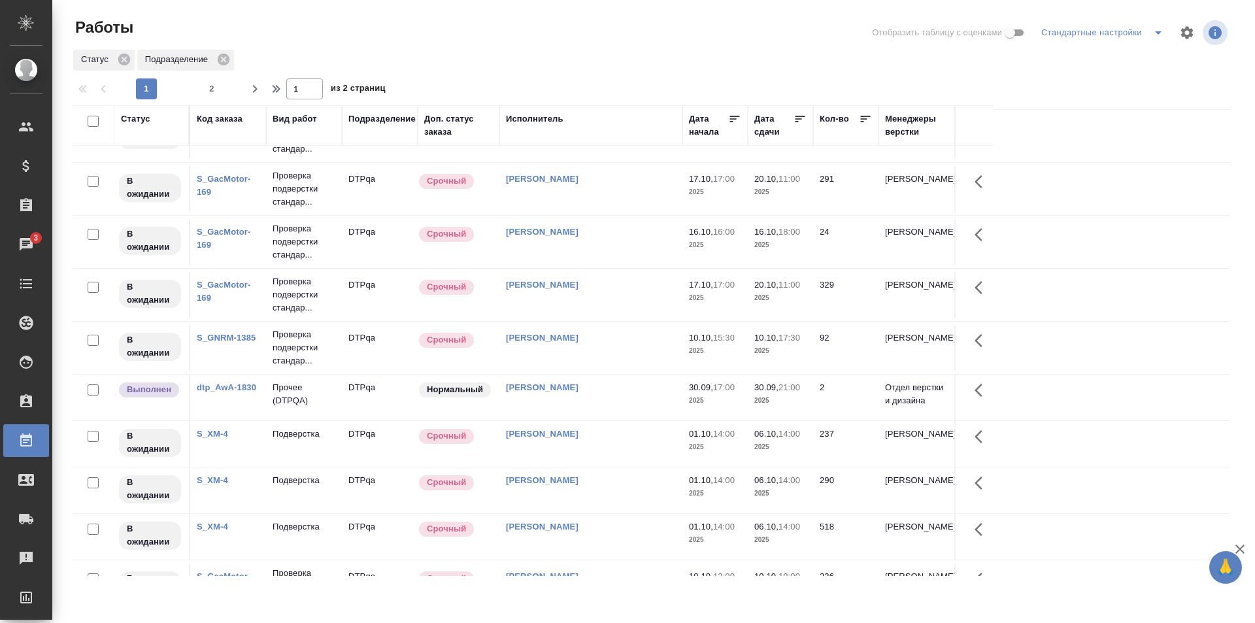
scroll to position [815, 0]
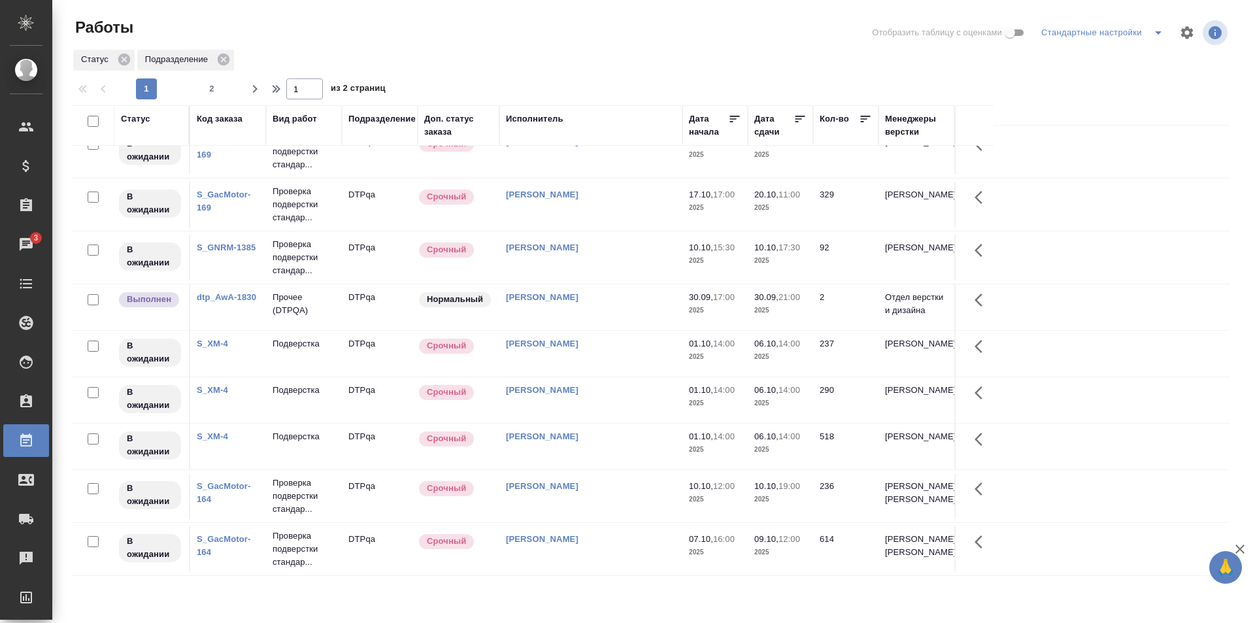
click at [613, 285] on td "[PERSON_NAME]" at bounding box center [591, 307] width 183 height 46
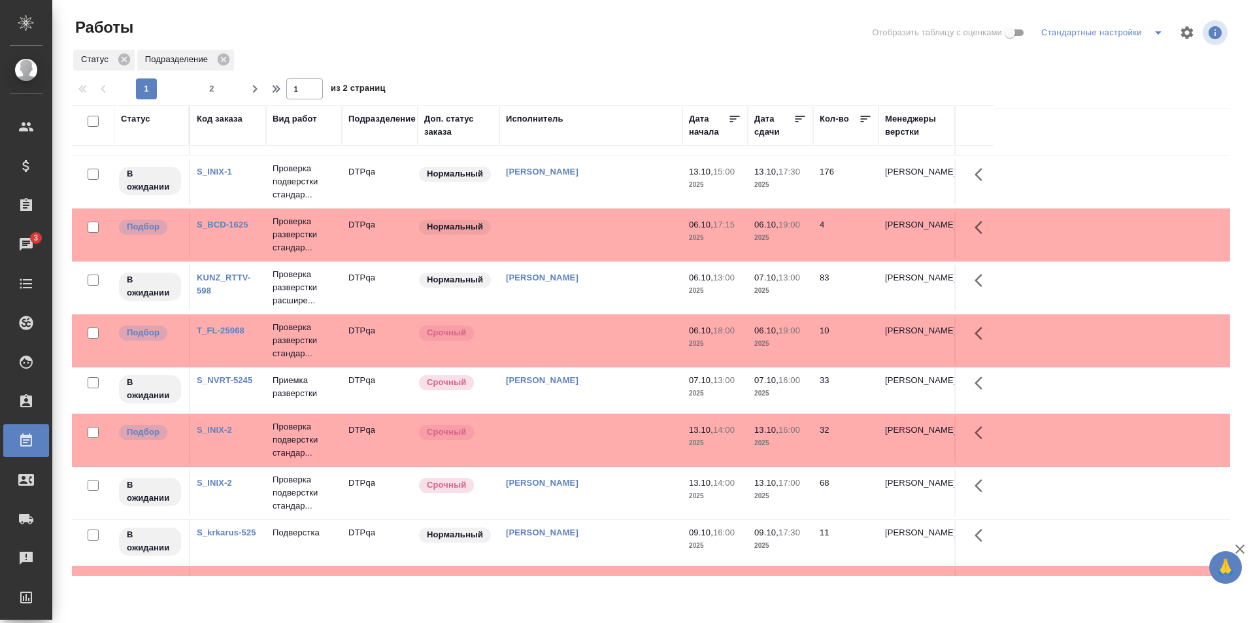
scroll to position [0, 0]
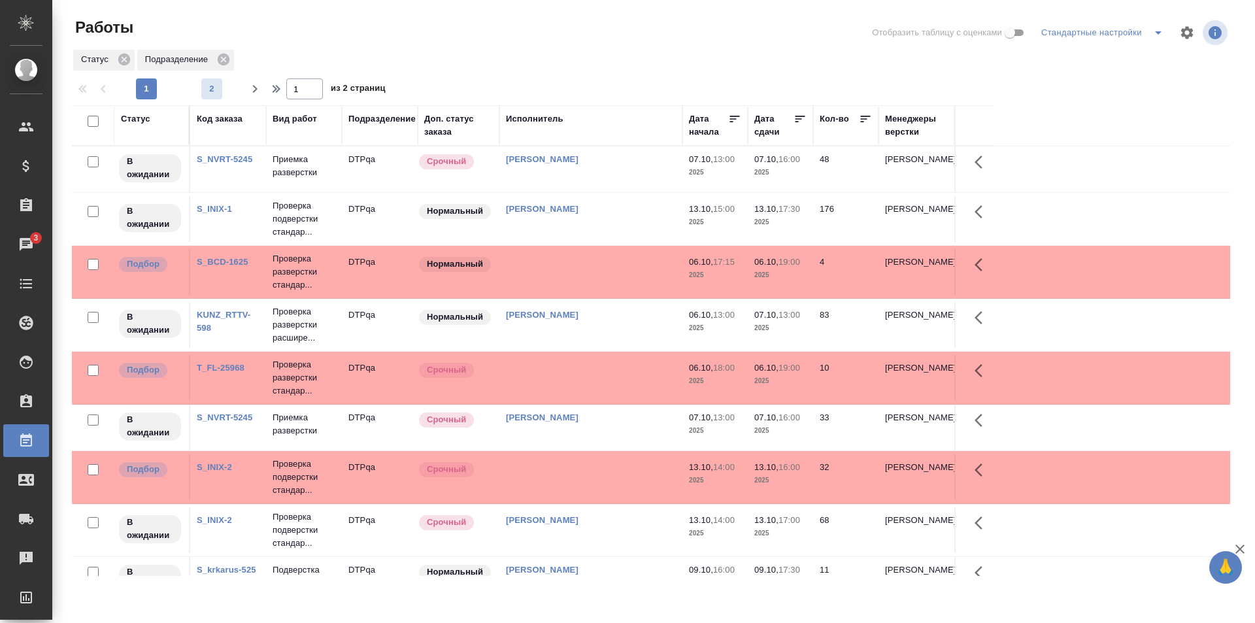
click at [216, 88] on span "2" at bounding box center [211, 88] width 21 height 13
type input "2"
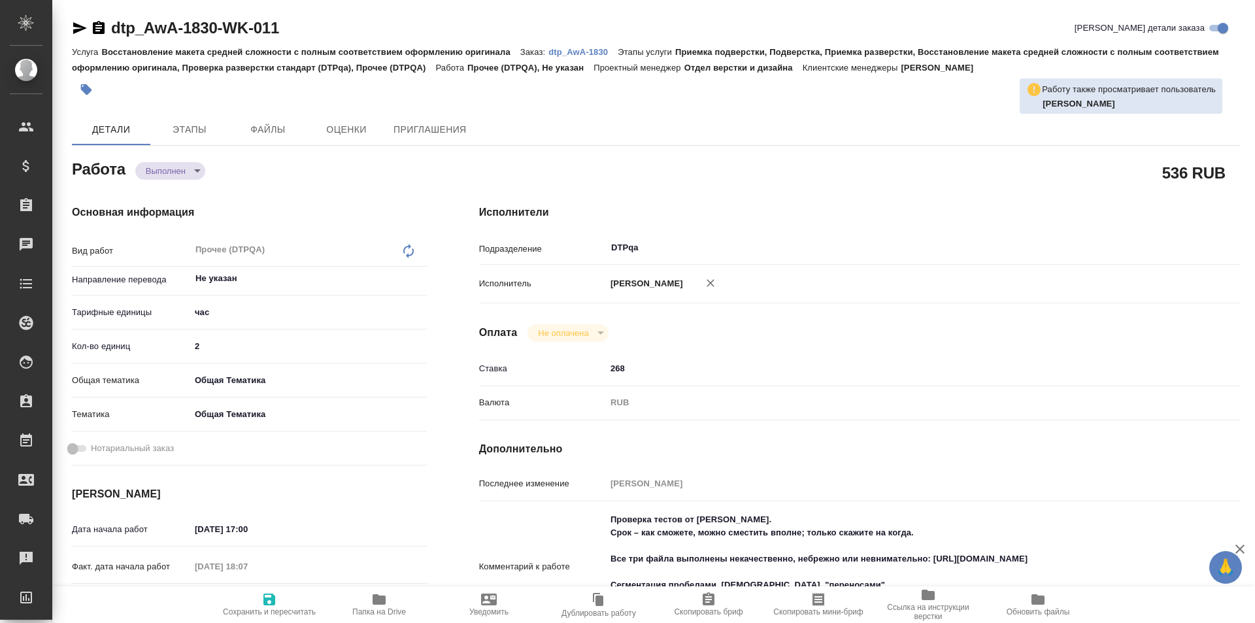
type textarea "x"
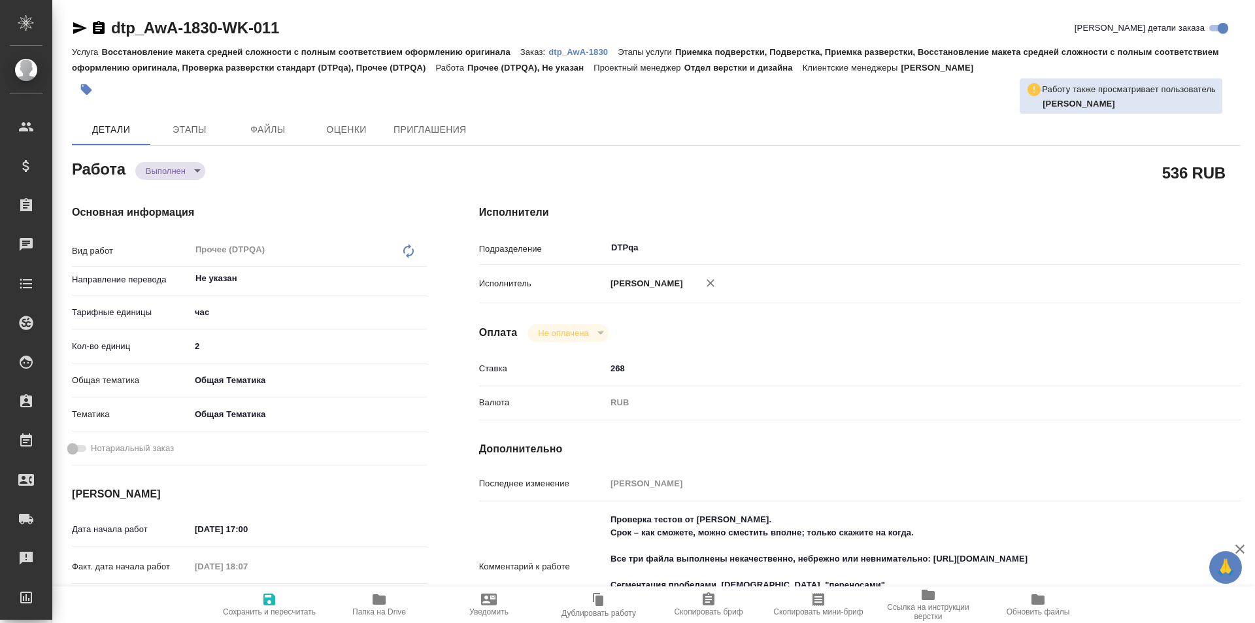
type textarea "x"
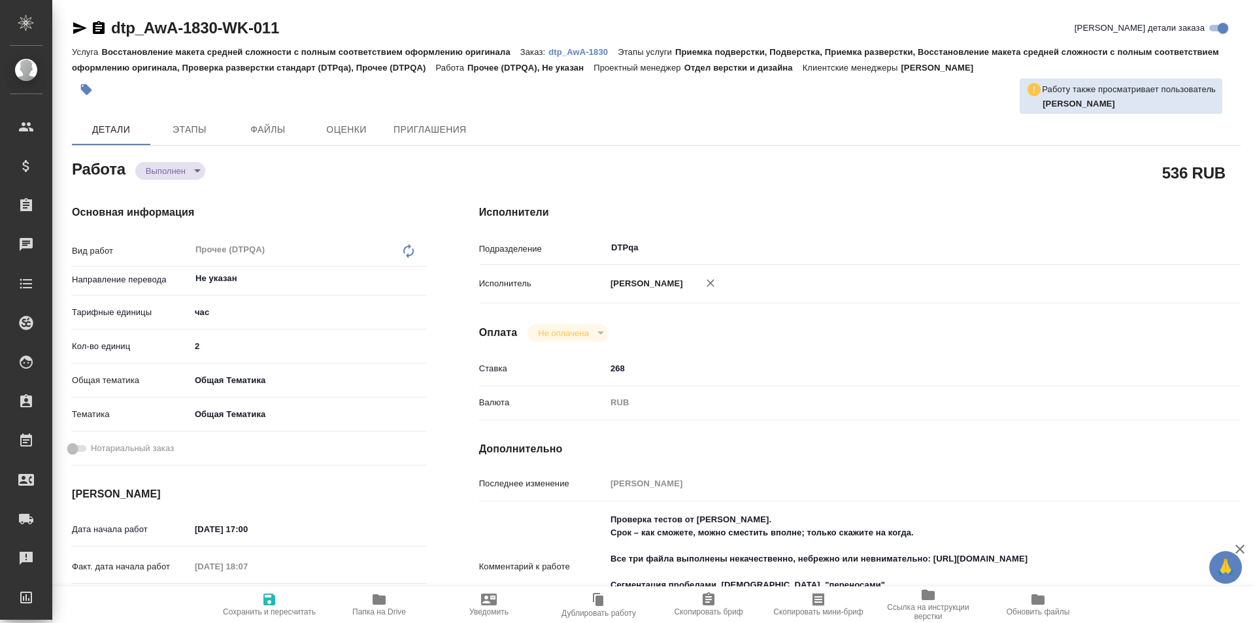
type textarea "x"
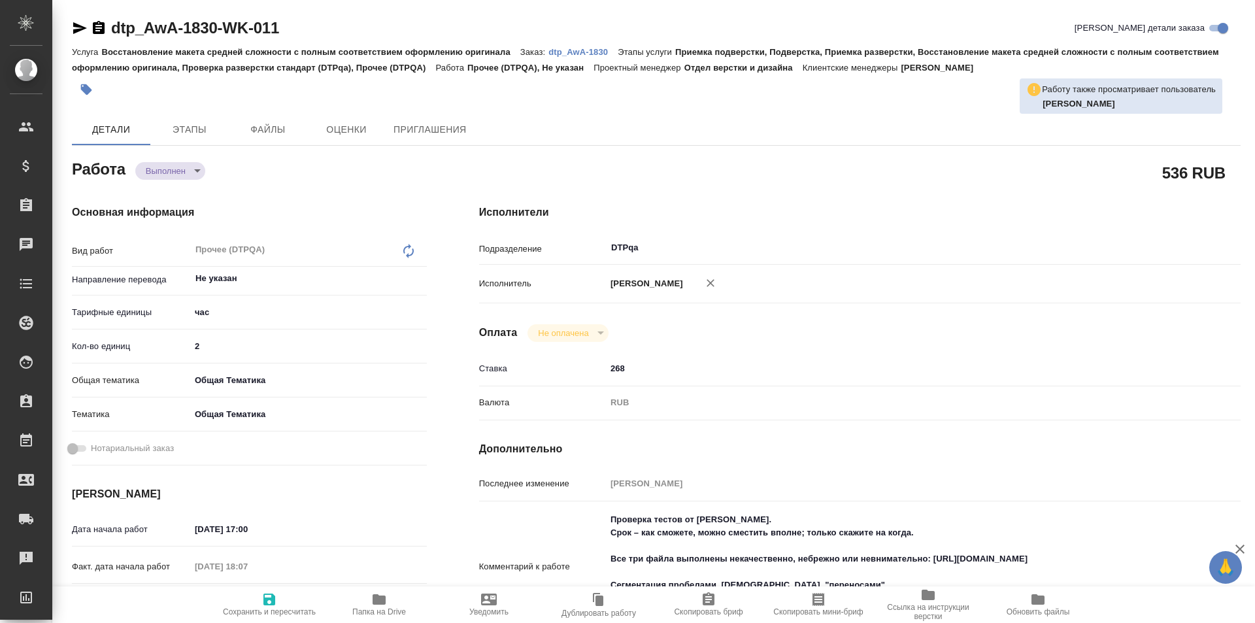
type textarea "x"
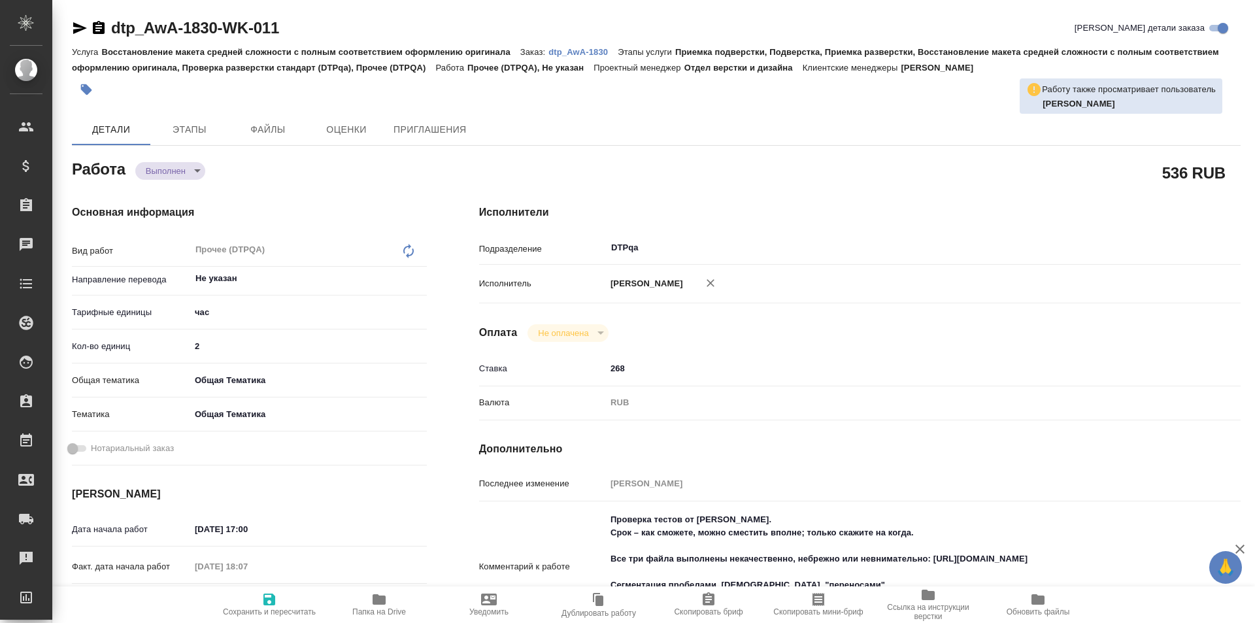
type textarea "x"
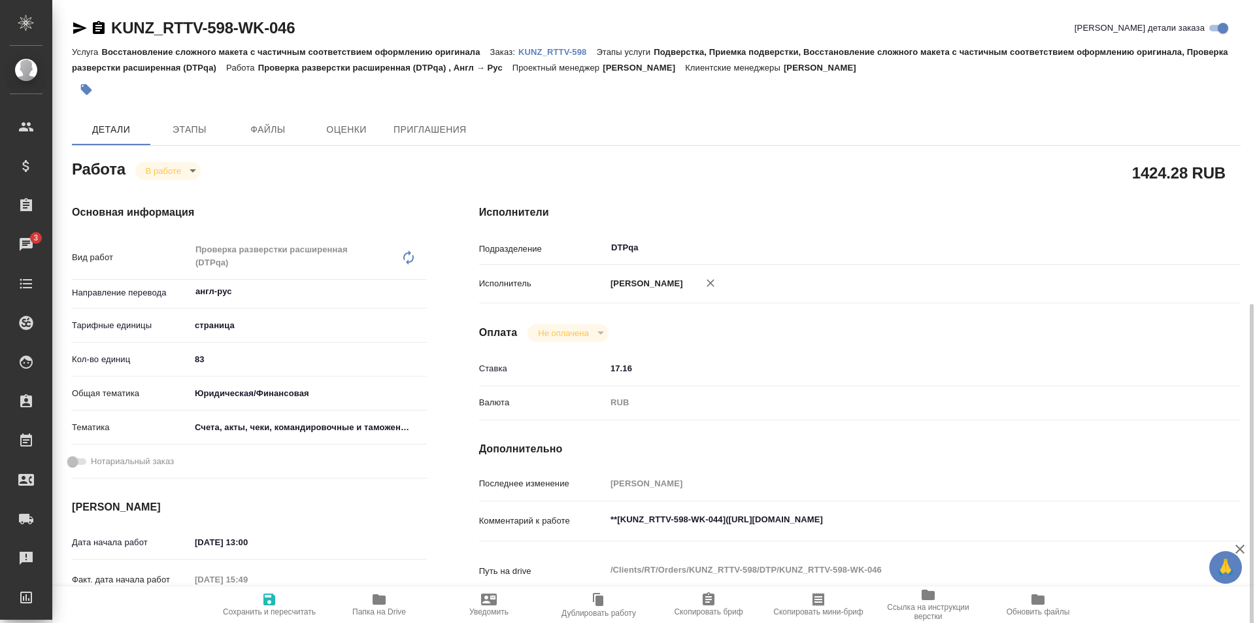
scroll to position [196, 0]
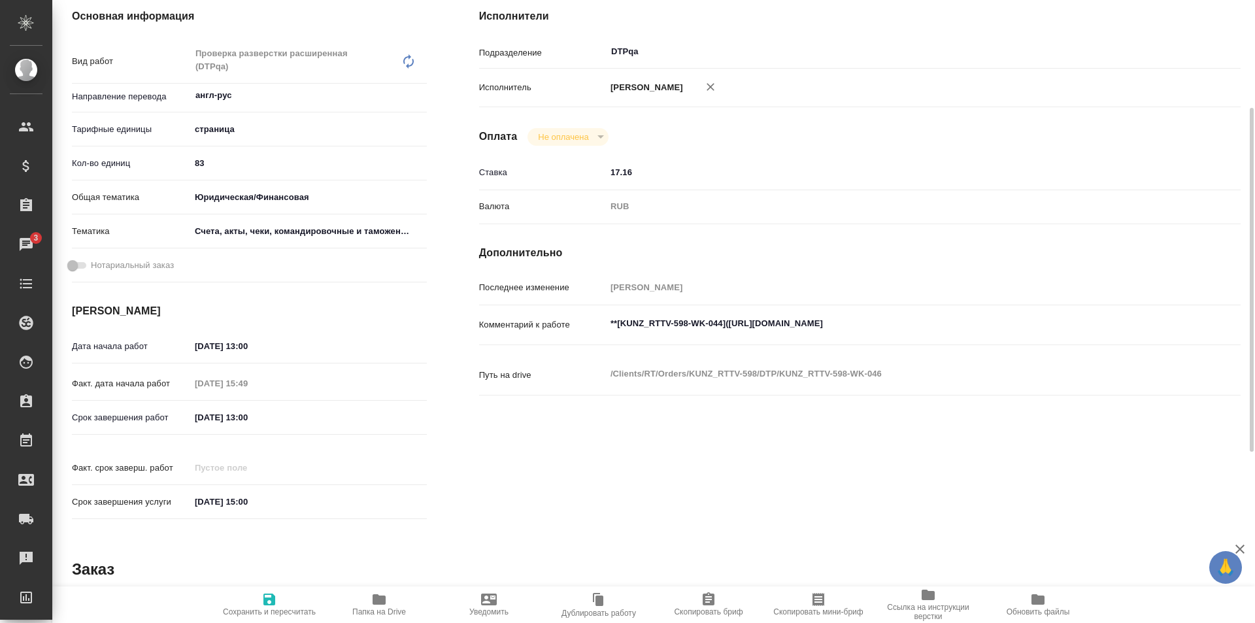
click at [1017, 326] on textarea "**[KUNZ_RTTV-598-WK-044]([URL][DOMAIN_NAME]" at bounding box center [891, 324] width 571 height 22
paste textarea "[URL][DOMAIN_NAME]"
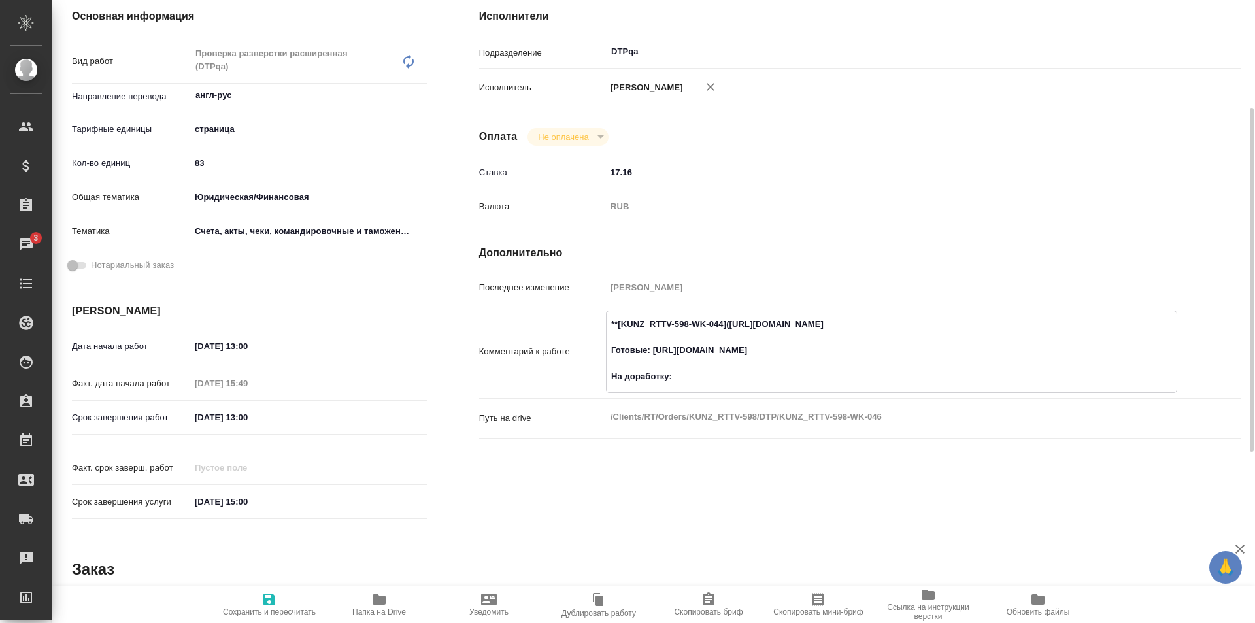
paste textarea "[URL][DOMAIN_NAME]"
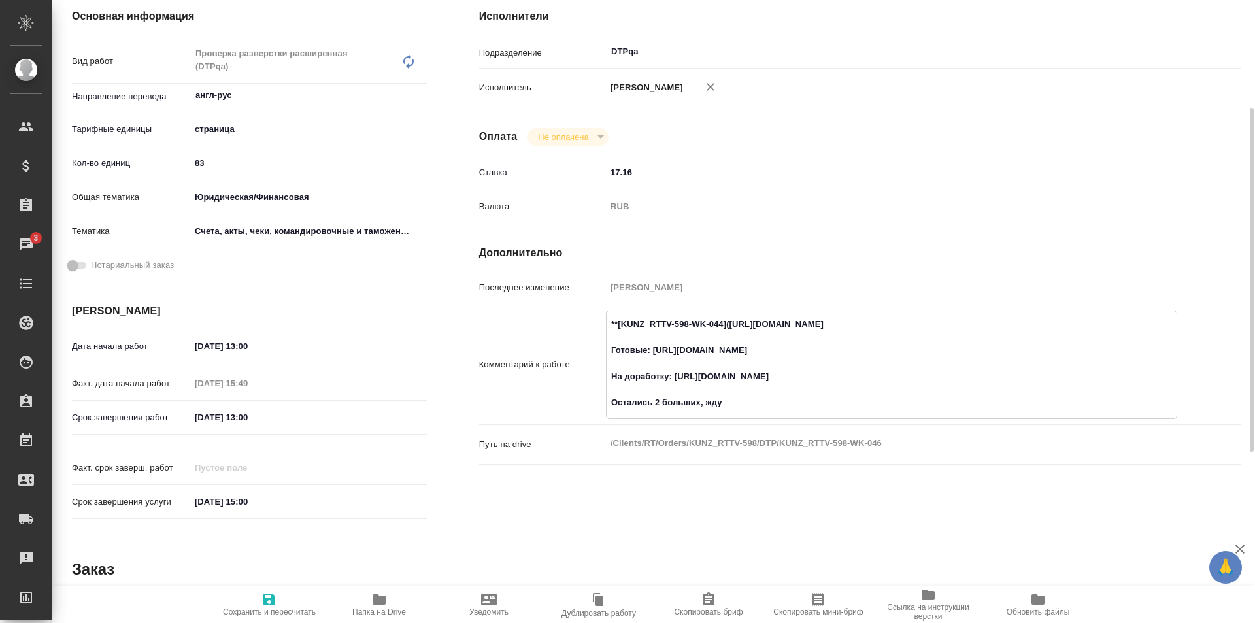
type textarea "**[KUNZ_RTTV-598-WK-044]([URL][DOMAIN_NAME] Готовые: [URL][DOMAIN_NAME] На дора…"
click at [280, 598] on span "Сохранить и пересчитать" at bounding box center [269, 604] width 94 height 25
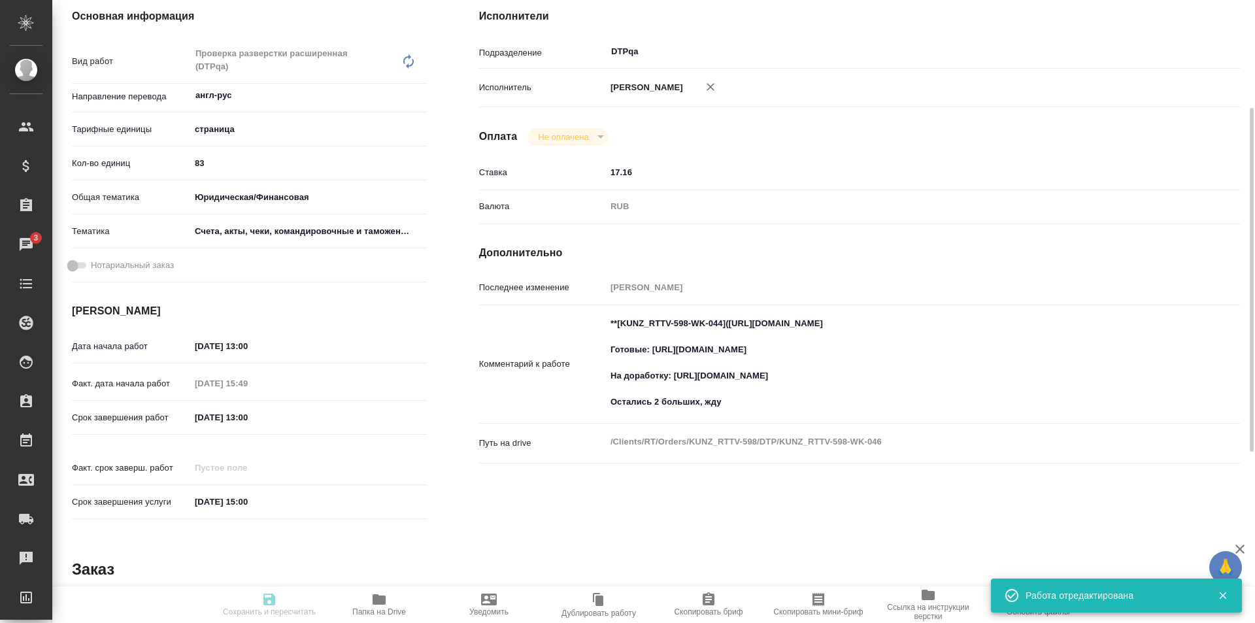
type input "inProgress"
type input "англ-рус"
type input "5a8b1489cc6b4906c91bfdb2"
type input "83"
type input "yr-fn"
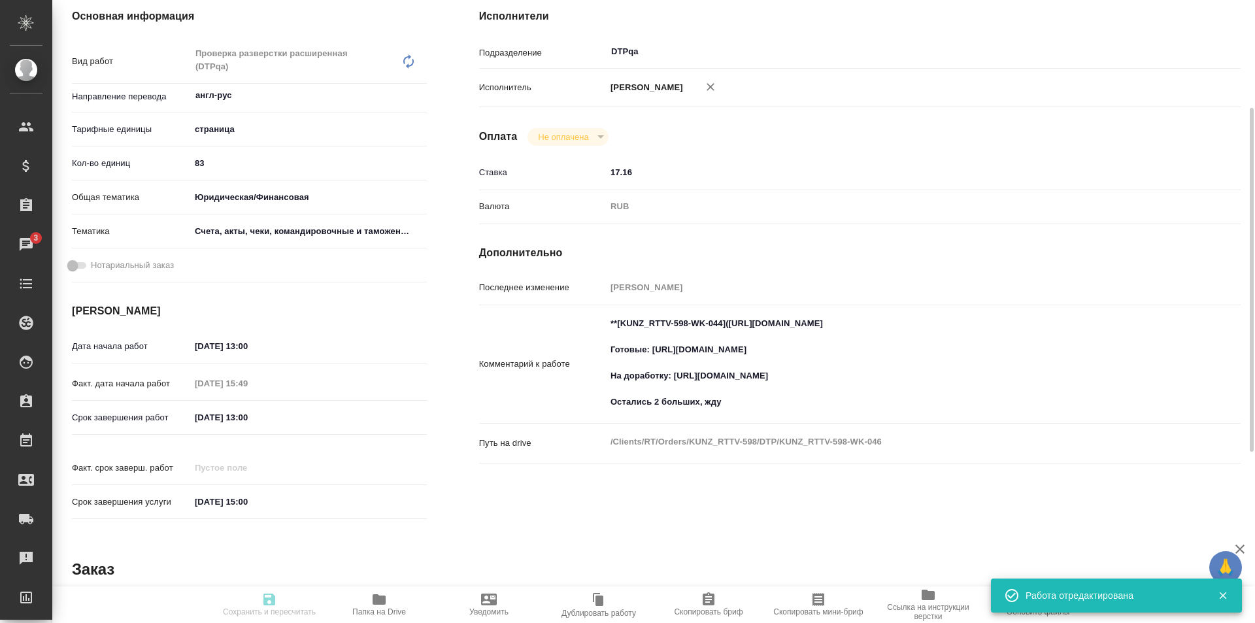
type input "5f647205b73bc97568ca66c0"
type input "06.10.2025 13:00"
type input "06.10.2025 15:49"
type input "07.10.2025 13:00"
type input "21.10.2025 15:00"
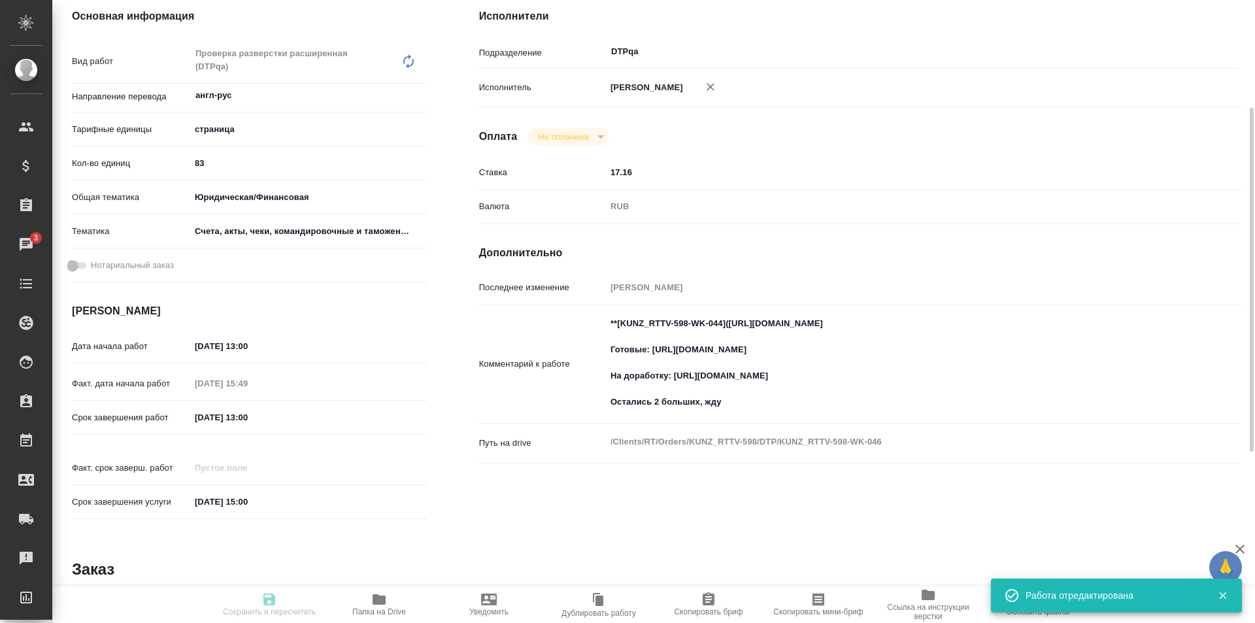
type input "DTPqa"
type input "notPayed"
type input "17.16"
type input "RUB"
type input "[PERSON_NAME]"
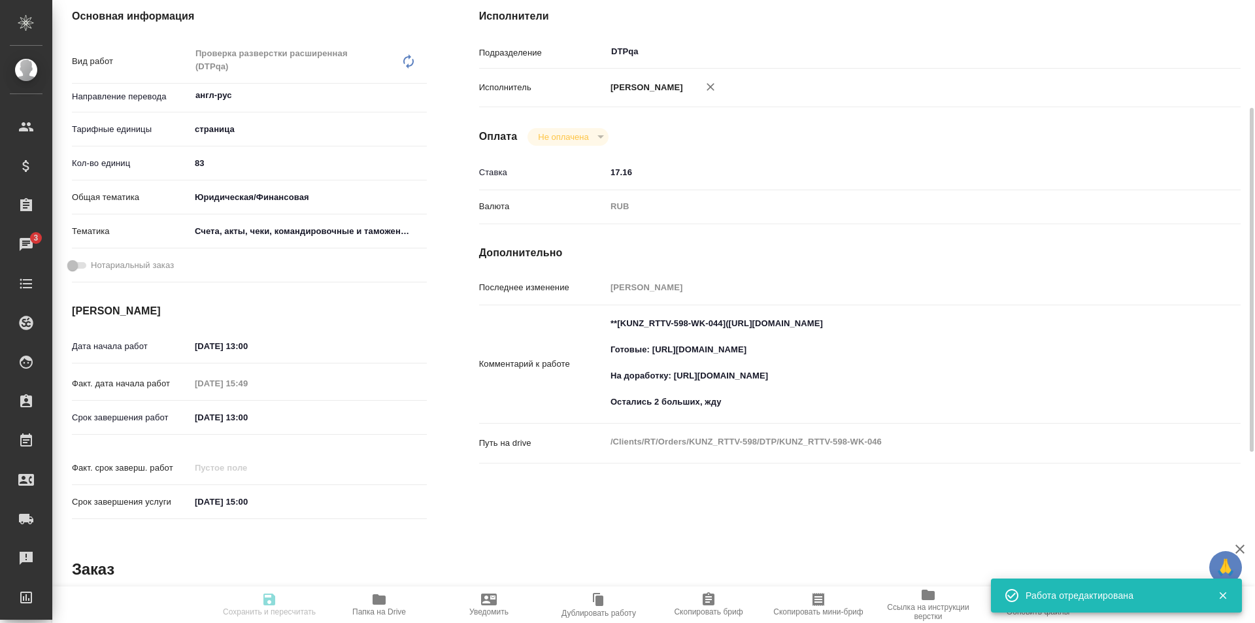
type input "KUNZ_RTTV-598"
type input "Восстановление сложного макета с частичным соответствием оформлению оригинала"
type input "Подверстка, Приемка подверстки, Восстановление сложного макета с частичным соот…"
type input "Веселова Юлия"
type input "[PERSON_NAME]"
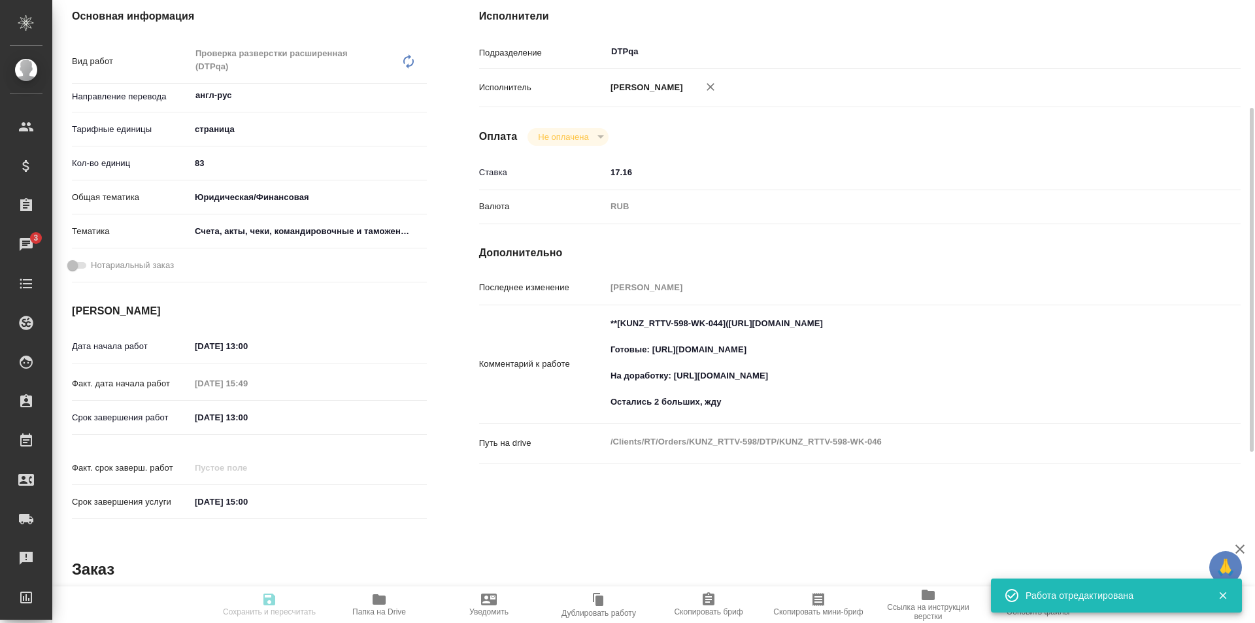
type input "/Clients/RT/Orders/KUNZ_RTTV-598"
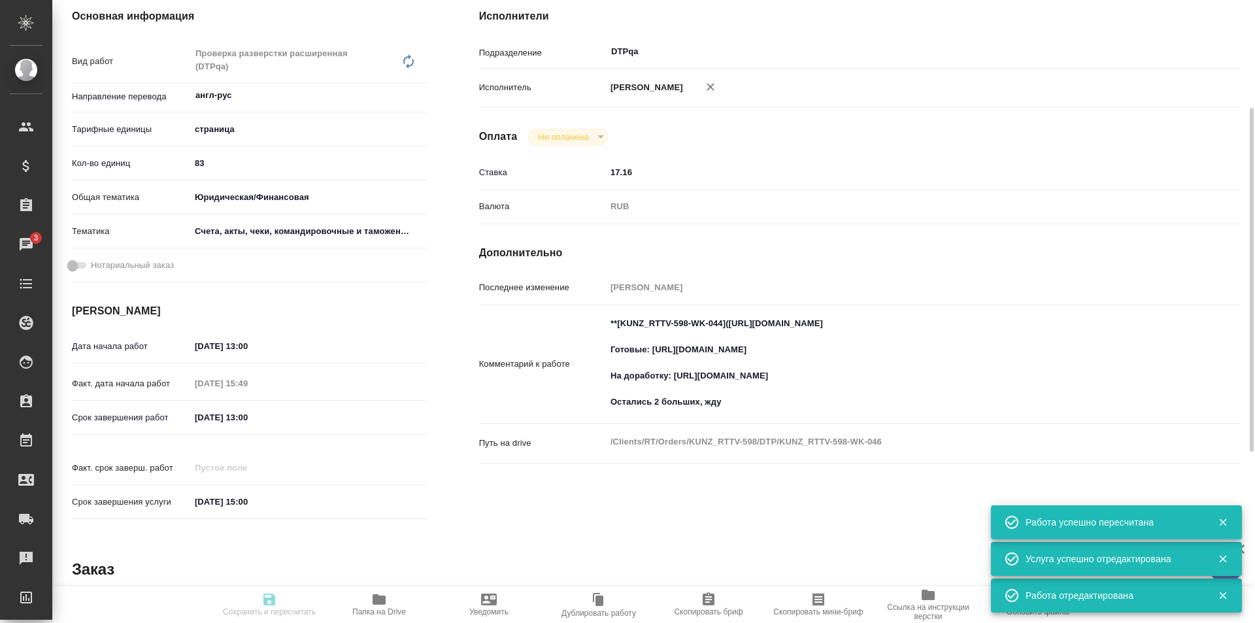
type input "inProgress"
type input "англ-рус"
type input "5a8b1489cc6b4906c91bfdb2"
type input "83"
type input "yr-fn"
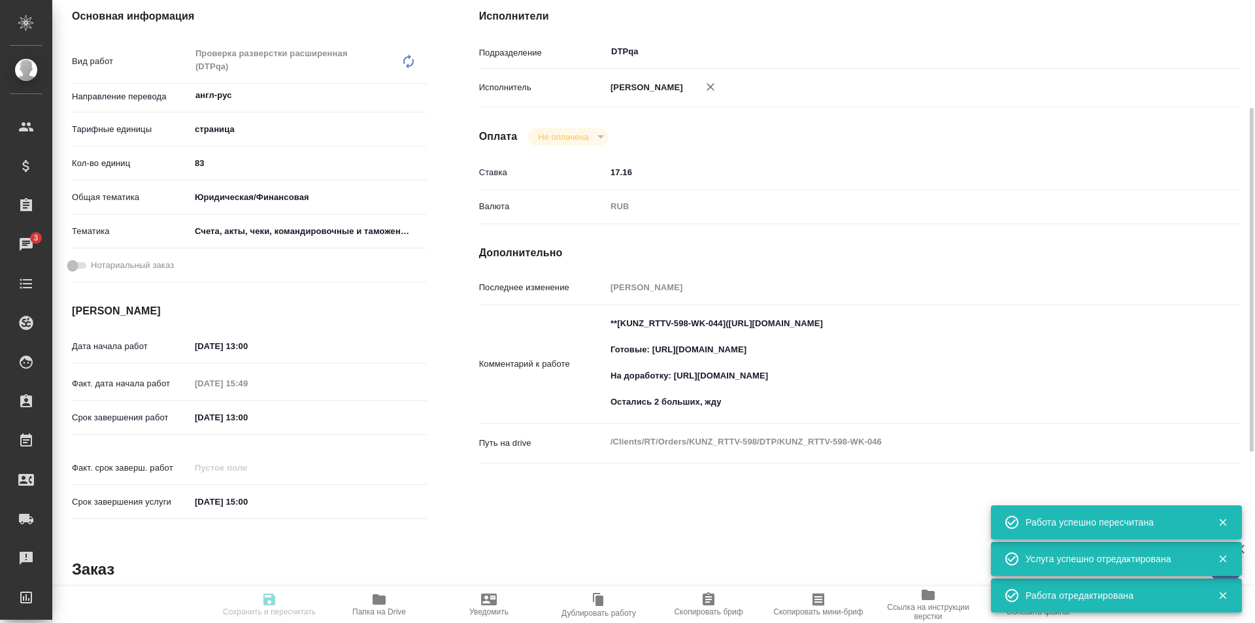
type input "5f647205b73bc97568ca66c0"
type input "06.10.2025 13:00"
type input "06.10.2025 15:49"
type input "07.10.2025 13:00"
type input "21.10.2025 15:00"
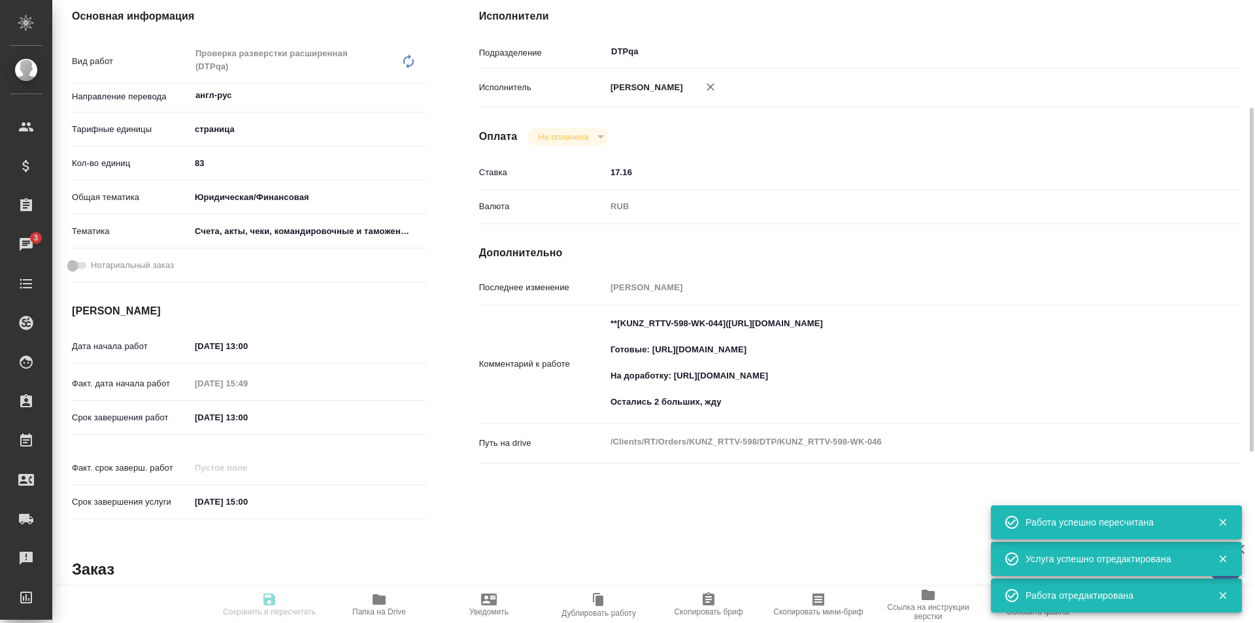
type input "DTPqa"
type input "notPayed"
type input "17.16"
type input "RUB"
type input "[PERSON_NAME]"
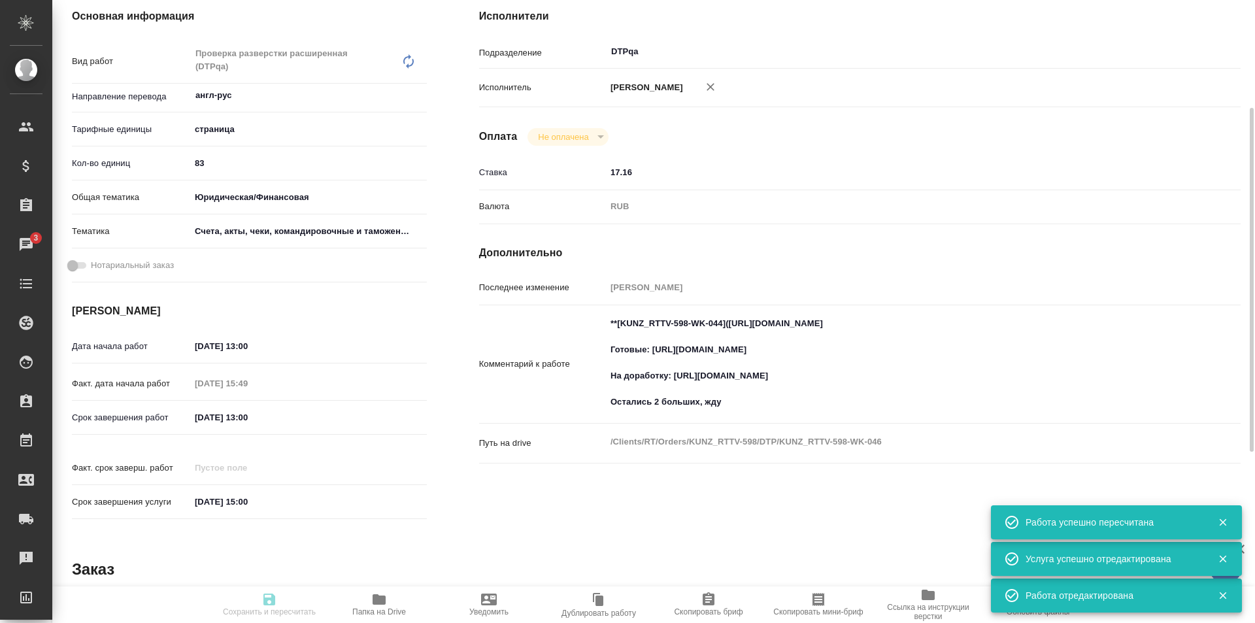
type input "KUNZ_RTTV-598"
type input "Восстановление сложного макета с частичным соответствием оформлению оригинала"
type input "Подверстка, Приемка подверстки, Восстановление сложного макета с частичным соот…"
type input "Веселова Юлия"
type input "[PERSON_NAME]"
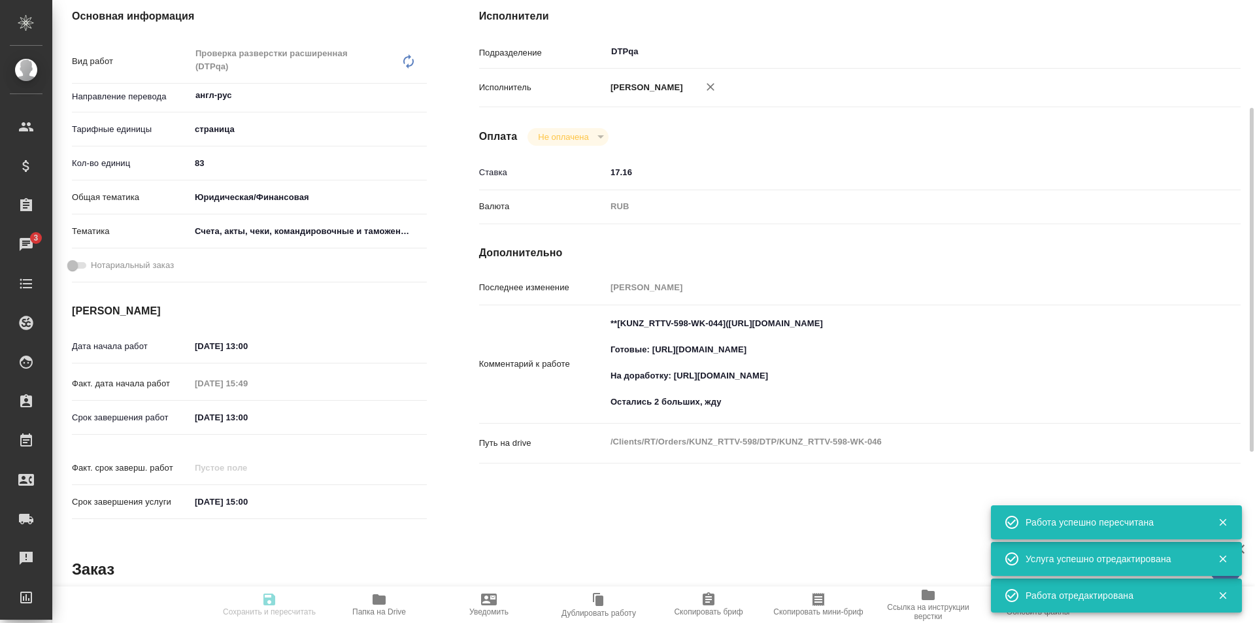
type input "/Clients/RT/Orders/KUNZ_RTTV-598"
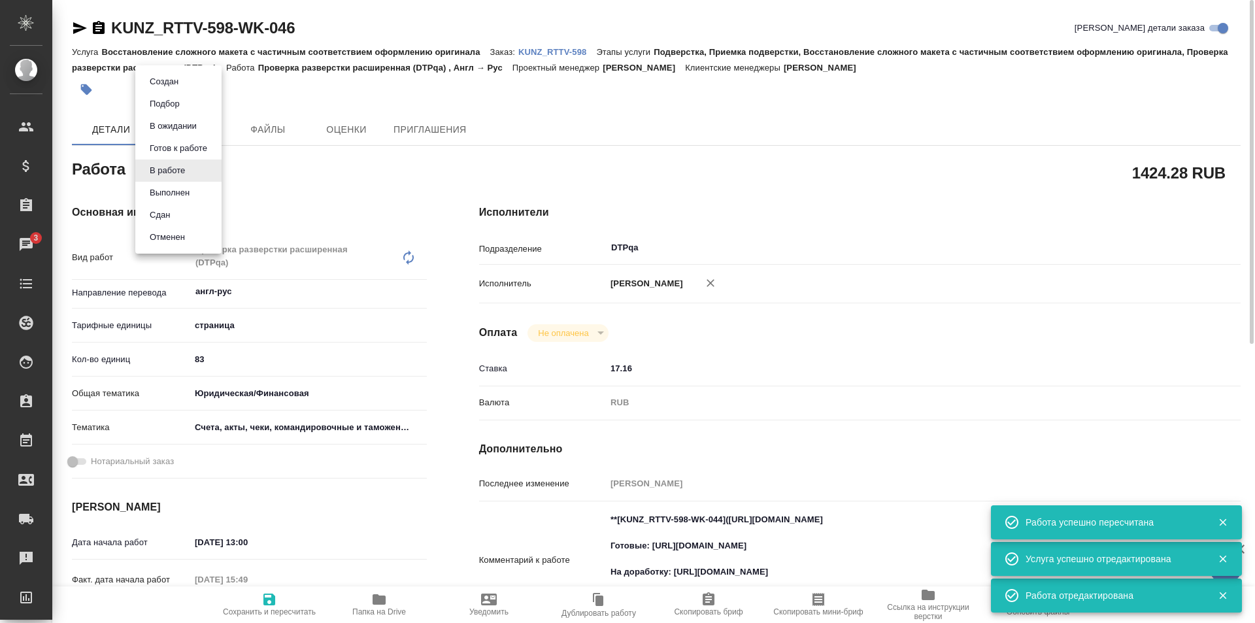
click at [179, 172] on body "🙏 .cls-1 fill:#fff; AWATERA Ismagilova Diana Клиенты Спецификации Заказы 3 Чаты…" at bounding box center [627, 311] width 1255 height 623
click at [167, 191] on button "Выполнен" at bounding box center [170, 193] width 48 height 14
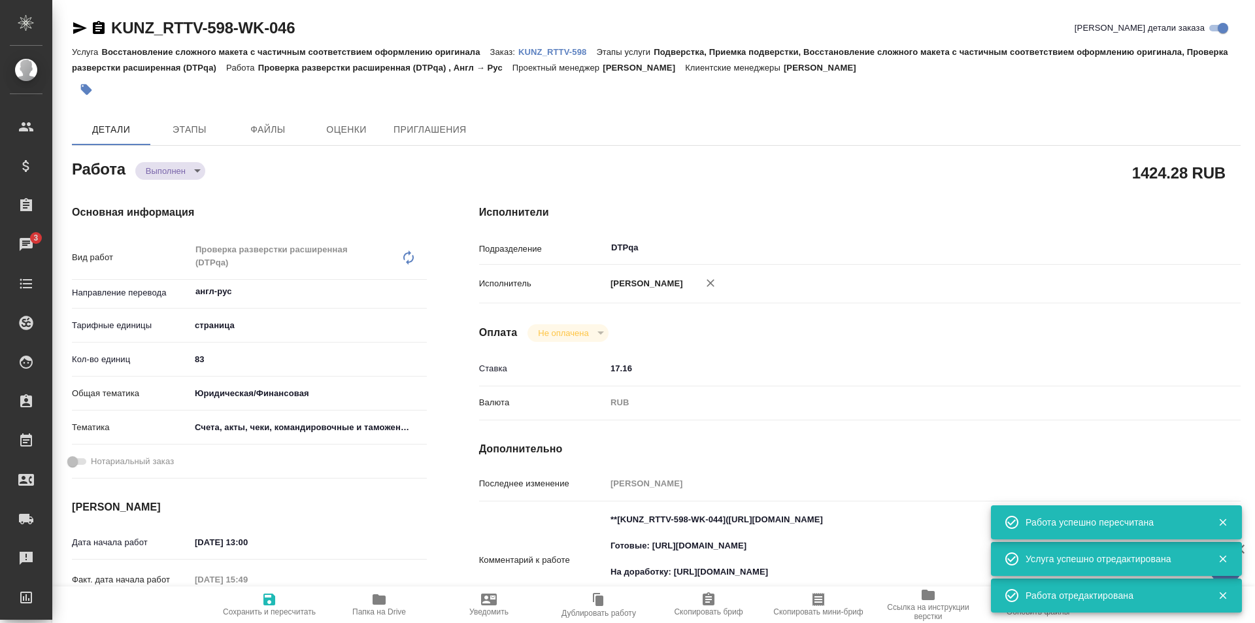
type textarea "x"
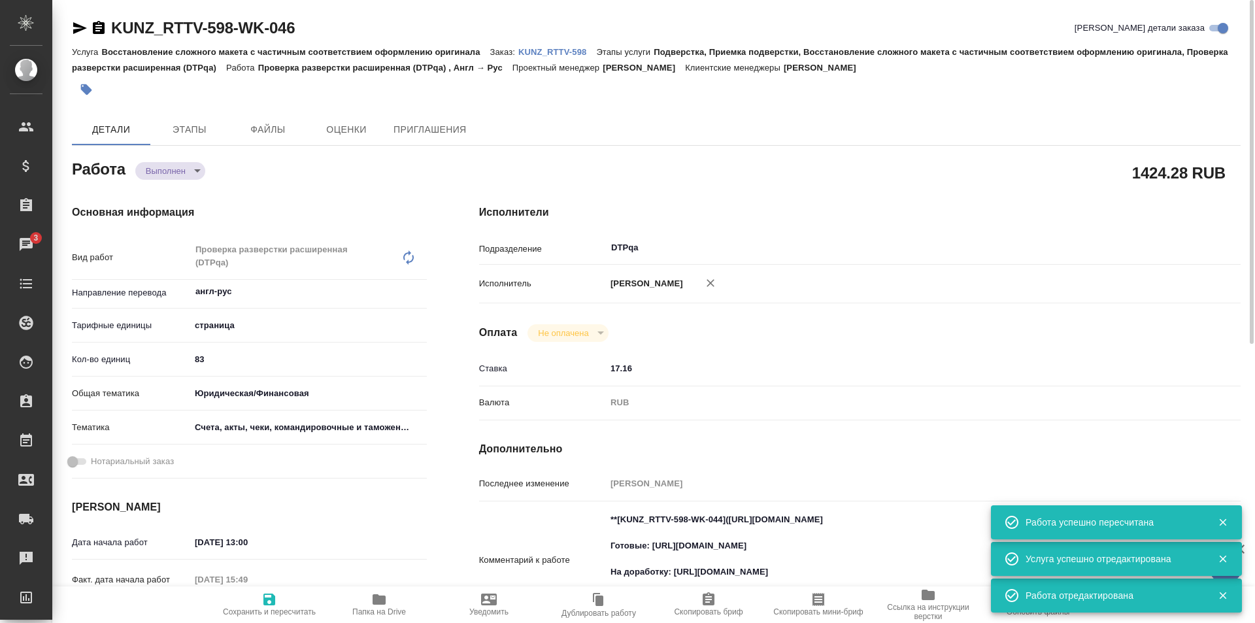
type textarea "x"
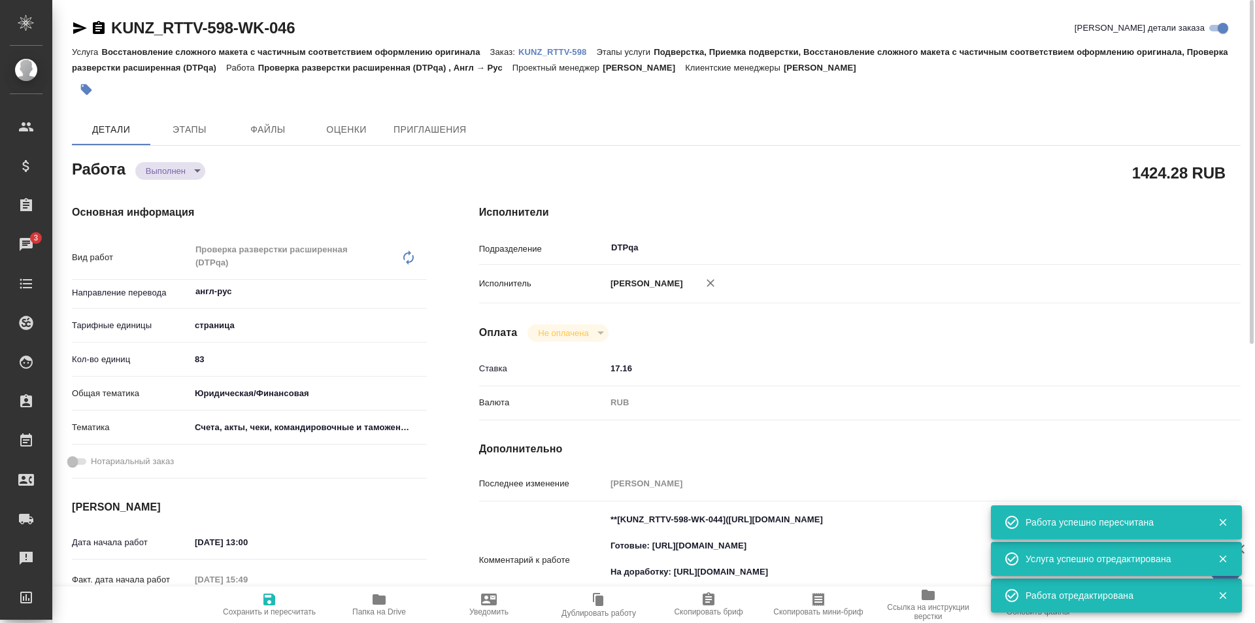
type textarea "x"
